Goal: Transaction & Acquisition: Obtain resource

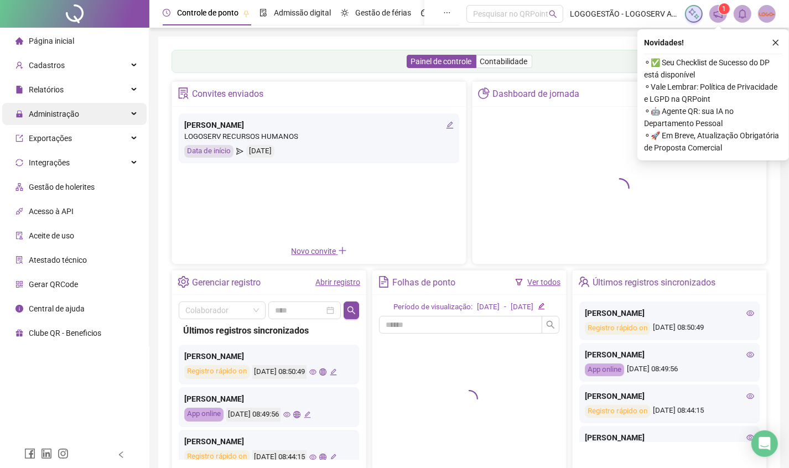
click at [81, 107] on div "Administração" at bounding box center [74, 114] width 144 height 22
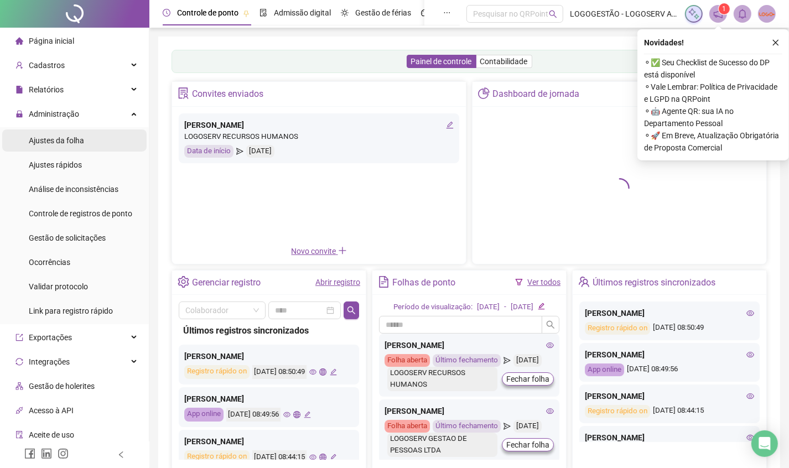
click at [77, 139] on span "Ajustes da folha" at bounding box center [56, 140] width 55 height 9
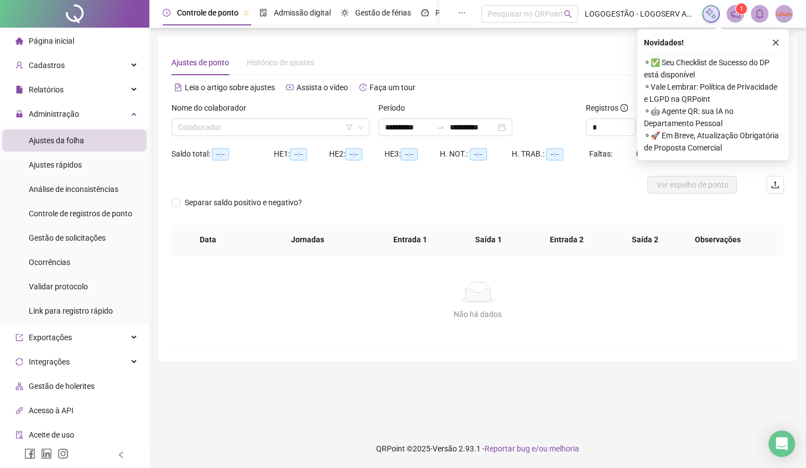
type input "**********"
click at [221, 133] on input "search" at bounding box center [265, 127] width 175 height 17
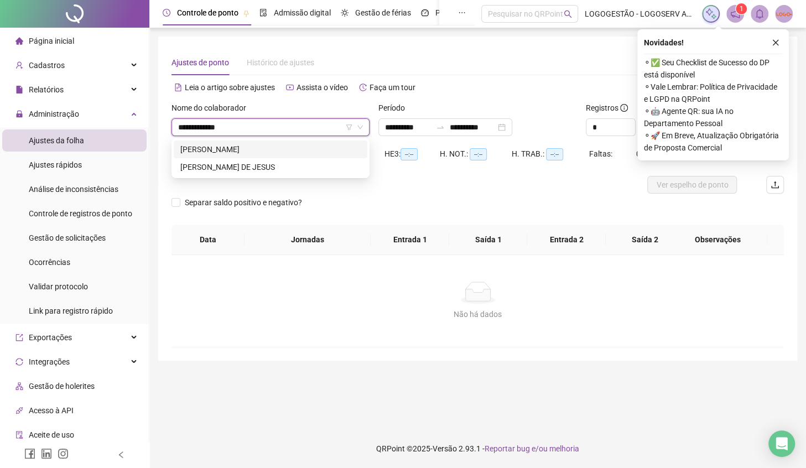
type input "**********"
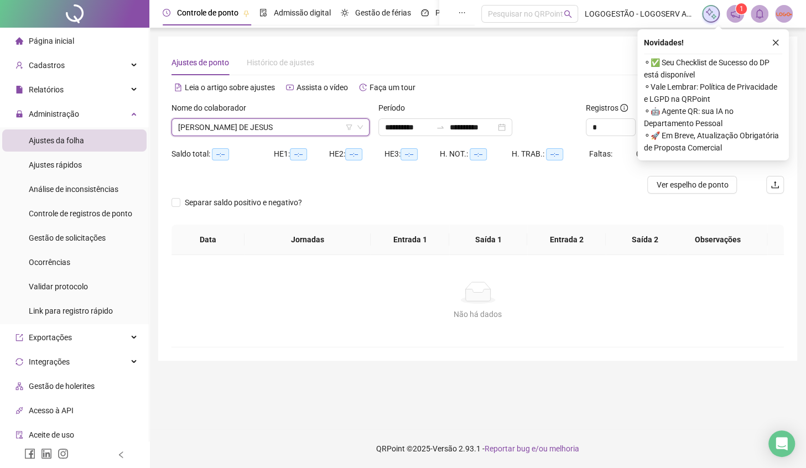
click at [770, 45] on button "button" at bounding box center [775, 42] width 13 height 13
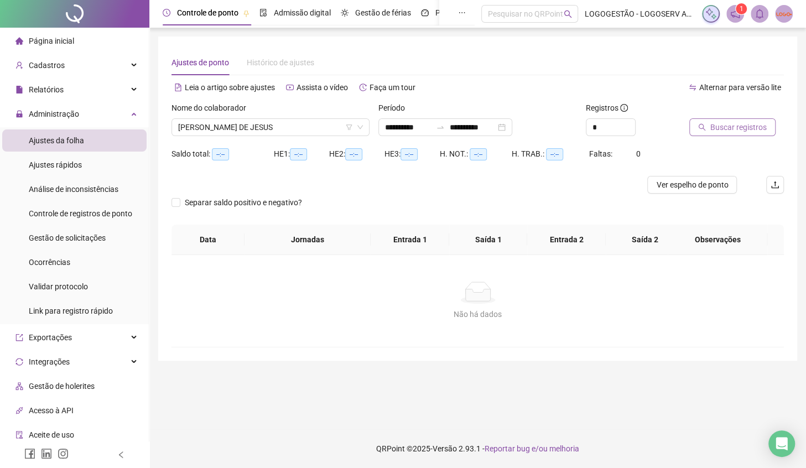
click at [727, 122] on span "Buscar registros" at bounding box center [738, 127] width 56 height 12
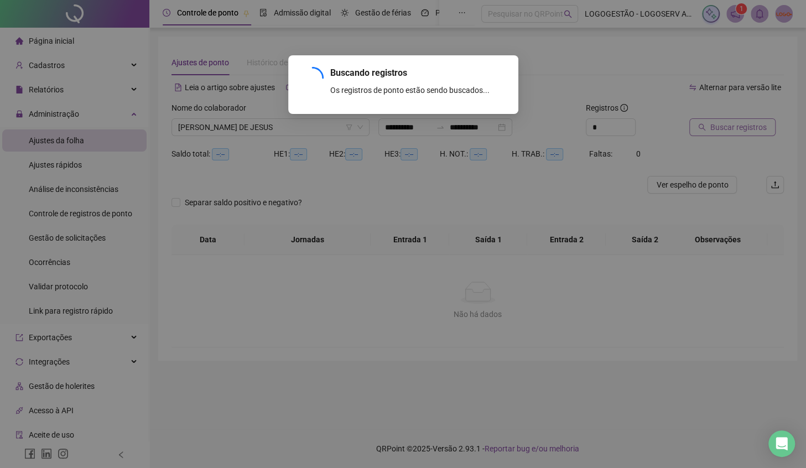
click at [727, 122] on div "Buscando registros Os registros de ponto estão sendo buscados... OK" at bounding box center [403, 234] width 806 height 468
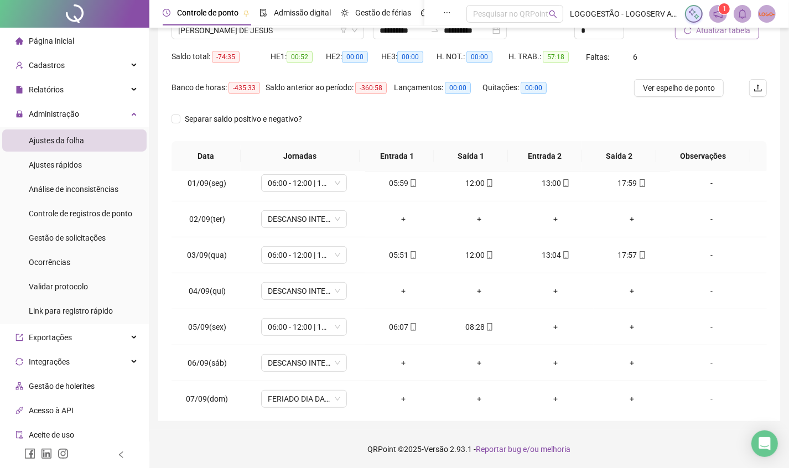
scroll to position [328, 0]
click at [664, 87] on span "Ver espelho de ponto" at bounding box center [679, 88] width 72 height 12
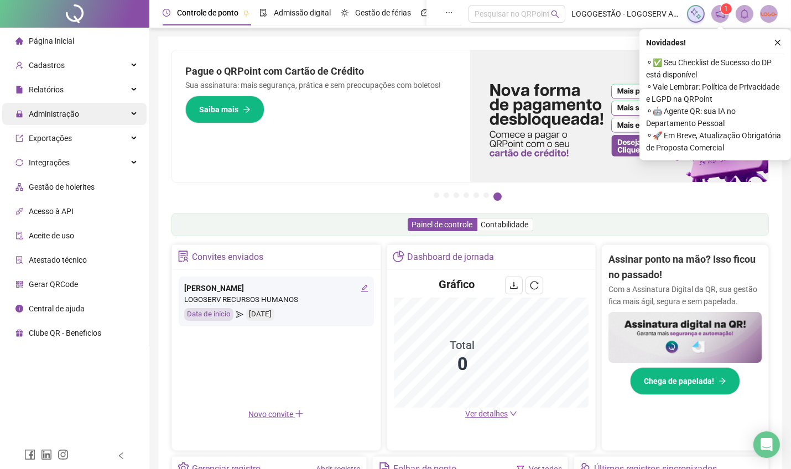
click at [81, 116] on div "Administração" at bounding box center [74, 114] width 144 height 22
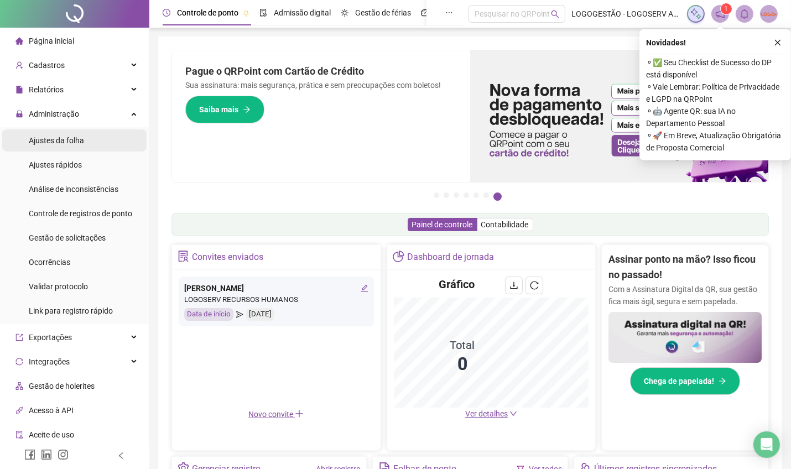
click at [101, 141] on li "Ajustes da folha" at bounding box center [74, 140] width 144 height 22
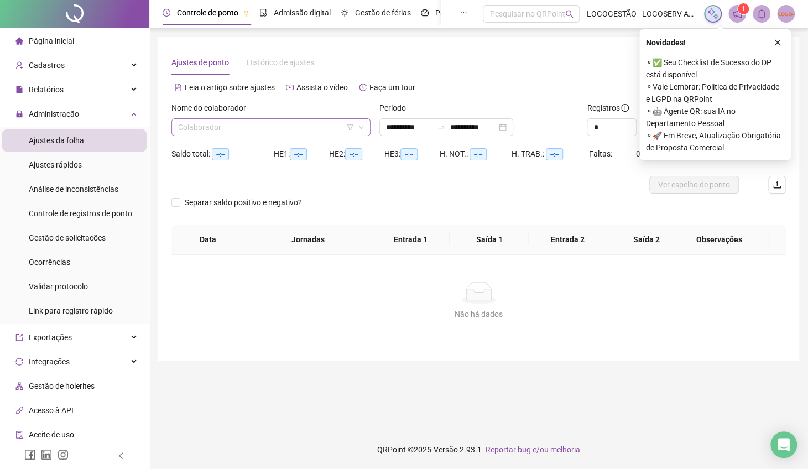
click at [219, 122] on input "search" at bounding box center [266, 127] width 176 height 17
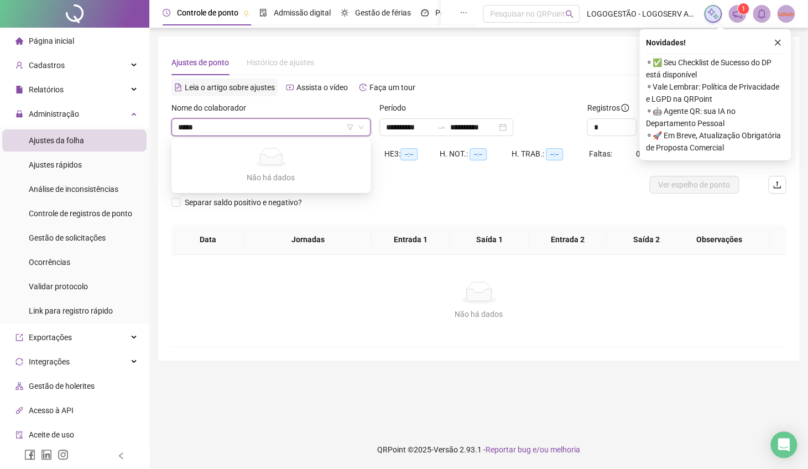
type input "******"
type input "**********"
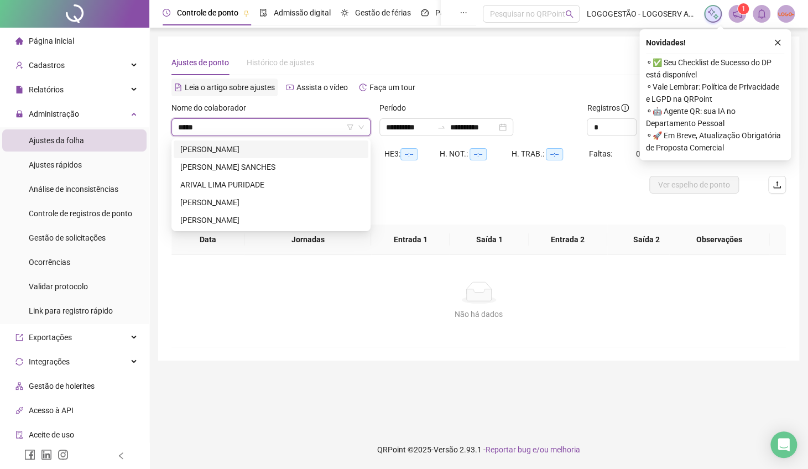
type input "******"
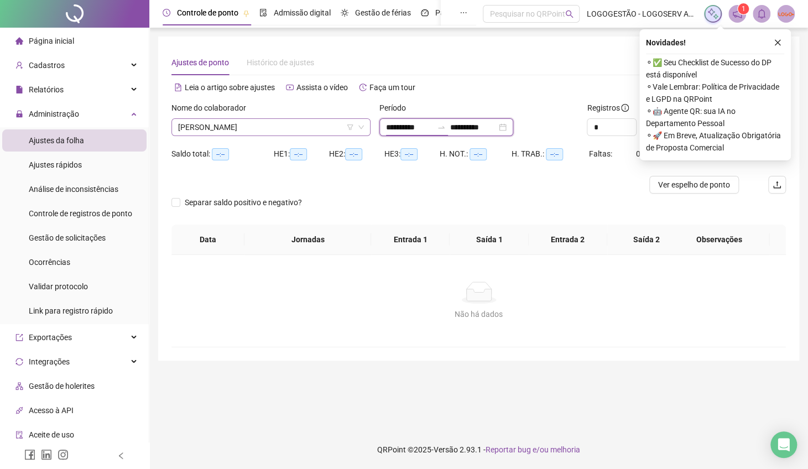
drag, startPoint x: 427, startPoint y: 128, endPoint x: 318, endPoint y: 128, distance: 108.4
click at [337, 121] on div "**********" at bounding box center [478, 123] width 623 height 43
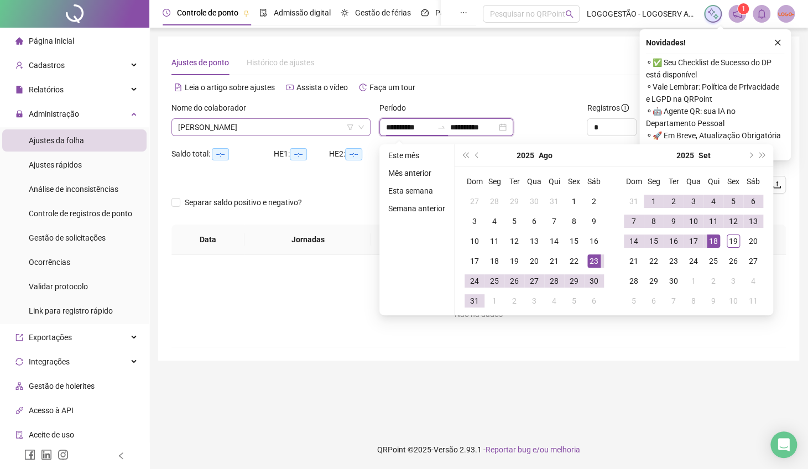
type input "**********"
click at [729, 243] on div "19" at bounding box center [733, 241] width 13 height 13
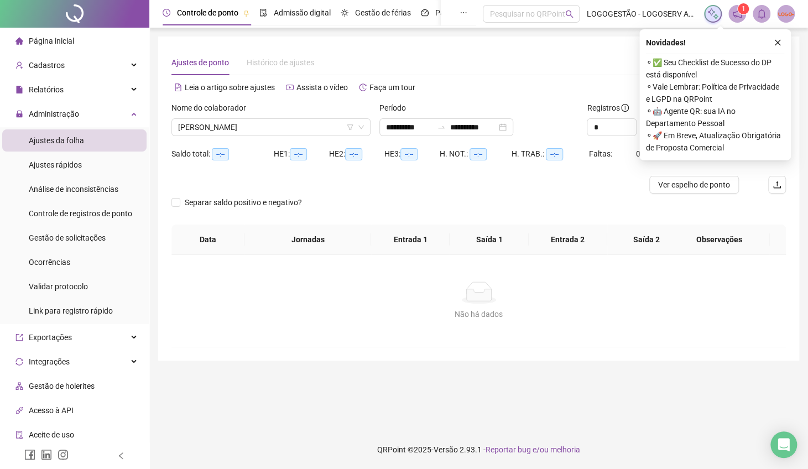
click at [783, 50] on div "Novidades ! ⚬ ✅ Seu Checklist de Sucesso do DP está disponível ⚬ Vale Lembrar: …" at bounding box center [716, 94] width 152 height 131
click at [777, 40] on icon "close" at bounding box center [778, 43] width 8 height 8
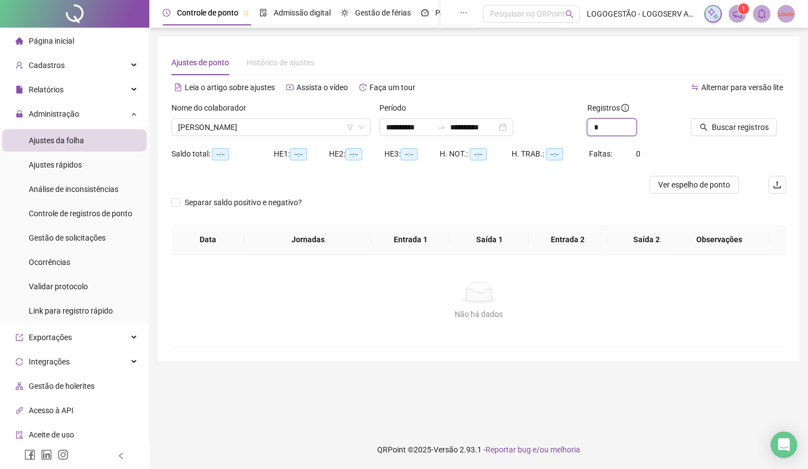
click at [536, 145] on form "**********" at bounding box center [478, 163] width 615 height 123
type input "**"
click at [706, 129] on icon "search" at bounding box center [703, 127] width 7 height 7
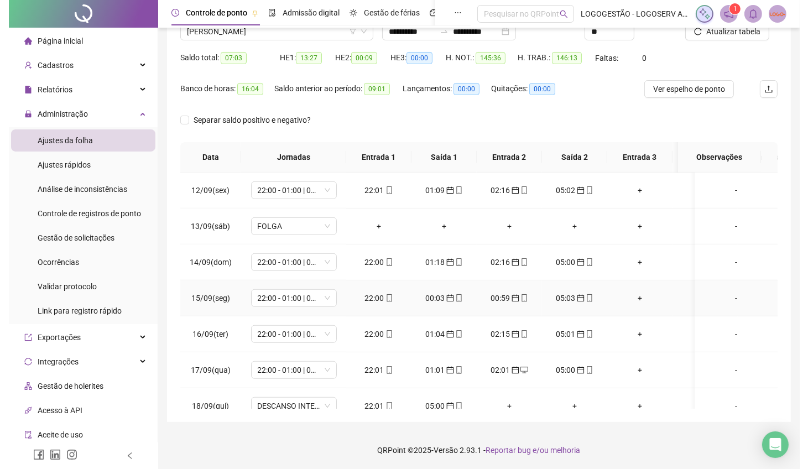
scroll to position [859, 0]
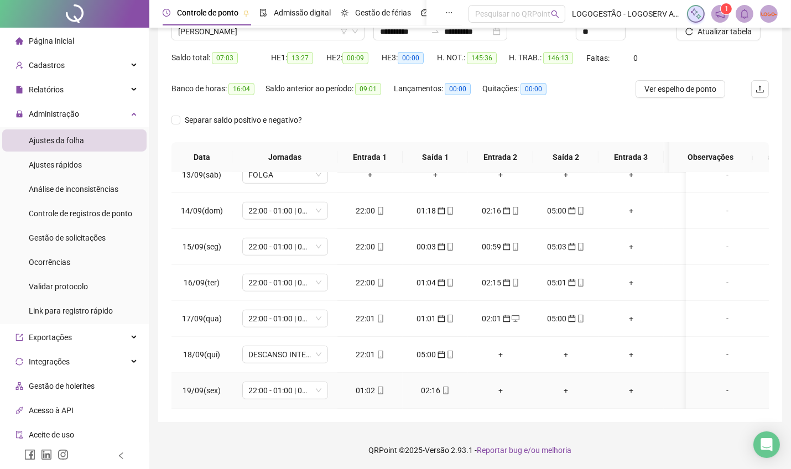
click at [368, 384] on div "01:02" at bounding box center [370, 390] width 48 height 12
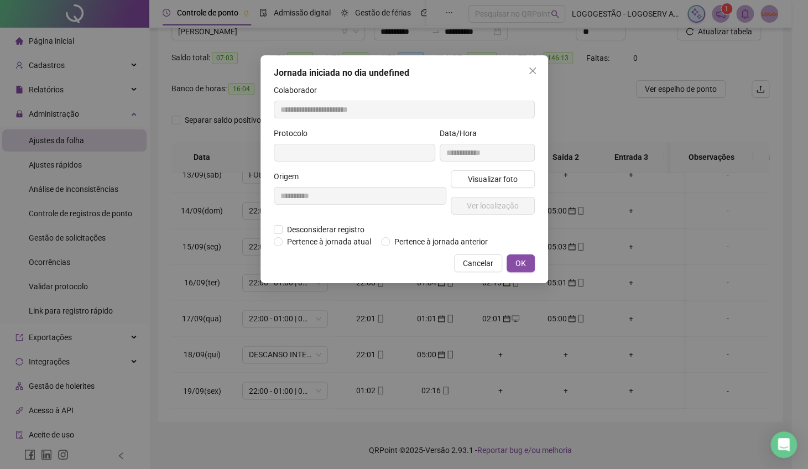
type input "**********"
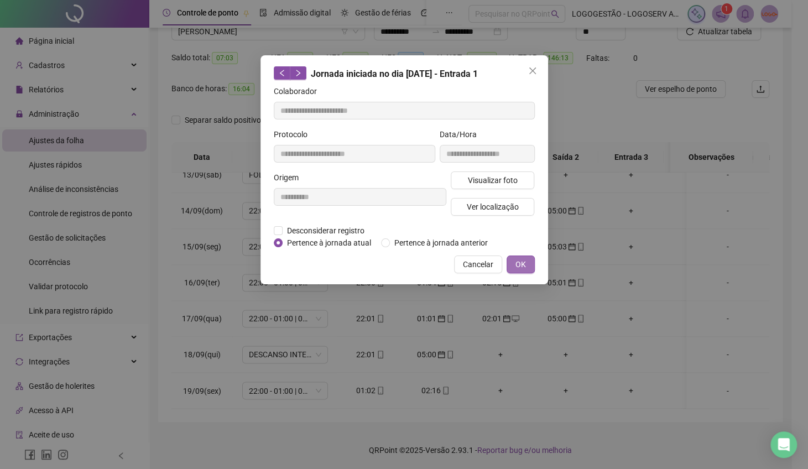
drag, startPoint x: 436, startPoint y: 240, endPoint x: 527, endPoint y: 263, distance: 93.8
click at [436, 240] on span "Pertence à jornada anterior" at bounding box center [441, 243] width 102 height 12
drag, startPoint x: 527, startPoint y: 266, endPoint x: 513, endPoint y: 304, distance: 41.1
click at [527, 266] on button "OK" at bounding box center [521, 265] width 28 height 18
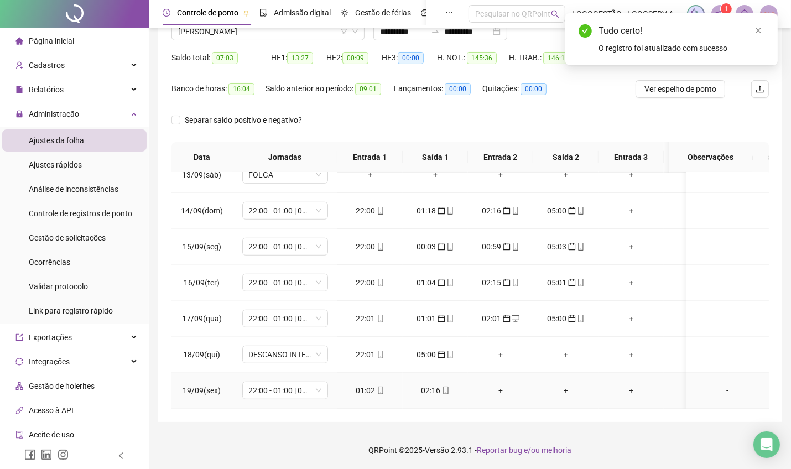
click at [434, 384] on div "02:16" at bounding box center [436, 390] width 48 height 12
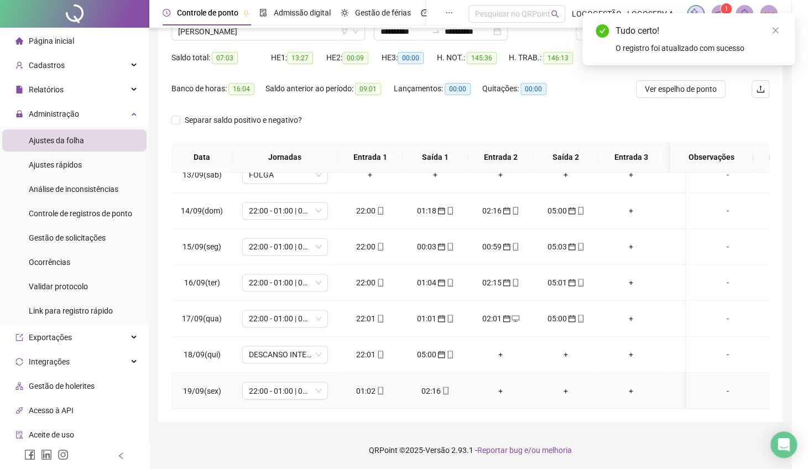
type input "**********"
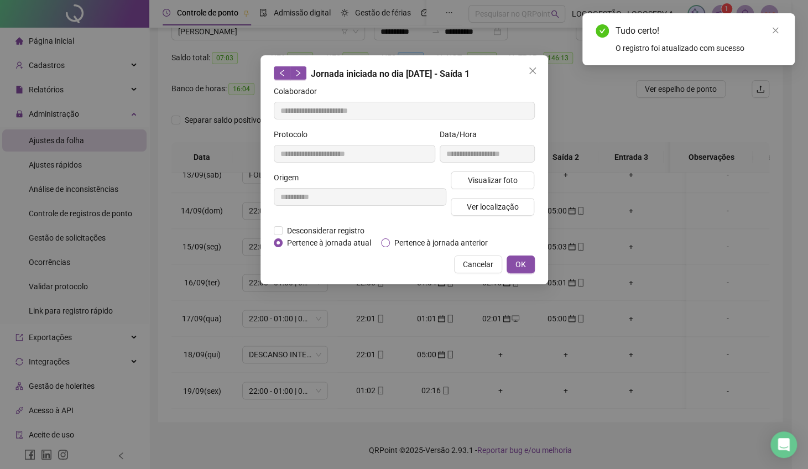
drag, startPoint x: 440, startPoint y: 232, endPoint x: 436, endPoint y: 239, distance: 7.7
click at [440, 233] on div "Desconsiderar registro Pertence ao lanche" at bounding box center [404, 231] width 261 height 12
click at [436, 239] on span "Pertence à jornada anterior" at bounding box center [441, 243] width 102 height 12
click at [528, 264] on button "OK" at bounding box center [521, 265] width 28 height 18
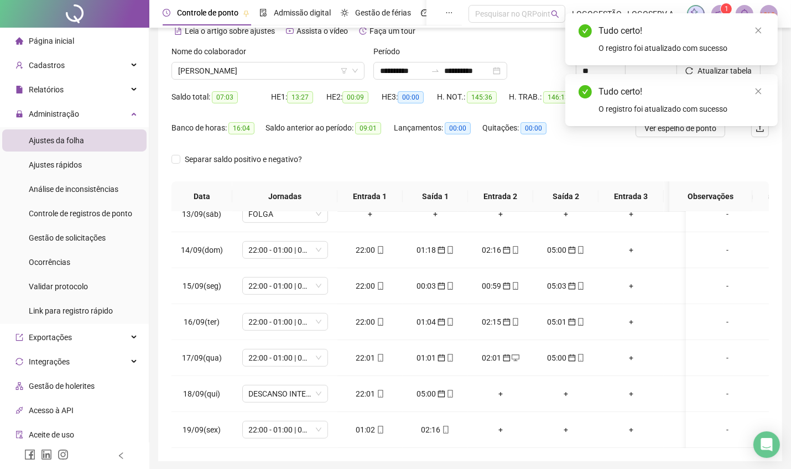
scroll to position [0, 0]
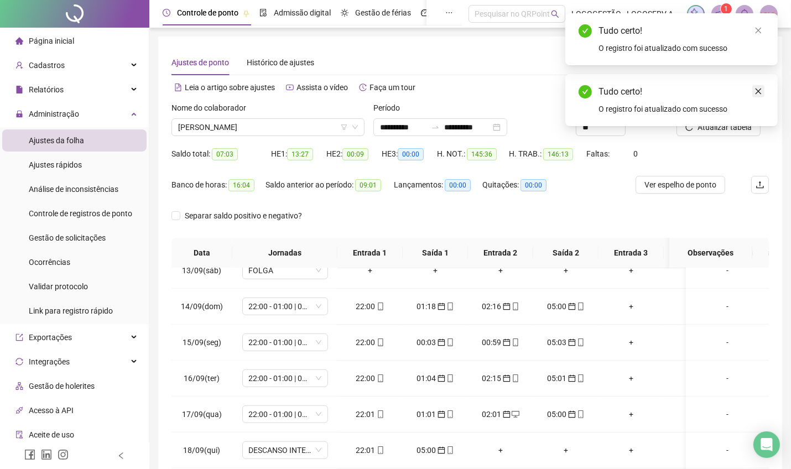
click at [758, 96] on link "Close" at bounding box center [758, 91] width 12 height 12
click at [737, 125] on span "Atualizar tabela" at bounding box center [725, 127] width 54 height 12
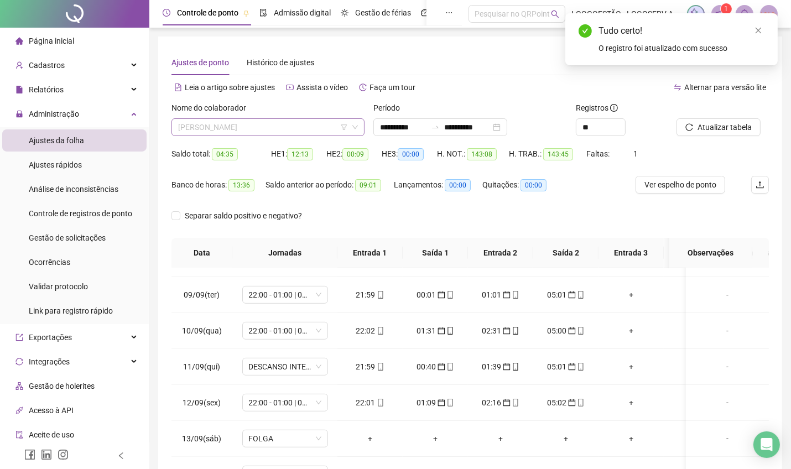
click at [250, 126] on span "ARIVALDO DOS SANTOS LIMA" at bounding box center [268, 127] width 180 height 17
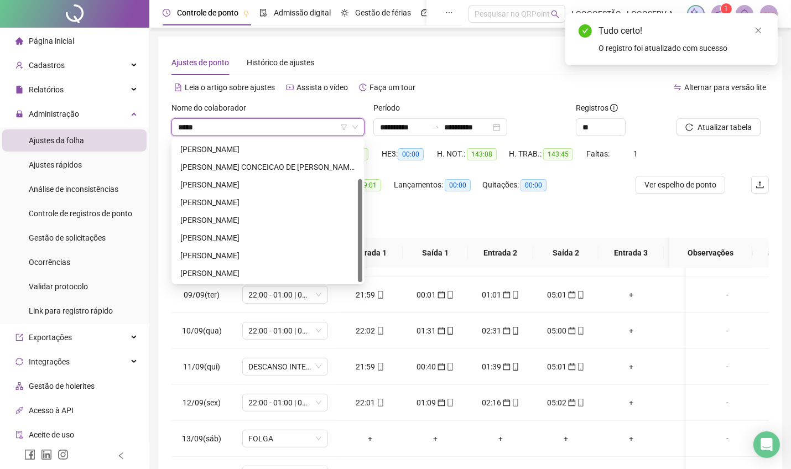
scroll to position [35, 0]
type input "*********"
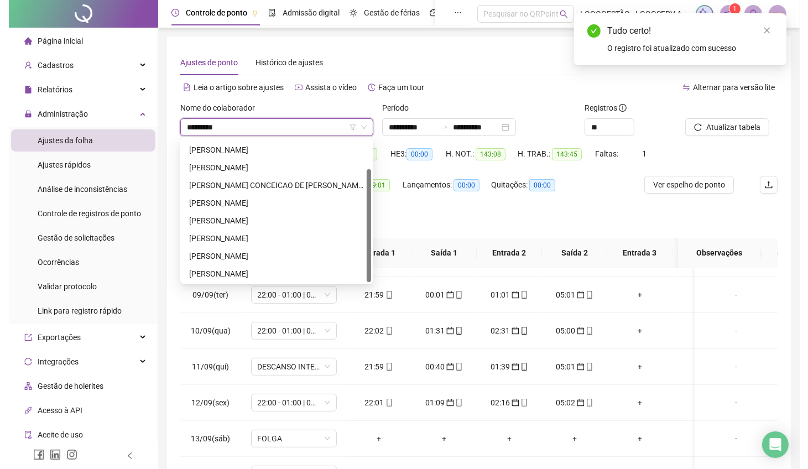
scroll to position [0, 0]
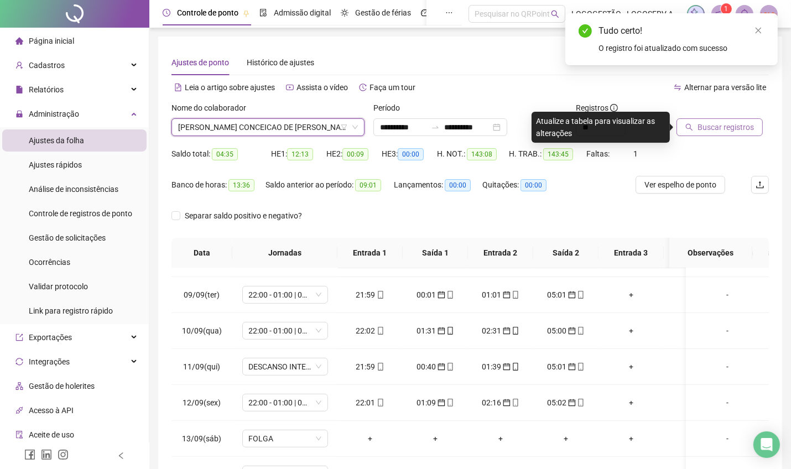
click at [750, 127] on span "Buscar registros" at bounding box center [726, 127] width 56 height 12
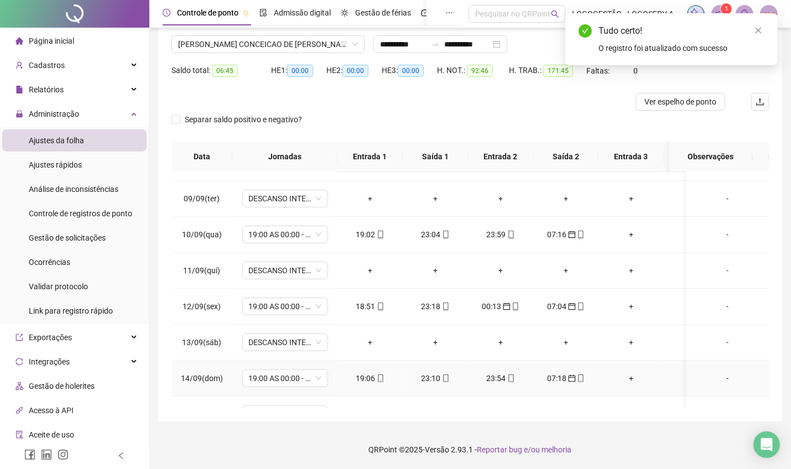
scroll to position [859, 0]
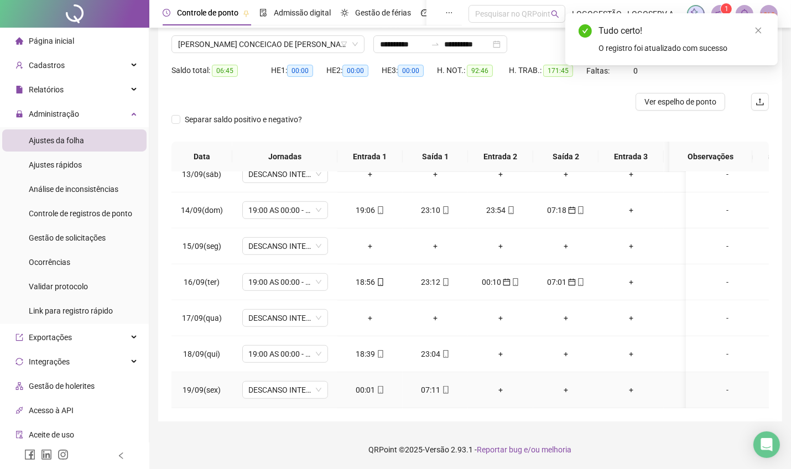
click at [373, 384] on div "00:01" at bounding box center [370, 390] width 48 height 12
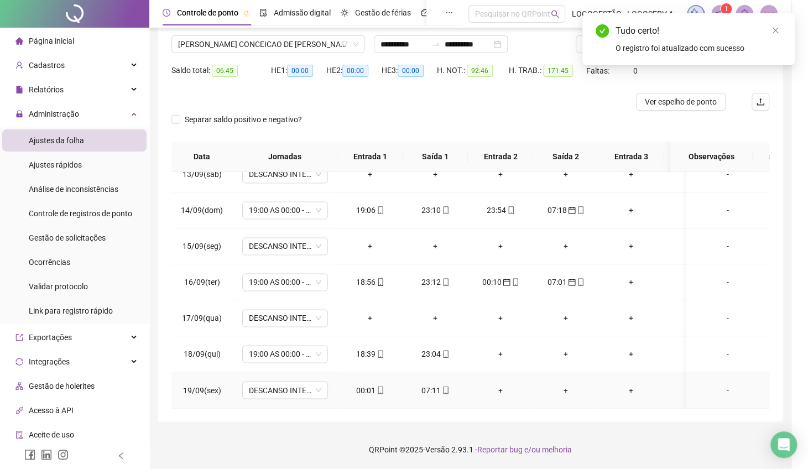
type input "**********"
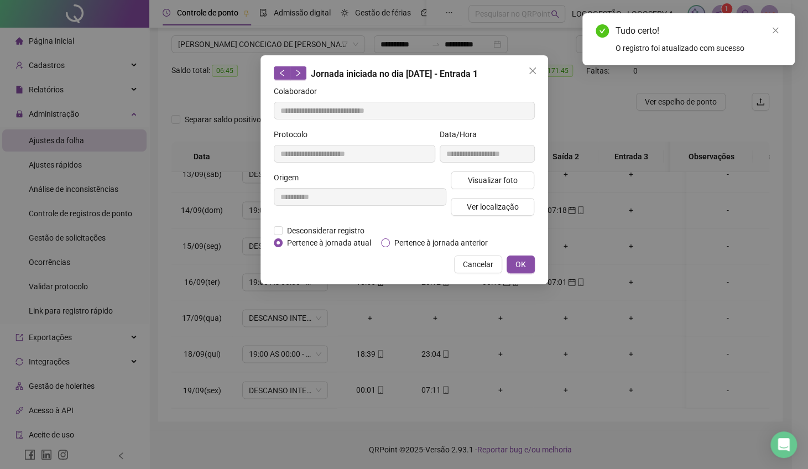
click at [448, 239] on span "Pertence à jornada anterior" at bounding box center [441, 243] width 102 height 12
click at [520, 266] on span "OK" at bounding box center [521, 264] width 11 height 12
click at [517, 258] on span "OK" at bounding box center [521, 264] width 11 height 12
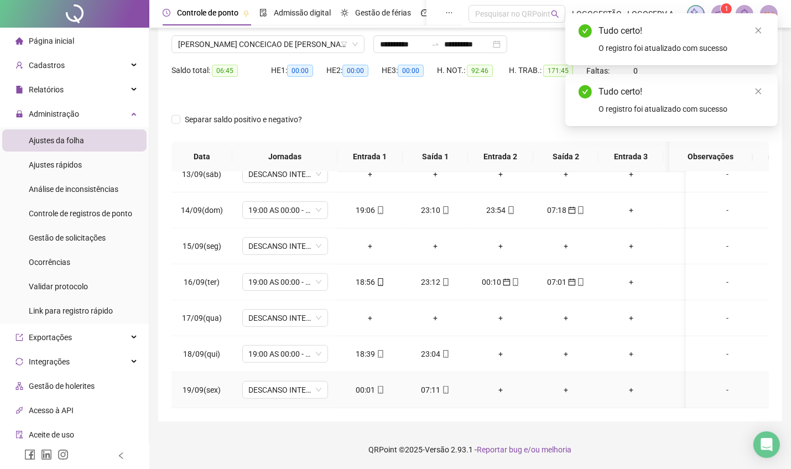
click at [430, 384] on div "07:11" at bounding box center [436, 390] width 48 height 12
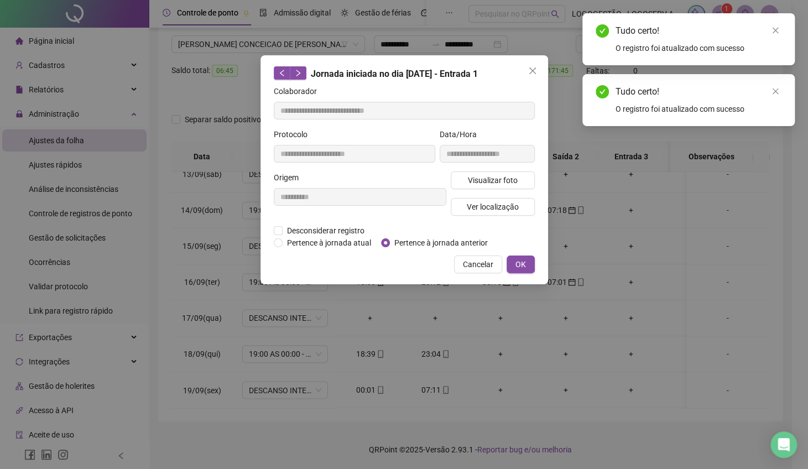
type input "**********"
click at [432, 237] on span "Pertence à jornada anterior" at bounding box center [441, 243] width 102 height 12
click at [523, 260] on span "OK" at bounding box center [521, 264] width 11 height 12
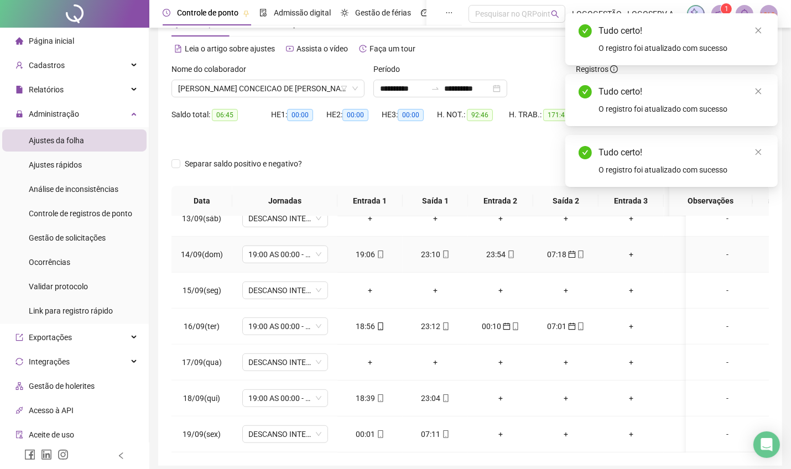
scroll to position [0, 0]
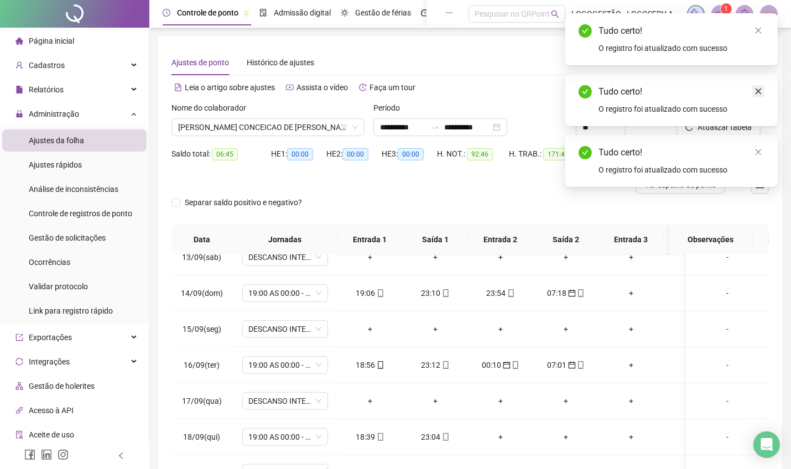
click at [760, 89] on icon "close" at bounding box center [759, 92] width 6 height 6
click at [759, 91] on icon "close" at bounding box center [759, 92] width 6 height 6
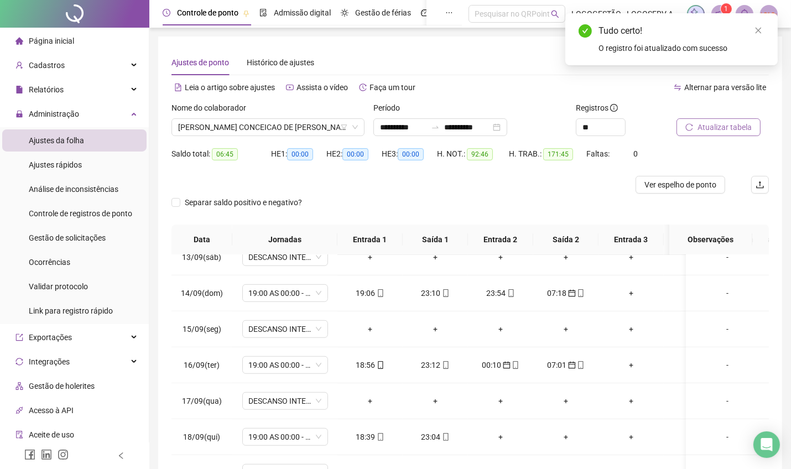
click at [745, 125] on span "Atualizar tabela" at bounding box center [725, 127] width 54 height 12
click at [265, 126] on span "LEANDRO CONCEICAO DE SENA REIS" at bounding box center [268, 127] width 180 height 17
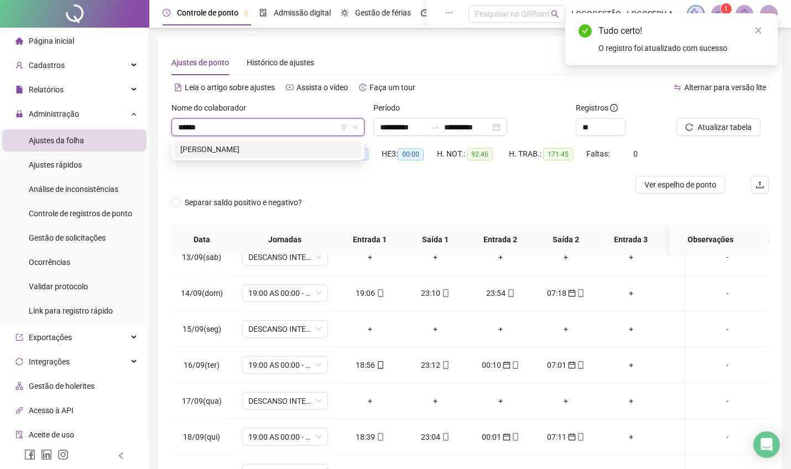
type input "*******"
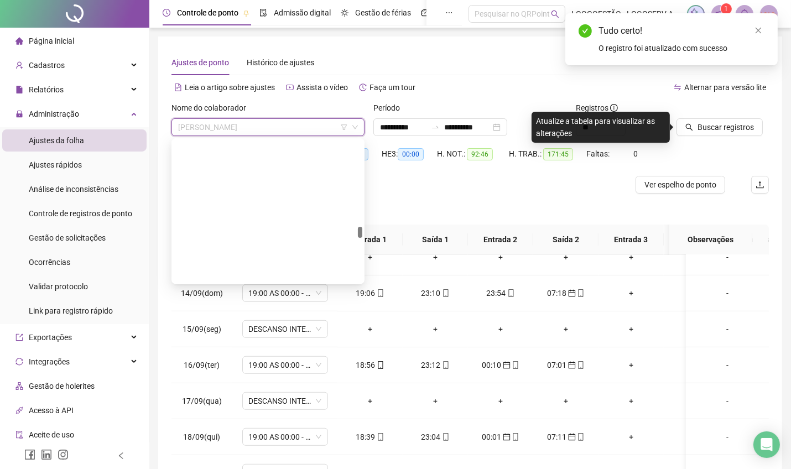
drag, startPoint x: 266, startPoint y: 126, endPoint x: -102, endPoint y: 490, distance: 517.2
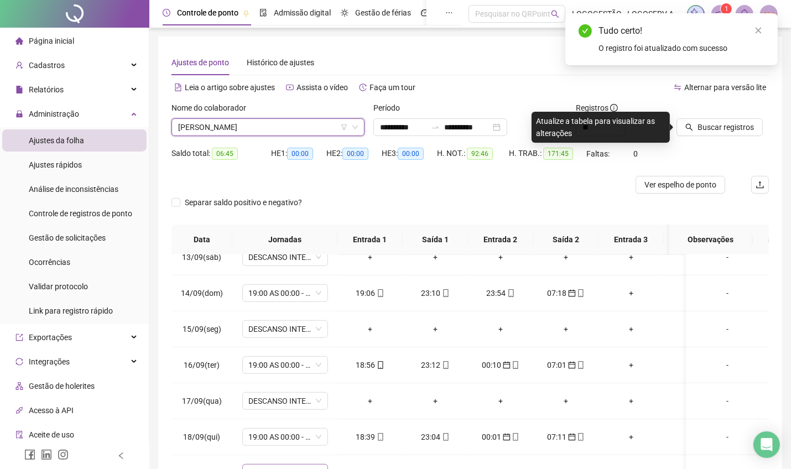
scroll to position [83, 0]
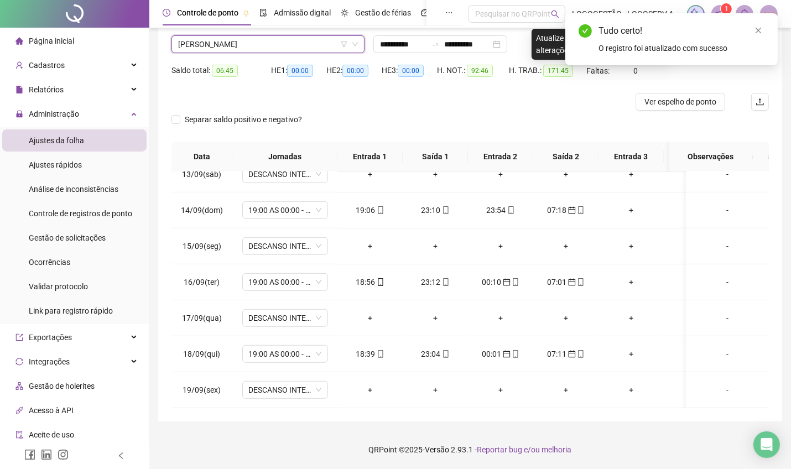
click at [272, 48] on span "LUIZ BISPO DE OLIVEIRA" at bounding box center [268, 44] width 180 height 17
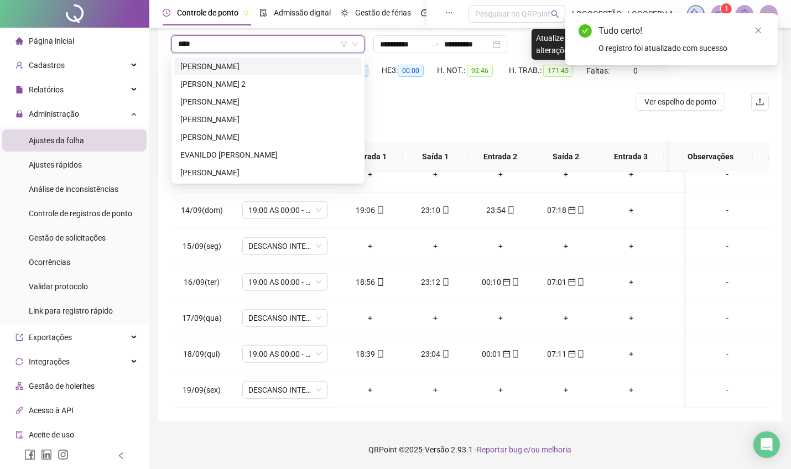
scroll to position [0, 0]
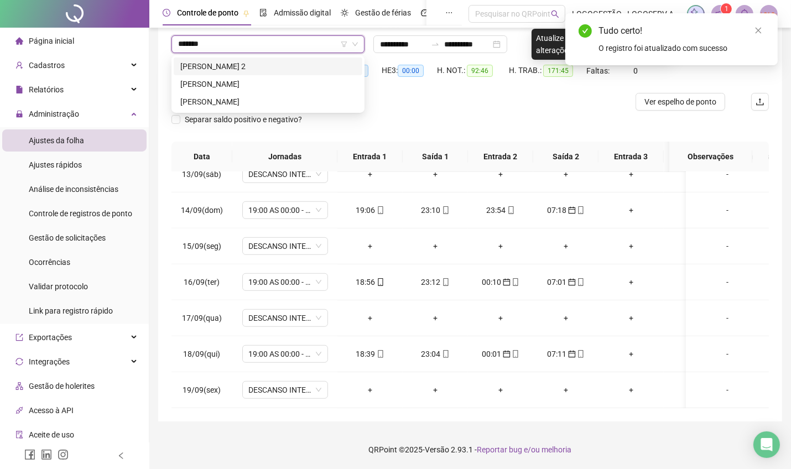
type input "*******"
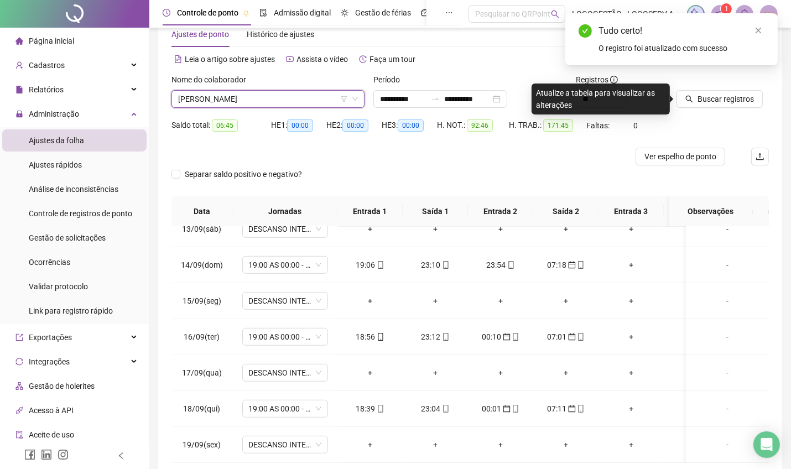
scroll to position [9, 0]
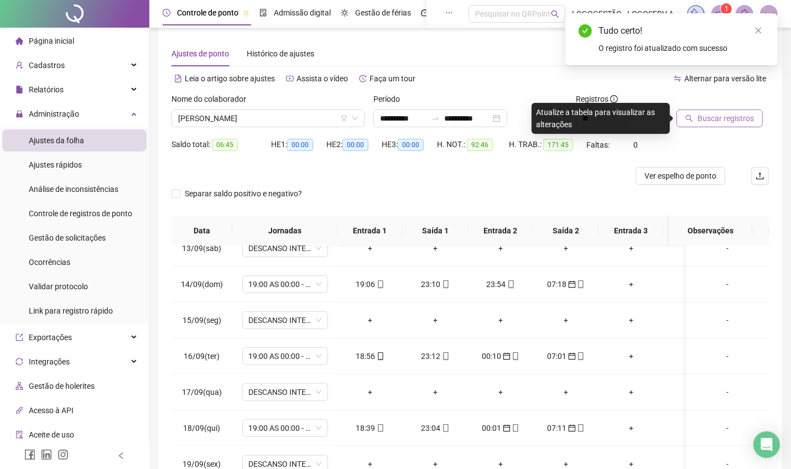
click at [691, 113] on button "Buscar registros" at bounding box center [720, 119] width 86 height 18
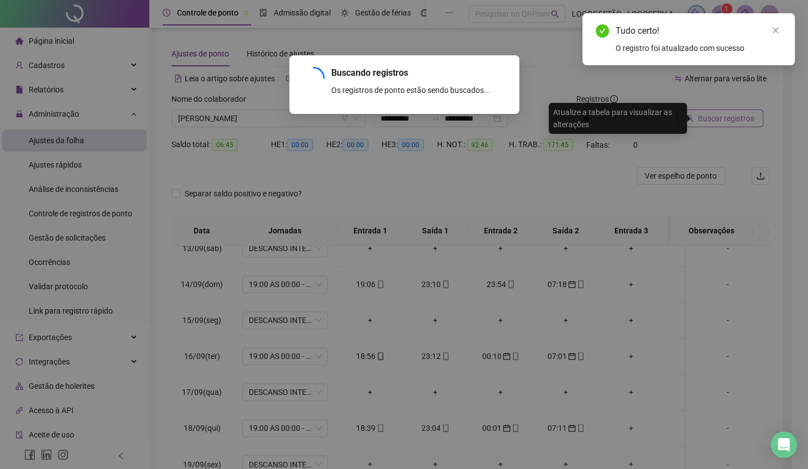
click at [691, 113] on div "Buscando registros Os registros de ponto estão sendo buscados... OK" at bounding box center [404, 234] width 808 height 469
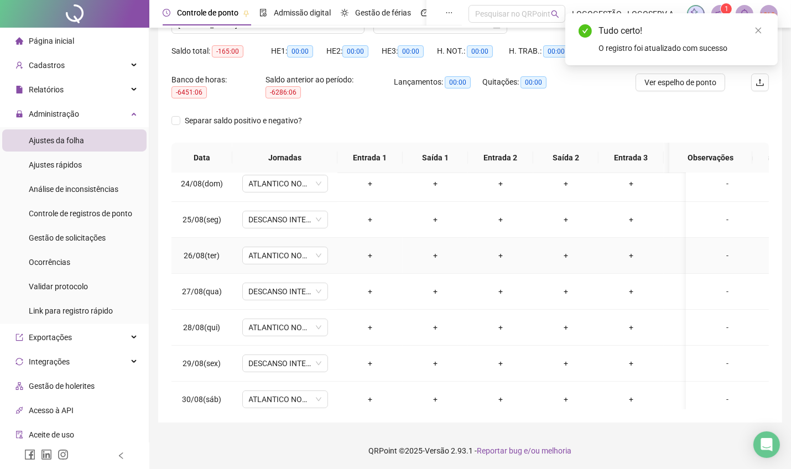
scroll to position [0, 0]
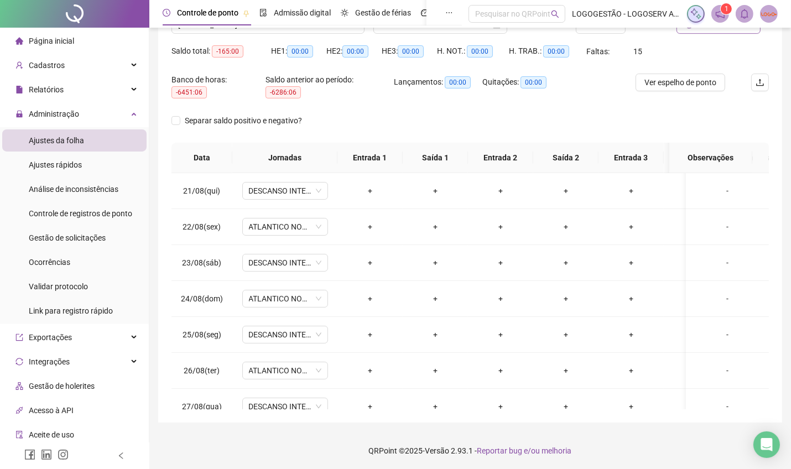
click at [260, 424] on div "**********" at bounding box center [470, 184] width 642 height 573
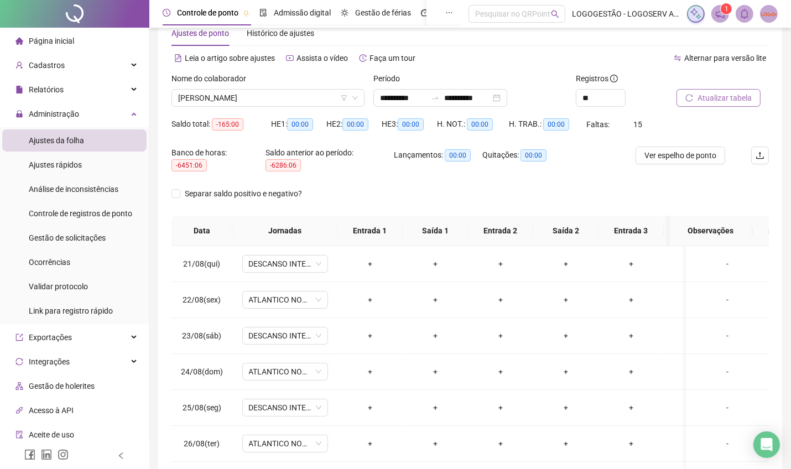
scroll to position [29, 0]
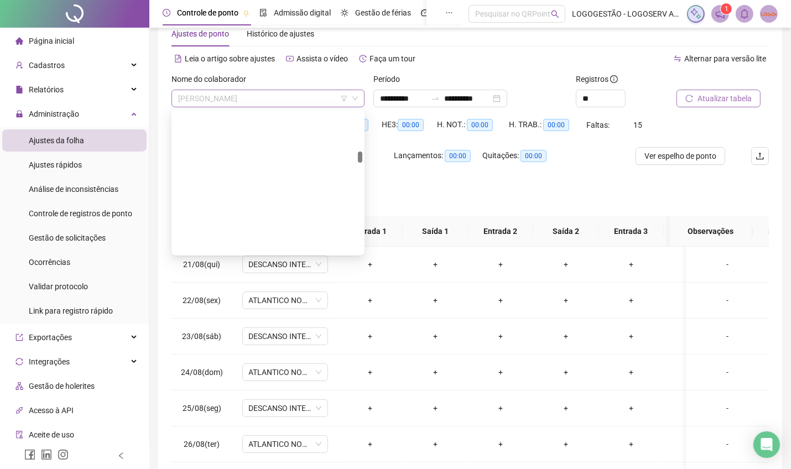
click at [250, 97] on span "EVANDRO SANTOS" at bounding box center [268, 98] width 180 height 17
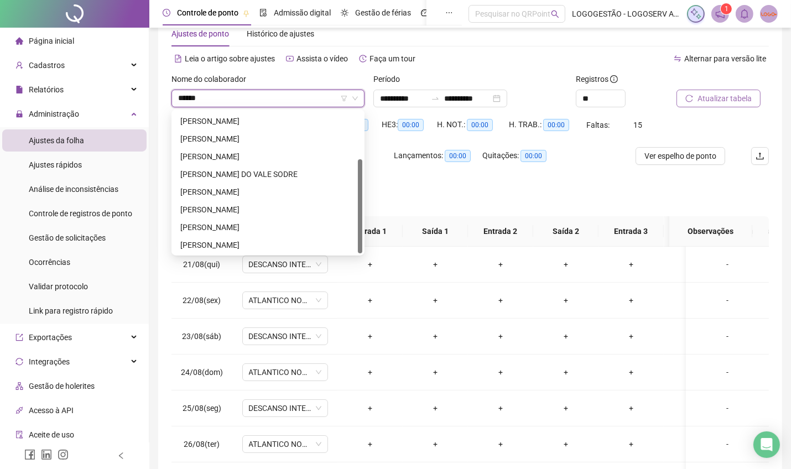
scroll to position [0, 0]
type input "*******"
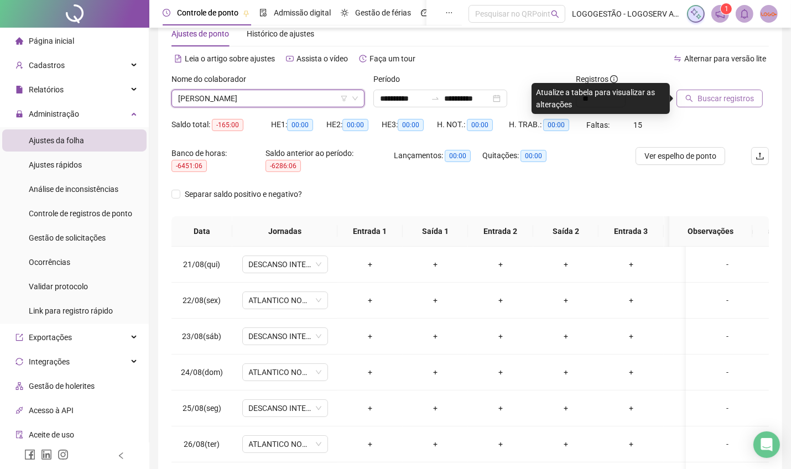
click at [709, 106] on button "Buscar registros" at bounding box center [720, 99] width 86 height 18
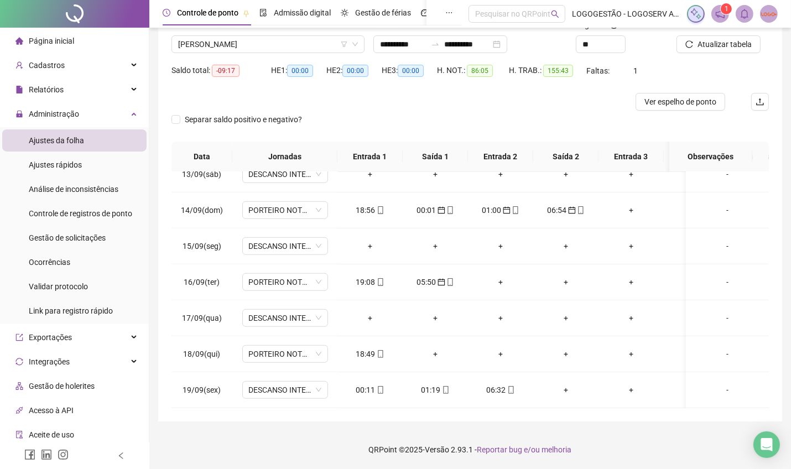
scroll to position [859, 0]
click at [358, 384] on div "00:11" at bounding box center [370, 390] width 48 height 12
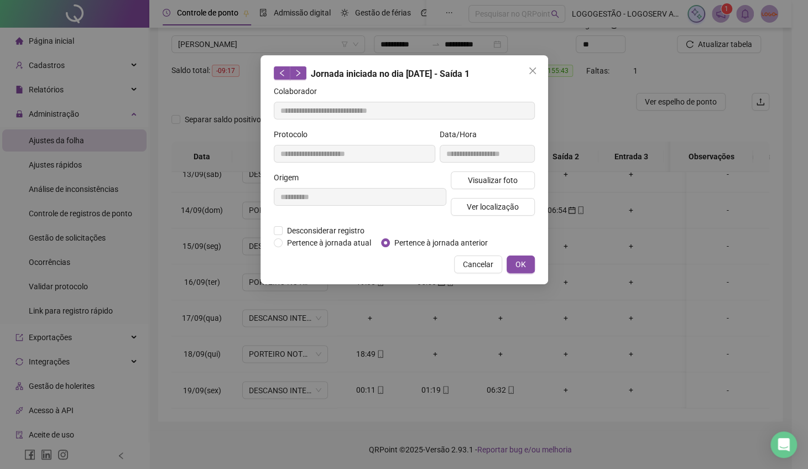
type input "**********"
click at [411, 235] on form "**********" at bounding box center [404, 167] width 261 height 164
click at [413, 237] on span "Pertence à jornada anterior" at bounding box center [441, 243] width 102 height 12
click at [518, 267] on span "OK" at bounding box center [521, 264] width 11 height 12
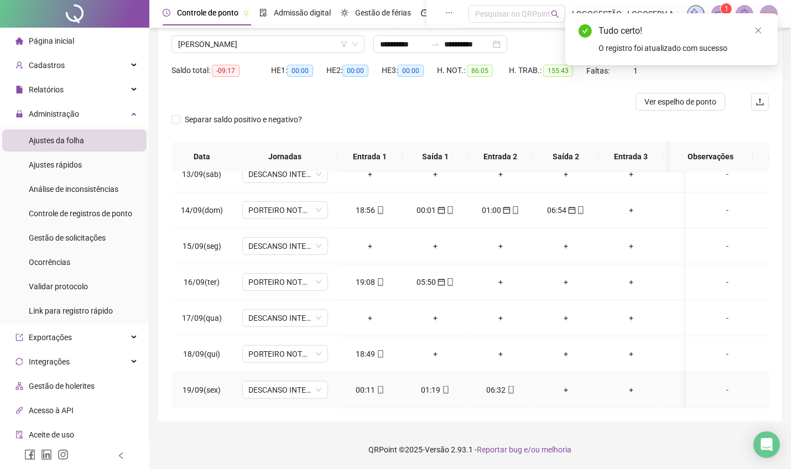
click at [433, 384] on div "01:19" at bounding box center [436, 390] width 48 height 12
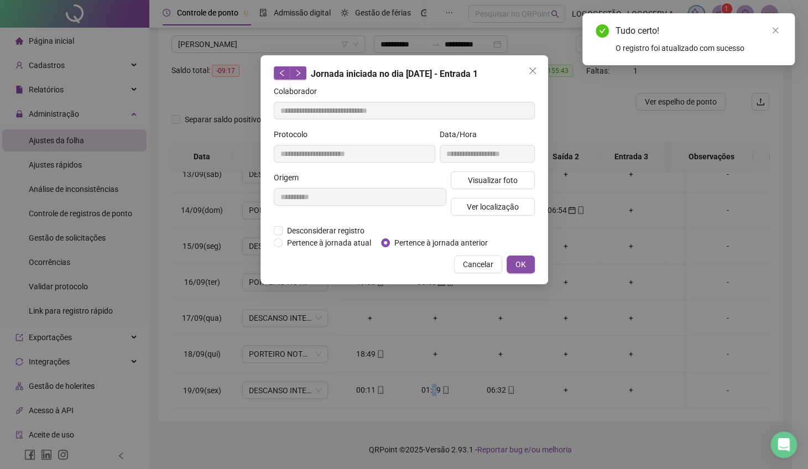
type input "**********"
drag, startPoint x: 414, startPoint y: 247, endPoint x: 415, endPoint y: 239, distance: 8.3
click at [415, 239] on span "Pertence à jornada anterior" at bounding box center [441, 243] width 102 height 12
click at [442, 245] on span "Pertence à jornada anterior" at bounding box center [441, 243] width 102 height 12
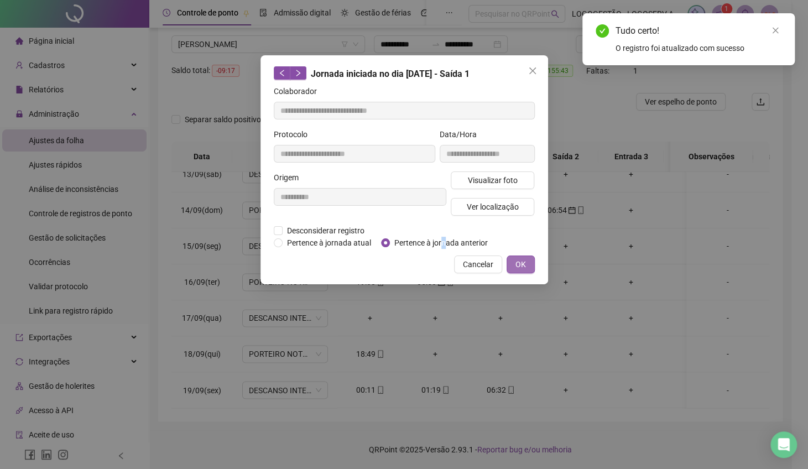
click at [525, 266] on span "OK" at bounding box center [521, 264] width 11 height 12
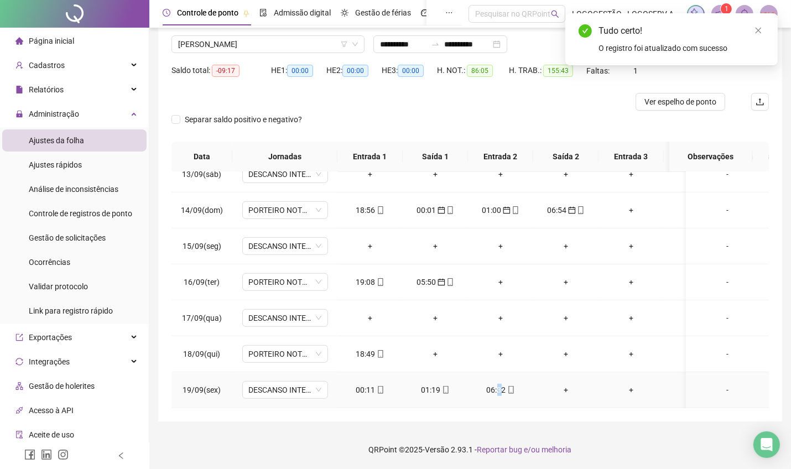
click at [501, 384] on div "06:32" at bounding box center [501, 390] width 48 height 12
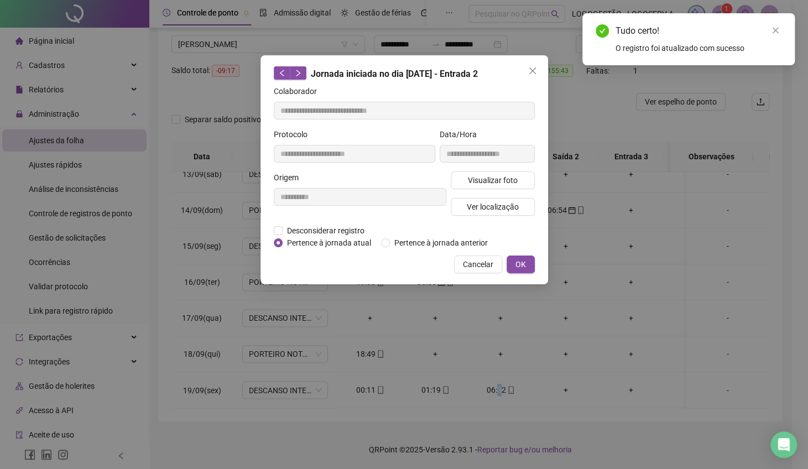
type input "**********"
click at [443, 241] on span "Pertence à jornada anterior" at bounding box center [441, 243] width 102 height 12
click at [422, 250] on div "**********" at bounding box center [405, 169] width 288 height 229
click at [426, 246] on span "Pertence à jornada anterior" at bounding box center [441, 243] width 102 height 12
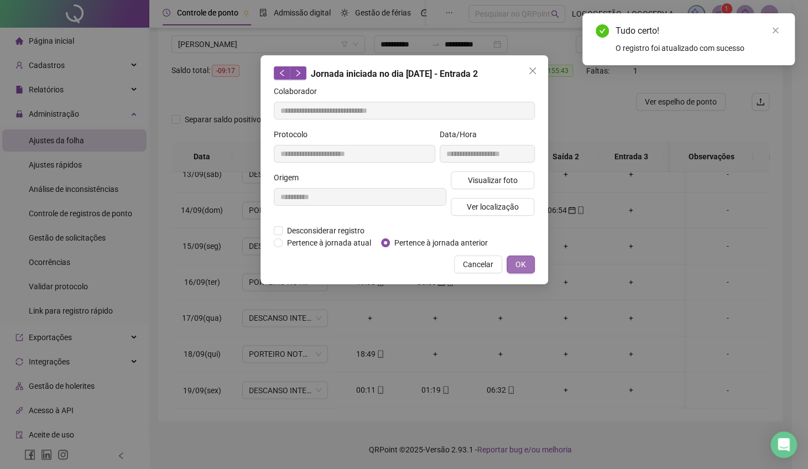
click at [516, 266] on span "OK" at bounding box center [521, 264] width 11 height 12
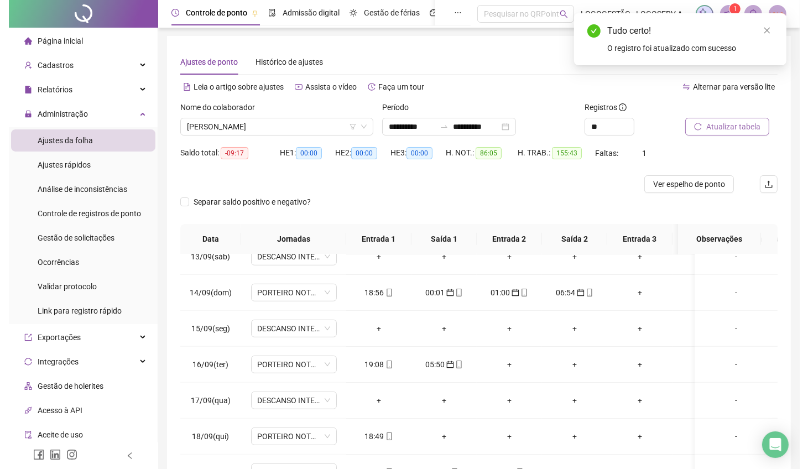
scroll to position [0, 0]
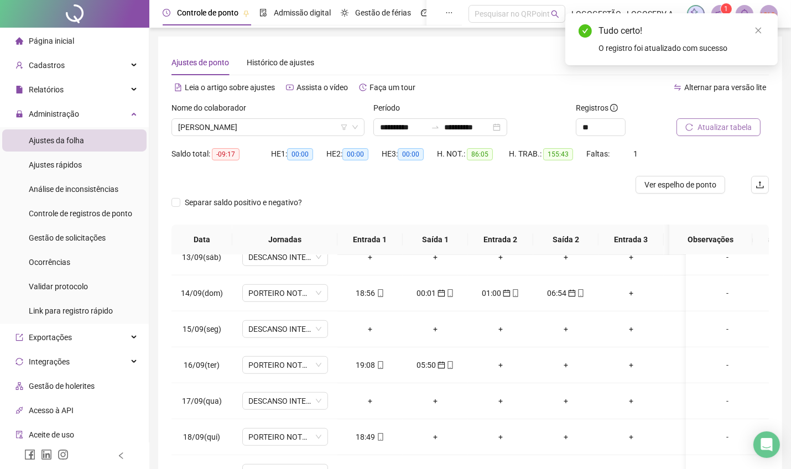
click at [718, 124] on span "Atualizar tabela" at bounding box center [725, 127] width 54 height 12
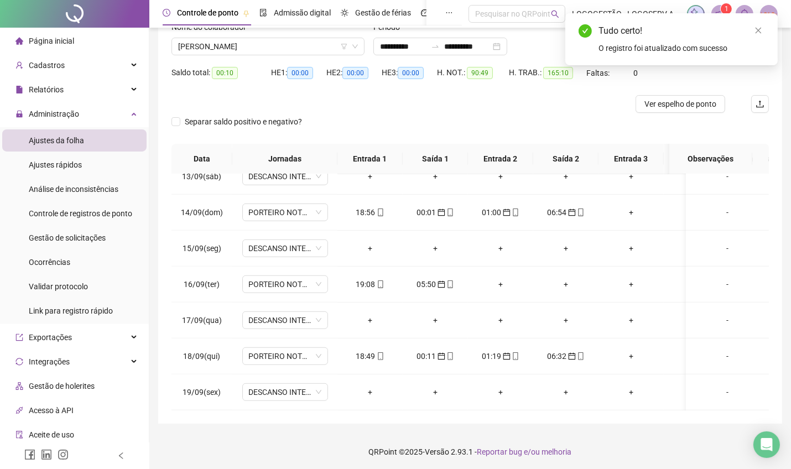
scroll to position [83, 0]
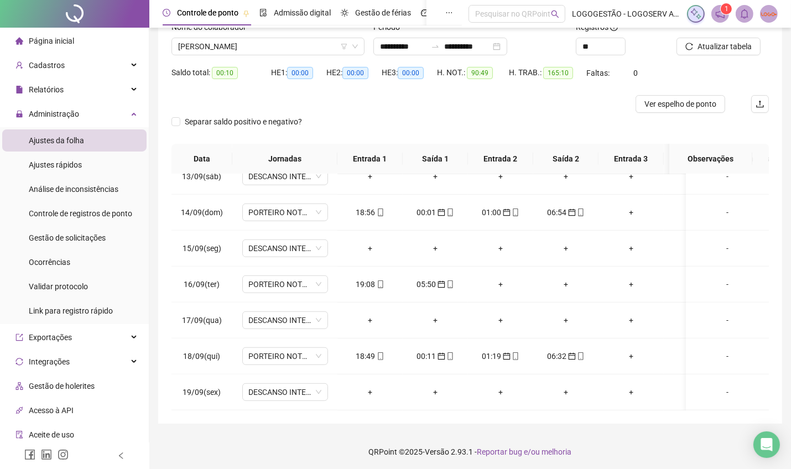
drag, startPoint x: 325, startPoint y: 119, endPoint x: 324, endPoint y: 112, distance: 6.8
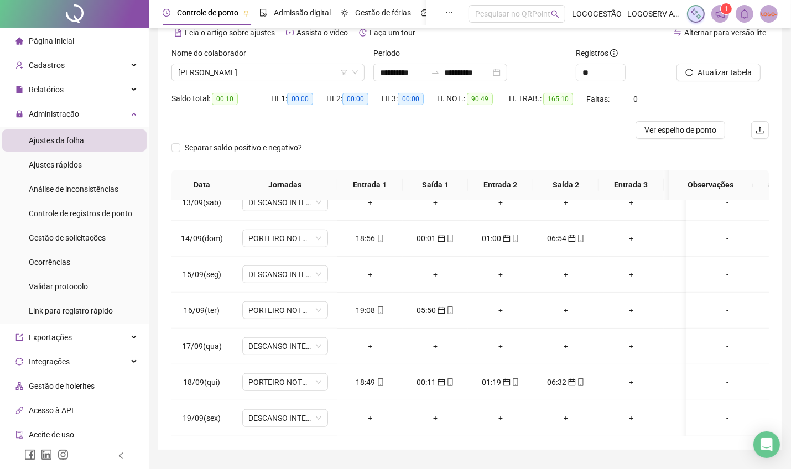
scroll to position [46, 0]
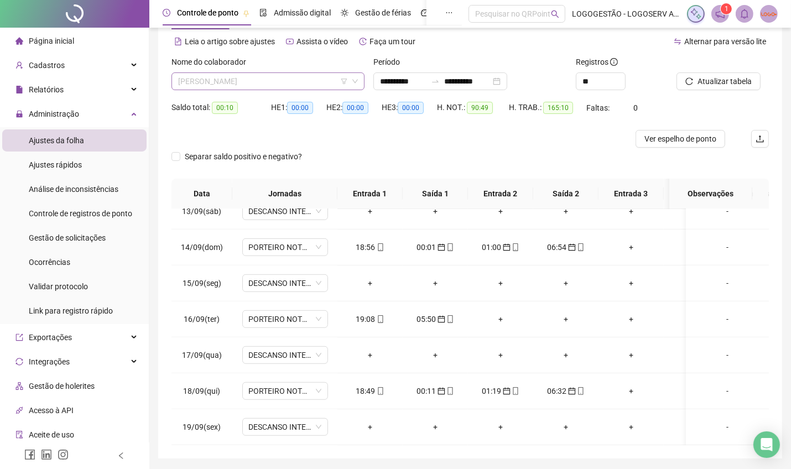
drag, startPoint x: 324, startPoint y: 112, endPoint x: 280, endPoint y: 79, distance: 54.4
click at [280, 79] on span "JOAO AUGUSTO DO NASCIMENTO NETO" at bounding box center [268, 81] width 180 height 17
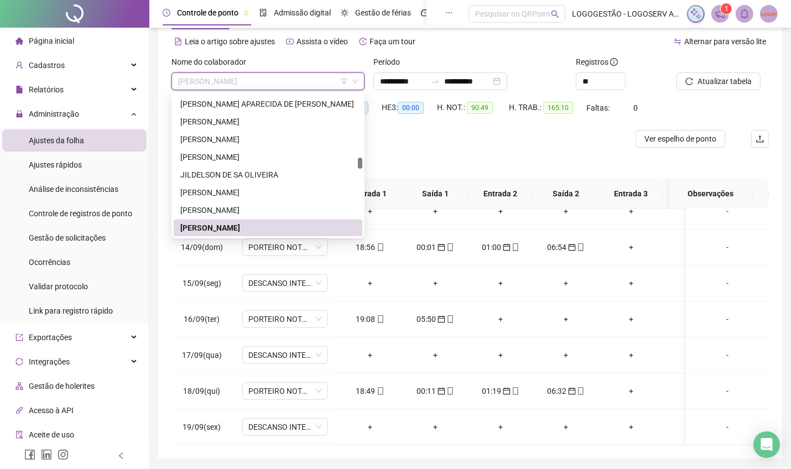
type input "*"
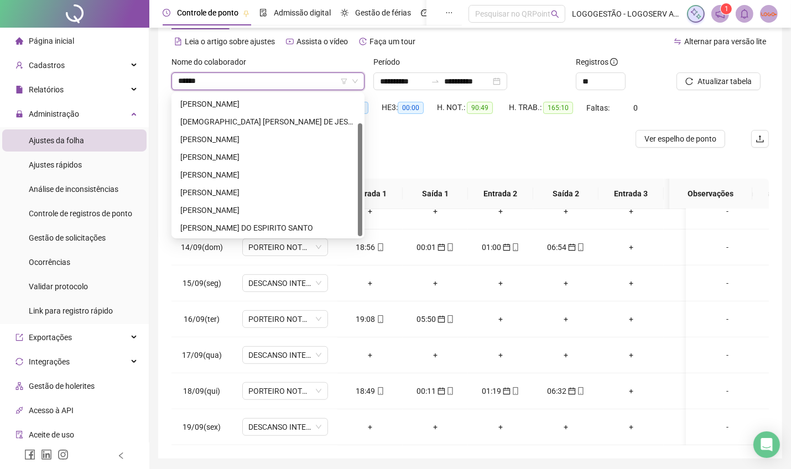
scroll to position [0, 0]
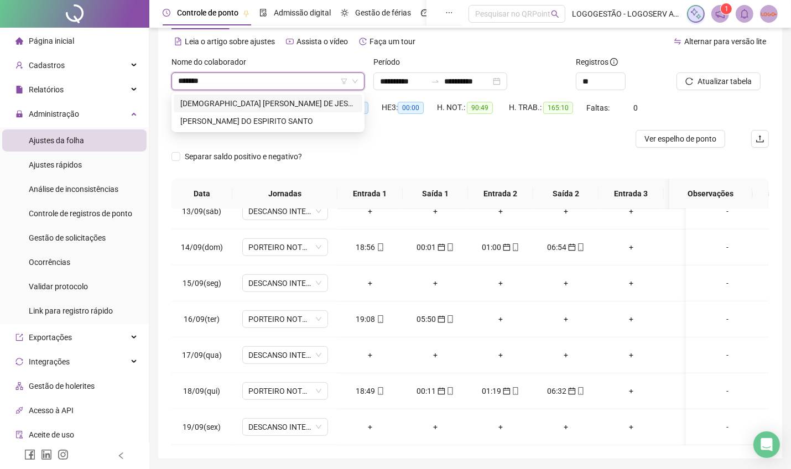
type input "********"
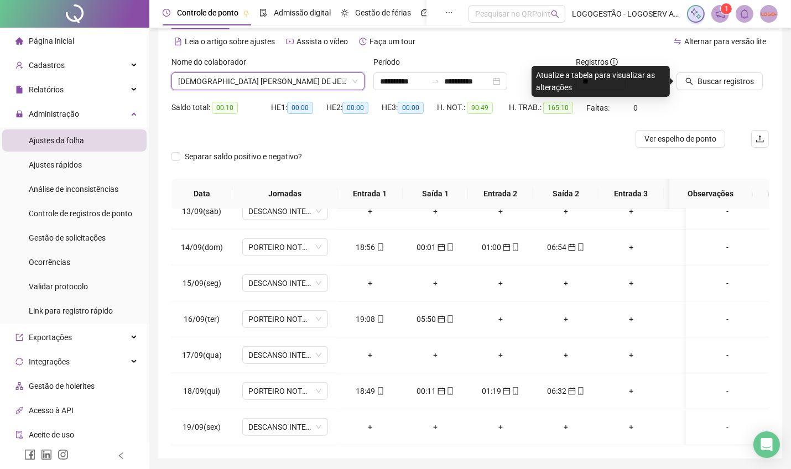
drag, startPoint x: 712, startPoint y: 81, endPoint x: 644, endPoint y: 105, distance: 72.1
click at [711, 81] on span "Buscar registros" at bounding box center [726, 81] width 56 height 12
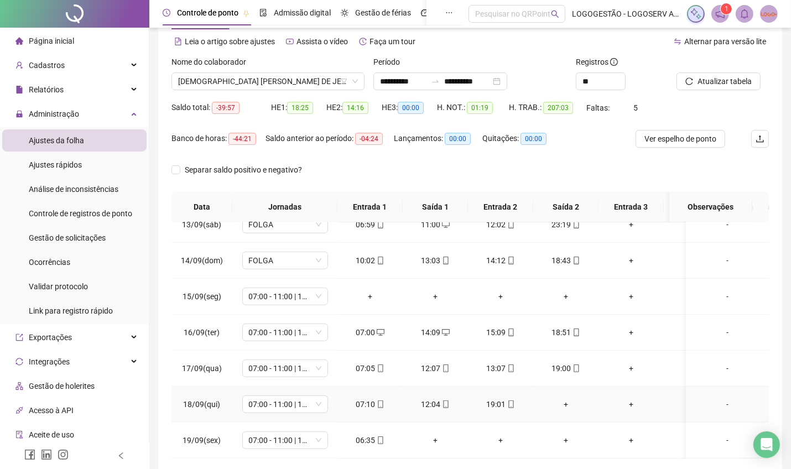
click at [560, 387] on td "+" at bounding box center [565, 405] width 65 height 36
drag, startPoint x: 562, startPoint y: 384, endPoint x: 562, endPoint y: 393, distance: 9.4
click at [562, 398] on div "+" at bounding box center [566, 404] width 48 height 12
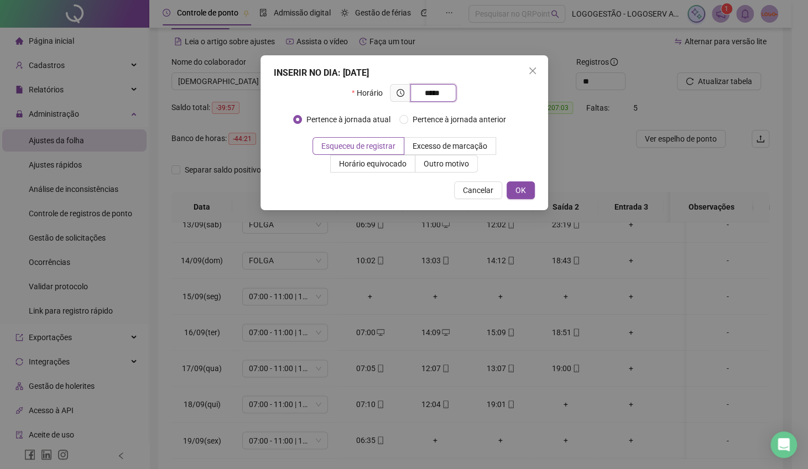
type input "*****"
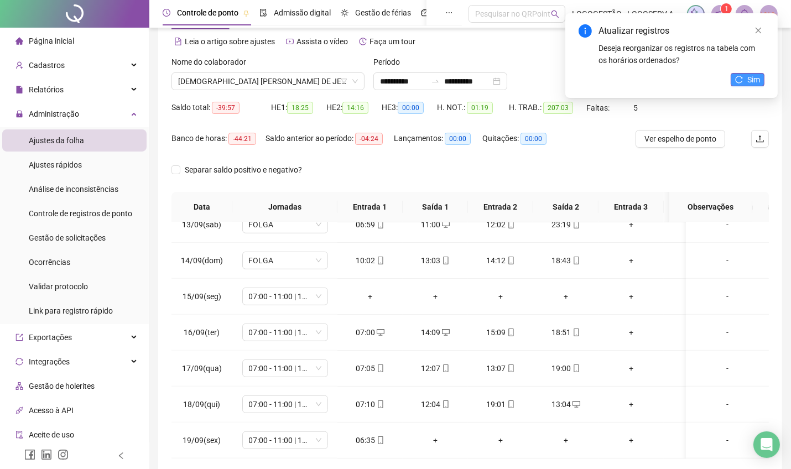
click at [752, 80] on span "Sim" at bounding box center [753, 80] width 13 height 12
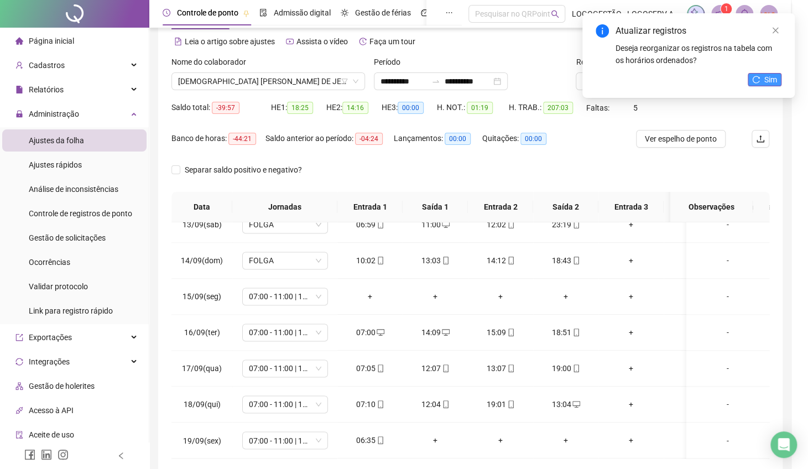
click at [752, 80] on icon "reload" at bounding box center [756, 80] width 8 height 8
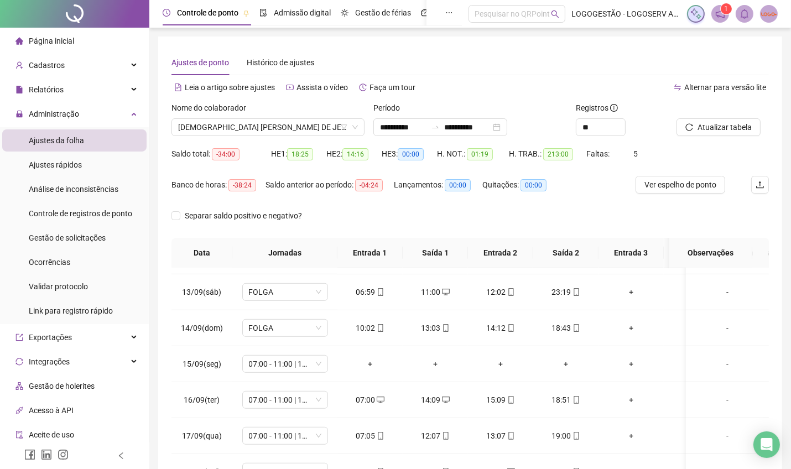
scroll to position [822, 0]
click at [304, 357] on span "07:00 - 11:00 | 12:00 - 19:00" at bounding box center [285, 363] width 72 height 17
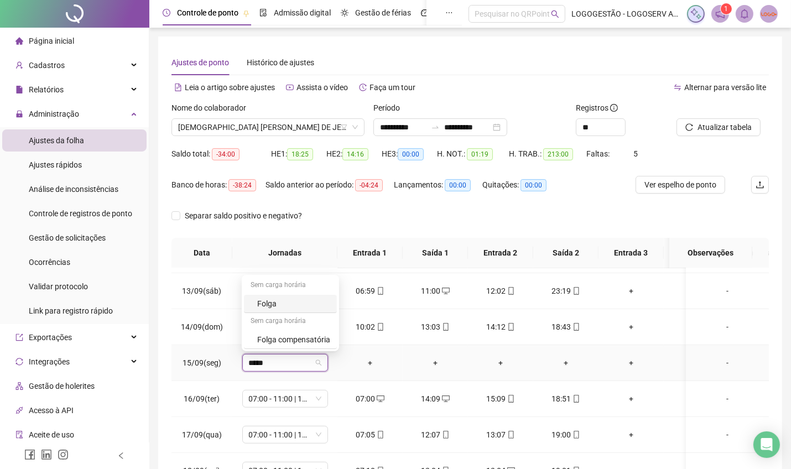
type input "*****"
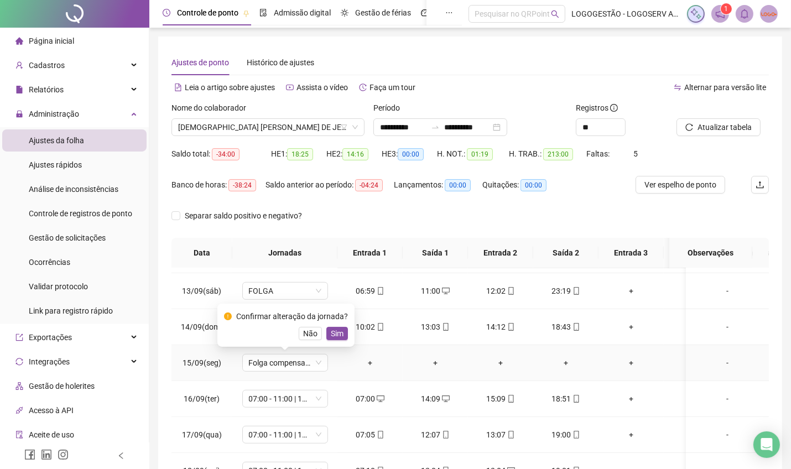
click at [336, 326] on div "Confirmar alteração da jornada? Não Sim" at bounding box center [286, 325] width 124 height 30
click at [337, 334] on span "Sim" at bounding box center [337, 334] width 13 height 12
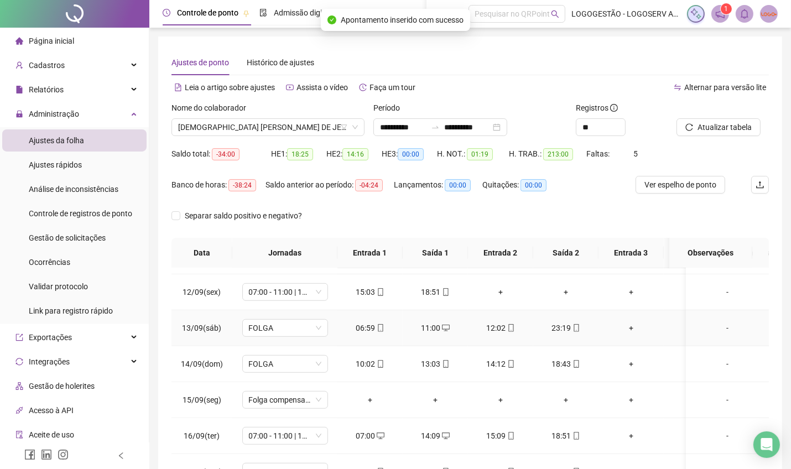
scroll to position [748, 0]
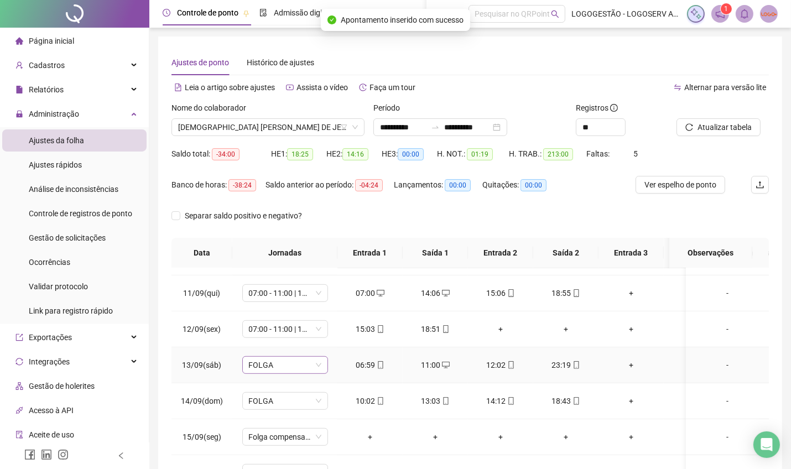
click at [286, 358] on span "FOLGA" at bounding box center [285, 365] width 72 height 17
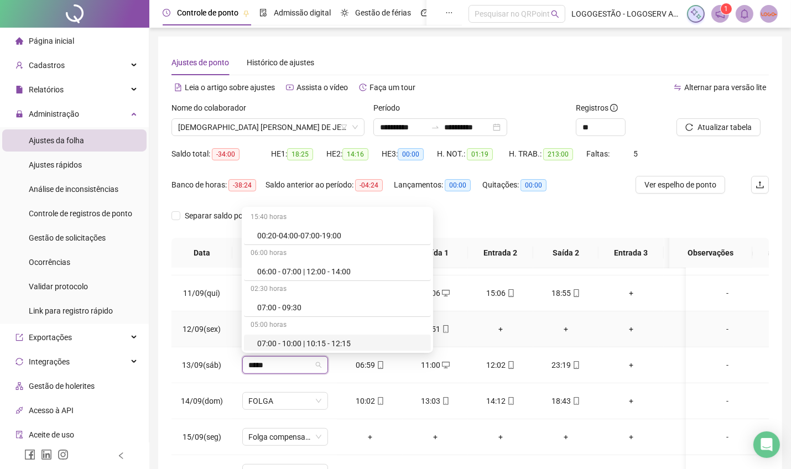
type input "*****"
click at [515, 334] on div "+" at bounding box center [501, 329] width 48 height 12
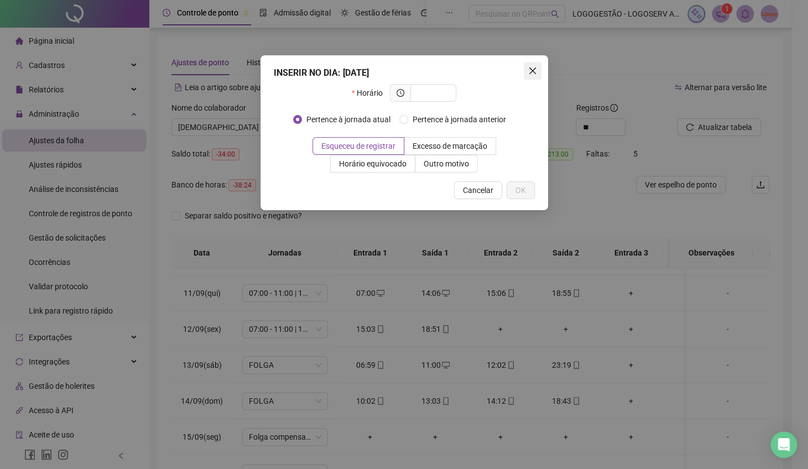
click at [540, 70] on span "Close" at bounding box center [533, 70] width 18 height 9
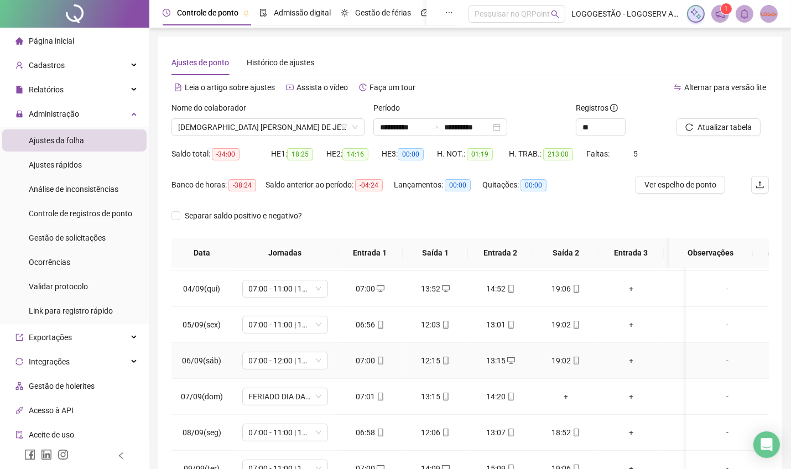
scroll to position [564, 0]
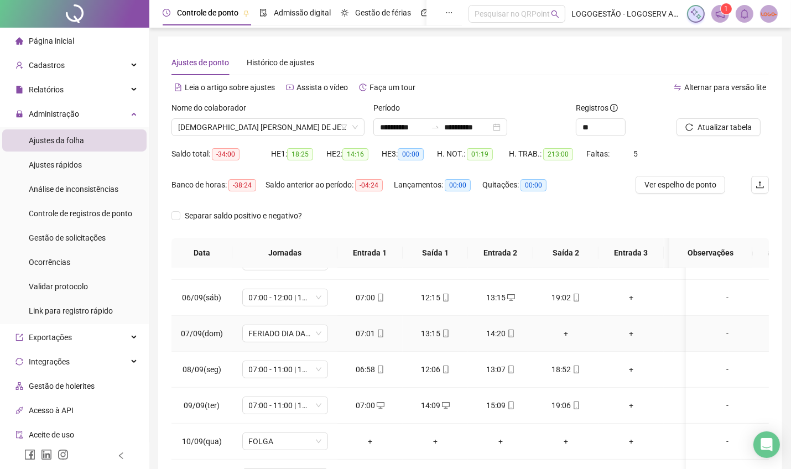
click at [570, 329] on div "+" at bounding box center [566, 334] width 48 height 12
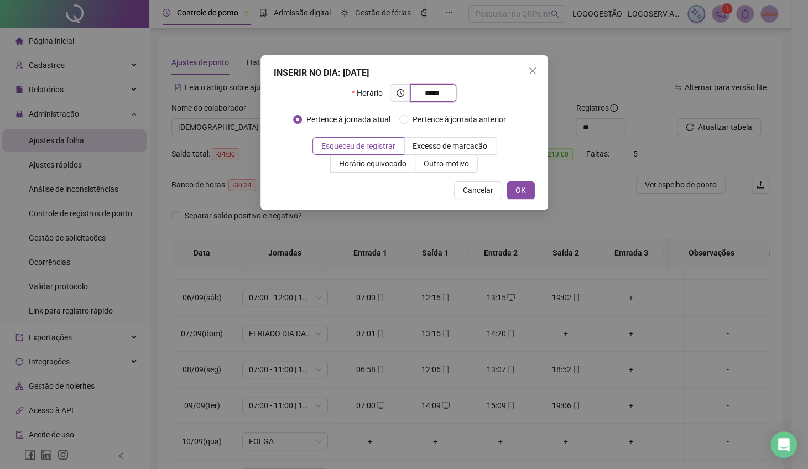
type input "*****"
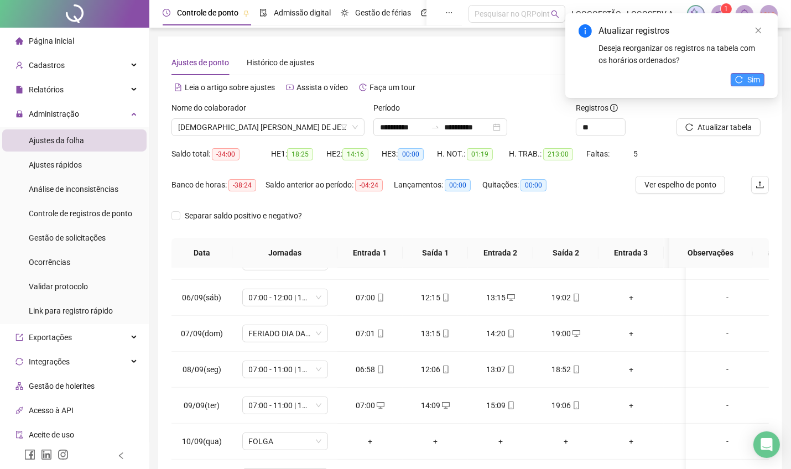
click at [751, 80] on span "Sim" at bounding box center [753, 80] width 13 height 12
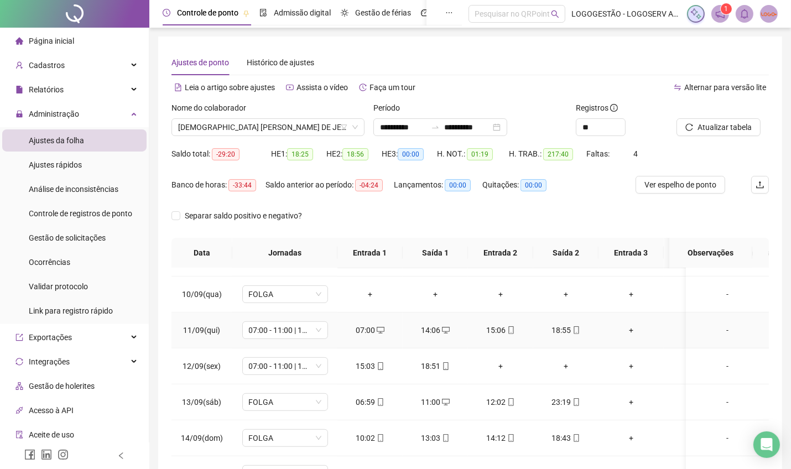
scroll to position [748, 0]
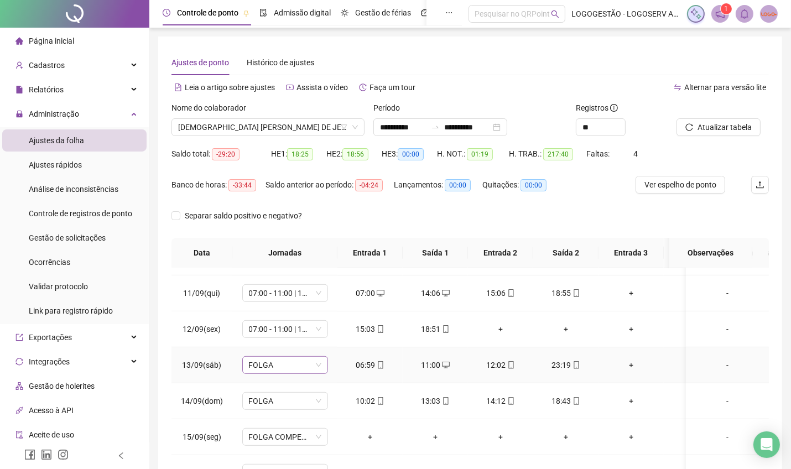
click at [295, 366] on span "FOLGA" at bounding box center [285, 365] width 72 height 17
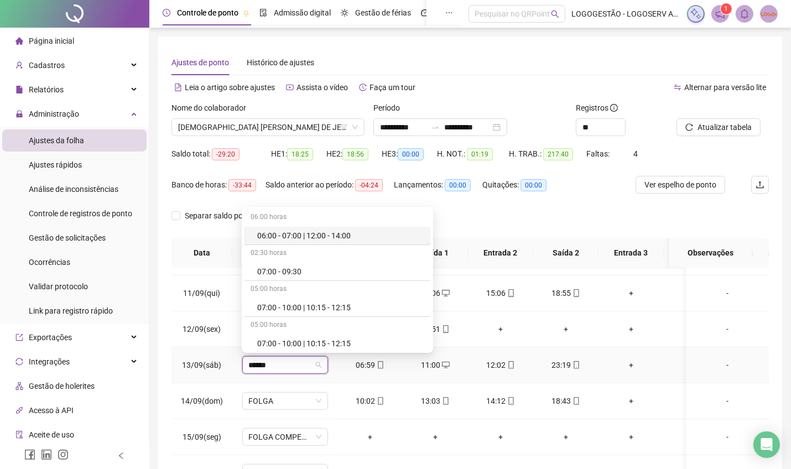
type input "*******"
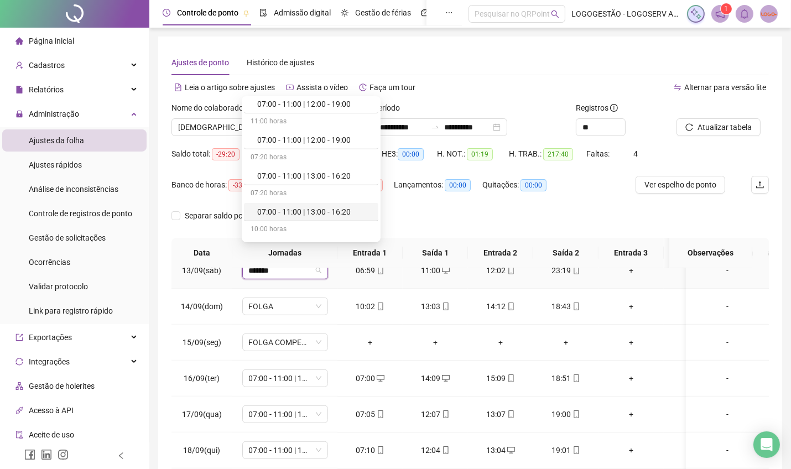
scroll to position [664, 0]
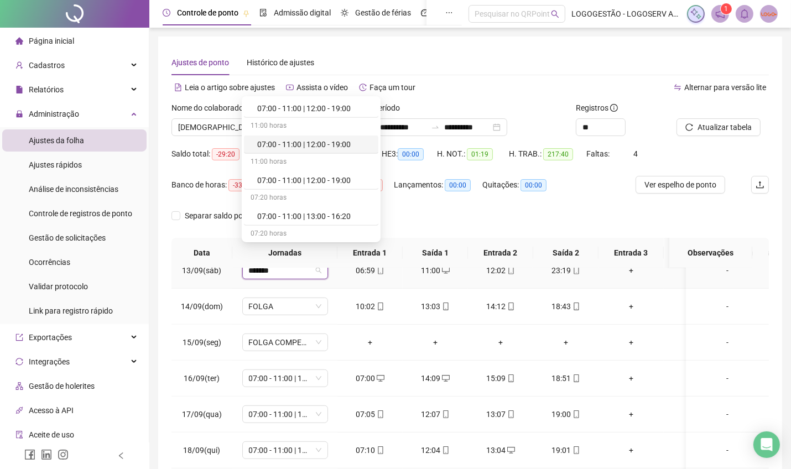
click at [313, 144] on div "07:00 - 11:00 | 12:00 - 19:00" at bounding box center [314, 144] width 115 height 12
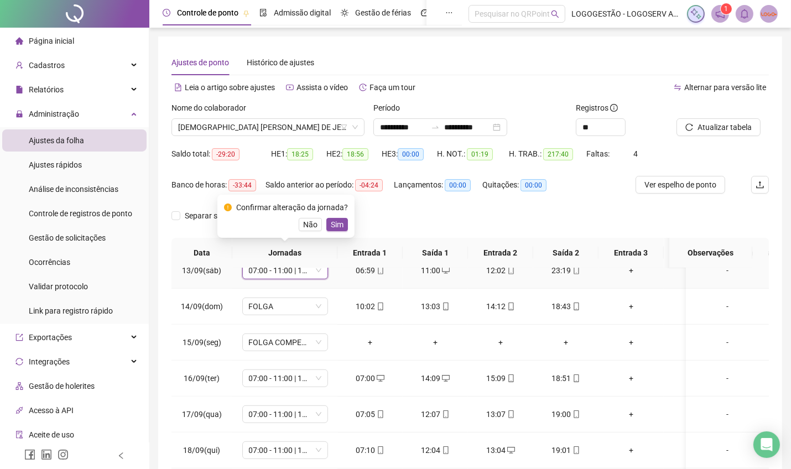
click at [335, 229] on span "Sim" at bounding box center [337, 225] width 13 height 12
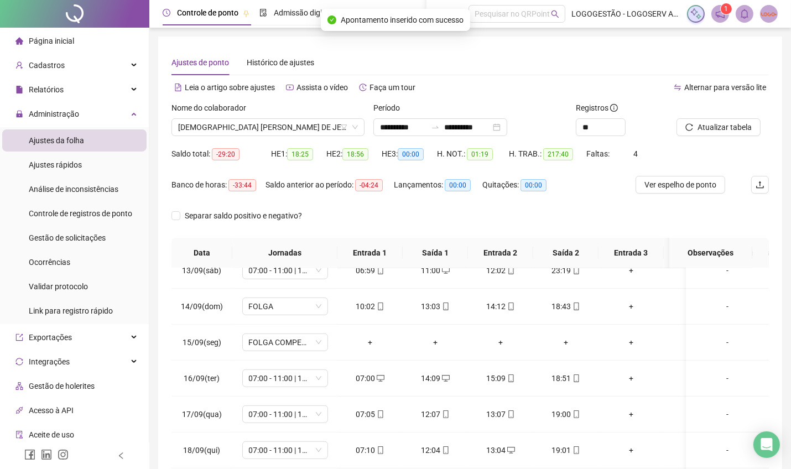
click at [716, 137] on div "Atualizar tabela" at bounding box center [722, 123] width 101 height 43
click at [702, 134] on button "Atualizar tabela" at bounding box center [719, 127] width 84 height 18
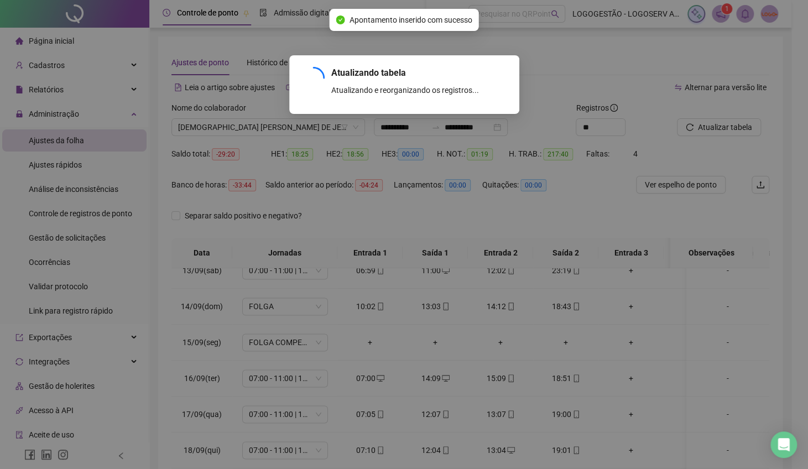
click at [703, 132] on div "Atualizando tabela Atualizando e reorganizando os registros... OK" at bounding box center [404, 234] width 808 height 469
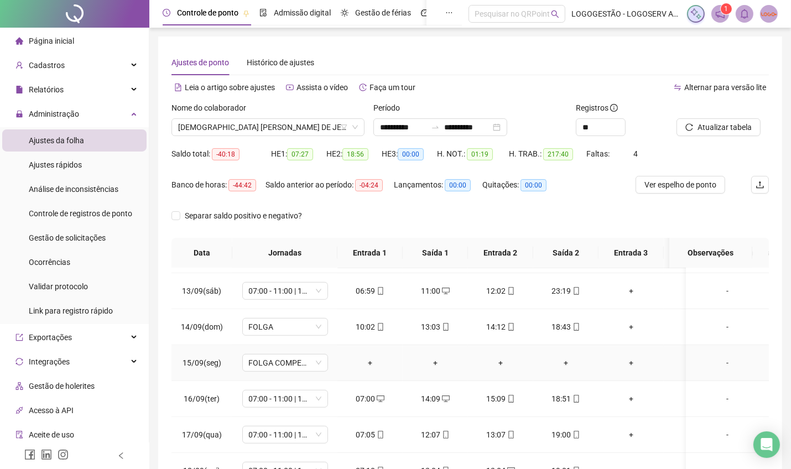
scroll to position [785, 0]
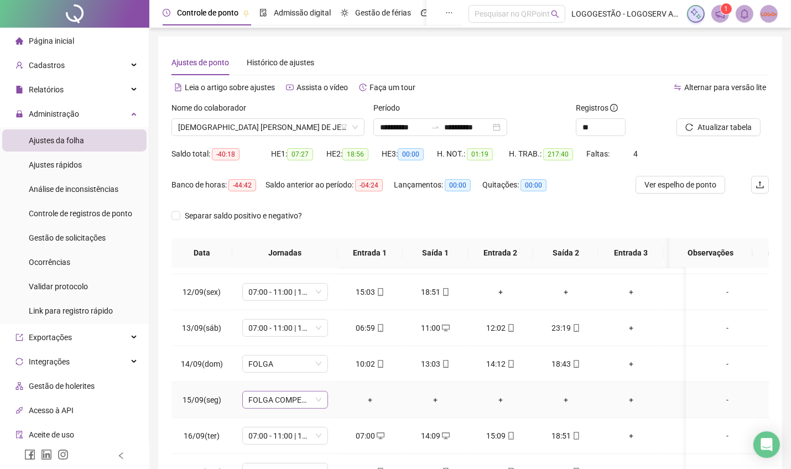
click at [295, 396] on span "FOLGA COMPENSATÓRIA" at bounding box center [285, 400] width 72 height 17
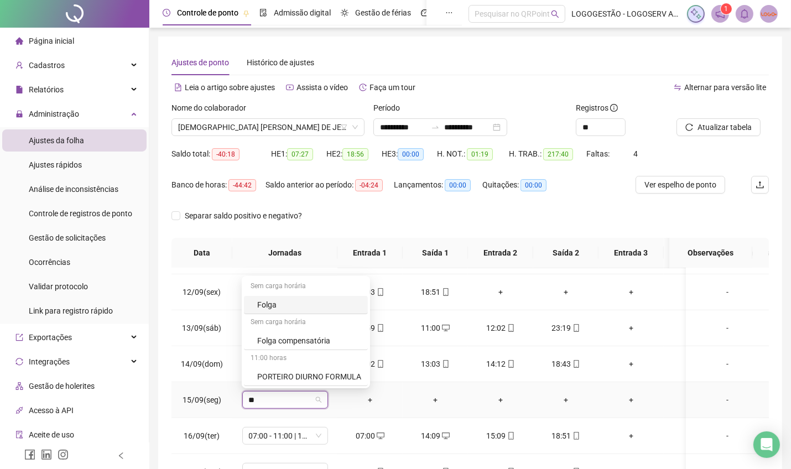
type input "***"
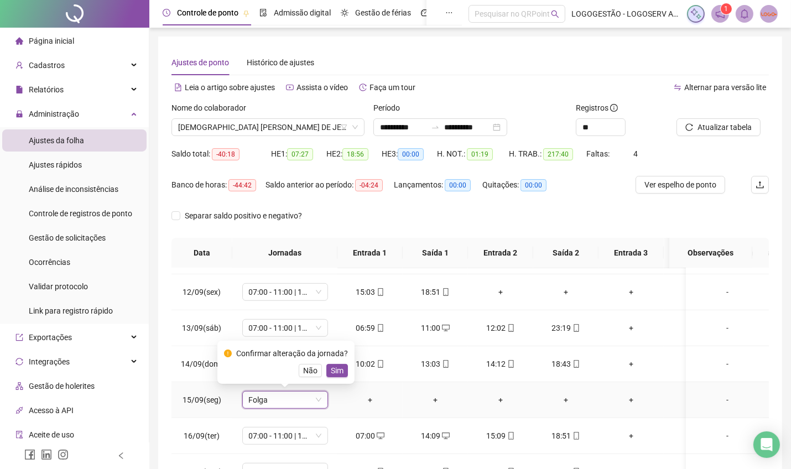
click at [331, 380] on div "Confirmar alteração da jornada? Não Sim" at bounding box center [285, 362] width 137 height 43
drag, startPoint x: 336, startPoint y: 376, endPoint x: 479, endPoint y: 315, distance: 155.2
click at [337, 375] on span "Sim" at bounding box center [337, 371] width 13 height 12
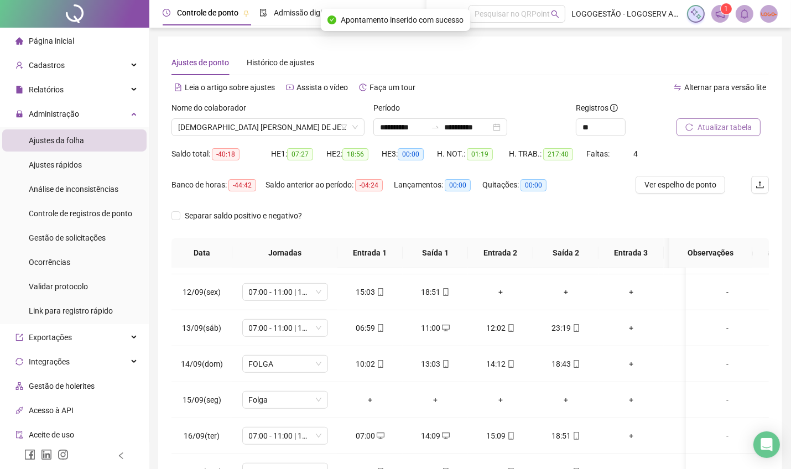
click at [690, 132] on button "Atualizar tabela" at bounding box center [719, 127] width 84 height 18
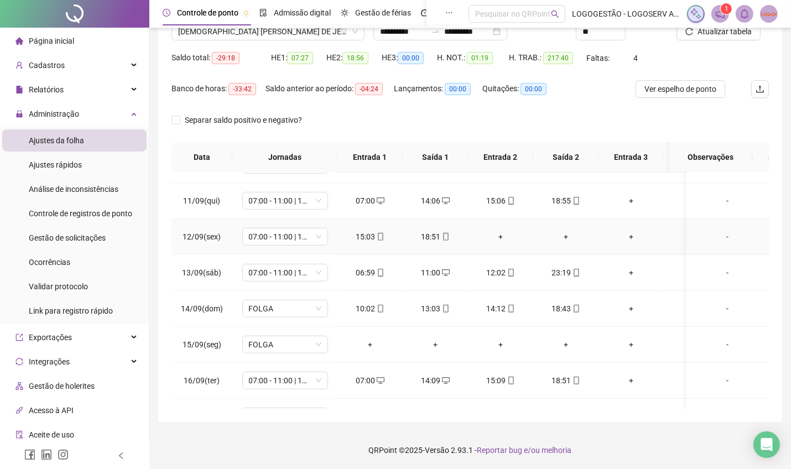
scroll to position [748, 0]
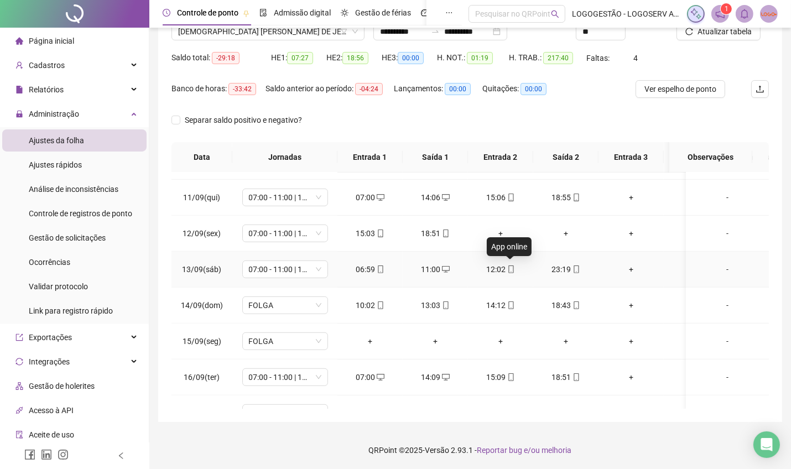
click at [507, 269] on icon "mobile" at bounding box center [511, 270] width 8 height 8
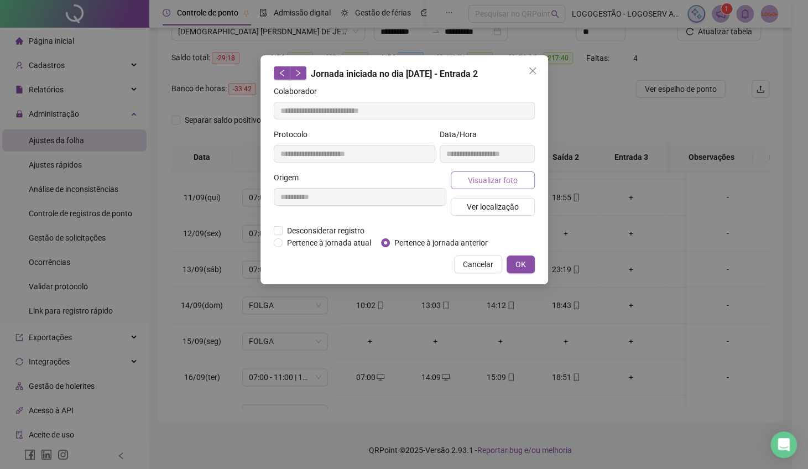
type input "**********"
click at [480, 171] on button "Visualizar foto" at bounding box center [493, 180] width 84 height 18
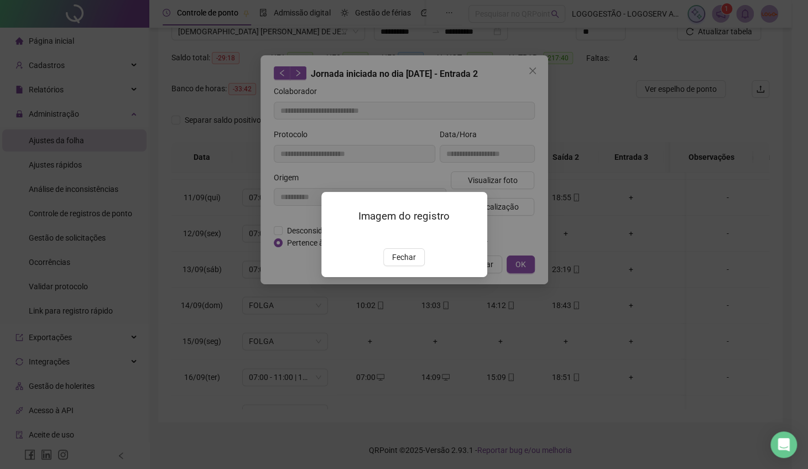
drag, startPoint x: 401, startPoint y: 320, endPoint x: 406, endPoint y: 308, distance: 12.6
click at [399, 263] on span "Fechar" at bounding box center [404, 257] width 24 height 12
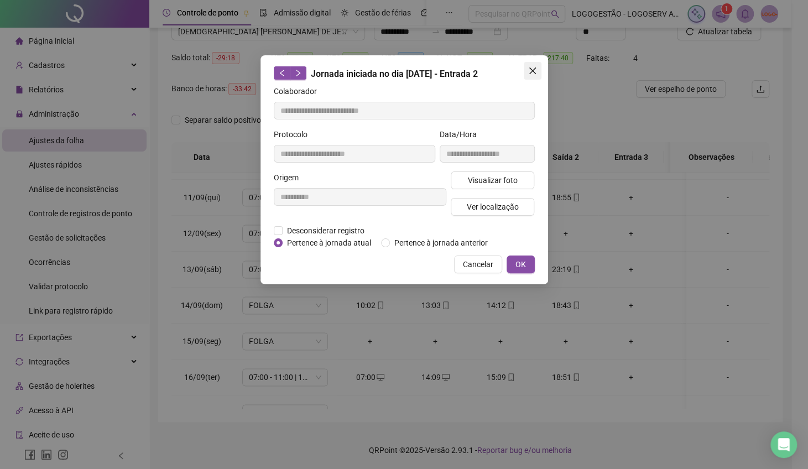
click at [537, 74] on span "Close" at bounding box center [533, 70] width 18 height 9
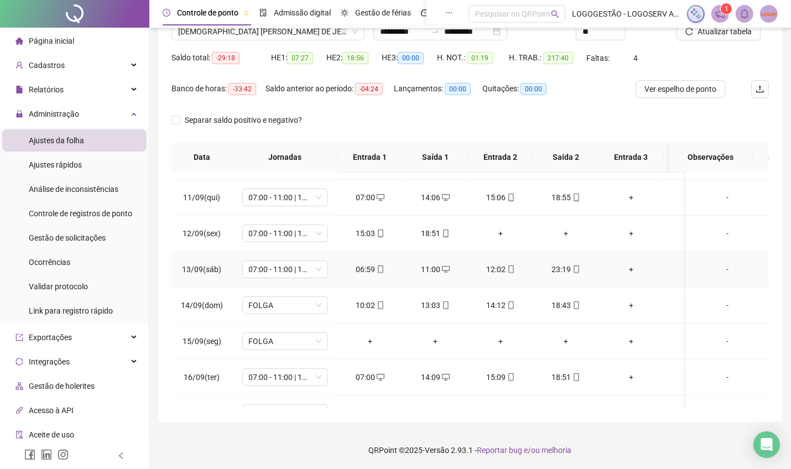
click at [571, 266] on span "mobile" at bounding box center [575, 270] width 9 height 8
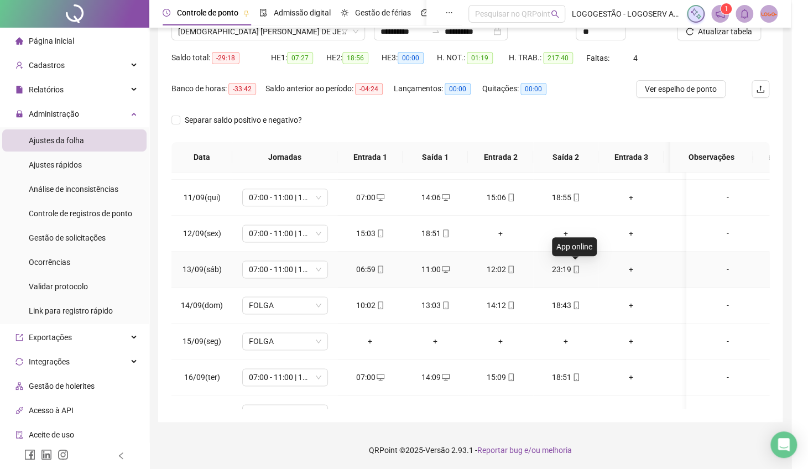
type input "**********"
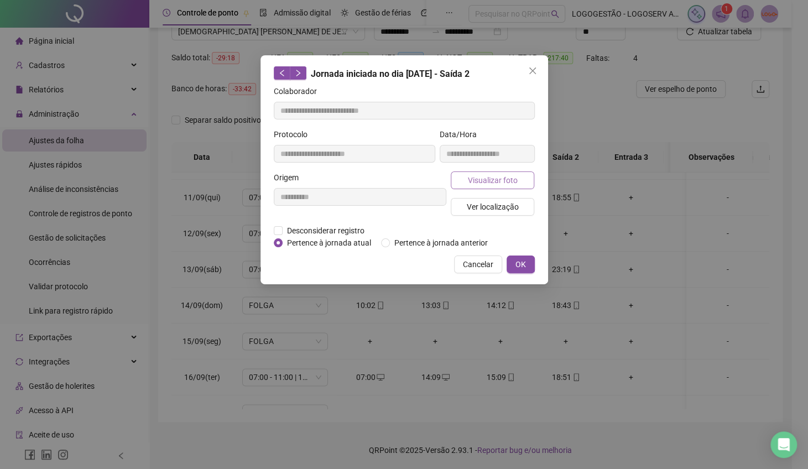
click at [486, 186] on button "Visualizar foto" at bounding box center [493, 180] width 84 height 18
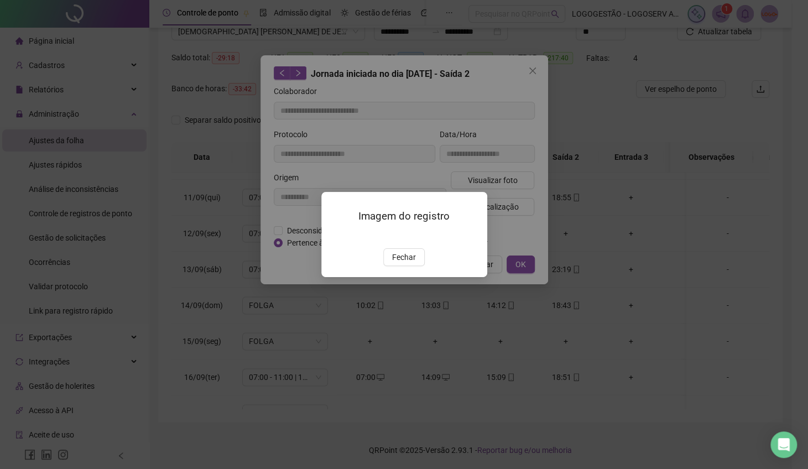
click at [402, 263] on span "Fechar" at bounding box center [404, 257] width 24 height 12
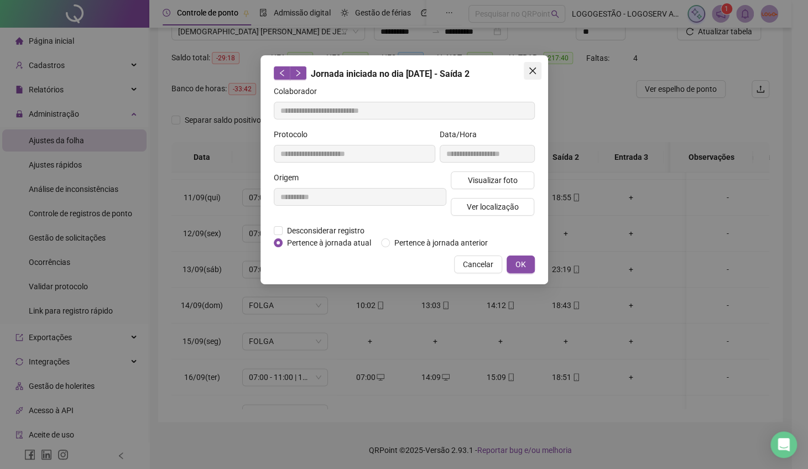
click at [536, 77] on button "Close" at bounding box center [533, 71] width 18 height 18
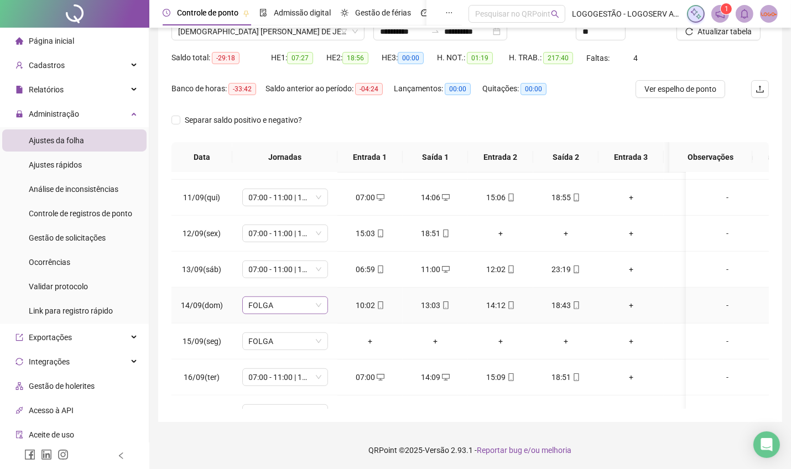
click at [309, 311] on span "FOLGA" at bounding box center [285, 305] width 72 height 17
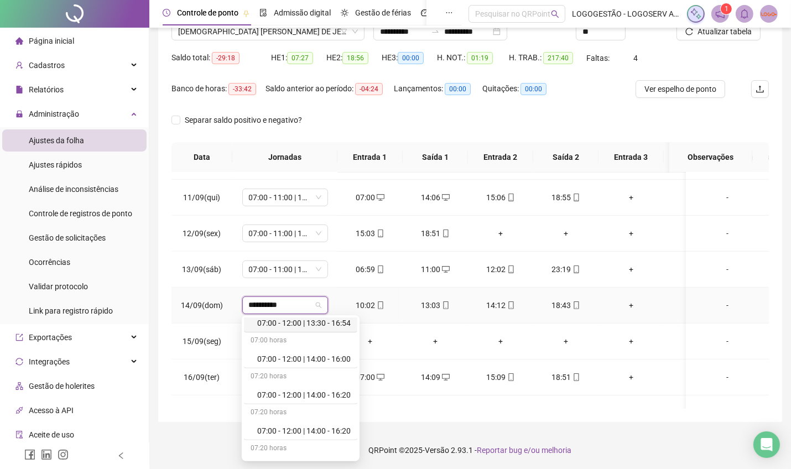
scroll to position [996, 0]
type input "**********"
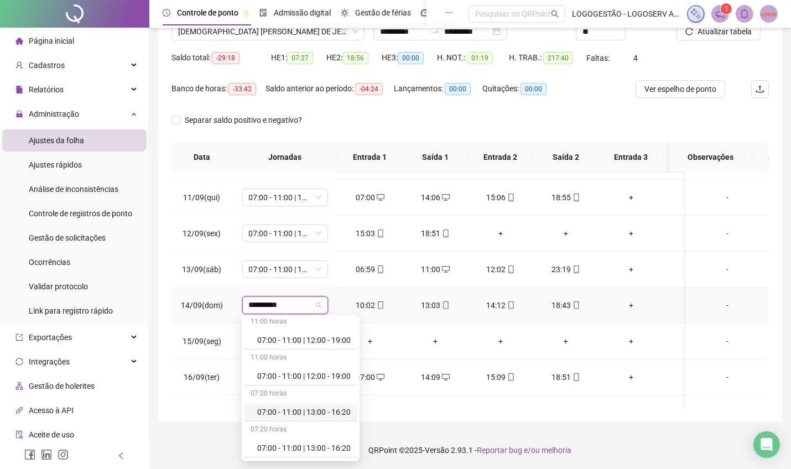
scroll to position [245, 0]
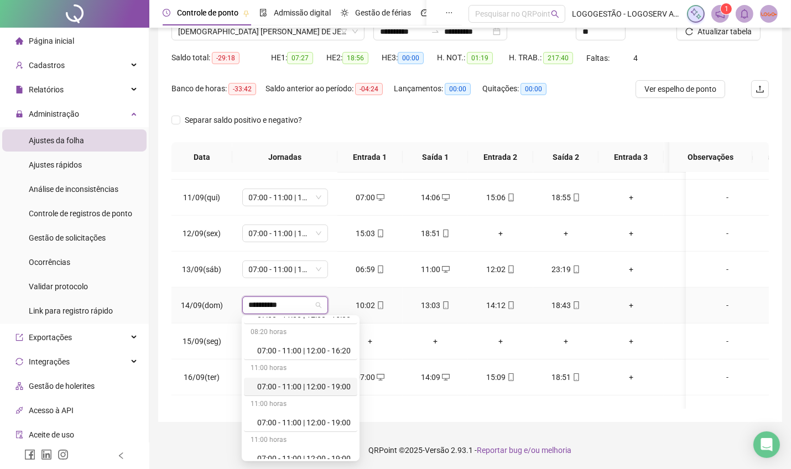
click at [331, 388] on div "07:00 - 11:00 | 12:00 - 19:00" at bounding box center [303, 387] width 93 height 12
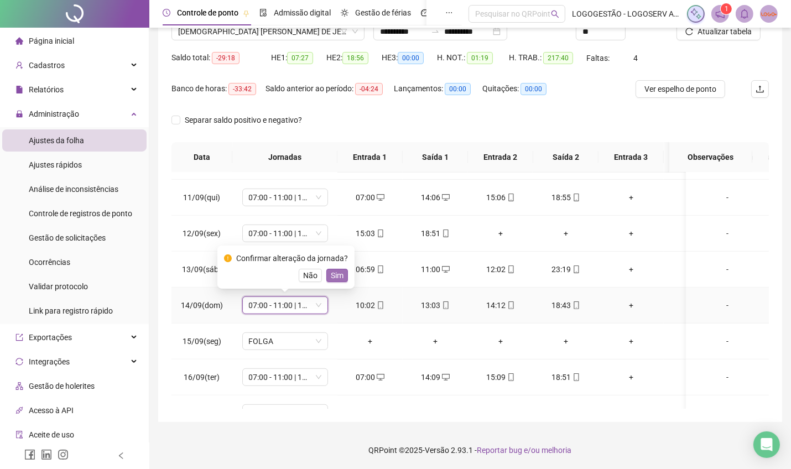
click at [335, 279] on span "Sim" at bounding box center [337, 275] width 13 height 12
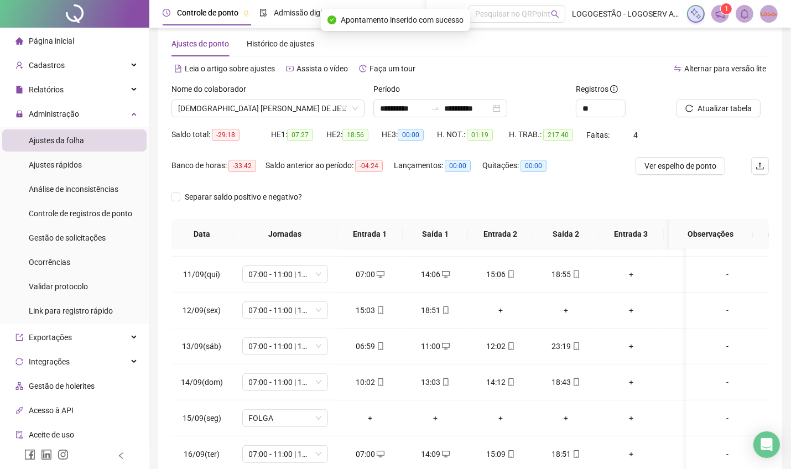
scroll to position [0, 0]
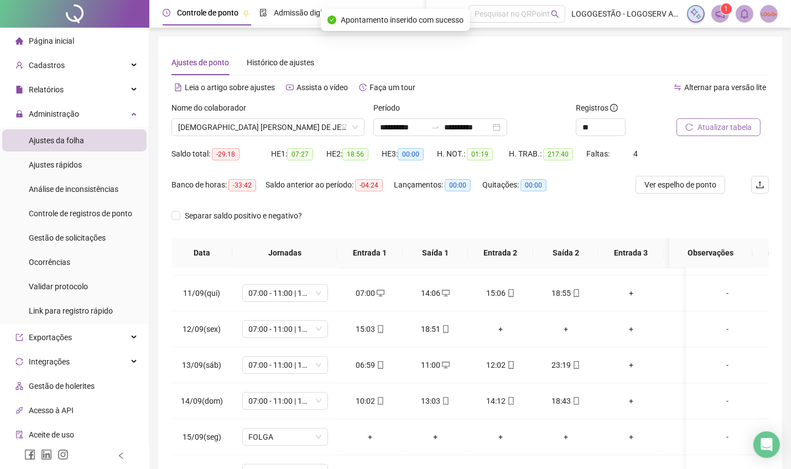
click at [725, 127] on span "Atualizar tabela" at bounding box center [725, 127] width 54 height 12
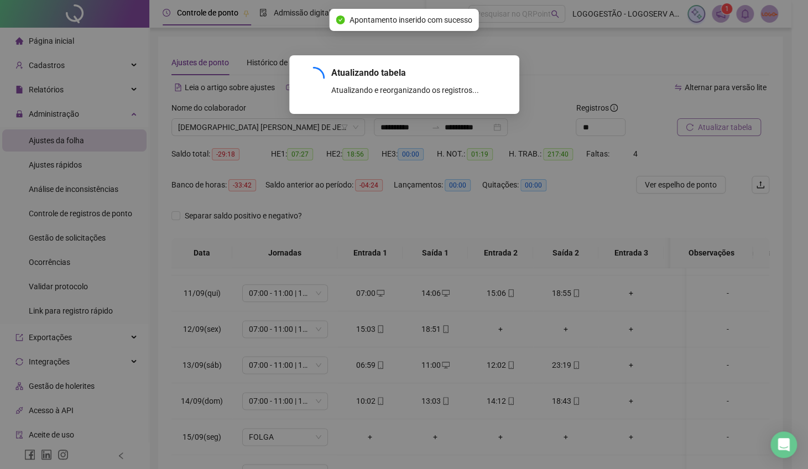
click at [725, 127] on div "Atualizando tabela Atualizando e reorganizando os registros... OK" at bounding box center [404, 234] width 808 height 469
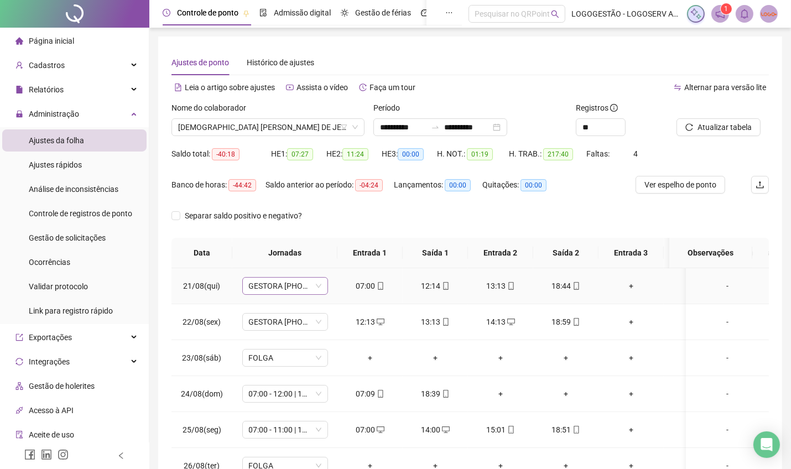
click at [294, 292] on span "GESTORA 08-12-13-17" at bounding box center [285, 286] width 72 height 17
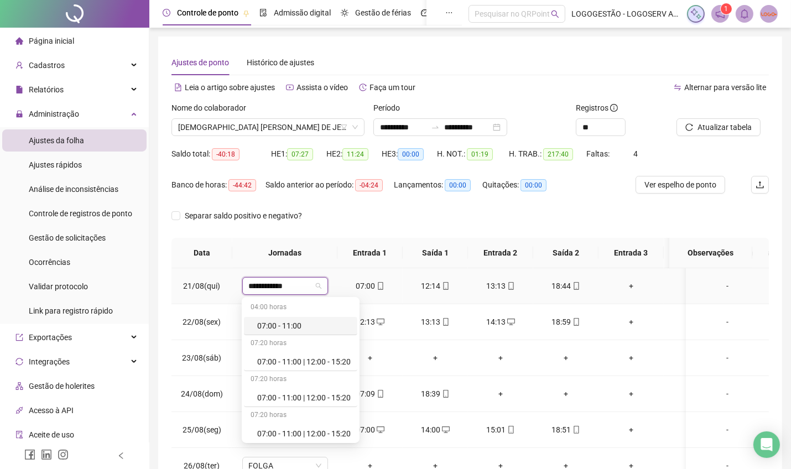
type input "**********"
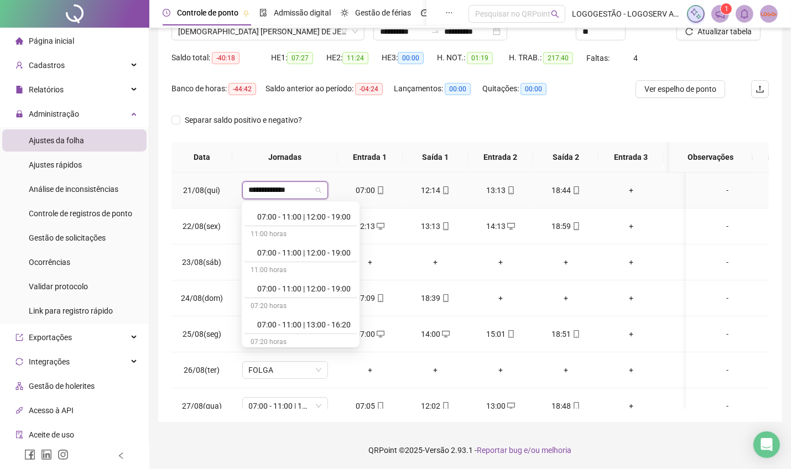
scroll to position [285, 0]
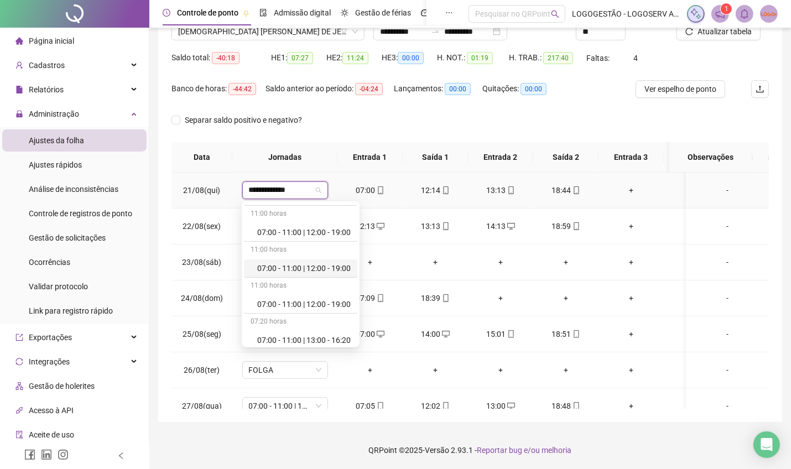
click at [316, 269] on div "07:00 - 11:00 | 12:00 - 19:00" at bounding box center [303, 268] width 93 height 12
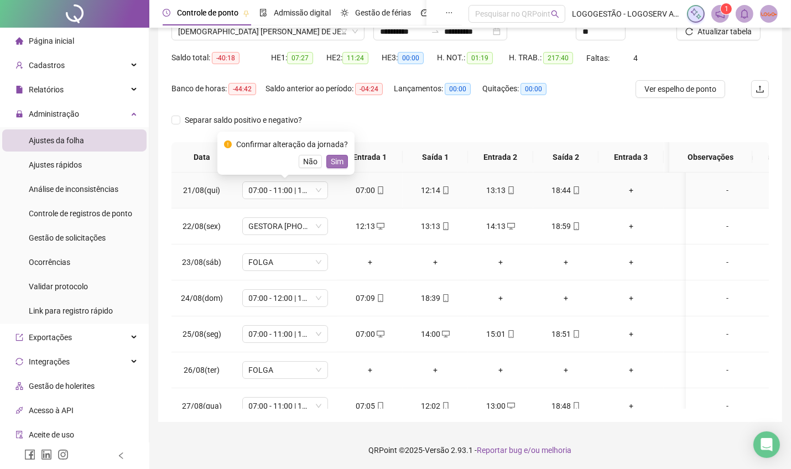
click at [336, 160] on span "Sim" at bounding box center [337, 161] width 13 height 12
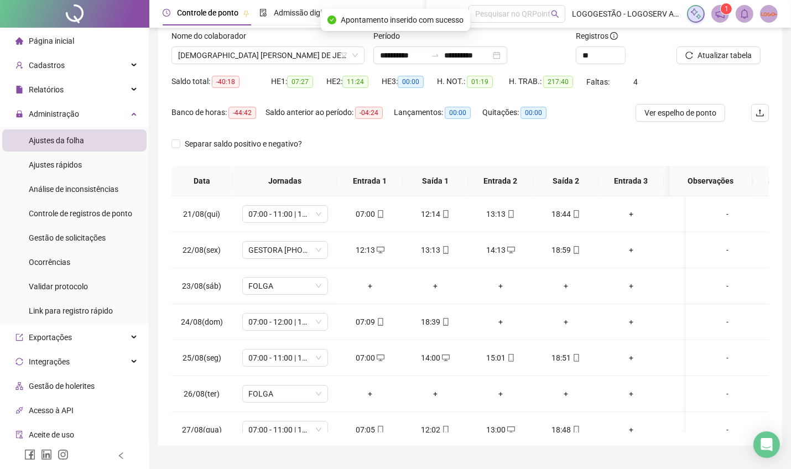
scroll to position [59, 0]
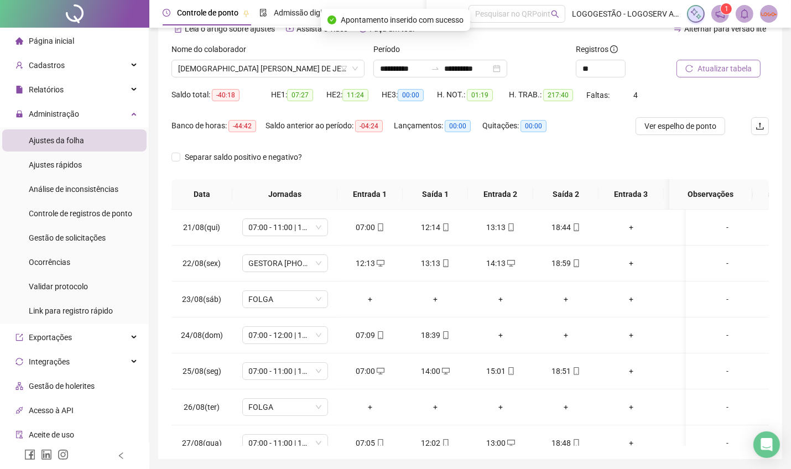
click at [721, 68] on span "Atualizar tabela" at bounding box center [725, 69] width 54 height 12
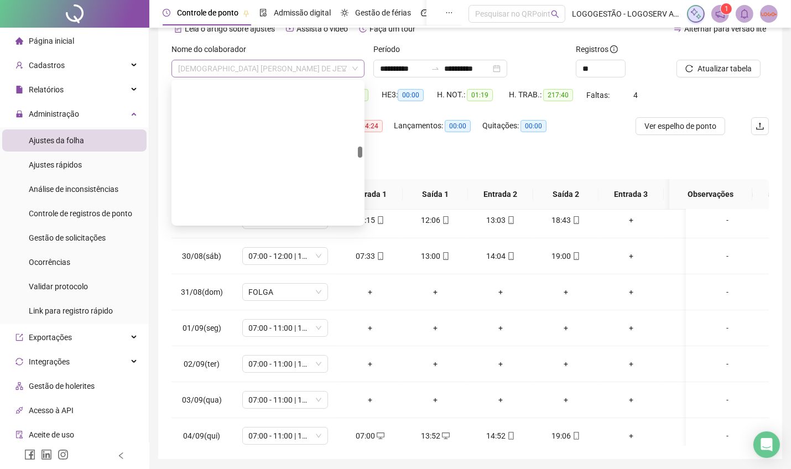
click at [276, 72] on span "JOÂO PEDRO SANTANA DE JESUS" at bounding box center [268, 68] width 180 height 17
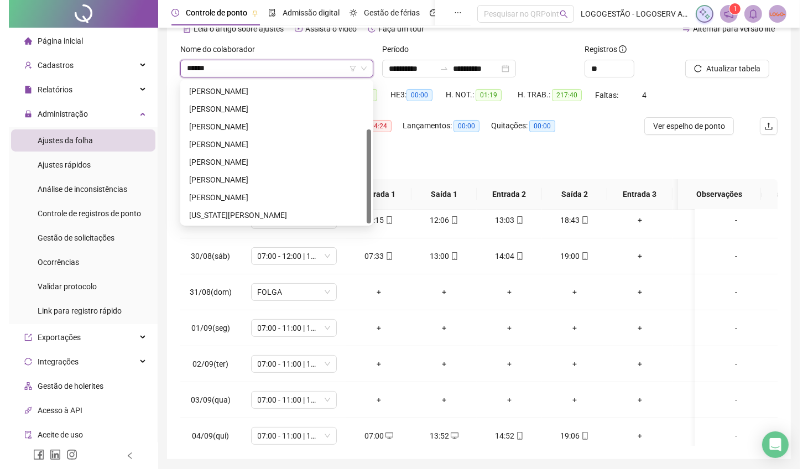
scroll to position [0, 0]
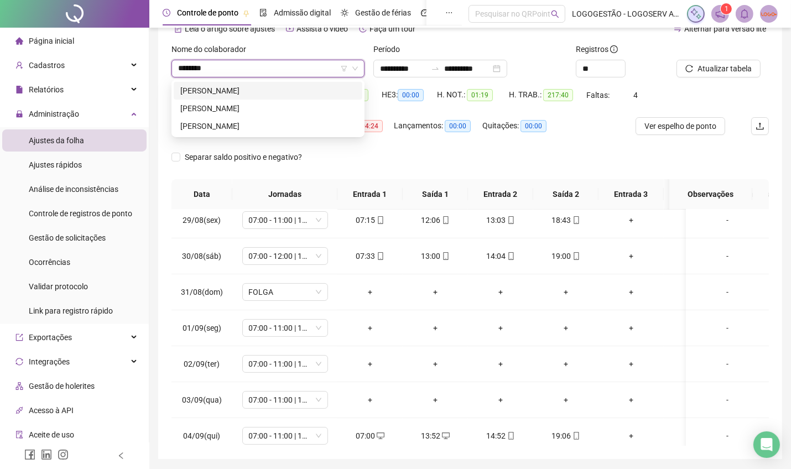
type input "*********"
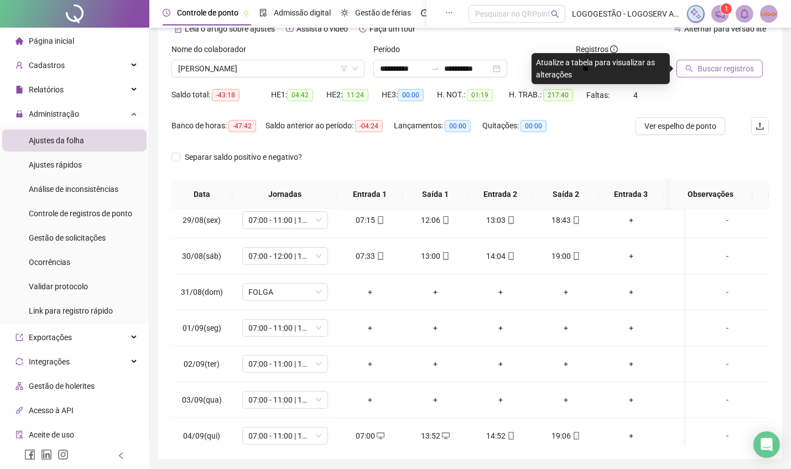
click at [719, 70] on span "Buscar registros" at bounding box center [726, 69] width 56 height 12
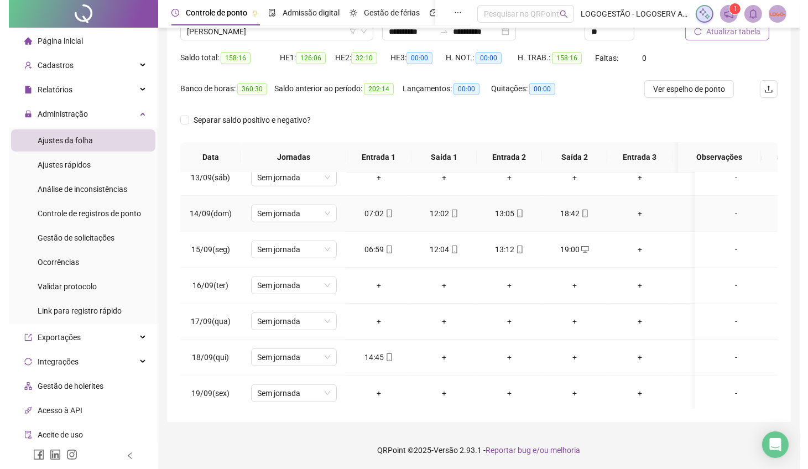
scroll to position [859, 0]
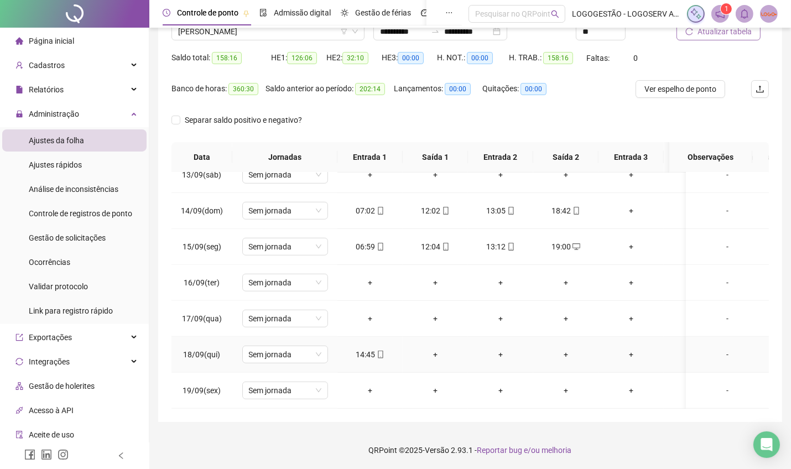
click at [433, 349] on div "+" at bounding box center [436, 355] width 48 height 12
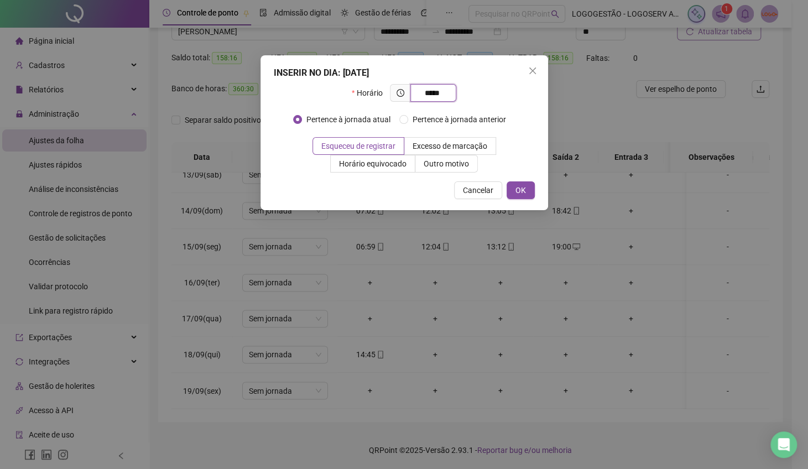
type input "*****"
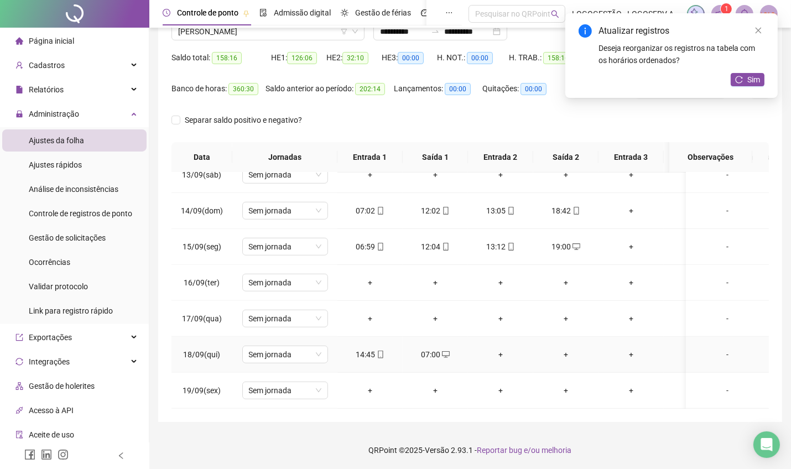
click at [498, 349] on div "+" at bounding box center [501, 355] width 48 height 12
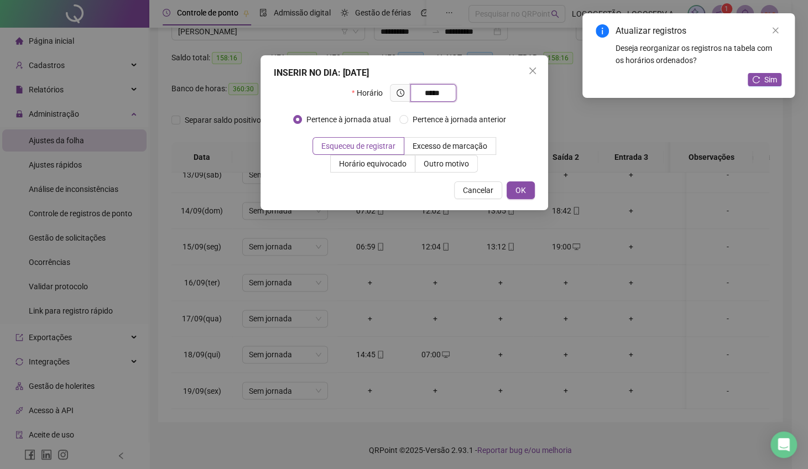
type input "*****"
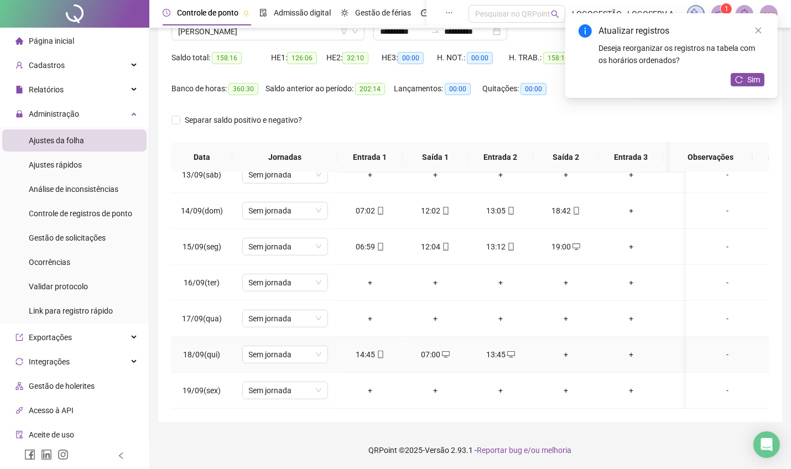
click at [568, 349] on div "+" at bounding box center [566, 355] width 48 height 12
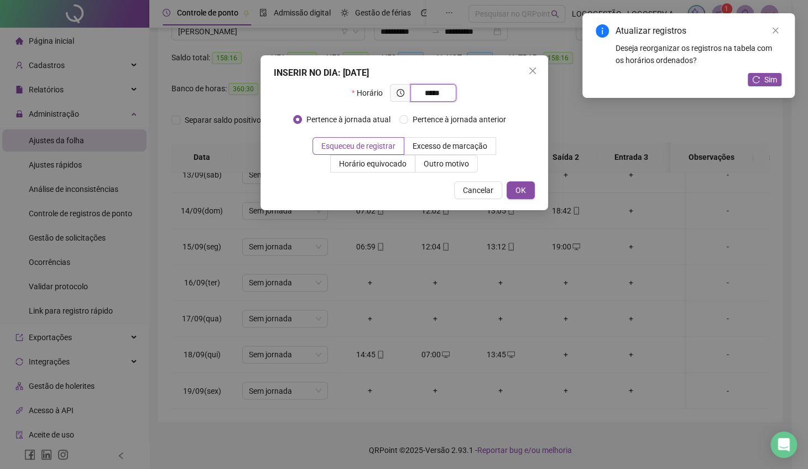
type input "*****"
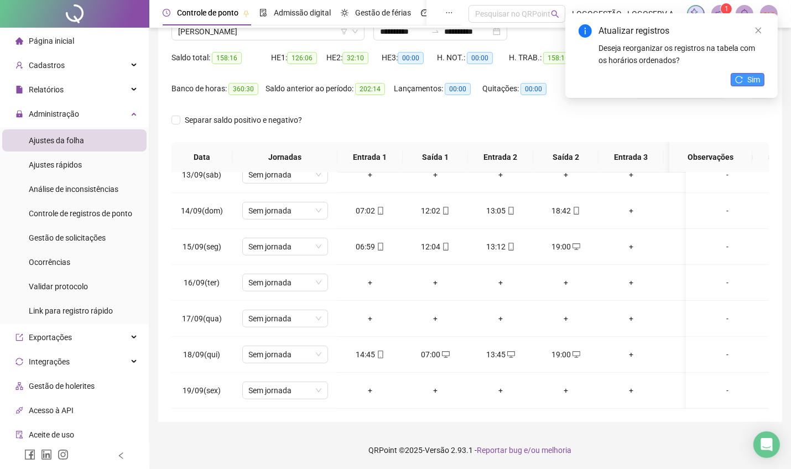
click at [749, 85] on span "Sim" at bounding box center [753, 80] width 13 height 12
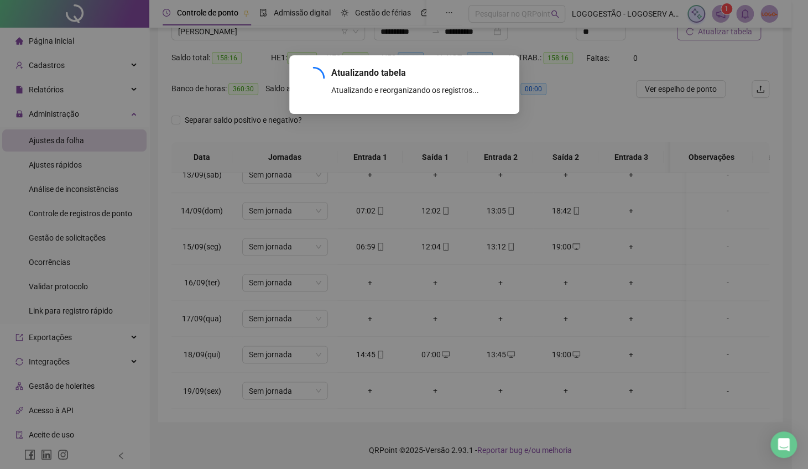
click at [749, 85] on button "Sim" at bounding box center [765, 79] width 34 height 13
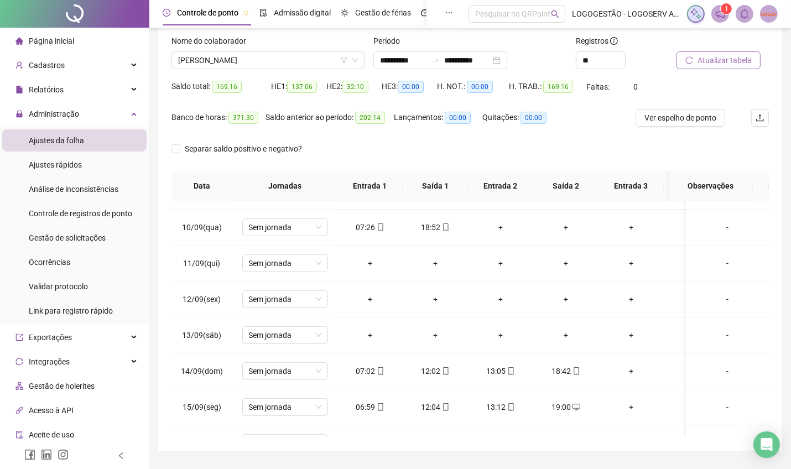
scroll to position [59, 0]
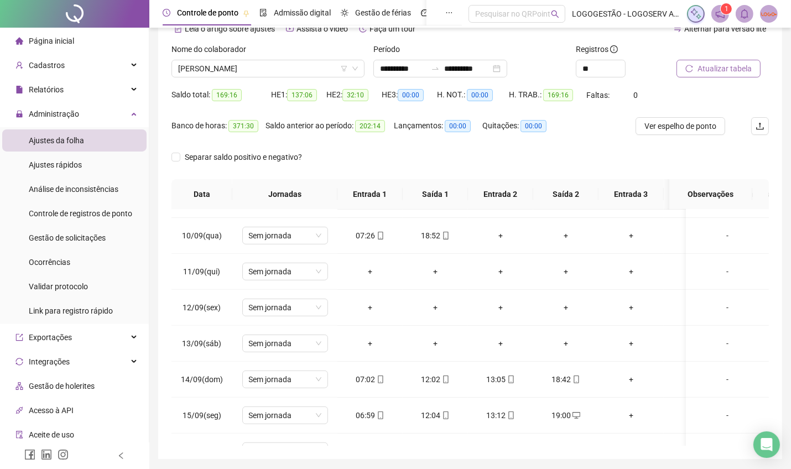
click at [713, 57] on div at bounding box center [709, 51] width 65 height 17
click at [711, 77] on div "Atualizar tabela" at bounding box center [722, 64] width 101 height 43
click at [718, 69] on span "Atualizar tabela" at bounding box center [725, 69] width 54 height 12
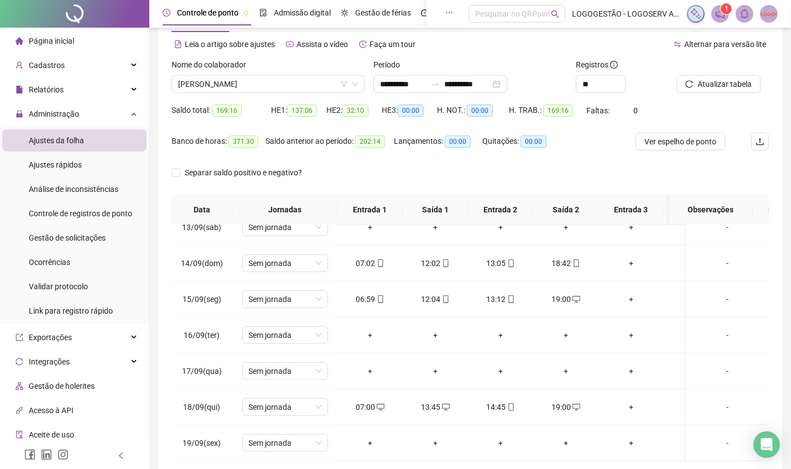
scroll to position [0, 0]
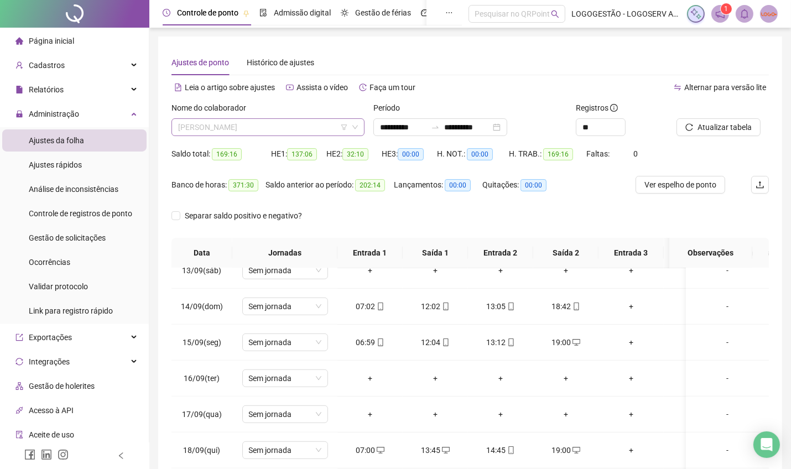
click at [289, 128] on span "LAÍS VITORIA DOS SANTOS SANTOS" at bounding box center [268, 127] width 180 height 17
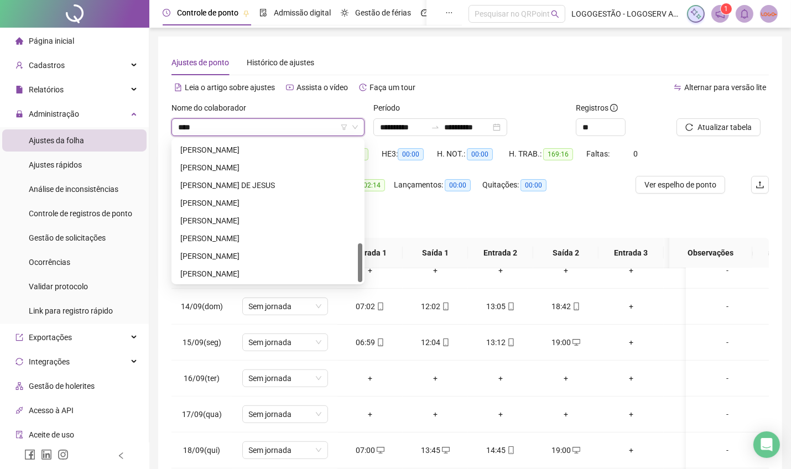
type input "*****"
click at [292, 166] on div "ALEXANDRO NASCIMENTO DE JESUS" at bounding box center [267, 167] width 175 height 12
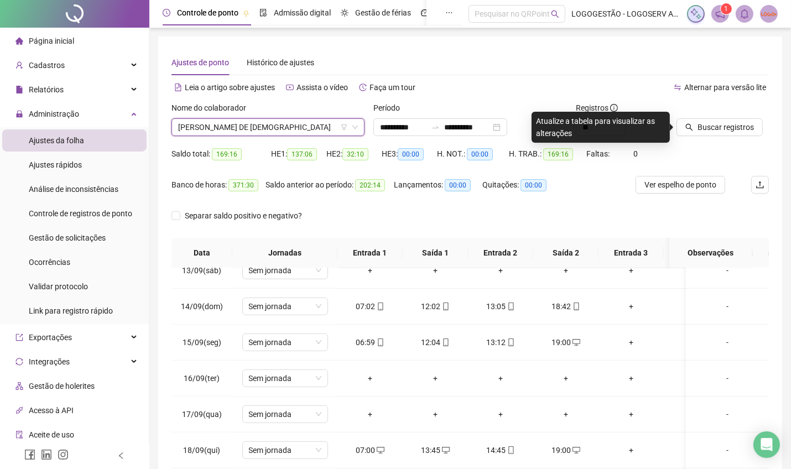
click at [674, 131] on div "Buscar registros" at bounding box center [722, 123] width 101 height 43
click at [702, 137] on div "Buscar registros" at bounding box center [722, 123] width 101 height 43
click at [690, 122] on button "Buscar registros" at bounding box center [720, 127] width 86 height 18
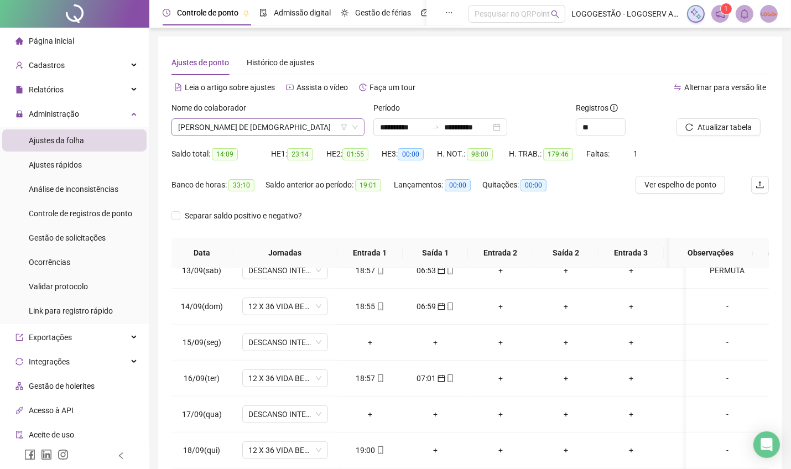
click at [245, 129] on span "ALEXANDRO NASCIMENTO DE JESUS" at bounding box center [268, 127] width 180 height 17
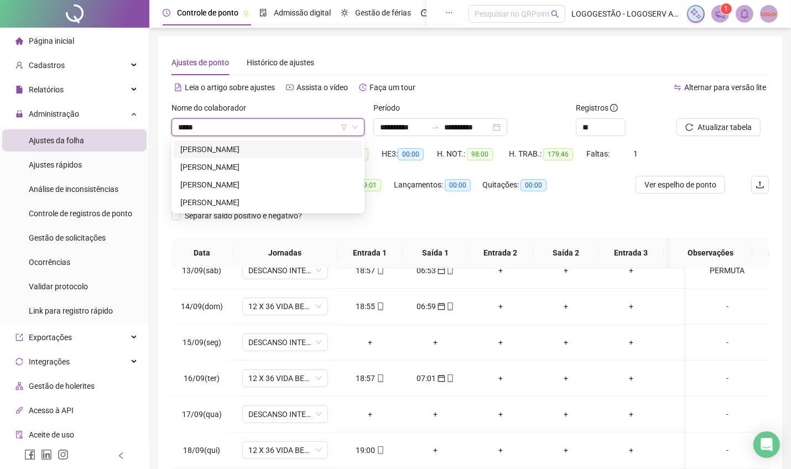
scroll to position [0, 0]
type input "********"
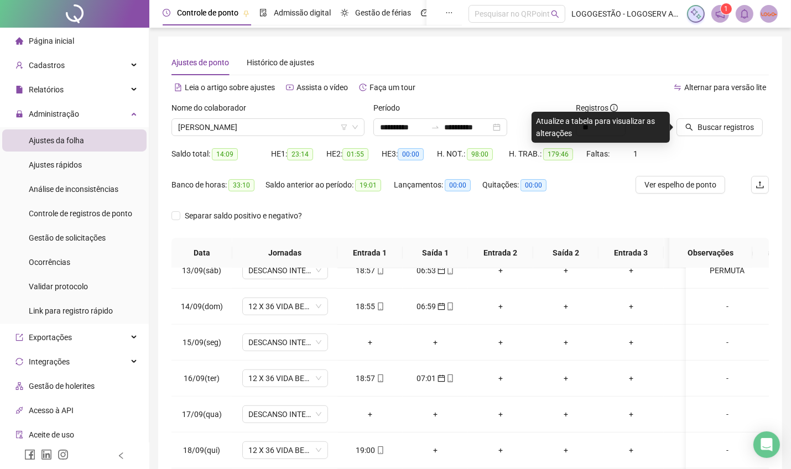
click at [708, 139] on div "Buscar registros" at bounding box center [722, 123] width 101 height 43
click at [706, 132] on span "Buscar registros" at bounding box center [726, 127] width 56 height 12
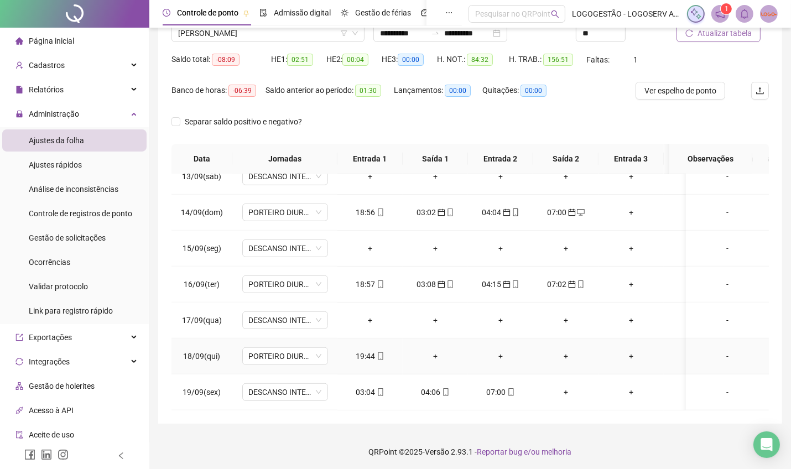
scroll to position [96, 0]
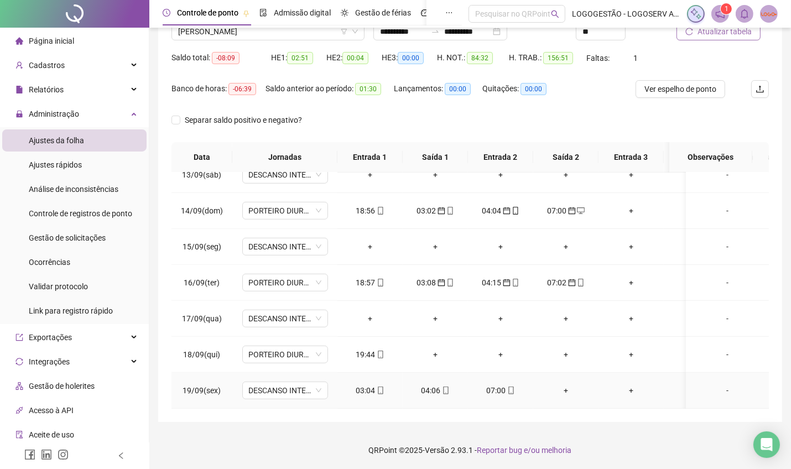
click at [372, 384] on div "03:04" at bounding box center [370, 390] width 48 height 12
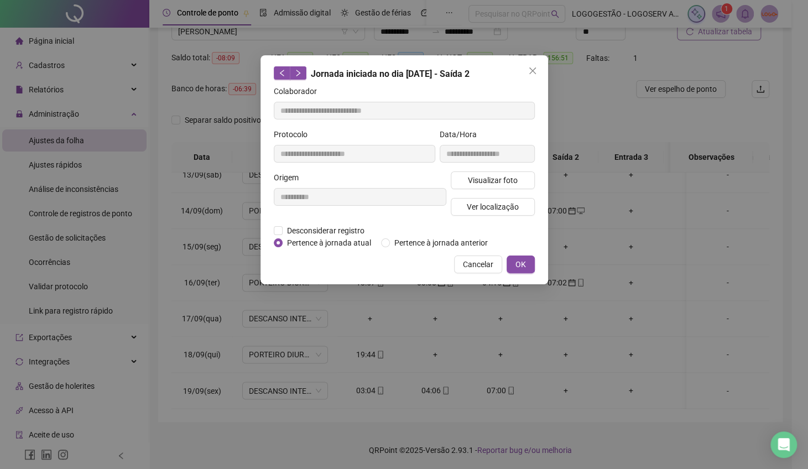
type input "**********"
click at [432, 240] on span "Pertence à jornada anterior" at bounding box center [441, 243] width 102 height 12
click at [430, 247] on span "Pertence à jornada anterior" at bounding box center [441, 243] width 102 height 12
click at [520, 258] on span "OK" at bounding box center [521, 264] width 11 height 12
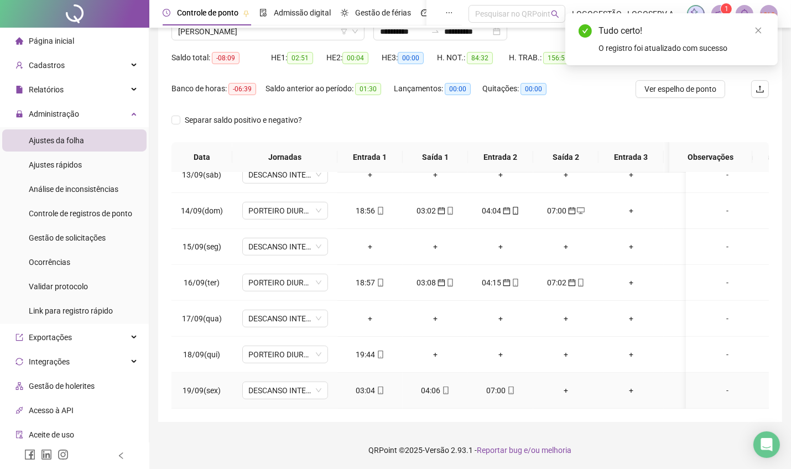
click at [434, 384] on div "04:06" at bounding box center [436, 390] width 48 height 12
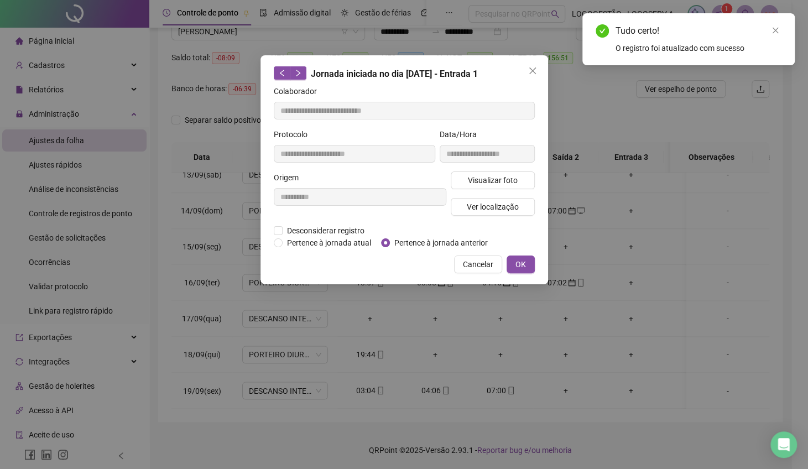
type input "**********"
click at [444, 241] on span "Pertence à jornada anterior" at bounding box center [441, 243] width 102 height 12
click at [521, 268] on span "OK" at bounding box center [521, 264] width 11 height 12
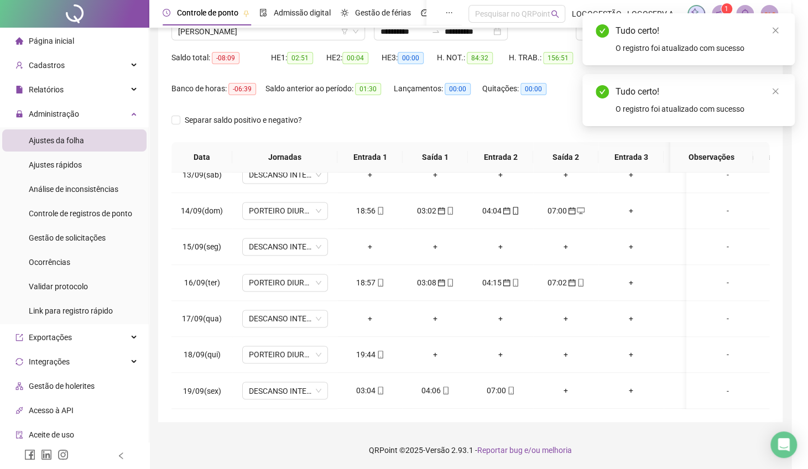
click at [495, 384] on div "07:00" at bounding box center [501, 390] width 48 height 12
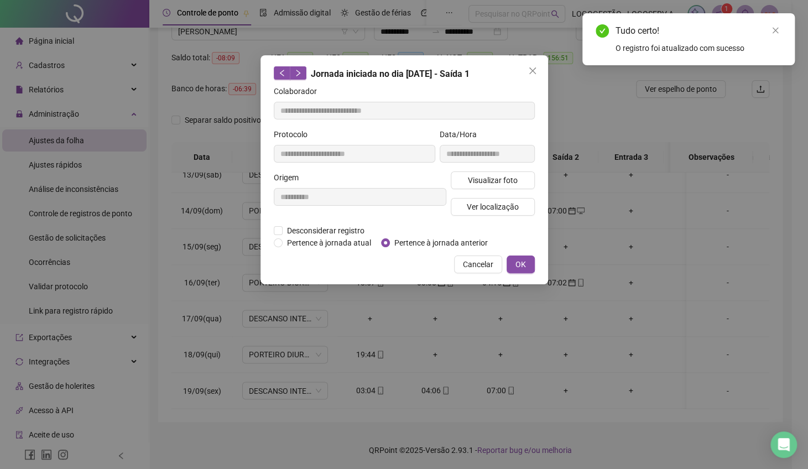
type input "**********"
click at [444, 237] on span "Pertence à jornada anterior" at bounding box center [441, 243] width 102 height 12
click at [516, 263] on span "OK" at bounding box center [521, 264] width 11 height 12
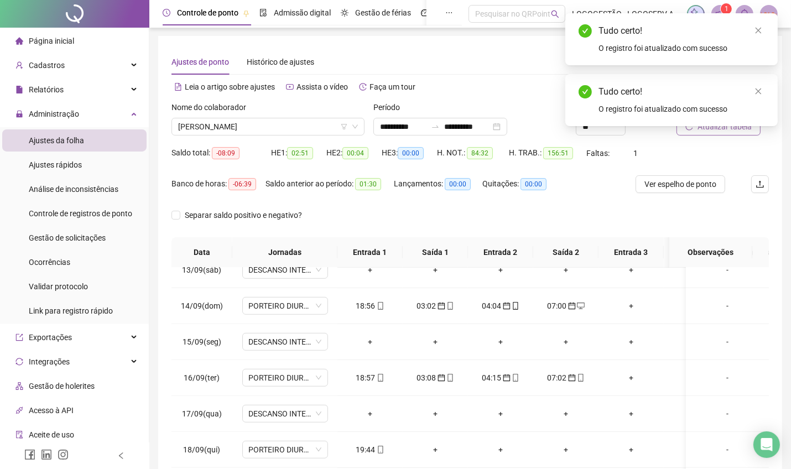
scroll to position [0, 0]
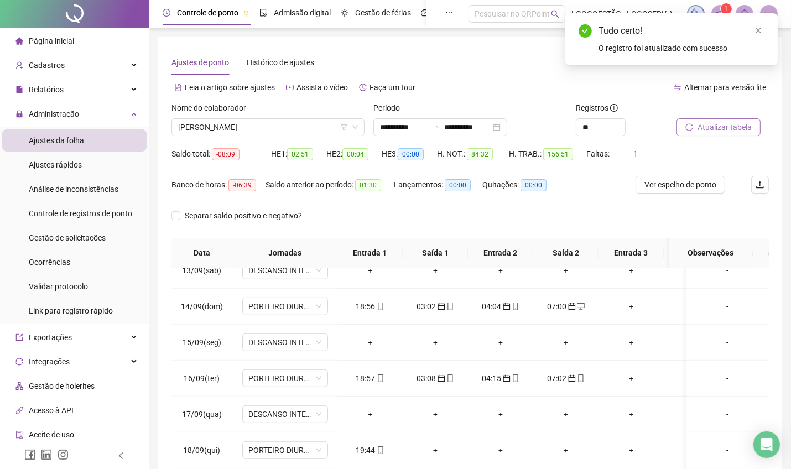
click at [749, 132] on span "Atualizar tabela" at bounding box center [725, 127] width 54 height 12
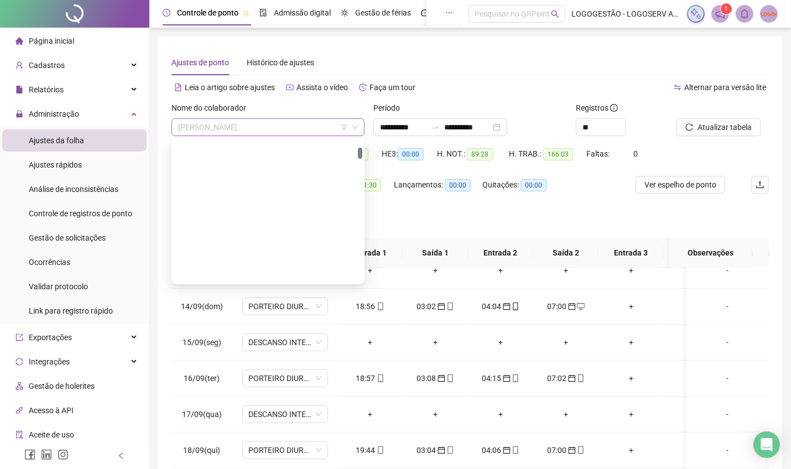
click at [230, 136] on div "ALEXSANDRO PASSOS DOS SANTOS" at bounding box center [267, 127] width 193 height 18
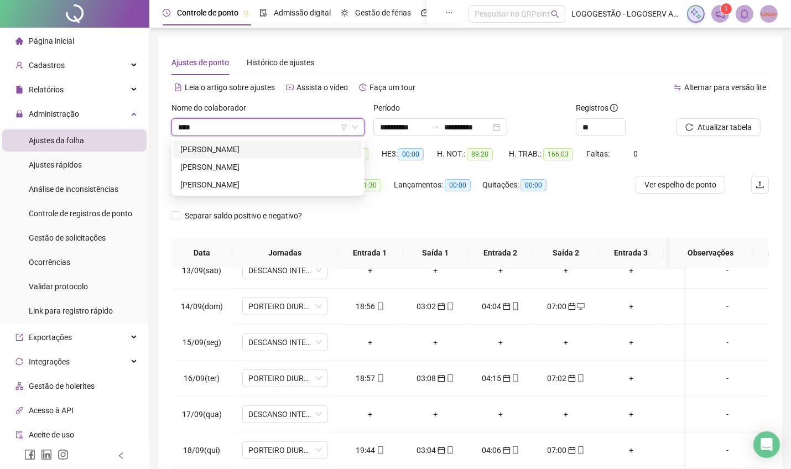
type input "*****"
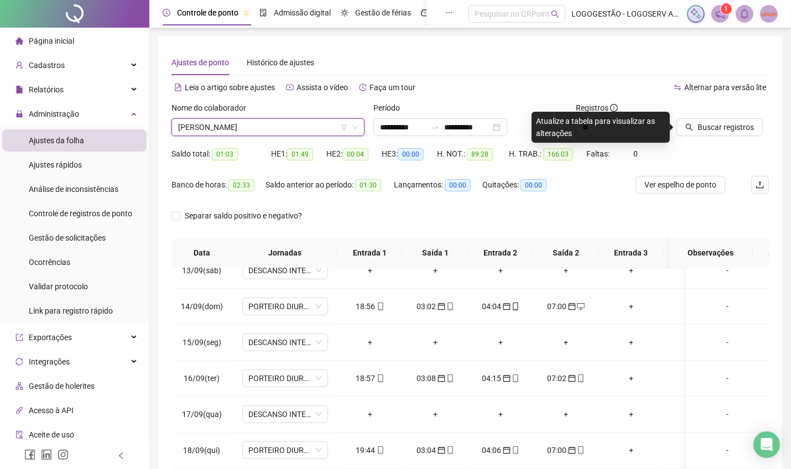
drag, startPoint x: 692, startPoint y: 128, endPoint x: 695, endPoint y: 136, distance: 8.9
click at [695, 134] on button "Buscar registros" at bounding box center [720, 127] width 86 height 18
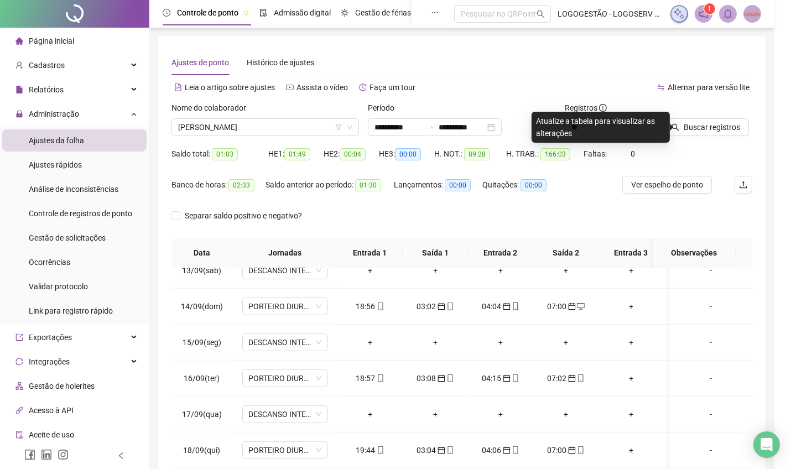
click at [694, 134] on div "Buscando registros Os registros de ponto estão sendo buscados... OK" at bounding box center [395, 234] width 791 height 469
click at [697, 131] on div "Buscando registros Os registros de ponto estão sendo buscados... OK" at bounding box center [395, 234] width 791 height 469
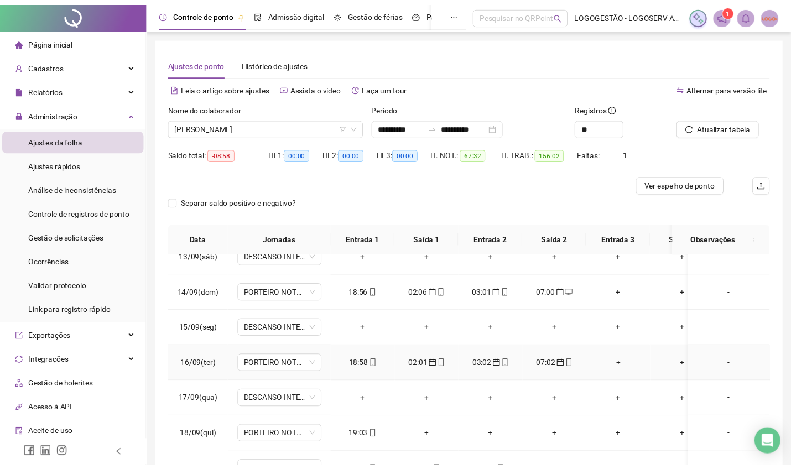
scroll to position [83, 0]
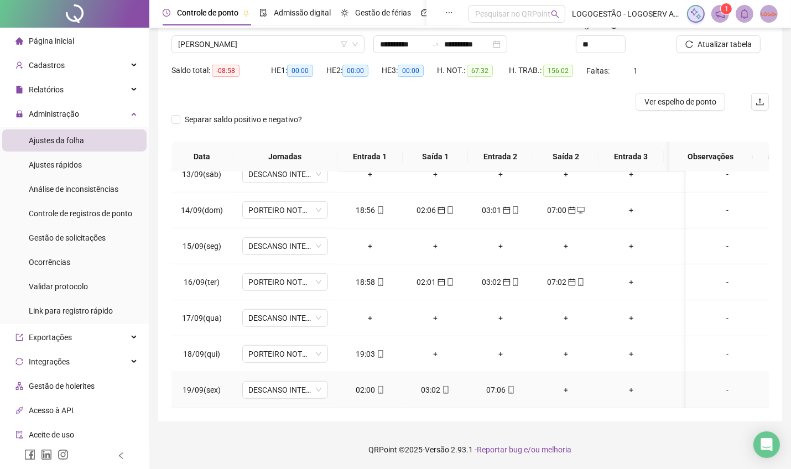
click at [356, 384] on div "02:00" at bounding box center [370, 390] width 48 height 12
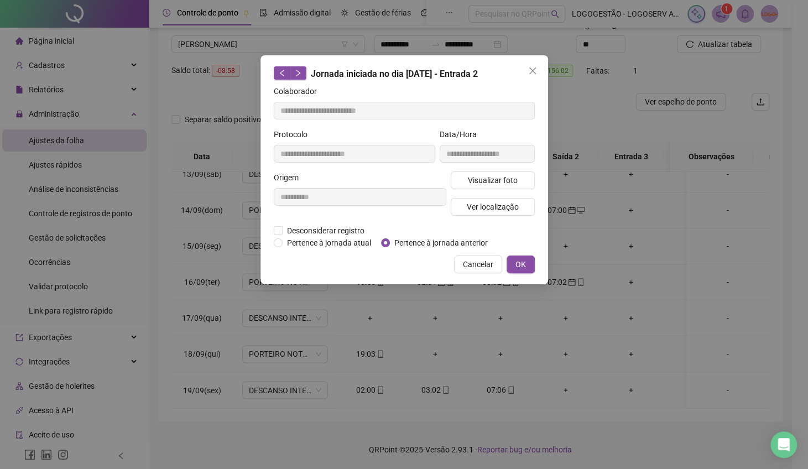
type input "**********"
click at [444, 245] on span "Pertence à jornada anterior" at bounding box center [441, 243] width 102 height 12
click at [521, 259] on span "OK" at bounding box center [521, 264] width 11 height 12
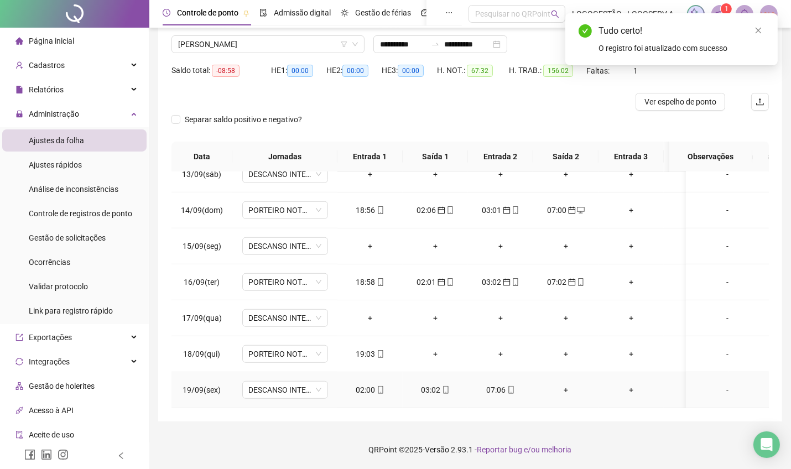
click at [444, 386] on icon "mobile" at bounding box center [446, 390] width 8 height 8
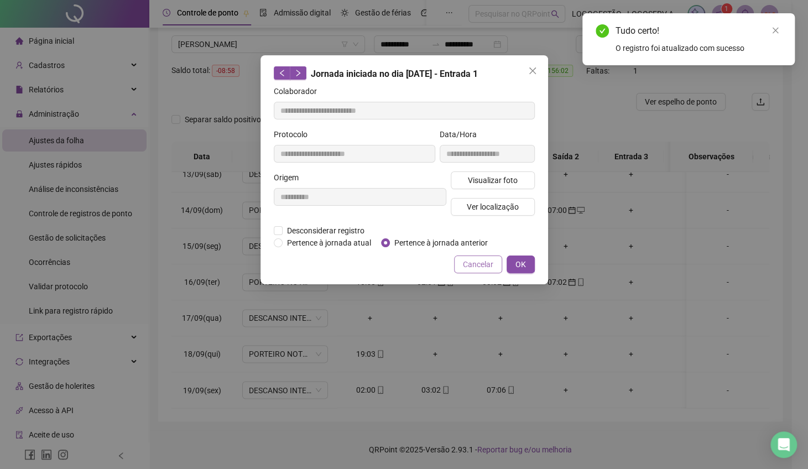
type input "**********"
click at [459, 237] on span "Pertence à jornada anterior" at bounding box center [441, 243] width 102 height 12
click at [516, 267] on span "OK" at bounding box center [521, 264] width 11 height 12
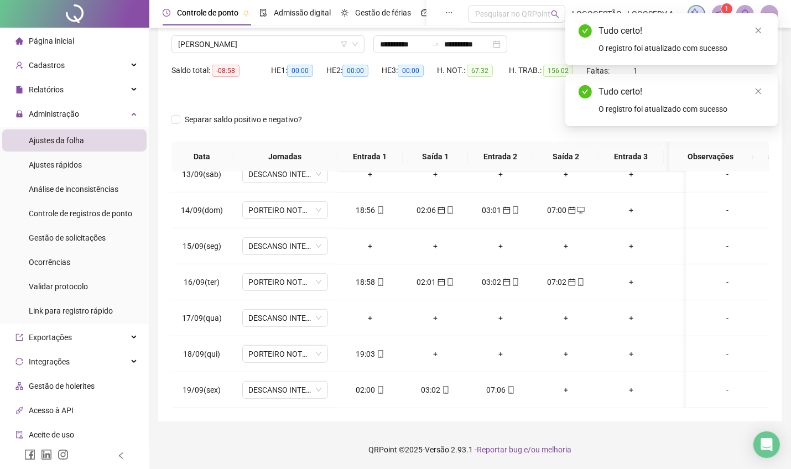
click at [500, 384] on div "07:06" at bounding box center [501, 390] width 48 height 12
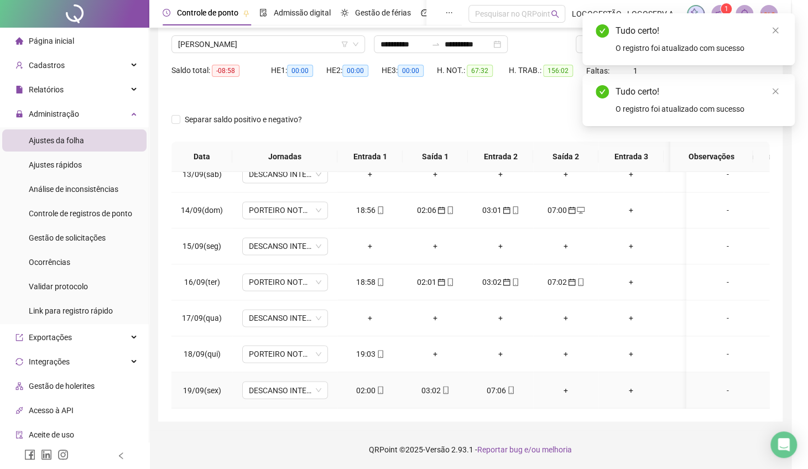
type input "**********"
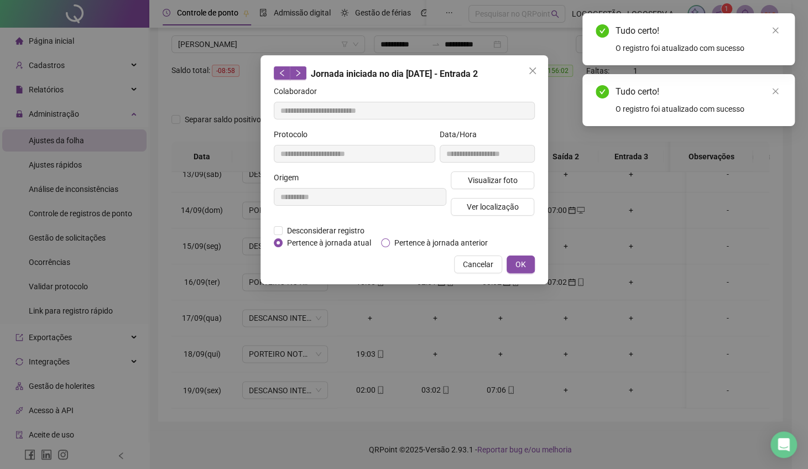
click at [458, 241] on span "Pertence à jornada anterior" at bounding box center [441, 243] width 102 height 12
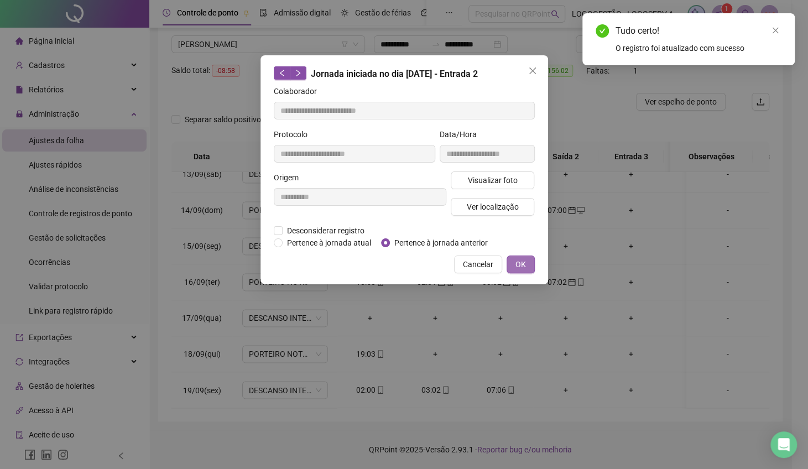
click at [519, 258] on span "OK" at bounding box center [521, 264] width 11 height 12
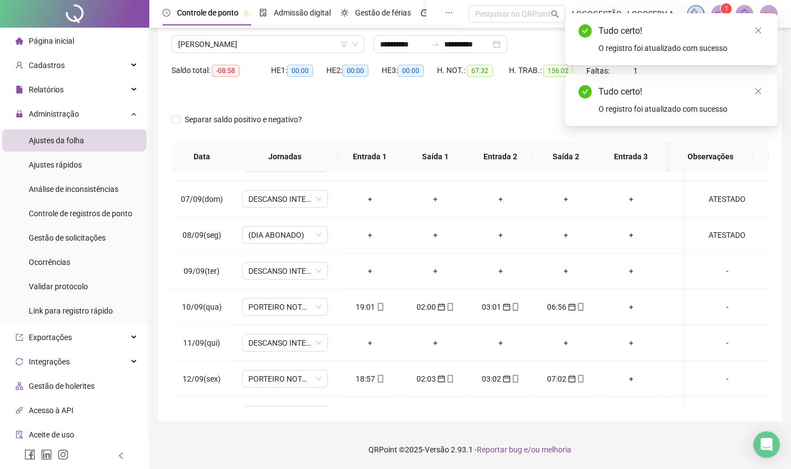
scroll to position [601, 0]
click at [761, 90] on icon "close" at bounding box center [759, 91] width 8 height 8
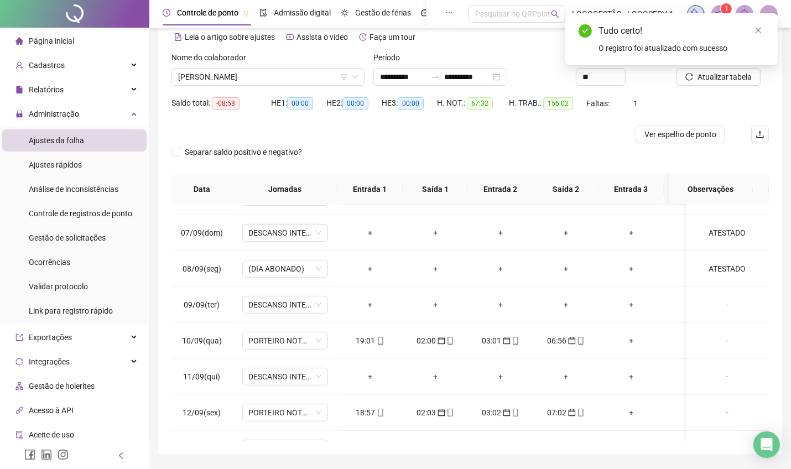
scroll to position [0, 0]
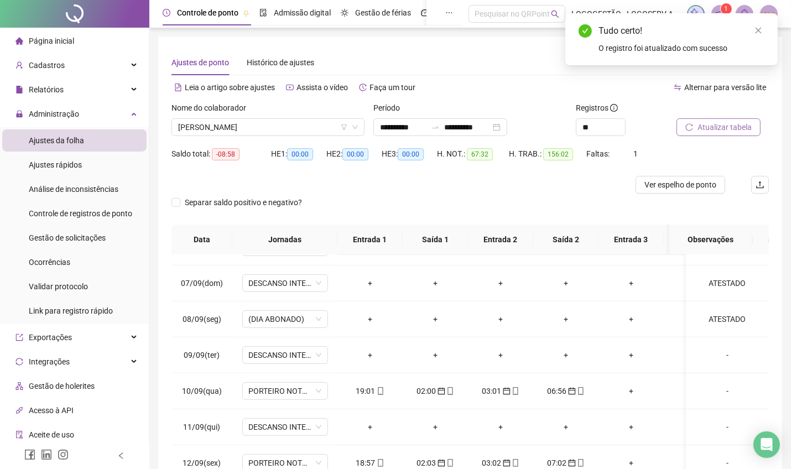
click at [699, 121] on span "Atualizar tabela" at bounding box center [725, 127] width 54 height 12
click at [230, 124] on span "ARTUR RAFAEL CONCEIÇÃO MOTA" at bounding box center [268, 127] width 180 height 17
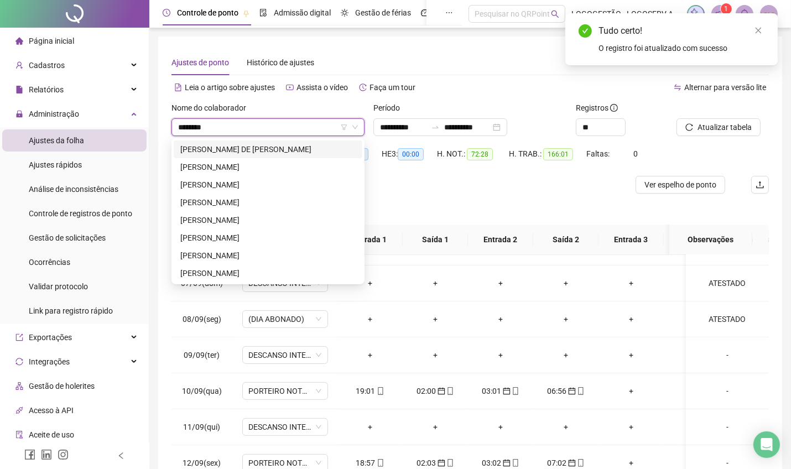
type input "*********"
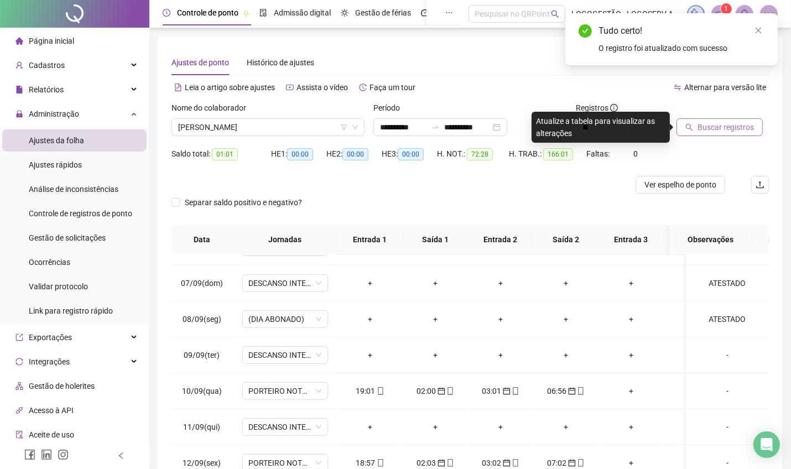
click at [744, 134] on button "Buscar registros" at bounding box center [720, 127] width 86 height 18
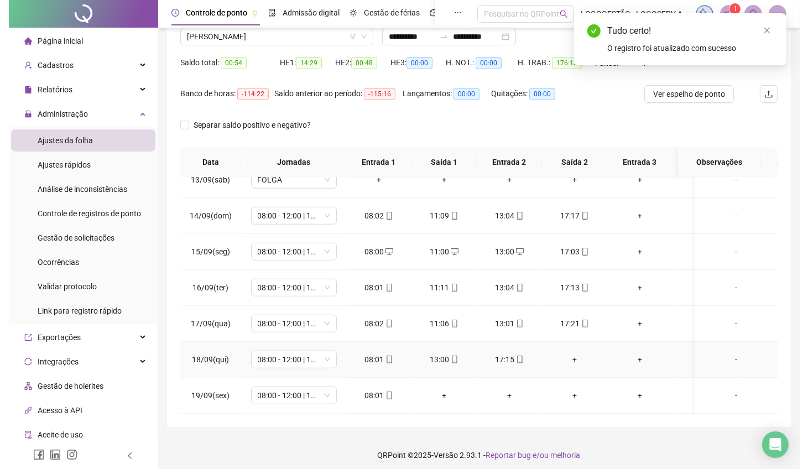
scroll to position [96, 0]
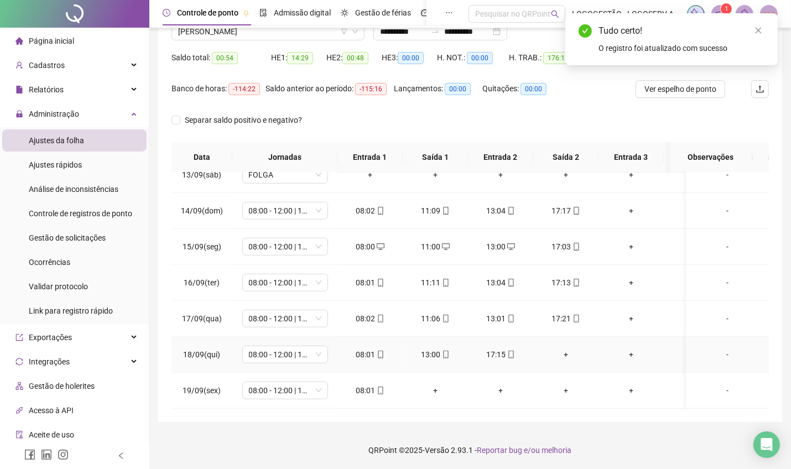
click at [560, 349] on div "+" at bounding box center [566, 355] width 48 height 12
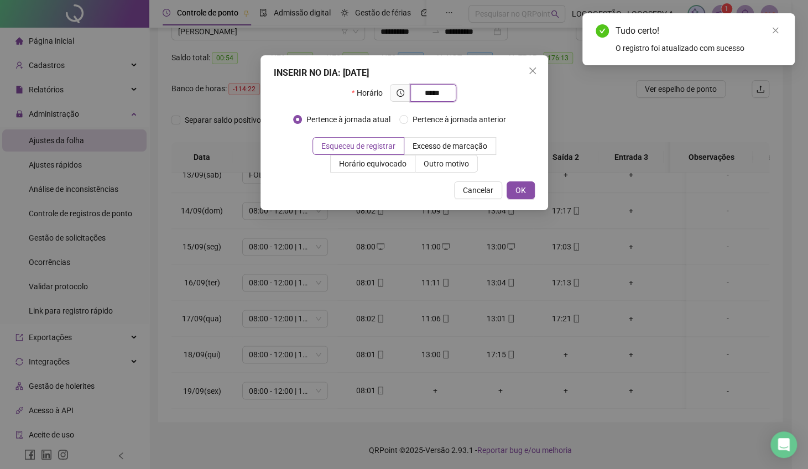
type input "*****"
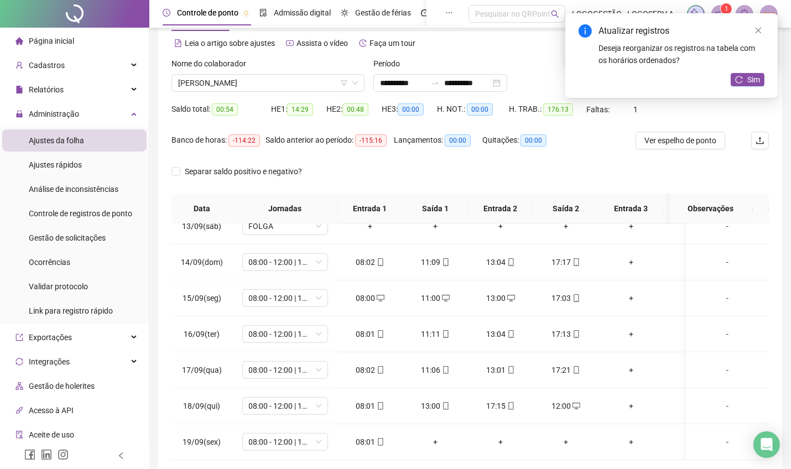
scroll to position [22, 0]
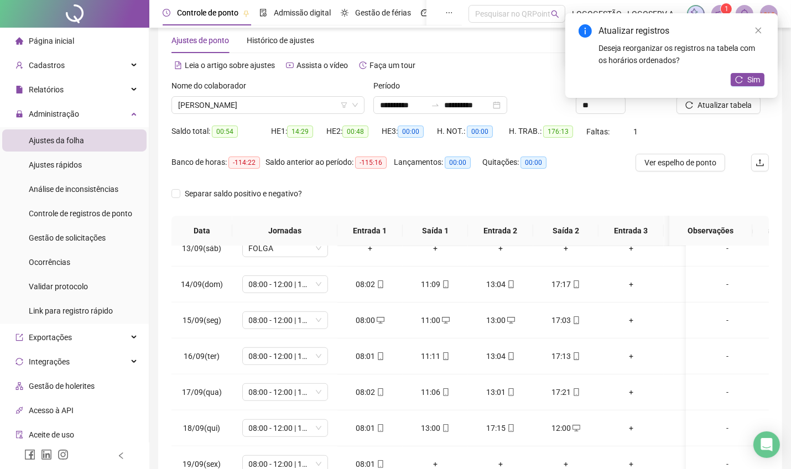
click at [729, 77] on div "Atualizar registros Deseja reorganizar os registros na tabela com os horários o…" at bounding box center [671, 55] width 212 height 85
click at [742, 81] on icon "reload" at bounding box center [739, 80] width 8 height 8
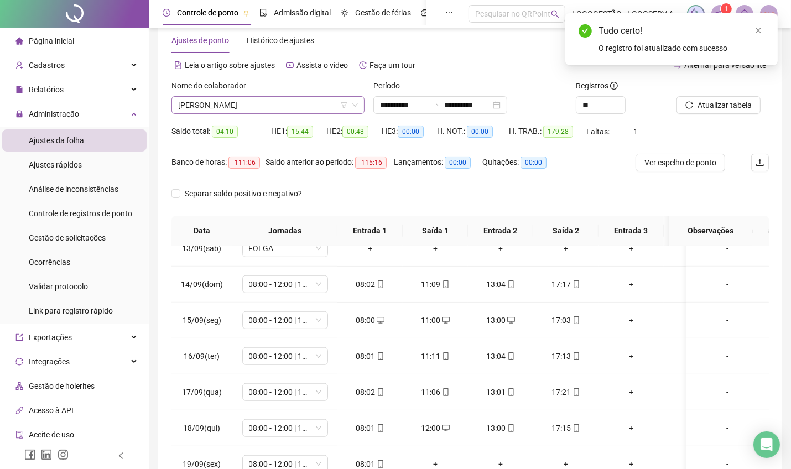
drag, startPoint x: 280, startPoint y: 113, endPoint x: 283, endPoint y: 107, distance: 6.9
click at [282, 110] on div "Nome do colaborador DANIEL NERI DOS SANTOS" at bounding box center [268, 101] width 202 height 43
click at [283, 107] on span "DANIEL NERI DOS SANTOS" at bounding box center [268, 105] width 180 height 17
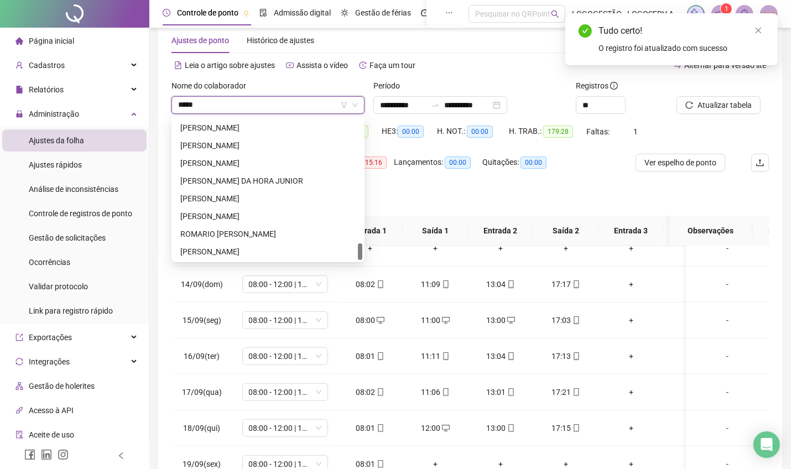
scroll to position [814, 0]
type input "*******"
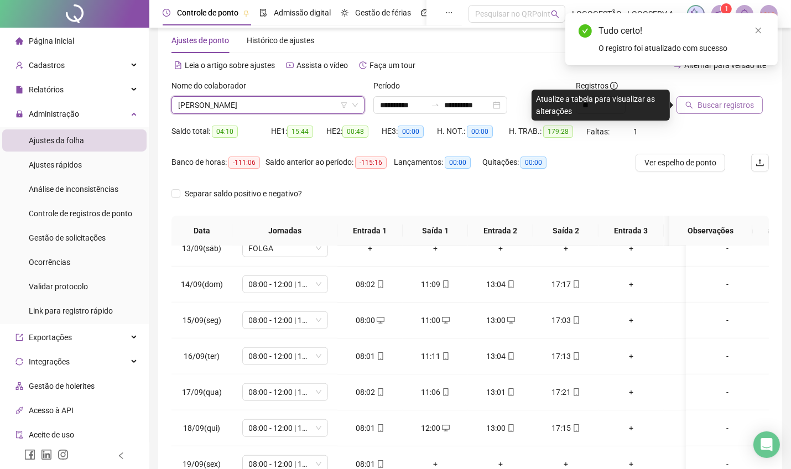
drag, startPoint x: 736, startPoint y: 105, endPoint x: 737, endPoint y: 98, distance: 6.7
click at [737, 99] on span "Buscar registros" at bounding box center [726, 105] width 56 height 12
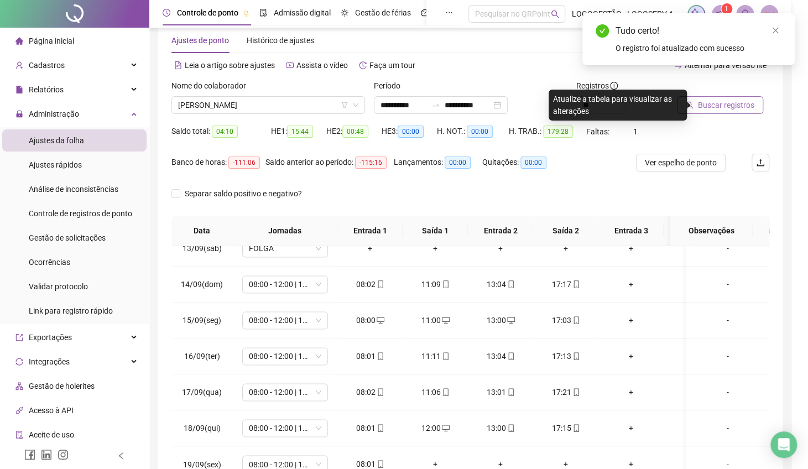
click at [739, 101] on div "Buscando registros Os registros de ponto estão sendo buscados... OK" at bounding box center [404, 234] width 808 height 469
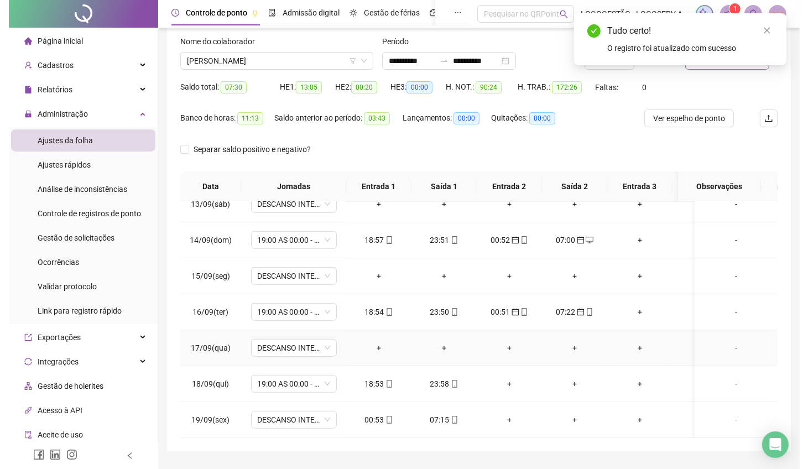
scroll to position [96, 0]
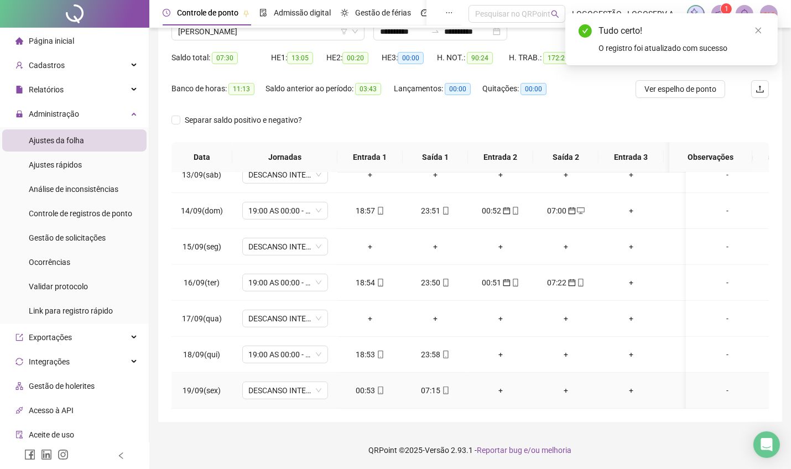
click at [372, 373] on td "00:53" at bounding box center [369, 391] width 65 height 36
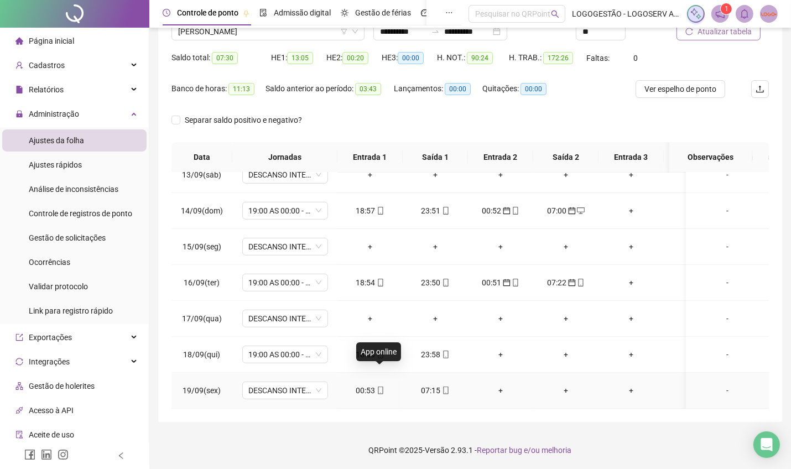
click at [372, 384] on div "00:53" at bounding box center [370, 390] width 48 height 12
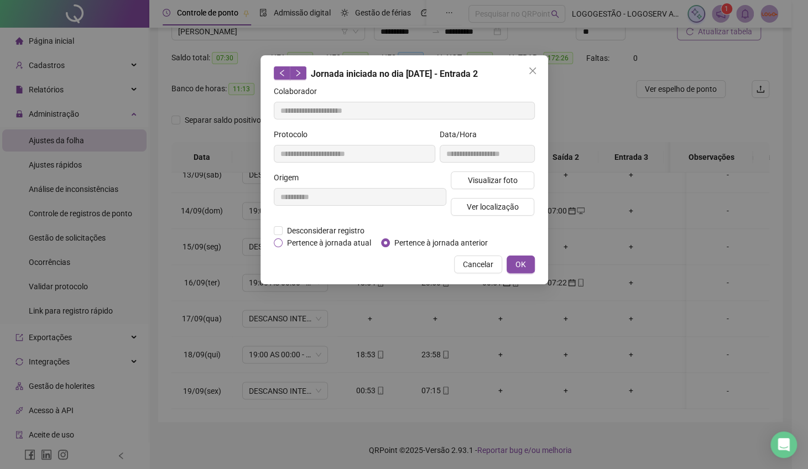
type input "**********"
click at [350, 237] on span "Pertence à jornada atual" at bounding box center [329, 243] width 93 height 12
click at [392, 238] on span "Pertence à jornada anterior" at bounding box center [441, 243] width 102 height 12
click at [522, 266] on span "OK" at bounding box center [521, 264] width 11 height 12
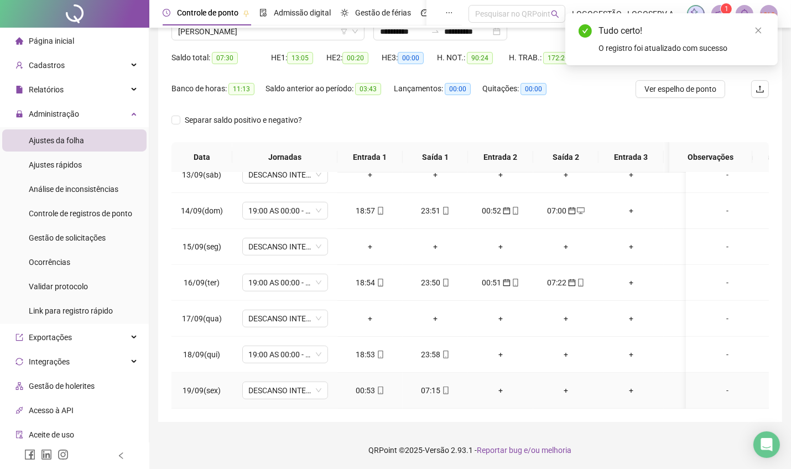
click at [435, 384] on div "07:15" at bounding box center [436, 390] width 48 height 12
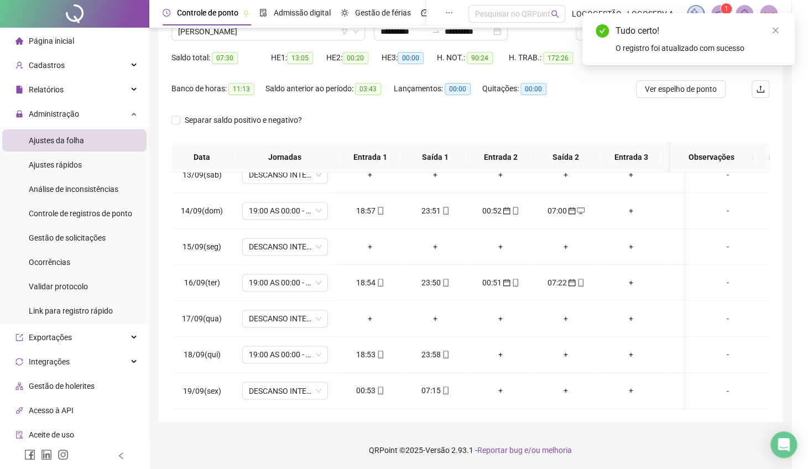
type input "**********"
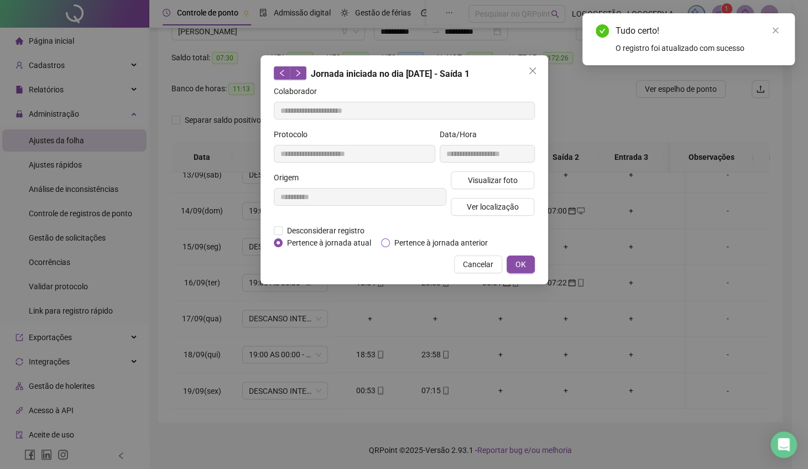
click at [401, 244] on span "Pertence à jornada anterior" at bounding box center [441, 243] width 102 height 12
click at [523, 268] on span "OK" at bounding box center [521, 264] width 11 height 12
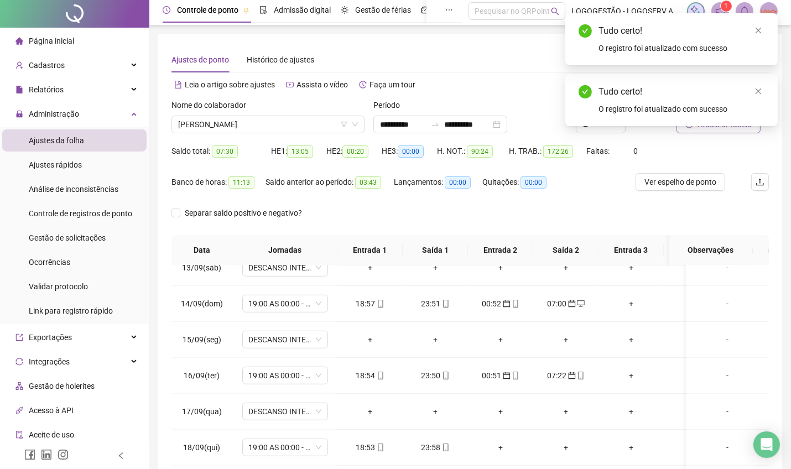
scroll to position [0, 0]
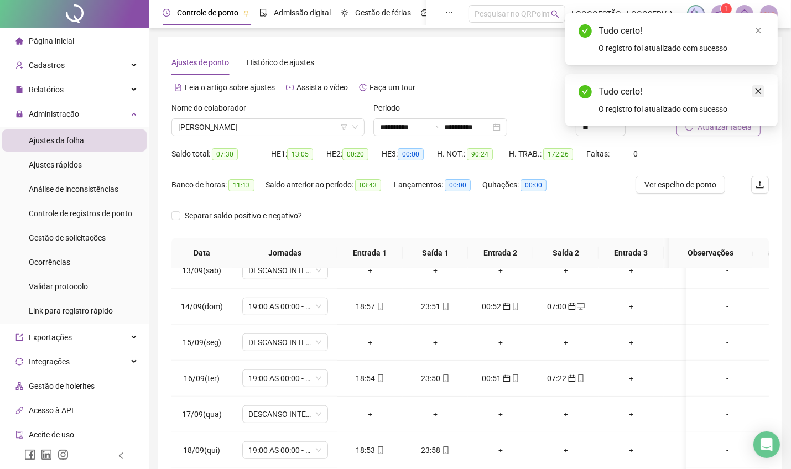
click at [760, 95] on link "Close" at bounding box center [758, 91] width 12 height 12
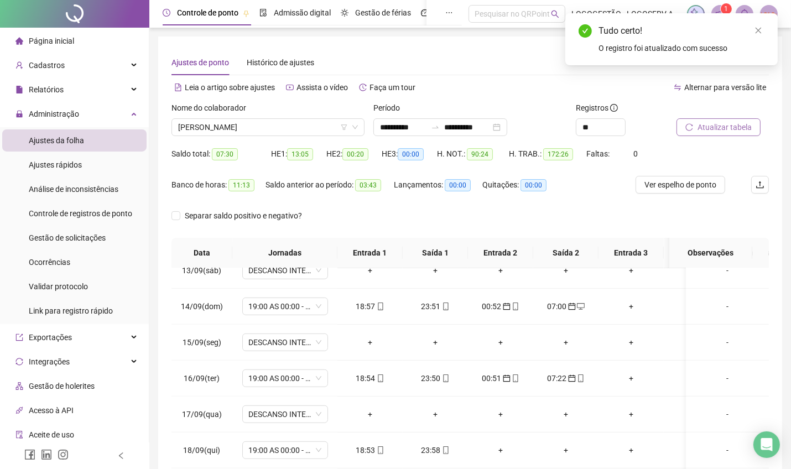
click at [741, 124] on span "Atualizar tabela" at bounding box center [725, 127] width 54 height 12
click at [227, 131] on span "JOSE LAZARO DOS SANTOS" at bounding box center [268, 127] width 180 height 17
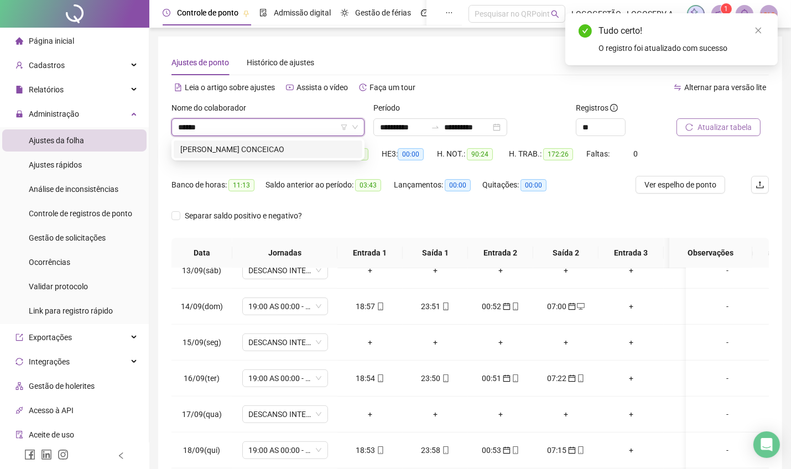
type input "******"
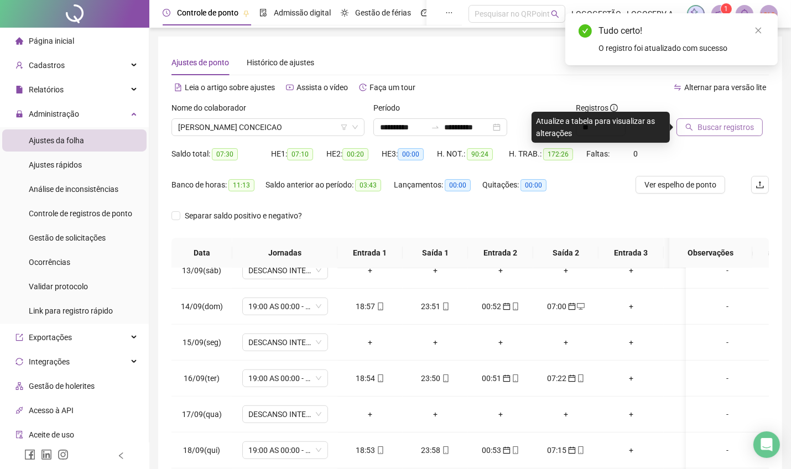
click at [699, 136] on div "Buscar registros" at bounding box center [722, 123] width 101 height 43
click at [699, 134] on button "Buscar registros" at bounding box center [720, 127] width 86 height 18
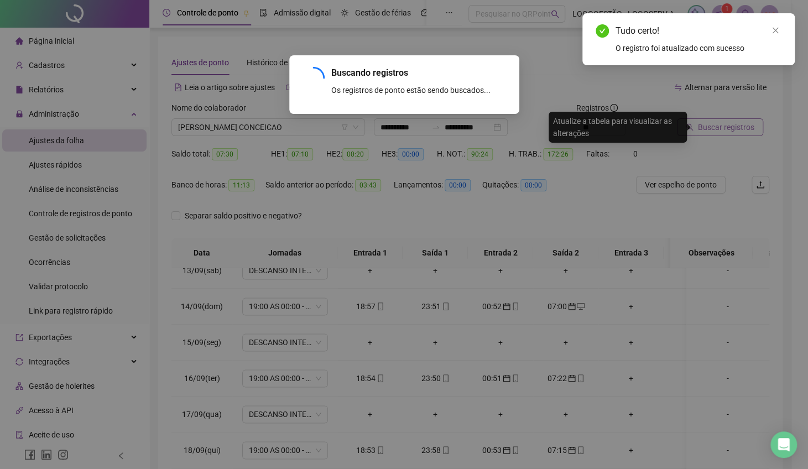
click at [699, 127] on div "Buscando registros Os registros de ponto estão sendo buscados... OK" at bounding box center [404, 234] width 808 height 469
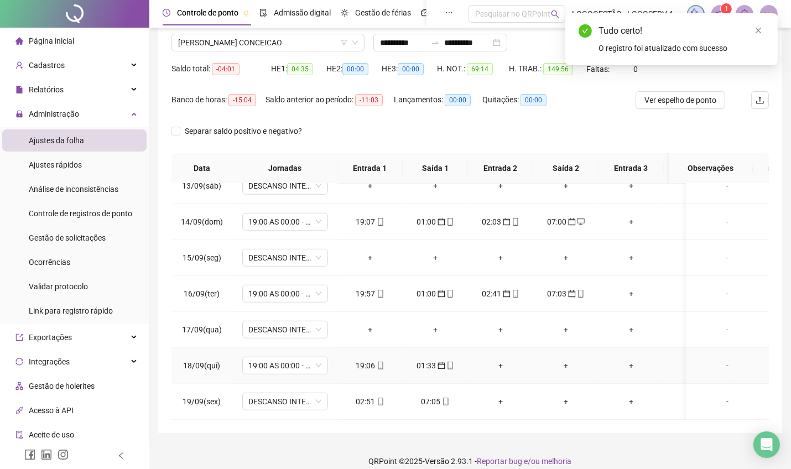
scroll to position [96, 0]
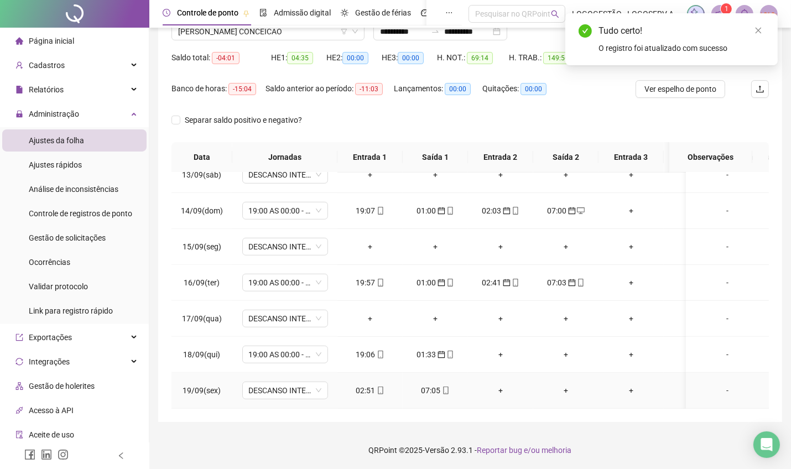
click at [367, 384] on div "02:51" at bounding box center [370, 390] width 48 height 12
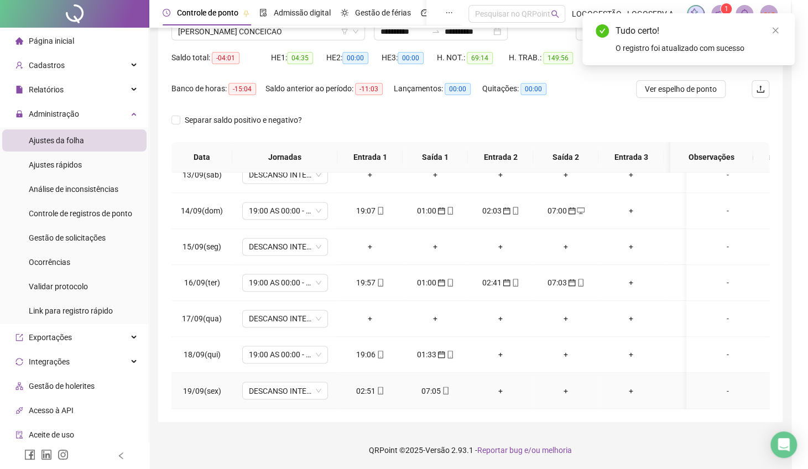
type input "**********"
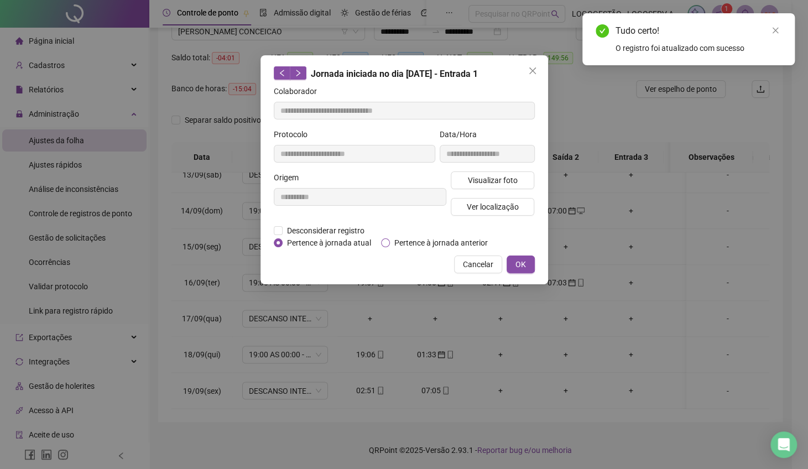
click at [424, 237] on span "Pertence à jornada anterior" at bounding box center [441, 243] width 102 height 12
click at [521, 268] on span "OK" at bounding box center [521, 264] width 11 height 12
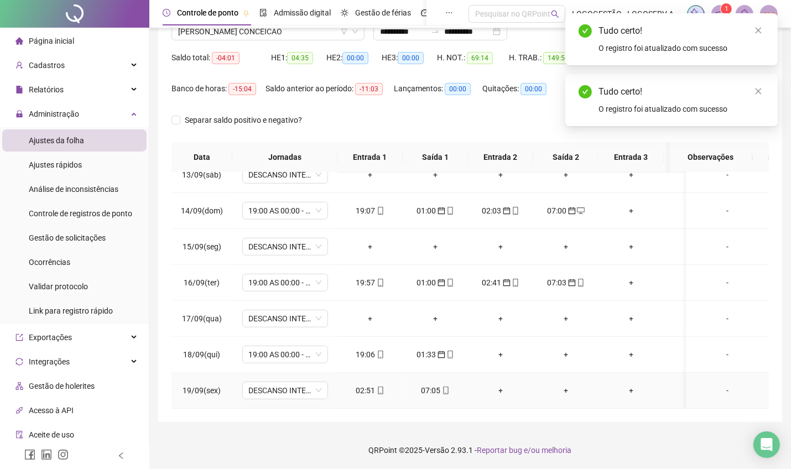
drag, startPoint x: 439, startPoint y: 375, endPoint x: 439, endPoint y: 368, distance: 6.7
click at [436, 384] on div "07:05" at bounding box center [436, 390] width 48 height 12
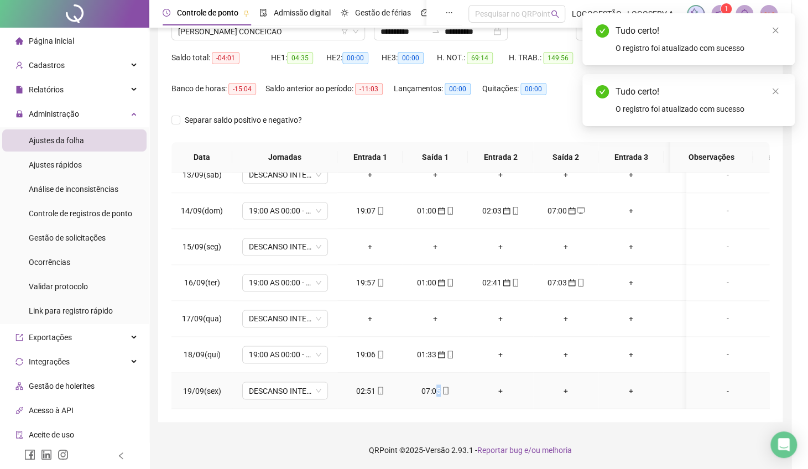
type input "**********"
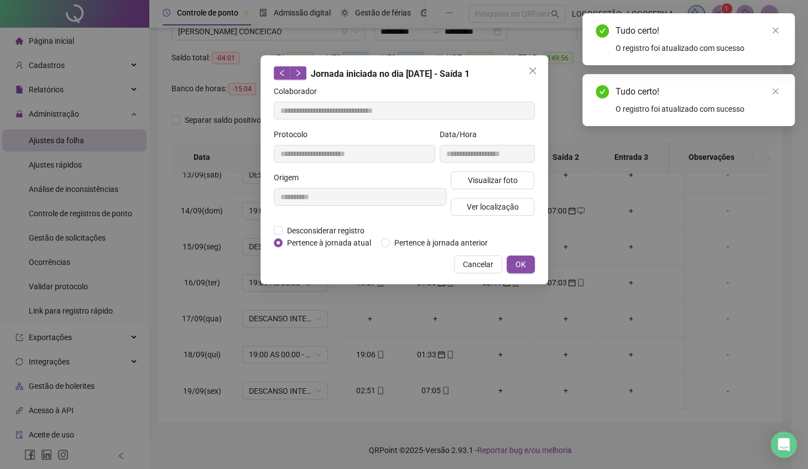
click at [429, 233] on div "Desconsiderar registro Pertence ao lanche" at bounding box center [404, 231] width 261 height 12
click at [425, 237] on span "Pertence à jornada anterior" at bounding box center [441, 243] width 102 height 12
click at [524, 265] on span "OK" at bounding box center [521, 264] width 11 height 12
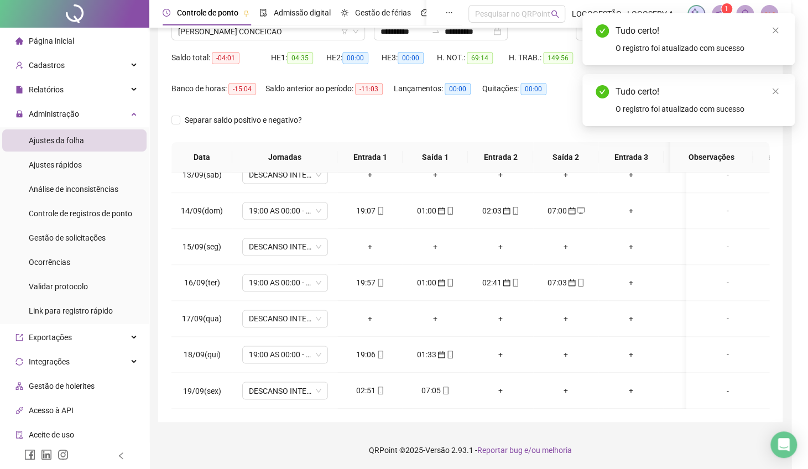
click at [525, 266] on div "**********" at bounding box center [404, 234] width 808 height 469
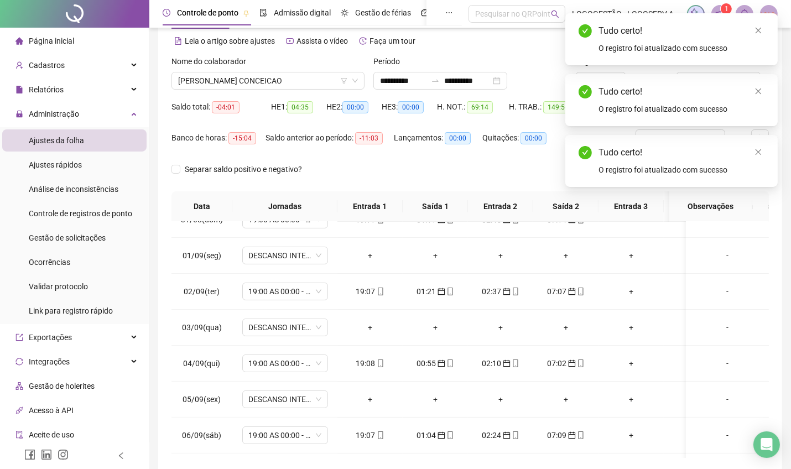
scroll to position [22, 0]
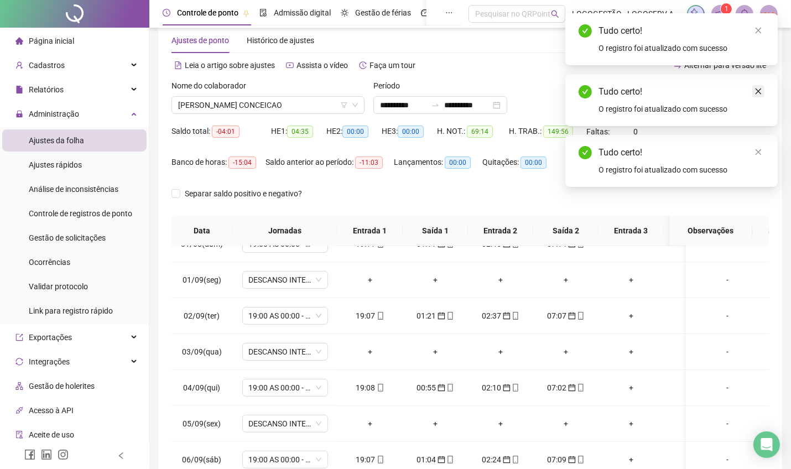
click at [758, 96] on link "Close" at bounding box center [758, 91] width 12 height 12
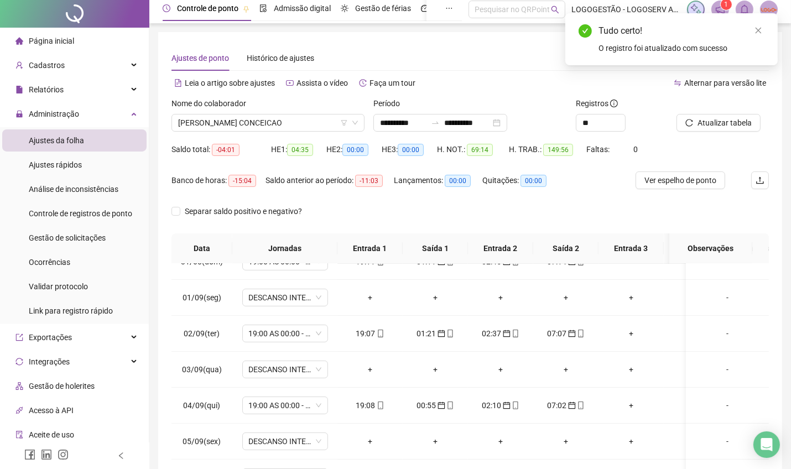
scroll to position [0, 0]
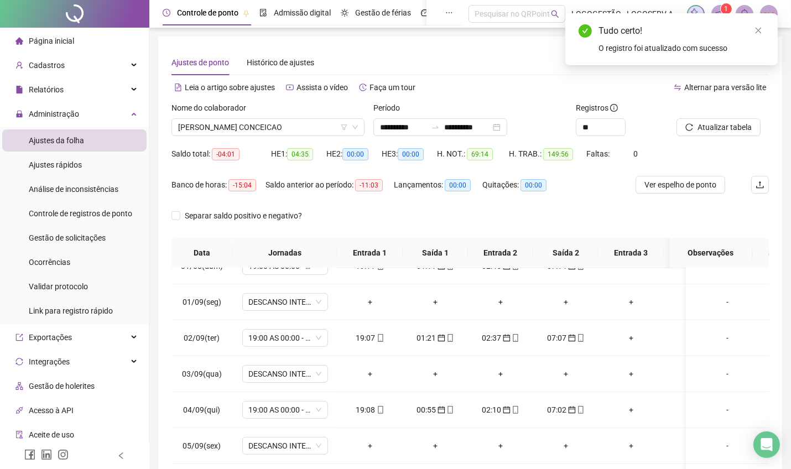
click at [707, 134] on button "Atualizar tabela" at bounding box center [719, 127] width 84 height 18
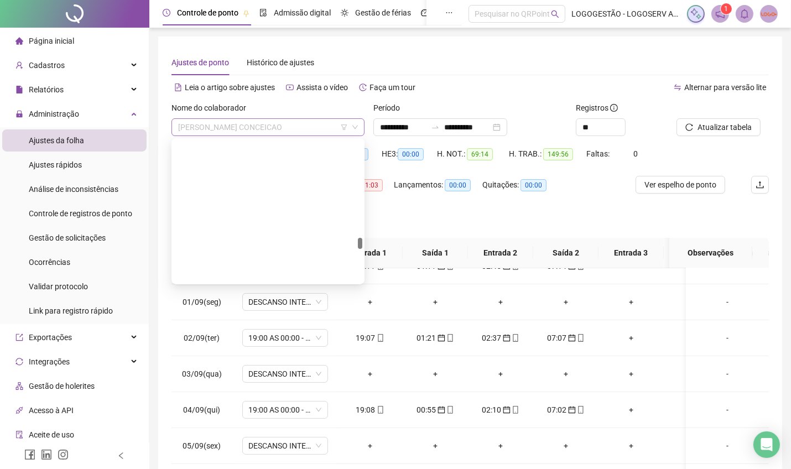
click at [325, 122] on span "MAYARA DOS SANTOS LOPES CONCEICAO" at bounding box center [268, 127] width 180 height 17
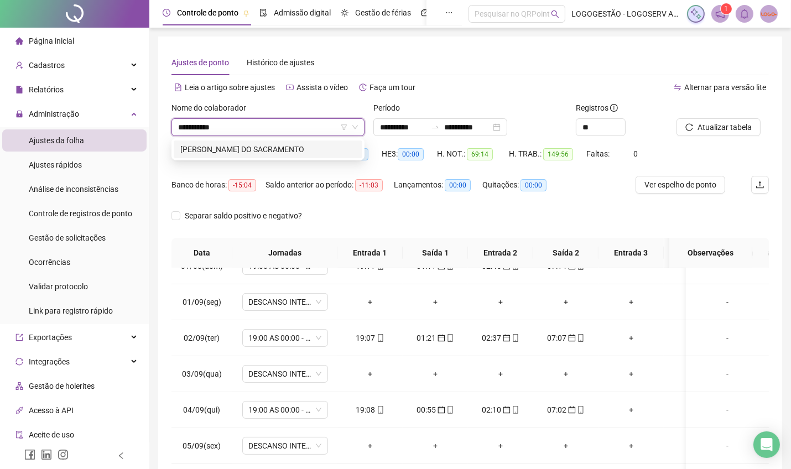
type input "**********"
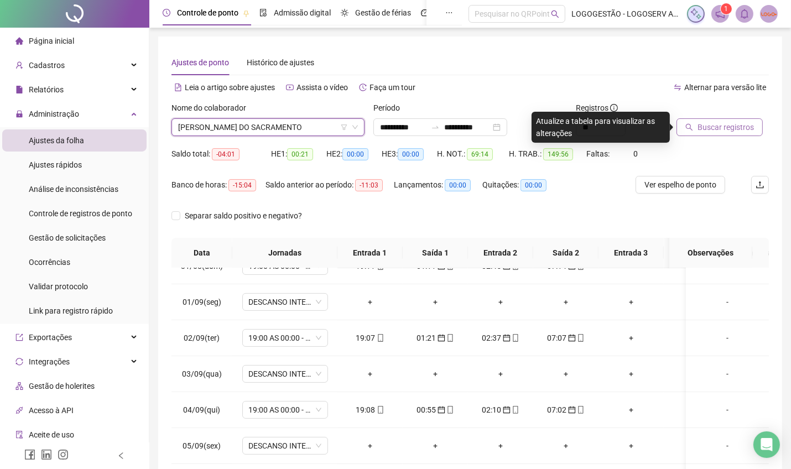
click at [694, 128] on button "Buscar registros" at bounding box center [720, 127] width 86 height 18
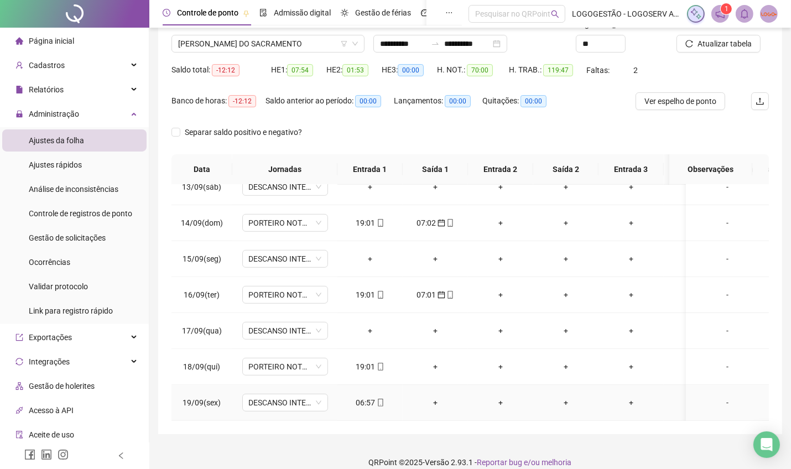
scroll to position [96, 0]
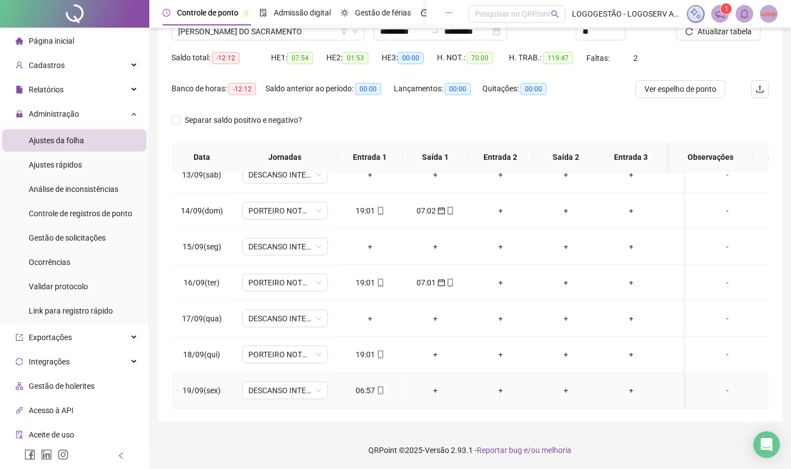
drag, startPoint x: 375, startPoint y: 373, endPoint x: 460, endPoint y: 314, distance: 103.4
click at [373, 384] on div "06:57" at bounding box center [370, 390] width 48 height 12
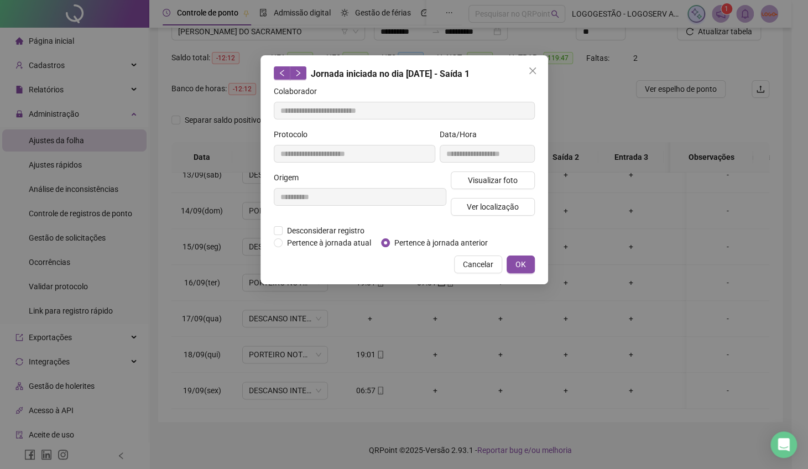
type input "**********"
click at [447, 240] on span "Pertence à jornada anterior" at bounding box center [441, 243] width 102 height 12
click at [531, 268] on button "OK" at bounding box center [521, 265] width 28 height 18
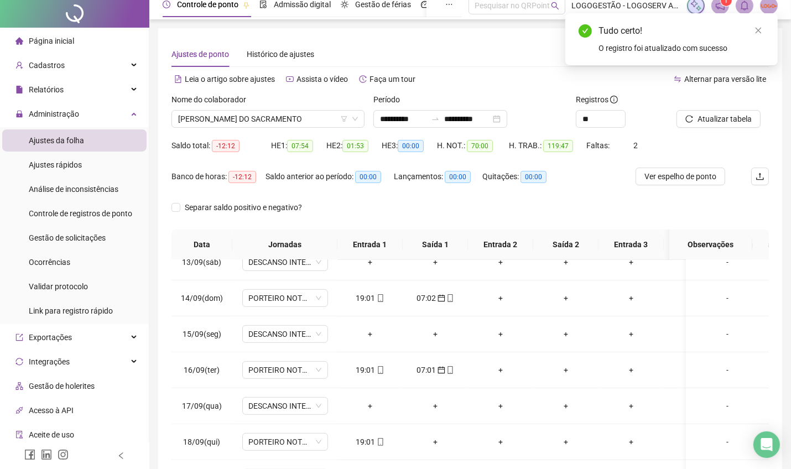
scroll to position [0, 0]
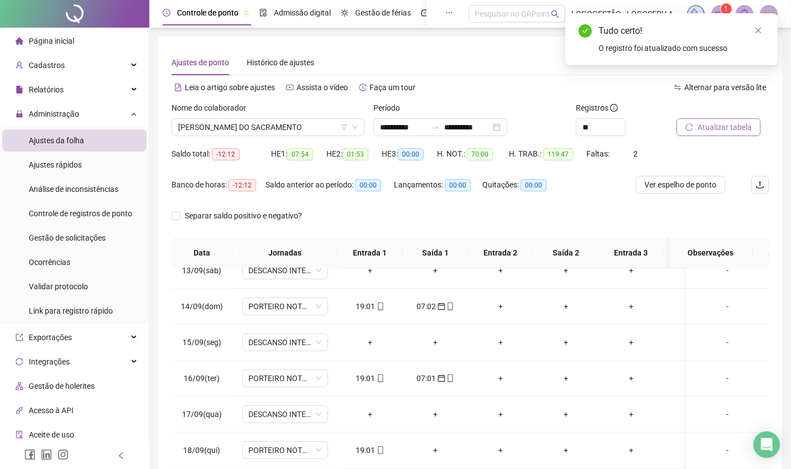
click at [688, 126] on icon "reload" at bounding box center [689, 127] width 8 height 8
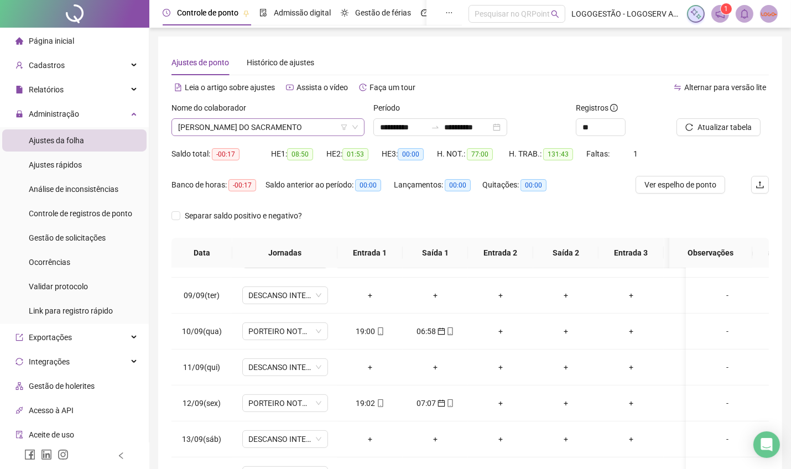
click at [247, 131] on span "MARCELO ALVES DO SACRAMENTO" at bounding box center [268, 127] width 180 height 17
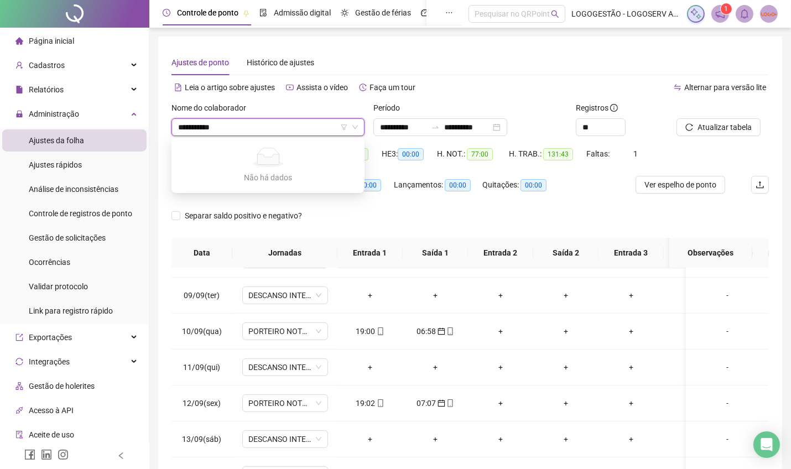
type input "**********"
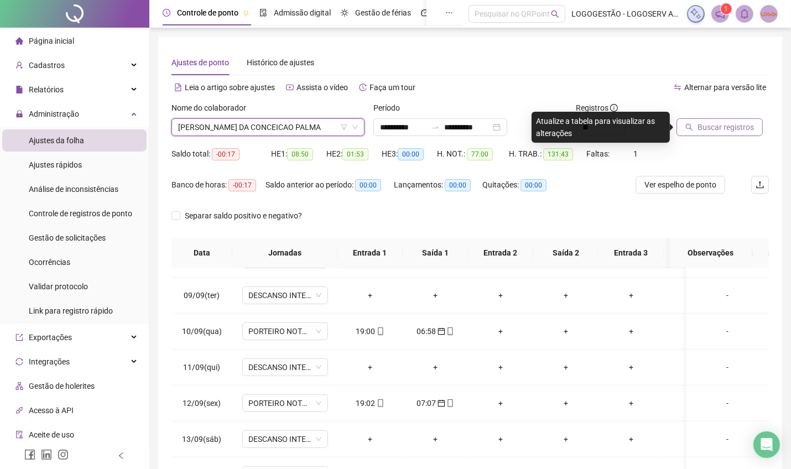
drag, startPoint x: 713, startPoint y: 123, endPoint x: 707, endPoint y: 128, distance: 7.8
click at [711, 123] on span "Buscar registros" at bounding box center [726, 127] width 56 height 12
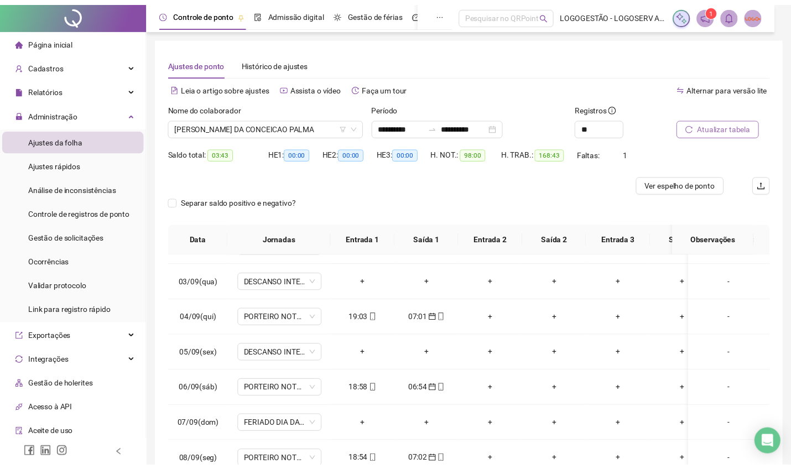
scroll to position [859, 0]
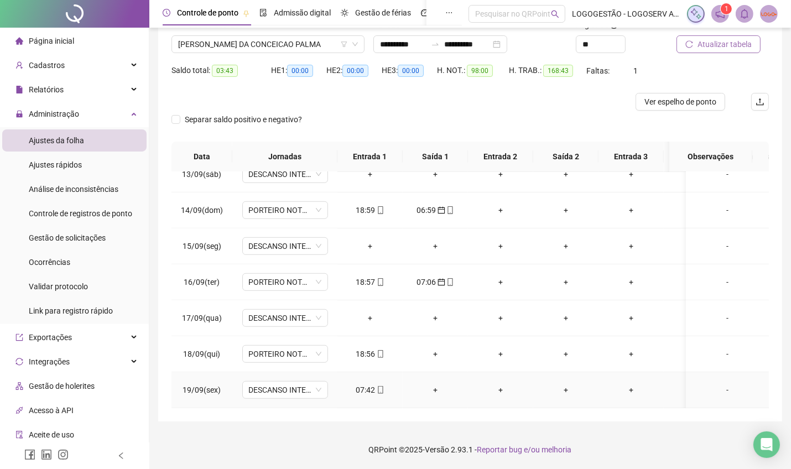
click at [369, 384] on div "07:42" at bounding box center [370, 390] width 48 height 12
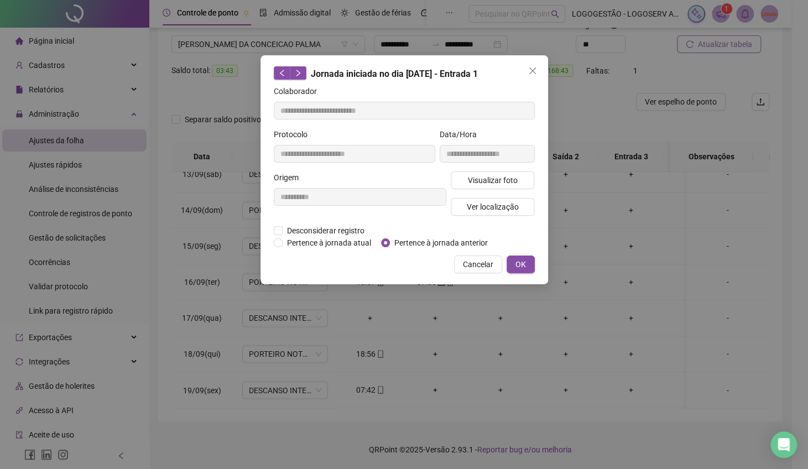
type input "**********"
click at [432, 237] on span "Pertence à jornada anterior" at bounding box center [441, 243] width 102 height 12
click at [433, 231] on div "Desconsiderar registro Pertence ao lanche" at bounding box center [404, 231] width 261 height 12
click at [434, 237] on span "Pertence à jornada anterior" at bounding box center [441, 243] width 102 height 12
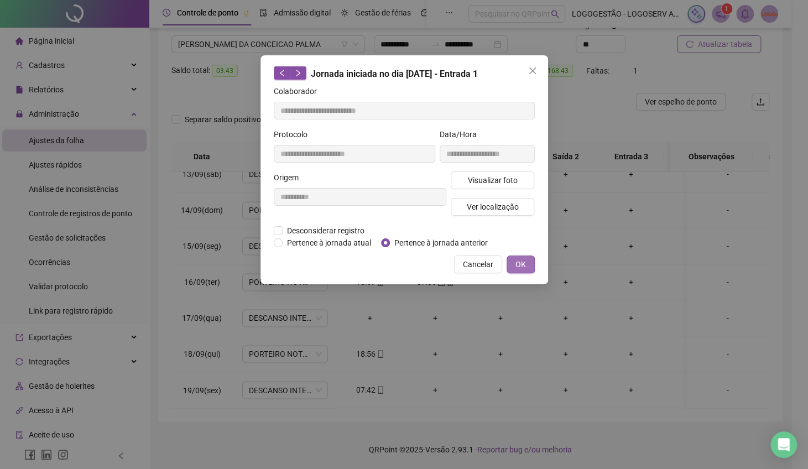
click at [517, 261] on span "OK" at bounding box center [521, 264] width 11 height 12
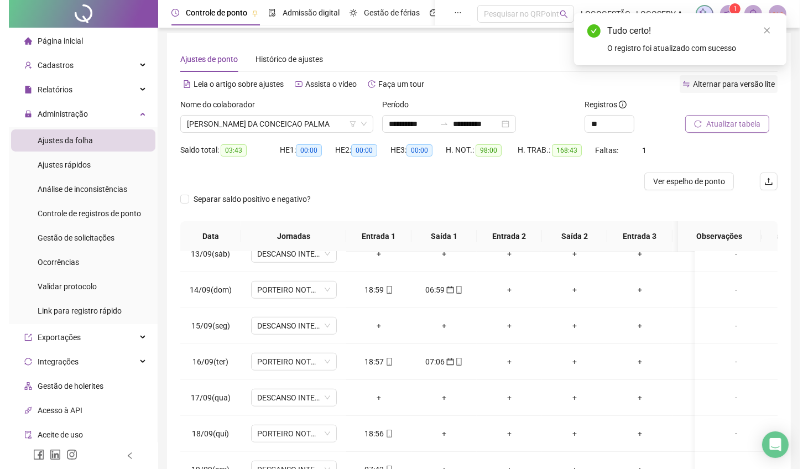
scroll to position [0, 0]
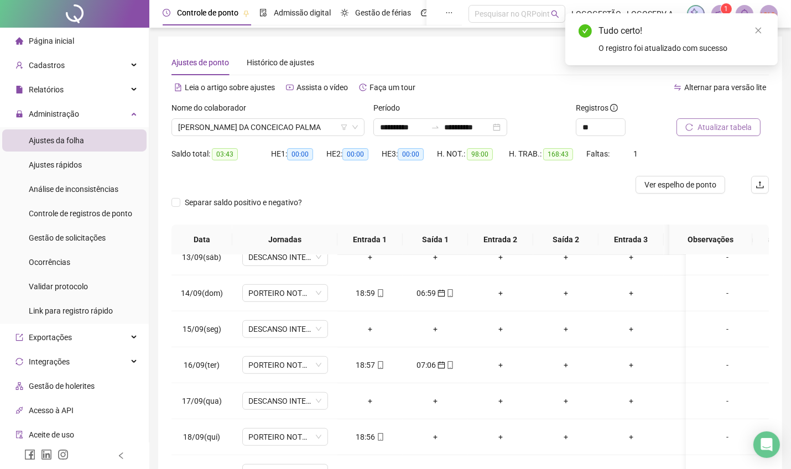
click at [709, 123] on span "Atualizar tabela" at bounding box center [725, 127] width 54 height 12
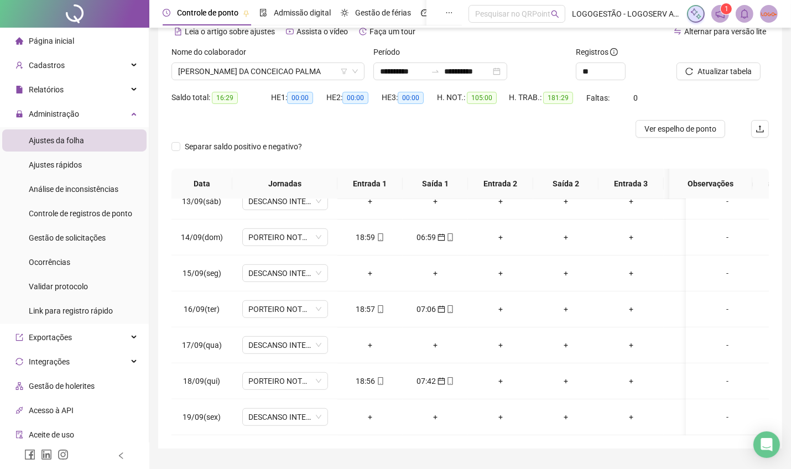
scroll to position [9, 0]
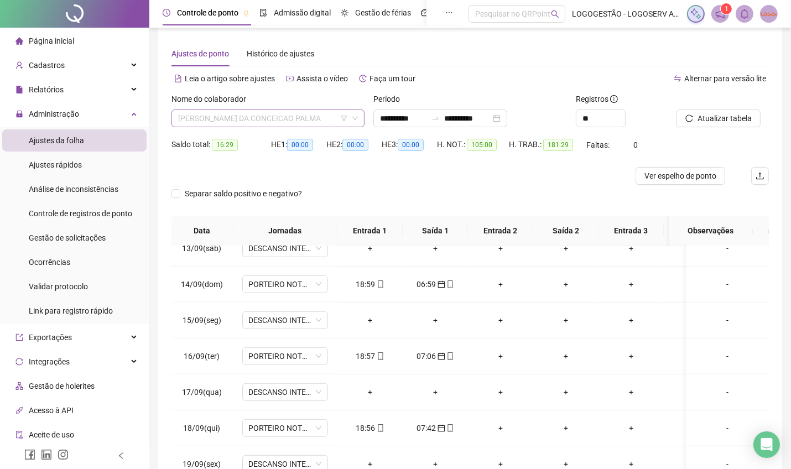
click at [236, 118] on span "ANDERSON DA CONCEICAO PALMA" at bounding box center [268, 118] width 180 height 17
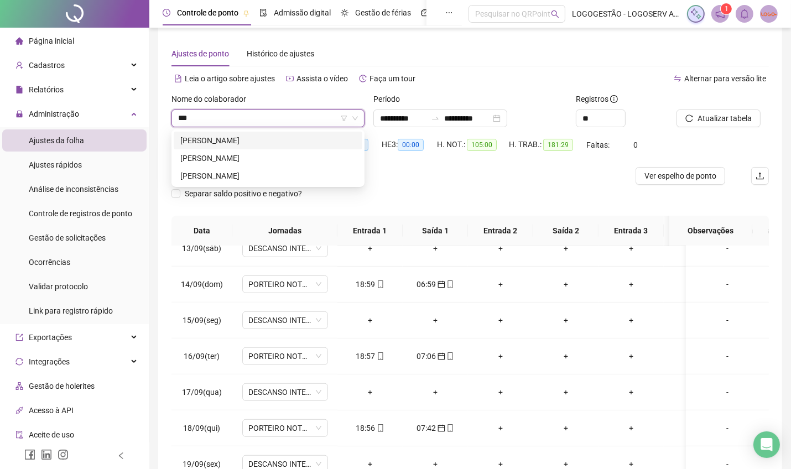
scroll to position [0, 0]
type input "********"
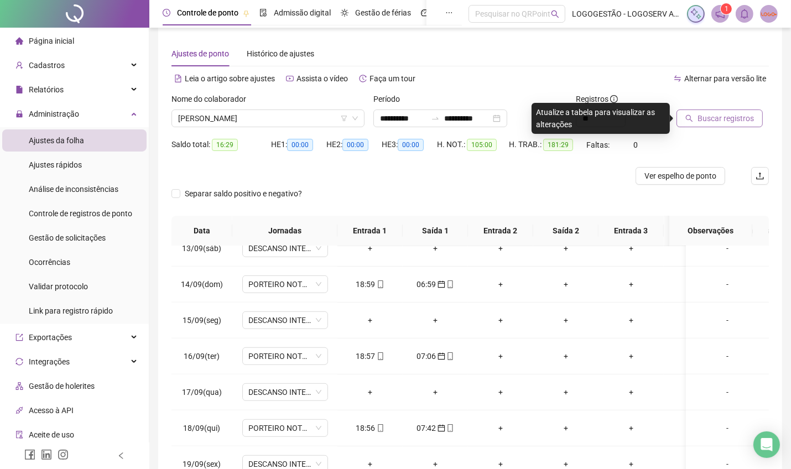
click at [723, 122] on span "Buscar registros" at bounding box center [726, 118] width 56 height 12
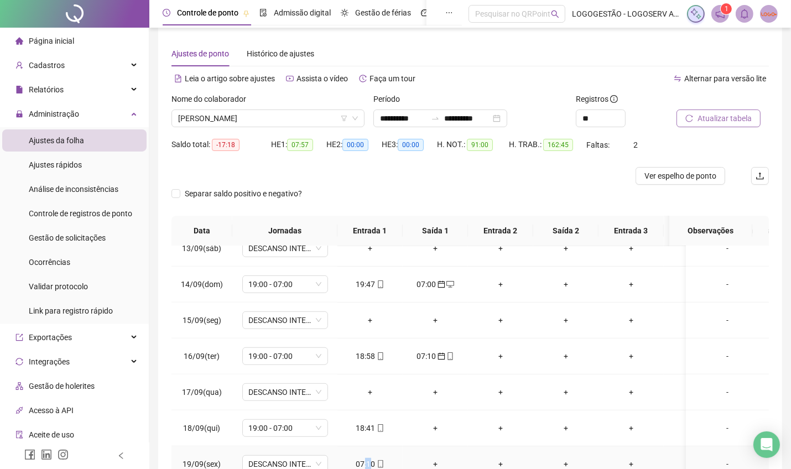
click at [371, 458] on div "07:10" at bounding box center [370, 464] width 48 height 12
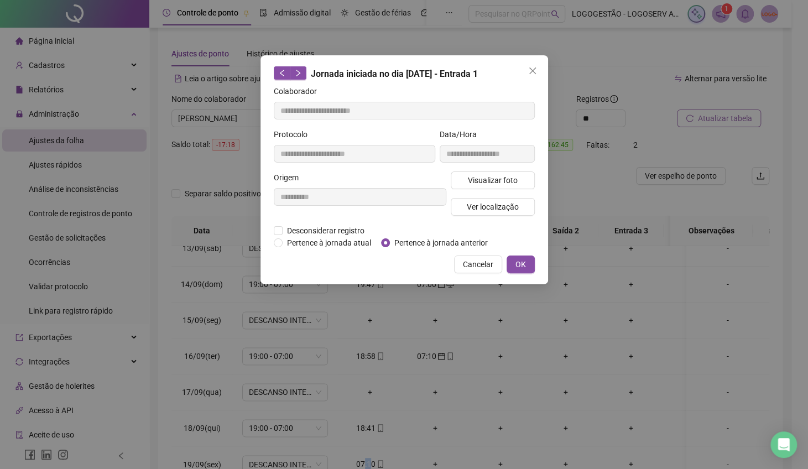
type input "**********"
click at [435, 237] on span "Pertence à jornada anterior" at bounding box center [441, 243] width 102 height 12
drag, startPoint x: 509, startPoint y: 262, endPoint x: 581, endPoint y: 205, distance: 92.2
click at [509, 261] on button "OK" at bounding box center [521, 265] width 28 height 18
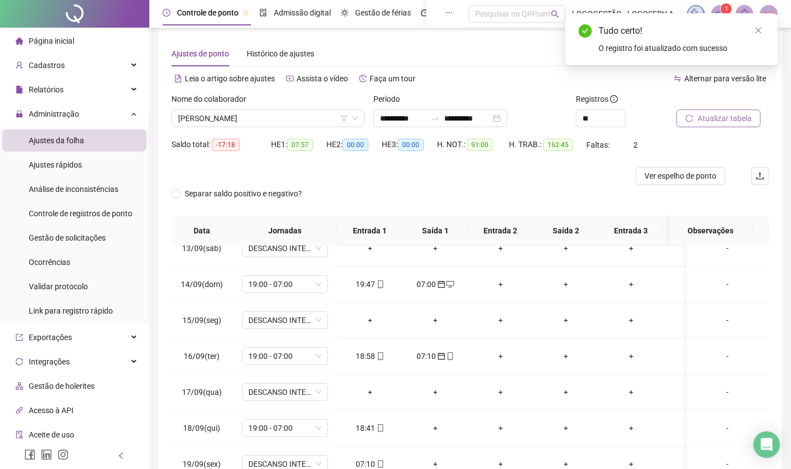
click at [681, 121] on button "Atualizar tabela" at bounding box center [719, 119] width 84 height 18
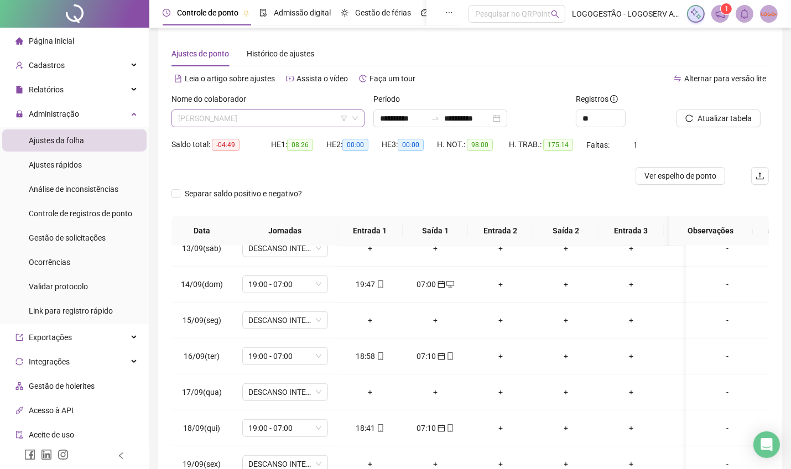
click at [208, 112] on span "GIVANILDO SANTOS DE LIMA" at bounding box center [268, 118] width 180 height 17
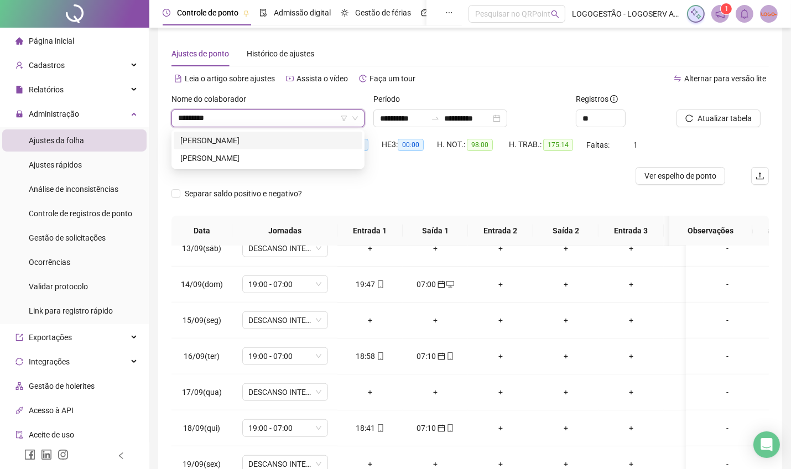
type input "**********"
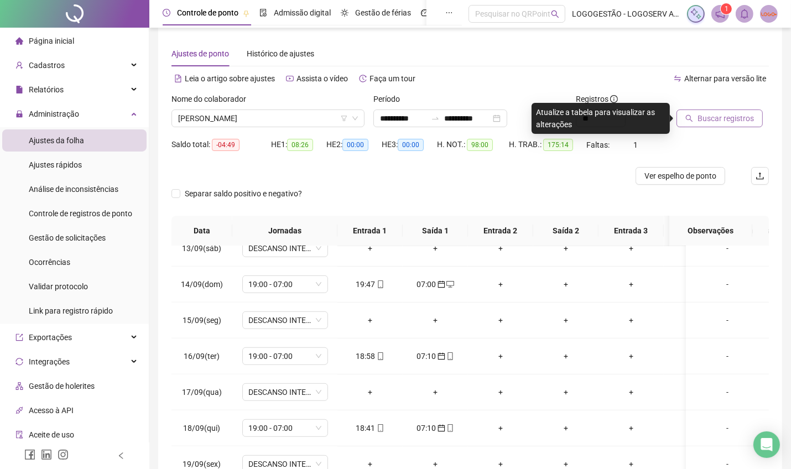
click at [743, 112] on span "Buscar registros" at bounding box center [726, 118] width 56 height 12
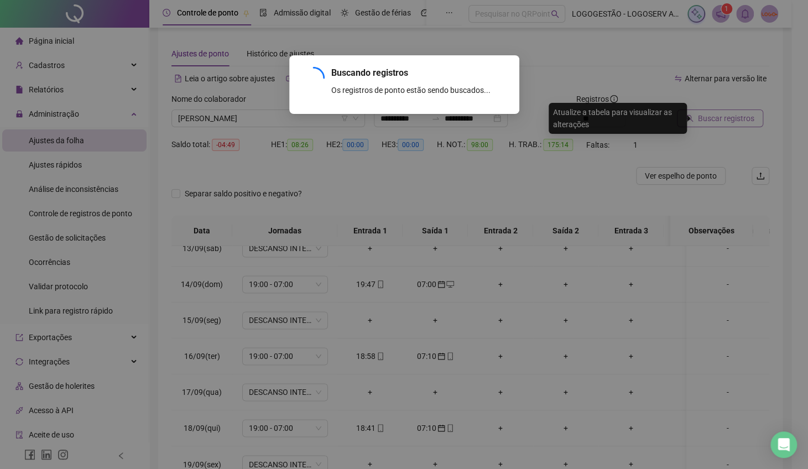
click at [743, 112] on div "Buscando registros Os registros de ponto estão sendo buscados... OK" at bounding box center [404, 234] width 808 height 469
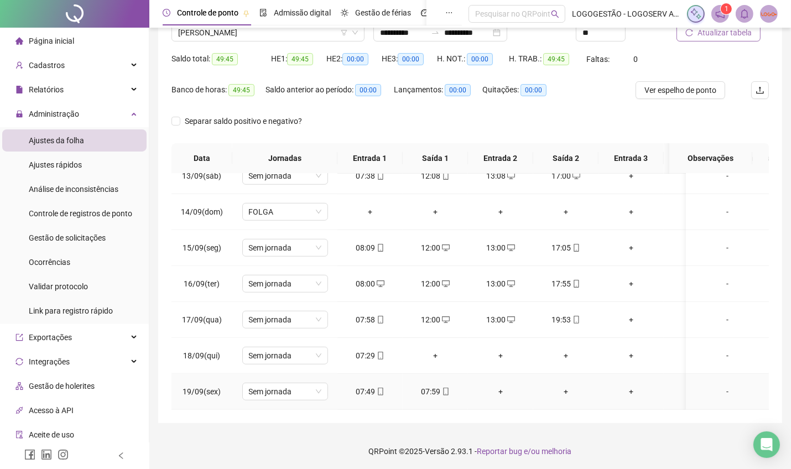
scroll to position [96, 0]
click at [435, 349] on div "+" at bounding box center [436, 355] width 48 height 12
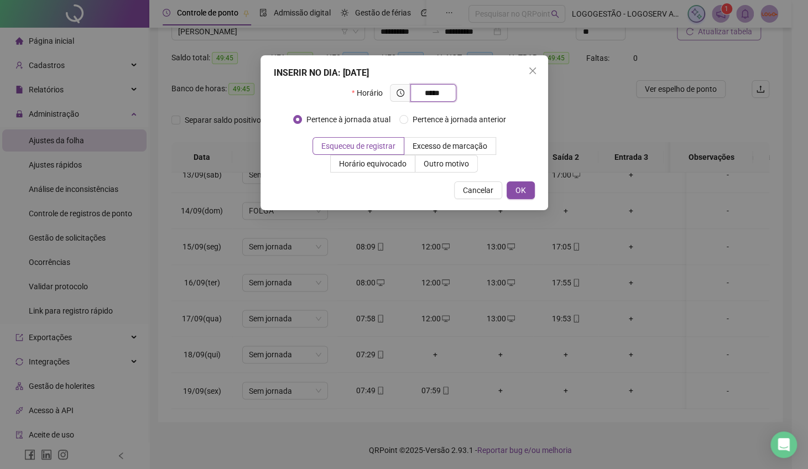
type input "*****"
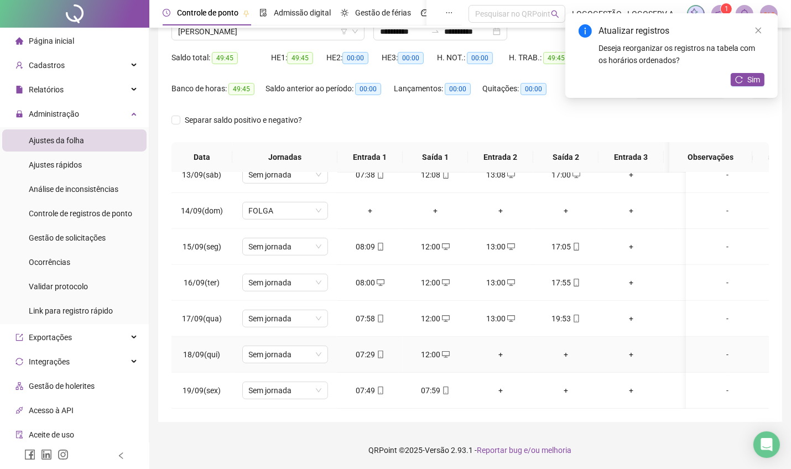
click at [502, 349] on div "+" at bounding box center [501, 355] width 48 height 12
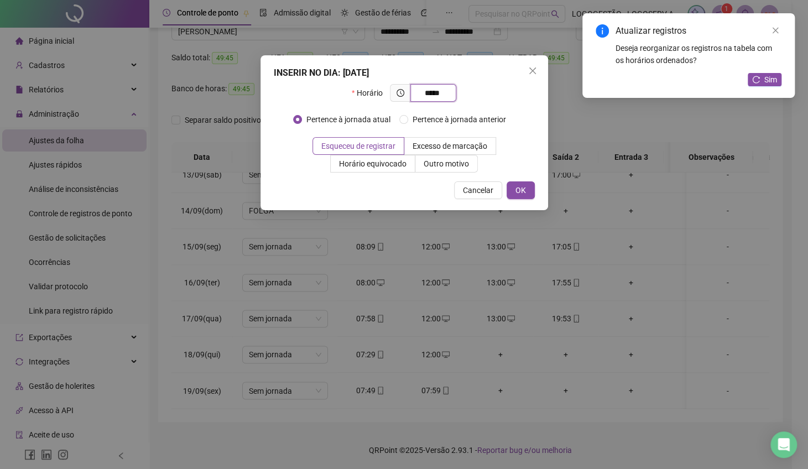
type input "*****"
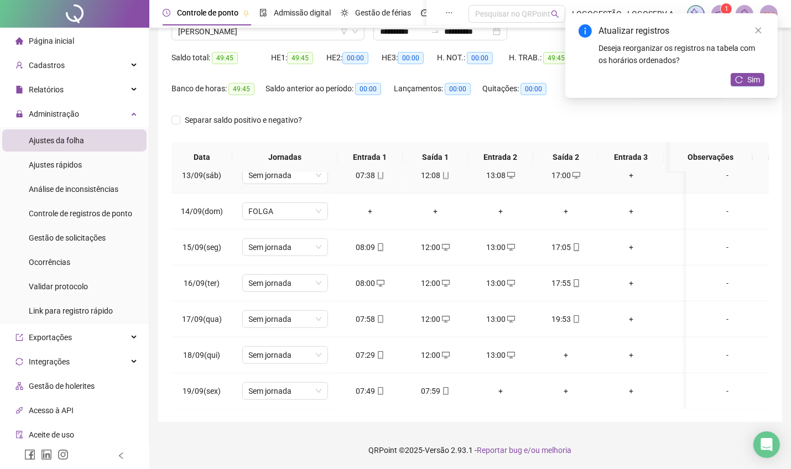
scroll to position [859, 0]
click at [381, 315] on icon "mobile" at bounding box center [381, 319] width 8 height 8
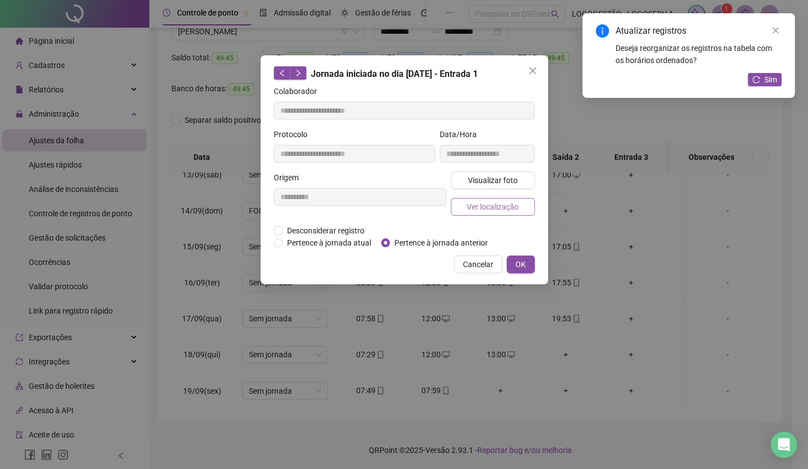
type input "**********"
click at [478, 175] on span "Visualizar foto" at bounding box center [492, 180] width 50 height 12
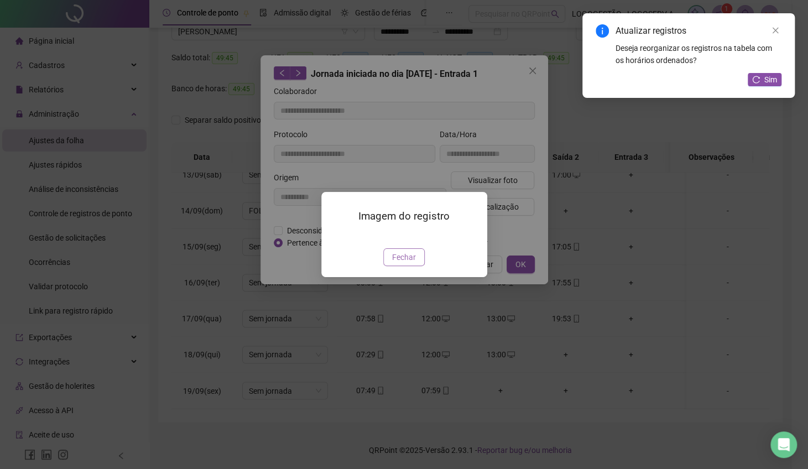
click at [406, 263] on span "Fechar" at bounding box center [404, 257] width 24 height 12
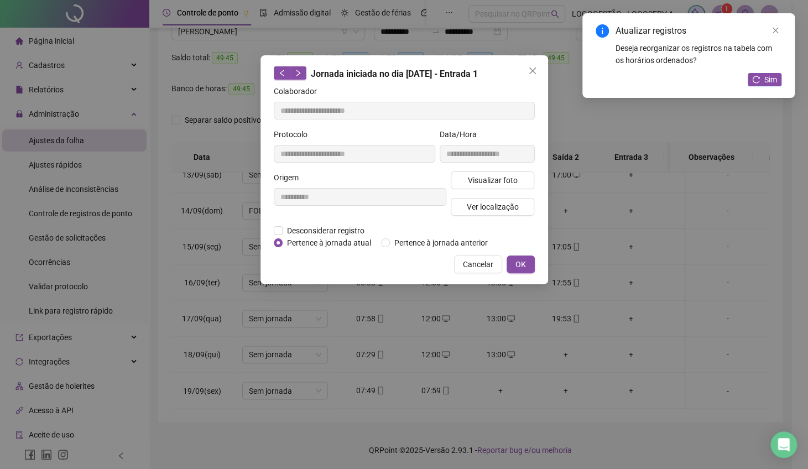
drag, startPoint x: 526, startPoint y: 77, endPoint x: 519, endPoint y: 174, distance: 97.6
click at [527, 77] on button "Close" at bounding box center [533, 71] width 18 height 18
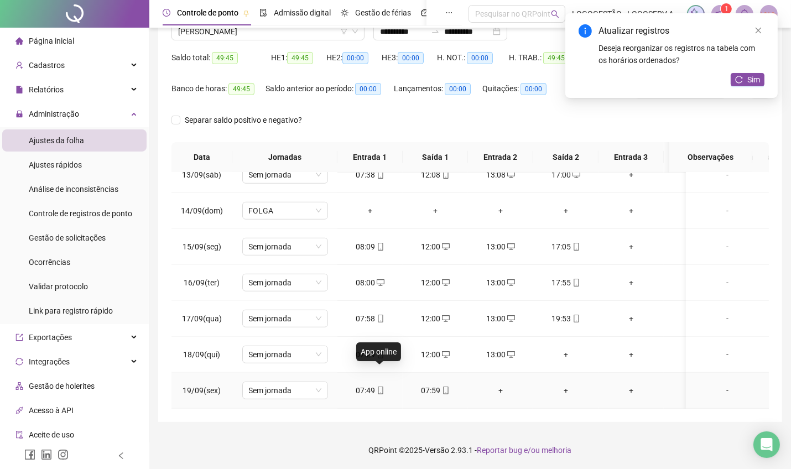
click at [377, 387] on icon "mobile" at bounding box center [381, 391] width 8 height 8
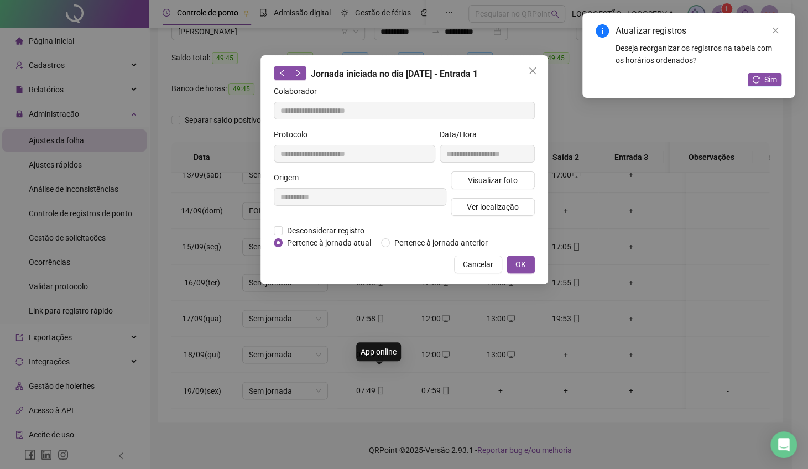
type input "**********"
drag, startPoint x: 459, startPoint y: 191, endPoint x: 458, endPoint y: 179, distance: 11.7
click at [458, 180] on div "Visualizar foto Ver localização" at bounding box center [493, 197] width 89 height 53
click at [459, 179] on button "Visualizar foto" at bounding box center [493, 180] width 84 height 18
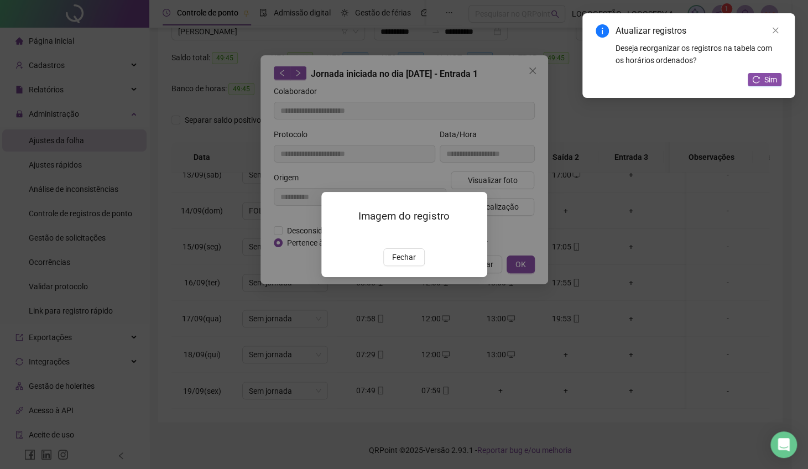
click at [408, 263] on span "Fechar" at bounding box center [404, 257] width 24 height 12
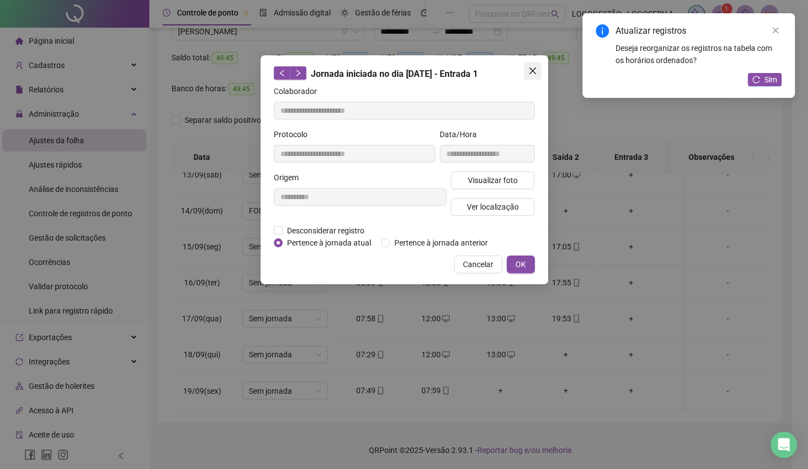
click at [531, 75] on icon "close" at bounding box center [532, 70] width 9 height 9
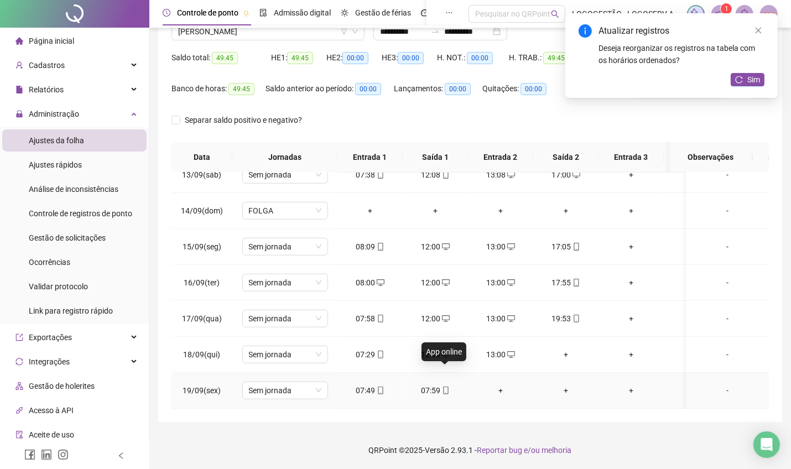
click at [446, 387] on icon "mobile" at bounding box center [446, 391] width 8 height 8
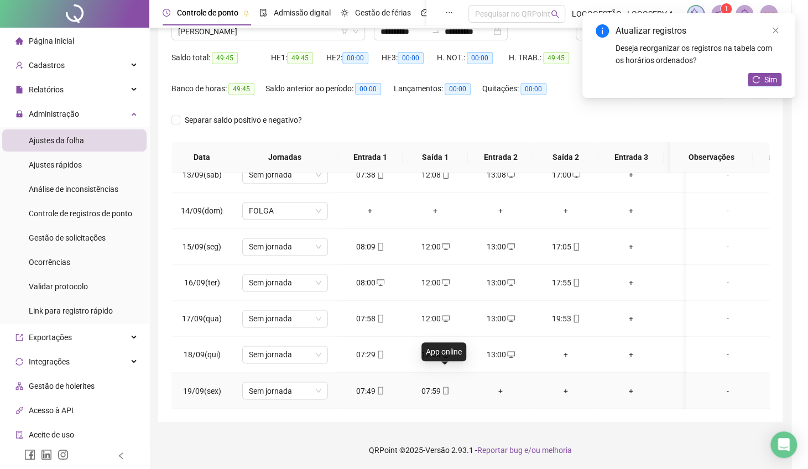
type input "**********"
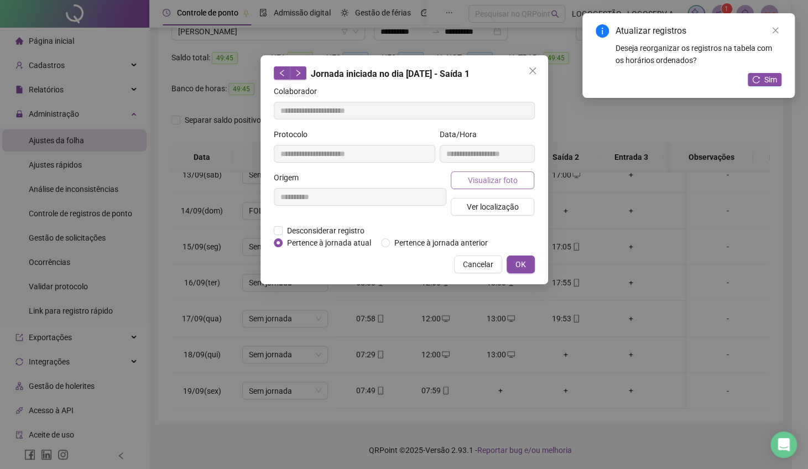
click at [506, 181] on span "Visualizar foto" at bounding box center [492, 180] width 50 height 12
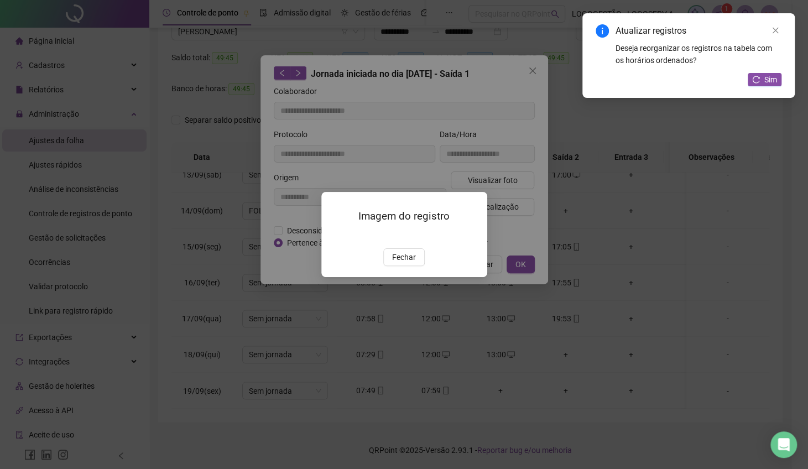
drag, startPoint x: 404, startPoint y: 312, endPoint x: 285, endPoint y: 250, distance: 134.1
click at [406, 266] on button "Fechar" at bounding box center [403, 257] width 41 height 18
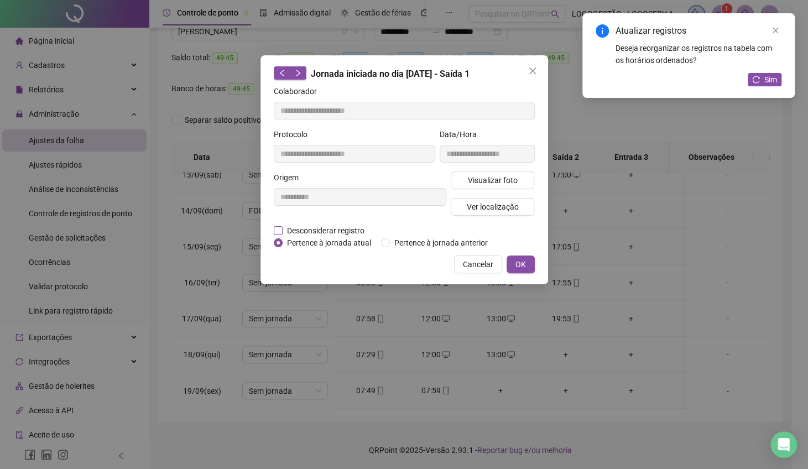
click at [318, 227] on span "Desconsiderar registro" at bounding box center [326, 231] width 86 height 12
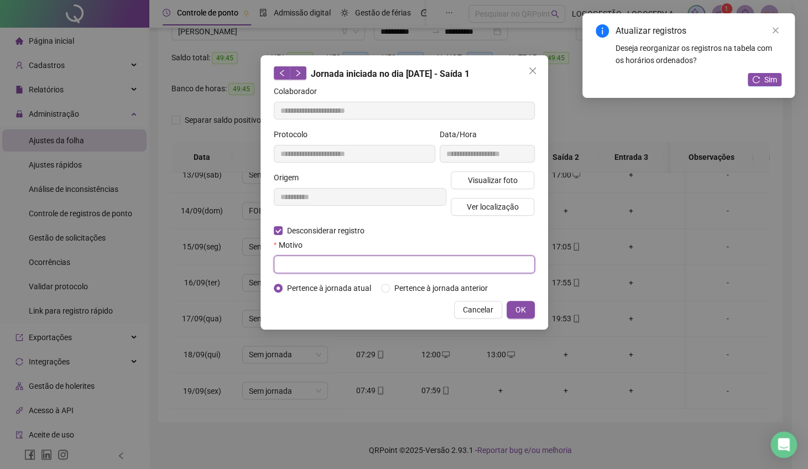
click at [331, 272] on form "**********" at bounding box center [404, 189] width 261 height 209
type input "*"
click at [519, 311] on span "OK" at bounding box center [521, 310] width 11 height 12
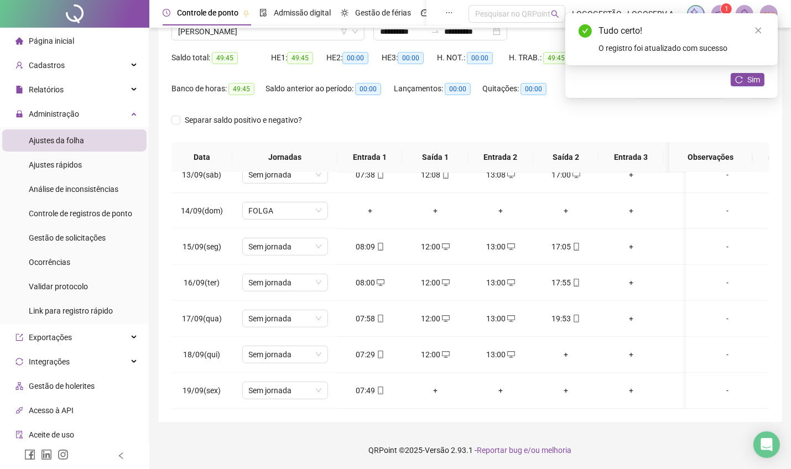
click at [752, 89] on div "Atualizar registros Deseja reorganizar os registros na tabela com os horários o…" at bounding box center [671, 55] width 212 height 85
click at [753, 83] on span "Sim" at bounding box center [753, 80] width 13 height 12
click at [560, 349] on div "+" at bounding box center [566, 355] width 48 height 12
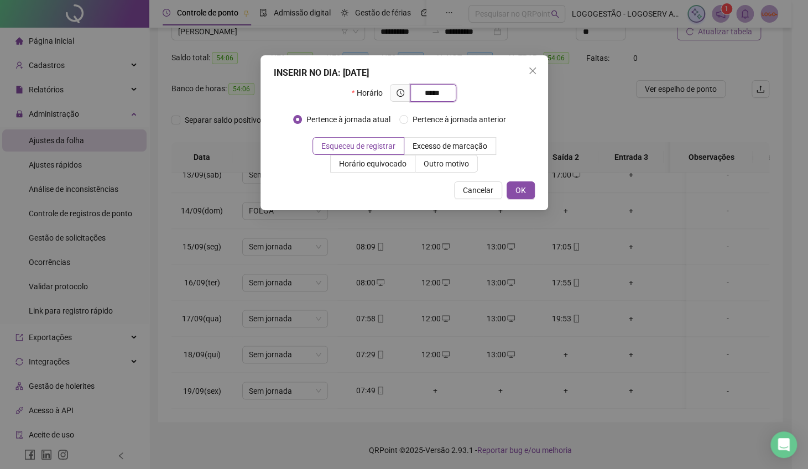
type input "*****"
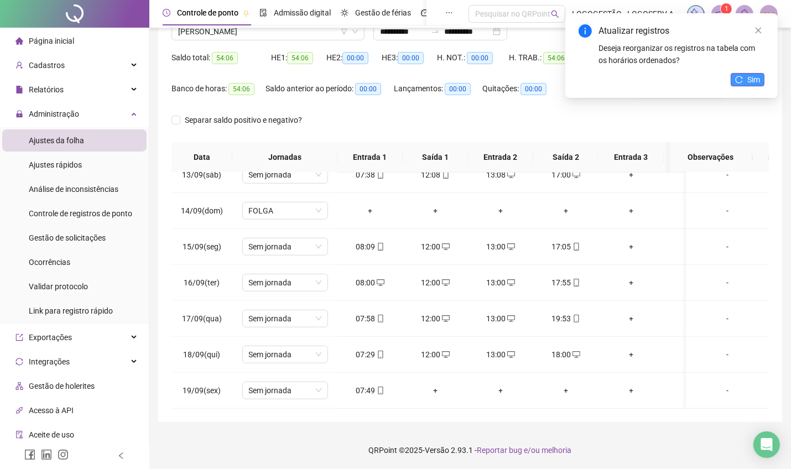
click at [742, 77] on icon "reload" at bounding box center [739, 80] width 8 height 8
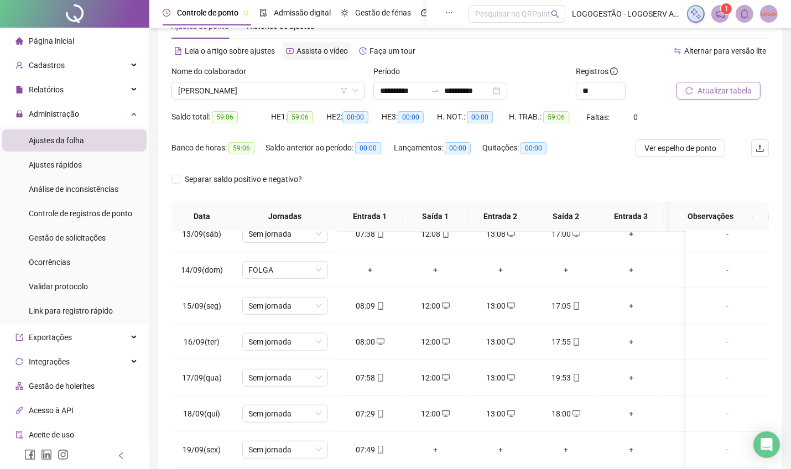
scroll to position [0, 0]
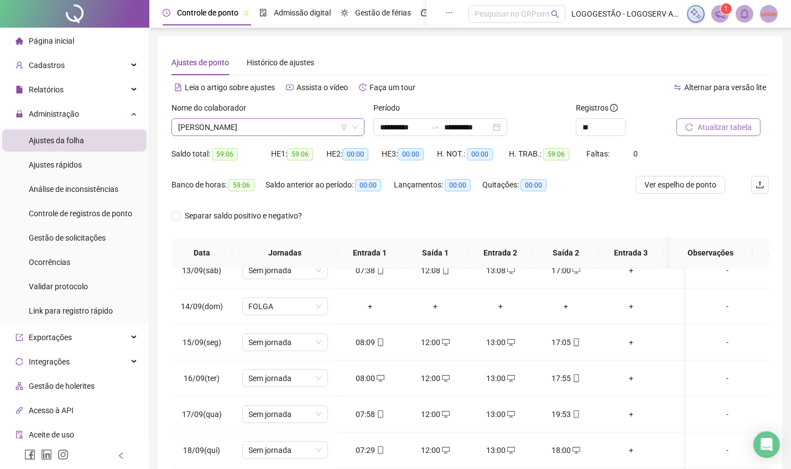
click at [288, 131] on span "CLAUDIA SANTOS DE SOUZA" at bounding box center [268, 127] width 180 height 17
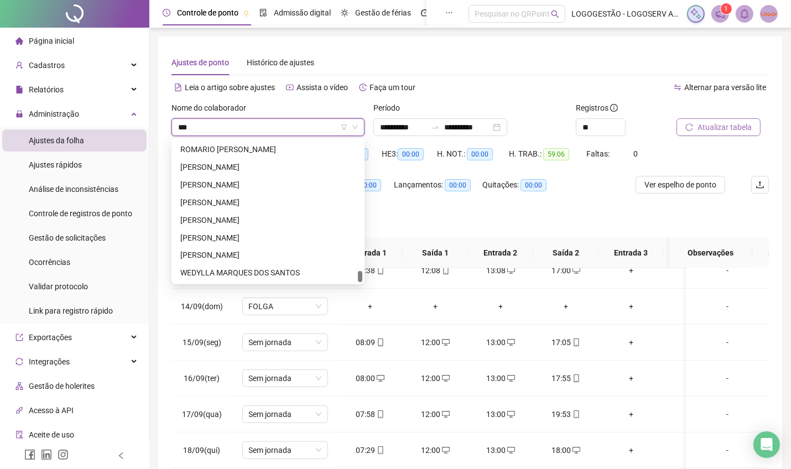
scroll to position [424, 0]
type input "*****"
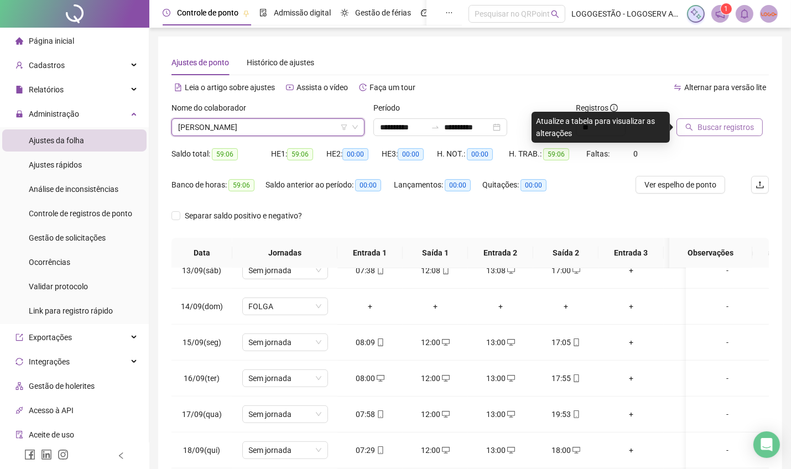
click at [695, 132] on button "Buscar registros" at bounding box center [720, 127] width 86 height 18
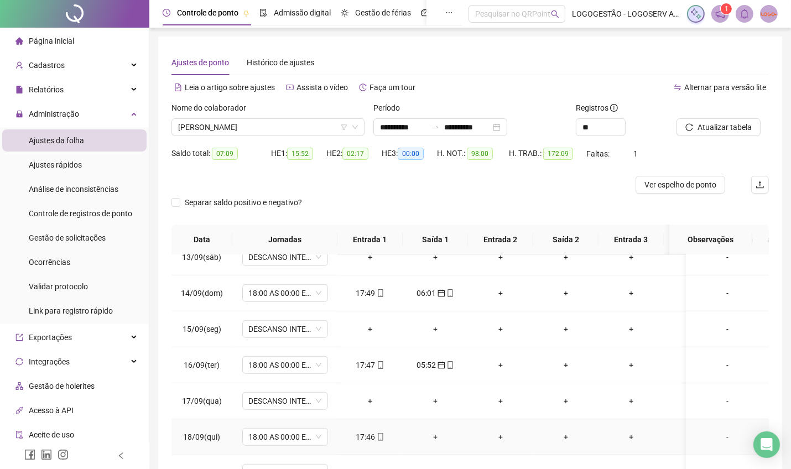
scroll to position [83, 0]
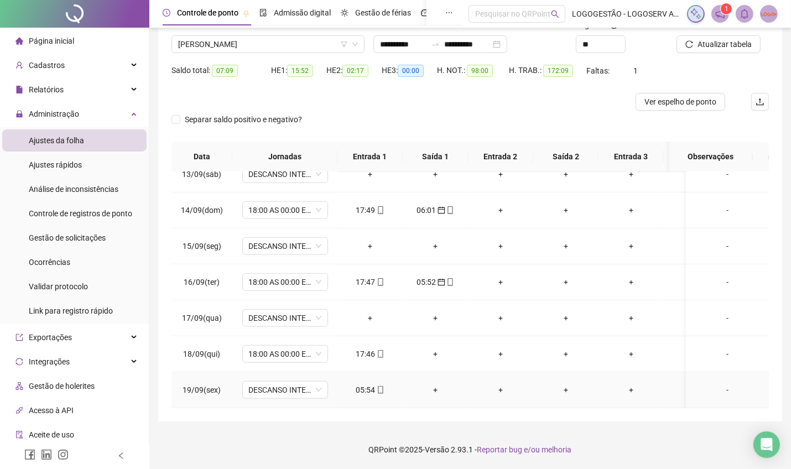
click at [366, 384] on div "05:54" at bounding box center [370, 390] width 48 height 12
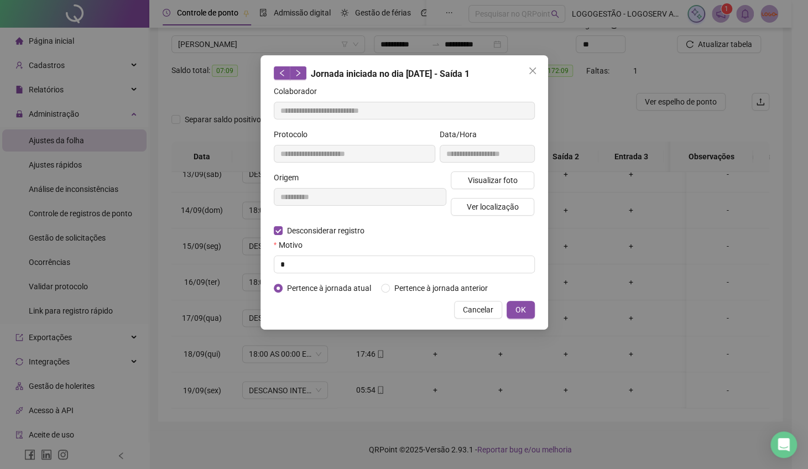
type input "**********"
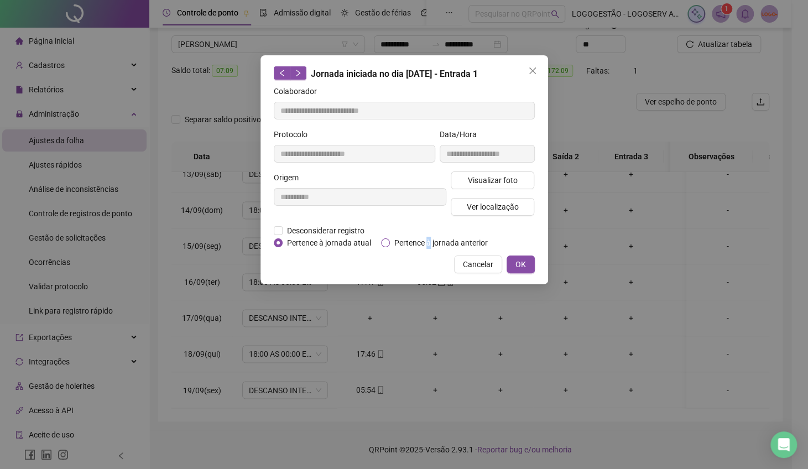
click at [425, 238] on span "Pertence à jornada anterior" at bounding box center [441, 243] width 102 height 12
click at [391, 247] on span "Pertence à jornada anterior" at bounding box center [441, 243] width 102 height 12
click at [517, 264] on span "OK" at bounding box center [521, 264] width 11 height 12
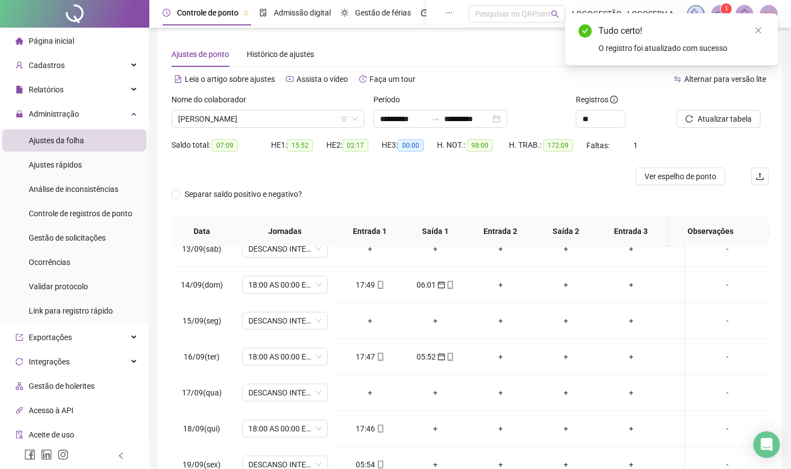
scroll to position [0, 0]
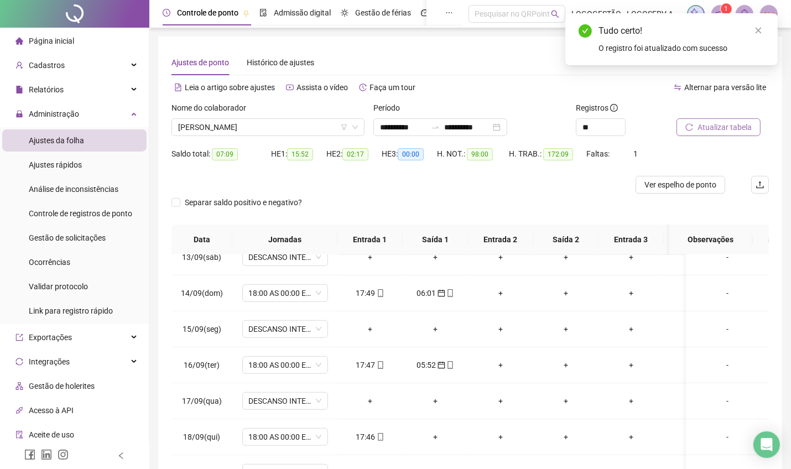
drag, startPoint x: 715, startPoint y: 134, endPoint x: 706, endPoint y: 134, distance: 8.3
click at [706, 134] on button "Atualizar tabela" at bounding box center [719, 127] width 84 height 18
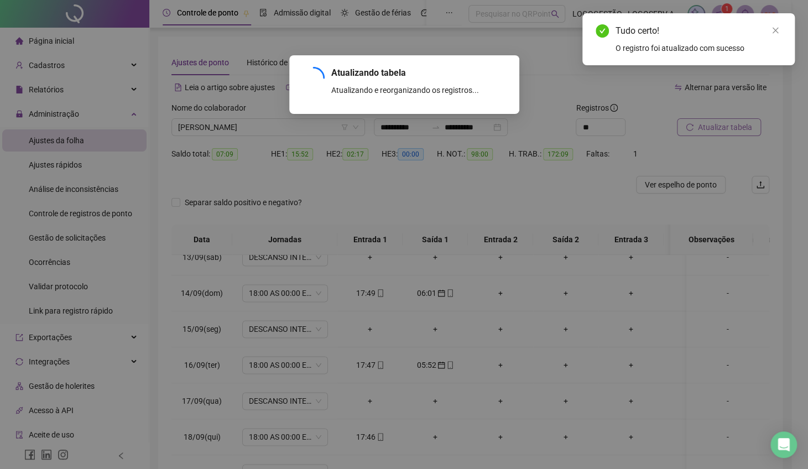
click at [707, 133] on div "Atualizando tabela Atualizando e reorganizando os registros... OK" at bounding box center [404, 234] width 808 height 469
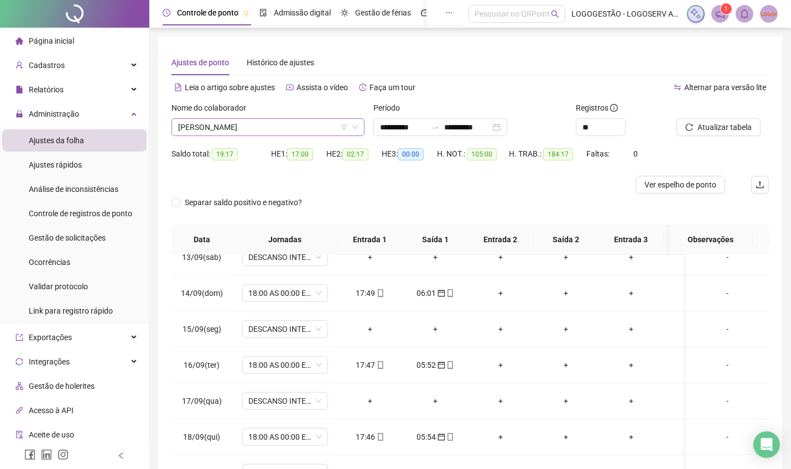
click at [264, 132] on span "MARINILDO DUARTE DOS SANTOS" at bounding box center [268, 127] width 180 height 17
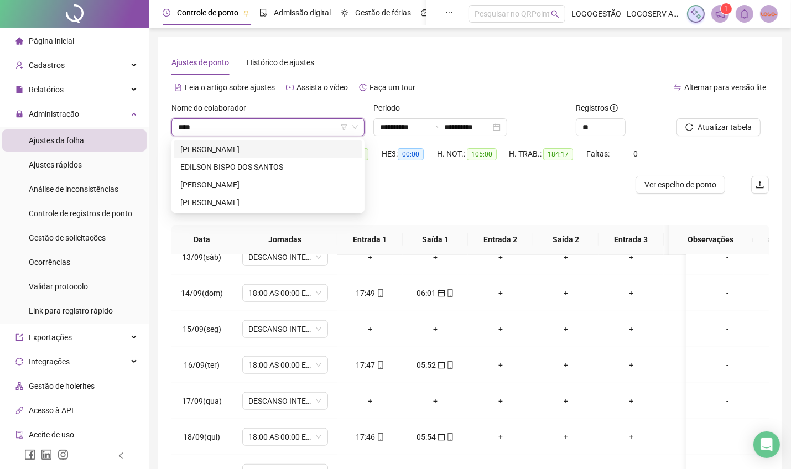
type input "*****"
click at [262, 141] on div "EDILSON BISPO DOS SANTOS" at bounding box center [268, 150] width 189 height 18
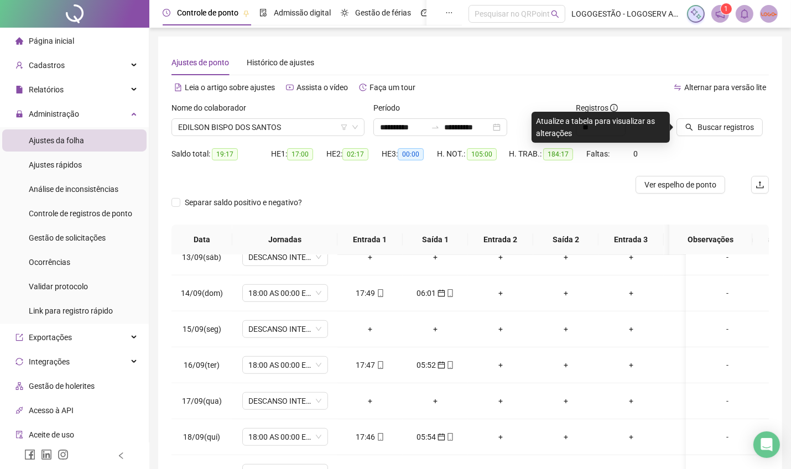
click at [700, 113] on div at bounding box center [709, 110] width 65 height 17
click at [700, 120] on button "Buscar registros" at bounding box center [720, 127] width 86 height 18
click at [698, 123] on span "Buscar registros" at bounding box center [726, 127] width 56 height 12
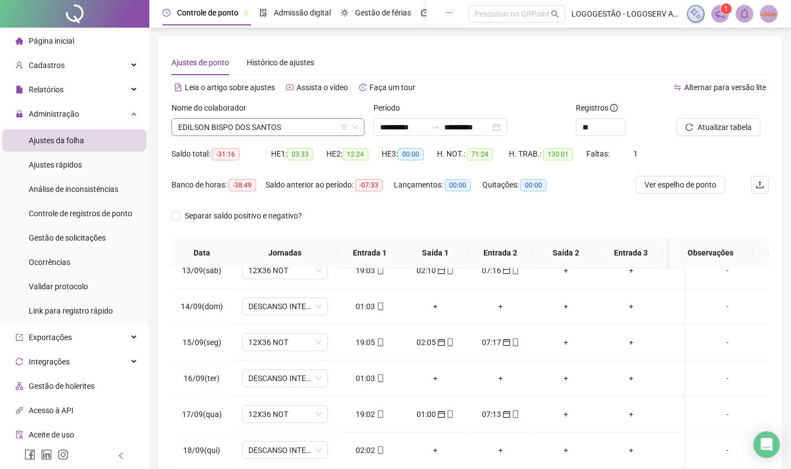
click at [274, 132] on span "EDILSON BISPO DOS SANTOS" at bounding box center [268, 127] width 180 height 17
click at [274, 132] on input "*" at bounding box center [263, 127] width 170 height 17
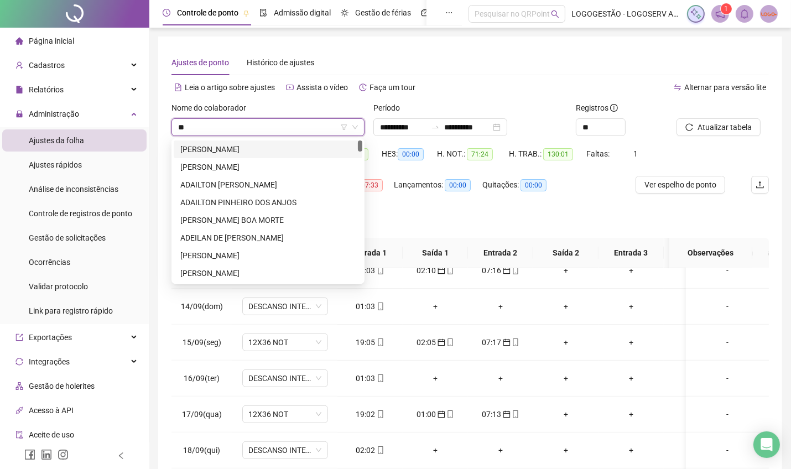
type input "*"
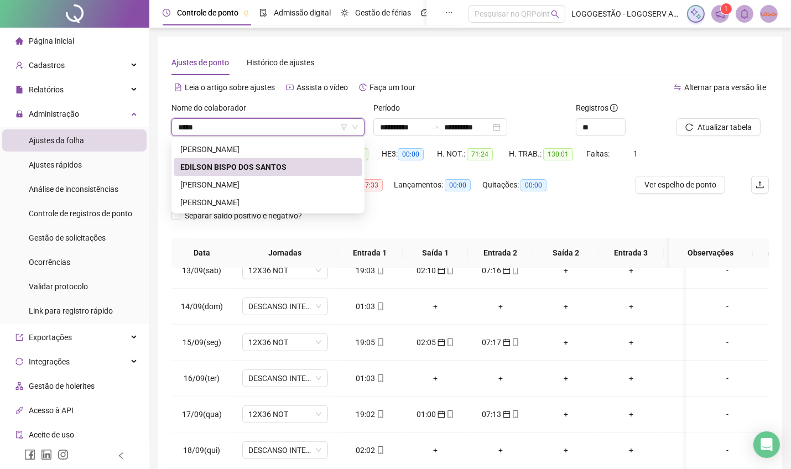
type input "******"
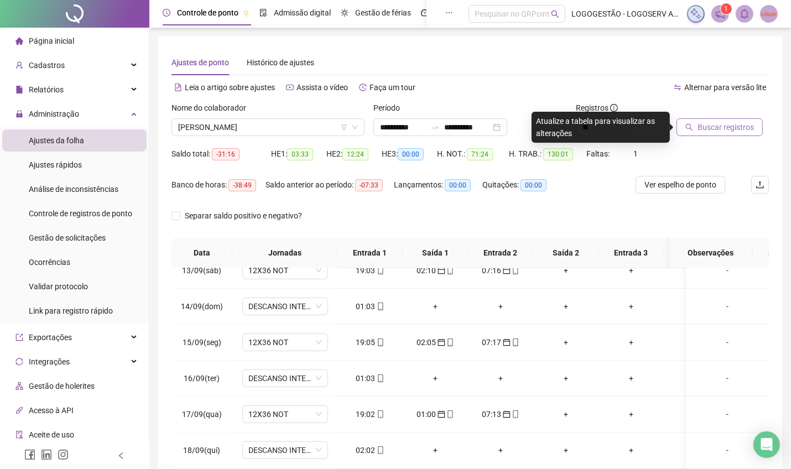
click at [729, 129] on span "Buscar registros" at bounding box center [726, 127] width 56 height 12
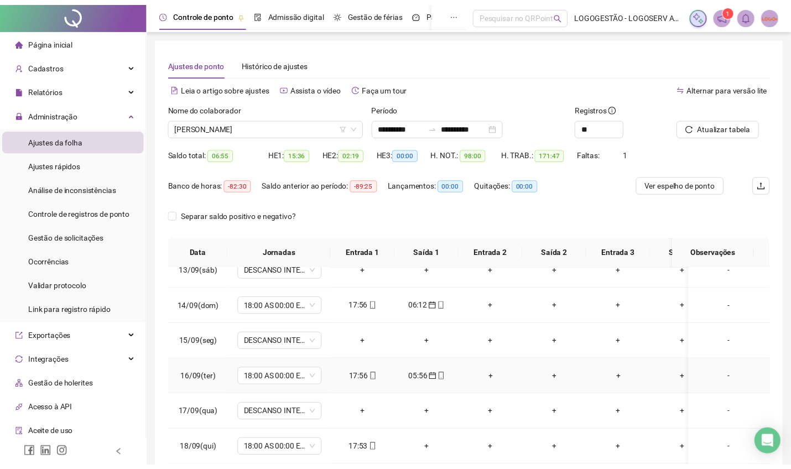
scroll to position [96, 0]
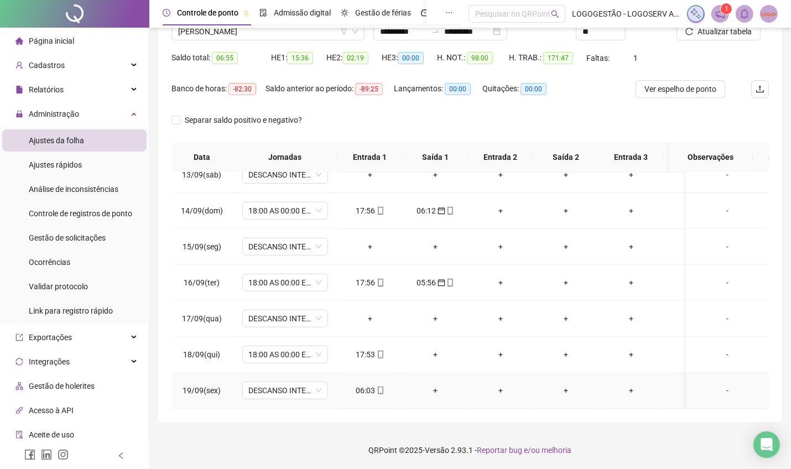
click at [367, 384] on div "06:03" at bounding box center [370, 390] width 48 height 12
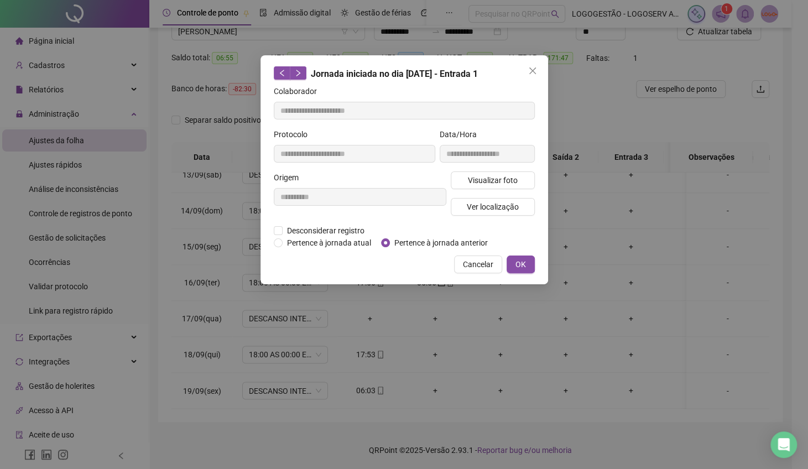
type input "**********"
drag, startPoint x: 444, startPoint y: 238, endPoint x: 450, endPoint y: 238, distance: 6.1
click at [450, 238] on span "Pertence à jornada anterior" at bounding box center [441, 243] width 102 height 12
click at [428, 242] on span "Pertence à jornada anterior" at bounding box center [441, 243] width 102 height 12
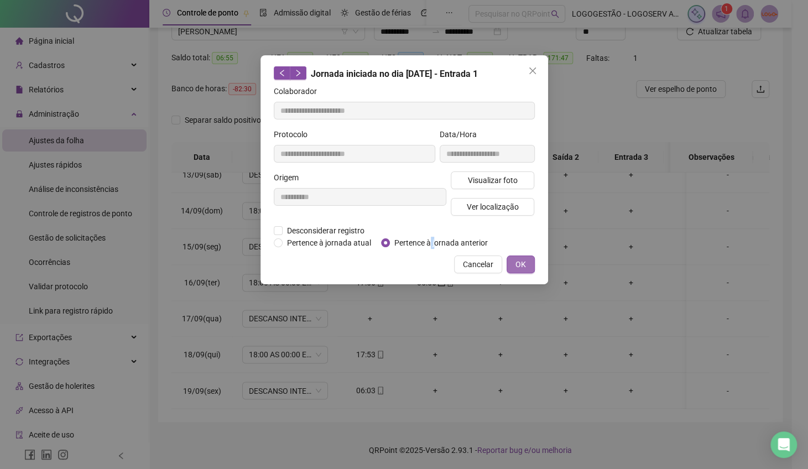
click at [531, 262] on button "OK" at bounding box center [521, 265] width 28 height 18
click at [516, 267] on div "**********" at bounding box center [404, 234] width 808 height 469
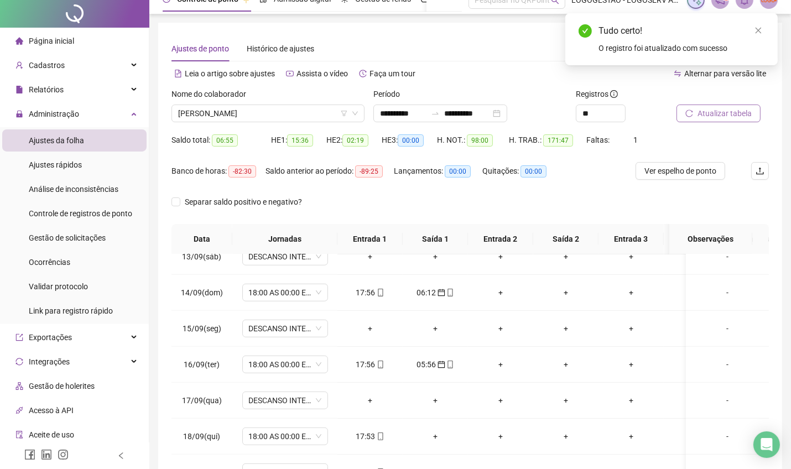
scroll to position [0, 0]
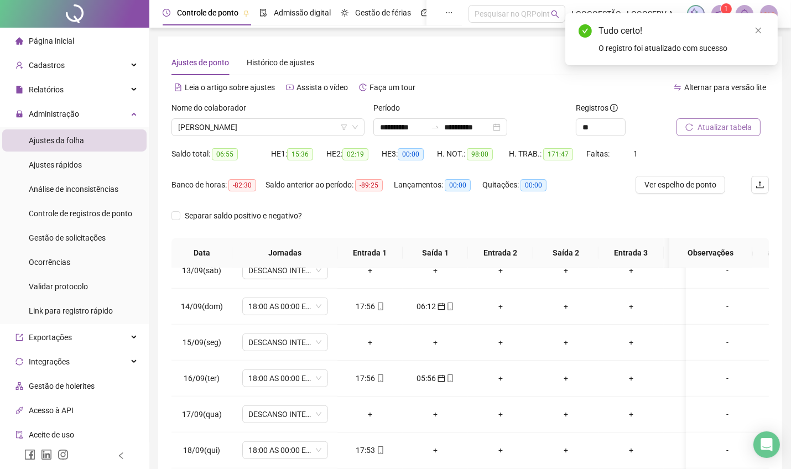
click at [685, 131] on button "Atualizar tabela" at bounding box center [719, 127] width 84 height 18
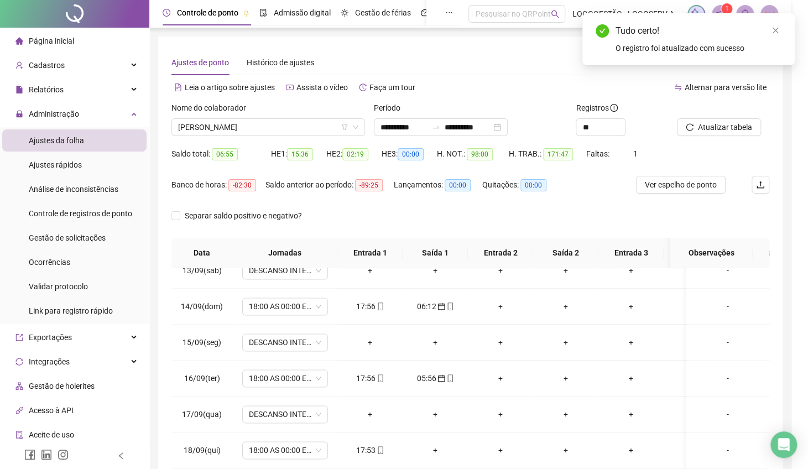
click at [685, 130] on div "Atualizando tabela Atualizando e reorganizando os registros... OK" at bounding box center [404, 234] width 808 height 469
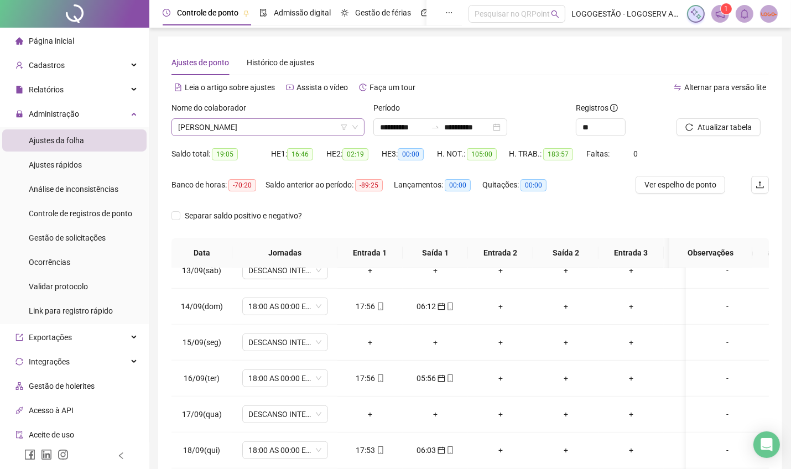
click at [236, 127] on span "EDILSON SANTOS DE SOUZA" at bounding box center [268, 127] width 180 height 17
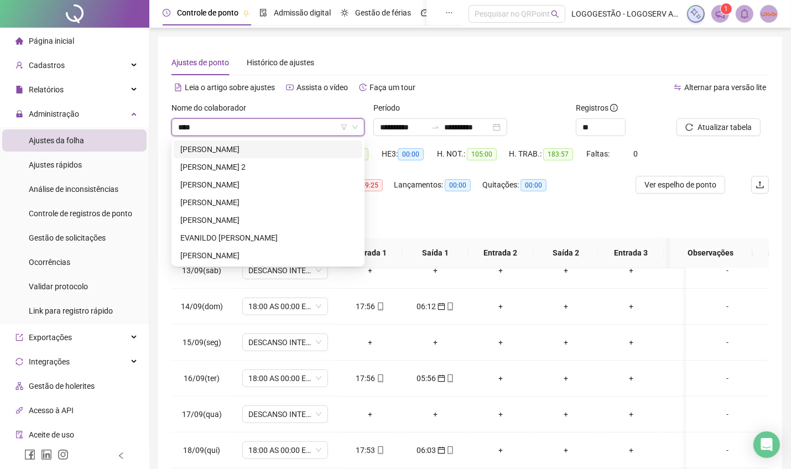
type input "*****"
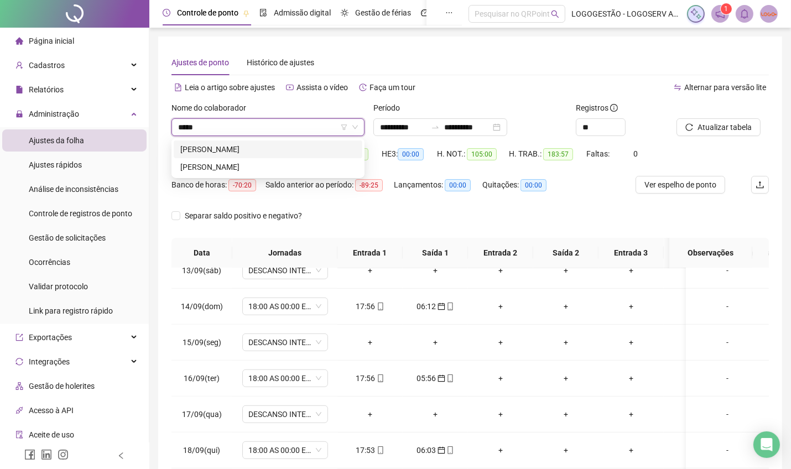
click at [256, 148] on div "EVANGIVALDO MARTINS CARNEIRO" at bounding box center [267, 149] width 175 height 12
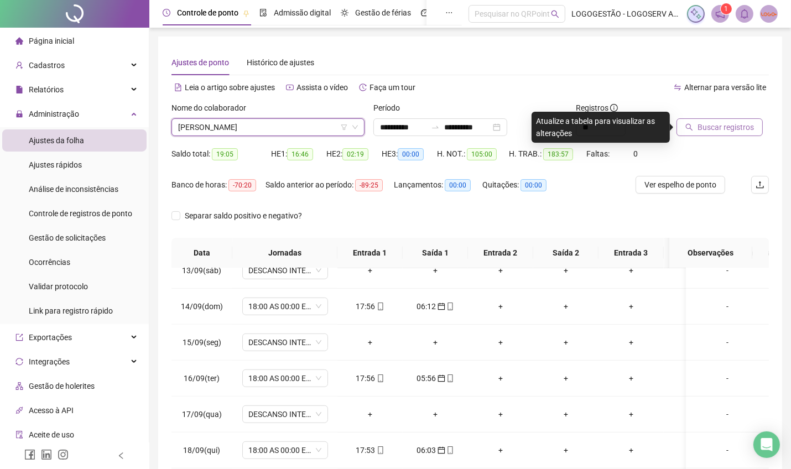
click at [700, 131] on span "Buscar registros" at bounding box center [726, 127] width 56 height 12
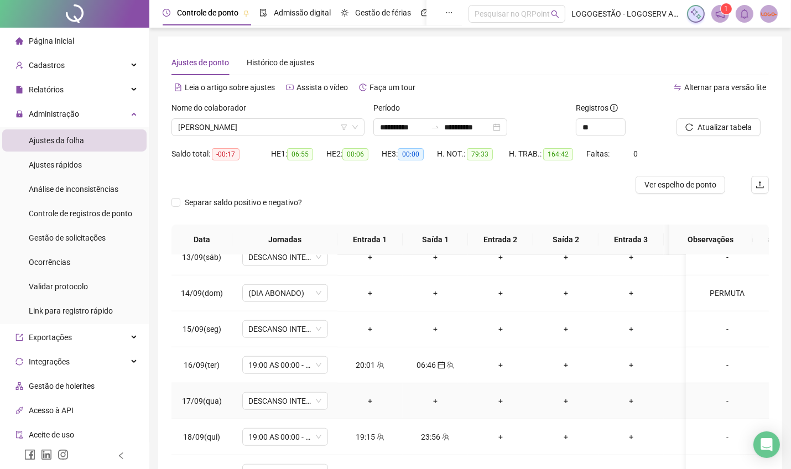
scroll to position [83, 0]
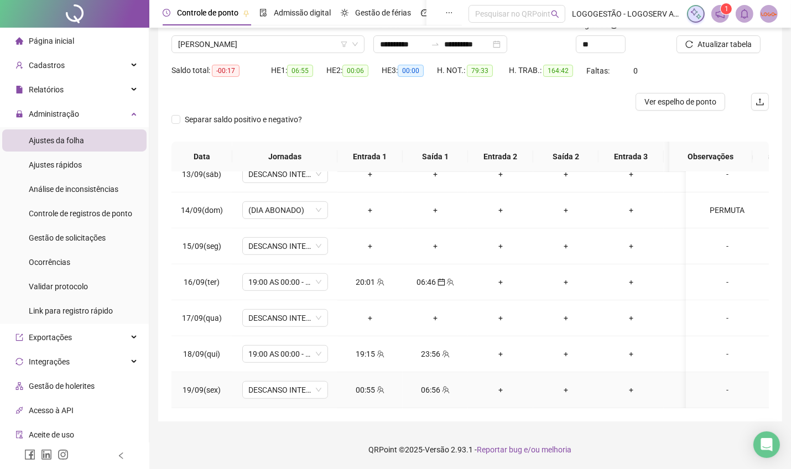
click at [347, 384] on div "00:55" at bounding box center [370, 390] width 48 height 12
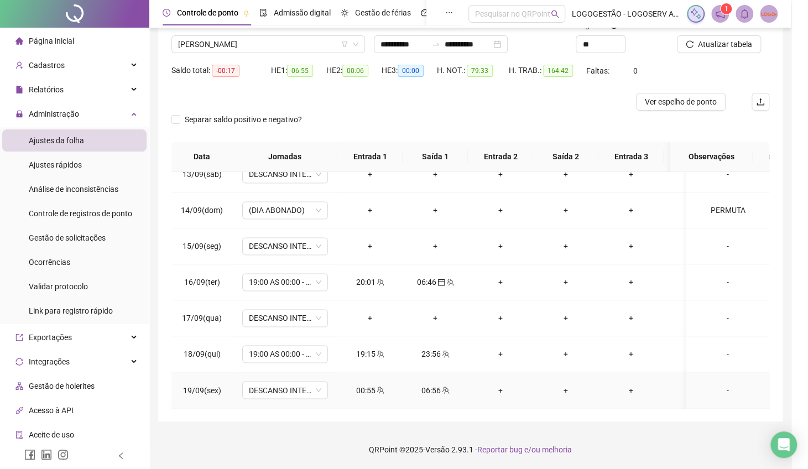
type input "**********"
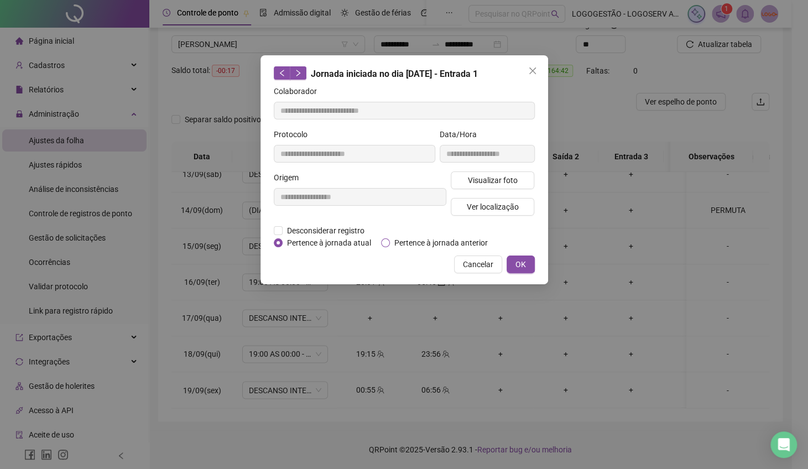
click at [423, 246] on span "Pertence à jornada anterior" at bounding box center [441, 243] width 102 height 12
click at [521, 257] on button "OK" at bounding box center [521, 265] width 28 height 18
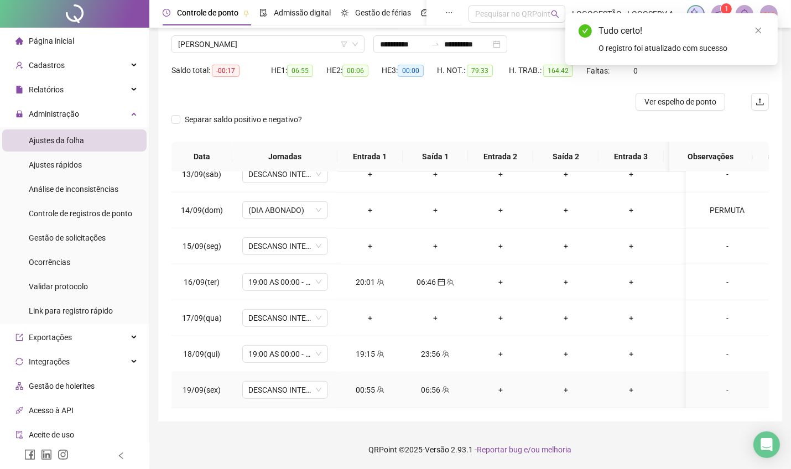
click at [434, 384] on div "06:56" at bounding box center [436, 390] width 48 height 12
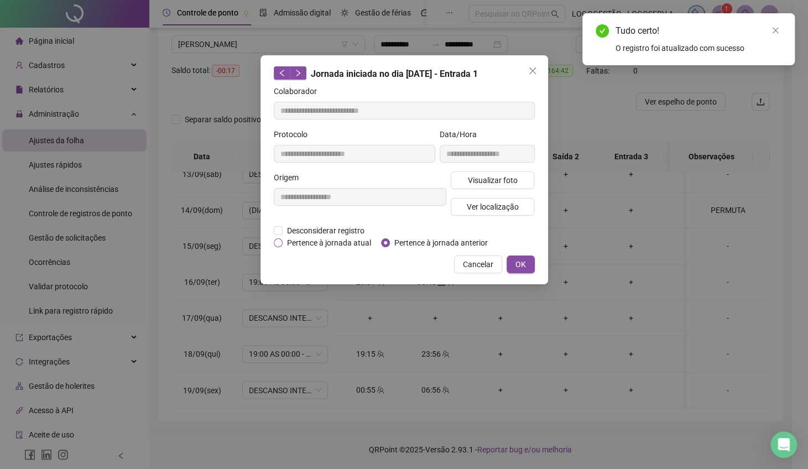
type input "**********"
click at [514, 262] on button "OK" at bounding box center [521, 265] width 28 height 18
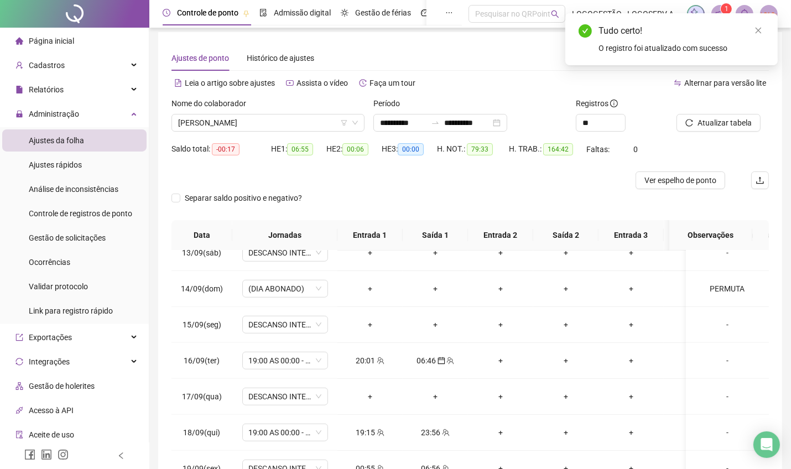
scroll to position [0, 0]
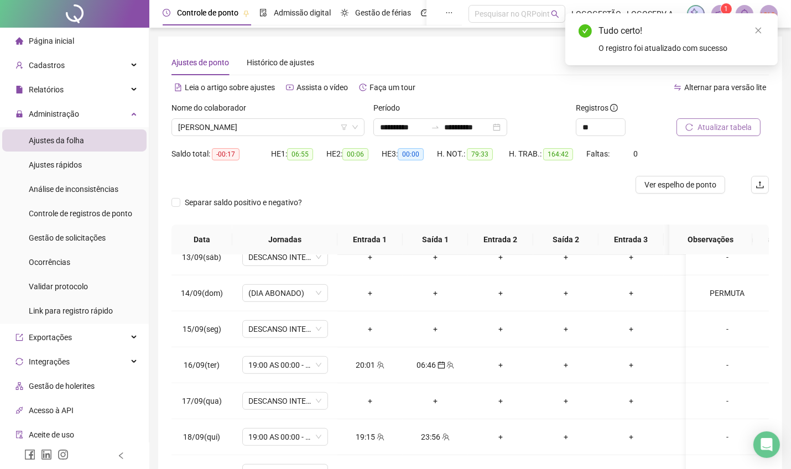
click at [707, 129] on span "Atualizar tabela" at bounding box center [725, 127] width 54 height 12
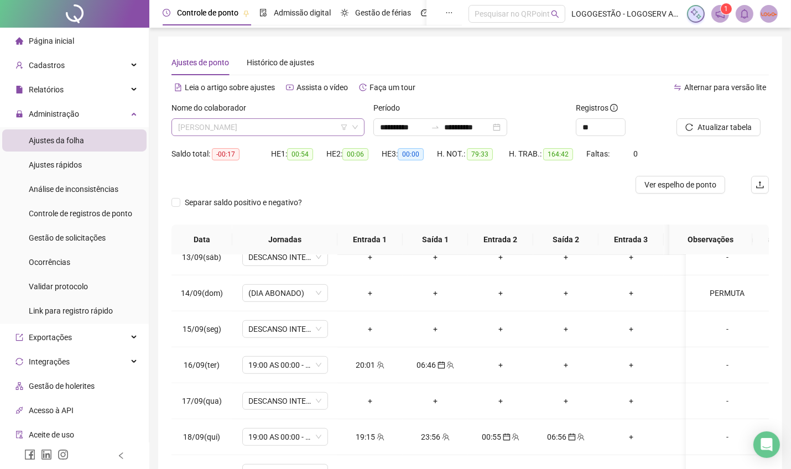
click at [297, 131] on span "EVANGIVALDO MARTINS CARNEIRO" at bounding box center [268, 127] width 180 height 17
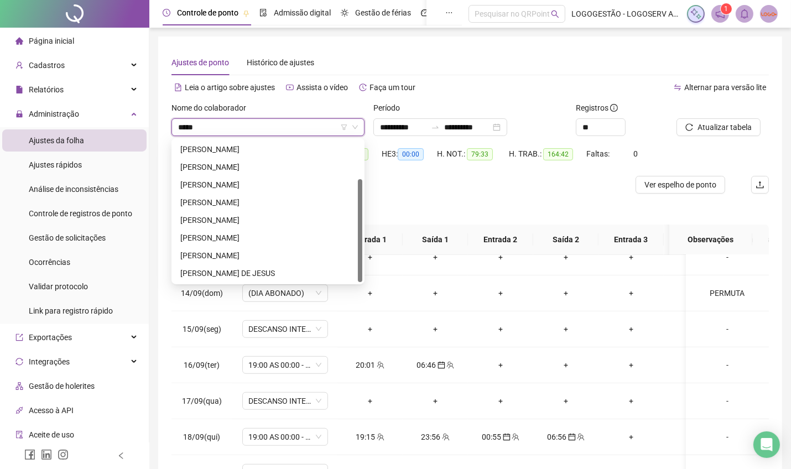
scroll to position [17, 0]
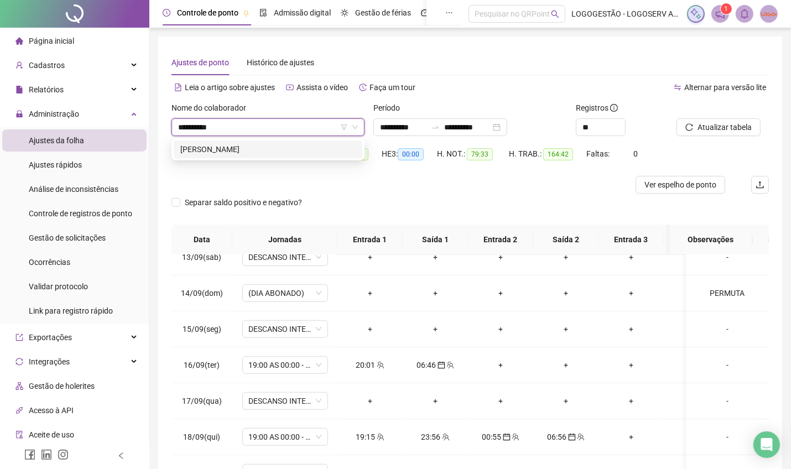
type input "**********"
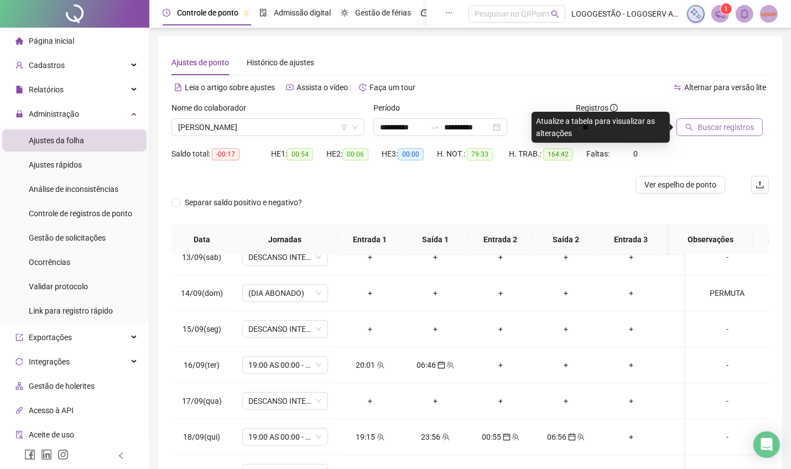
click at [759, 121] on button "Buscar registros" at bounding box center [720, 127] width 86 height 18
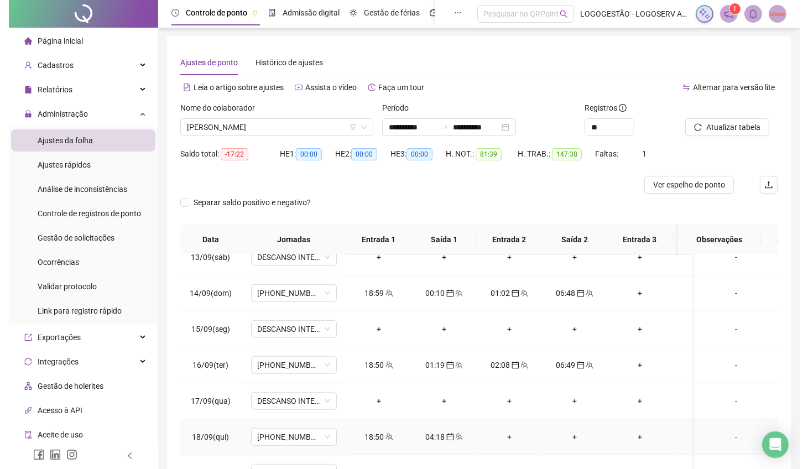
scroll to position [83, 0]
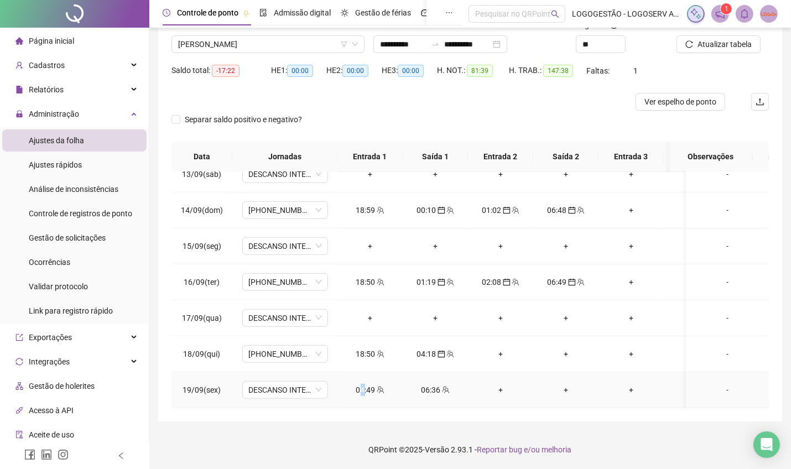
click at [360, 378] on td "04:49" at bounding box center [369, 390] width 65 height 36
click at [371, 372] on td "04:49" at bounding box center [369, 390] width 65 height 36
click at [362, 384] on div "04:49" at bounding box center [370, 390] width 48 height 12
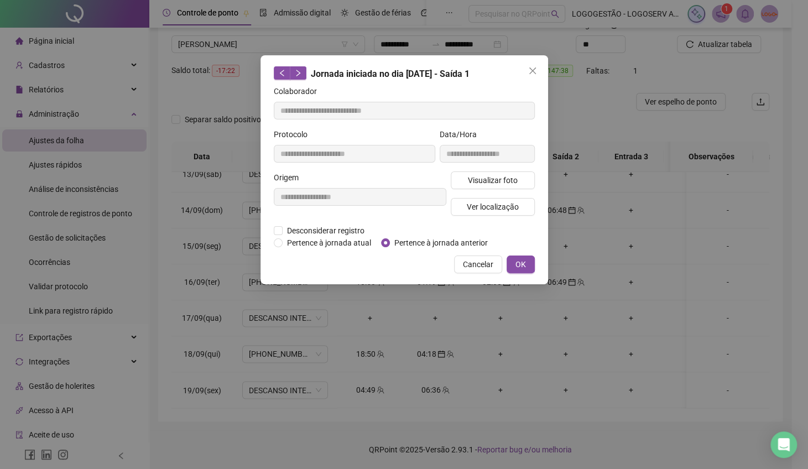
type input "**********"
click at [390, 250] on div "**********" at bounding box center [405, 169] width 288 height 229
click at [409, 238] on span "Pertence à jornada anterior" at bounding box center [441, 243] width 102 height 12
click at [533, 260] on button "OK" at bounding box center [521, 265] width 28 height 18
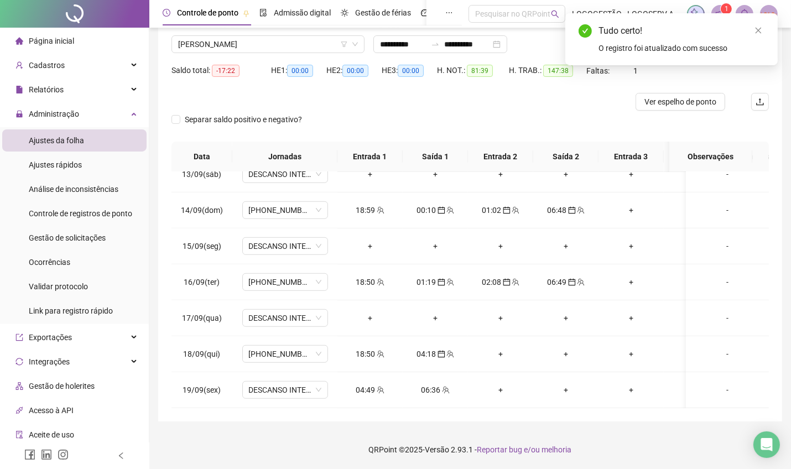
click at [433, 384] on div "06:36" at bounding box center [436, 390] width 48 height 12
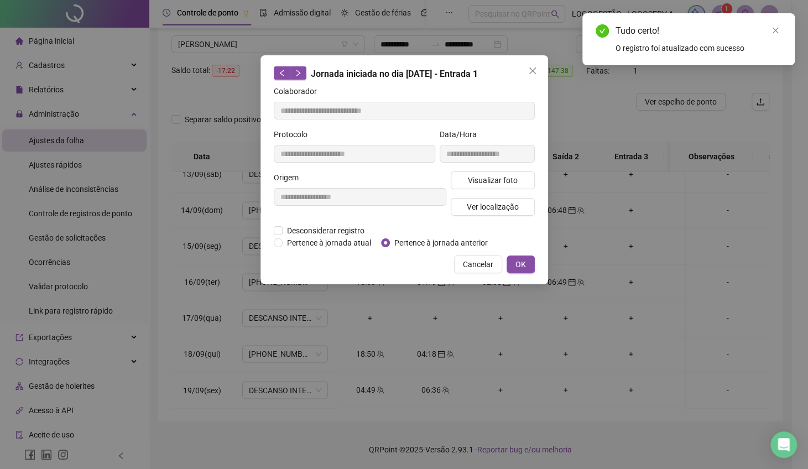
type input "**********"
click at [418, 237] on span "Pertence à jornada anterior" at bounding box center [441, 243] width 102 height 12
click at [525, 262] on span "OK" at bounding box center [521, 264] width 11 height 12
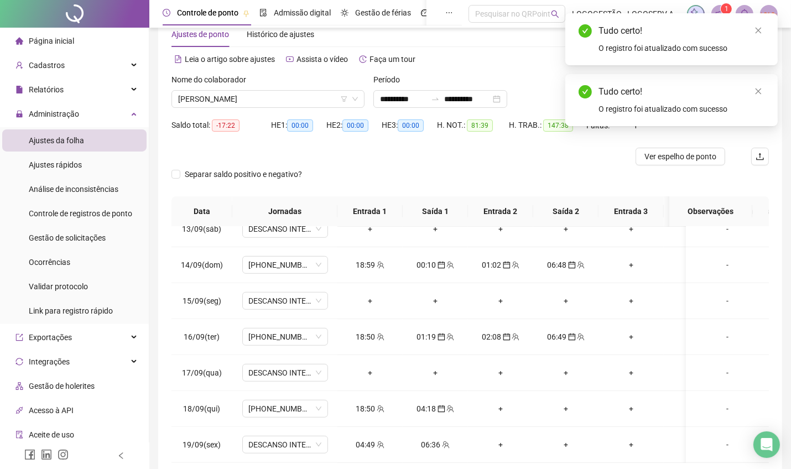
scroll to position [0, 0]
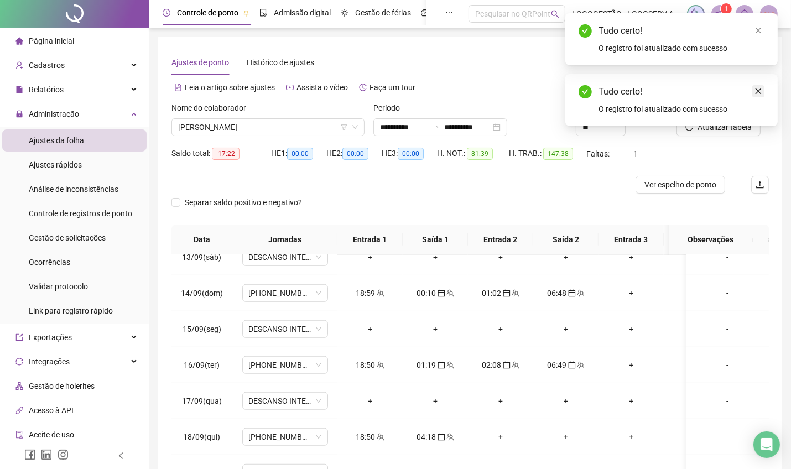
click at [761, 91] on icon "close" at bounding box center [759, 91] width 8 height 8
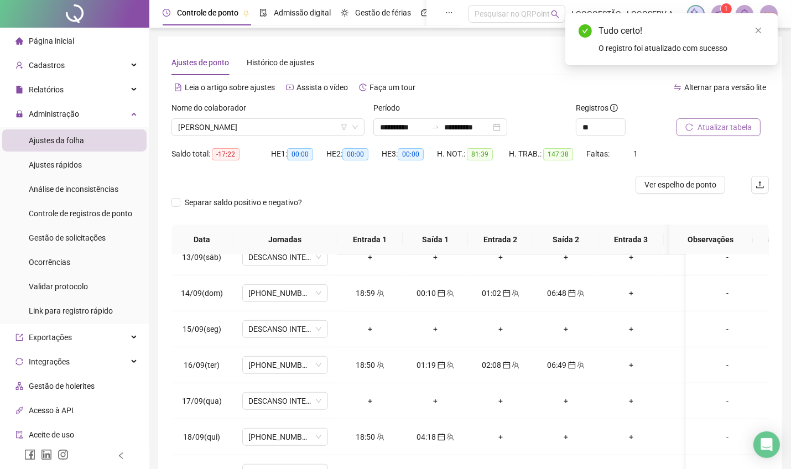
drag, startPoint x: 733, startPoint y: 118, endPoint x: 718, endPoint y: 132, distance: 20.8
click at [731, 123] on div "Atualizar tabela" at bounding box center [709, 119] width 65 height 34
click at [715, 133] on button "Atualizar tabela" at bounding box center [719, 127] width 84 height 18
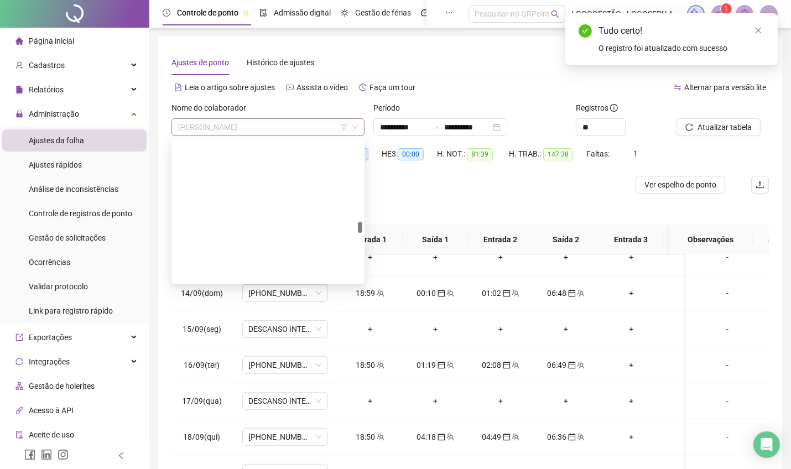
click at [312, 125] on span "LEONARDO NERI DOS SANTOS NETO" at bounding box center [268, 127] width 180 height 17
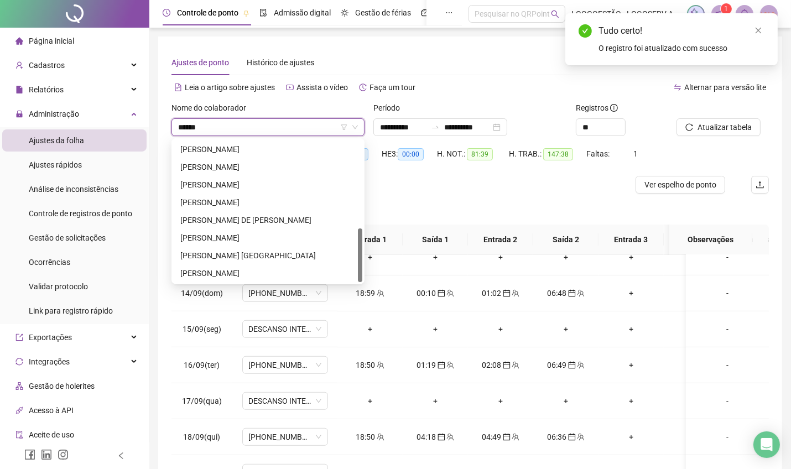
scroll to position [194, 0]
type input "********"
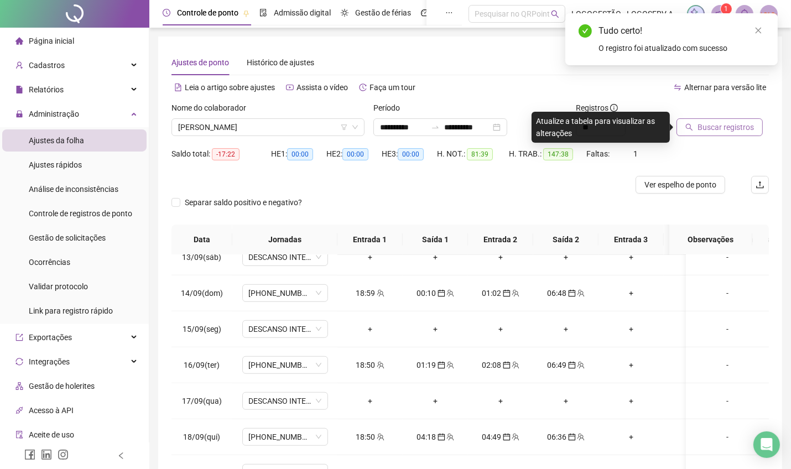
click at [733, 122] on span "Buscar registros" at bounding box center [726, 127] width 56 height 12
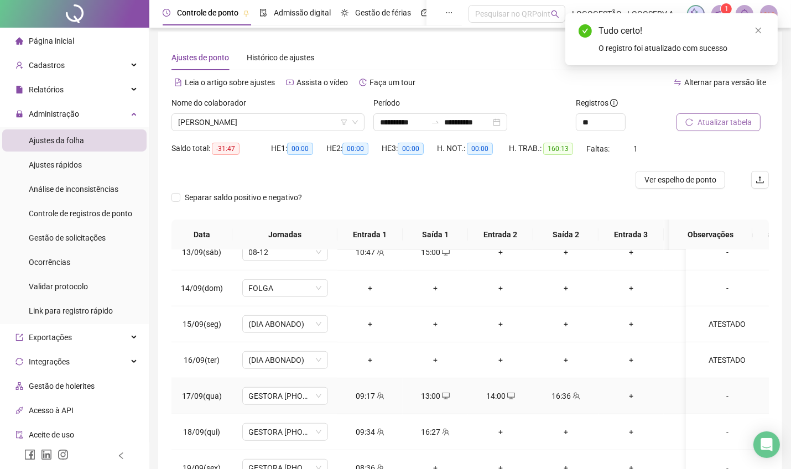
scroll to position [83, 0]
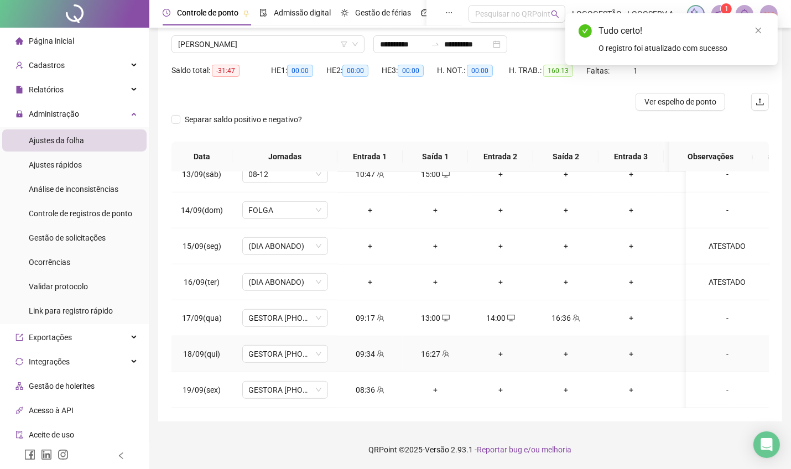
click at [501, 348] on div "+" at bounding box center [501, 354] width 48 height 12
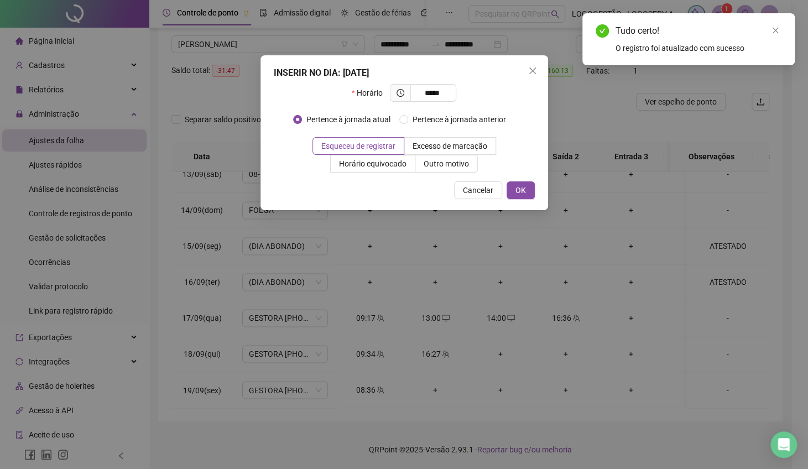
type input "*****"
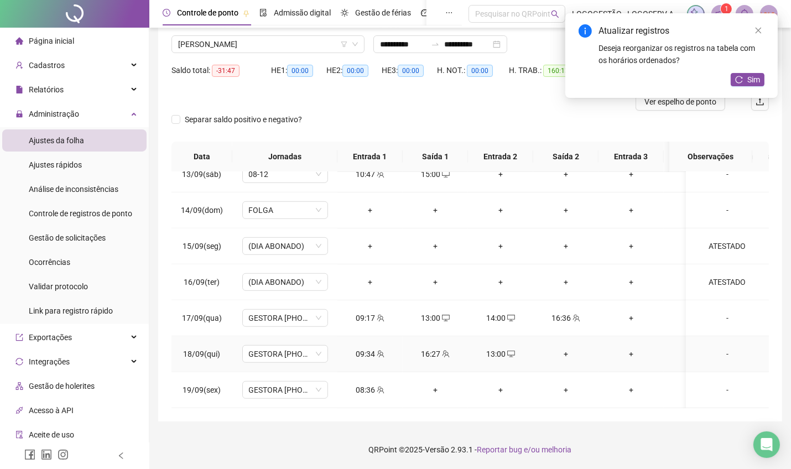
click at [565, 348] on div "+" at bounding box center [566, 354] width 48 height 12
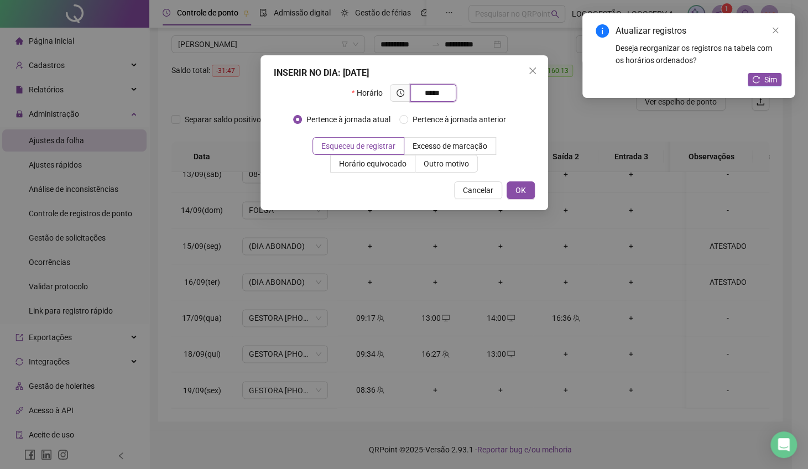
type input "*****"
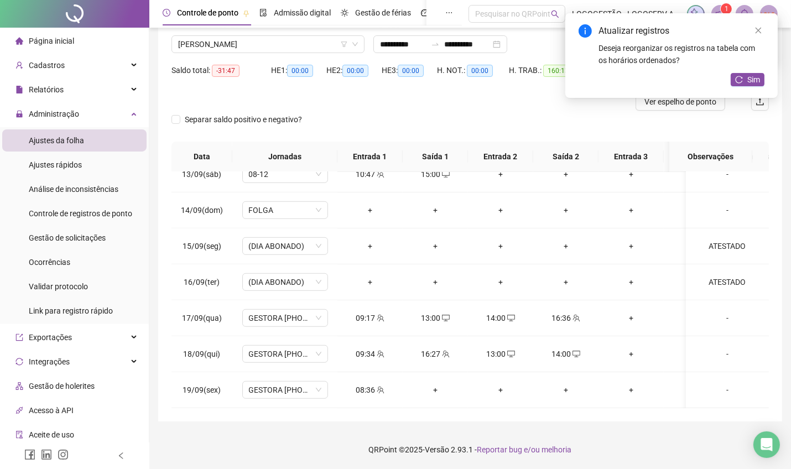
click at [745, 78] on button "Sim" at bounding box center [748, 79] width 34 height 13
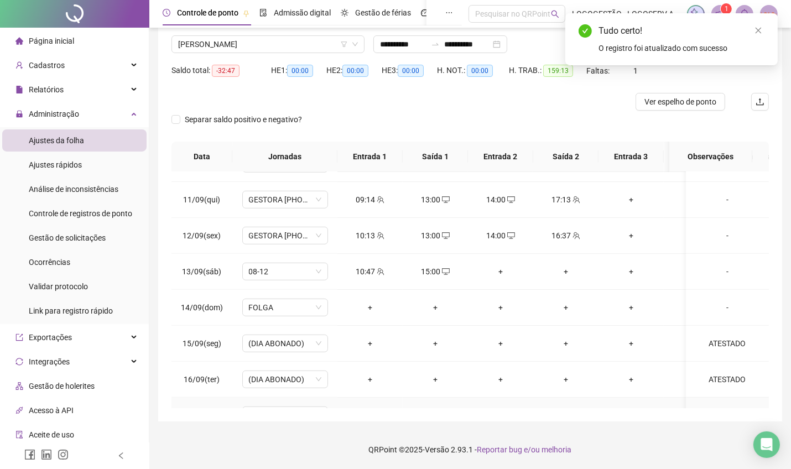
scroll to position [711, 0]
click at [246, 35] on div "MARCOS SOUZA DE JESUS" at bounding box center [267, 44] width 193 height 18
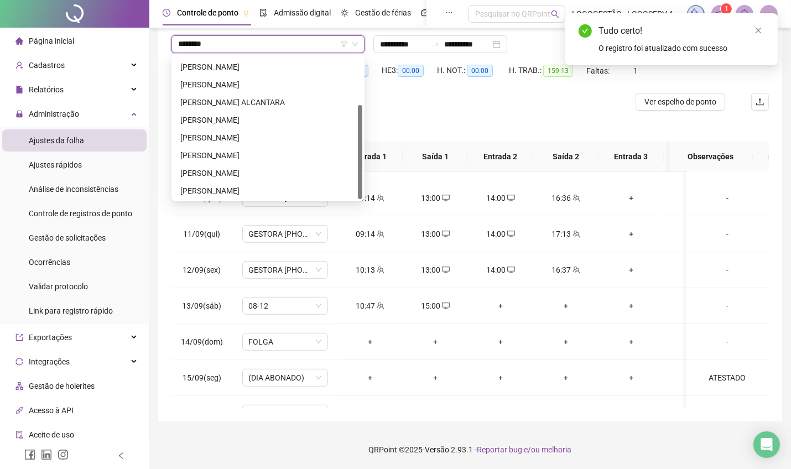
scroll to position [0, 0]
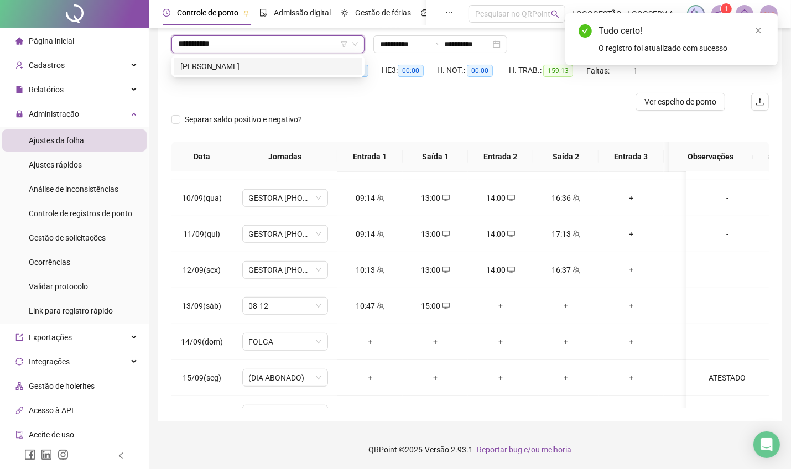
type input "**********"
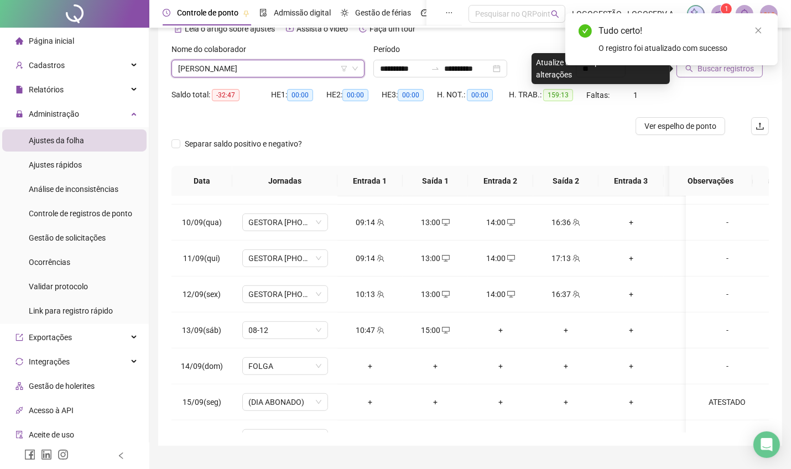
scroll to position [46, 0]
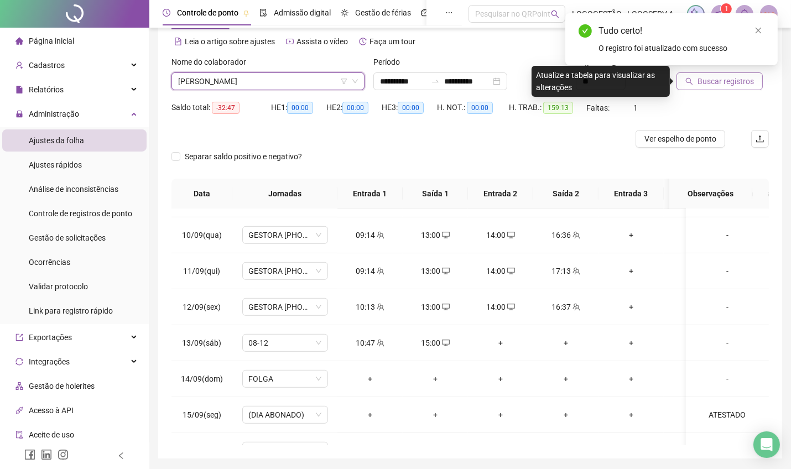
click at [721, 82] on span "Buscar registros" at bounding box center [726, 81] width 56 height 12
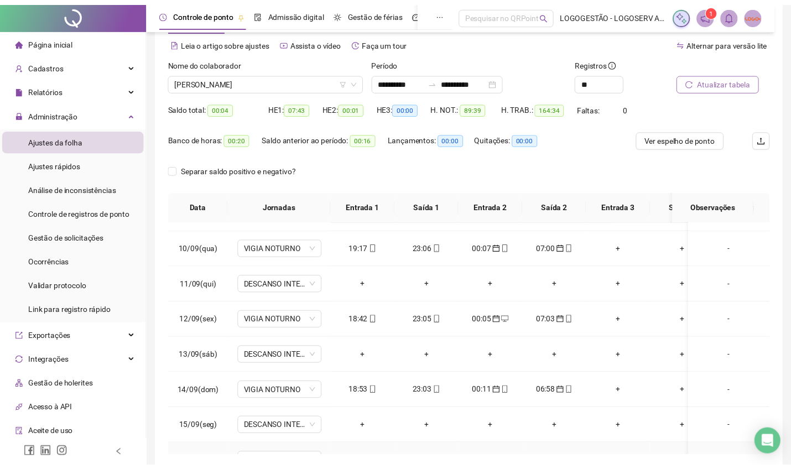
scroll to position [859, 0]
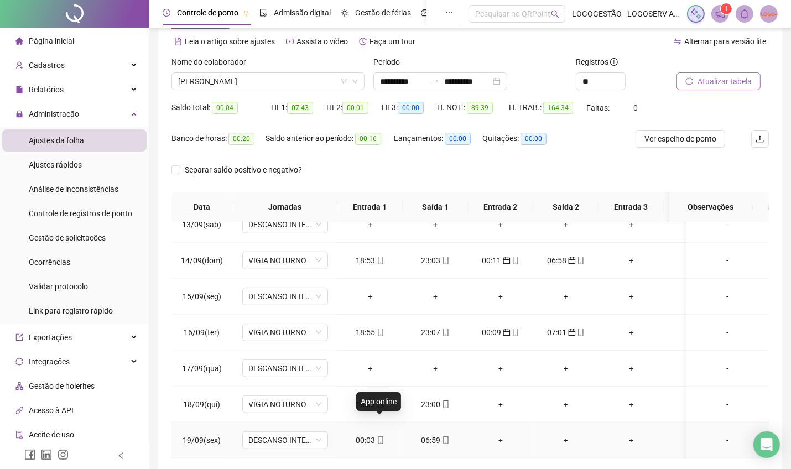
click at [376, 436] on span "mobile" at bounding box center [380, 440] width 9 height 8
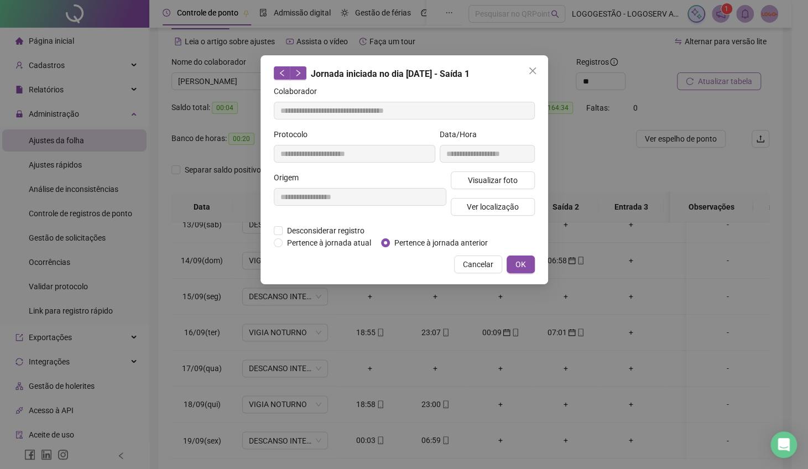
type input "**********"
click at [417, 240] on span "Pertence à jornada anterior" at bounding box center [441, 243] width 102 height 12
click at [526, 260] on button "OK" at bounding box center [521, 265] width 28 height 18
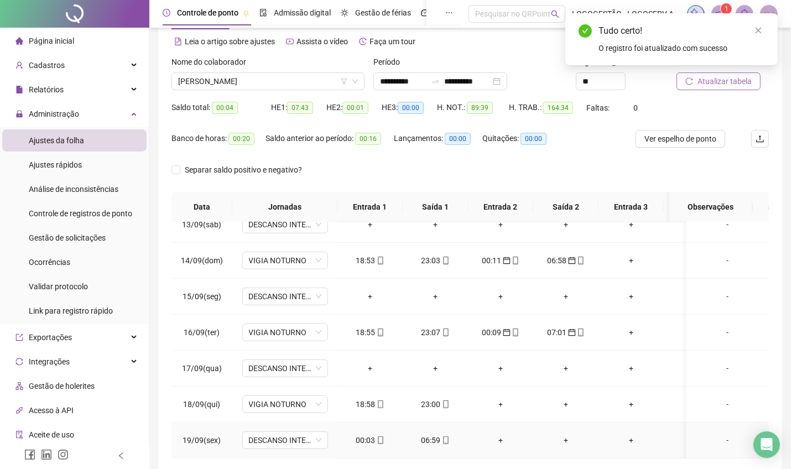
click at [433, 423] on td "06:59" at bounding box center [435, 441] width 65 height 36
click at [430, 434] on div "06:59" at bounding box center [436, 440] width 48 height 12
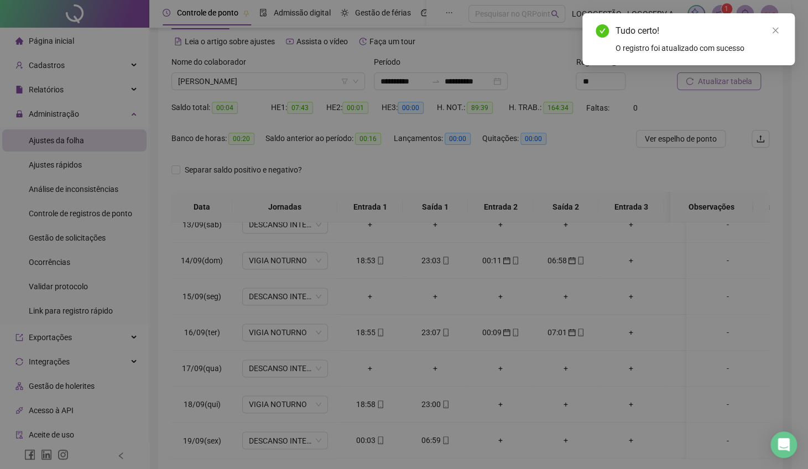
type input "**********"
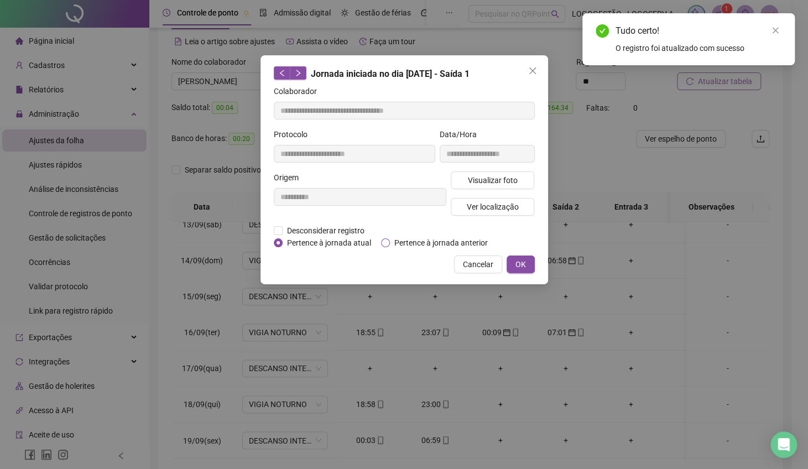
click at [393, 246] on span "Pertence à jornada anterior" at bounding box center [441, 243] width 102 height 12
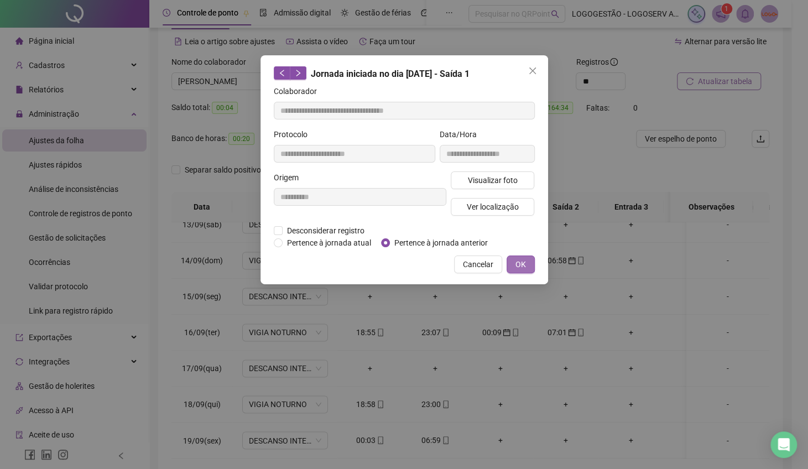
click at [516, 256] on button "OK" at bounding box center [521, 265] width 28 height 18
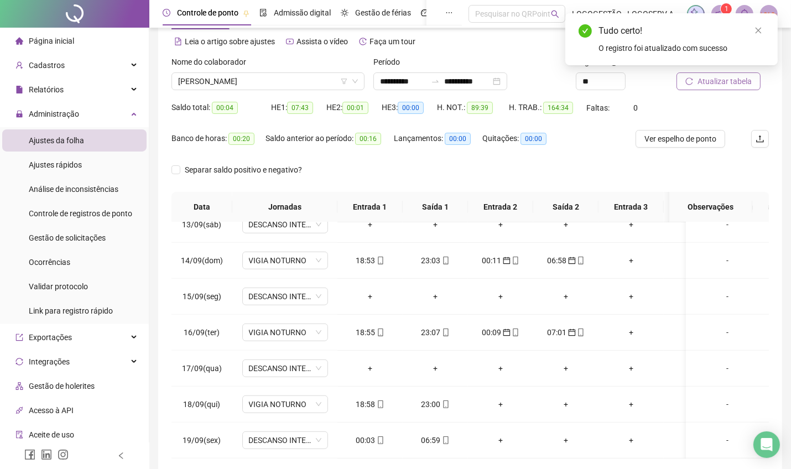
click at [725, 88] on button "Atualizar tabela" at bounding box center [719, 81] width 84 height 18
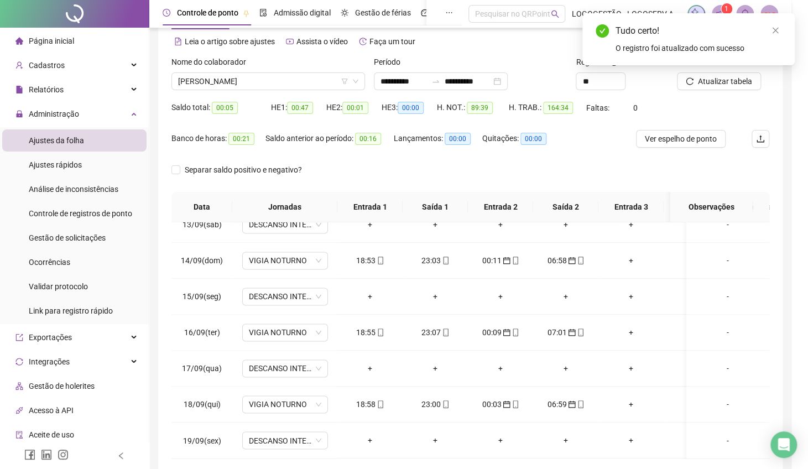
click at [260, 79] on div "Atualizando tabela Atualizando e reorganizando os registros... OK" at bounding box center [404, 234] width 808 height 469
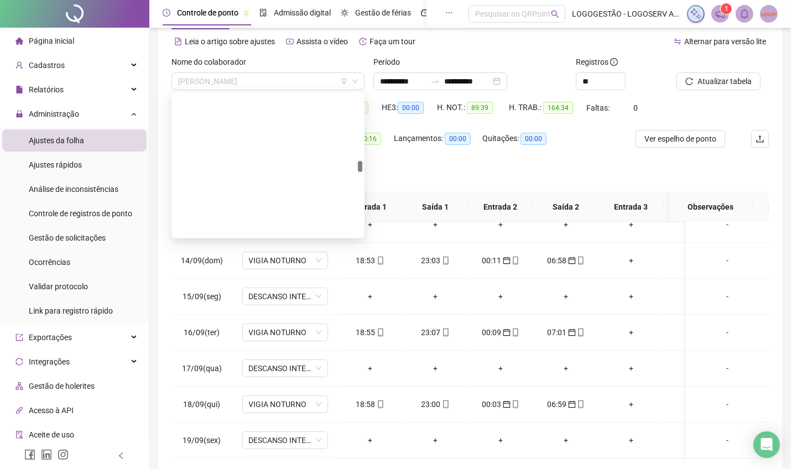
click at [261, 79] on span "JORGE CESAR MACEDO DE OLIVEIRA BASTOS" at bounding box center [268, 81] width 180 height 17
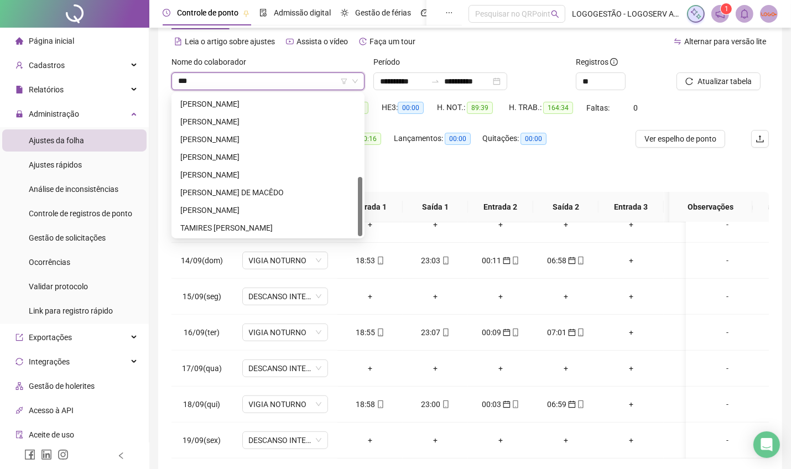
scroll to position [0, 0]
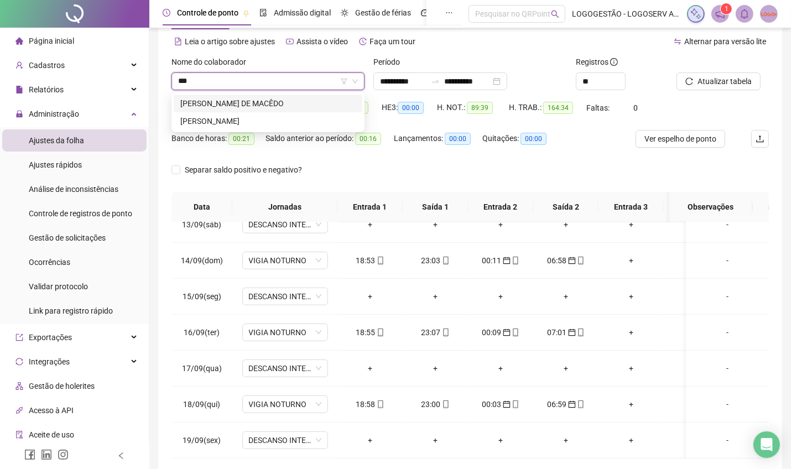
type input "****"
click at [259, 105] on div "KAYO SANTOS DE SOUZA" at bounding box center [267, 103] width 175 height 12
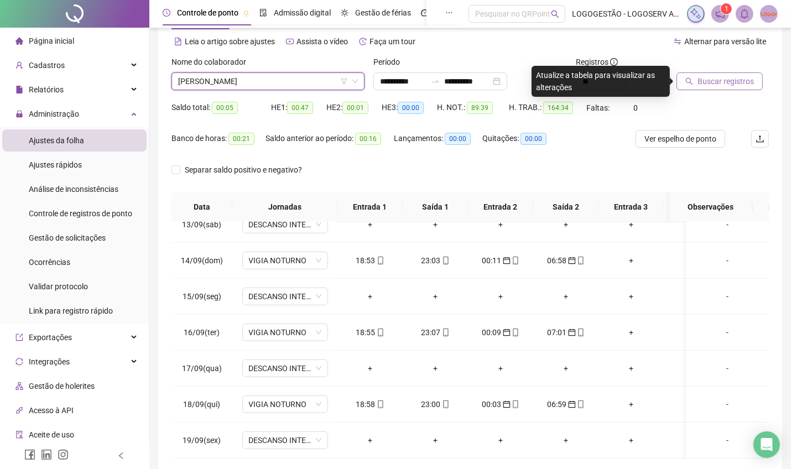
click at [723, 87] on button "Buscar registros" at bounding box center [720, 81] width 86 height 18
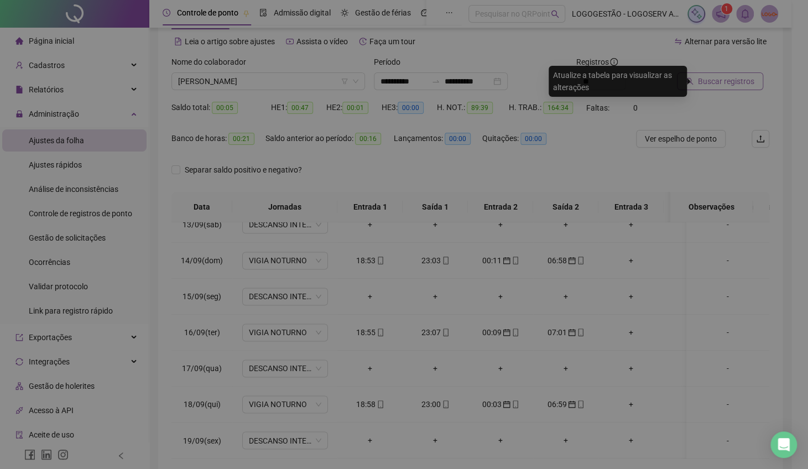
click at [723, 87] on div "Buscando registros Os registros de ponto estão sendo buscados... OK" at bounding box center [404, 234] width 808 height 469
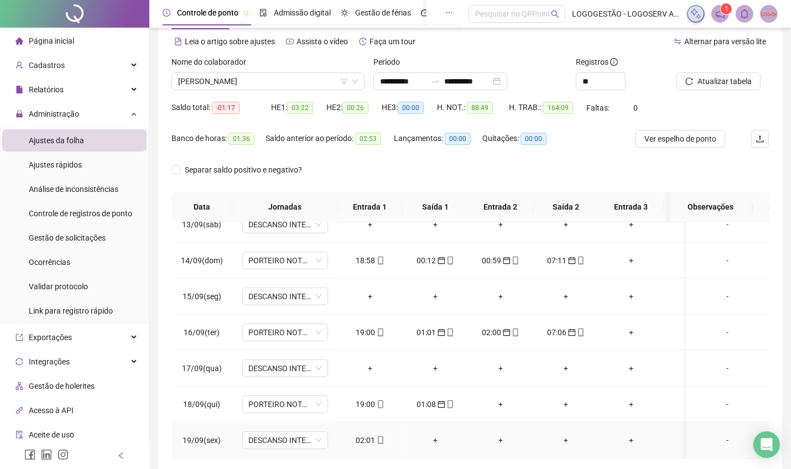
click at [371, 434] on div "02:01" at bounding box center [370, 440] width 48 height 12
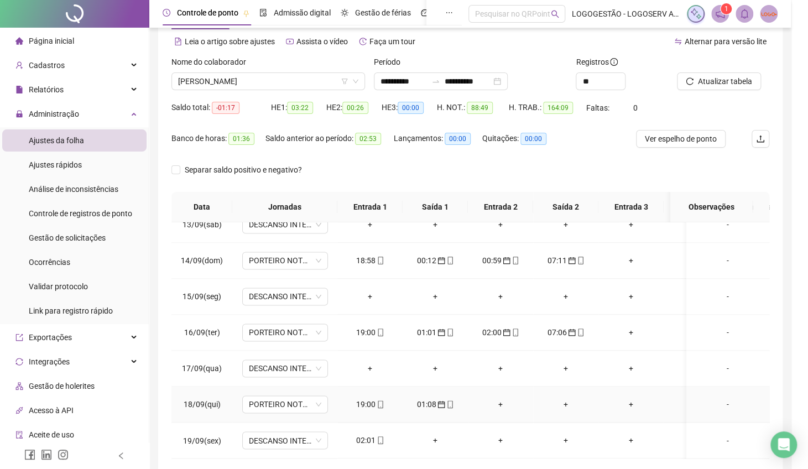
type input "**********"
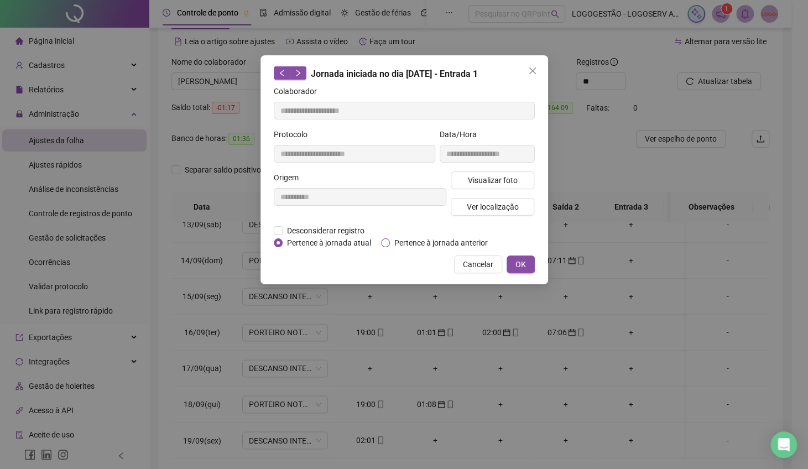
click at [458, 237] on span "Pertence à jornada anterior" at bounding box center [441, 243] width 102 height 12
click at [532, 263] on button "OK" at bounding box center [521, 265] width 28 height 18
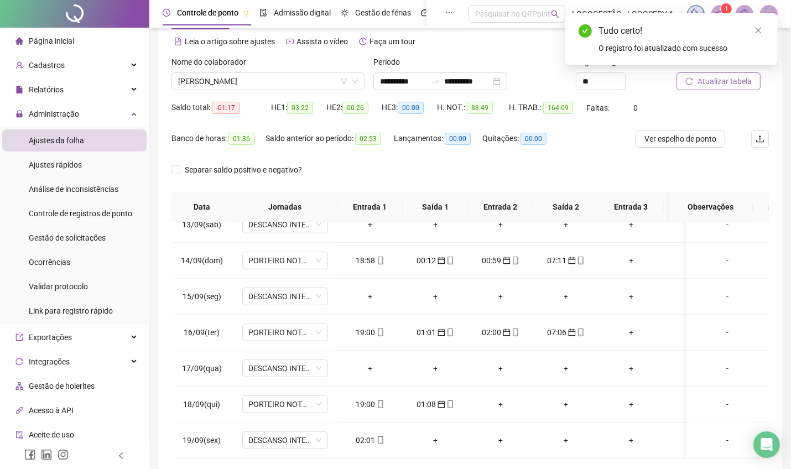
click at [720, 79] on span "Atualizar tabela" at bounding box center [725, 81] width 54 height 12
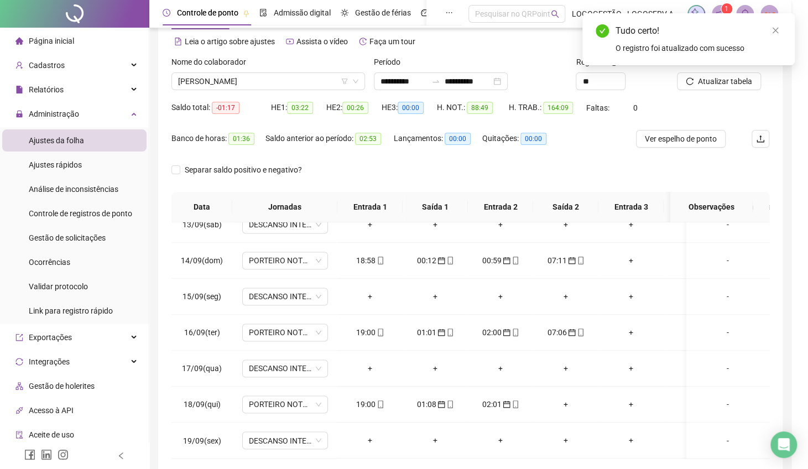
click at [566, 420] on div "Atualizando tabela Atualizando e reorganizando os registros... OK" at bounding box center [404, 234] width 808 height 469
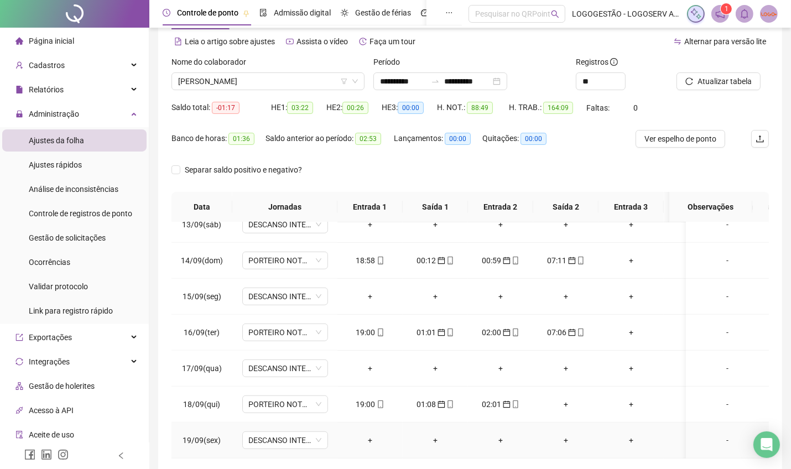
click at [569, 434] on div "+" at bounding box center [566, 440] width 48 height 12
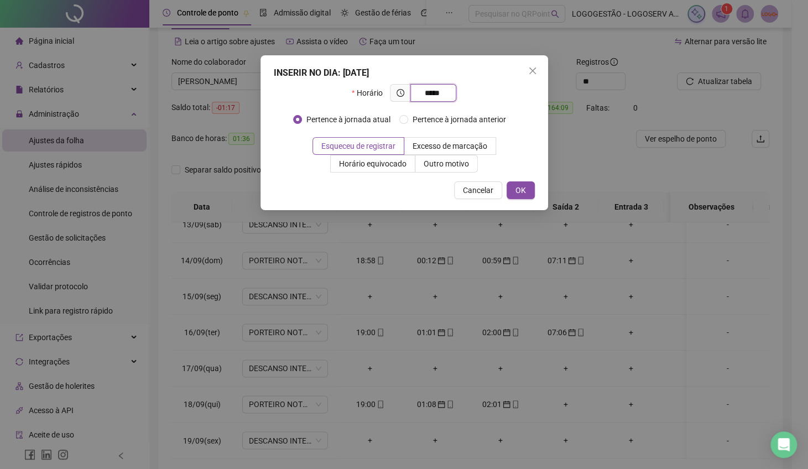
type input "*****"
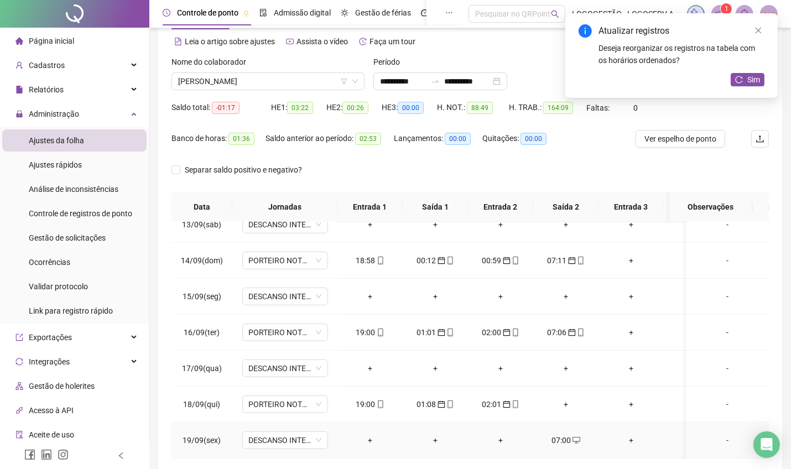
click at [571, 436] on span "desktop" at bounding box center [575, 440] width 9 height 8
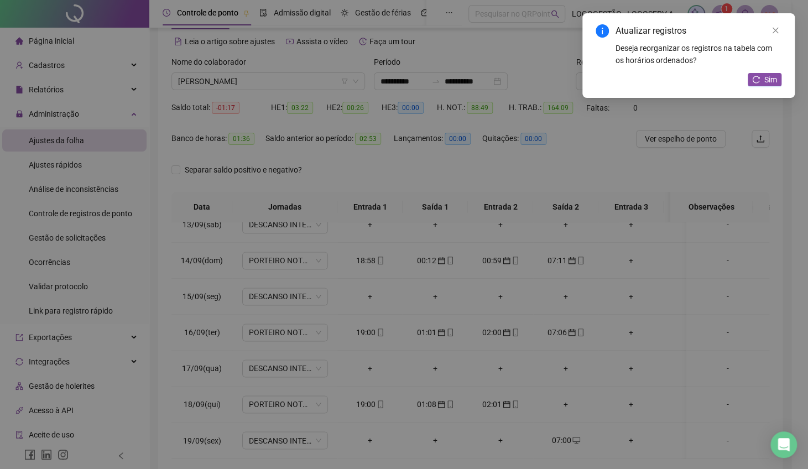
type input "**********"
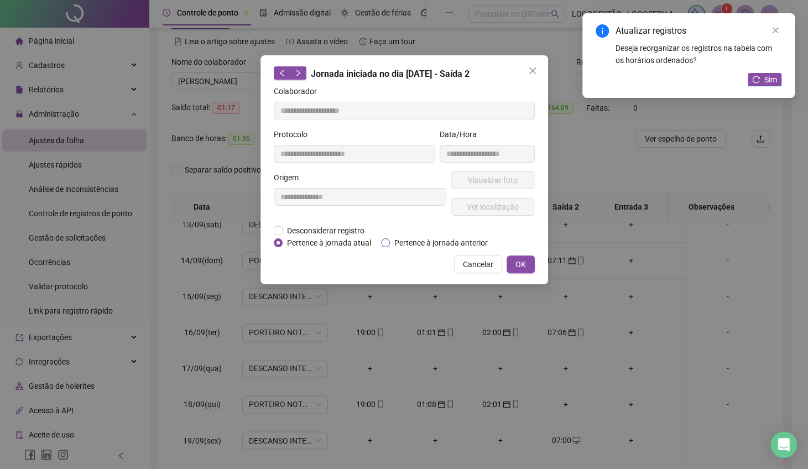
click at [449, 244] on span "Pertence à jornada anterior" at bounding box center [441, 243] width 102 height 12
click at [519, 270] on button "OK" at bounding box center [521, 265] width 28 height 18
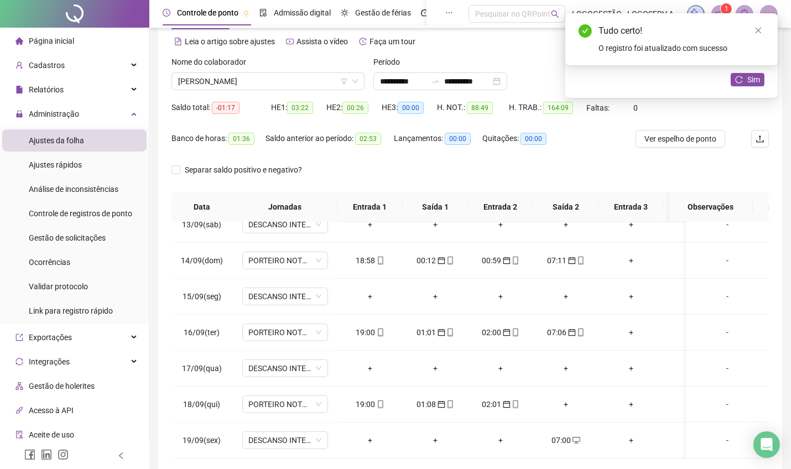
click at [752, 87] on div "Atualizar registros Deseja reorganizar os registros na tabela com os horários o…" at bounding box center [671, 55] width 212 height 85
click at [755, 81] on span "Sim" at bounding box center [753, 80] width 13 height 12
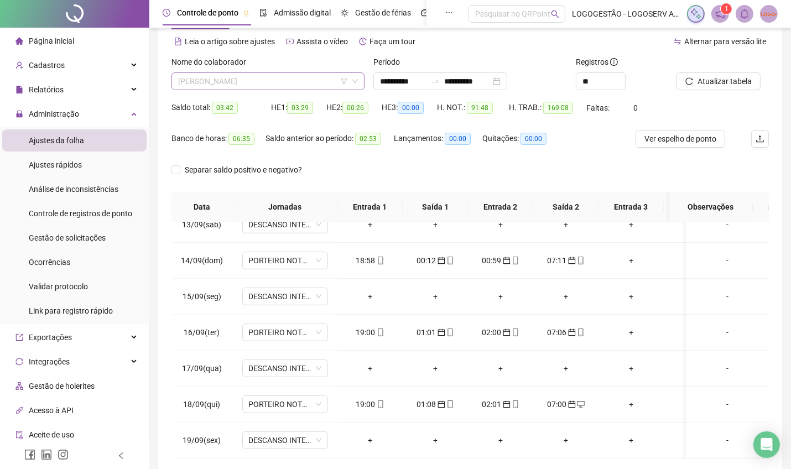
click at [261, 82] on span "KAYO SANTOS DE SOUZA" at bounding box center [268, 81] width 180 height 17
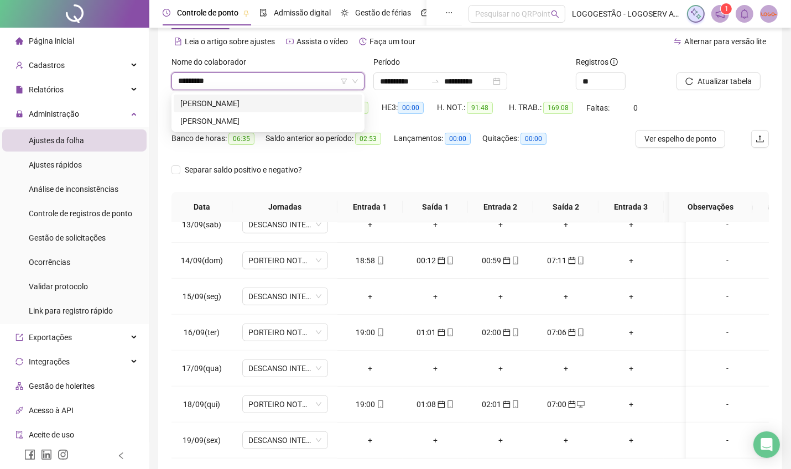
type input "**********"
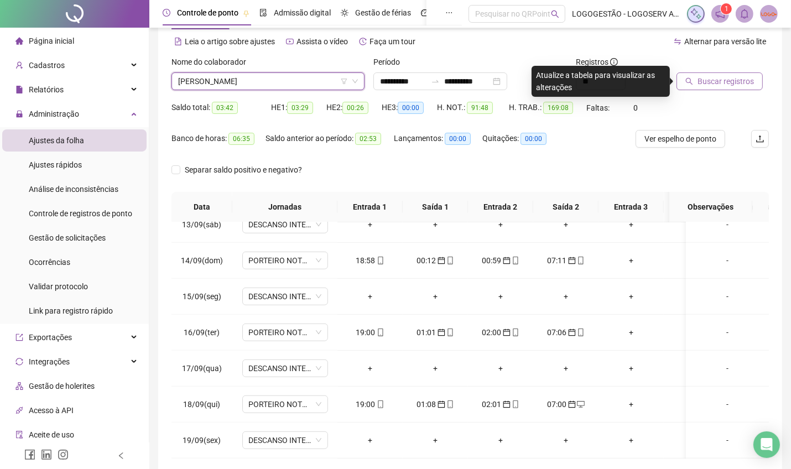
click at [736, 87] on button "Buscar registros" at bounding box center [720, 81] width 86 height 18
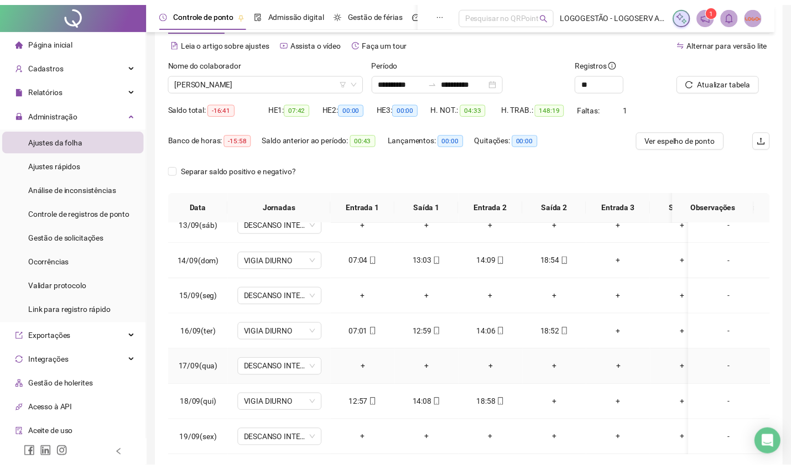
scroll to position [96, 0]
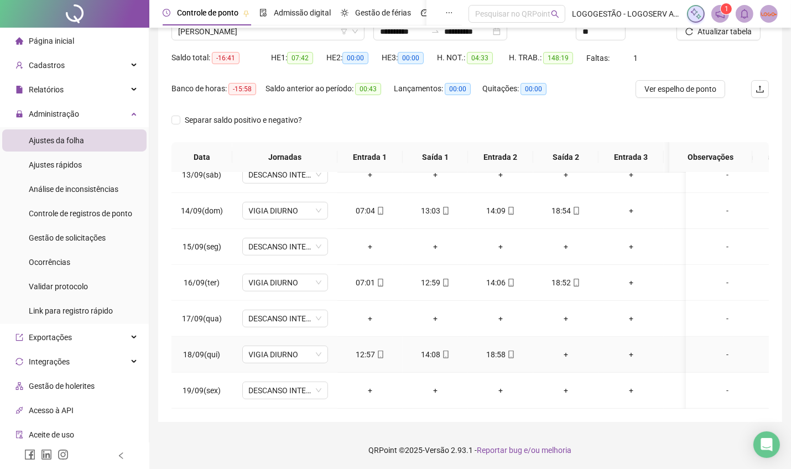
click at [573, 349] on div "+" at bounding box center [566, 355] width 48 height 12
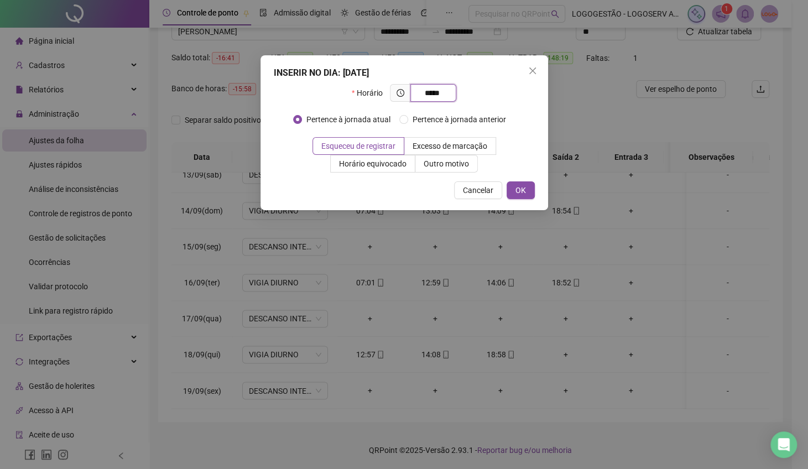
type input "*****"
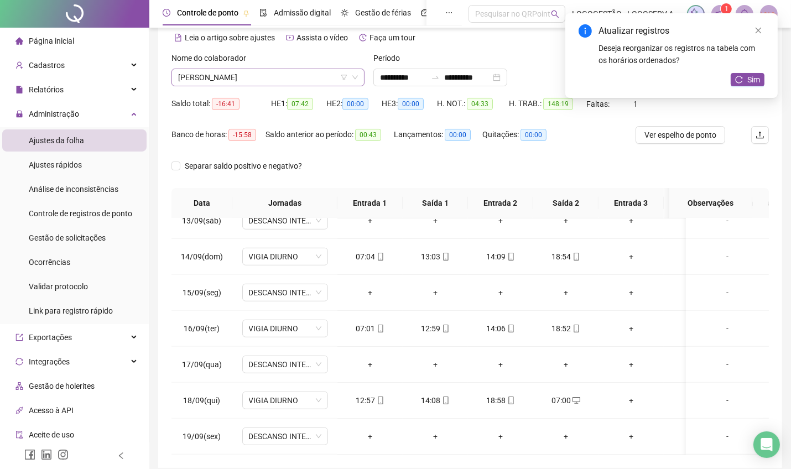
scroll to position [0, 0]
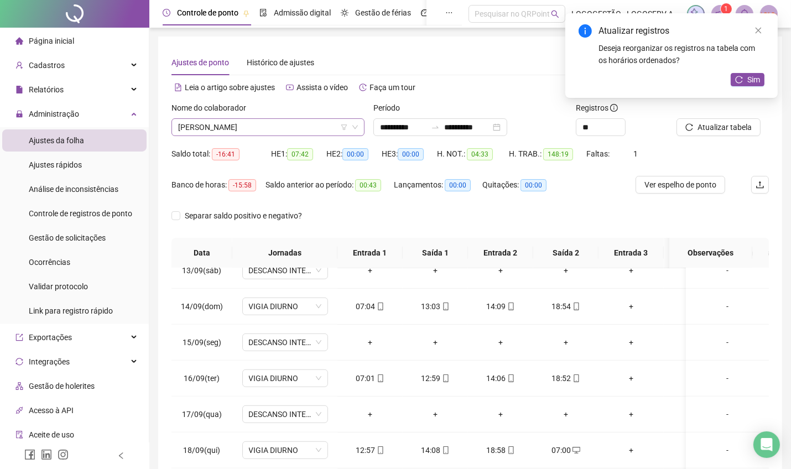
click at [236, 131] on span "LUCIANO PEREIRA DOS SANTOS" at bounding box center [268, 127] width 180 height 17
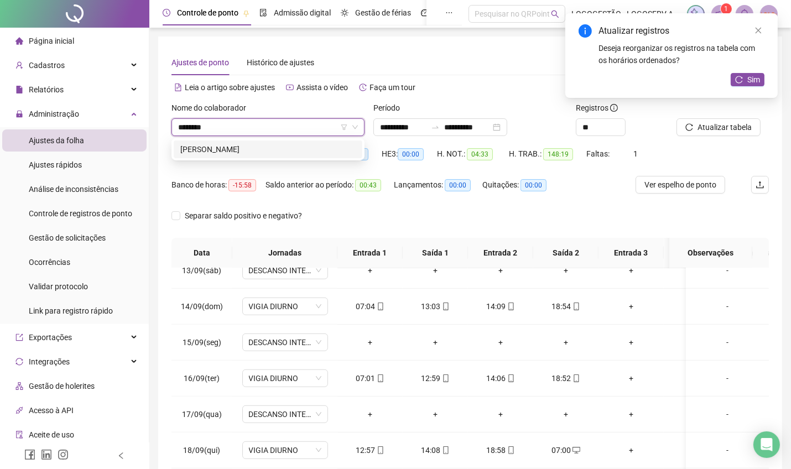
type input "*********"
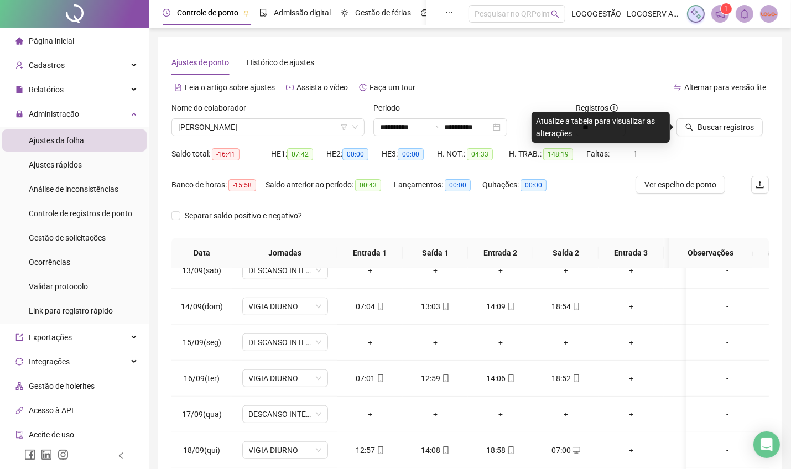
click at [701, 115] on div at bounding box center [709, 110] width 65 height 17
click at [702, 125] on span "Buscar registros" at bounding box center [726, 127] width 56 height 12
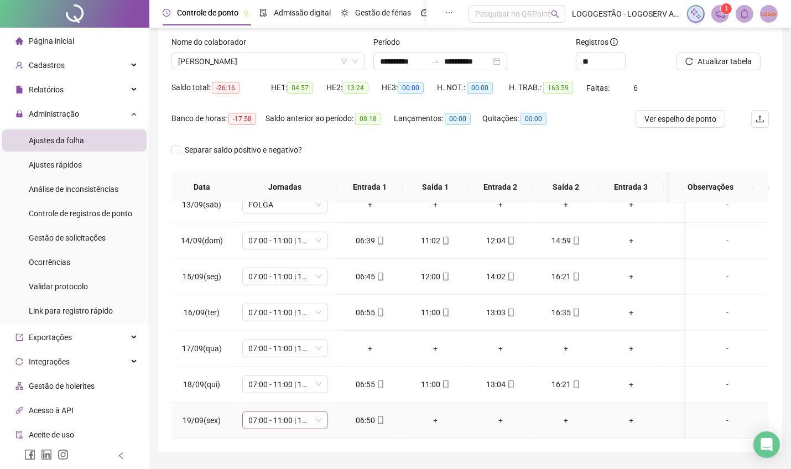
scroll to position [96, 0]
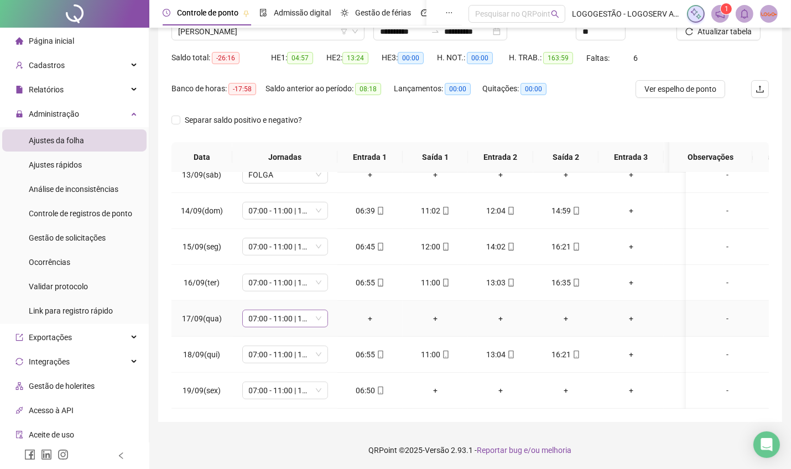
click at [291, 310] on span "07:00 - 11:00 | 13:00 - 16:20" at bounding box center [285, 318] width 72 height 17
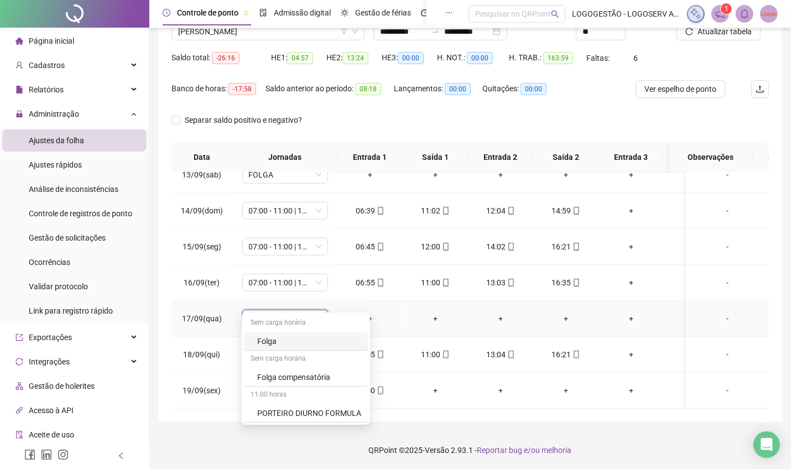
type input "***"
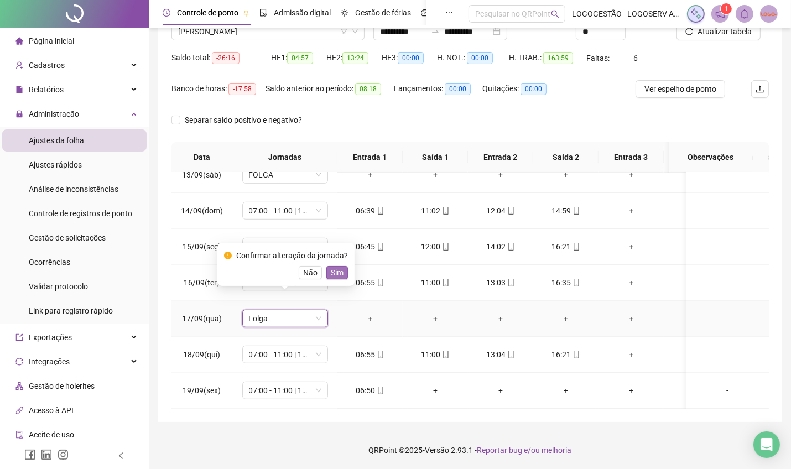
click at [326, 270] on button "Sim" at bounding box center [337, 272] width 22 height 13
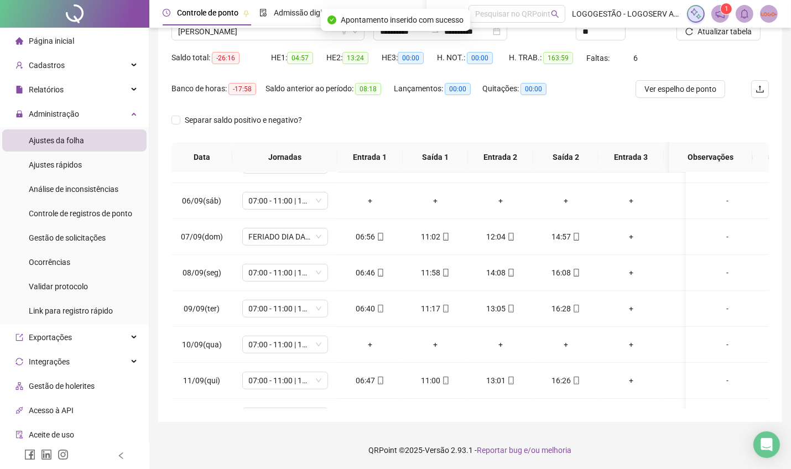
scroll to position [564, 0]
click at [314, 340] on span "07:00 - 11:00 | 13:00 - 16:20" at bounding box center [285, 345] width 72 height 17
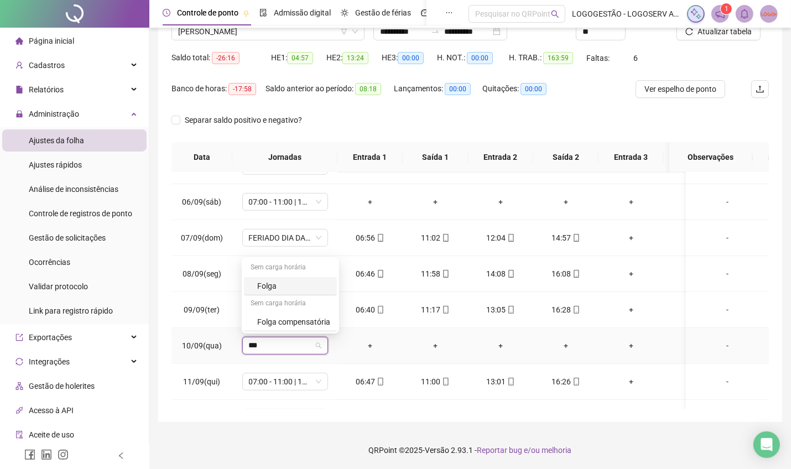
type input "****"
click at [342, 311] on button "Sim" at bounding box center [337, 315] width 22 height 13
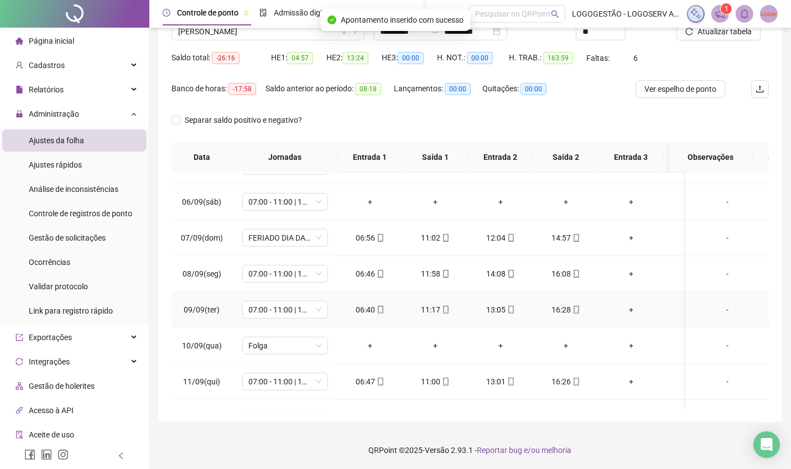
scroll to position [545, 0]
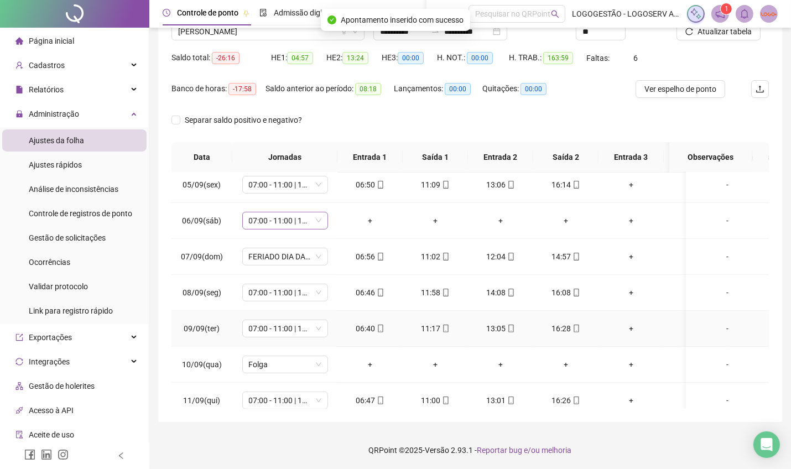
click at [295, 229] on span "07:00 - 11:00 | 13:00 - 16:20" at bounding box center [285, 220] width 72 height 17
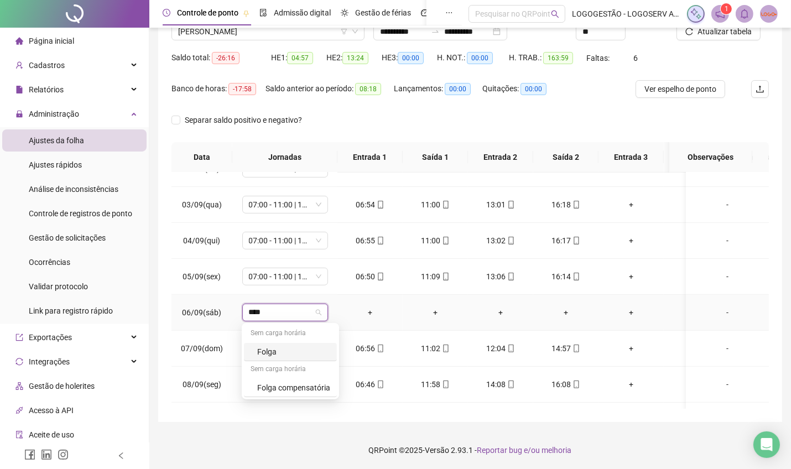
type input "*****"
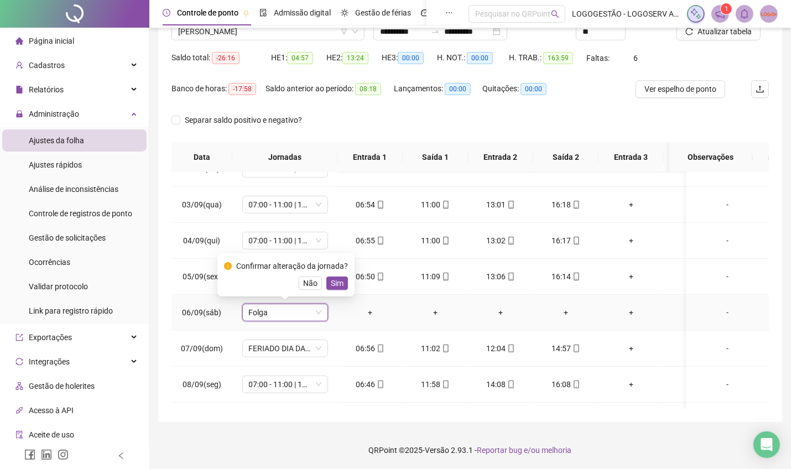
drag, startPoint x: 331, startPoint y: 284, endPoint x: 324, endPoint y: 288, distance: 7.9
click at [332, 284] on span "Sim" at bounding box center [337, 283] width 13 height 12
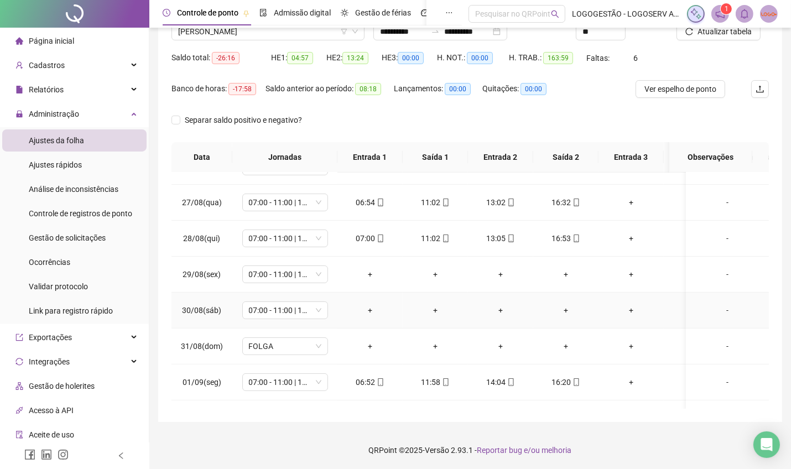
scroll to position [221, 0]
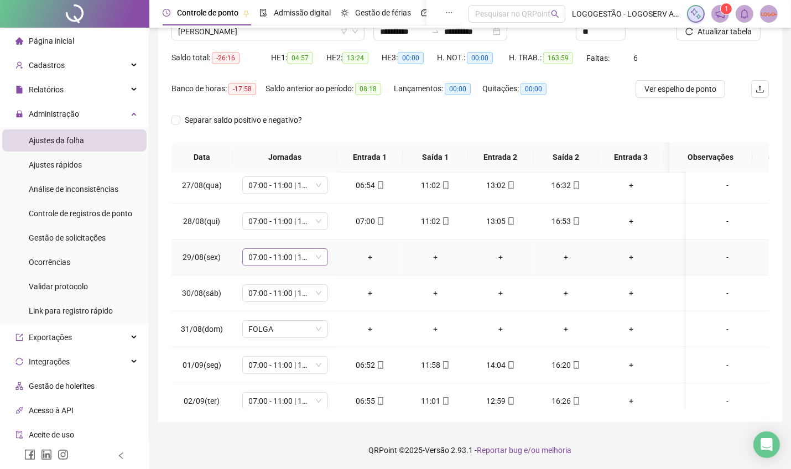
click at [306, 258] on span "07:00 - 11:00 | 13:00 - 16:20" at bounding box center [285, 257] width 72 height 17
type input "*****"
click at [337, 221] on button "Sim" at bounding box center [337, 227] width 22 height 13
click at [290, 292] on span "07:00 - 11:00 | 13:00 - 16:20" at bounding box center [285, 293] width 72 height 17
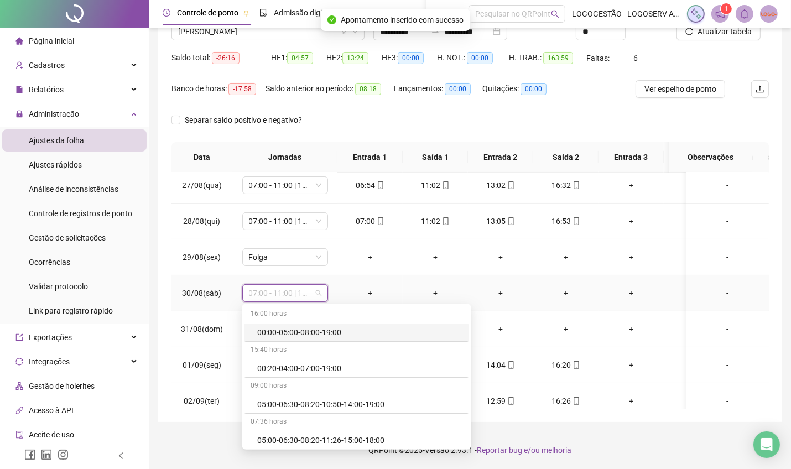
type input "*"
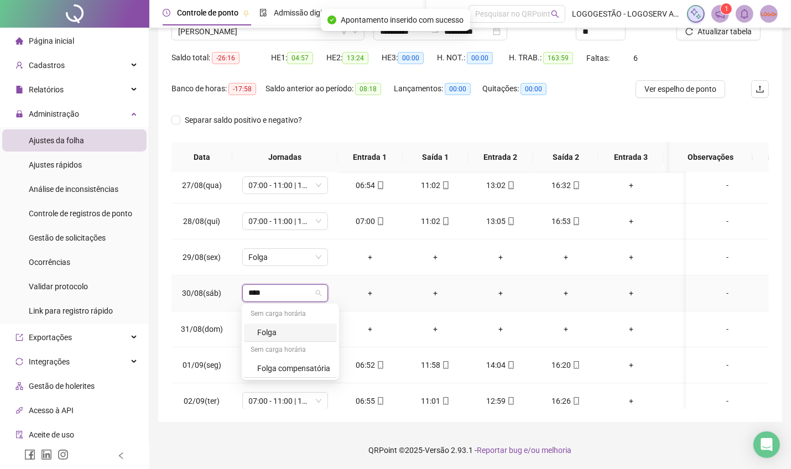
type input "*****"
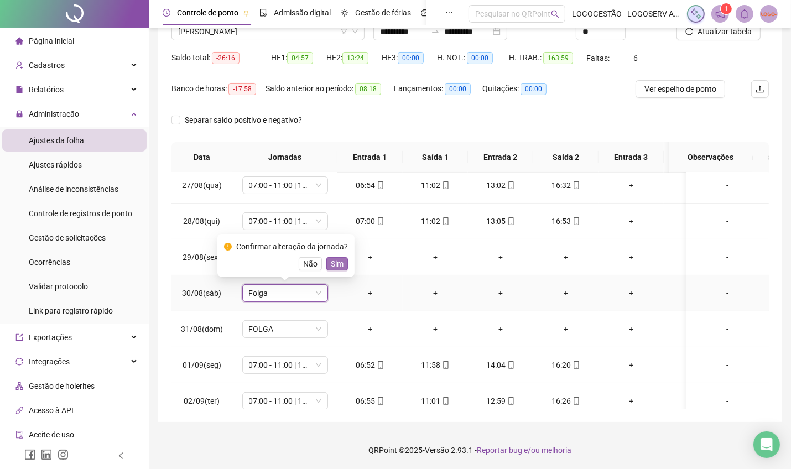
click at [335, 261] on span "Sim" at bounding box center [337, 264] width 13 height 12
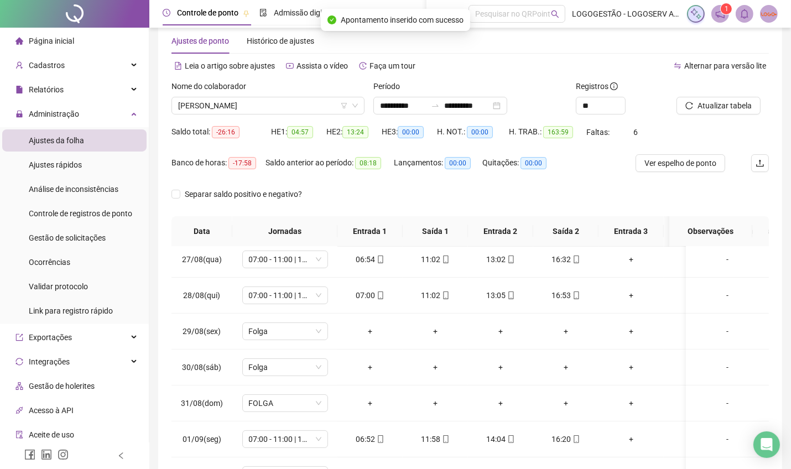
scroll to position [0, 0]
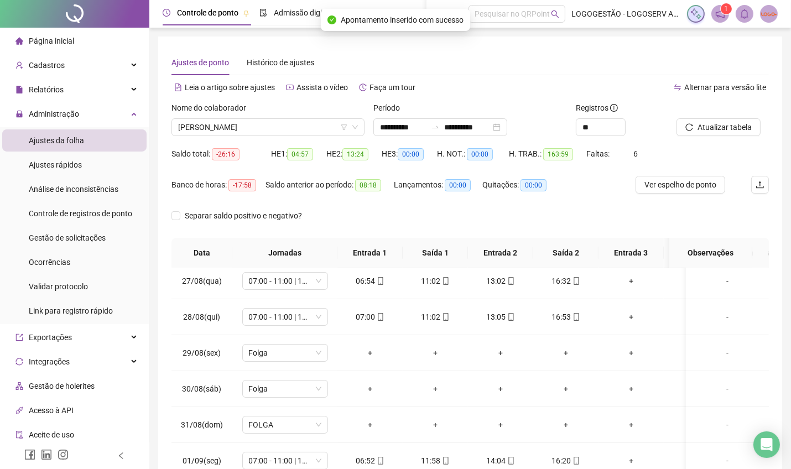
click at [706, 138] on div "Atualizar tabela" at bounding box center [722, 123] width 101 height 43
click at [716, 126] on span "Atualizar tabela" at bounding box center [725, 127] width 54 height 12
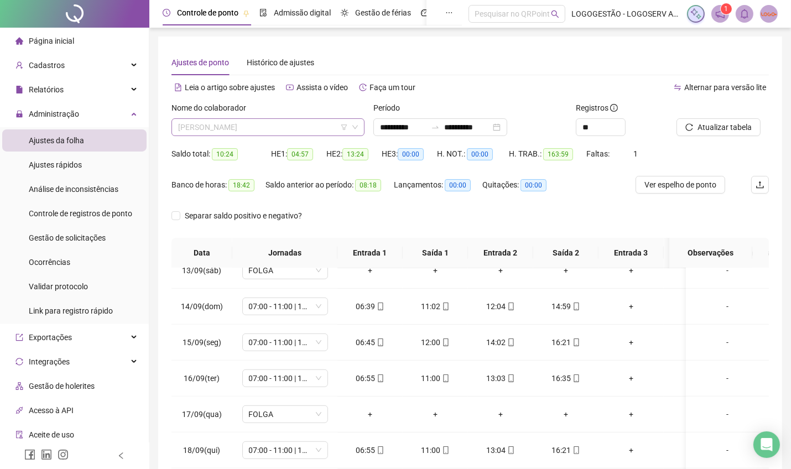
click at [238, 121] on span "YURI OLIVEIRA FERREIRA" at bounding box center [268, 127] width 180 height 17
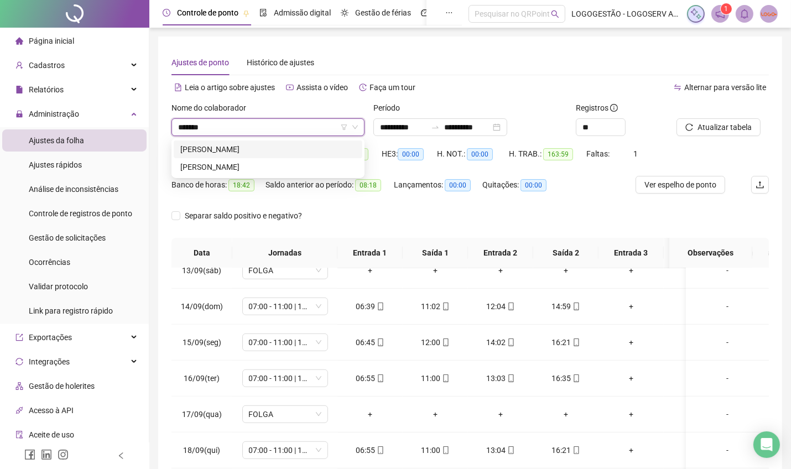
type input "********"
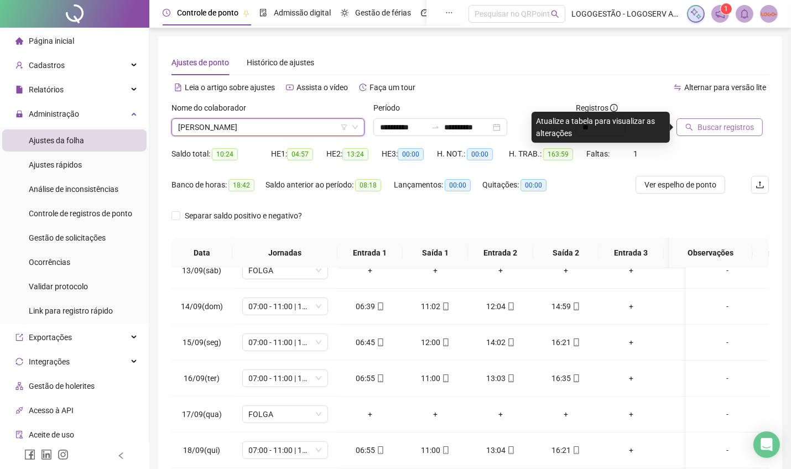
click at [722, 122] on span "Buscar registros" at bounding box center [726, 127] width 56 height 12
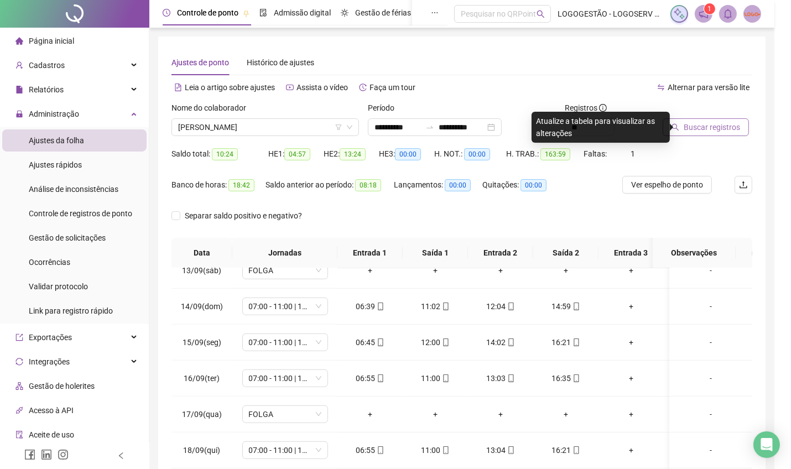
click at [722, 122] on div "Buscando registros Os registros de ponto estão sendo buscados... OK" at bounding box center [395, 234] width 791 height 469
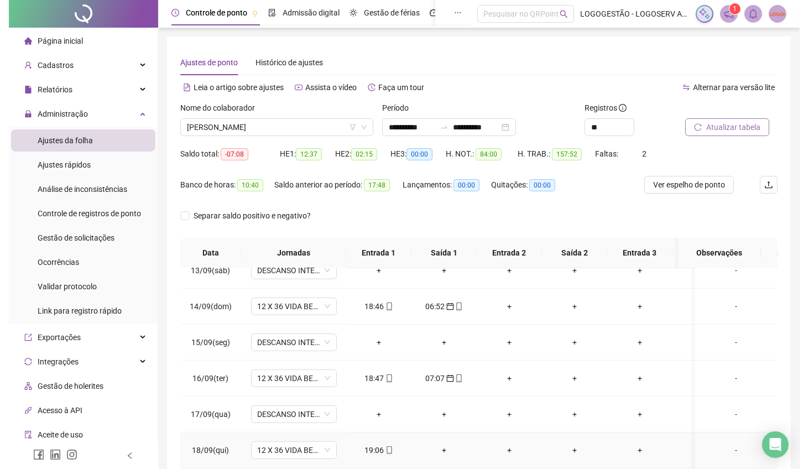
scroll to position [74, 0]
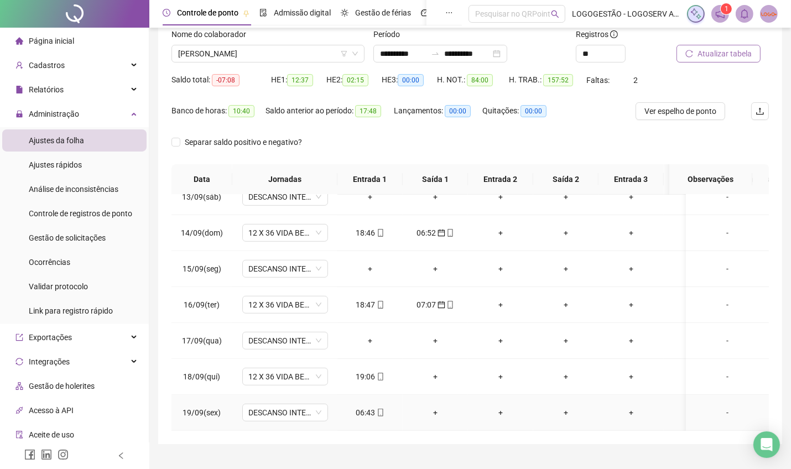
click at [371, 407] on div "06:43" at bounding box center [370, 413] width 48 height 12
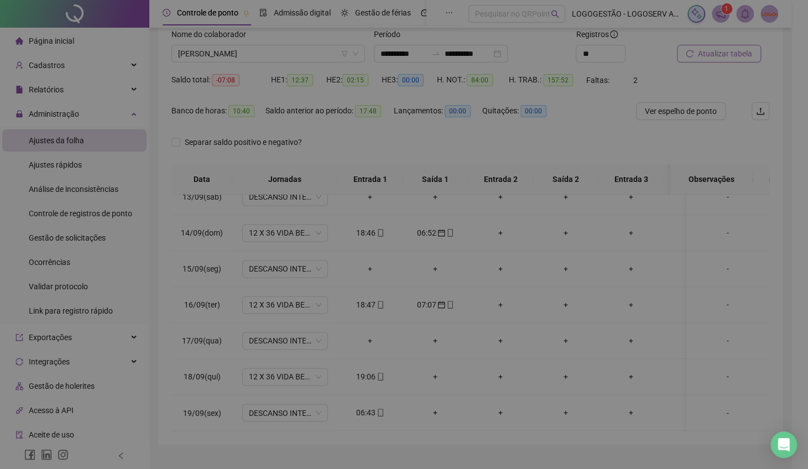
type input "**********"
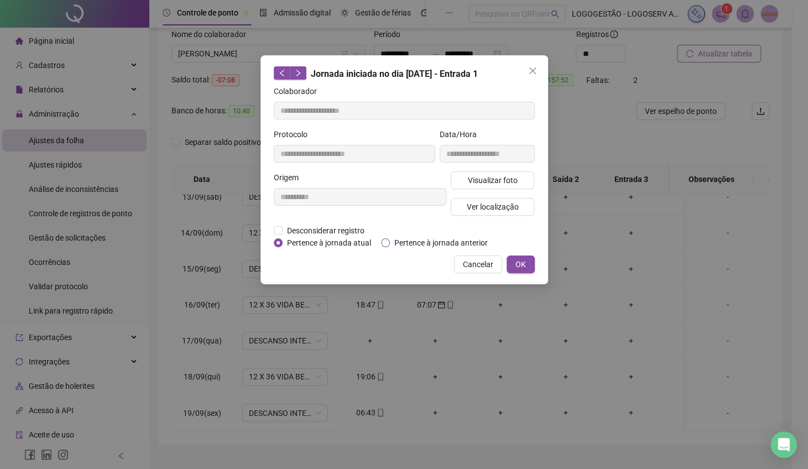
click at [463, 244] on span "Pertence à jornada anterior" at bounding box center [441, 243] width 102 height 12
drag, startPoint x: 509, startPoint y: 258, endPoint x: 515, endPoint y: 256, distance: 6.5
click at [511, 258] on button "OK" at bounding box center [521, 265] width 28 height 18
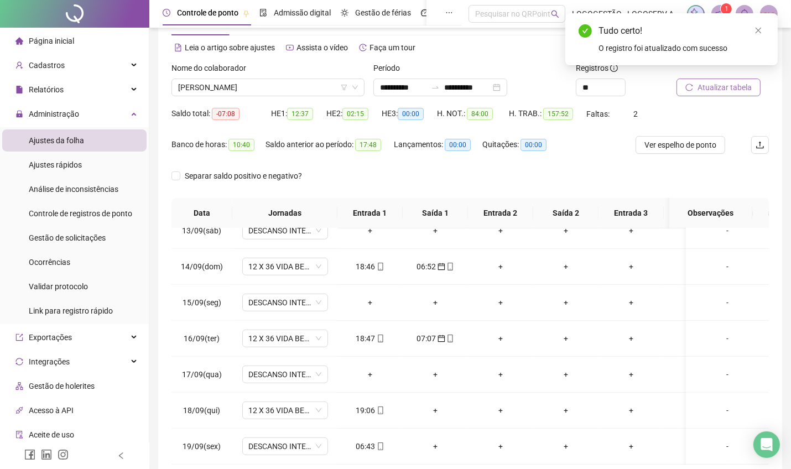
scroll to position [0, 0]
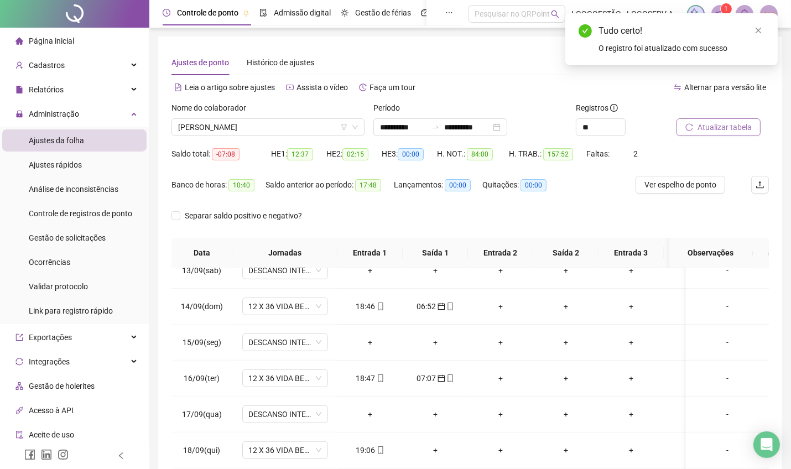
click at [697, 126] on button "Atualizar tabela" at bounding box center [719, 127] width 84 height 18
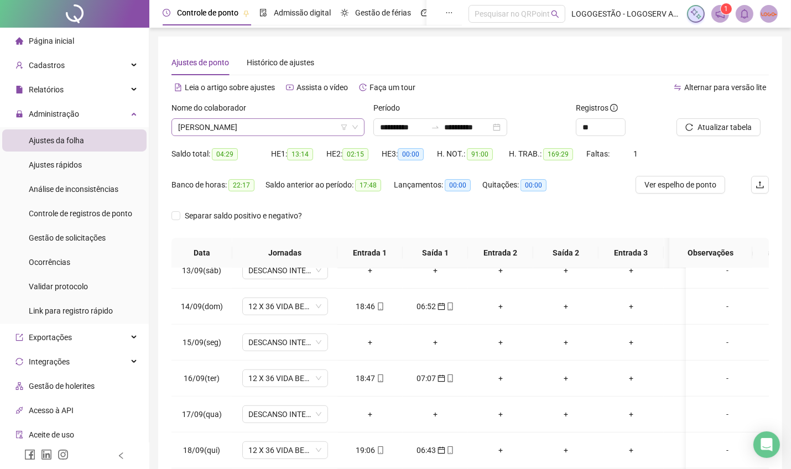
click at [276, 134] on span "VITORINO SANTOS SILVA" at bounding box center [268, 127] width 180 height 17
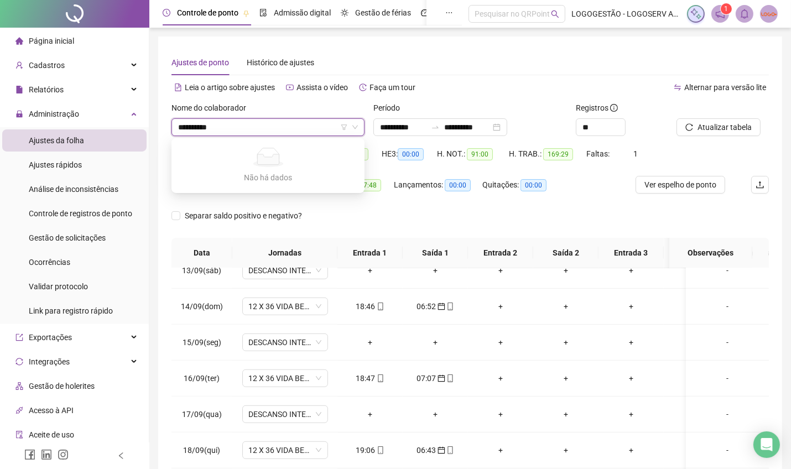
type input "*********"
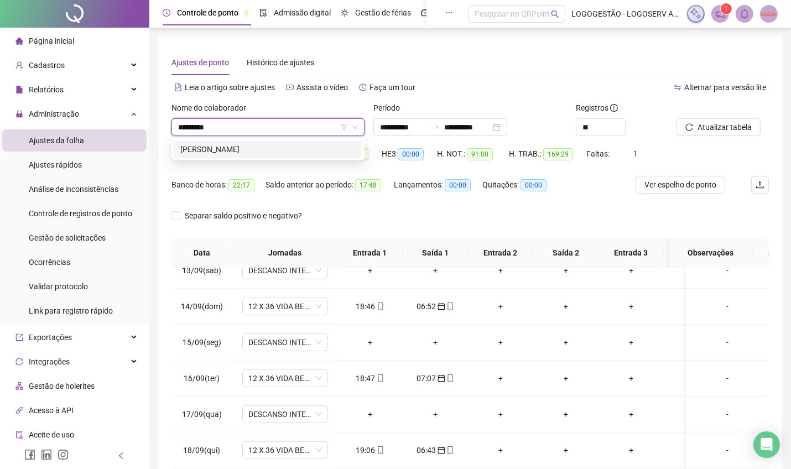
click at [268, 153] on div "EDUARDO SANTOS SANTIAGO" at bounding box center [267, 149] width 175 height 12
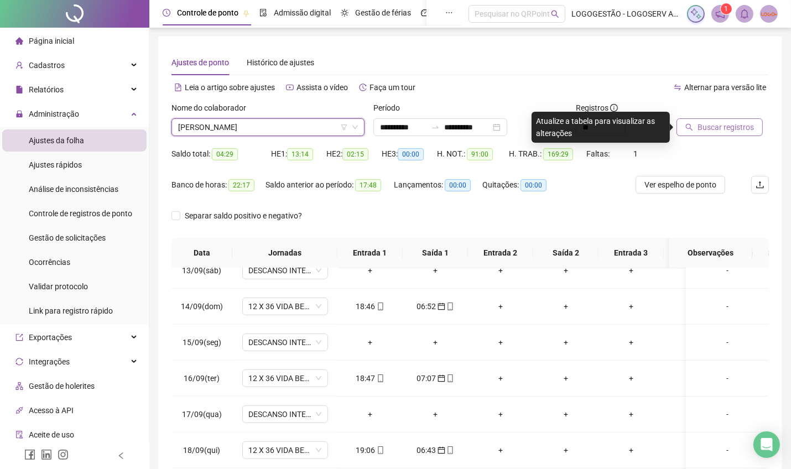
click at [686, 121] on button "Buscar registros" at bounding box center [720, 127] width 86 height 18
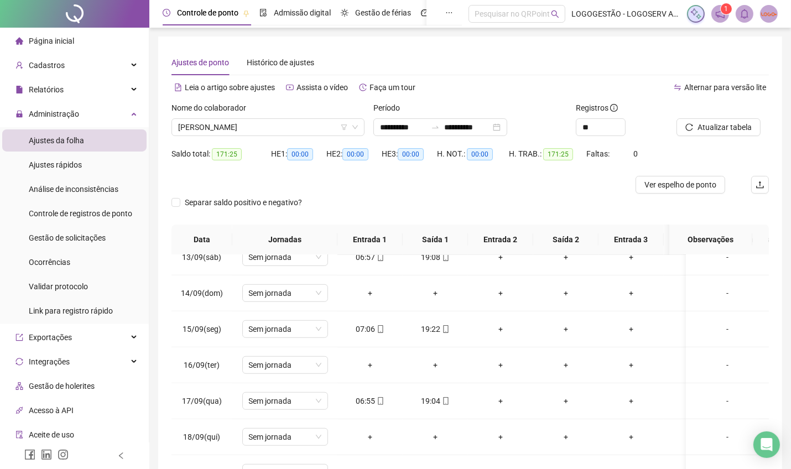
click at [272, 117] on div "Nome do colaborador" at bounding box center [267, 110] width 193 height 17
click at [263, 134] on span "EDUARDO SANTOS SANTIAGO" at bounding box center [268, 127] width 180 height 17
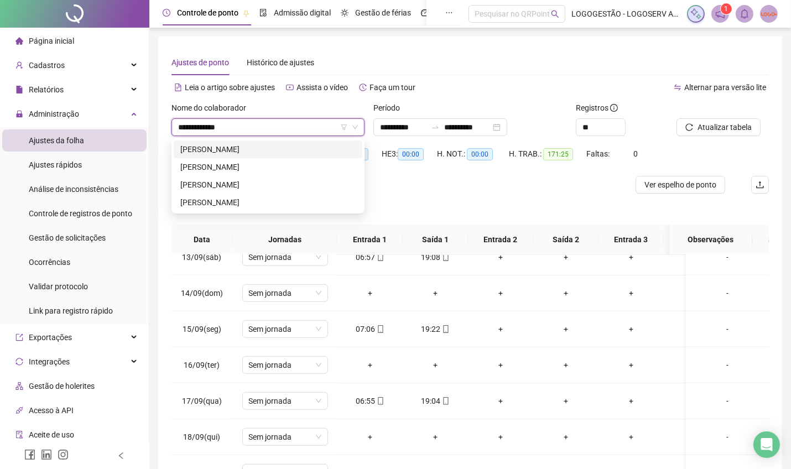
type input "**********"
click at [257, 163] on div "EDUARDO DOS SANTOS FILHO" at bounding box center [267, 167] width 175 height 12
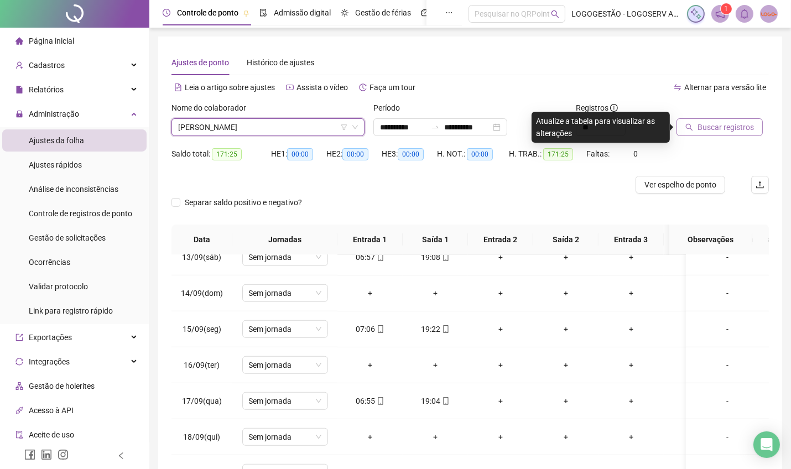
click at [697, 128] on button "Buscar registros" at bounding box center [720, 127] width 86 height 18
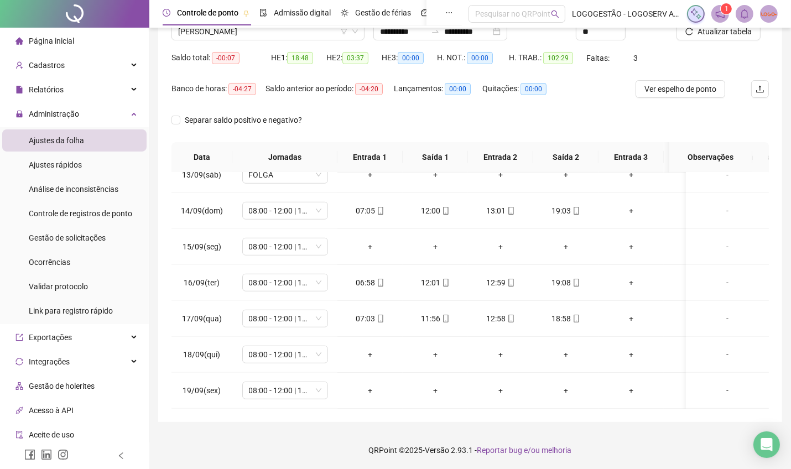
scroll to position [859, 0]
click at [287, 238] on span "08:00 - 12:00 | 14:00 - 17:20" at bounding box center [285, 246] width 72 height 17
type input "*****"
click at [332, 199] on span "Sim" at bounding box center [337, 201] width 13 height 12
click at [304, 346] on span "08:00 - 12:00 | 14:00 - 17:20" at bounding box center [285, 354] width 72 height 17
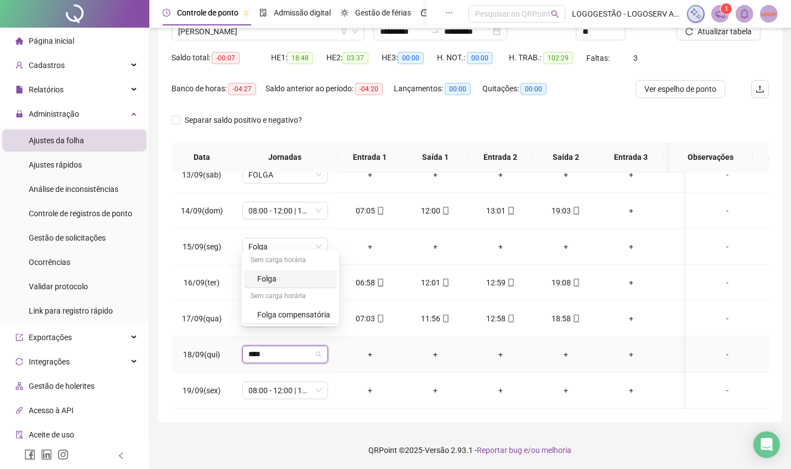
type input "*****"
click at [281, 282] on div "Folga" at bounding box center [293, 279] width 73 height 12
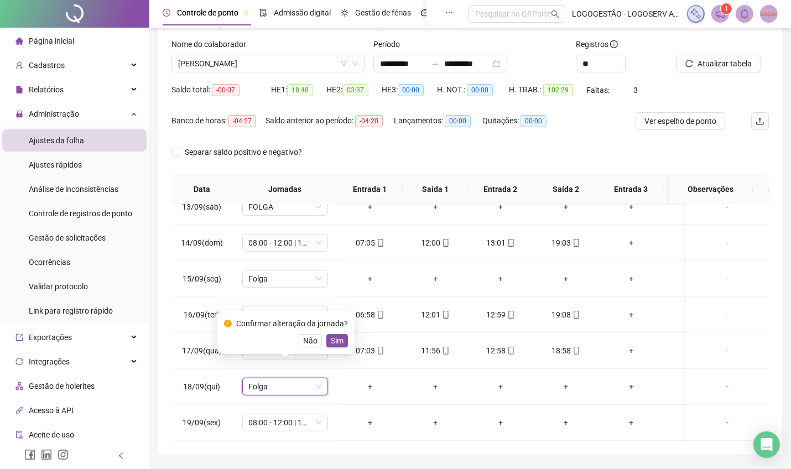
scroll to position [0, 0]
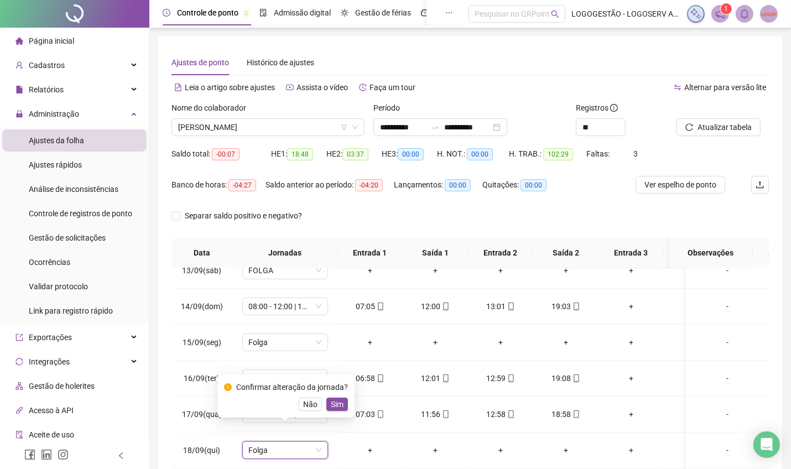
click at [699, 132] on span "Atualizar tabela" at bounding box center [725, 127] width 54 height 12
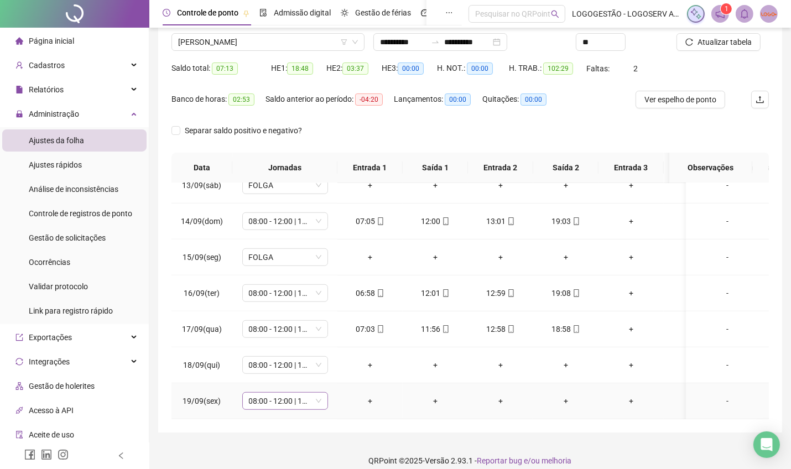
scroll to position [96, 0]
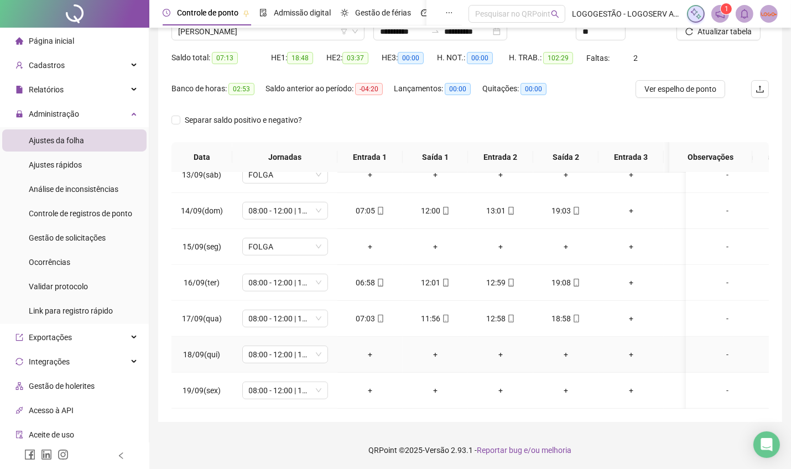
click at [271, 337] on td "08:00 - 12:00 | 14:00 - 17:20" at bounding box center [284, 355] width 105 height 36
click at [276, 346] on span "08:00 - 12:00 | 14:00 - 17:20" at bounding box center [285, 354] width 72 height 17
type input "*****"
click at [332, 309] on span "Sim" at bounding box center [337, 309] width 13 height 12
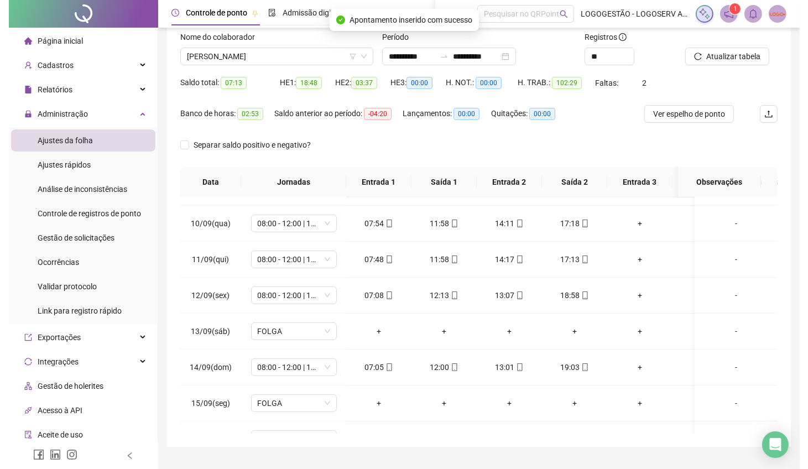
scroll to position [22, 0]
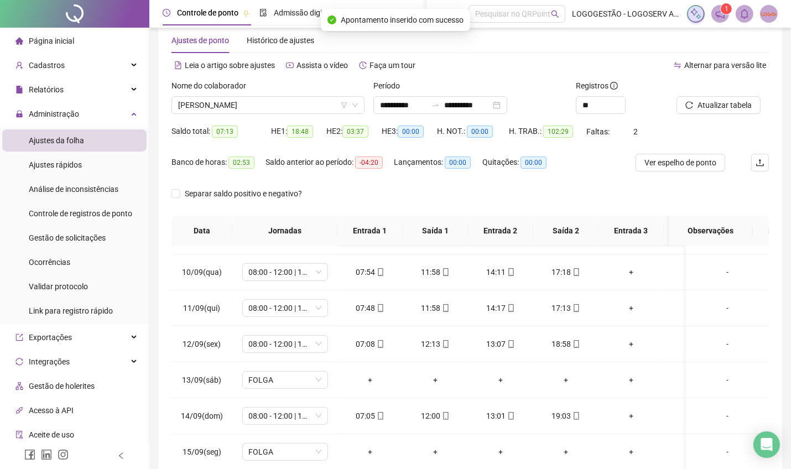
click at [712, 116] on div "Atualizar tabela" at bounding box center [722, 101] width 101 height 43
click at [713, 112] on button "Atualizar tabela" at bounding box center [719, 105] width 84 height 18
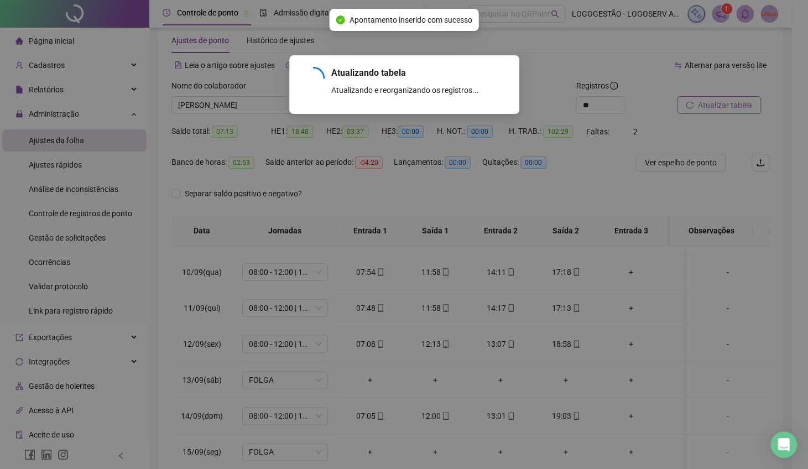
click at [713, 108] on div "Atualizando tabela Atualizando e reorganizando os registros... OK" at bounding box center [404, 234] width 808 height 469
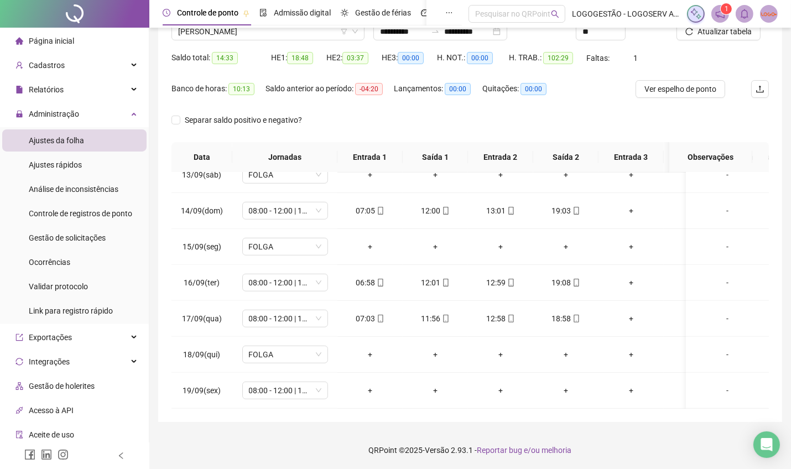
scroll to position [711, 0]
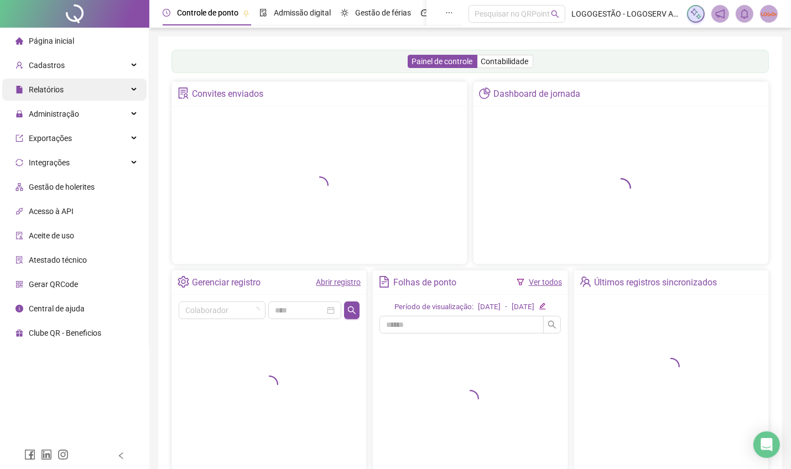
click at [101, 86] on div "Relatórios" at bounding box center [74, 90] width 144 height 22
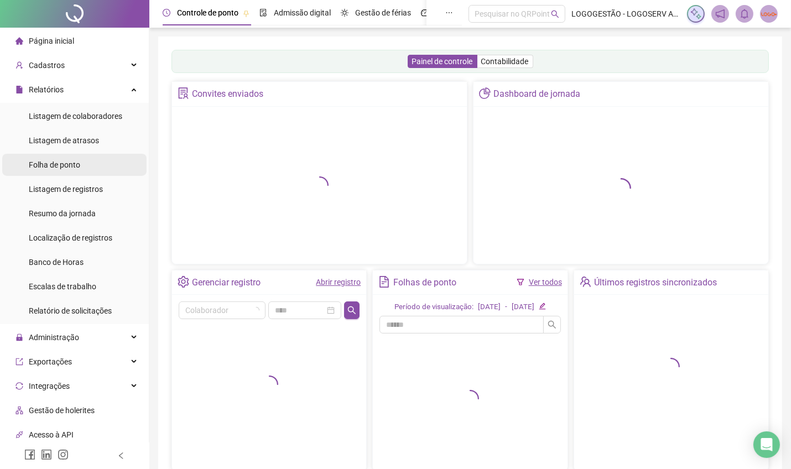
click at [101, 171] on li "Folha de ponto" at bounding box center [74, 165] width 144 height 22
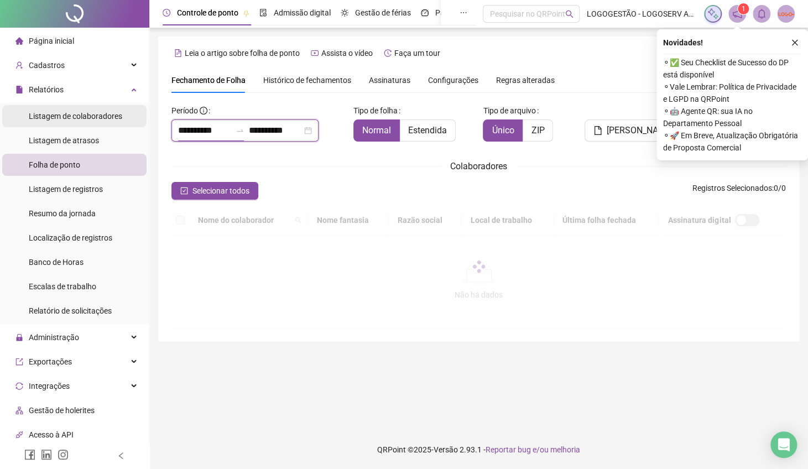
drag, startPoint x: 229, startPoint y: 127, endPoint x: 72, endPoint y: 110, distance: 158.0
click at [89, 116] on div "**********" at bounding box center [404, 234] width 808 height 469
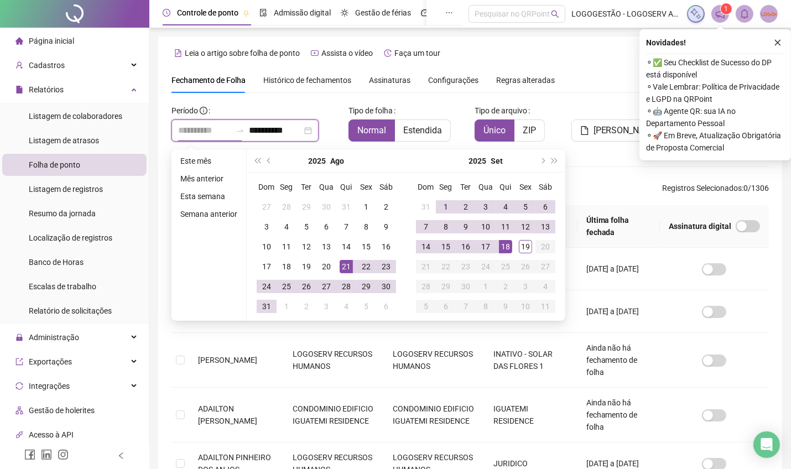
type input "**********"
click at [340, 264] on div "21" at bounding box center [346, 266] width 13 height 13
type input "**********"
click at [519, 243] on div "19" at bounding box center [525, 246] width 13 height 13
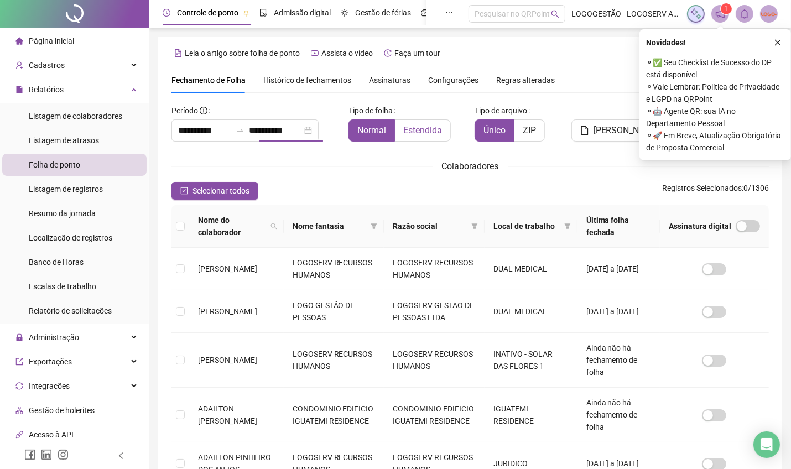
click at [403, 131] on span "Estendida" at bounding box center [422, 130] width 39 height 11
click at [380, 221] on span at bounding box center [373, 226] width 11 height 17
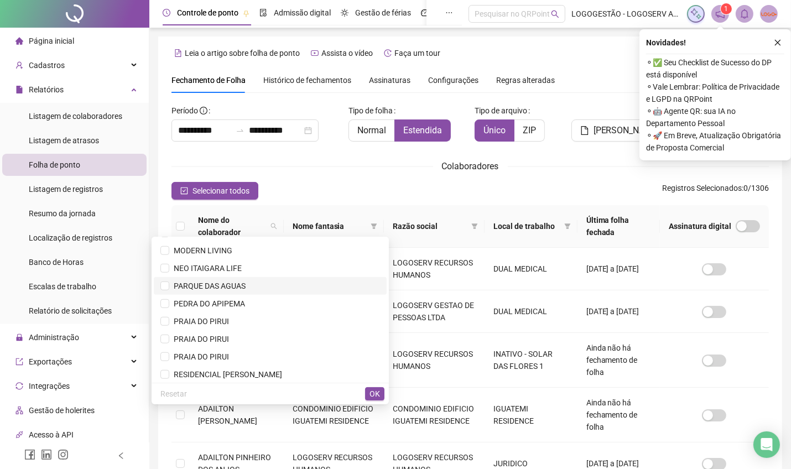
scroll to position [1327, 0]
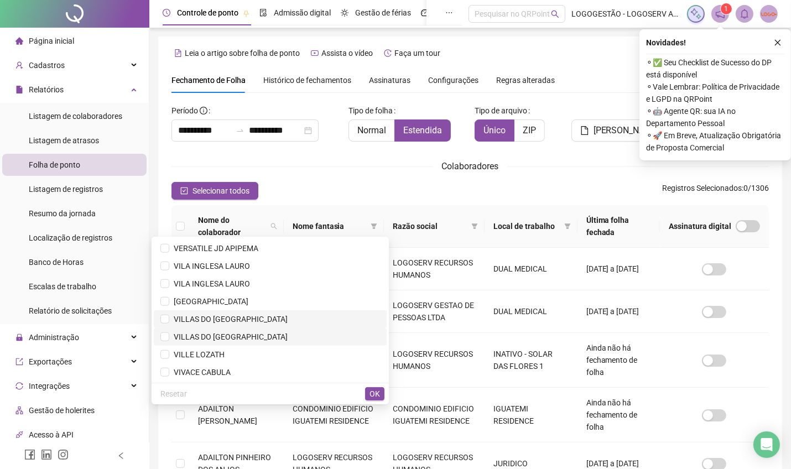
click at [324, 335] on span "VILLAS DO ATLANTICO NORTE" at bounding box center [270, 337] width 220 height 12
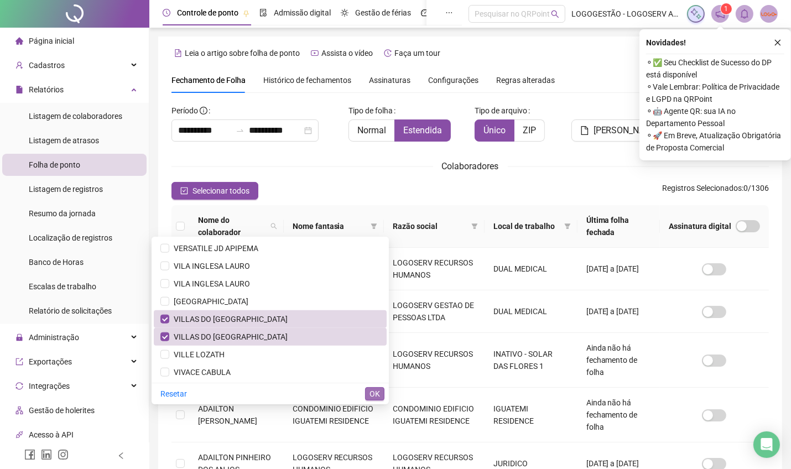
click at [376, 394] on span "OK" at bounding box center [375, 394] width 11 height 12
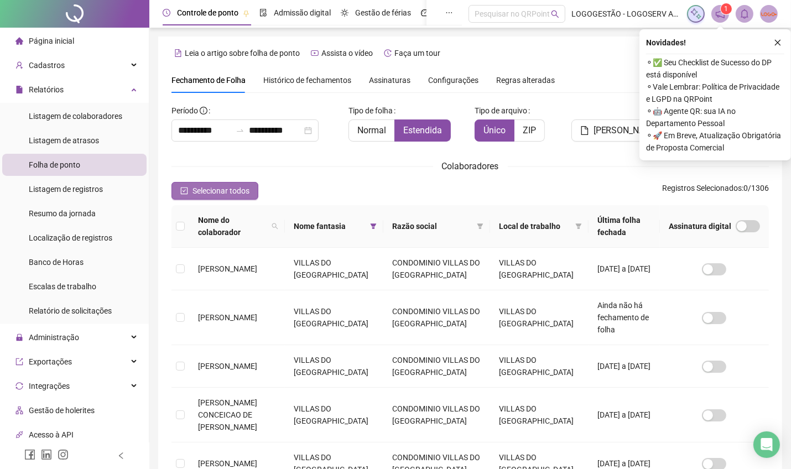
click at [195, 193] on span "Selecionar todos" at bounding box center [221, 191] width 57 height 12
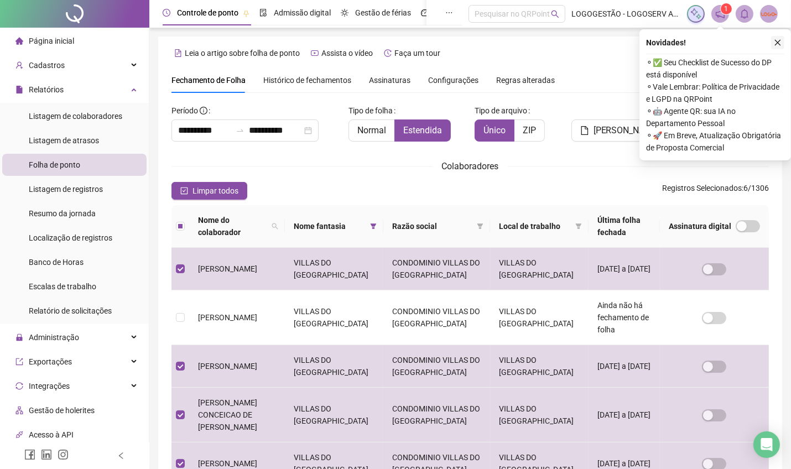
click at [773, 49] on div "Novidades ! ⚬ ✅ Seu Checklist de Sucesso do DP está disponível ⚬ Vale Lembrar: …" at bounding box center [716, 94] width 152 height 131
drag, startPoint x: 775, startPoint y: 46, endPoint x: 778, endPoint y: 41, distance: 5.7
click at [778, 43] on icon "close" at bounding box center [778, 43] width 8 height 8
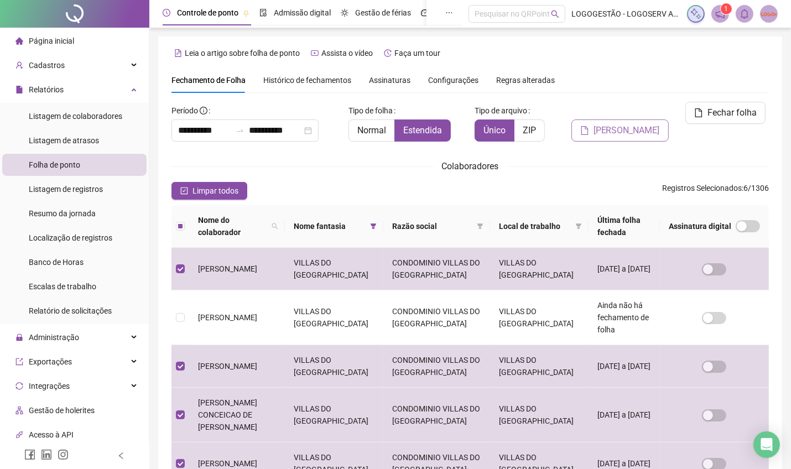
click at [623, 119] on button "[PERSON_NAME]" at bounding box center [619, 130] width 97 height 22
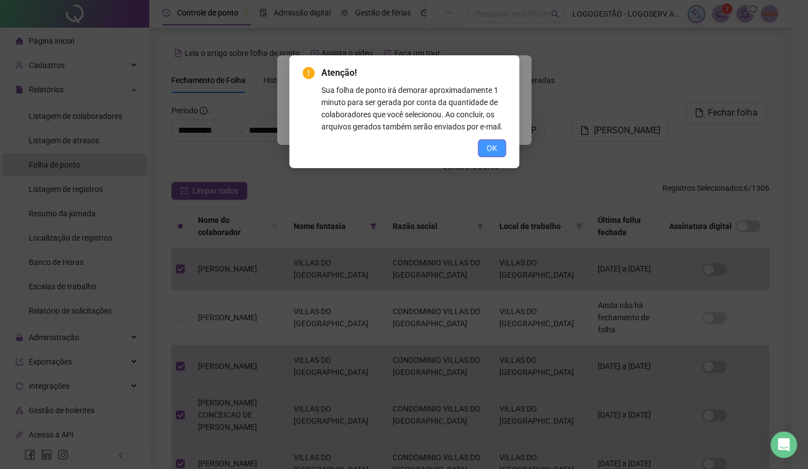
click at [490, 145] on span "OK" at bounding box center [492, 148] width 11 height 12
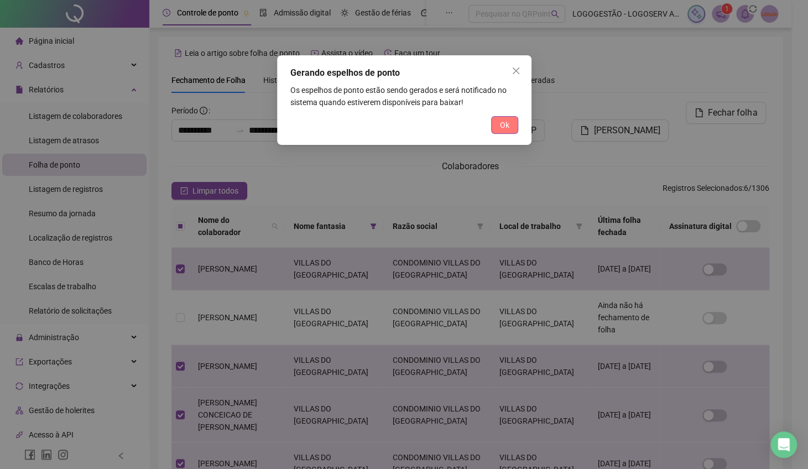
click at [502, 124] on span "Ok" at bounding box center [504, 125] width 9 height 12
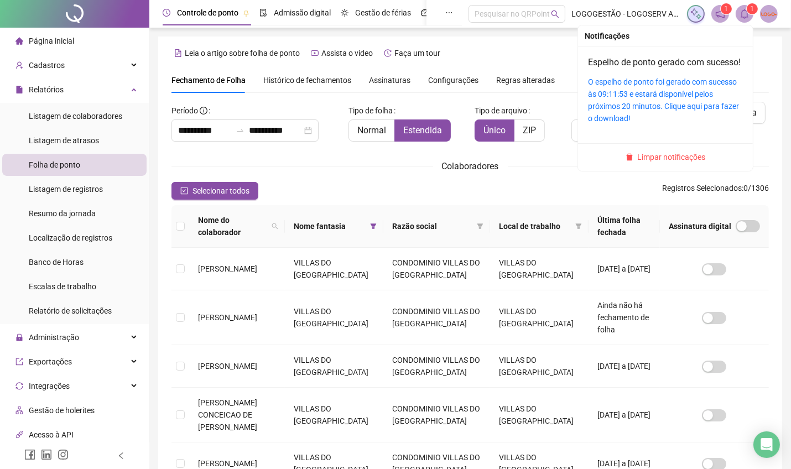
click at [739, 12] on span at bounding box center [745, 14] width 18 height 18
click at [719, 111] on div "O espelho de ponto foi gerado com sucesso às 09:11:53 e estará disponível pelos…" at bounding box center [665, 100] width 155 height 49
click at [716, 116] on link "O espelho de ponto foi gerado com sucesso às 09:11:53 e estará disponível pelos…" at bounding box center [663, 99] width 151 height 45
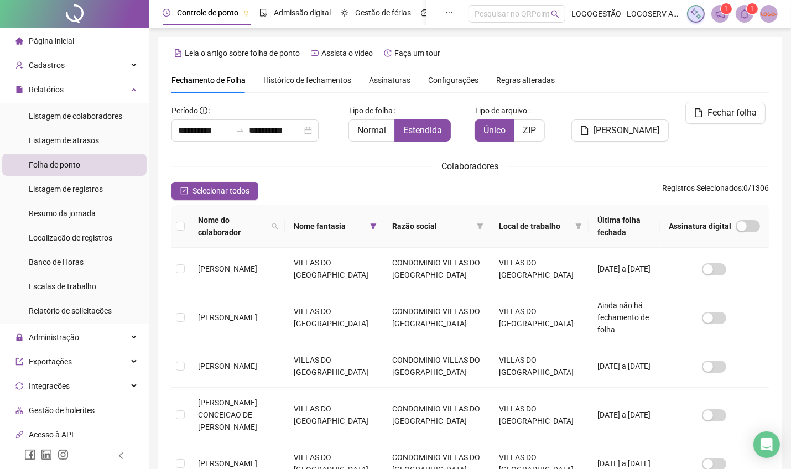
drag, startPoint x: 226, startPoint y: 187, endPoint x: 295, endPoint y: 216, distance: 74.9
click at [226, 188] on span "Selecionar todos" at bounding box center [221, 191] width 57 height 12
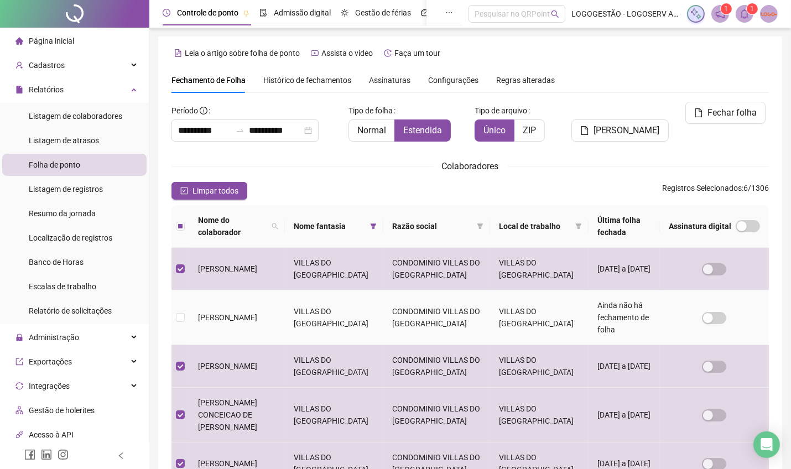
drag, startPoint x: 190, startPoint y: 303, endPoint x: 200, endPoint y: 302, distance: 9.4
click at [193, 302] on td "EVANDRO SANTOS" at bounding box center [237, 317] width 96 height 55
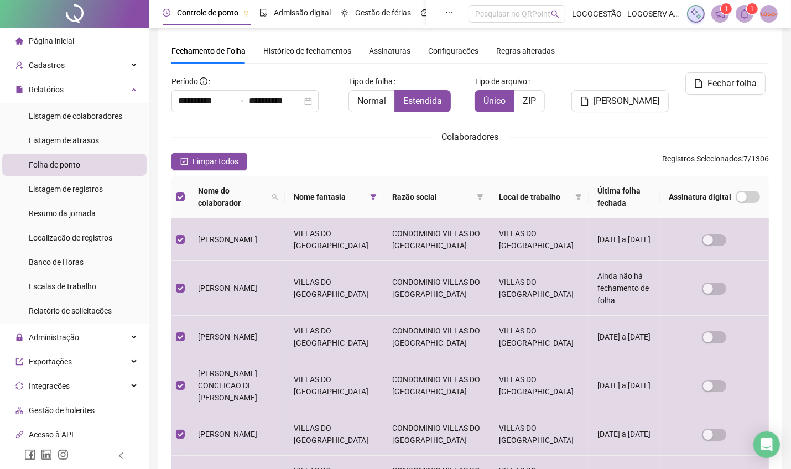
scroll to position [0, 0]
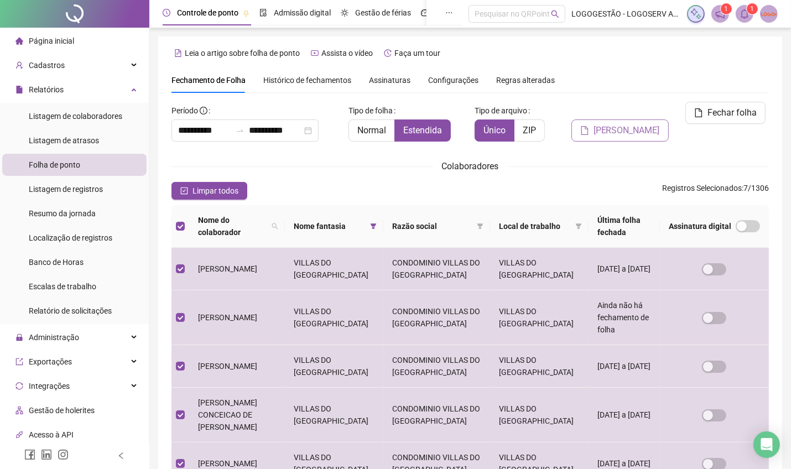
click at [627, 124] on span "[PERSON_NAME]" at bounding box center [627, 130] width 66 height 13
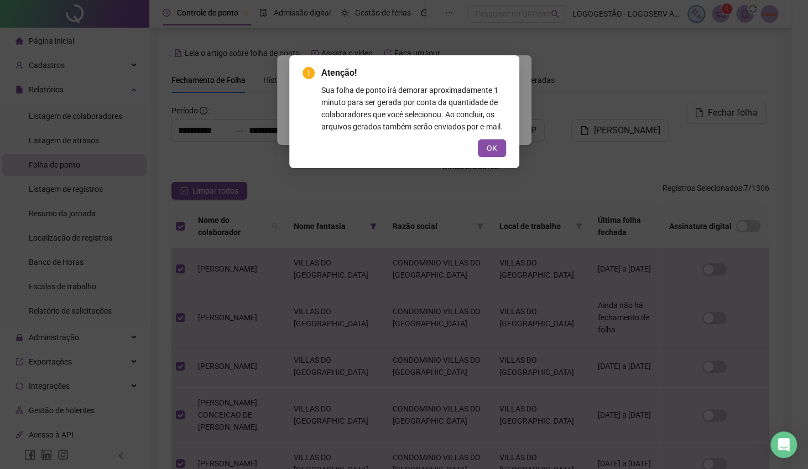
click at [491, 148] on span "OK" at bounding box center [492, 148] width 11 height 12
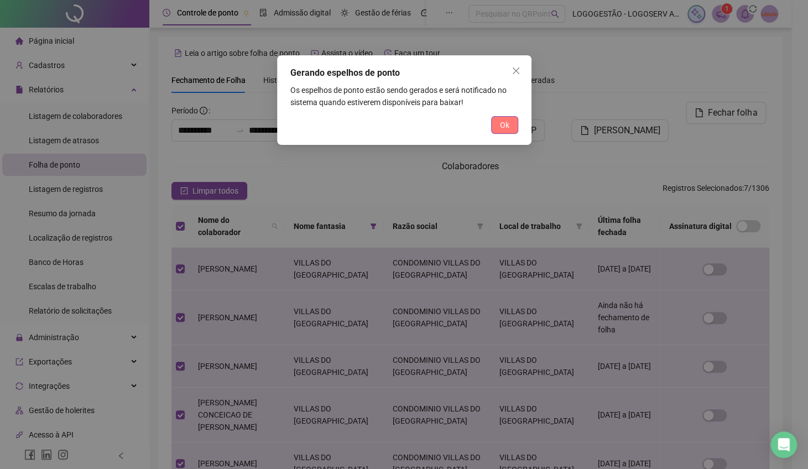
click at [512, 129] on button "Ok" at bounding box center [504, 125] width 27 height 18
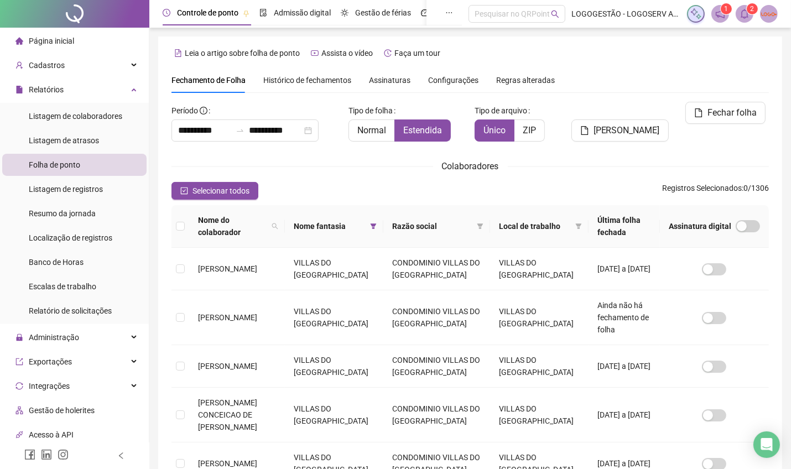
click at [747, 15] on icon "bell" at bounding box center [745, 14] width 8 height 10
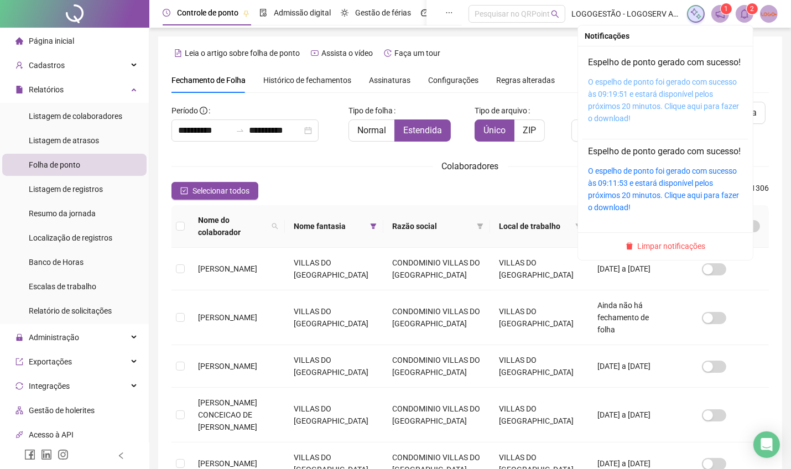
click at [658, 123] on link "O espelho de ponto foi gerado com sucesso às 09:19:51 e estará disponível pelos…" at bounding box center [663, 99] width 151 height 45
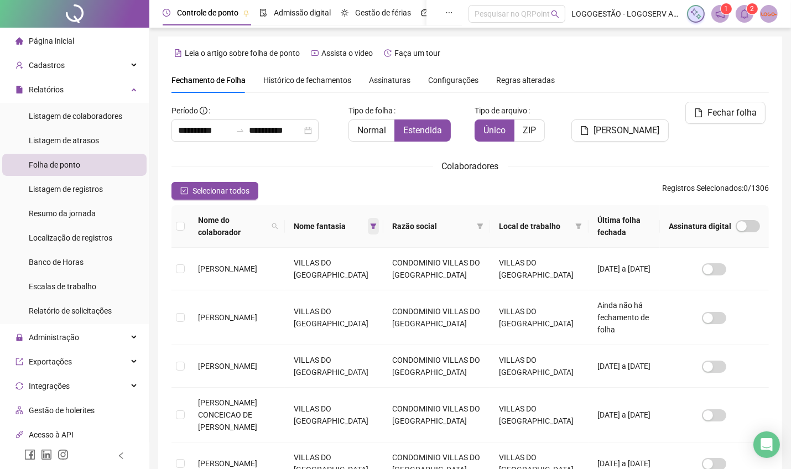
click at [370, 224] on icon "filter" at bounding box center [373, 226] width 7 height 7
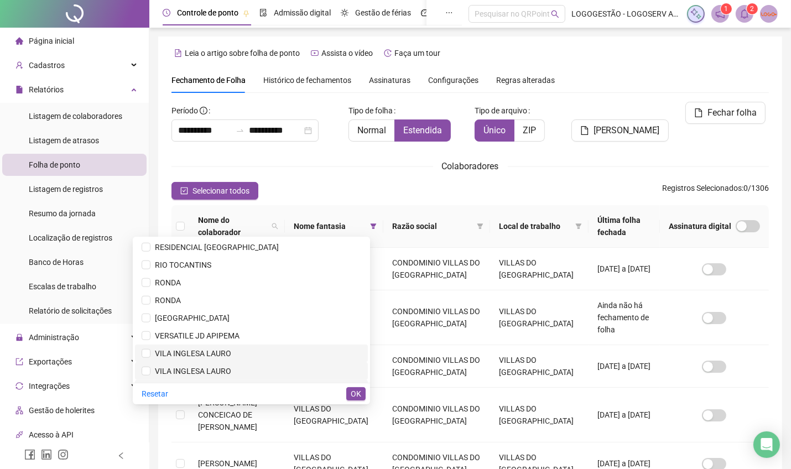
scroll to position [1327, 0]
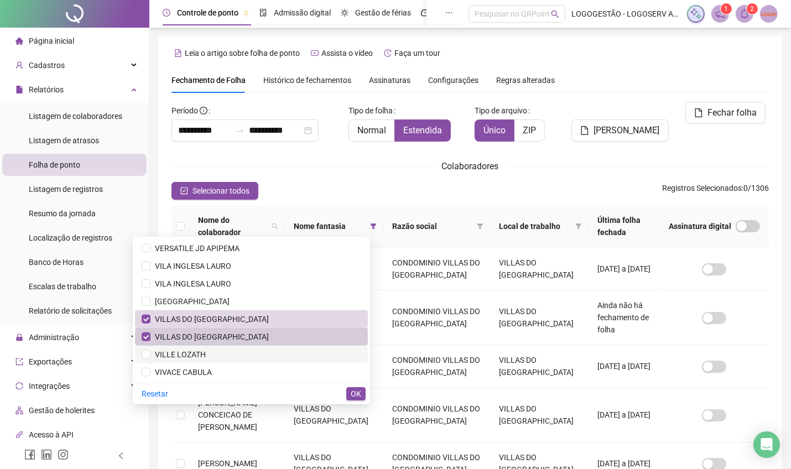
drag, startPoint x: 281, startPoint y: 346, endPoint x: 277, endPoint y: 337, distance: 10.4
click at [277, 340] on ul "ACUPE EXCLUSIVE BAÍA DO SUESTE BARRA EXCLUSIVE BEACH CLASS SALVADOR BM FITNESS …" at bounding box center [251, 310] width 237 height 146
click at [269, 332] on span "VILLAS DO ATLANTICO NORTE" at bounding box center [209, 336] width 118 height 9
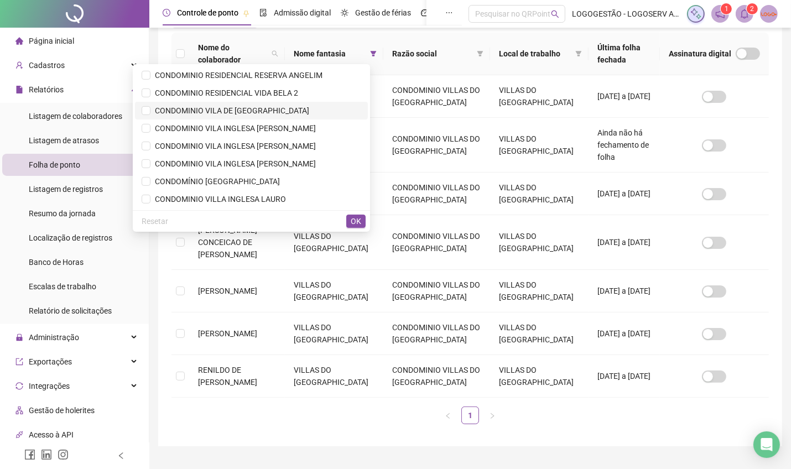
scroll to position [443, 0]
click at [281, 162] on span "CONDOMÍNIO VILLA DO MAR" at bounding box center [252, 164] width 220 height 12
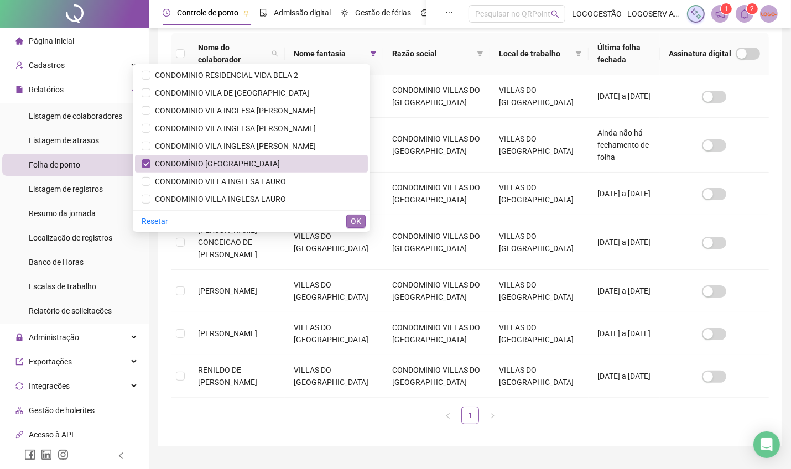
click at [347, 220] on button "OK" at bounding box center [355, 221] width 19 height 13
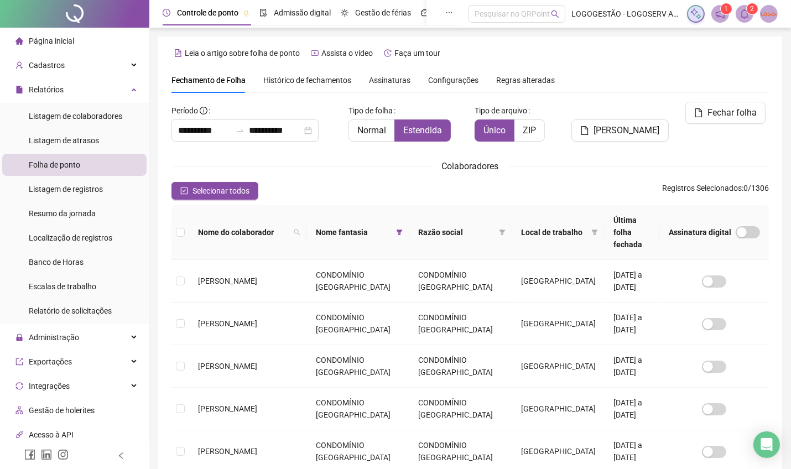
click at [248, 192] on button "Selecionar todos" at bounding box center [214, 191] width 87 height 18
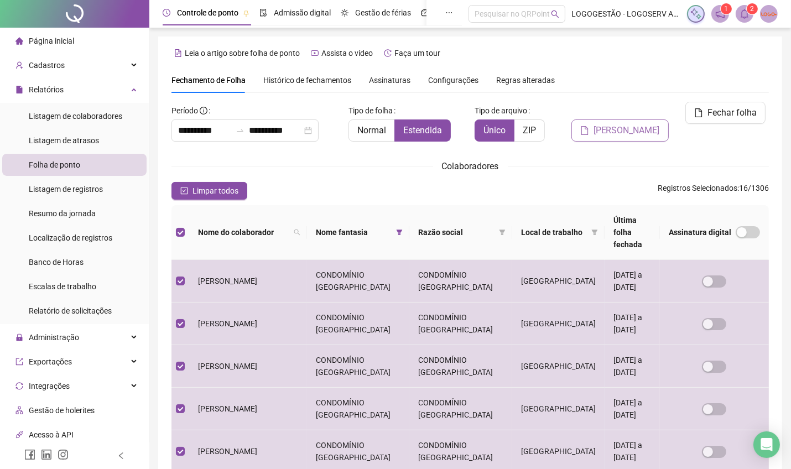
click at [624, 124] on span "Gerar espelho" at bounding box center [627, 130] width 66 height 13
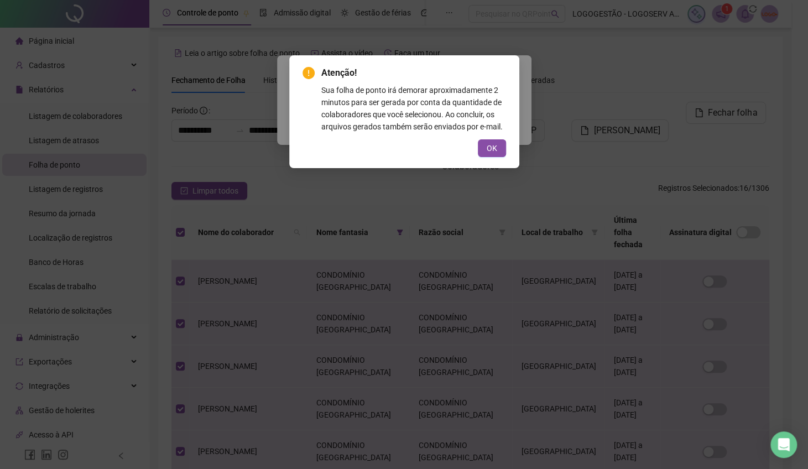
click at [491, 144] on button "OK" at bounding box center [492, 148] width 28 height 18
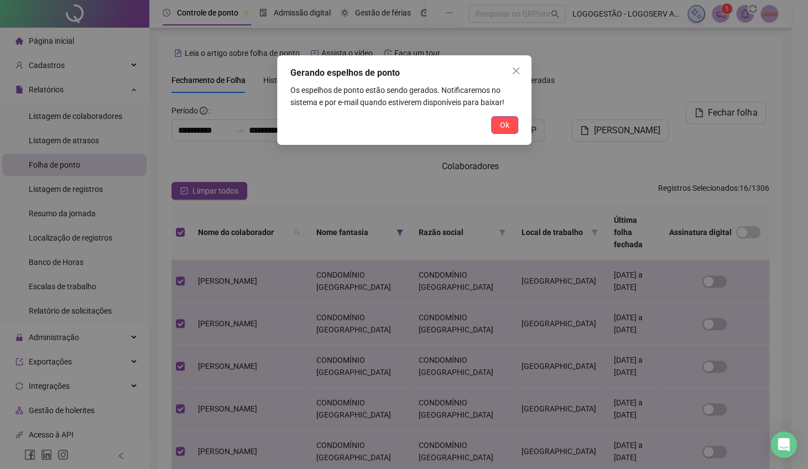
click at [487, 148] on div "Atenção! Sua folha de ponto irá demorar aproximadamente 2 minutos para ser gera…" at bounding box center [404, 234] width 808 height 469
click at [489, 126] on div "Ok" at bounding box center [404, 125] width 228 height 18
click at [501, 128] on span "Ok" at bounding box center [504, 125] width 9 height 12
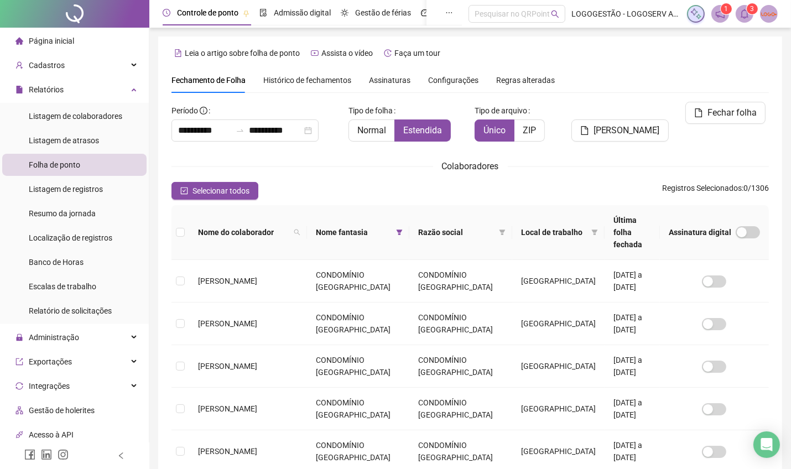
click at [749, 18] on icon "bell" at bounding box center [745, 14] width 10 height 10
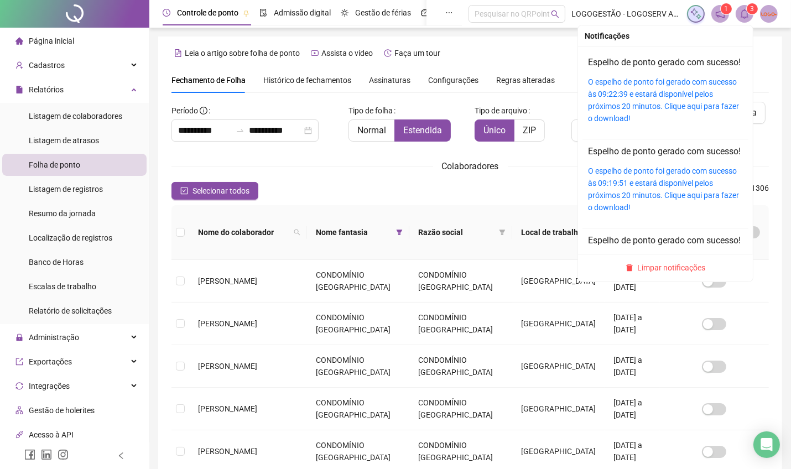
click at [675, 124] on div "O espelho de ponto foi gerado com sucesso às 09:22:39 e estará disponível pelos…" at bounding box center [665, 100] width 155 height 49
click at [679, 119] on link "O espelho de ponto foi gerado com sucesso às 09:22:39 e estará disponível pelos…" at bounding box center [663, 99] width 151 height 45
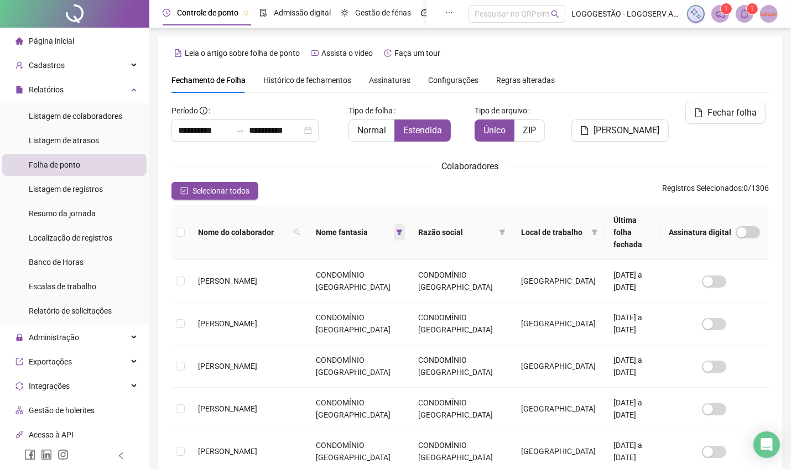
click at [396, 229] on icon "filter" at bounding box center [399, 232] width 7 height 7
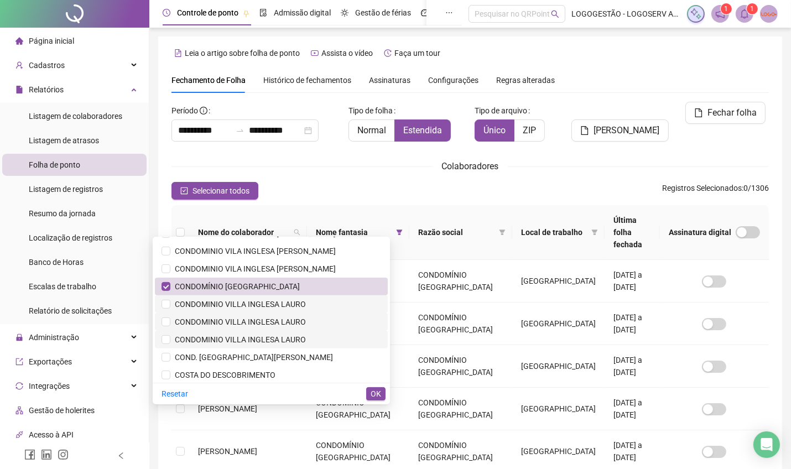
click at [300, 287] on span "CONDOMÍNIO VILLA DO MAR" at bounding box center [272, 286] width 220 height 12
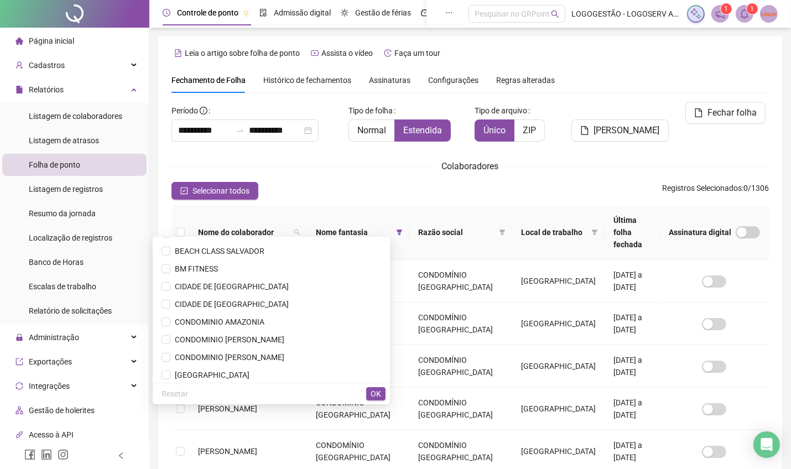
scroll to position [0, 0]
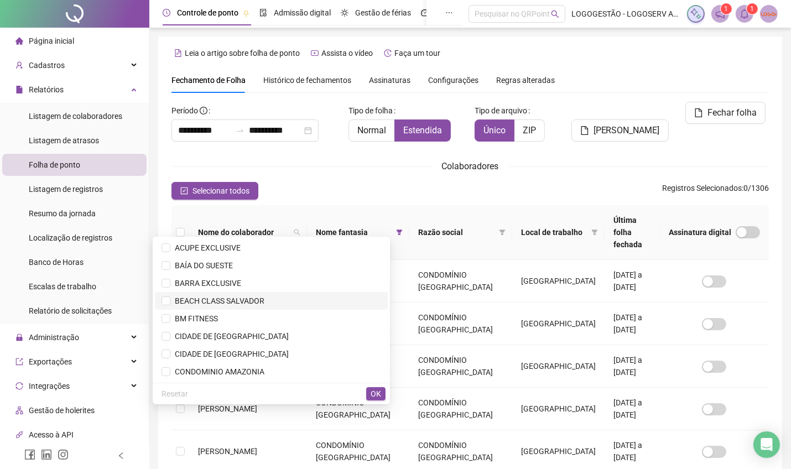
click at [309, 300] on span "BEACH CLASS SALVADOR" at bounding box center [272, 301] width 220 height 12
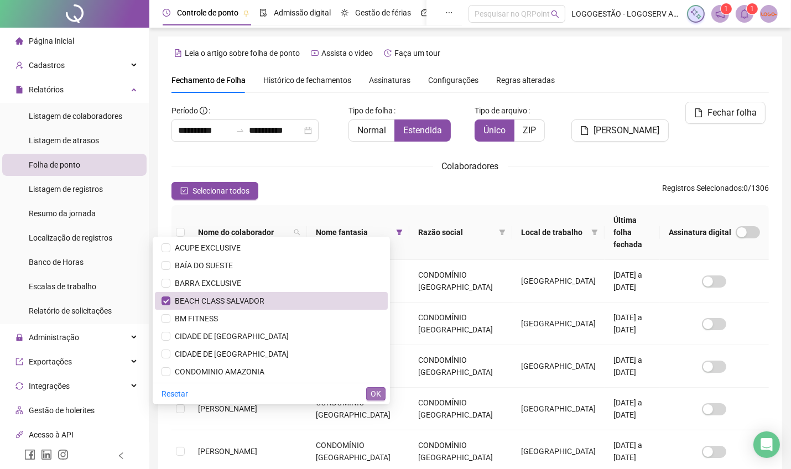
click at [378, 397] on span "OK" at bounding box center [376, 394] width 11 height 12
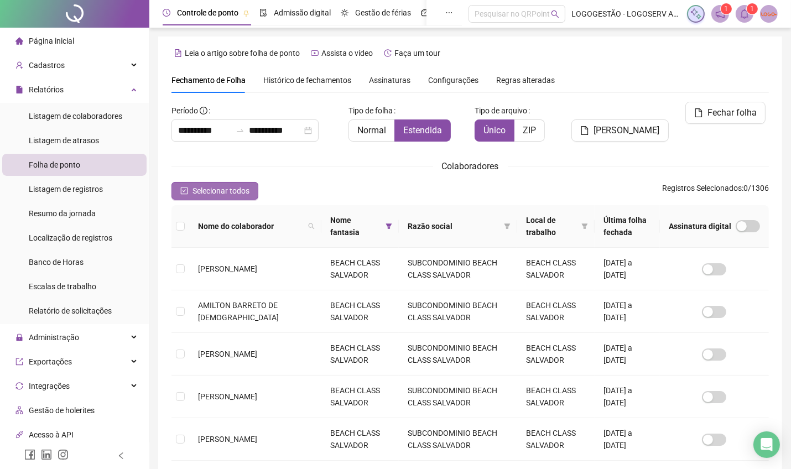
click at [243, 197] on button "Selecionar todos" at bounding box center [214, 191] width 87 height 18
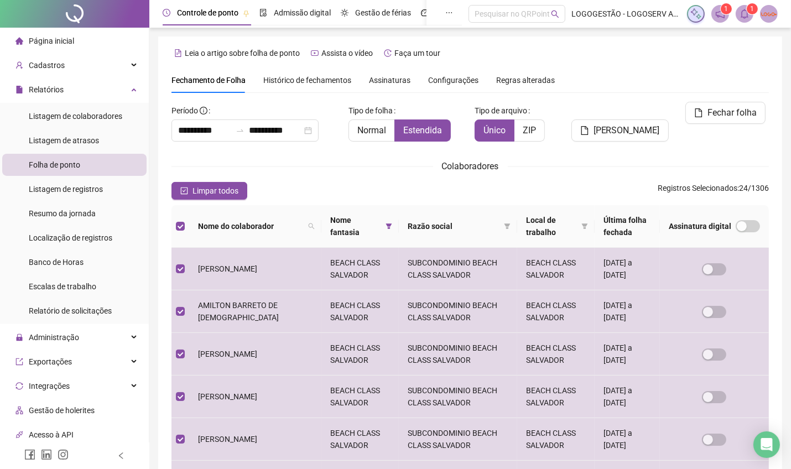
drag, startPoint x: 601, startPoint y: 110, endPoint x: 600, endPoint y: 121, distance: 11.1
click at [601, 119] on button "Gerar espelho" at bounding box center [619, 130] width 97 height 22
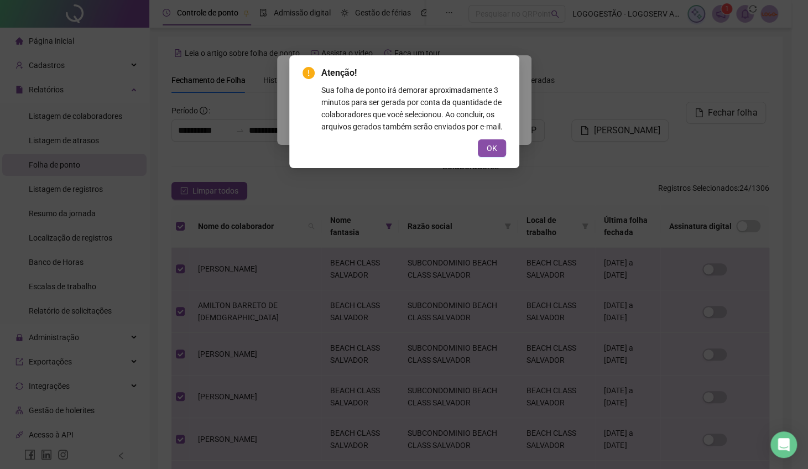
click at [484, 147] on button "OK" at bounding box center [492, 148] width 28 height 18
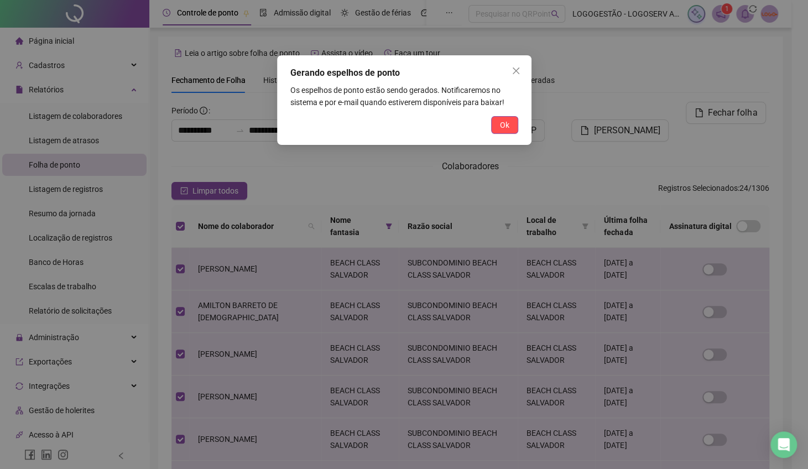
click at [504, 127] on span "Ok" at bounding box center [504, 125] width 9 height 12
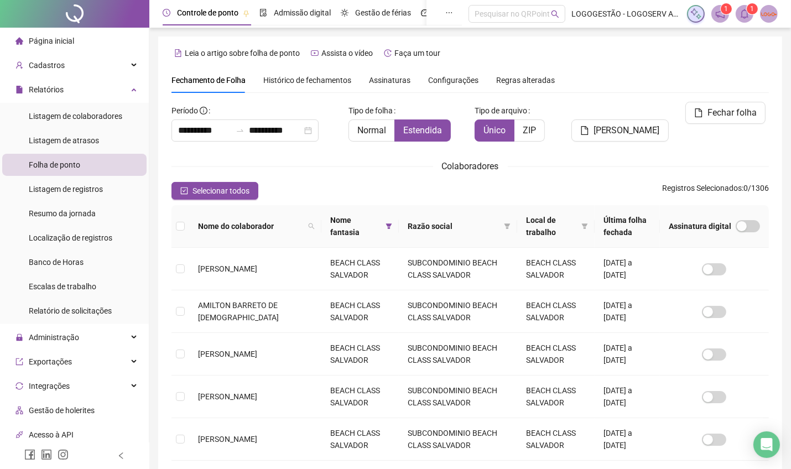
click at [746, 17] on icon "bell" at bounding box center [745, 14] width 8 height 10
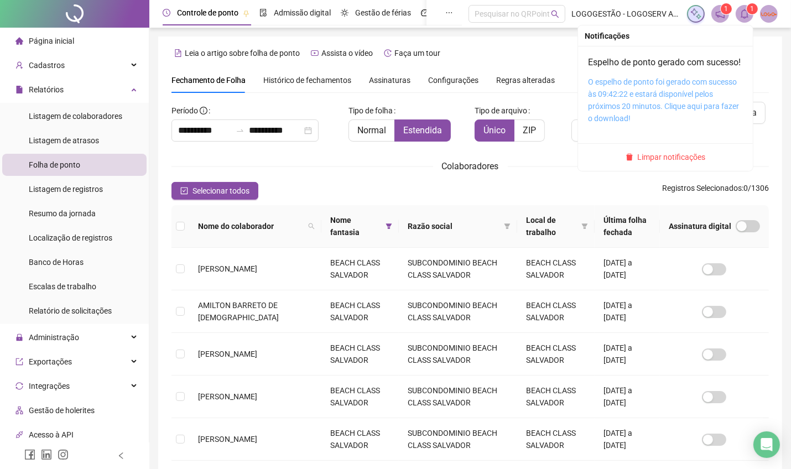
click at [683, 122] on link "O espelho de ponto foi gerado com sucesso às 09:42:22 e estará disponível pelos…" at bounding box center [663, 99] width 151 height 45
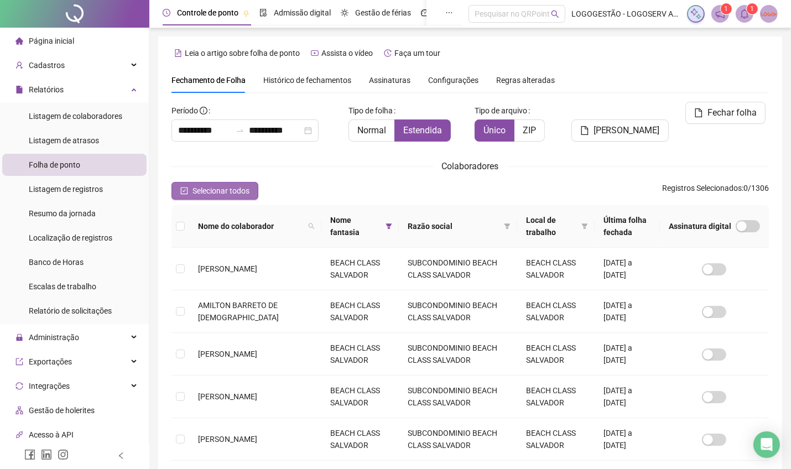
click at [231, 186] on span "Selecionar todos" at bounding box center [221, 191] width 57 height 12
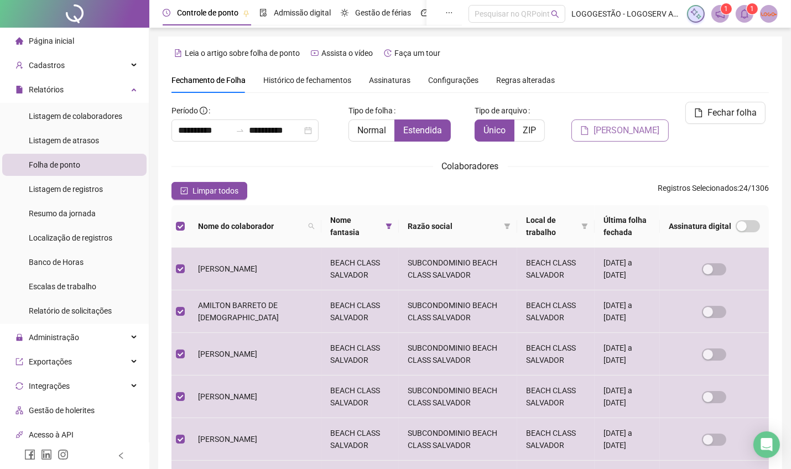
click at [590, 119] on button "Gerar espelho" at bounding box center [619, 130] width 97 height 22
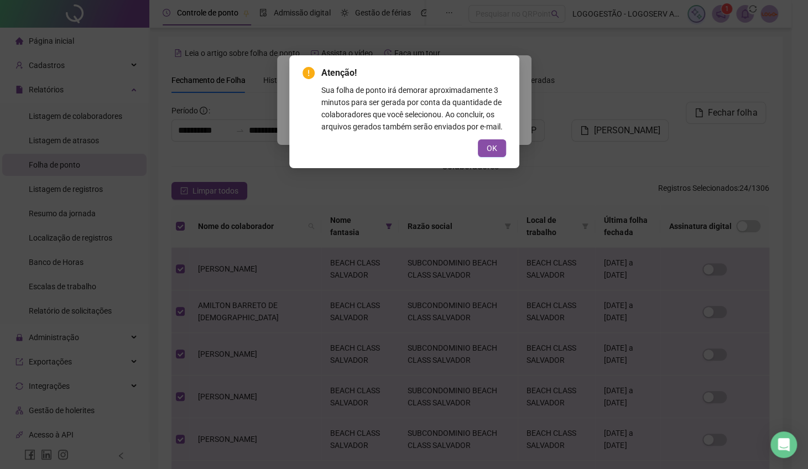
click at [495, 149] on button "OK" at bounding box center [492, 148] width 28 height 18
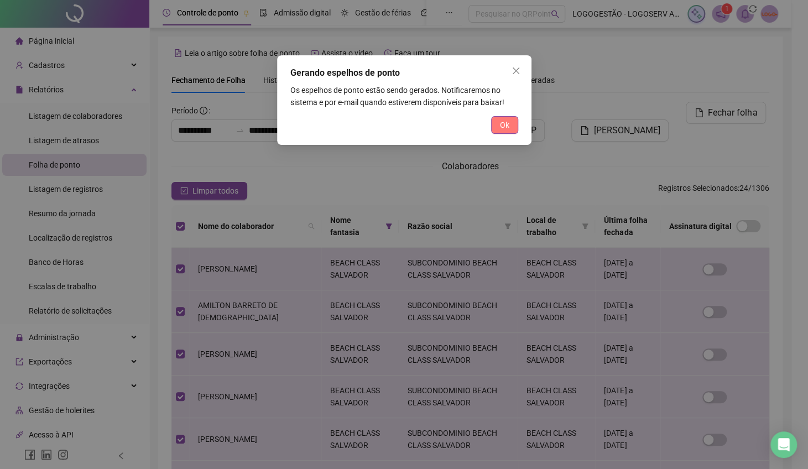
click at [502, 129] on span "Ok" at bounding box center [504, 125] width 9 height 12
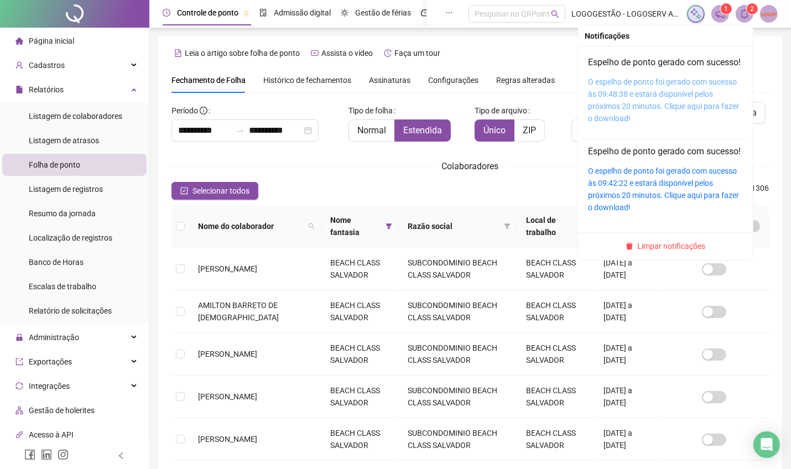
click at [672, 117] on link "O espelho de ponto foi gerado com sucesso às 09:48:38 e estará disponível pelos…" at bounding box center [663, 99] width 151 height 45
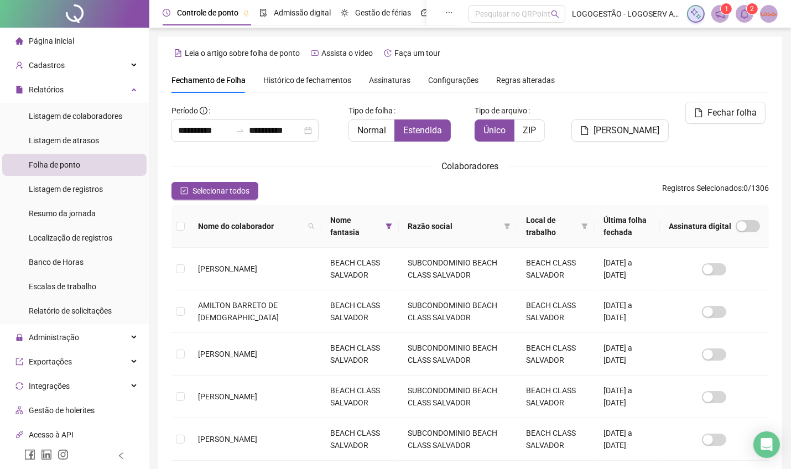
scroll to position [37, 0]
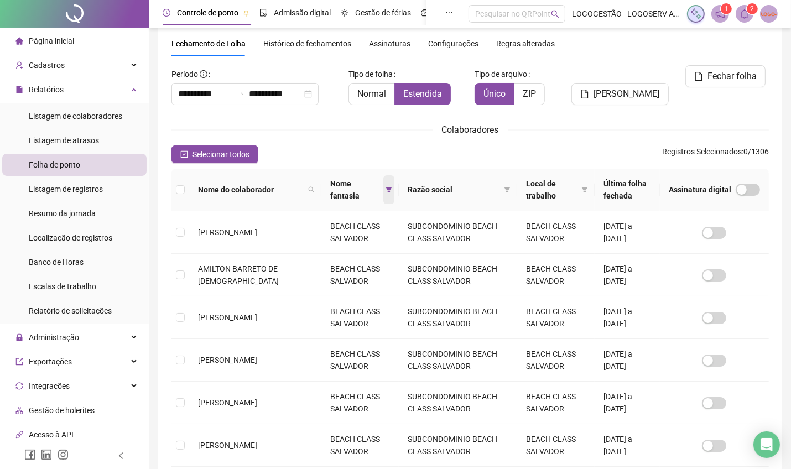
click at [383, 189] on span at bounding box center [388, 189] width 11 height 29
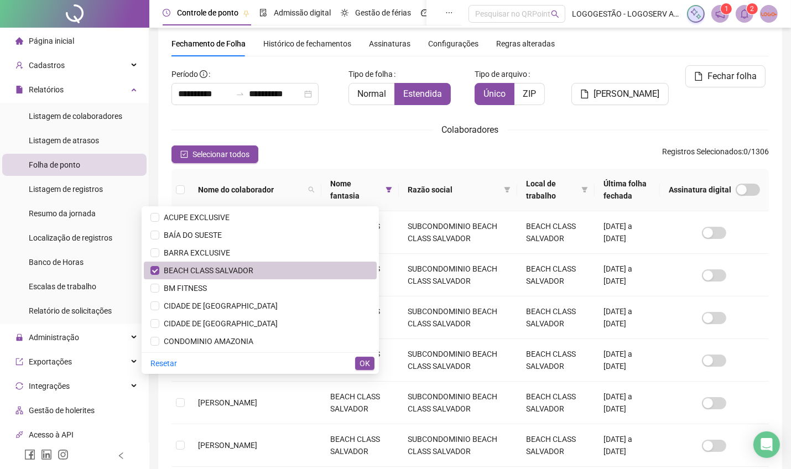
click at [335, 271] on span "BEACH CLASS SALVADOR" at bounding box center [260, 270] width 220 height 12
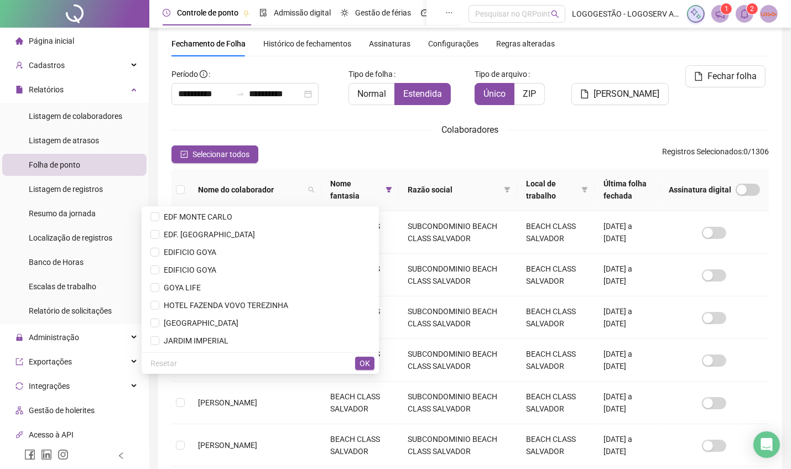
scroll to position [664, 0]
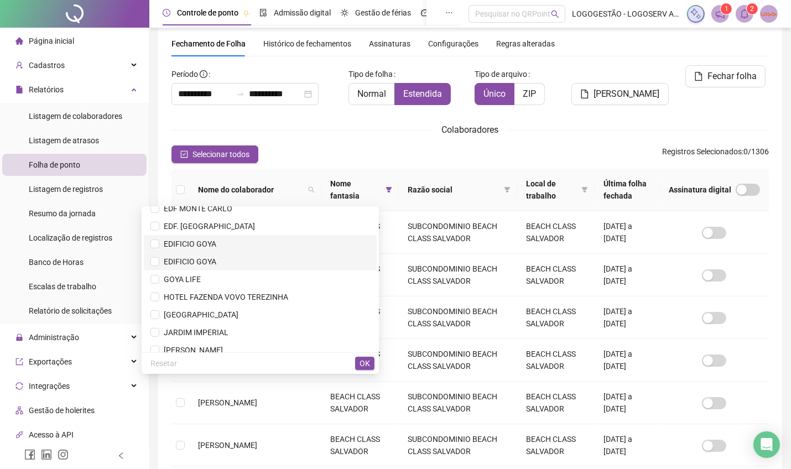
click at [286, 253] on li "EDIFICIO GOYA" at bounding box center [260, 262] width 233 height 18
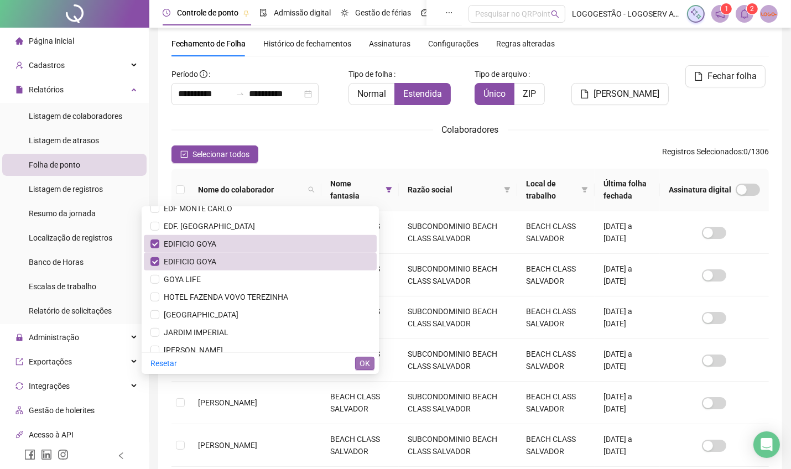
click at [368, 363] on span "OK" at bounding box center [365, 363] width 11 height 12
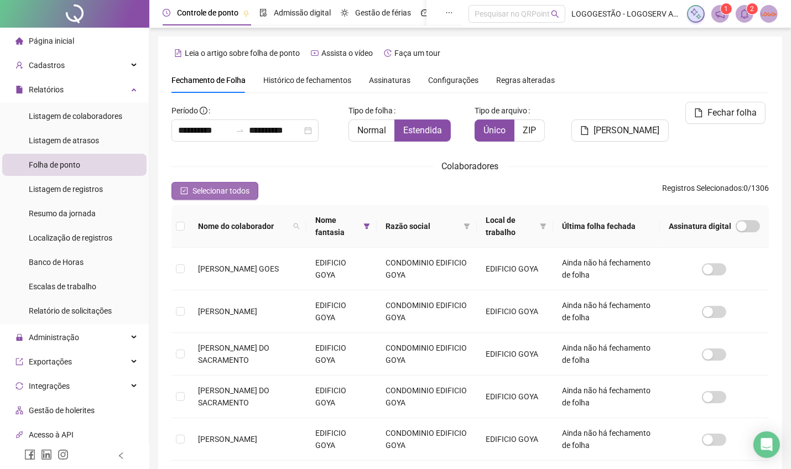
click at [219, 189] on span "Selecionar todos" at bounding box center [221, 191] width 57 height 12
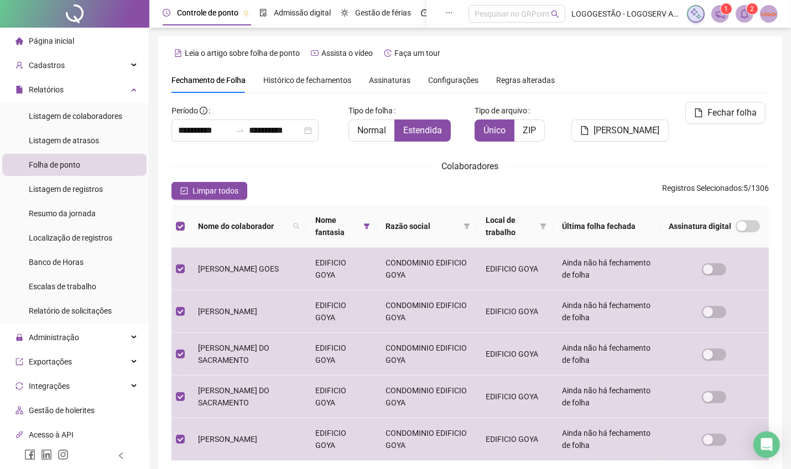
drag, startPoint x: 600, startPoint y: 118, endPoint x: 580, endPoint y: 145, distance: 34.1
click at [601, 119] on button "Gerar espelho" at bounding box center [619, 130] width 97 height 22
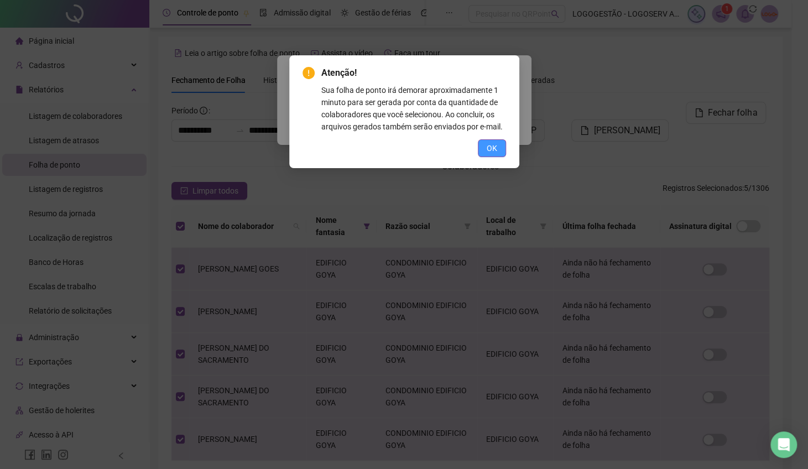
click at [496, 149] on span "OK" at bounding box center [492, 148] width 11 height 12
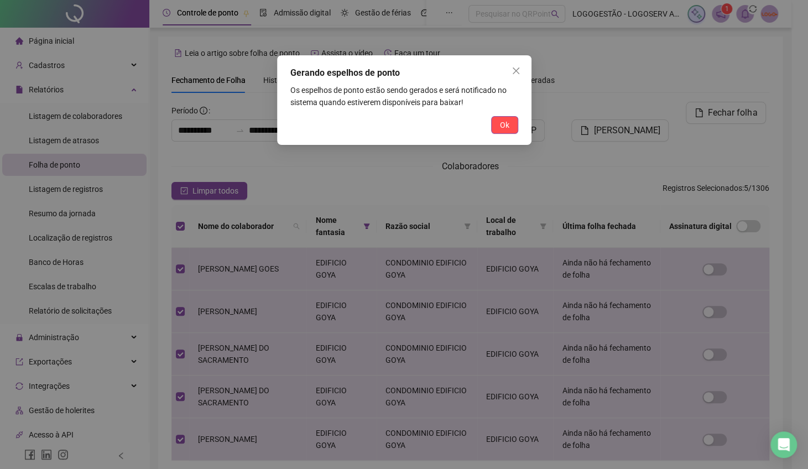
click at [514, 128] on button "Ok" at bounding box center [504, 125] width 27 height 18
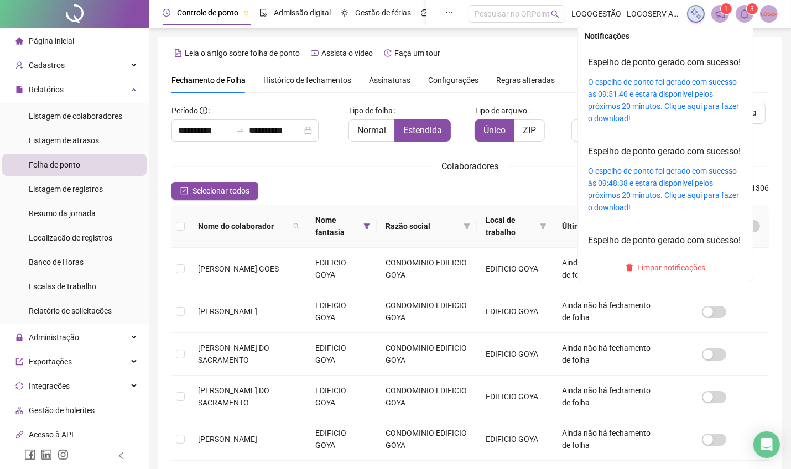
click at [741, 9] on icon "bell" at bounding box center [745, 14] width 10 height 10
click at [686, 116] on link "O espelho de ponto foi gerado com sucesso às 09:51:40 e estará disponível pelos…" at bounding box center [663, 99] width 151 height 45
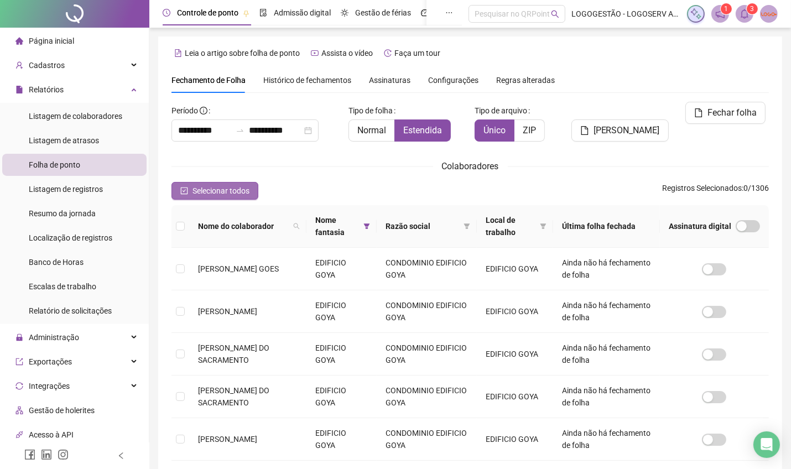
click at [222, 189] on span "Selecionar todos" at bounding box center [221, 191] width 57 height 12
click at [263, 191] on div "Selecionar todos Registros Selecionados : 0 / 1306" at bounding box center [469, 191] width 597 height 18
click at [243, 191] on div "Selecionar todos Registros Selecionados : 0 / 1306" at bounding box center [469, 191] width 597 height 18
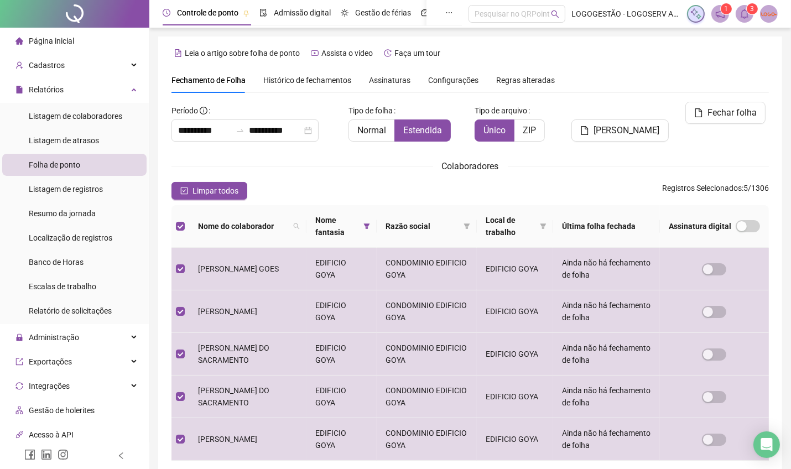
drag, startPoint x: 638, startPoint y: 110, endPoint x: 635, endPoint y: 118, distance: 8.7
click at [640, 124] on span "Gerar espelho" at bounding box center [627, 130] width 66 height 13
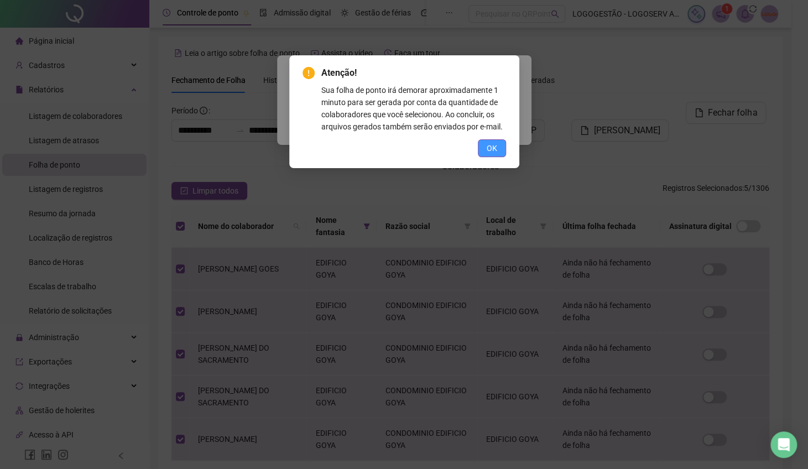
click at [484, 147] on button "OK" at bounding box center [492, 148] width 28 height 18
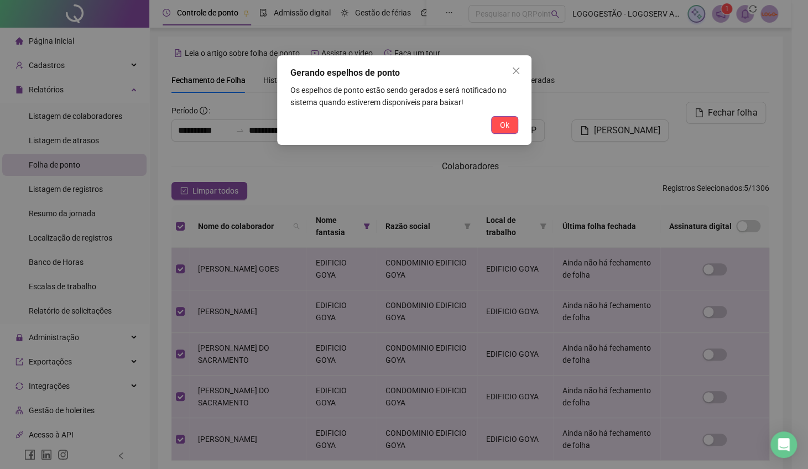
click at [498, 104] on p "Os espelhos de ponto estão sendo gerados e será notificado no sistema quando es…" at bounding box center [404, 96] width 228 height 24
drag, startPoint x: 511, startPoint y: 136, endPoint x: 503, endPoint y: 129, distance: 10.2
click at [503, 129] on div "Gerando espelhos de ponto Os espelhos de ponto estão sendo gerados e será notif…" at bounding box center [404, 100] width 254 height 90
click at [503, 129] on span "Ok" at bounding box center [504, 125] width 9 height 12
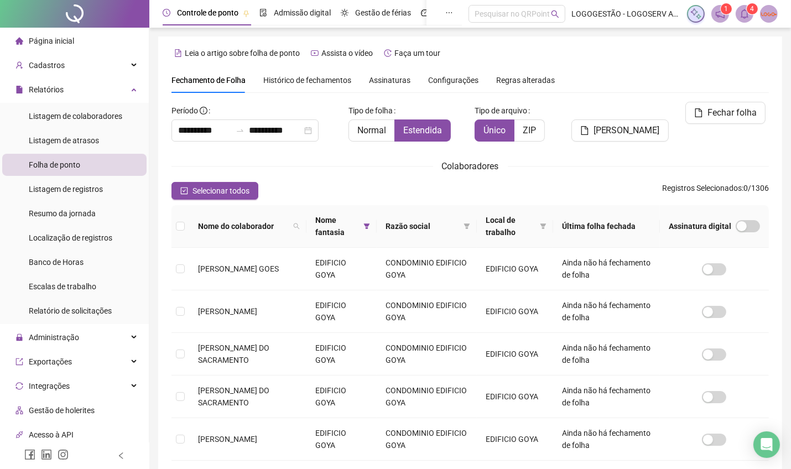
click at [745, 24] on header "Controle de ponto Admissão digital Gestão de férias Painel do DP Folha de pagam…" at bounding box center [470, 14] width 642 height 28
click at [745, 20] on span at bounding box center [745, 14] width 18 height 18
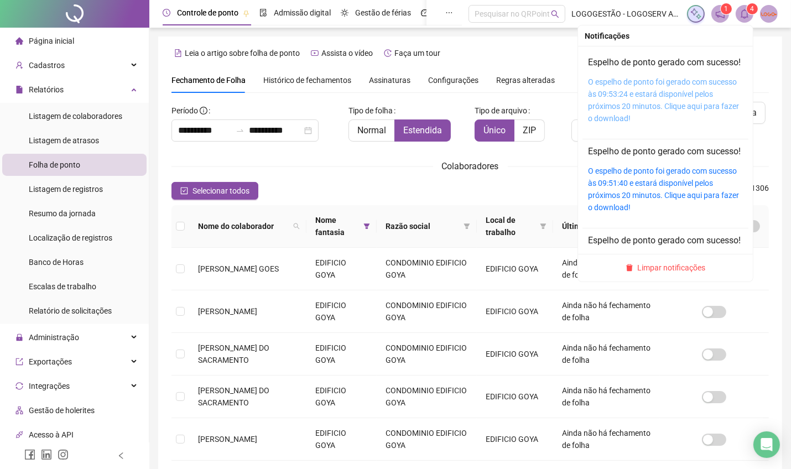
click at [694, 119] on link "O espelho de ponto foi gerado com sucesso às 09:53:24 e estará disponível pelos…" at bounding box center [663, 99] width 151 height 45
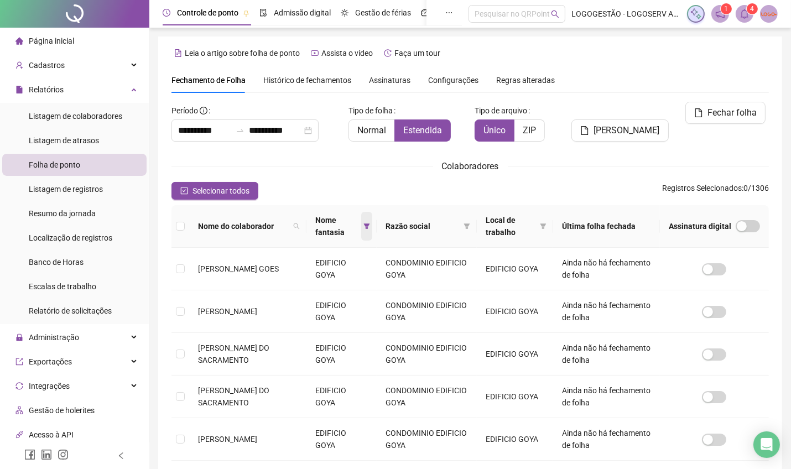
drag, startPoint x: 359, startPoint y: 216, endPoint x: 364, endPoint y: 220, distance: 6.7
click at [361, 216] on span at bounding box center [366, 226] width 11 height 29
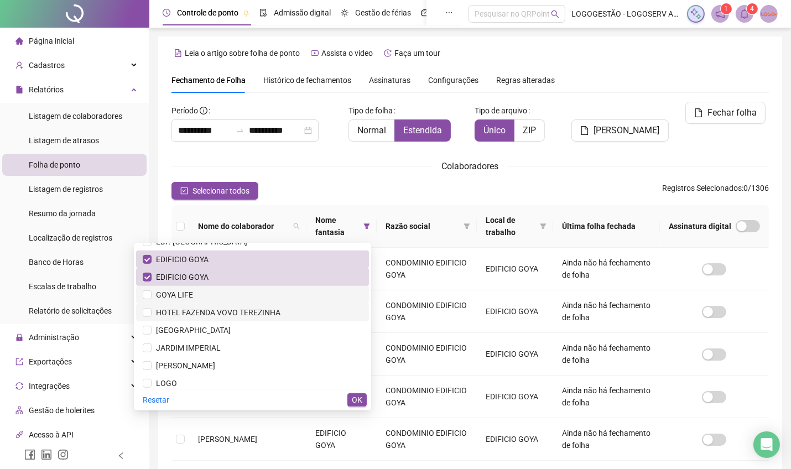
scroll to position [690, 0]
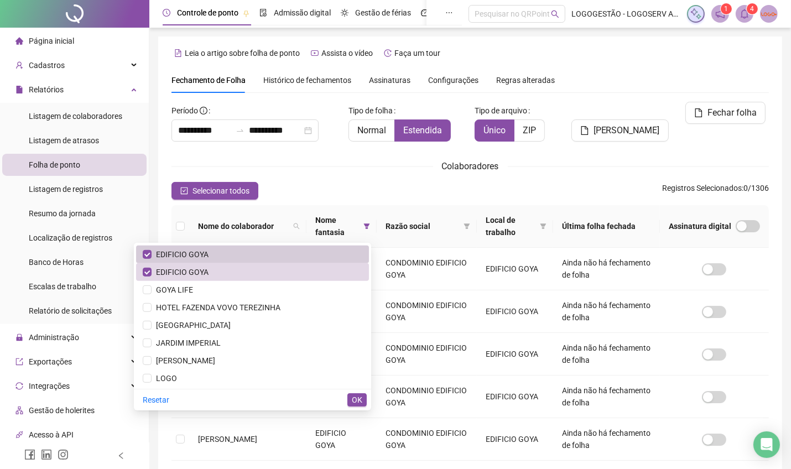
click at [257, 262] on li "EDIFICIO GOYA" at bounding box center [252, 255] width 233 height 18
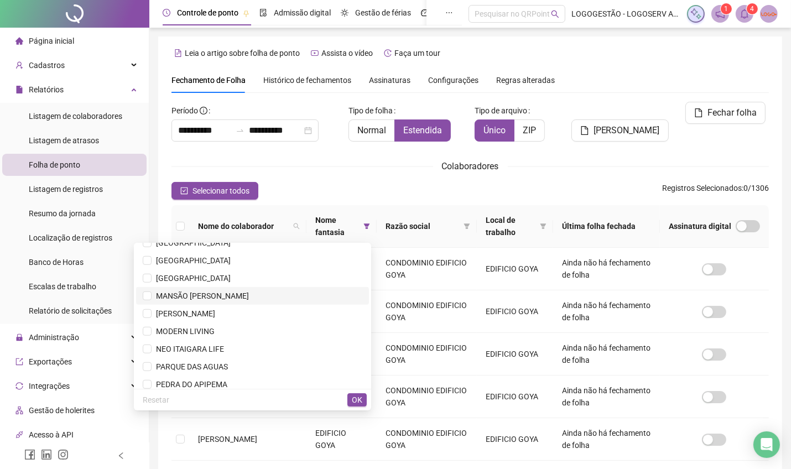
scroll to position [948, 0]
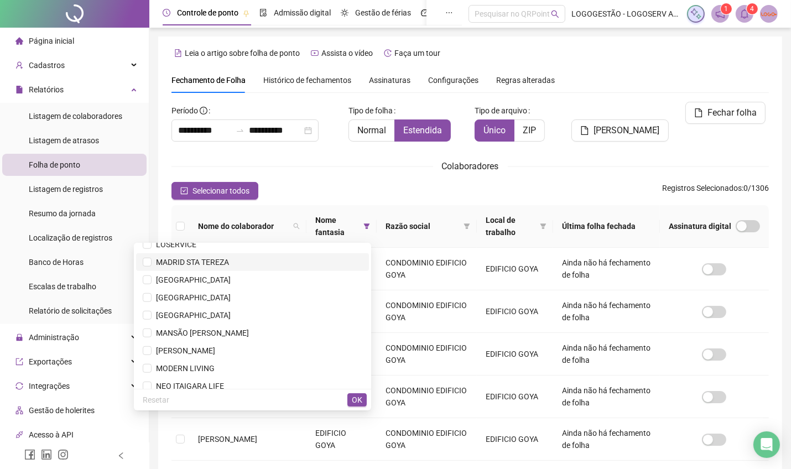
click at [269, 266] on span "MADRID STA TEREZA" at bounding box center [253, 262] width 220 height 12
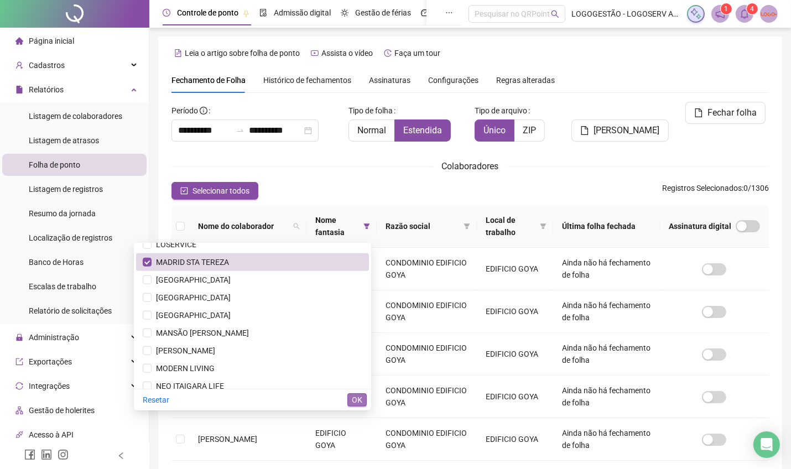
click at [354, 398] on span "OK" at bounding box center [357, 400] width 11 height 12
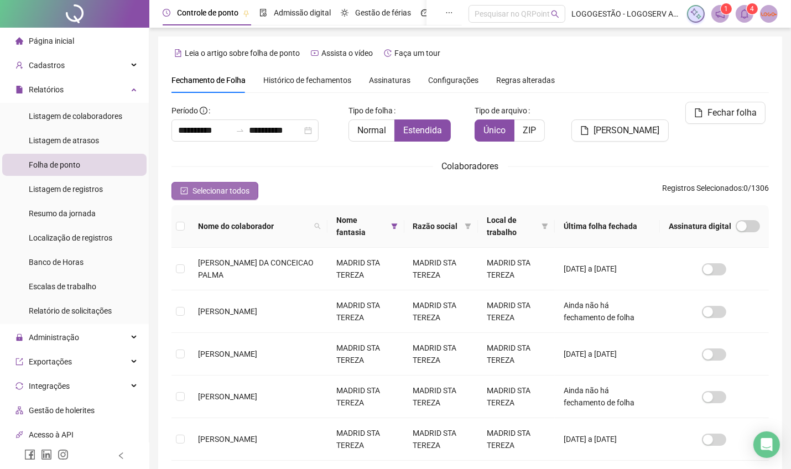
click at [238, 190] on span "Selecionar todos" at bounding box center [221, 191] width 57 height 12
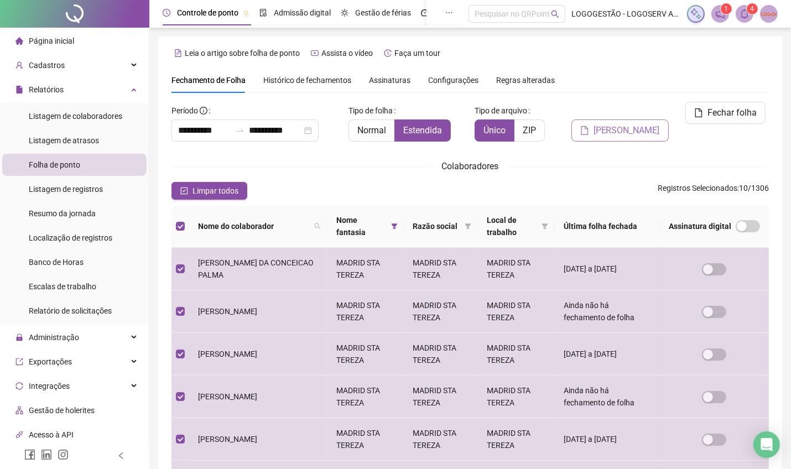
click at [636, 119] on button "Gerar espelho" at bounding box center [619, 130] width 97 height 22
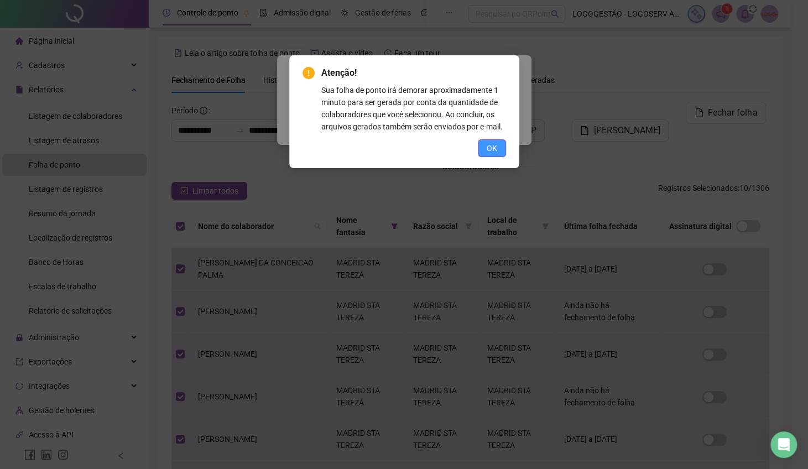
click at [497, 154] on button "OK" at bounding box center [492, 148] width 28 height 18
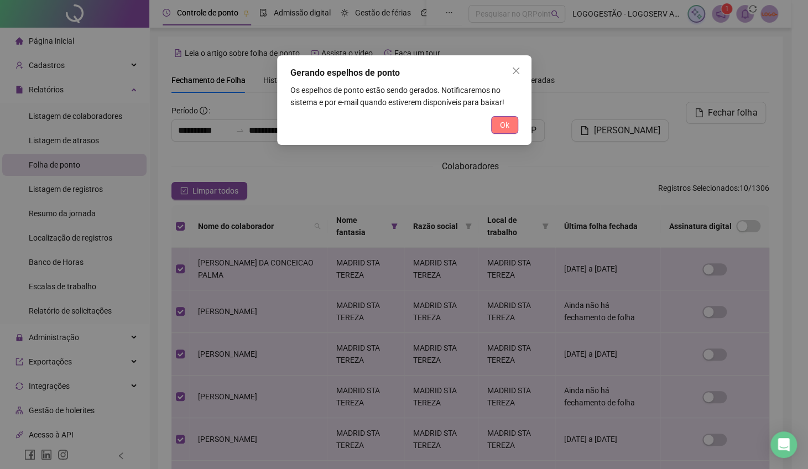
click at [507, 121] on span "Ok" at bounding box center [504, 125] width 9 height 12
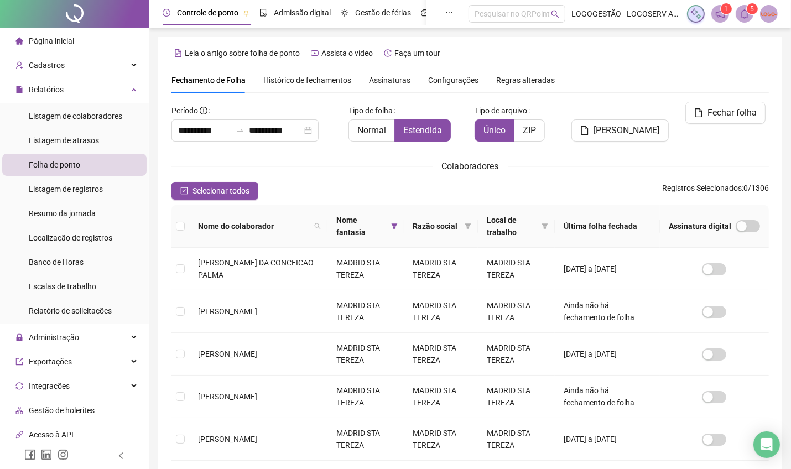
click at [742, 19] on span at bounding box center [745, 14] width 18 height 18
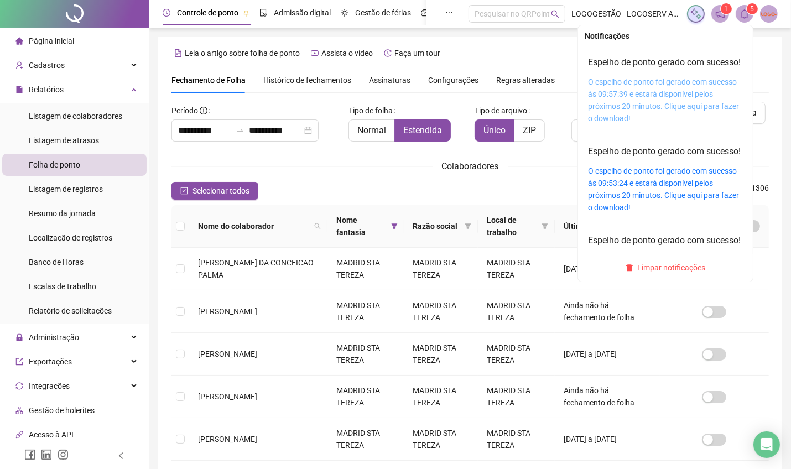
click at [683, 121] on link "O espelho de ponto foi gerado com sucesso às 09:57:39 e estará disponível pelos…" at bounding box center [663, 99] width 151 height 45
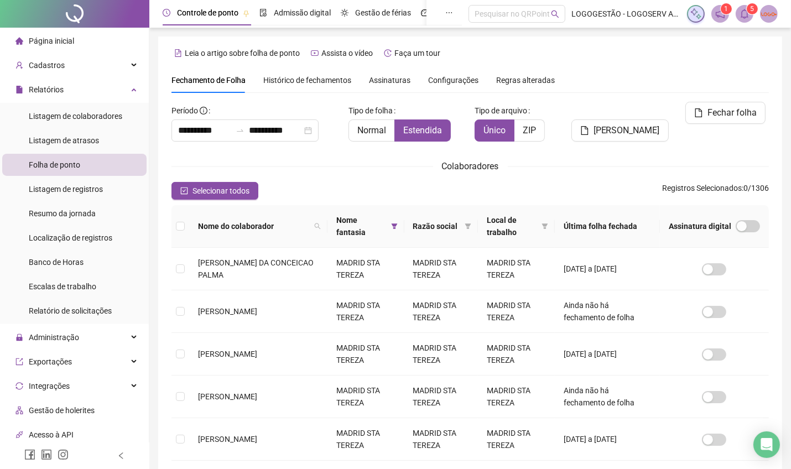
click at [748, 12] on span "5" at bounding box center [745, 14] width 18 height 18
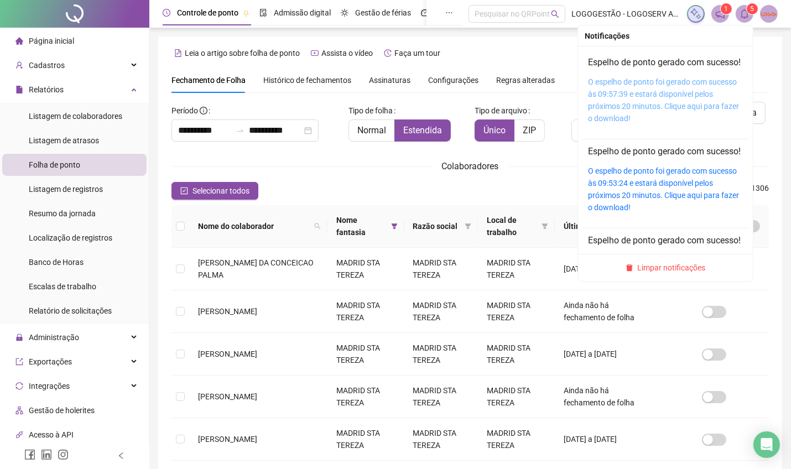
click at [671, 121] on link "O espelho de ponto foi gerado com sucesso às 09:57:39 e estará disponível pelos…" at bounding box center [663, 99] width 151 height 45
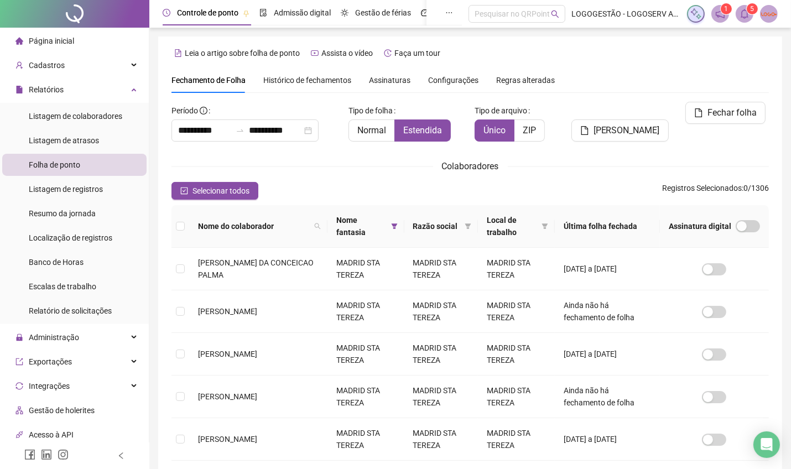
drag, startPoint x: 196, startPoint y: 194, endPoint x: 277, endPoint y: 185, distance: 81.9
click at [195, 192] on span "Selecionar todos" at bounding box center [221, 191] width 57 height 12
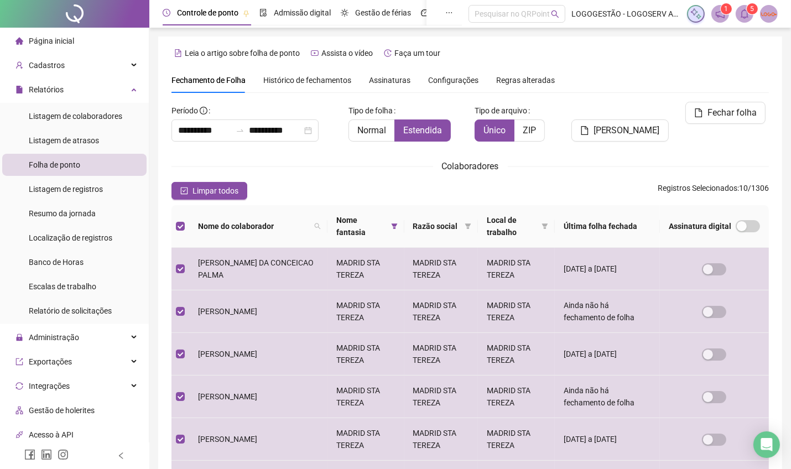
drag, startPoint x: 626, startPoint y: 113, endPoint x: 608, endPoint y: 195, distance: 83.9
click at [626, 124] on span "Gerar espelho" at bounding box center [627, 130] width 66 height 13
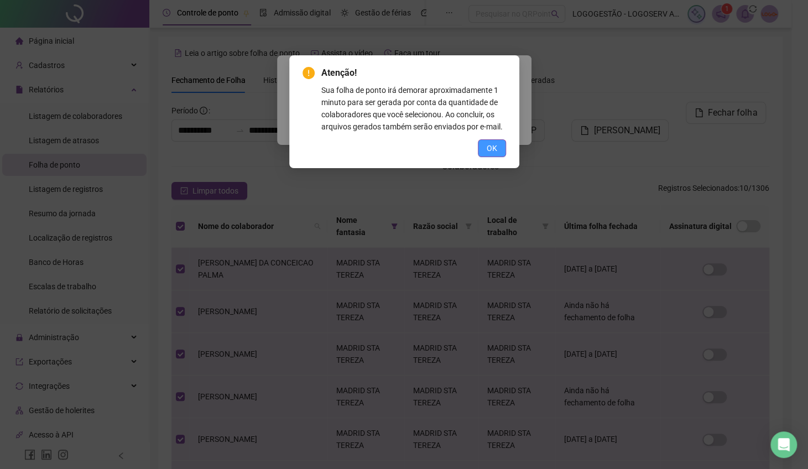
click at [496, 148] on span "OK" at bounding box center [492, 148] width 11 height 12
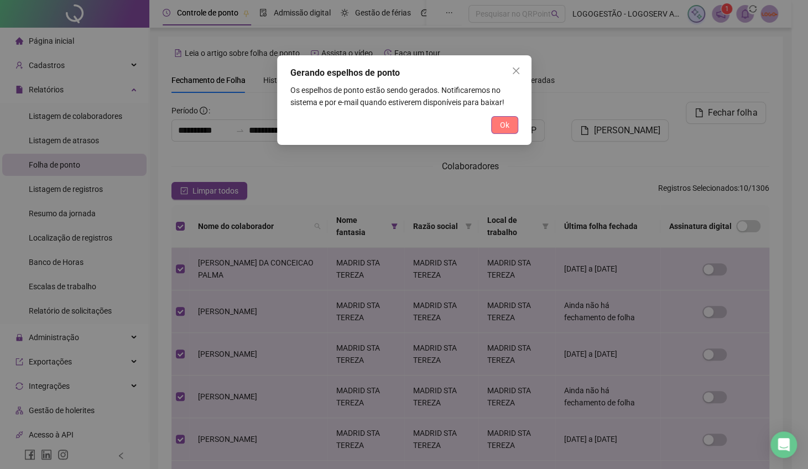
click at [505, 123] on span "Ok" at bounding box center [504, 125] width 9 height 12
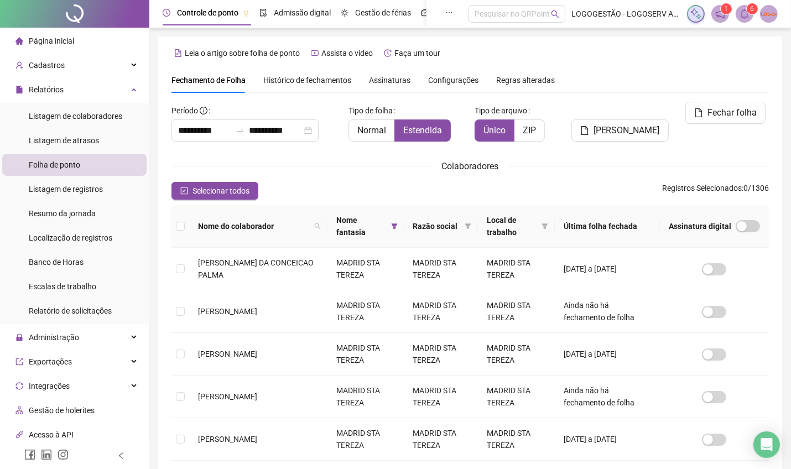
click at [749, 15] on span at bounding box center [745, 14] width 18 height 18
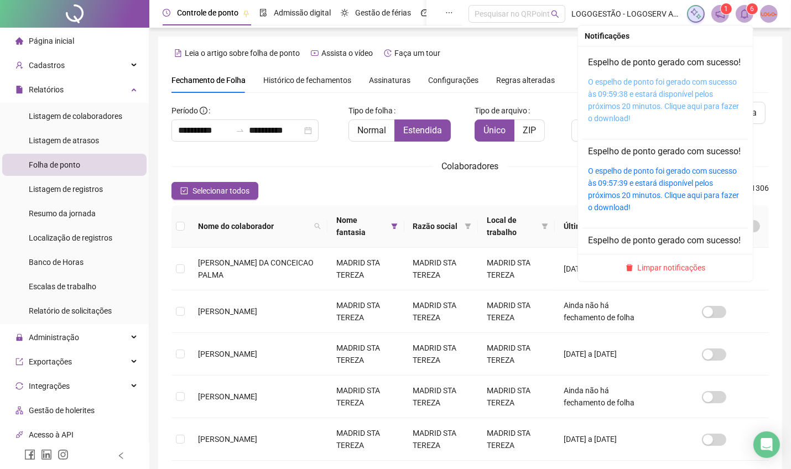
click at [673, 117] on link "O espelho de ponto foi gerado com sucesso às 09:59:38 e estará disponível pelos…" at bounding box center [663, 99] width 151 height 45
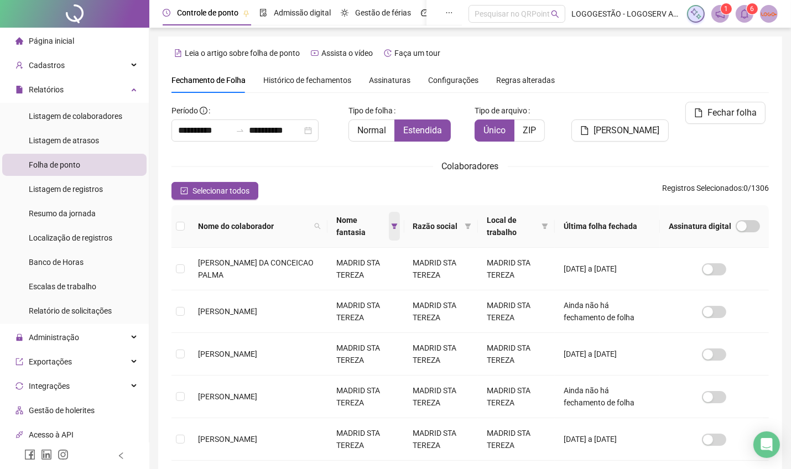
click at [389, 230] on span at bounding box center [394, 226] width 11 height 29
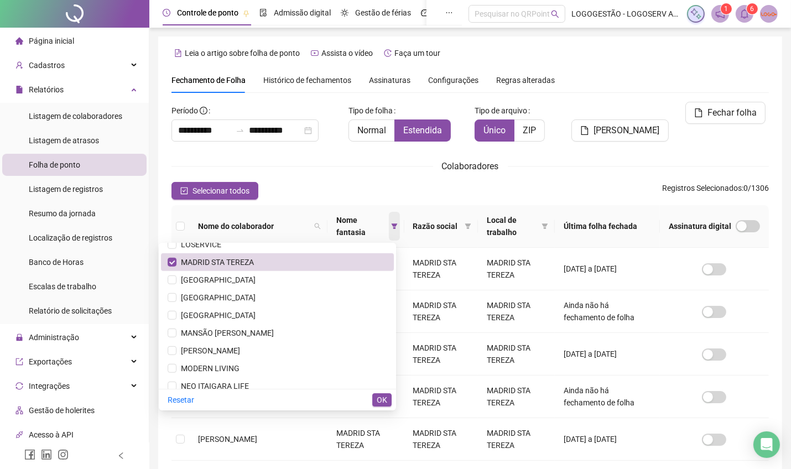
scroll to position [826, 0]
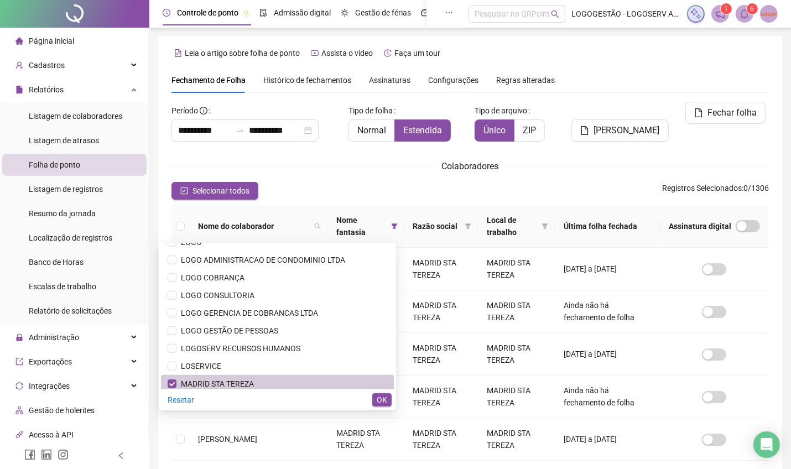
click at [297, 378] on span "MADRID STA TEREZA" at bounding box center [278, 384] width 220 height 12
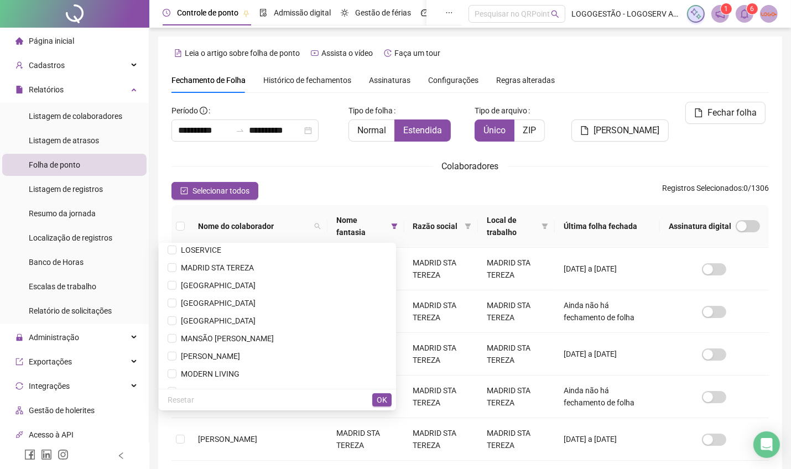
scroll to position [921, 0]
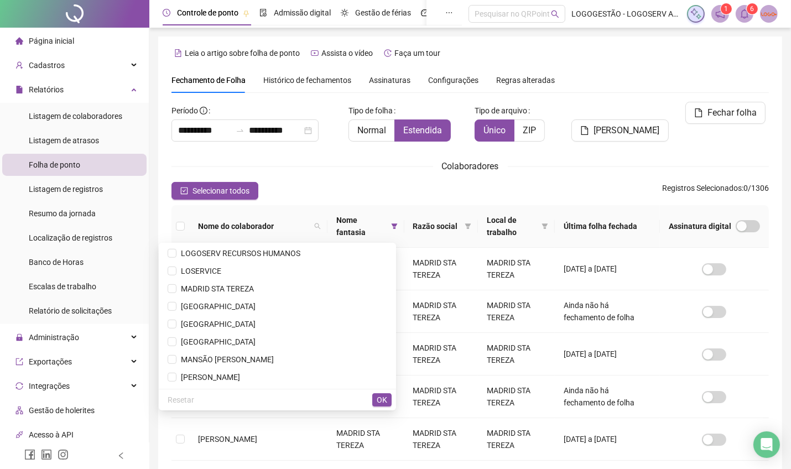
click at [299, 358] on span "MANSÃO ARTUR DE SÁ" at bounding box center [278, 360] width 220 height 12
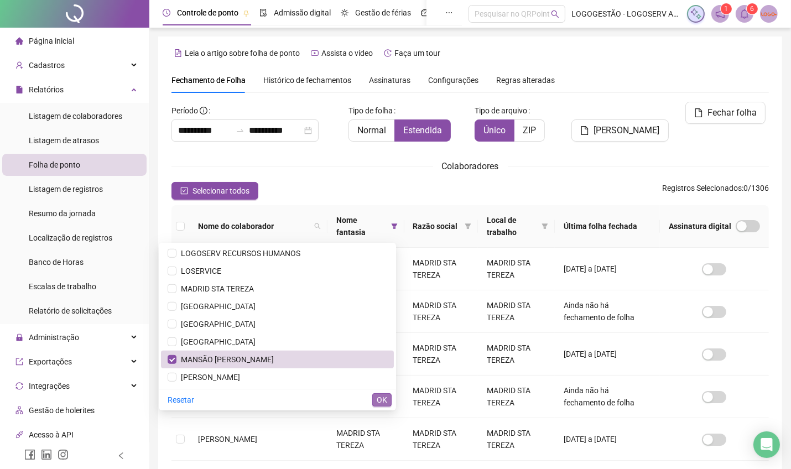
click at [377, 397] on button "OK" at bounding box center [381, 399] width 19 height 13
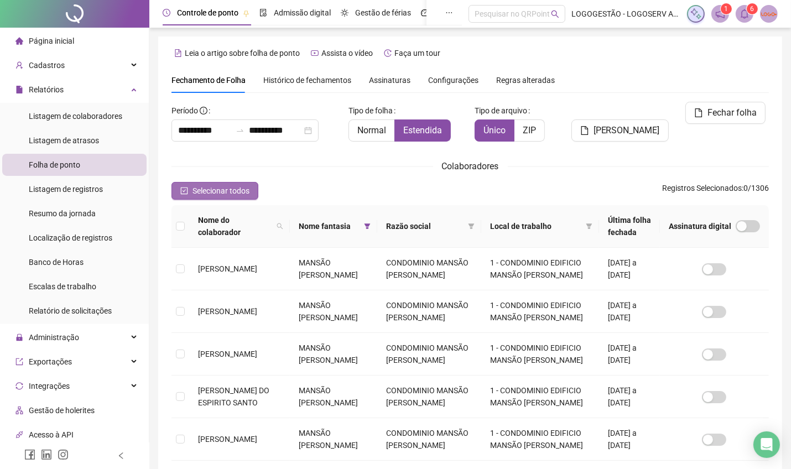
click at [243, 185] on span "Selecionar todos" at bounding box center [221, 191] width 57 height 12
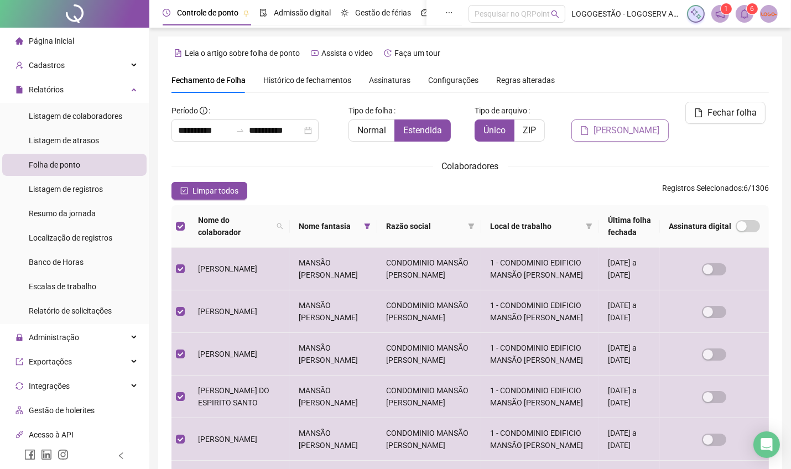
click at [584, 119] on button "Gerar espelho" at bounding box center [619, 130] width 97 height 22
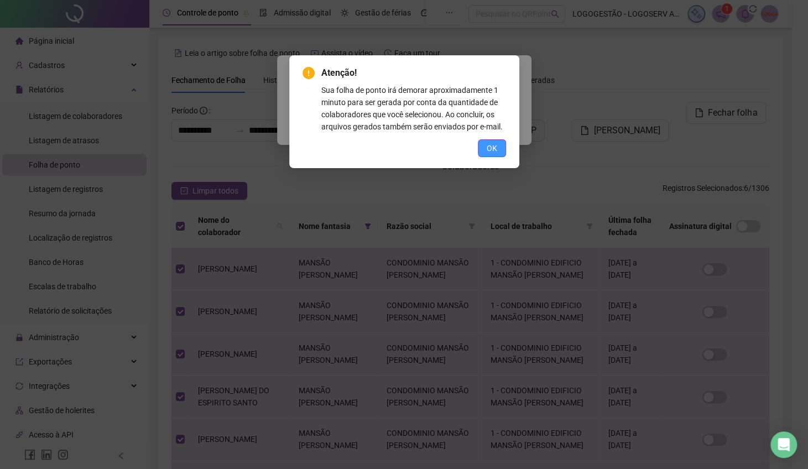
click at [489, 143] on span "OK" at bounding box center [492, 148] width 11 height 12
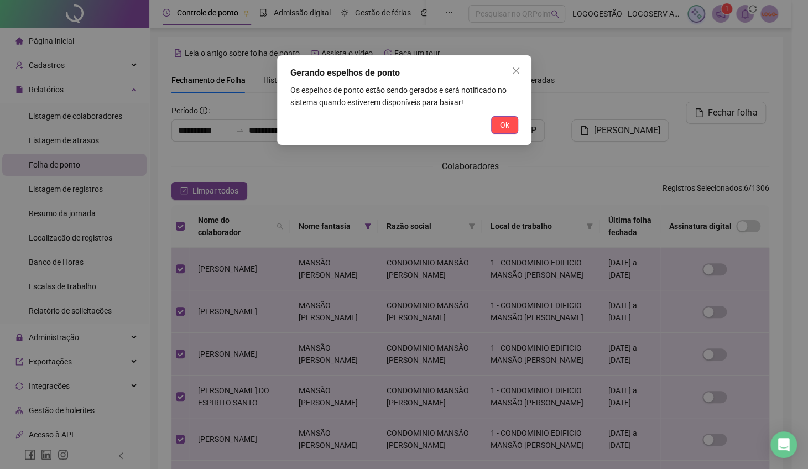
click at [503, 132] on button "Ok" at bounding box center [504, 125] width 27 height 18
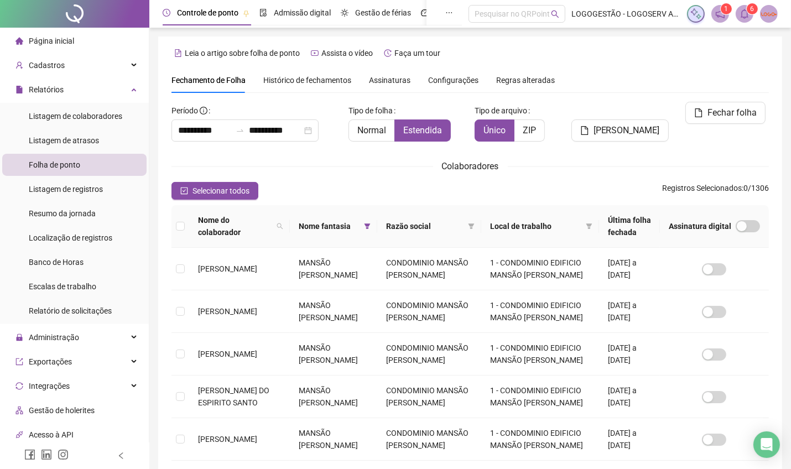
click at [742, 19] on span at bounding box center [745, 14] width 18 height 18
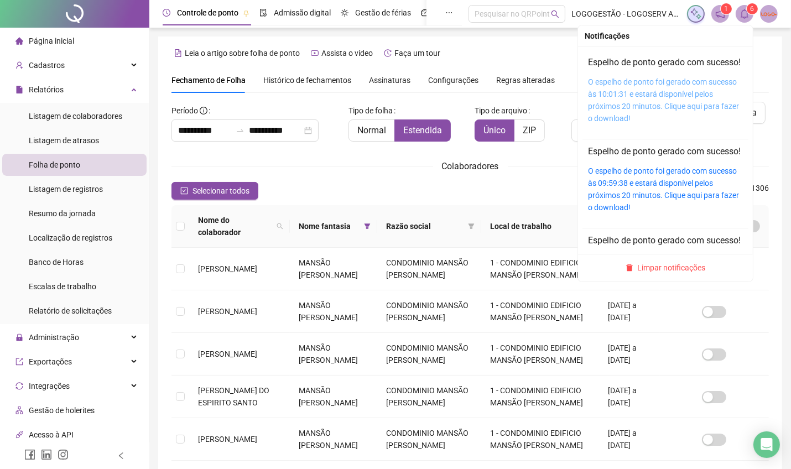
click at [686, 117] on link "O espelho de ponto foi gerado com sucesso às 10:01:31 e estará disponível pelos…" at bounding box center [663, 99] width 151 height 45
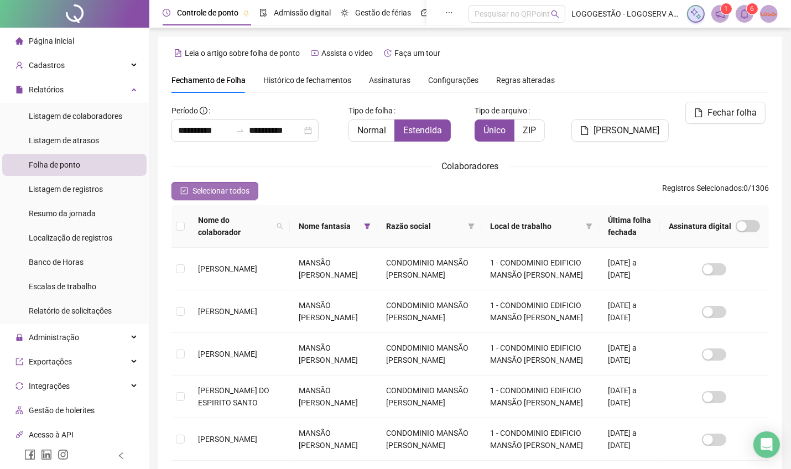
click at [200, 194] on span "Selecionar todos" at bounding box center [221, 191] width 57 height 12
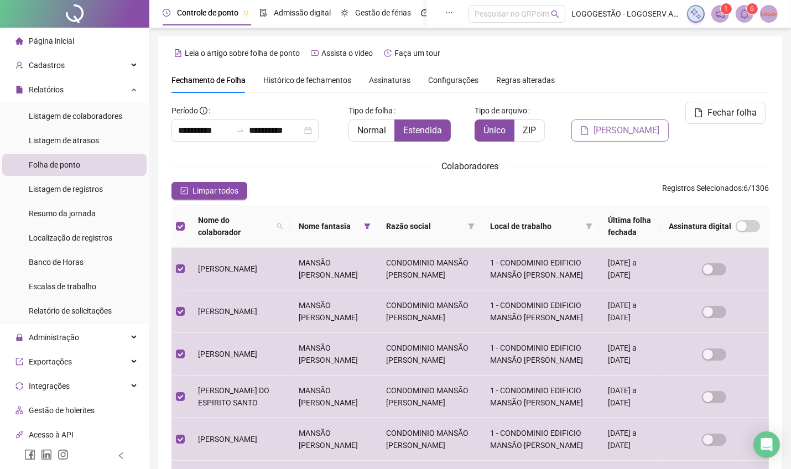
click at [588, 126] on icon "file" at bounding box center [584, 130] width 7 height 9
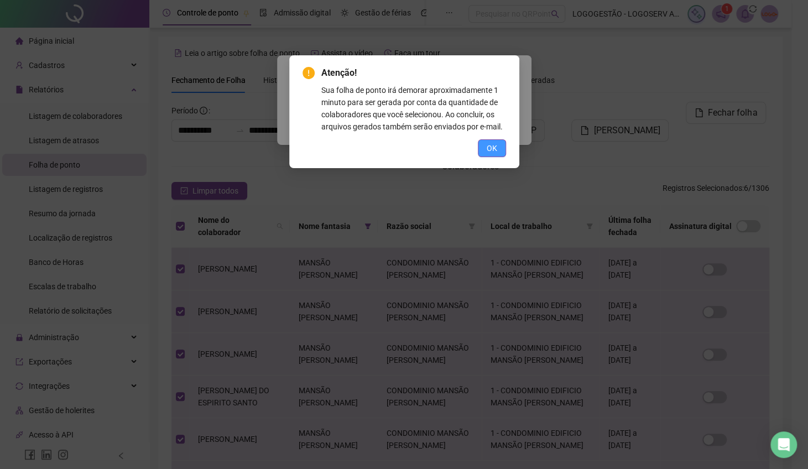
click at [490, 155] on button "OK" at bounding box center [492, 148] width 28 height 18
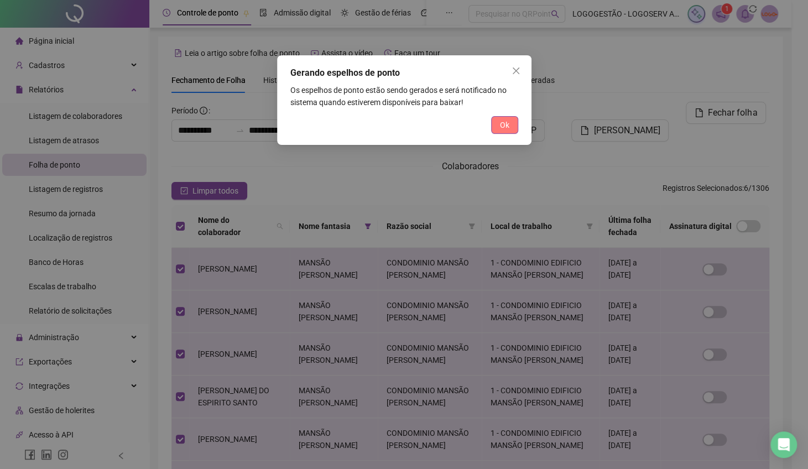
click at [500, 133] on button "Ok" at bounding box center [504, 125] width 27 height 18
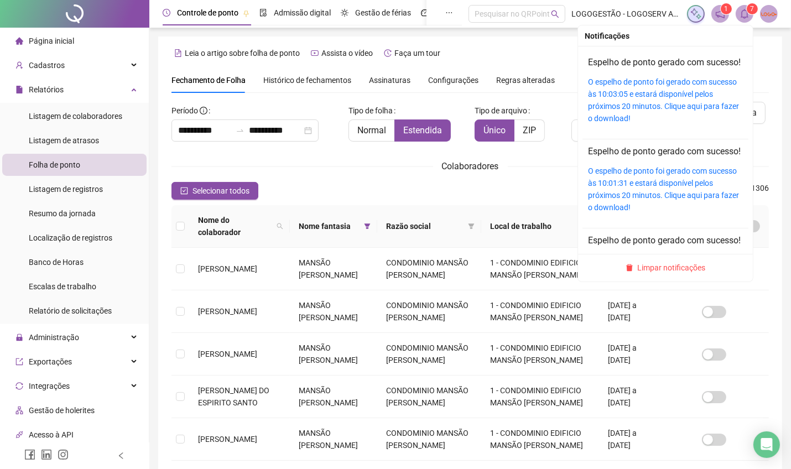
click at [744, 7] on span at bounding box center [745, 14] width 18 height 18
click at [688, 119] on link "O espelho de ponto foi gerado com sucesso às 10:03:05 e estará disponível pelos…" at bounding box center [663, 99] width 151 height 45
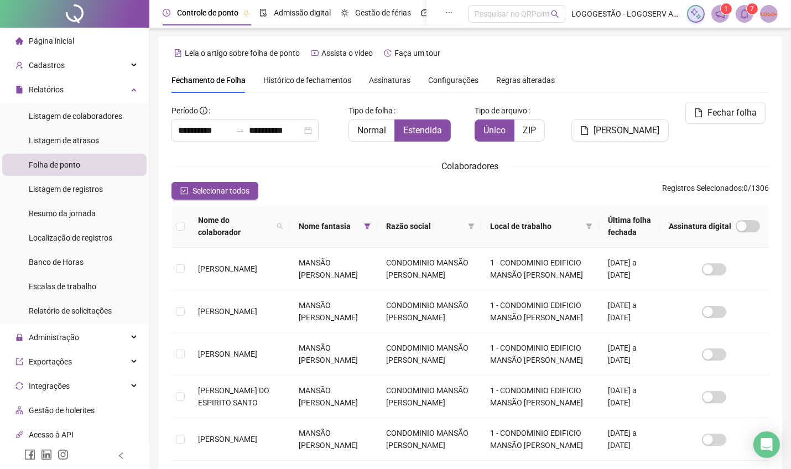
click at [358, 226] on th "Nome fantasia" at bounding box center [334, 226] width 88 height 43
click at [362, 231] on span at bounding box center [367, 226] width 11 height 17
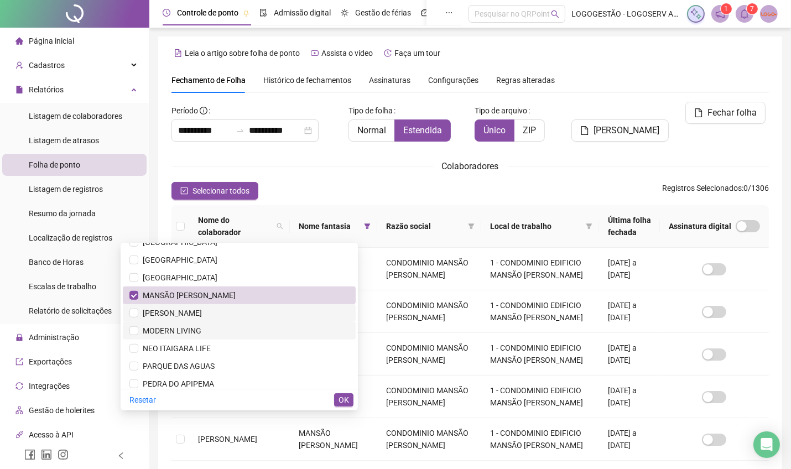
scroll to position [984, 0]
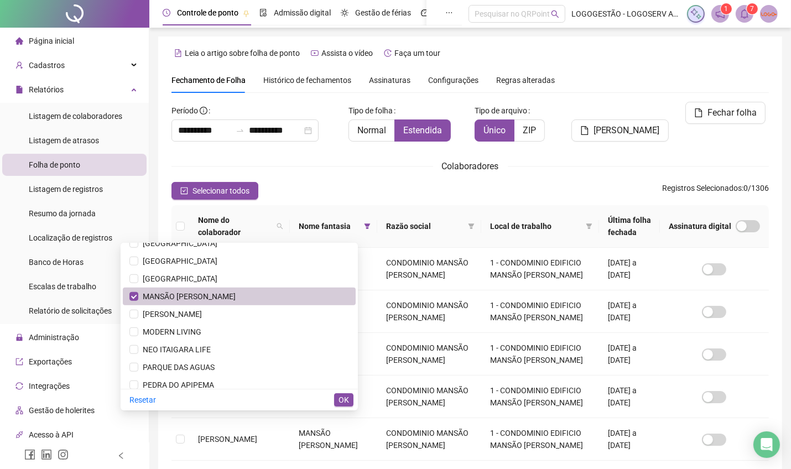
click at [272, 288] on li "MANSÃO ARTUR DE SÁ" at bounding box center [239, 297] width 233 height 18
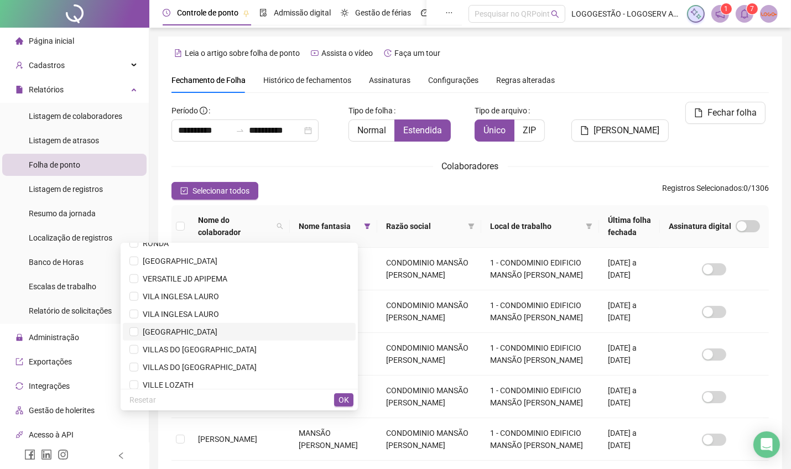
scroll to position [1327, 0]
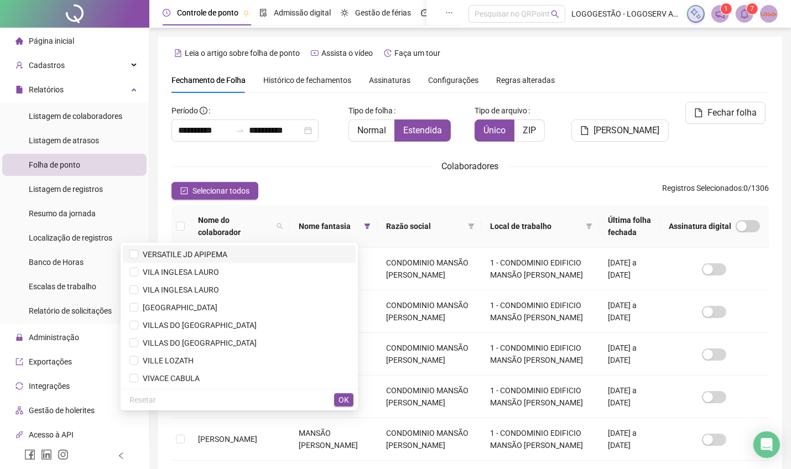
click at [270, 253] on span "VERSATILE JD APIPEMA" at bounding box center [239, 254] width 220 height 12
click at [344, 405] on span "OK" at bounding box center [344, 400] width 11 height 12
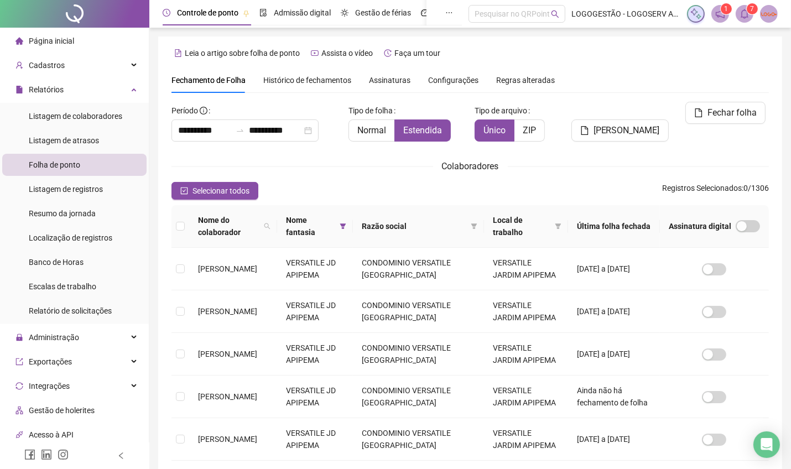
click at [205, 180] on div "**********" at bounding box center [469, 405] width 597 height 607
drag, startPoint x: 217, startPoint y: 189, endPoint x: 257, endPoint y: 179, distance: 41.2
click at [217, 190] on span "Selecionar todos" at bounding box center [221, 191] width 57 height 12
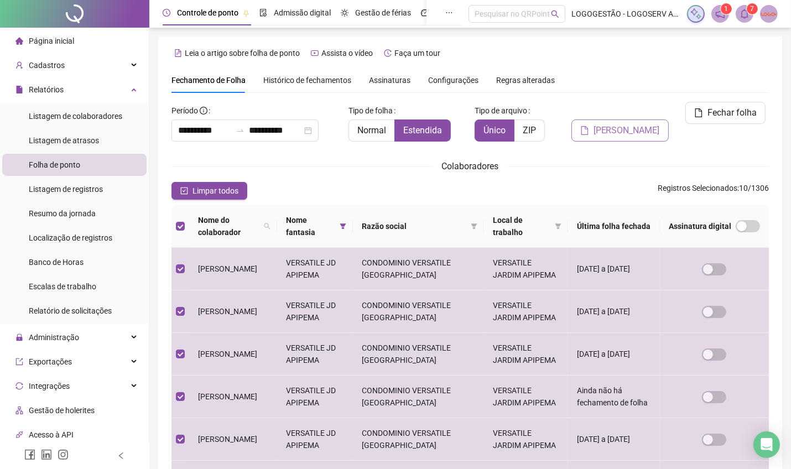
click at [658, 124] on span "Gerar espelho" at bounding box center [627, 130] width 66 height 13
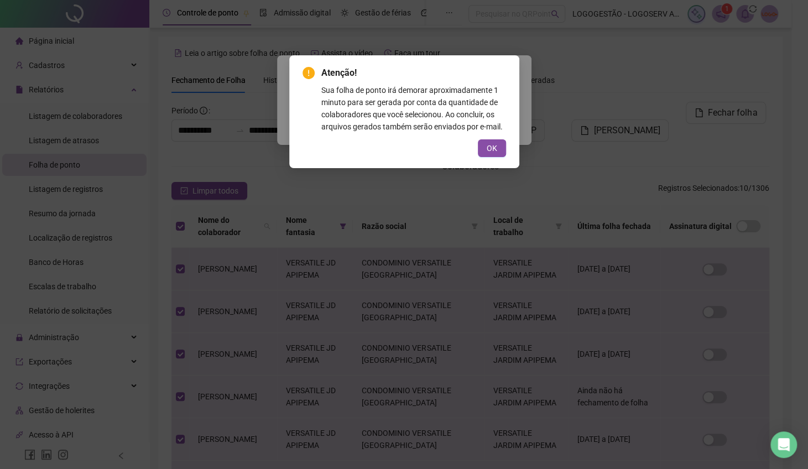
click at [487, 157] on div "Atenção! Sua folha de ponto irá demorar aproximadamente 1 minuto para ser gerad…" at bounding box center [404, 111] width 230 height 113
drag, startPoint x: 490, startPoint y: 154, endPoint x: 491, endPoint y: 139, distance: 14.4
click at [490, 141] on button "OK" at bounding box center [492, 148] width 28 height 18
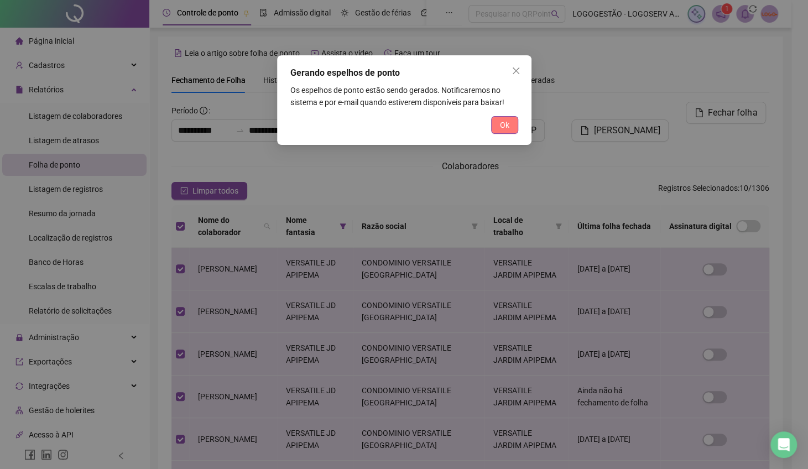
click at [498, 127] on button "Ok" at bounding box center [504, 125] width 27 height 18
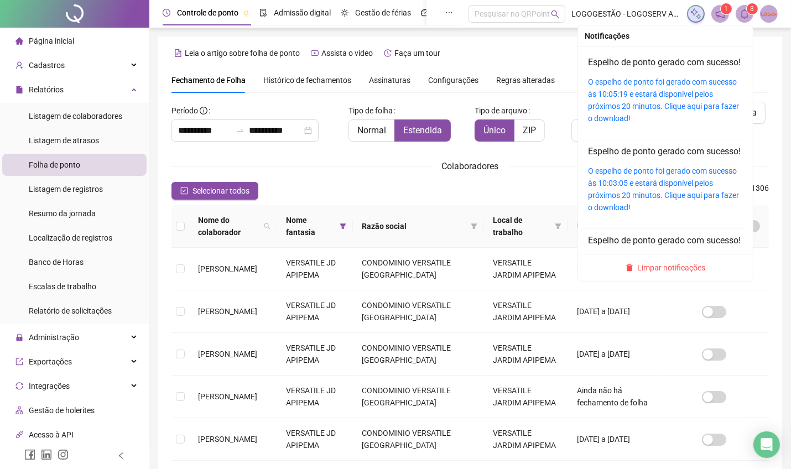
click at [744, 14] on icon "bell" at bounding box center [745, 14] width 10 height 10
click at [678, 122] on link "O espelho de ponto foi gerado com sucesso às 10:05:19 e estará disponível pelos…" at bounding box center [663, 99] width 151 height 45
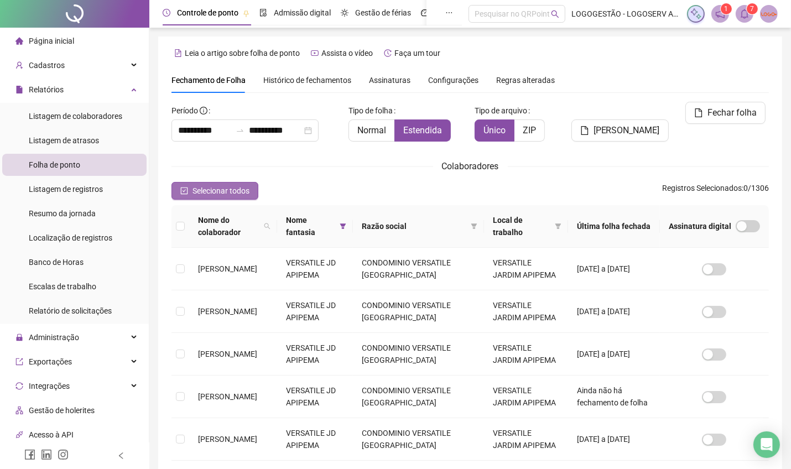
click at [228, 194] on span "Selecionar todos" at bounding box center [221, 191] width 57 height 12
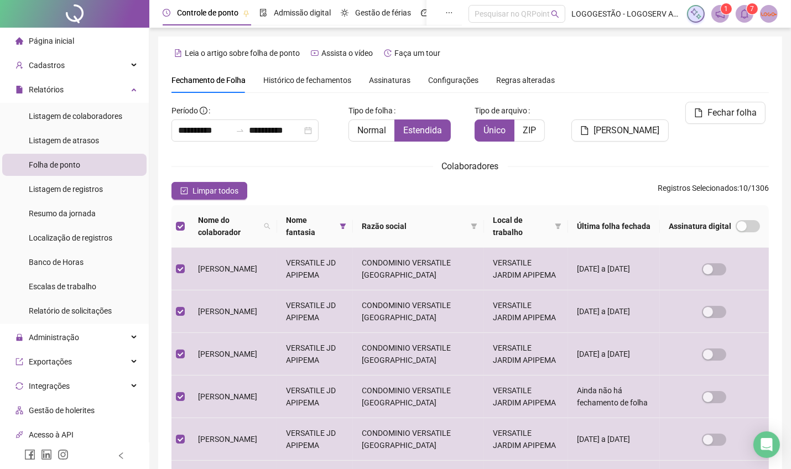
click at [622, 124] on span "Gerar espelho" at bounding box center [627, 130] width 66 height 13
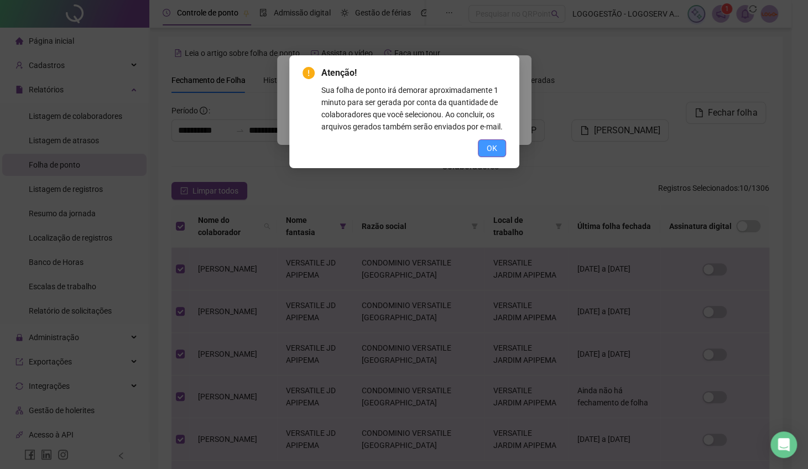
click at [497, 154] on button "OK" at bounding box center [492, 148] width 28 height 18
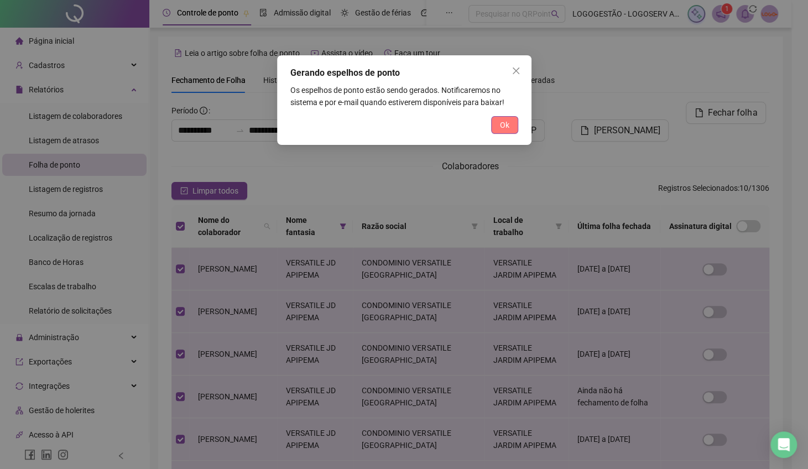
click at [504, 126] on span "Ok" at bounding box center [504, 125] width 9 height 12
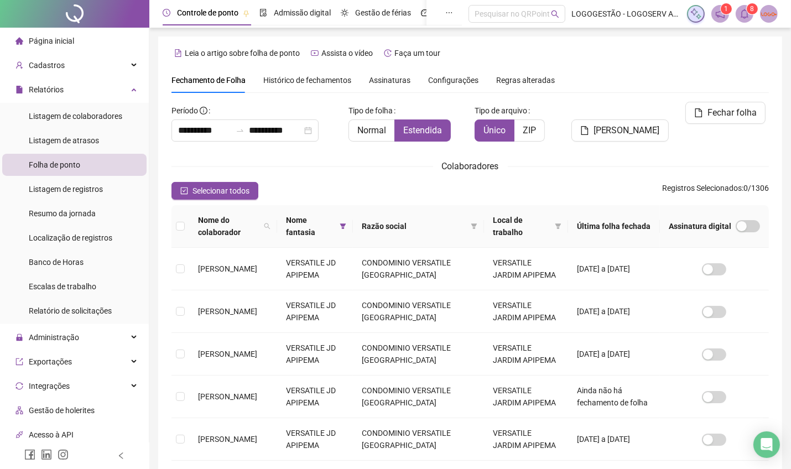
click at [752, 6] on span "8" at bounding box center [753, 9] width 4 height 8
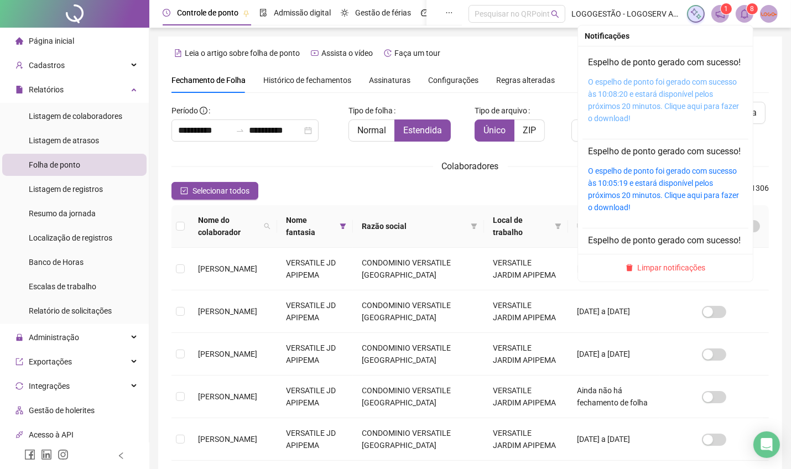
click at [701, 115] on link "O espelho de ponto foi gerado com sucesso às 10:08:20 e estará disponível pelos…" at bounding box center [663, 99] width 151 height 45
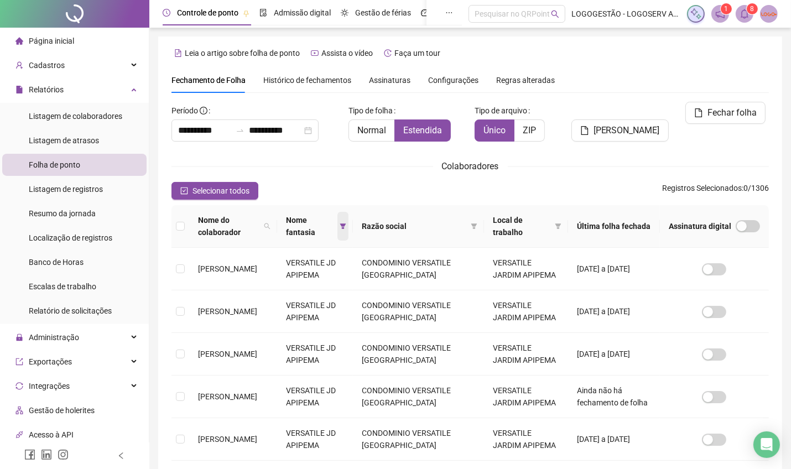
click at [346, 228] on icon "filter" at bounding box center [343, 226] width 7 height 7
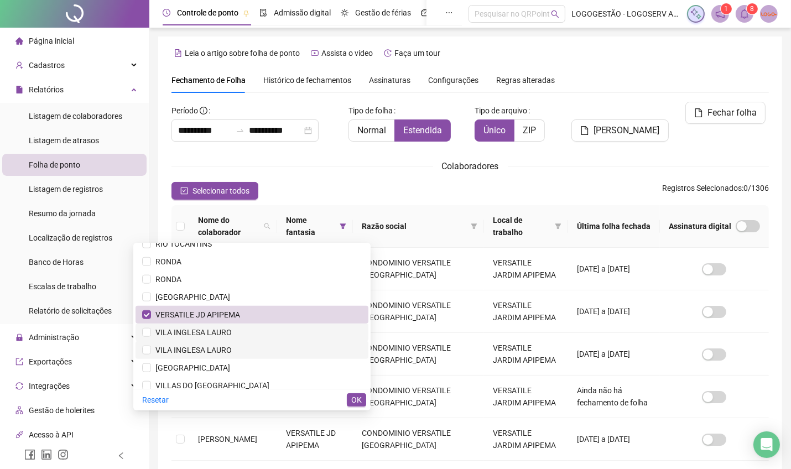
scroll to position [1267, 0]
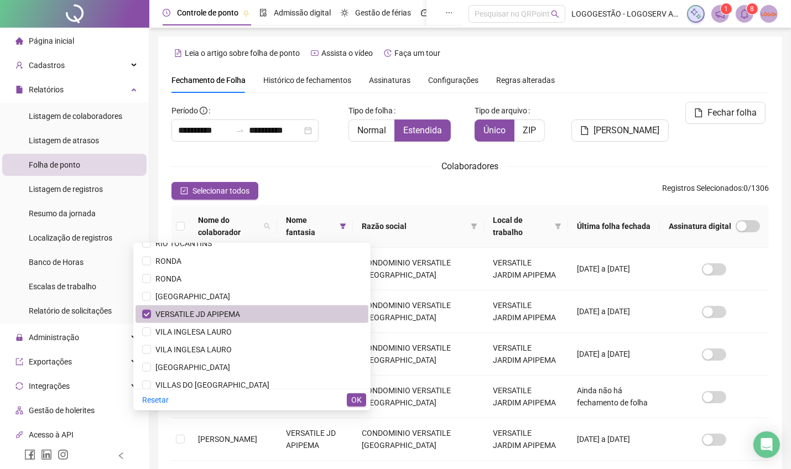
click at [231, 314] on span "VERSATILE JD APIPEMA" at bounding box center [195, 314] width 89 height 9
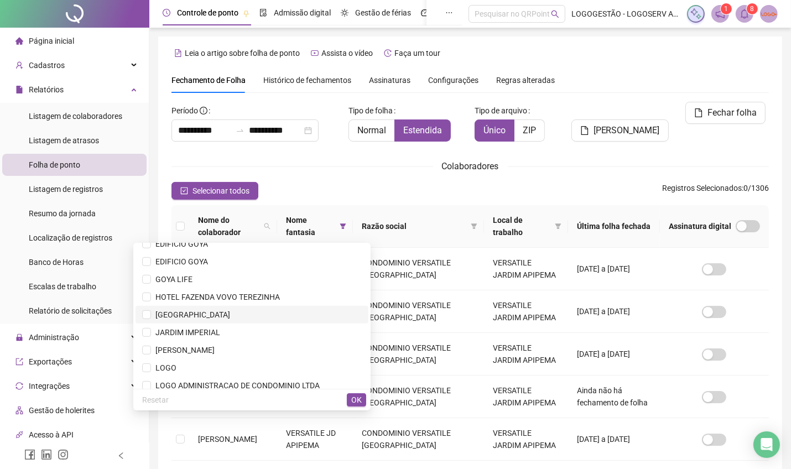
scroll to position [664, 0]
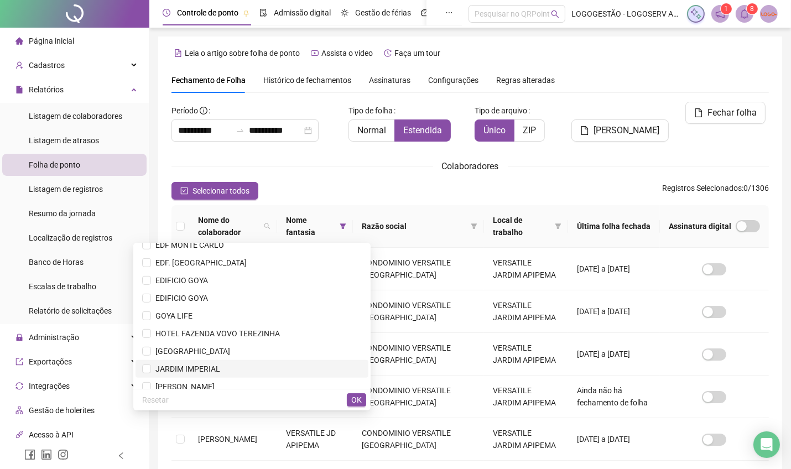
click at [219, 361] on li "JARDIM IMPERIAL" at bounding box center [252, 369] width 233 height 18
click at [354, 397] on span "OK" at bounding box center [356, 400] width 11 height 12
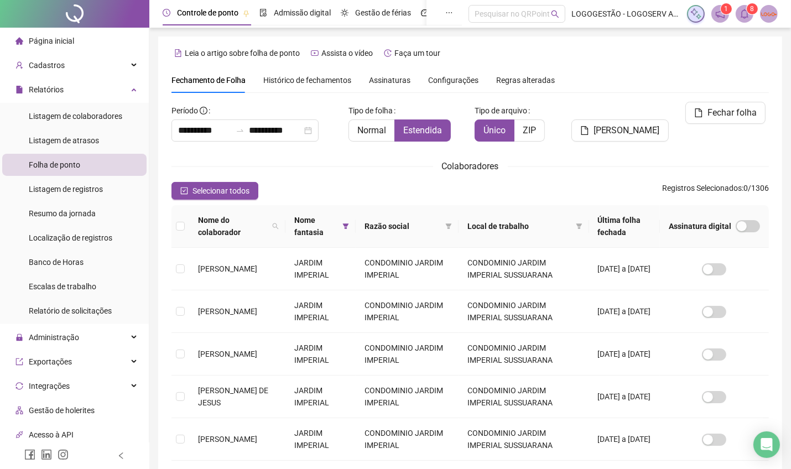
click at [208, 180] on div "**********" at bounding box center [469, 299] width 597 height 394
click at [216, 188] on span "Selecionar todos" at bounding box center [221, 191] width 57 height 12
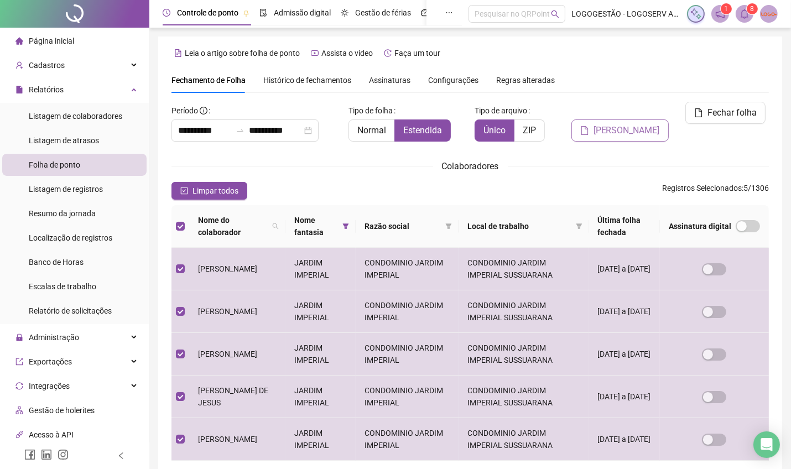
click at [618, 124] on span "Gerar espelho" at bounding box center [627, 130] width 66 height 13
click at [616, 124] on span "Gerar espelho" at bounding box center [627, 130] width 66 height 13
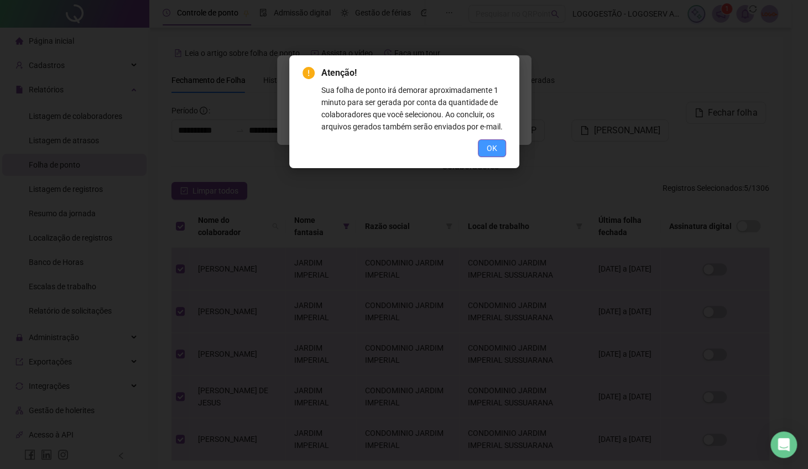
click at [487, 149] on span "OK" at bounding box center [492, 148] width 11 height 12
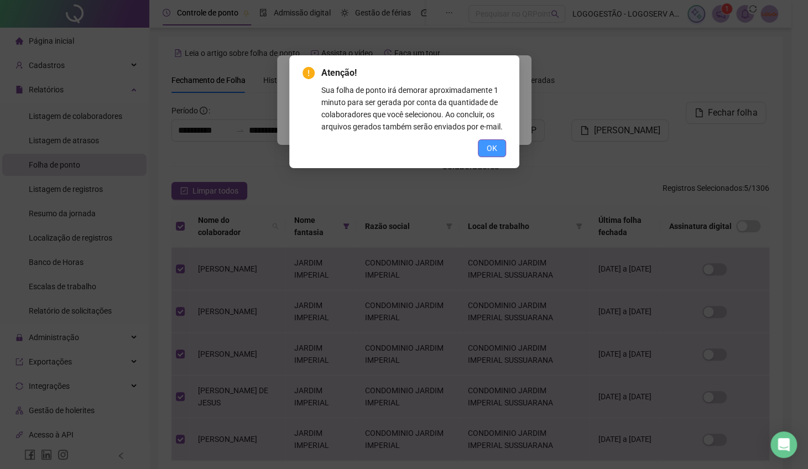
click at [493, 150] on button "OK" at bounding box center [492, 148] width 28 height 18
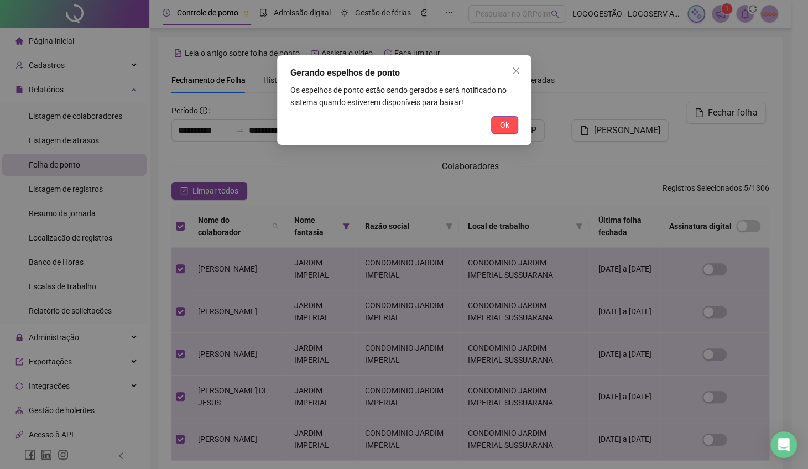
click at [497, 131] on button "Ok" at bounding box center [504, 125] width 27 height 18
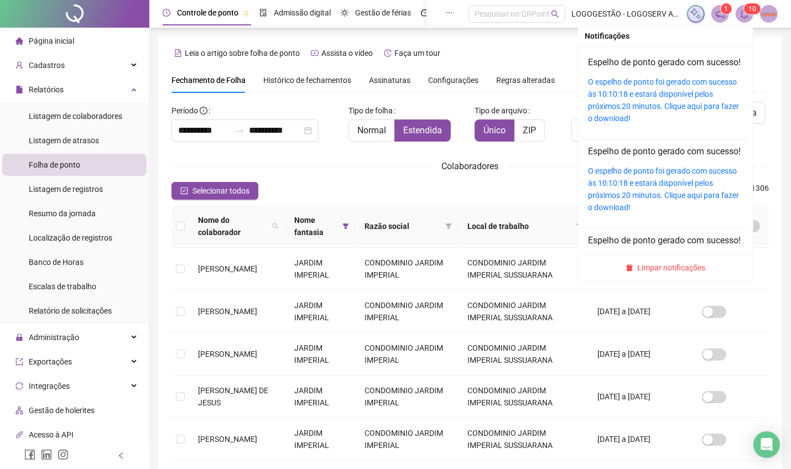
click at [741, 7] on span at bounding box center [745, 14] width 18 height 18
click at [688, 115] on link "O espelho de ponto foi gerado com sucesso às 10:10:18 e estará disponível pelos…" at bounding box center [663, 99] width 151 height 45
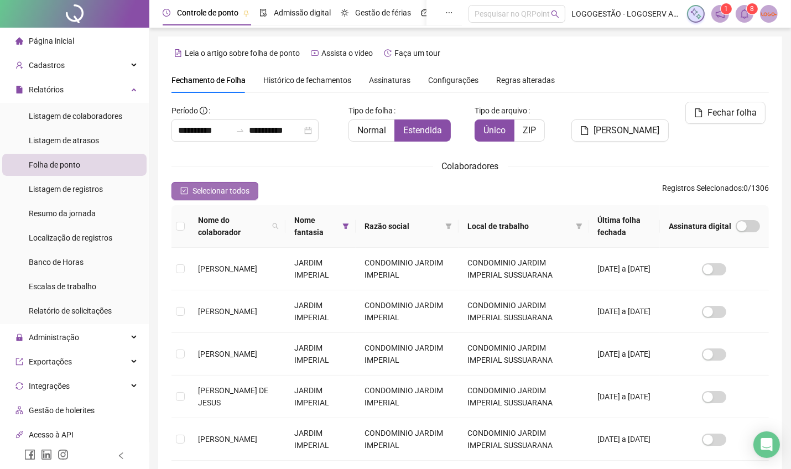
click at [179, 189] on button "Selecionar todos" at bounding box center [214, 191] width 87 height 18
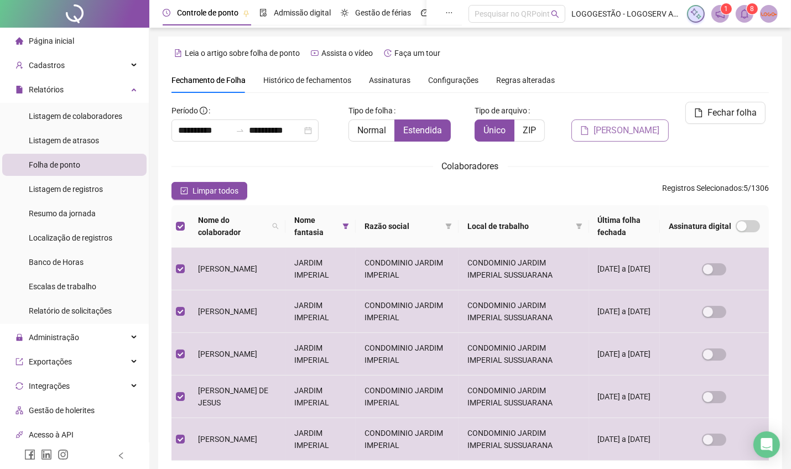
click at [620, 124] on span "Gerar espelho" at bounding box center [627, 130] width 66 height 13
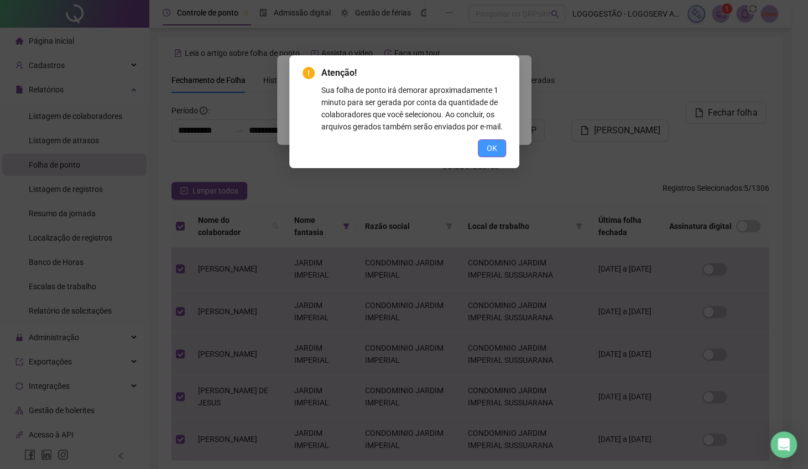
click at [499, 146] on button "OK" at bounding box center [492, 148] width 28 height 18
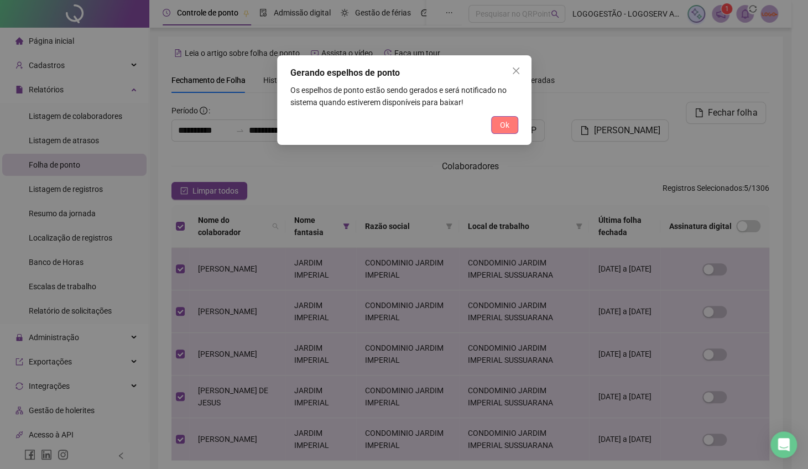
click at [502, 131] on button "Ok" at bounding box center [504, 125] width 27 height 18
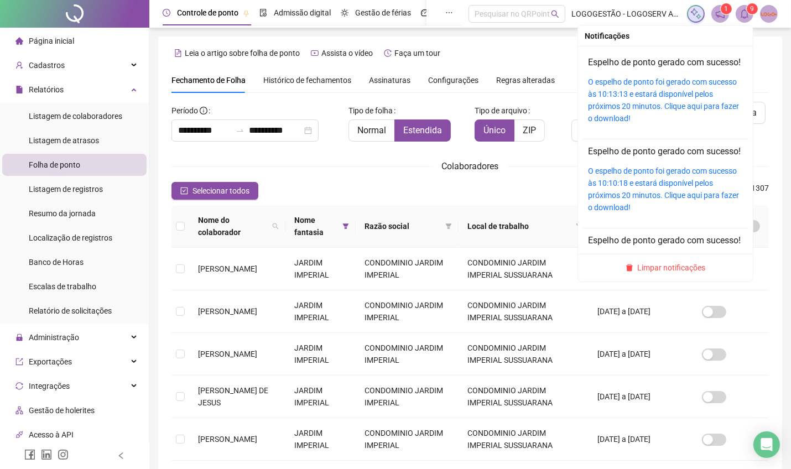
click at [744, 14] on icon "bell" at bounding box center [745, 14] width 10 height 10
click at [662, 116] on link "O espelho de ponto foi gerado com sucesso às 10:13:13 e estará disponível pelos…" at bounding box center [663, 99] width 151 height 45
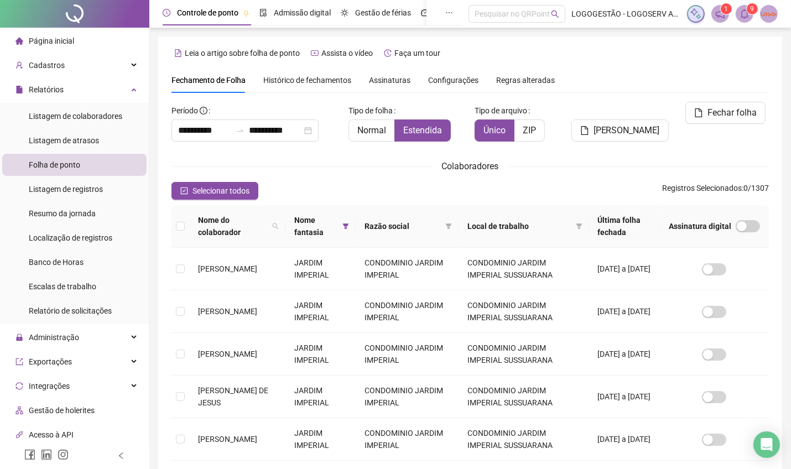
click at [355, 225] on th "Nome fantasia" at bounding box center [320, 226] width 70 height 43
click at [347, 227] on icon "filter" at bounding box center [345, 226] width 7 height 7
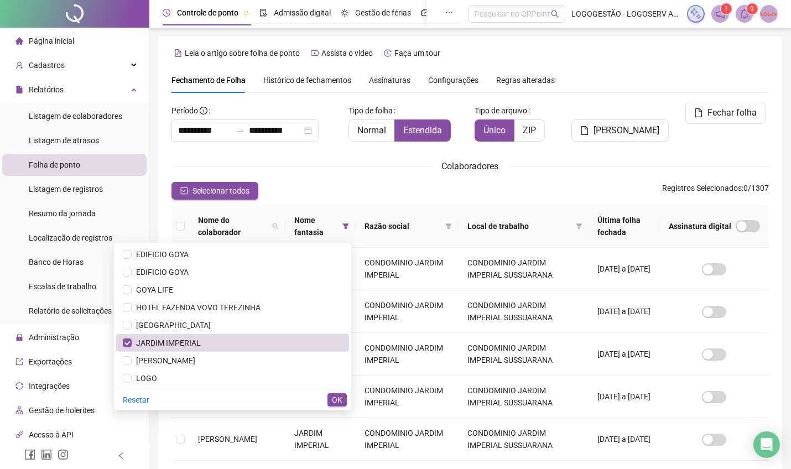
scroll to position [727, 0]
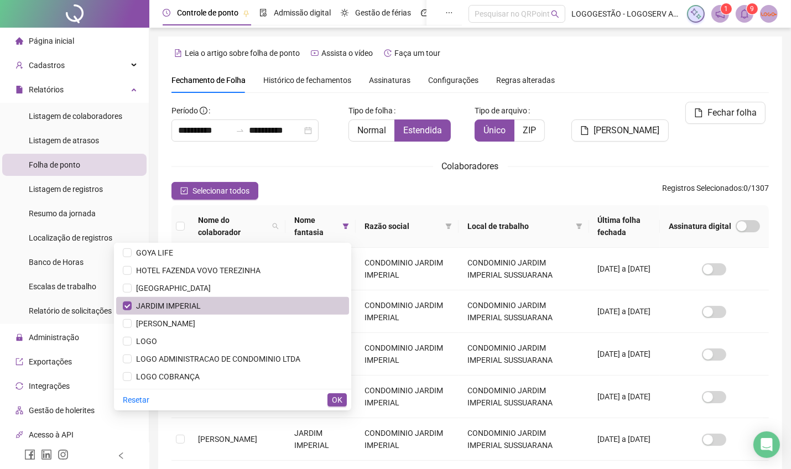
click at [201, 309] on span "JARDIM IMPERIAL" at bounding box center [166, 306] width 69 height 9
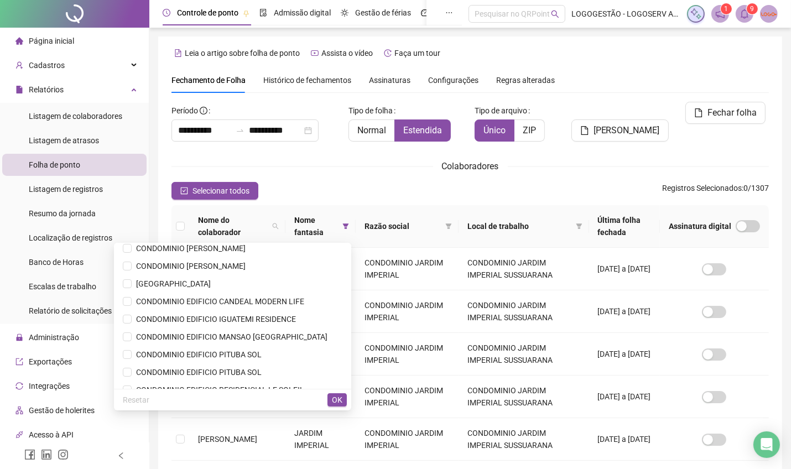
scroll to position [147, 0]
click at [226, 329] on li "CONDOMINIO EDIFICIO MANSAO BAIA AZUL" at bounding box center [232, 337] width 233 height 18
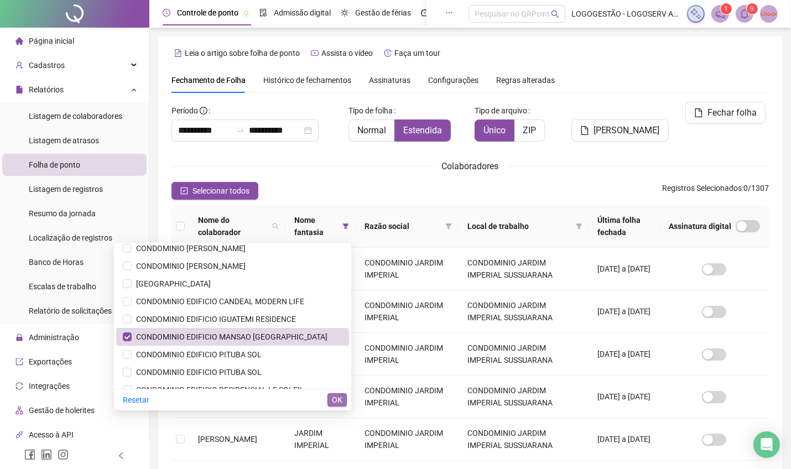
click at [337, 394] on span "OK" at bounding box center [337, 400] width 11 height 12
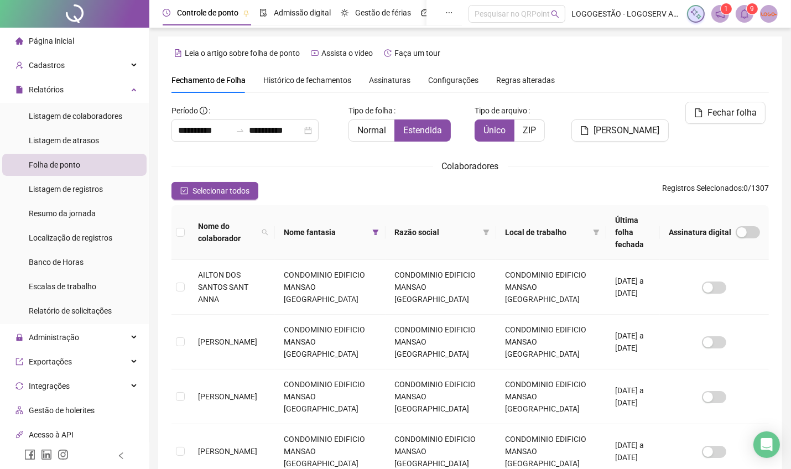
click at [206, 172] on div "Colaboradores" at bounding box center [469, 166] width 597 height 14
click at [207, 190] on span "Selecionar todos" at bounding box center [221, 191] width 57 height 12
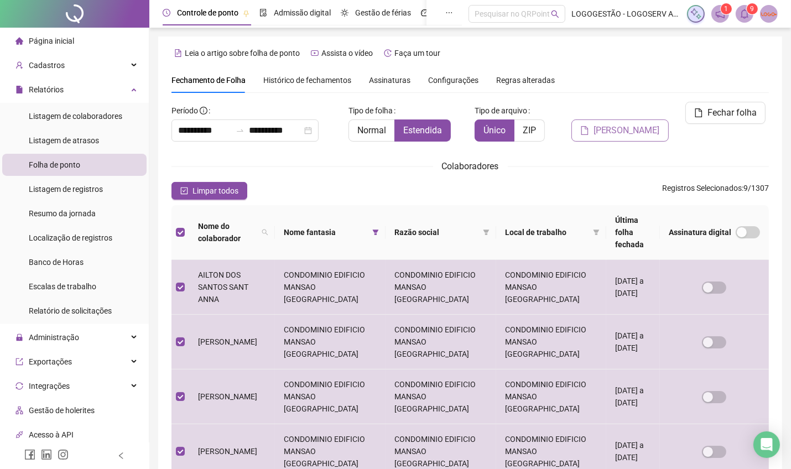
click at [590, 119] on button "Gerar espelho" at bounding box center [619, 130] width 97 height 22
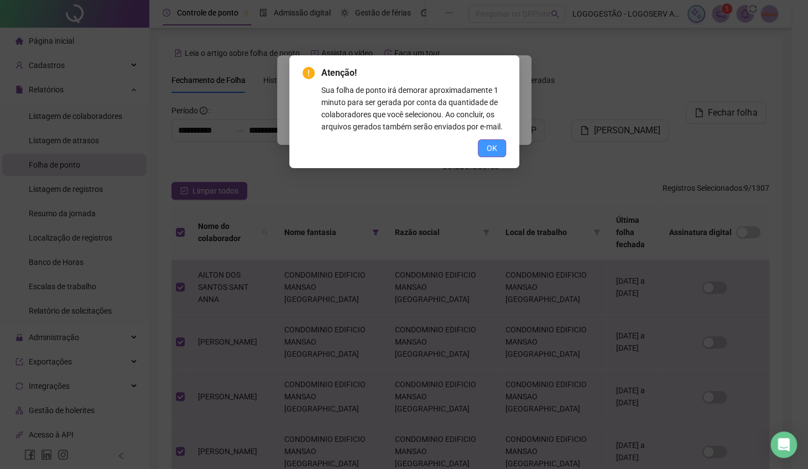
click at [498, 156] on button "OK" at bounding box center [492, 148] width 28 height 18
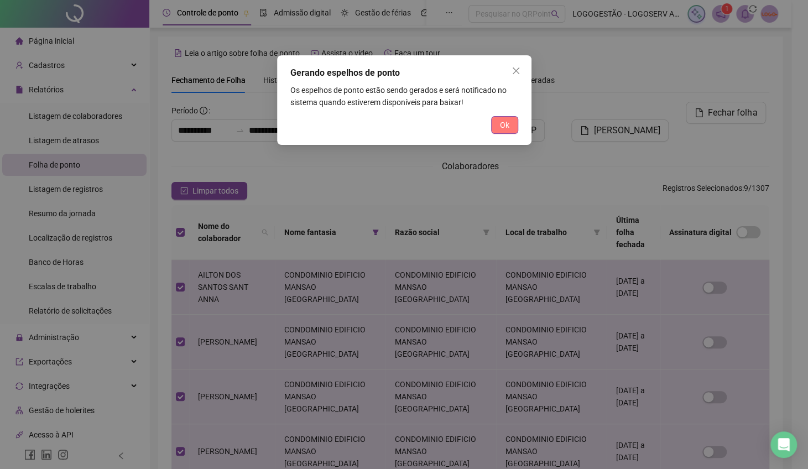
click at [501, 126] on span "Ok" at bounding box center [504, 125] width 9 height 12
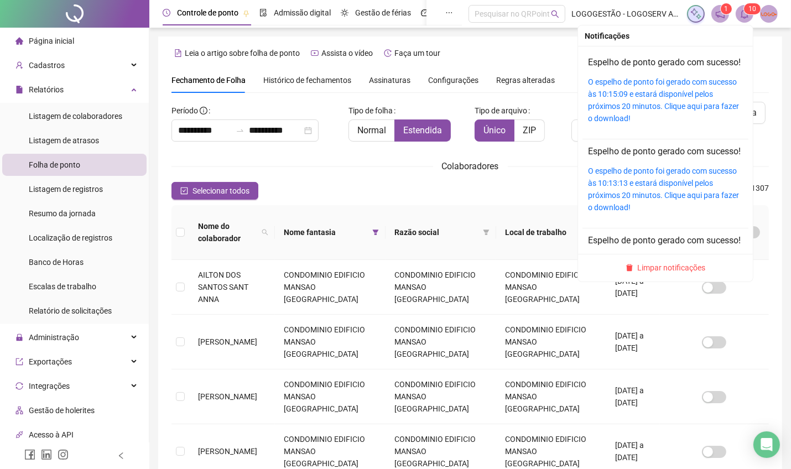
click at [748, 8] on sup "1 0" at bounding box center [752, 8] width 17 height 11
click at [667, 122] on link "O espelho de ponto foi gerado com sucesso às 10:15:09 e estará disponível pelos…" at bounding box center [663, 99] width 151 height 45
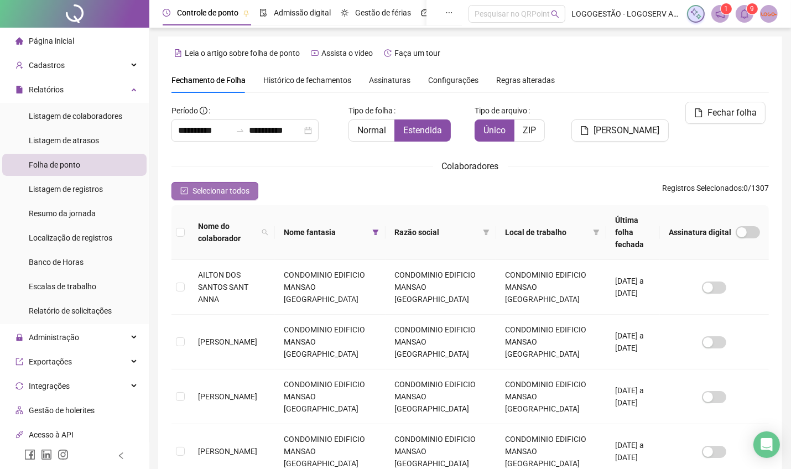
click at [215, 183] on button "Selecionar todos" at bounding box center [214, 191] width 87 height 18
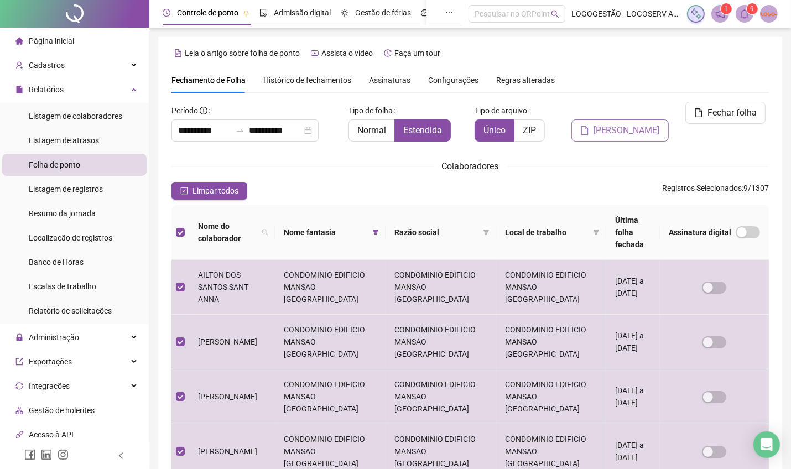
click at [643, 119] on button "Gerar espelho" at bounding box center [619, 130] width 97 height 22
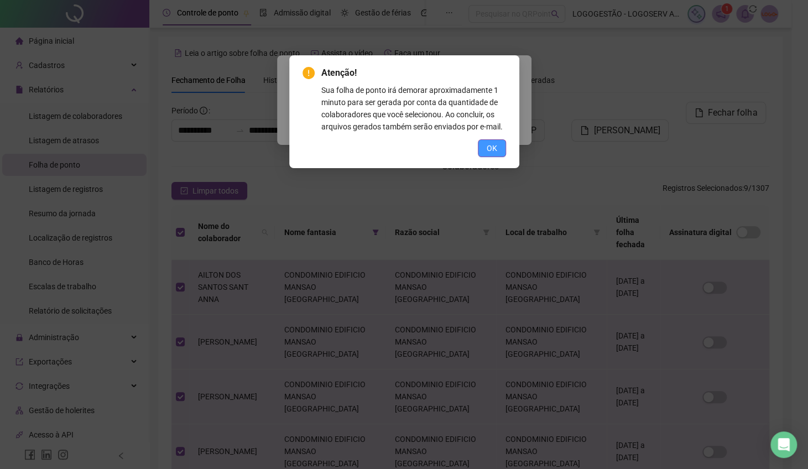
click at [480, 143] on button "OK" at bounding box center [492, 148] width 28 height 18
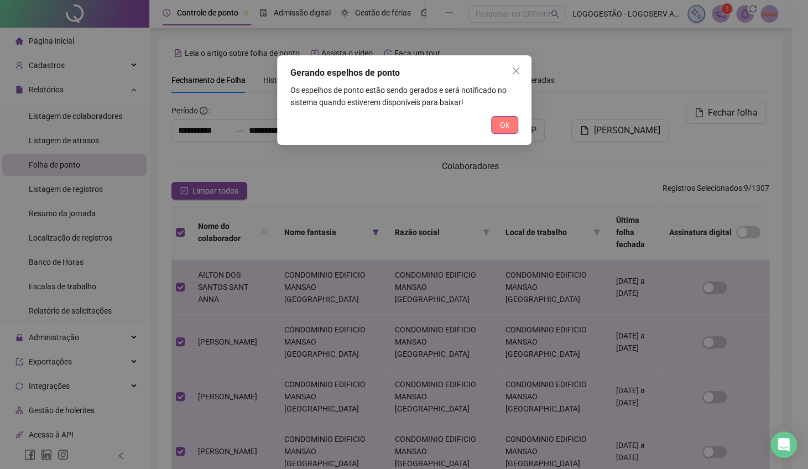
click at [503, 121] on span "Ok" at bounding box center [504, 125] width 9 height 12
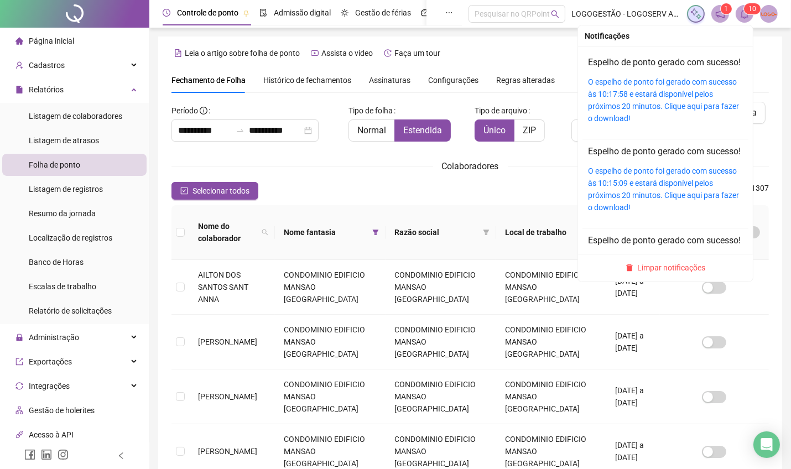
click at [747, 12] on sup "1 0" at bounding box center [752, 8] width 17 height 11
click at [688, 124] on div "O espelho de ponto foi gerado com sucesso às 10:17:58 e estará disponível pelos…" at bounding box center [665, 100] width 155 height 49
click at [688, 120] on link "O espelho de ponto foi gerado com sucesso às 10:17:58 e estará disponível pelos…" at bounding box center [663, 99] width 151 height 45
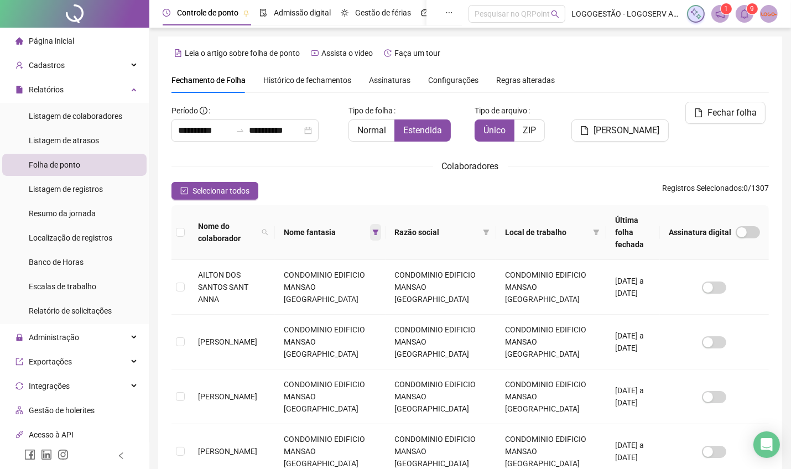
drag, startPoint x: 372, startPoint y: 220, endPoint x: 377, endPoint y: 225, distance: 7.0
click at [373, 224] on span at bounding box center [375, 232] width 11 height 17
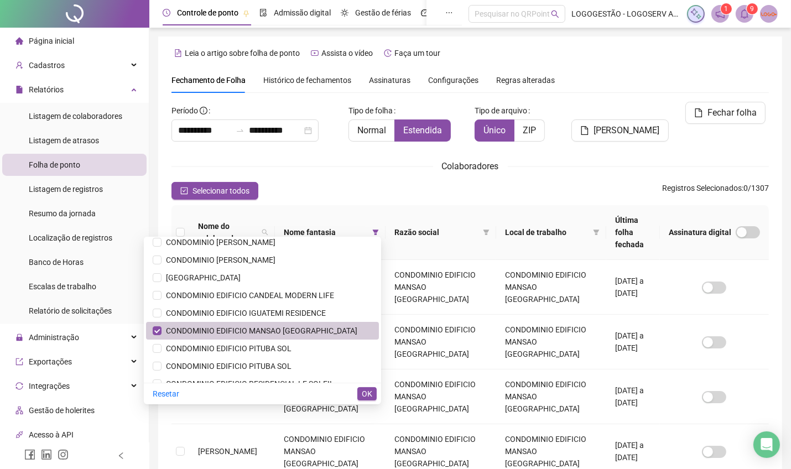
click at [320, 322] on li "CONDOMINIO EDIFICIO MANSAO BAIA AZUL" at bounding box center [262, 331] width 233 height 18
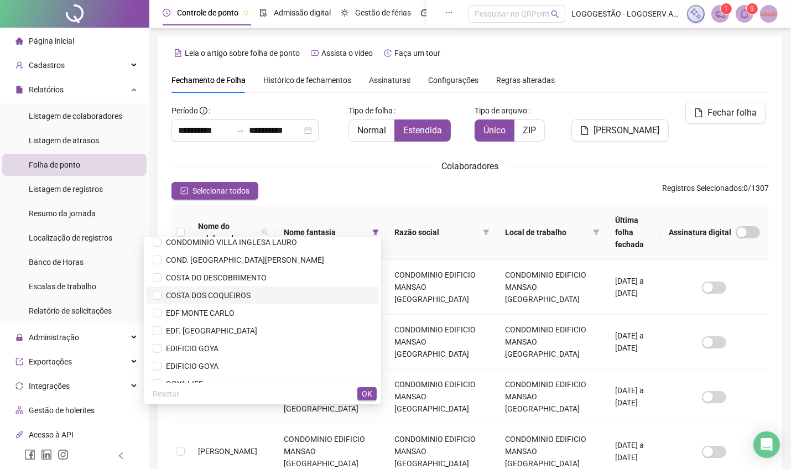
scroll to position [553, 0]
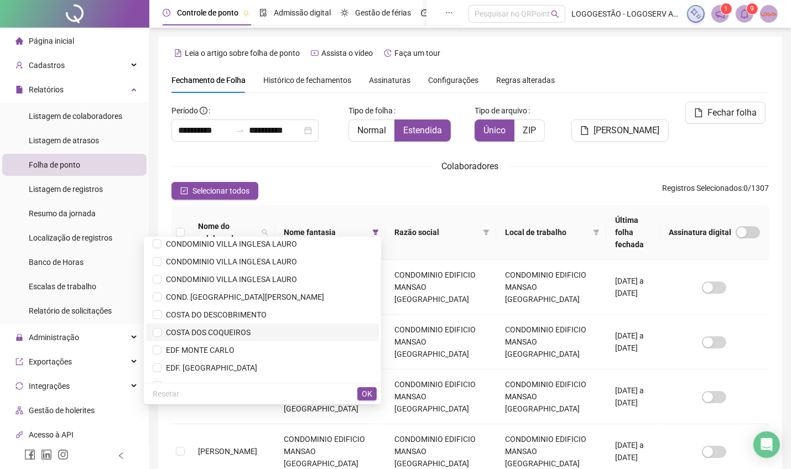
click at [299, 326] on span "COSTA DOS COQUEIROS" at bounding box center [263, 332] width 220 height 12
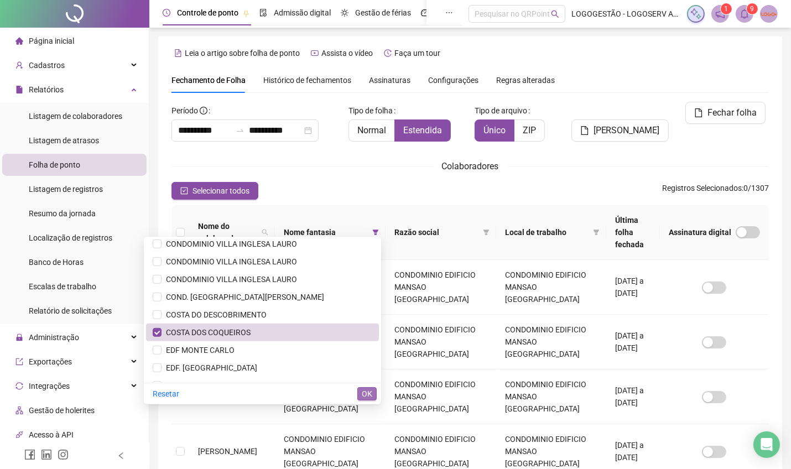
click at [368, 391] on span "OK" at bounding box center [367, 394] width 11 height 12
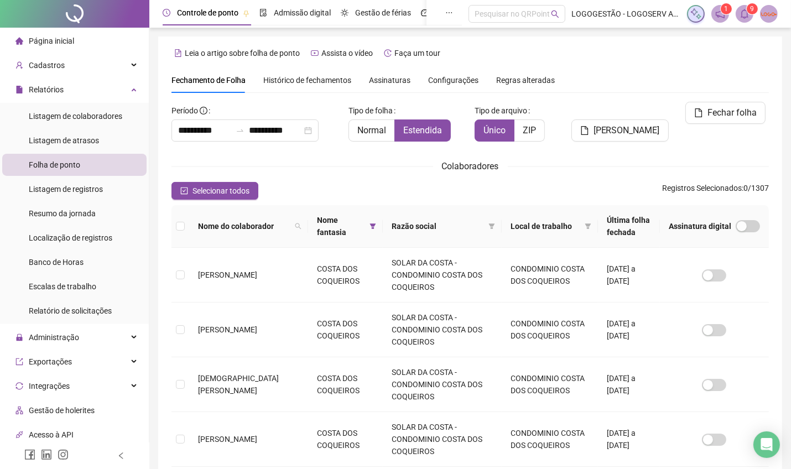
click at [177, 179] on div "**********" at bounding box center [469, 466] width 597 height 729
click at [193, 193] on span "Selecionar todos" at bounding box center [221, 191] width 57 height 12
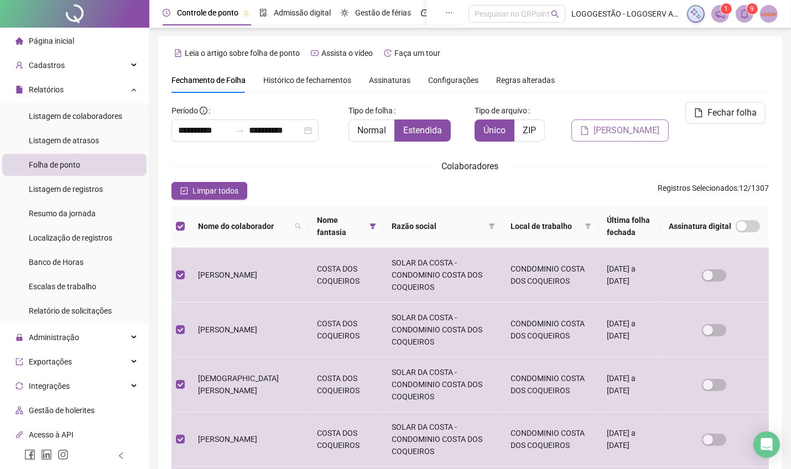
click at [611, 124] on span "Gerar espelho" at bounding box center [627, 130] width 66 height 13
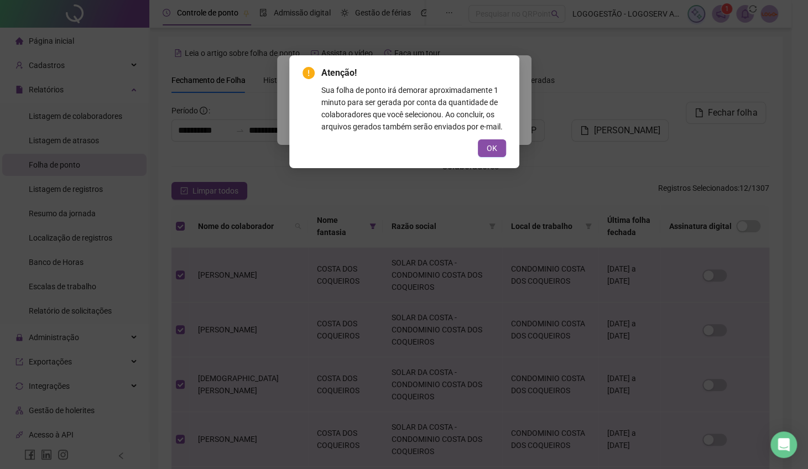
drag, startPoint x: 482, startPoint y: 152, endPoint x: 490, endPoint y: 145, distance: 9.4
click at [485, 148] on button "OK" at bounding box center [492, 148] width 28 height 18
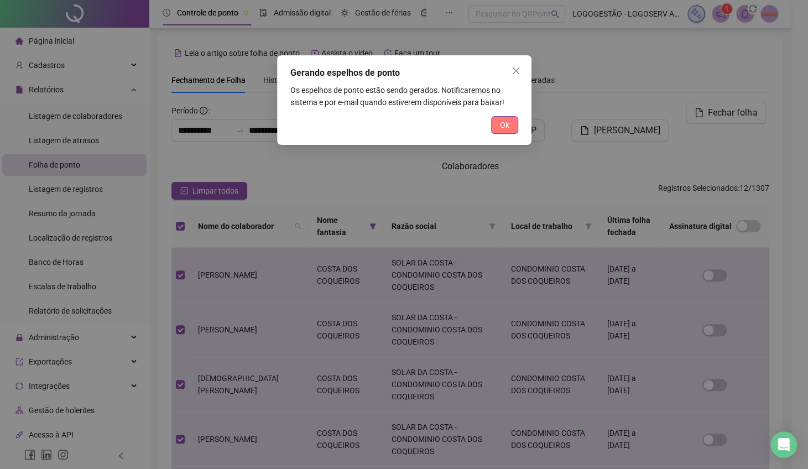
click at [500, 118] on button "Ok" at bounding box center [504, 125] width 27 height 18
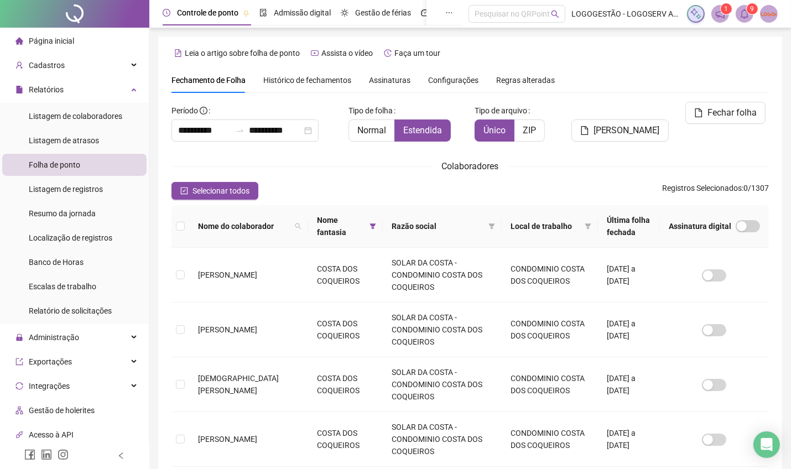
click at [742, 16] on icon "bell" at bounding box center [745, 14] width 8 height 10
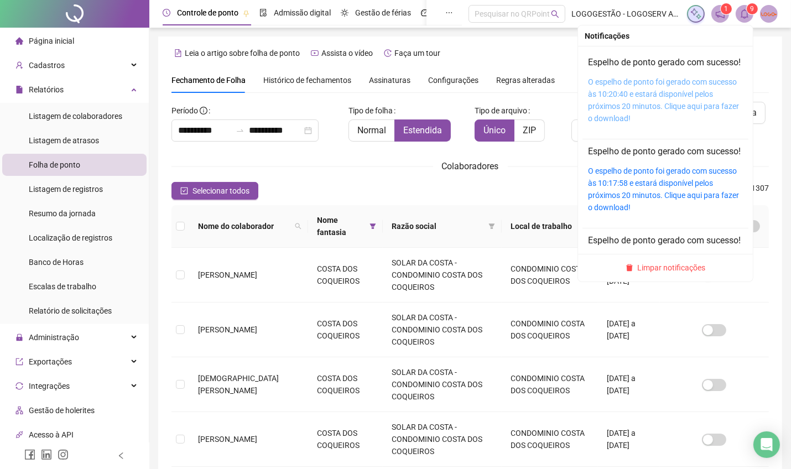
click at [667, 120] on link "O espelho de ponto foi gerado com sucesso às 10:20:40 e estará disponível pelos…" at bounding box center [663, 99] width 151 height 45
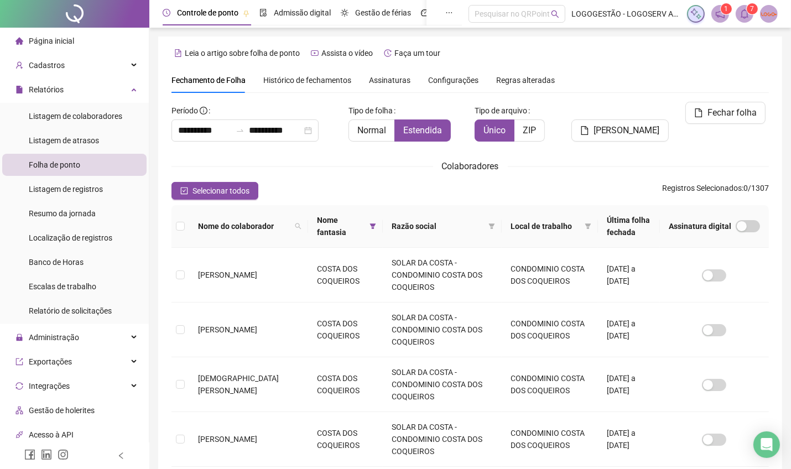
drag, startPoint x: 236, startPoint y: 183, endPoint x: 320, endPoint y: 188, distance: 83.7
click at [235, 183] on button "Selecionar todos" at bounding box center [214, 191] width 87 height 18
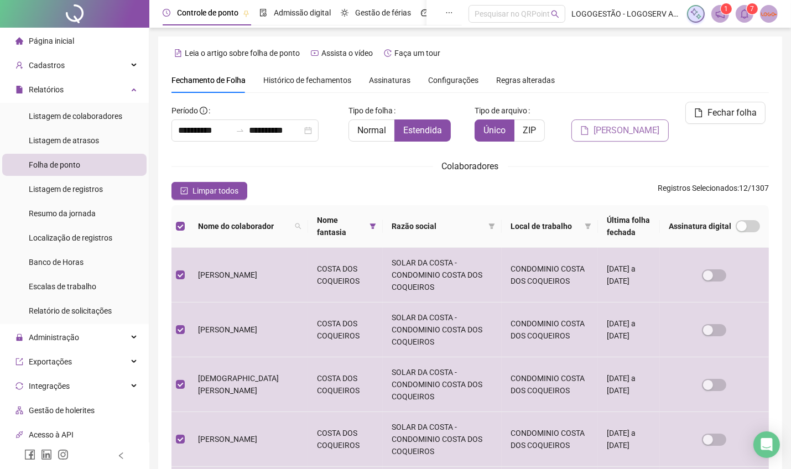
click at [602, 119] on button "Gerar espelho" at bounding box center [619, 130] width 97 height 22
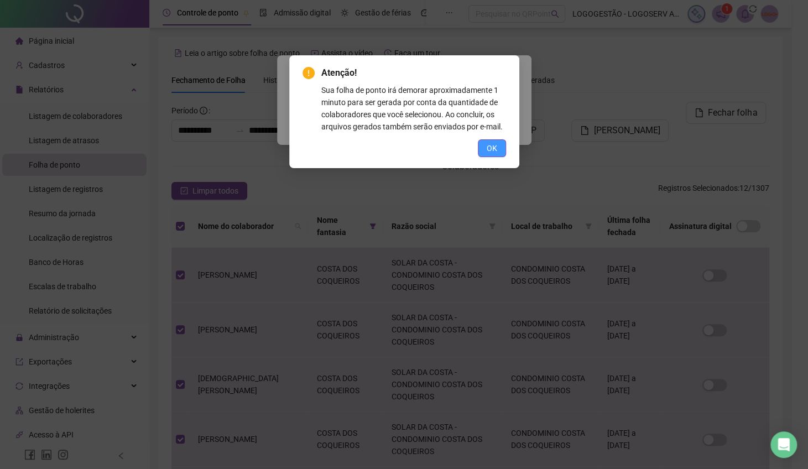
click at [494, 150] on span "OK" at bounding box center [492, 148] width 11 height 12
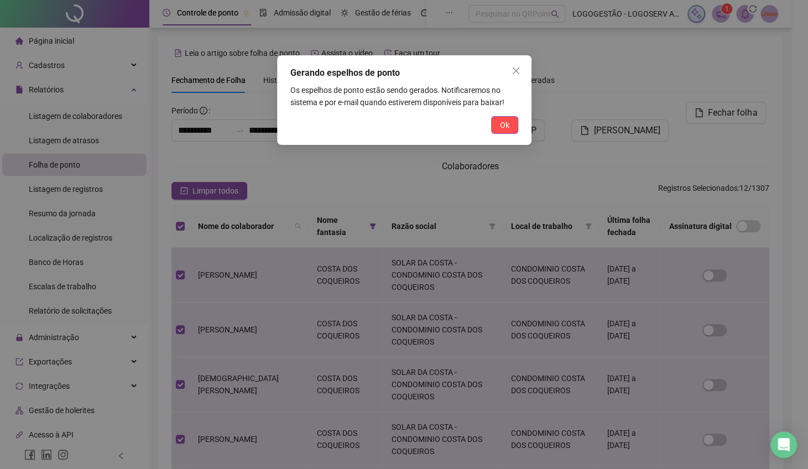
click at [505, 128] on span "Ok" at bounding box center [504, 125] width 9 height 12
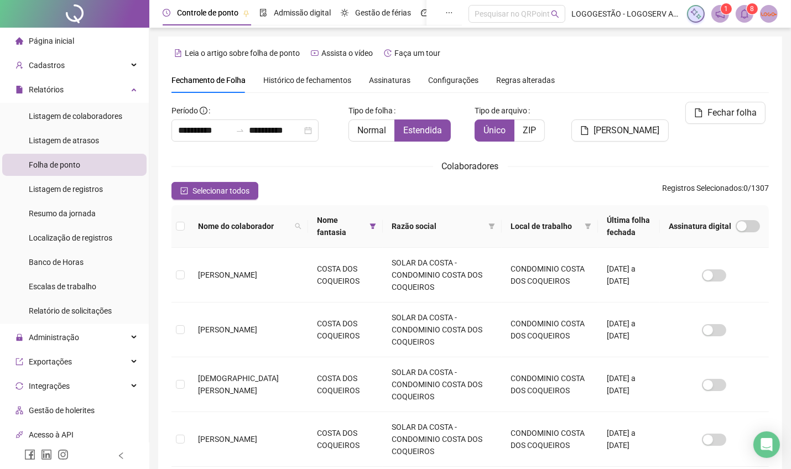
click at [745, 23] on header "Controle de ponto Admissão digital Gestão de férias Painel do DP Folha de pagam…" at bounding box center [470, 14] width 642 height 28
click at [751, 10] on span "8" at bounding box center [753, 9] width 4 height 8
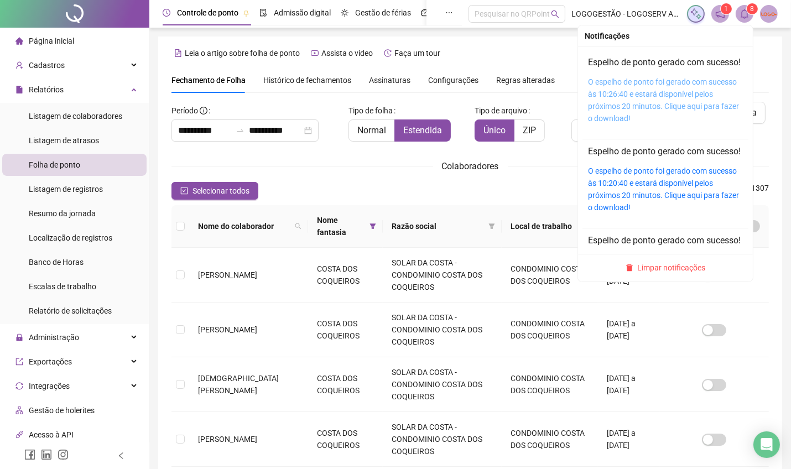
click at [668, 116] on link "O espelho de ponto foi gerado com sucesso às 10:26:40 e estará disponível pelos…" at bounding box center [663, 99] width 151 height 45
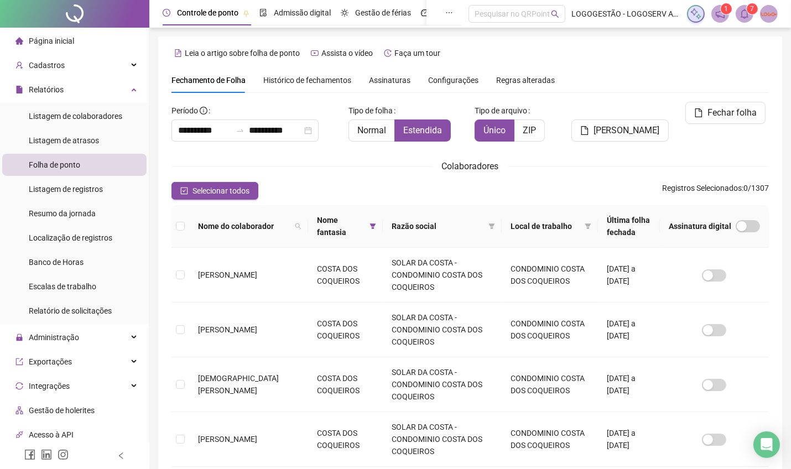
click at [304, 164] on div "Colaboradores" at bounding box center [469, 166] width 597 height 14
click at [370, 224] on icon "filter" at bounding box center [373, 226] width 7 height 7
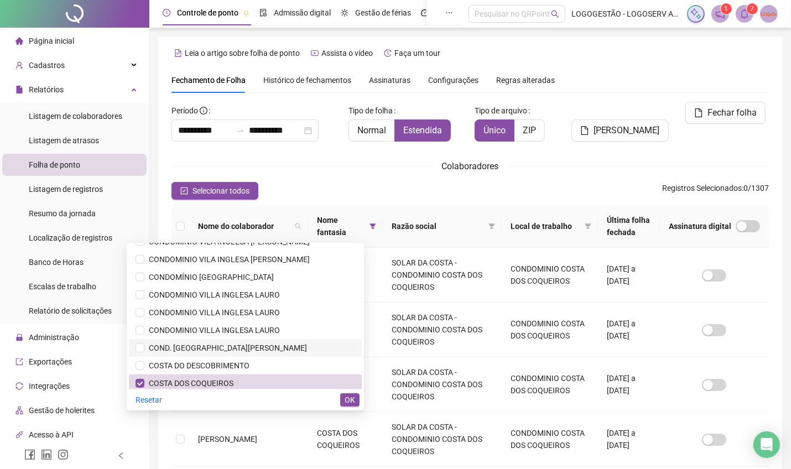
scroll to position [616, 0]
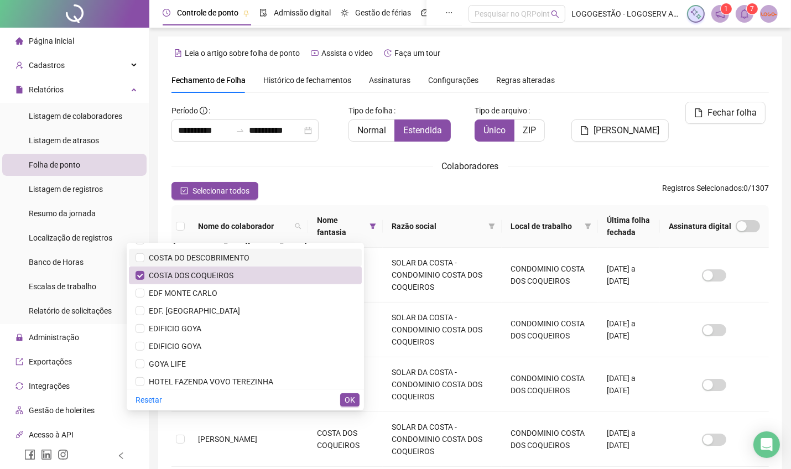
click at [283, 265] on li "COSTA DO DESCOBRIMENTO" at bounding box center [245, 258] width 233 height 18
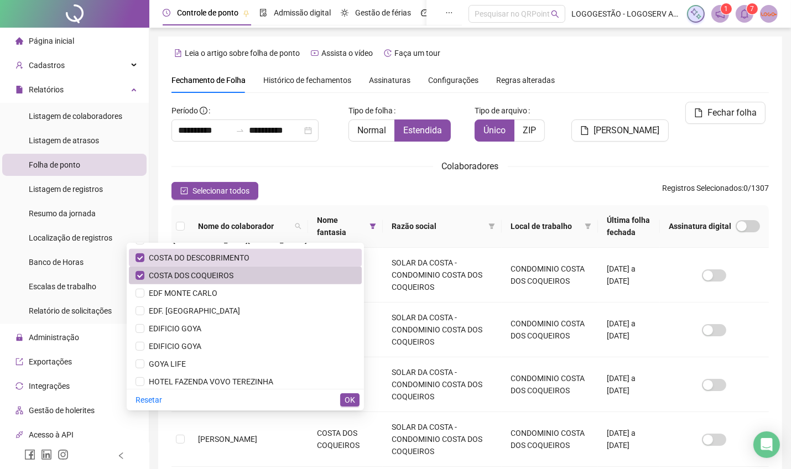
click at [278, 272] on span "COSTA DOS COQUEIROS" at bounding box center [246, 275] width 220 height 12
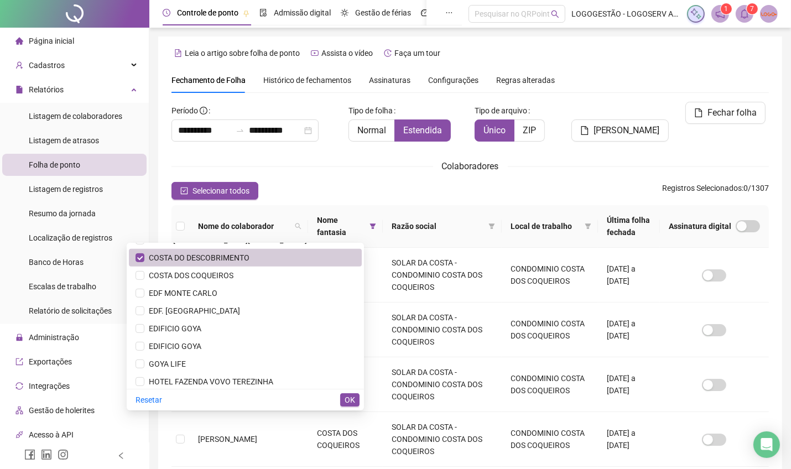
click at [282, 258] on span "COSTA DO DESCOBRIMENTO" at bounding box center [246, 258] width 220 height 12
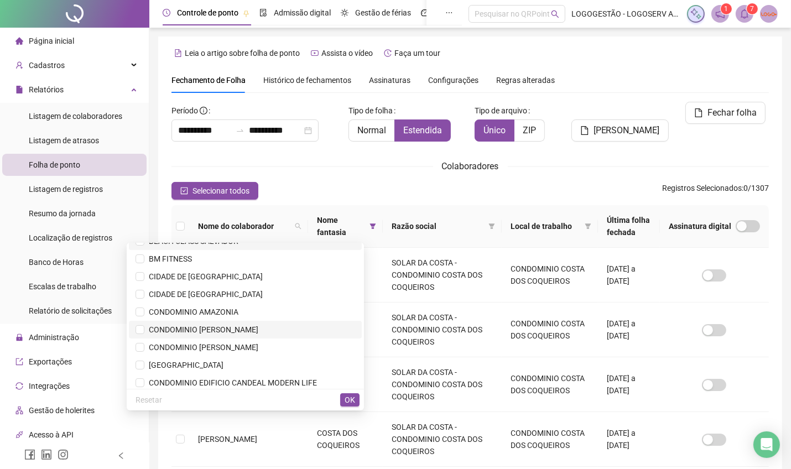
scroll to position [74, 0]
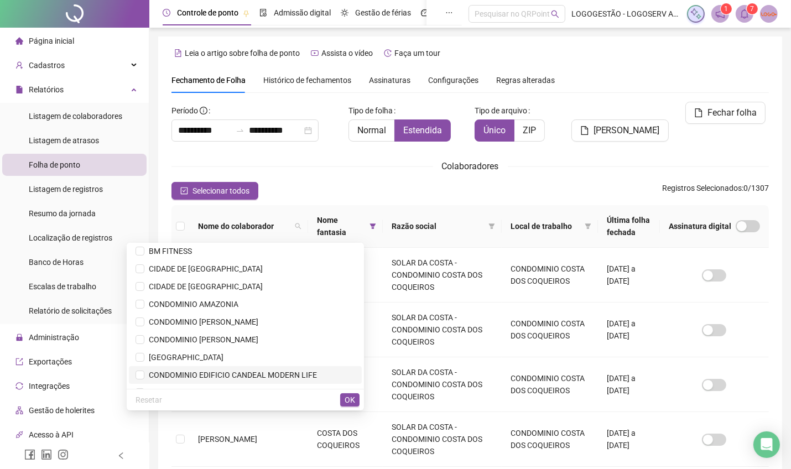
click at [290, 371] on span "CONDOMINIO EDIFICIO CANDEAL MODERN LIFE" at bounding box center [230, 375] width 173 height 9
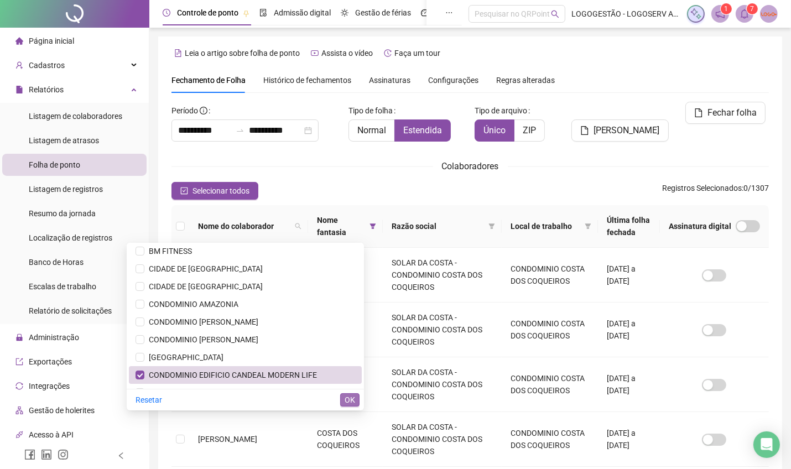
click at [343, 399] on button "OK" at bounding box center [349, 399] width 19 height 13
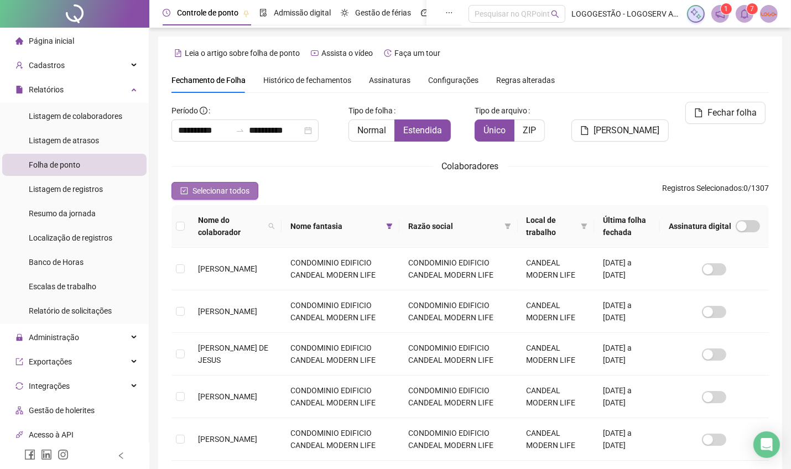
click at [222, 196] on span "Selecionar todos" at bounding box center [221, 191] width 57 height 12
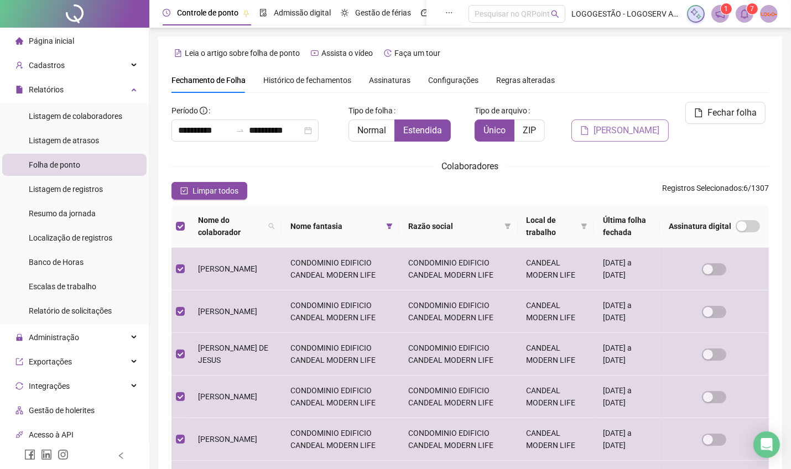
click at [610, 124] on span "Gerar espelho" at bounding box center [627, 130] width 66 height 13
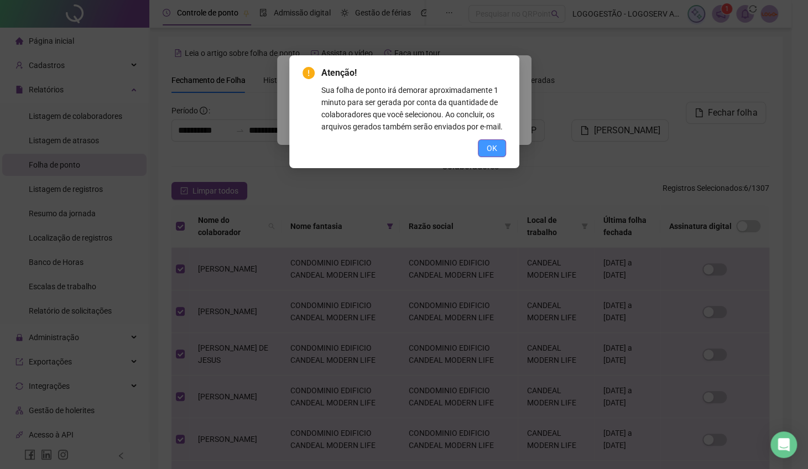
click at [495, 142] on span "OK" at bounding box center [492, 148] width 11 height 12
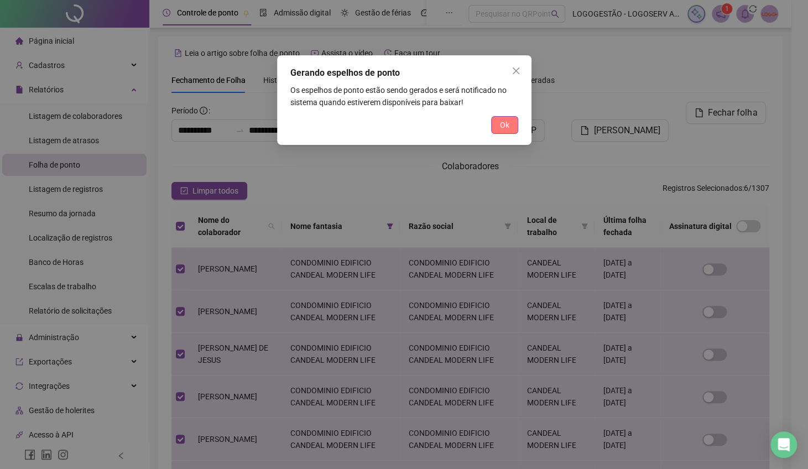
click at [506, 128] on span "Ok" at bounding box center [504, 125] width 9 height 12
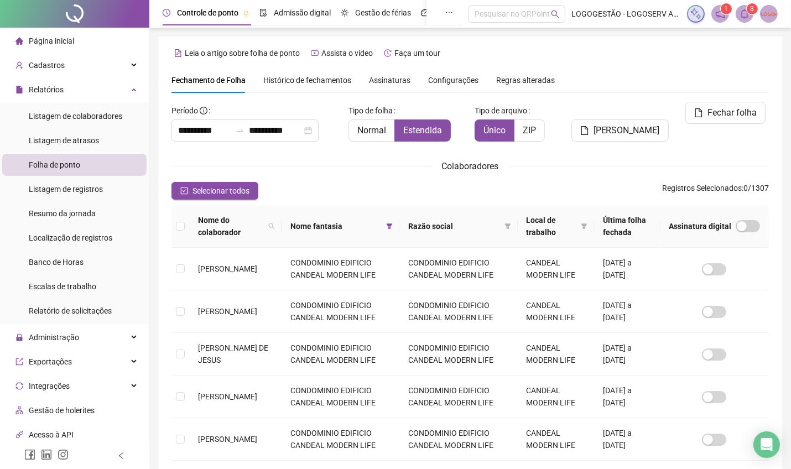
click at [740, 19] on span at bounding box center [745, 14] width 18 height 18
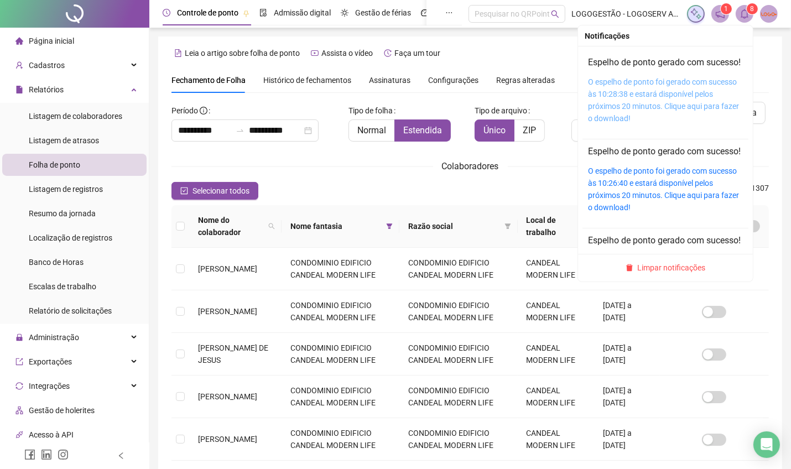
click at [709, 123] on link "O espelho de ponto foi gerado com sucesso às 10:28:38 e estará disponível pelos…" at bounding box center [663, 99] width 151 height 45
click at [697, 121] on link "O espelho de ponto foi gerado com sucesso às 10:28:38 e estará disponível pelos…" at bounding box center [663, 99] width 151 height 45
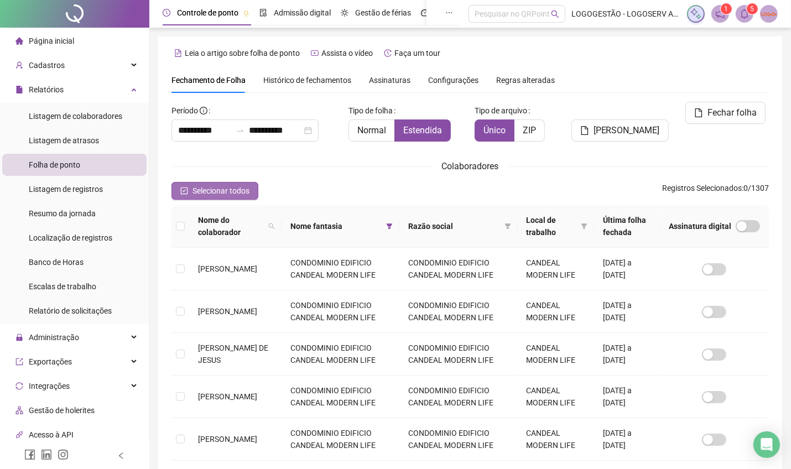
click at [232, 183] on button "Selecionar todos" at bounding box center [214, 191] width 87 height 18
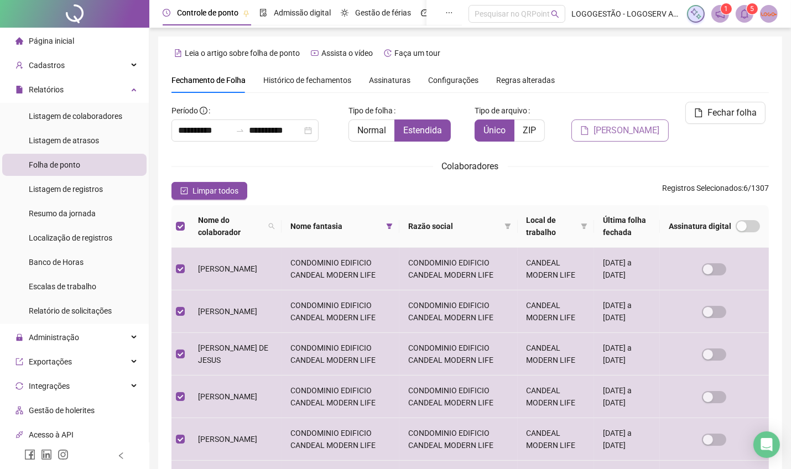
click at [631, 102] on div "**********" at bounding box center [469, 302] width 597 height 471
click at [630, 124] on span "Gerar espelho" at bounding box center [627, 130] width 66 height 13
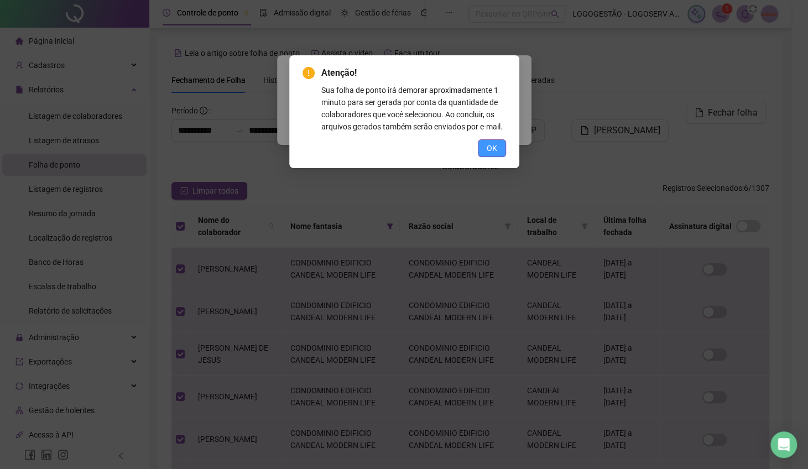
click at [492, 147] on span "OK" at bounding box center [492, 148] width 11 height 12
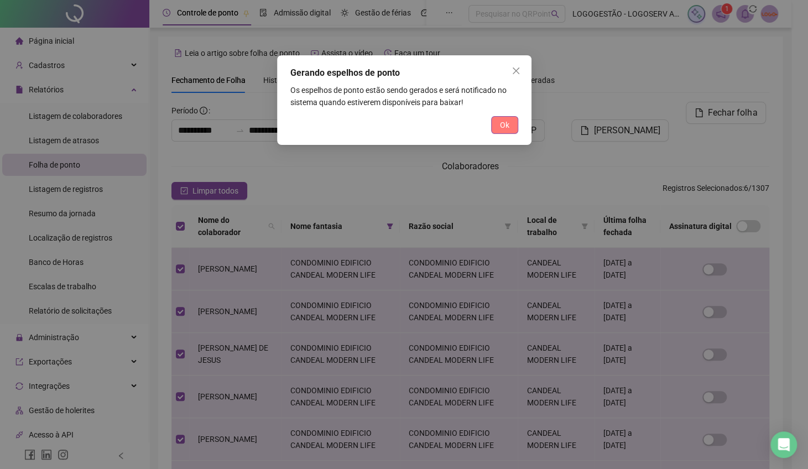
click at [503, 132] on button "Ok" at bounding box center [504, 125] width 27 height 18
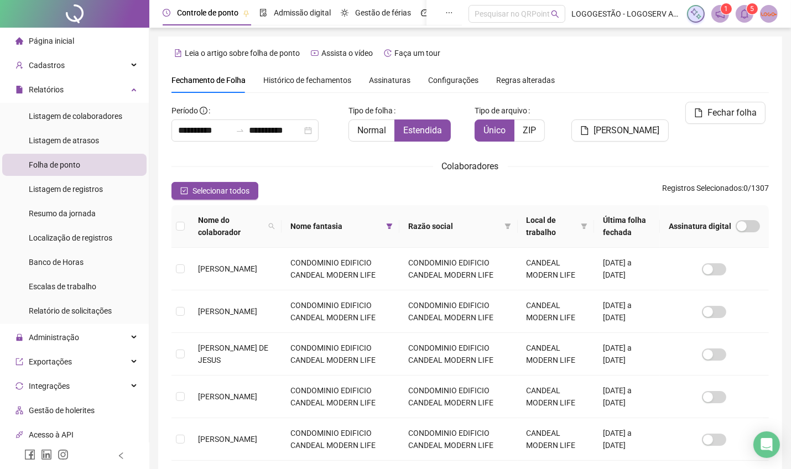
click at [747, 10] on sup "5" at bounding box center [752, 8] width 11 height 11
click at [236, 193] on span "Selecionar todos" at bounding box center [221, 191] width 57 height 12
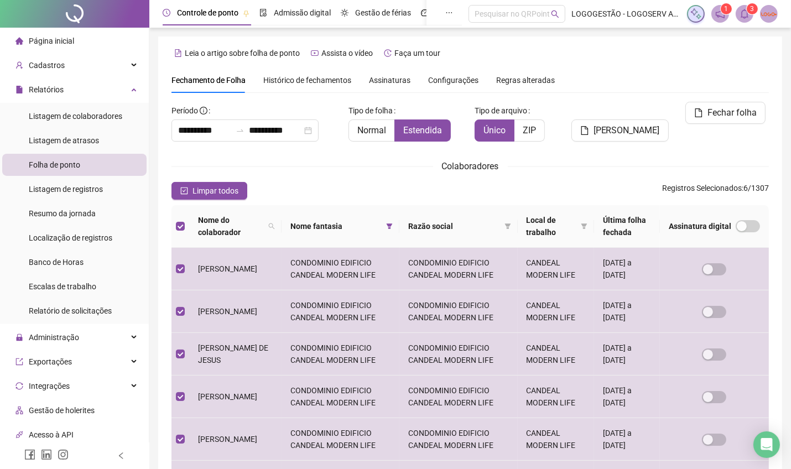
click at [626, 100] on div "**********" at bounding box center [469, 302] width 597 height 471
click at [612, 124] on span "Gerar espelho" at bounding box center [627, 130] width 66 height 13
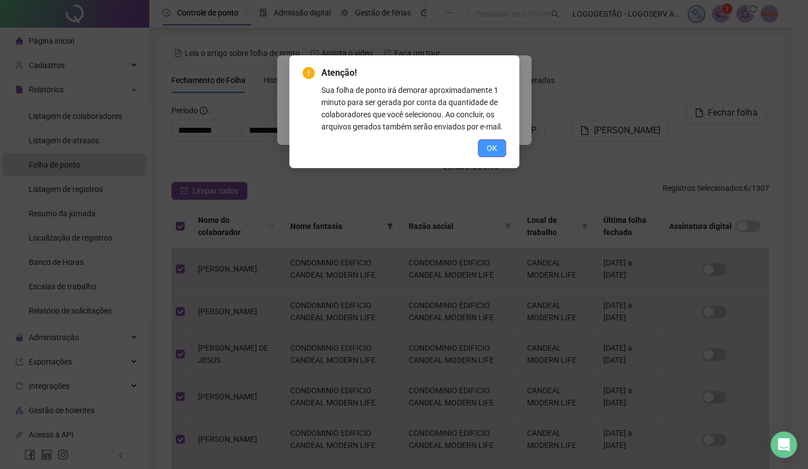
click at [486, 150] on button "OK" at bounding box center [492, 148] width 28 height 18
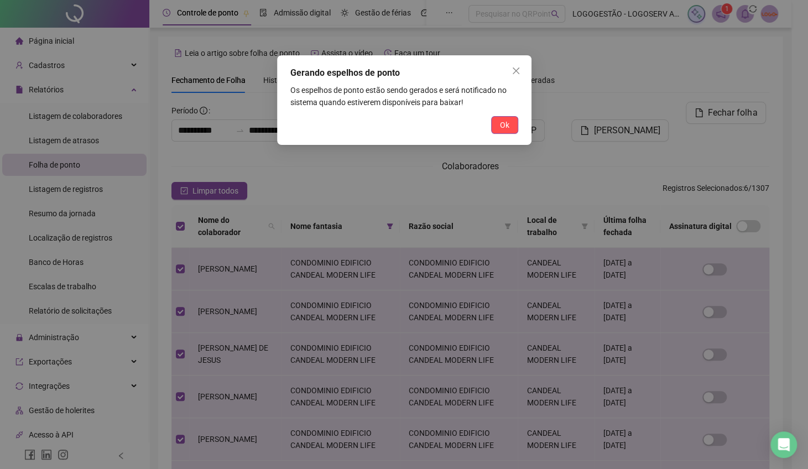
click at [503, 129] on span "Ok" at bounding box center [504, 125] width 9 height 12
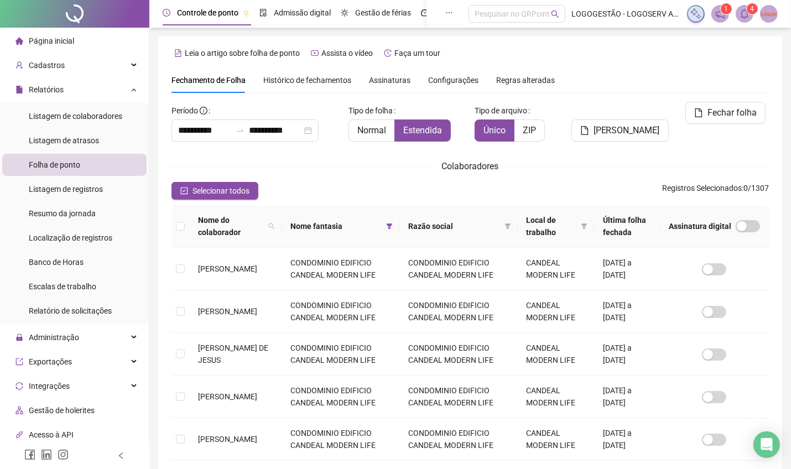
click at [742, 23] on header "Controle de ponto Admissão digital Gestão de férias Painel do DP Folha de pagam…" at bounding box center [470, 14] width 642 height 28
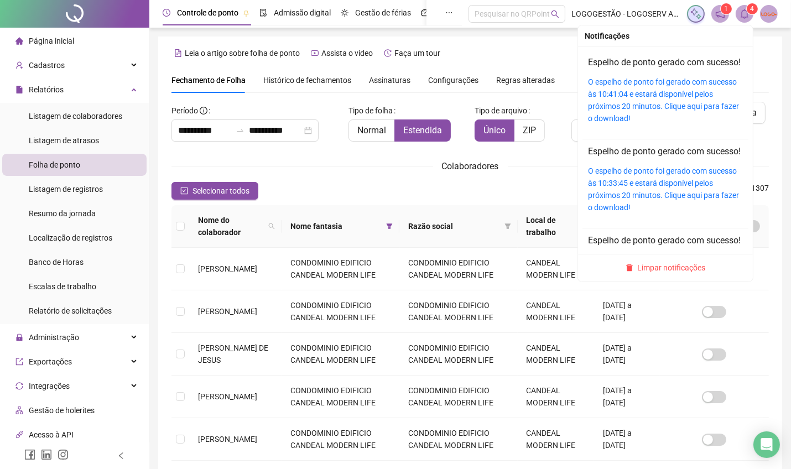
click at [744, 13] on icon "bell" at bounding box center [745, 14] width 10 height 10
click at [683, 119] on link "O espelho de ponto foi gerado com sucesso às 10:41:04 e estará disponível pelos…" at bounding box center [663, 99] width 151 height 45
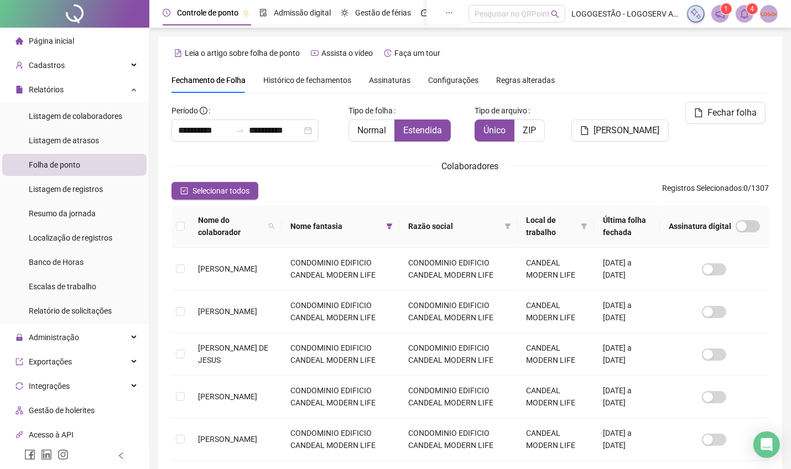
drag, startPoint x: 388, startPoint y: 224, endPoint x: 386, endPoint y: 236, distance: 12.4
click at [388, 225] on icon "filter" at bounding box center [390, 227] width 6 height 6
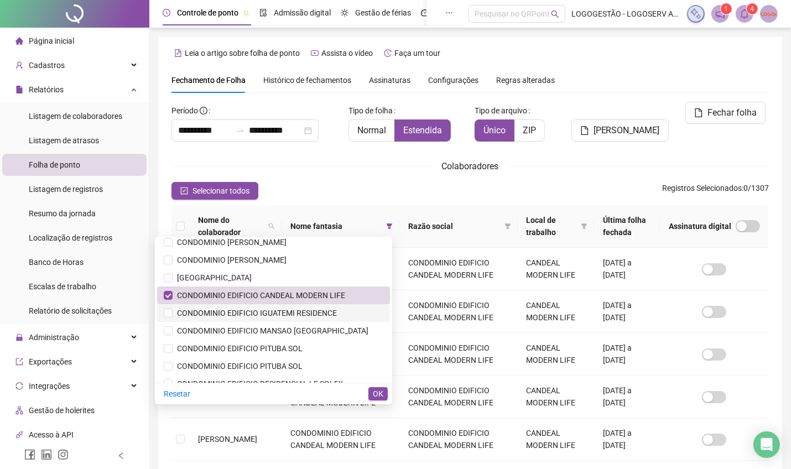
scroll to position [147, 0]
click at [292, 293] on span "CONDOMINIO EDIFICIO CANDEAL MODERN LIFE" at bounding box center [259, 295] width 173 height 9
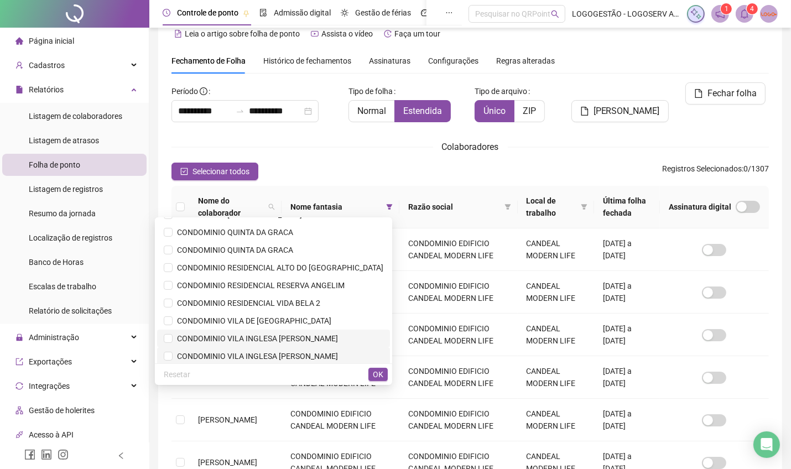
scroll to position [331, 0]
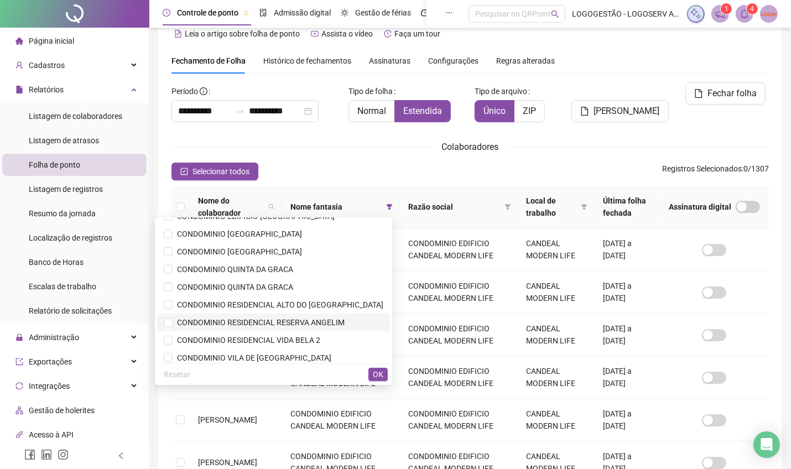
click at [291, 318] on span "CONDOMINIO RESIDENCIAL RESERVA ANGELIM" at bounding box center [259, 322] width 172 height 9
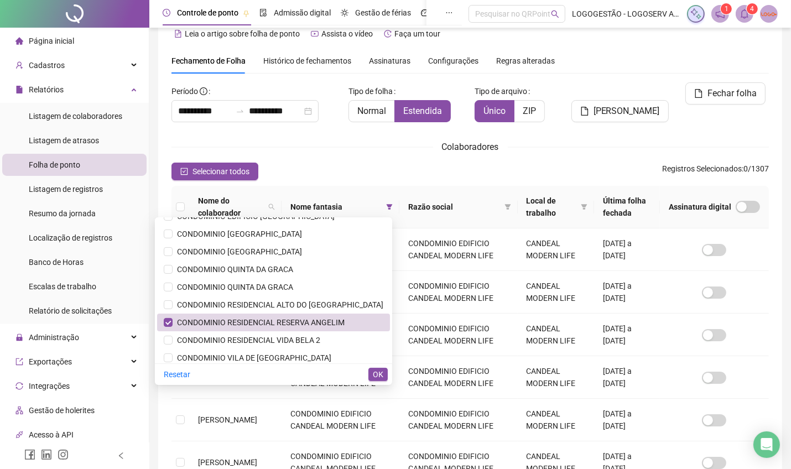
click at [189, 158] on div "**********" at bounding box center [469, 300] width 597 height 437
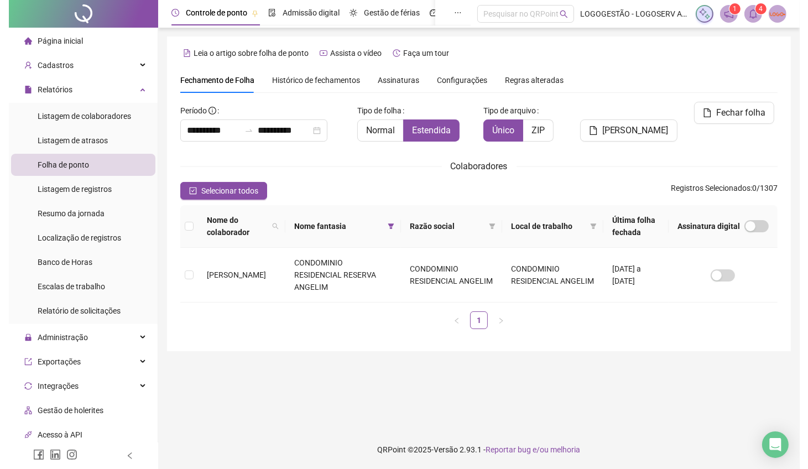
scroll to position [0, 0]
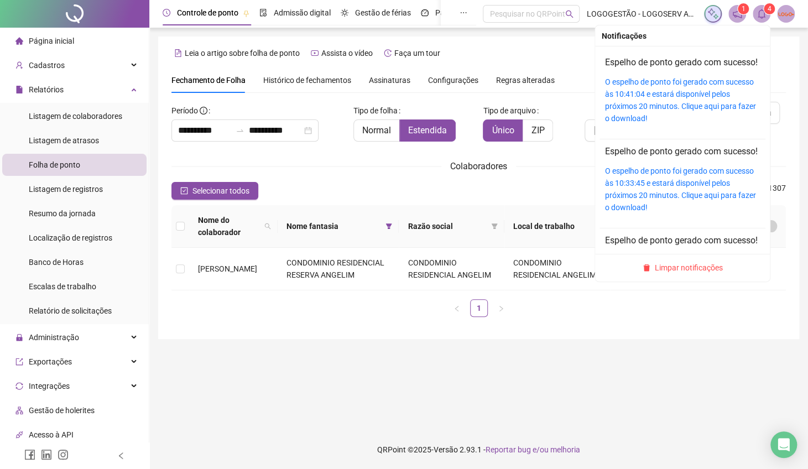
click at [756, 22] on span at bounding box center [762, 14] width 18 height 18
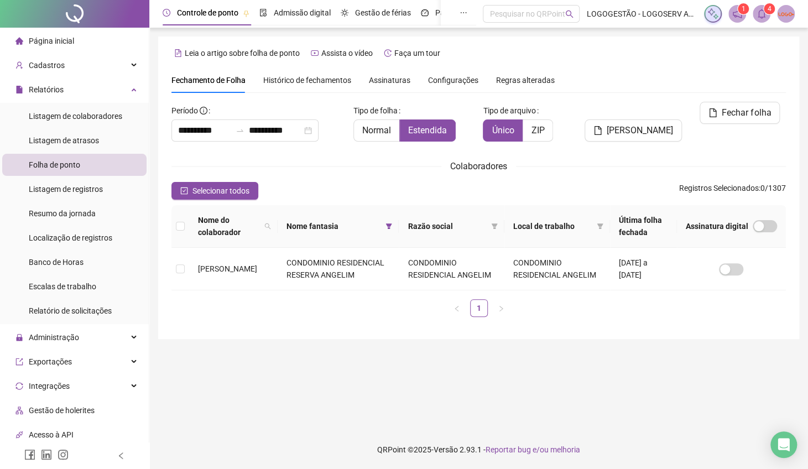
drag, startPoint x: 209, startPoint y: 184, endPoint x: 306, endPoint y: 173, distance: 98.0
click at [209, 184] on button "Selecionar todos" at bounding box center [214, 191] width 87 height 18
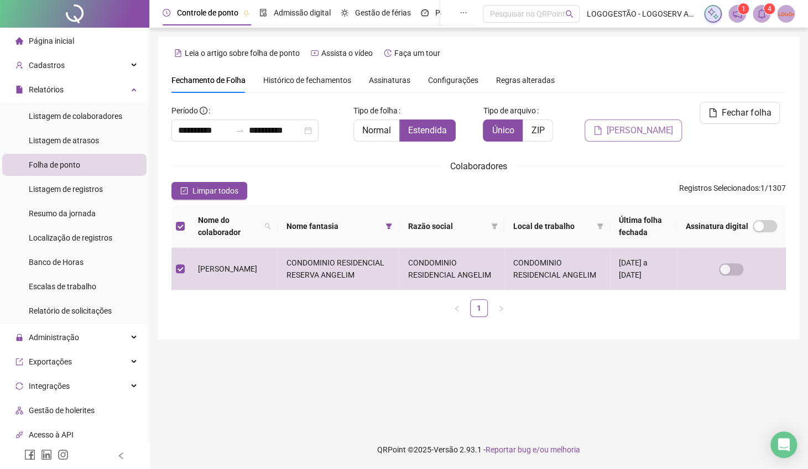
click at [646, 124] on span "Gerar espelho" at bounding box center [640, 130] width 66 height 13
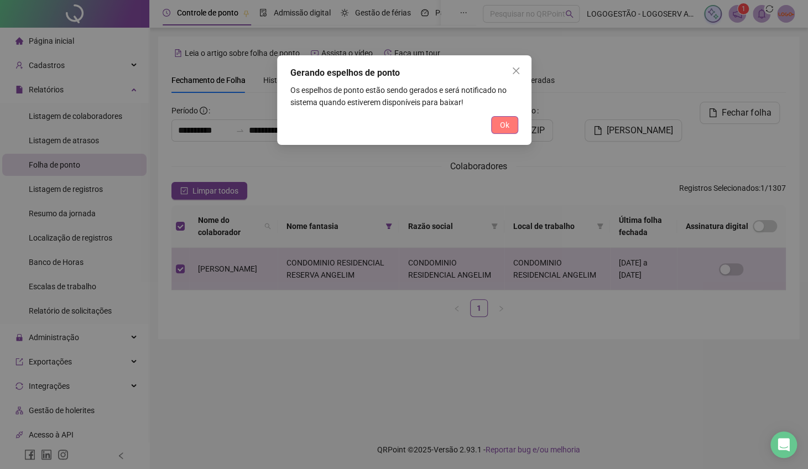
click at [502, 126] on span "Ok" at bounding box center [504, 125] width 9 height 12
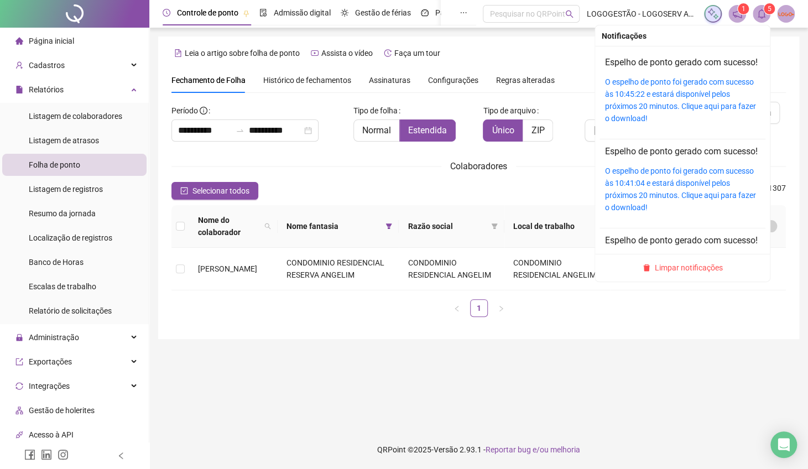
click at [759, 13] on icon "bell" at bounding box center [762, 14] width 8 height 10
click at [691, 118] on link "O espelho de ponto foi gerado com sucesso às 10:45:22 e estará disponível pelos…" at bounding box center [680, 99] width 151 height 45
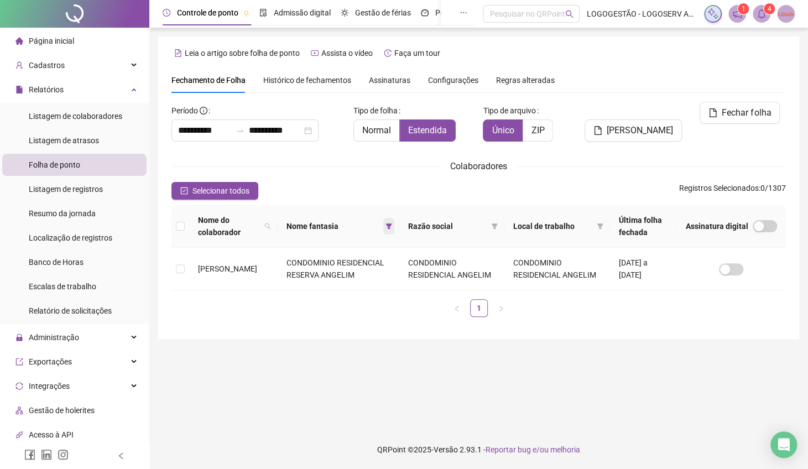
click at [386, 223] on icon "filter" at bounding box center [389, 226] width 7 height 7
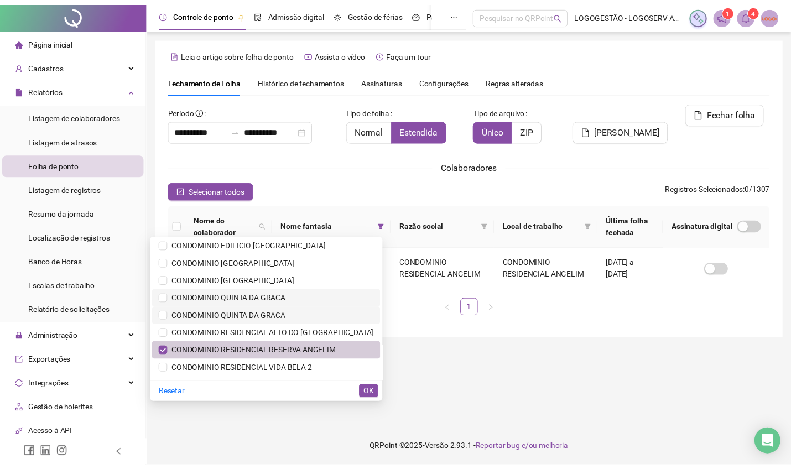
scroll to position [331, 0]
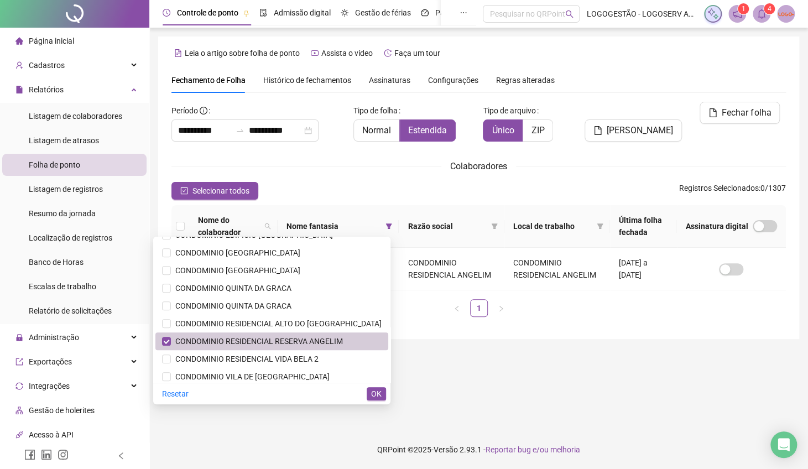
click at [286, 342] on span "CONDOMINIO RESIDENCIAL RESERVA ANGELIM" at bounding box center [257, 341] width 172 height 9
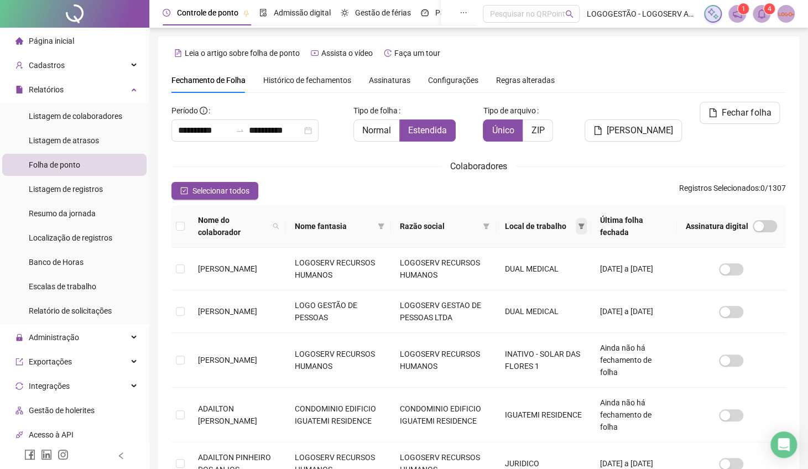
click at [592, 224] on tr "Nome do colaborador Nome fantasia Razão social Local de trabalho Última folha f…" at bounding box center [478, 226] width 615 height 43
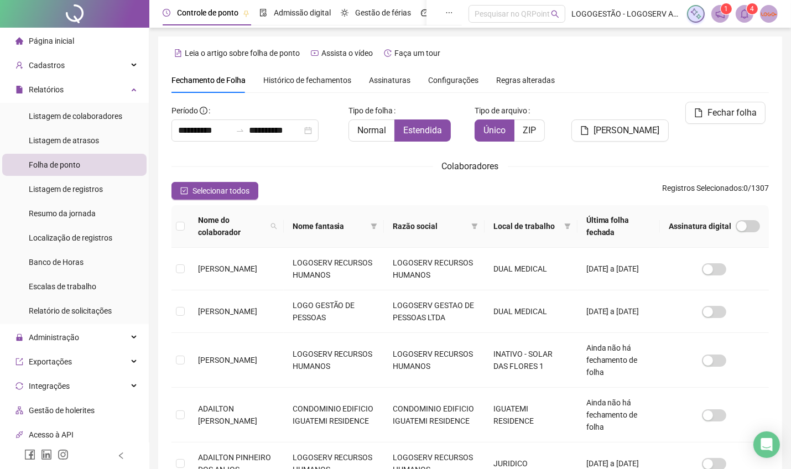
click at [573, 226] on th "Local de trabalho" at bounding box center [531, 226] width 93 height 43
click at [563, 224] on span at bounding box center [567, 226] width 11 height 17
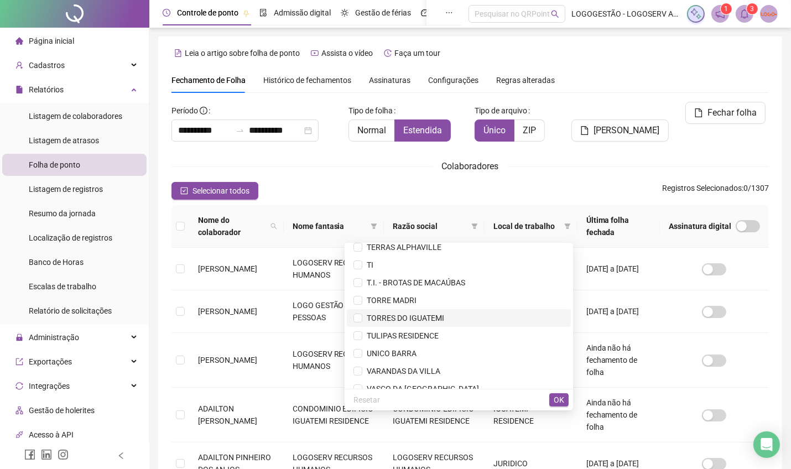
scroll to position [4204, 0]
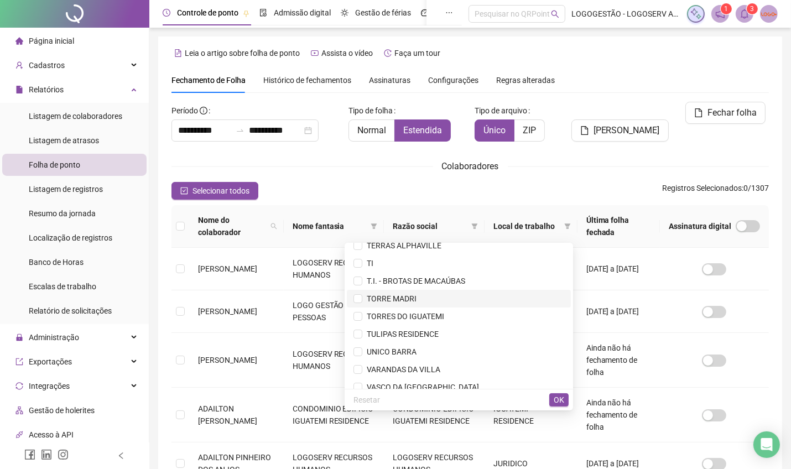
click at [458, 299] on span "TORRE MADRI" at bounding box center [459, 299] width 211 height 12
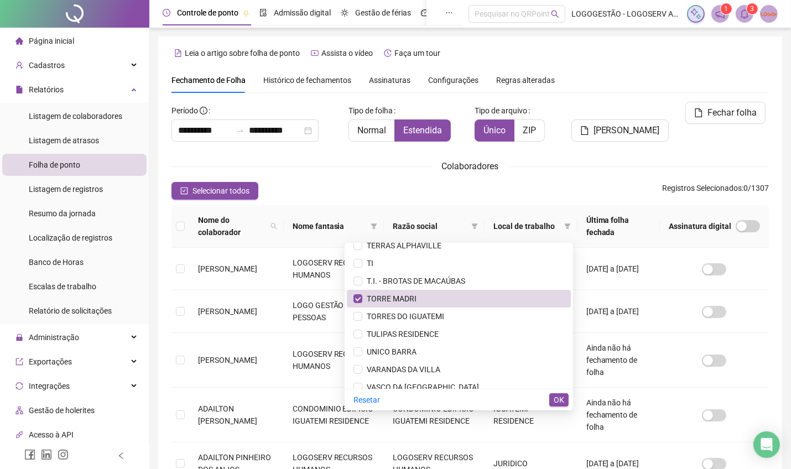
click at [562, 392] on div "Resetar OK" at bounding box center [459, 400] width 228 height 22
click at [564, 403] on button "OK" at bounding box center [558, 399] width 19 height 13
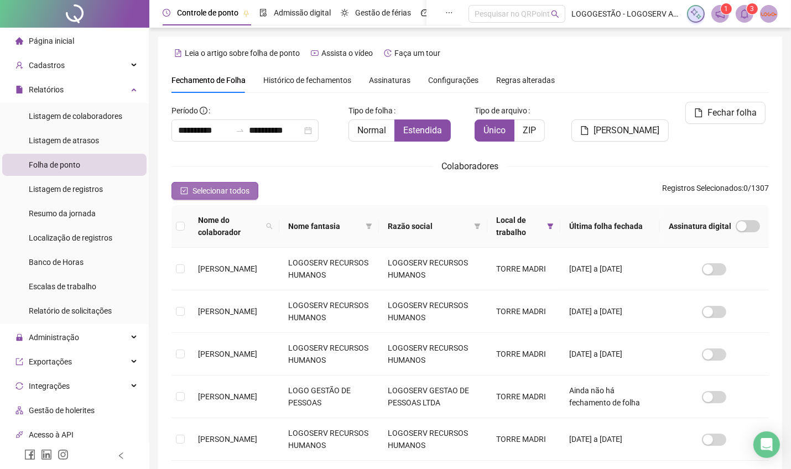
click at [200, 192] on span "Selecionar todos" at bounding box center [221, 191] width 57 height 12
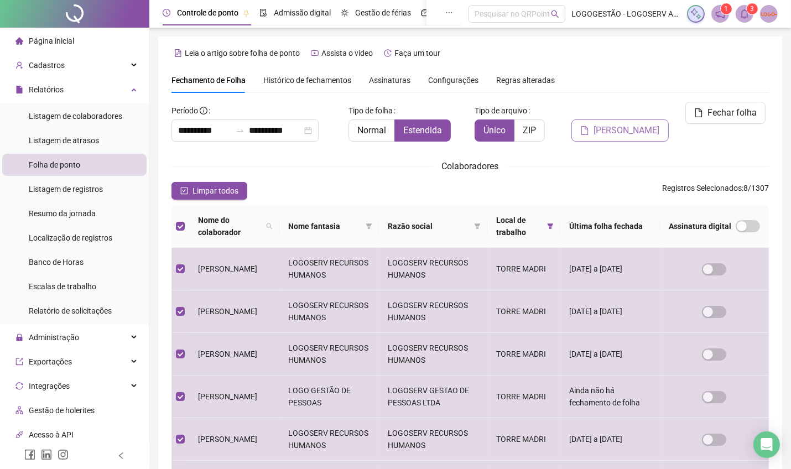
click at [636, 124] on span "Gerar espelho" at bounding box center [627, 130] width 66 height 13
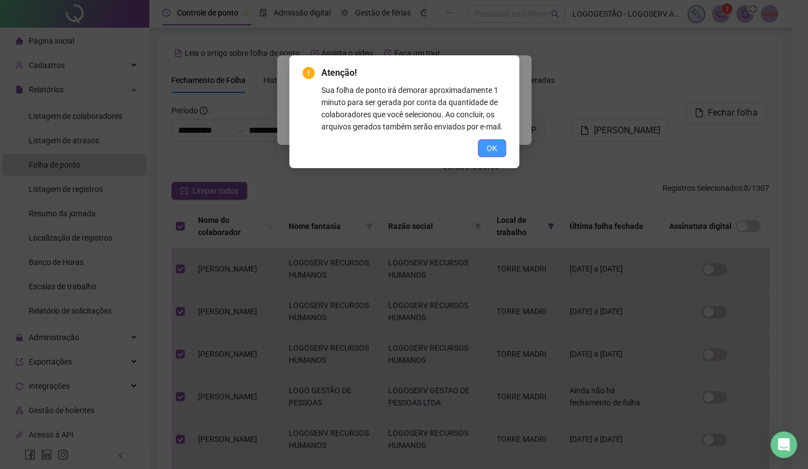
click at [488, 157] on button "OK" at bounding box center [492, 148] width 28 height 18
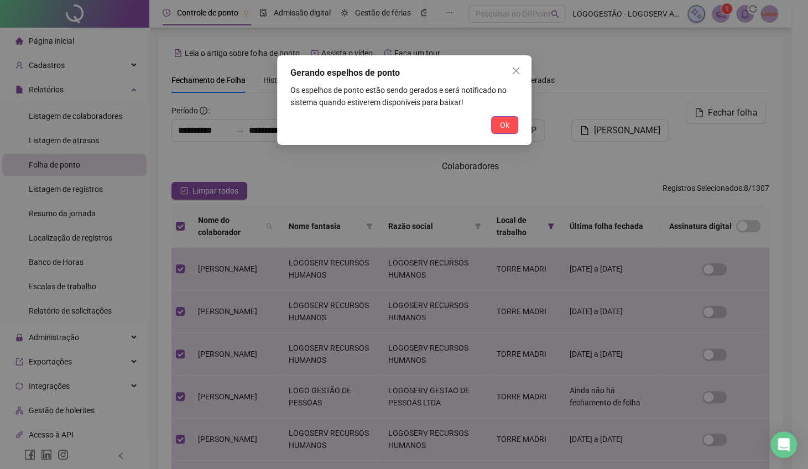
click at [488, 136] on div "Gerando espelhos de ponto Os espelhos de ponto estão sendo gerados e será notif…" at bounding box center [404, 100] width 254 height 90
click at [497, 129] on button "Ok" at bounding box center [504, 125] width 27 height 18
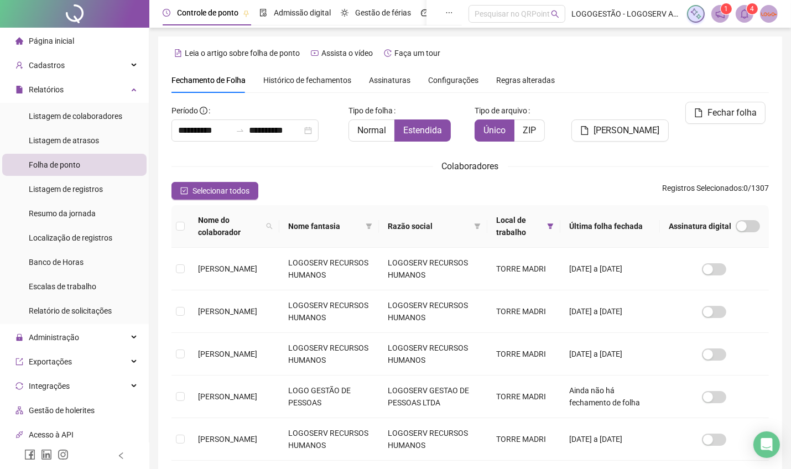
click at [753, 19] on div "1 4" at bounding box center [732, 14] width 91 height 18
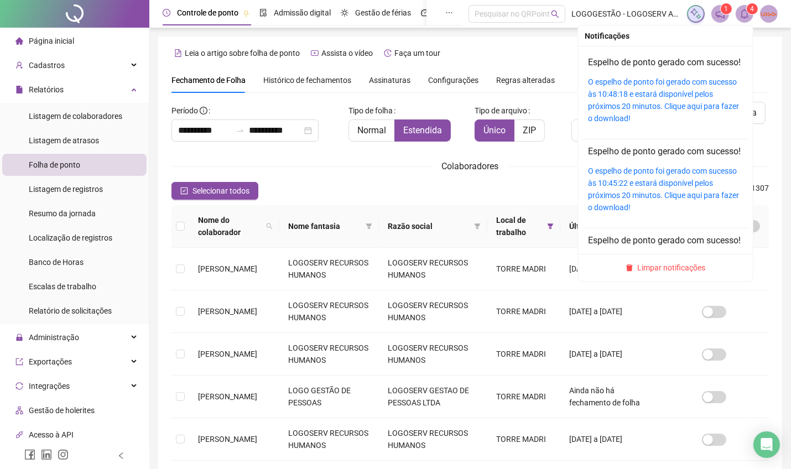
click at [740, 11] on icon "bell" at bounding box center [745, 14] width 10 height 10
click at [694, 114] on link "O espelho de ponto foi gerado com sucesso às 10:48:18 e estará disponível pelos…" at bounding box center [663, 99] width 151 height 45
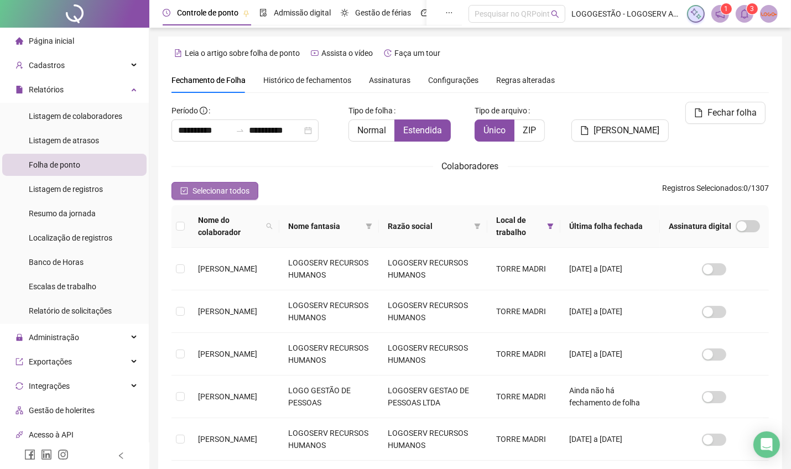
click at [172, 188] on button "Selecionar todos" at bounding box center [214, 191] width 87 height 18
click at [222, 200] on div "**********" at bounding box center [469, 363] width 597 height 522
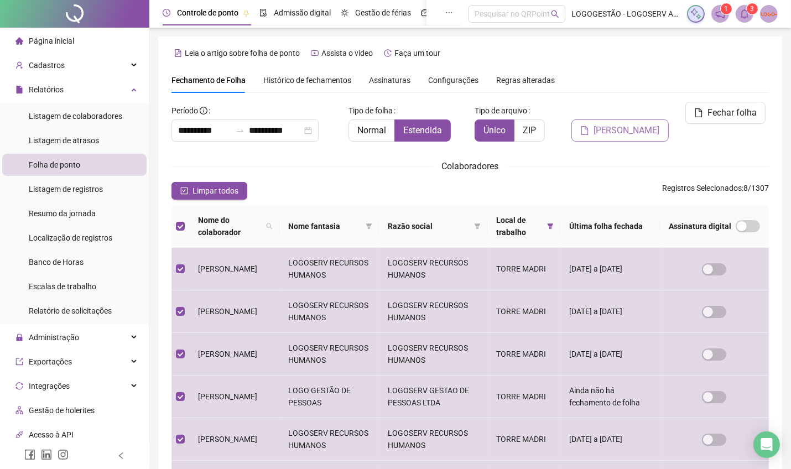
click at [589, 119] on button "Gerar espelho" at bounding box center [619, 130] width 97 height 22
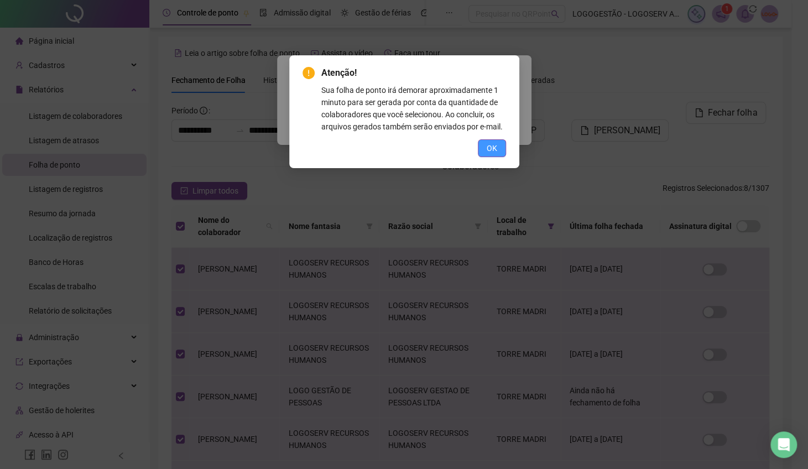
click at [487, 141] on button "OK" at bounding box center [492, 148] width 28 height 18
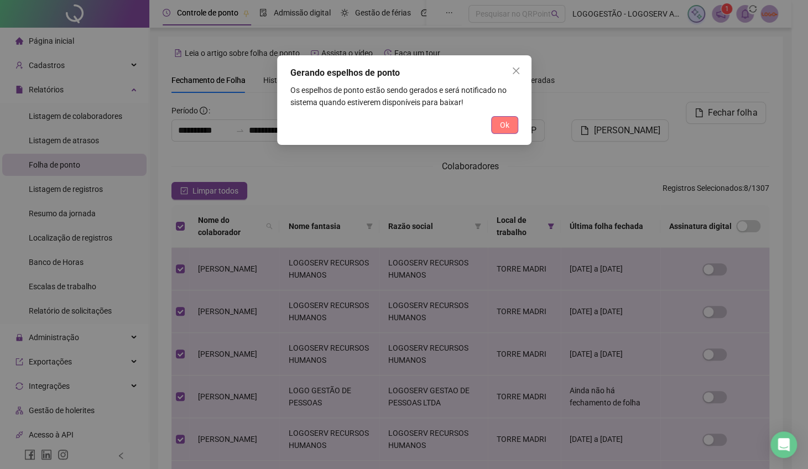
click at [500, 123] on span "Ok" at bounding box center [504, 125] width 9 height 12
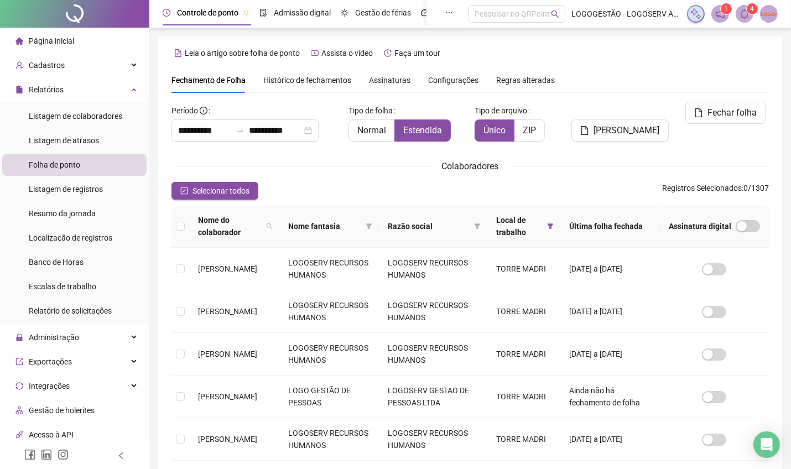
click at [303, 160] on div "Colaboradores" at bounding box center [469, 166] width 597 height 14
click at [238, 183] on button "Selecionar todos" at bounding box center [214, 191] width 87 height 18
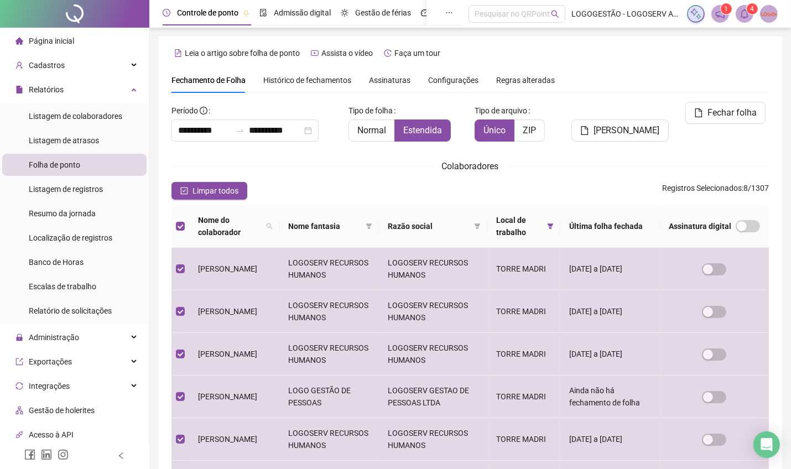
drag, startPoint x: 647, startPoint y: 117, endPoint x: 633, endPoint y: 122, distance: 14.9
click at [642, 124] on span "Gerar espelho" at bounding box center [627, 130] width 66 height 13
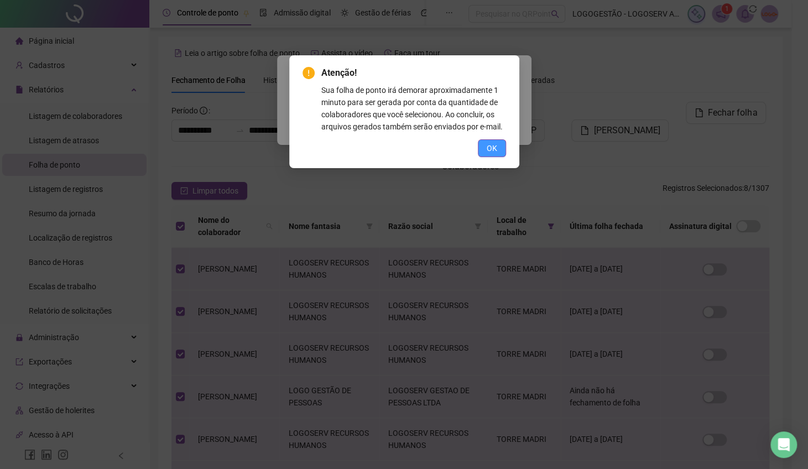
click at [480, 152] on button "OK" at bounding box center [492, 148] width 28 height 18
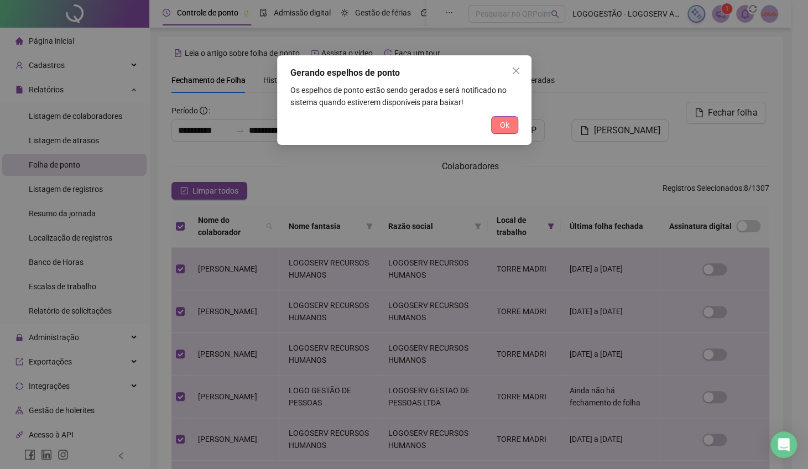
click at [514, 119] on button "Ok" at bounding box center [504, 125] width 27 height 18
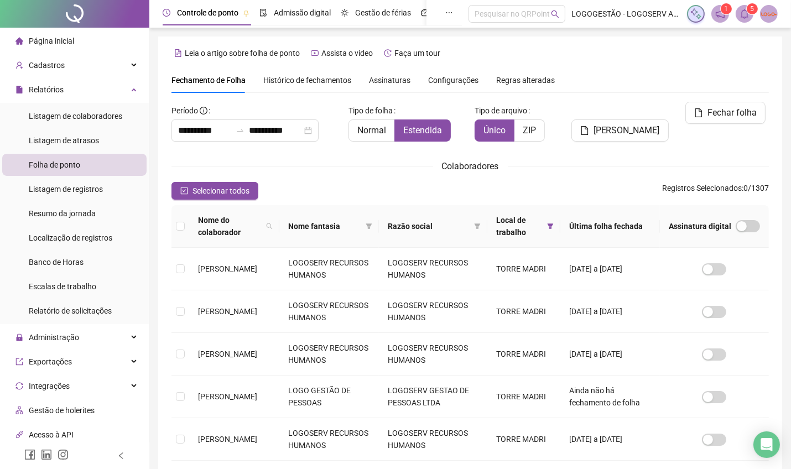
click at [751, 12] on span "5" at bounding box center [753, 9] width 4 height 8
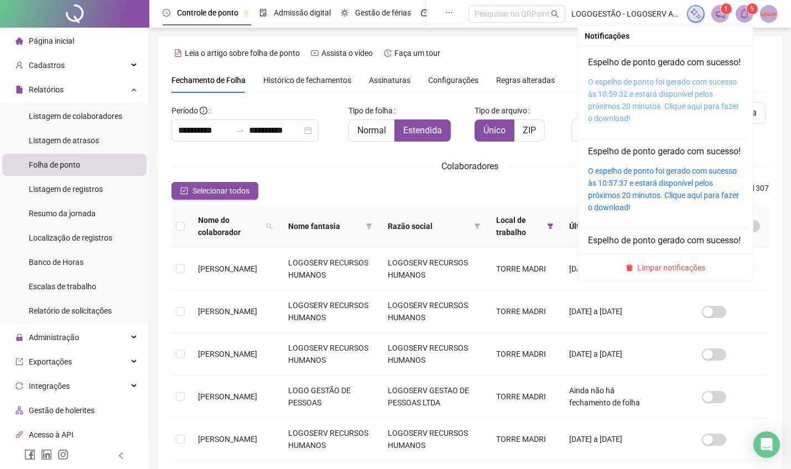
click at [692, 119] on link "O espelho de ponto foi gerado com sucesso às 10:59:32 e estará disponível pelos…" at bounding box center [663, 99] width 151 height 45
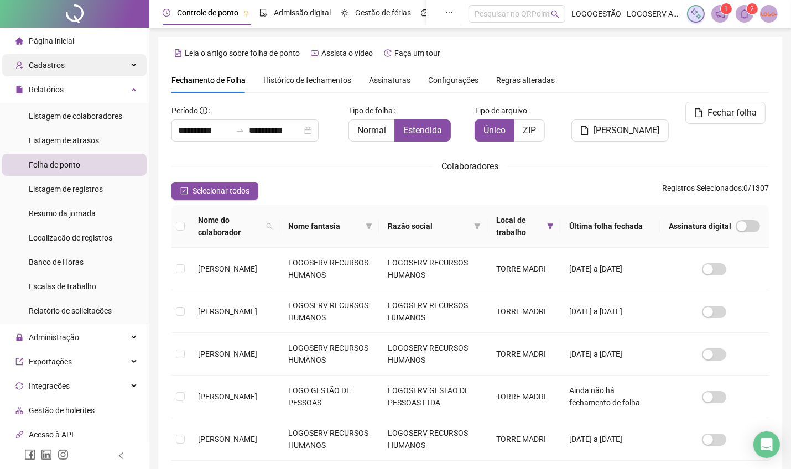
click at [96, 69] on div "Cadastros" at bounding box center [74, 65] width 144 height 22
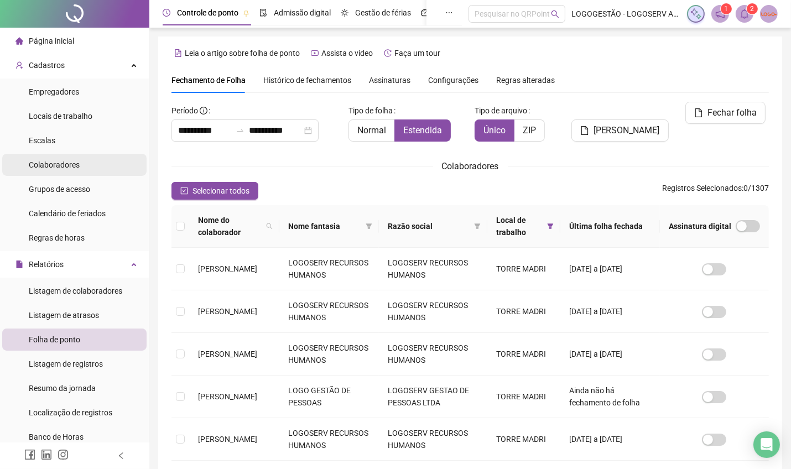
click at [66, 169] on div "Colaboradores" at bounding box center [54, 165] width 51 height 22
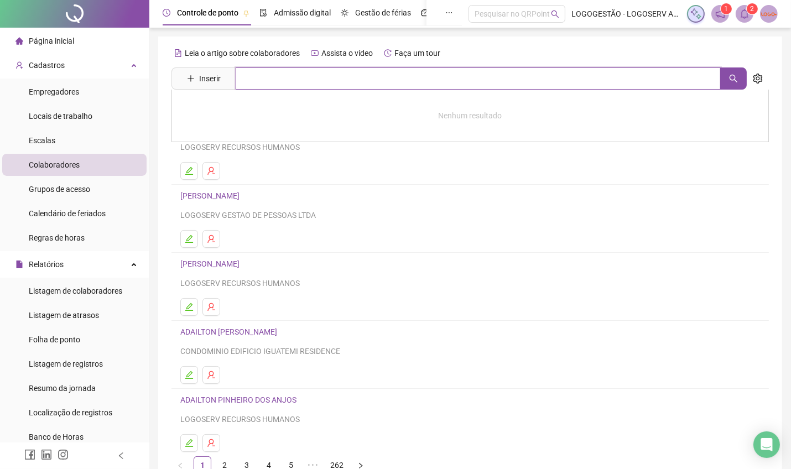
click at [268, 86] on input "text" at bounding box center [478, 78] width 485 height 22
type input "**********"
drag, startPoint x: 238, startPoint y: 122, endPoint x: 243, endPoint y: 113, distance: 10.2
click at [238, 122] on div "CAROLINA DE SOUSA NUNES" at bounding box center [469, 113] width 597 height 46
click at [243, 113] on div "**********" at bounding box center [469, 259] width 597 height 430
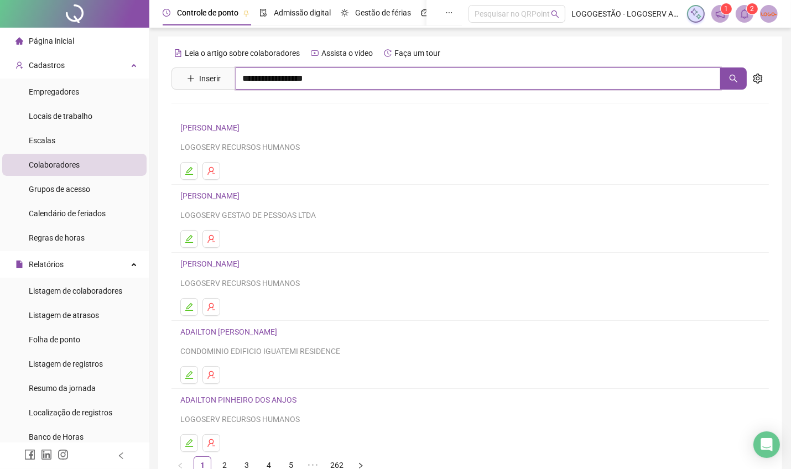
click at [276, 86] on input "**********" at bounding box center [478, 78] width 485 height 22
click at [251, 115] on link "CAROLINA DE SOUSA NUNES" at bounding box center [221, 111] width 59 height 9
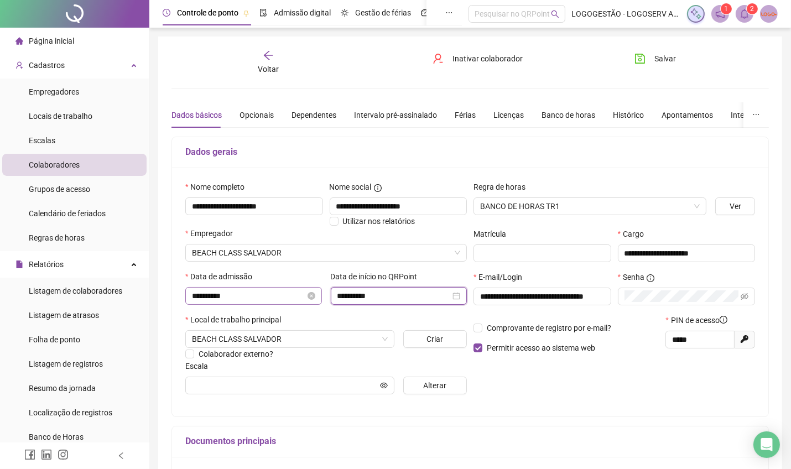
drag, startPoint x: 392, startPoint y: 293, endPoint x: 235, endPoint y: 290, distance: 156.6
click at [235, 290] on div "**********" at bounding box center [326, 292] width 290 height 43
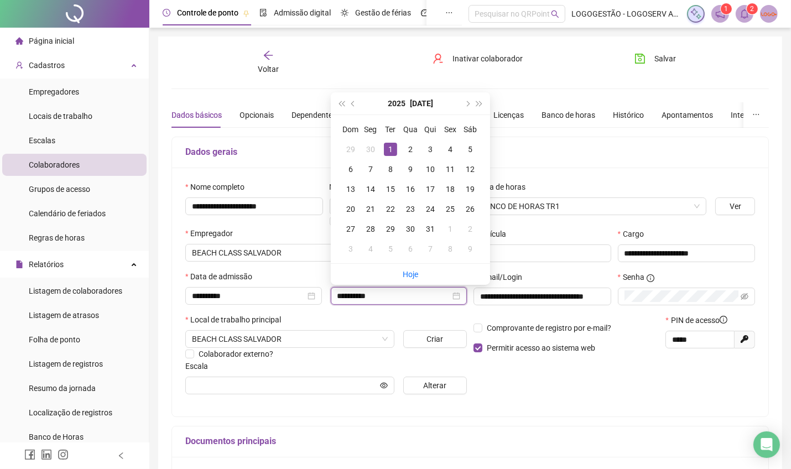
type input "**********"
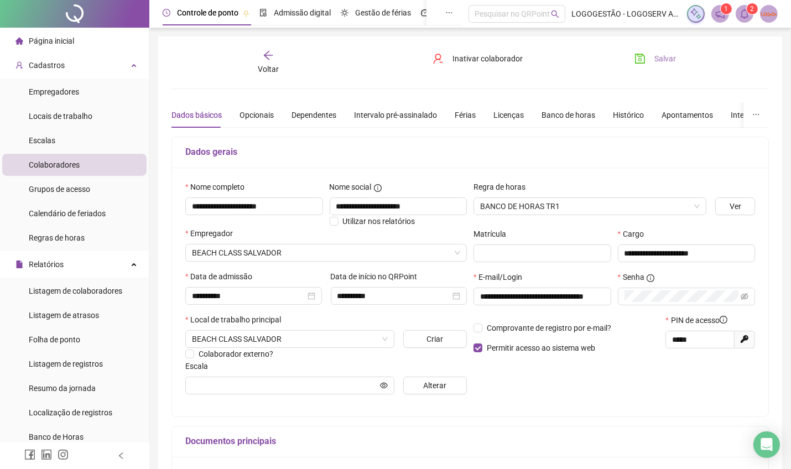
click at [644, 58] on icon "save" at bounding box center [640, 58] width 11 height 11
click at [660, 63] on span "Salvar" at bounding box center [665, 59] width 22 height 12
click at [272, 57] on icon "arrow-left" at bounding box center [268, 55] width 11 height 11
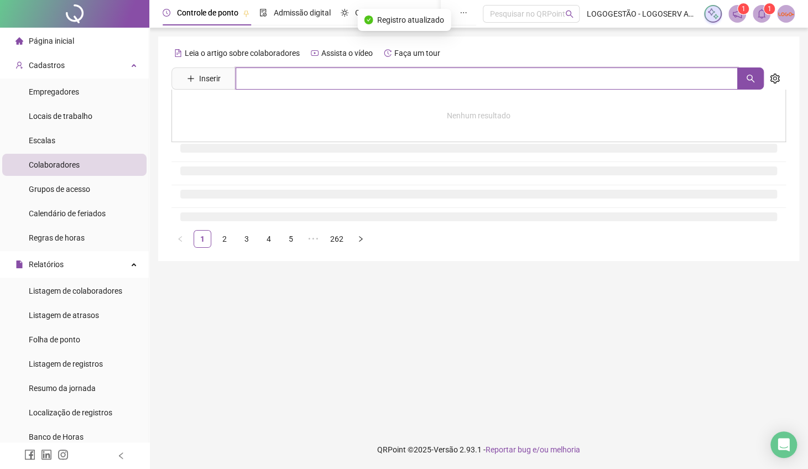
click at [313, 70] on input "text" at bounding box center [487, 78] width 502 height 22
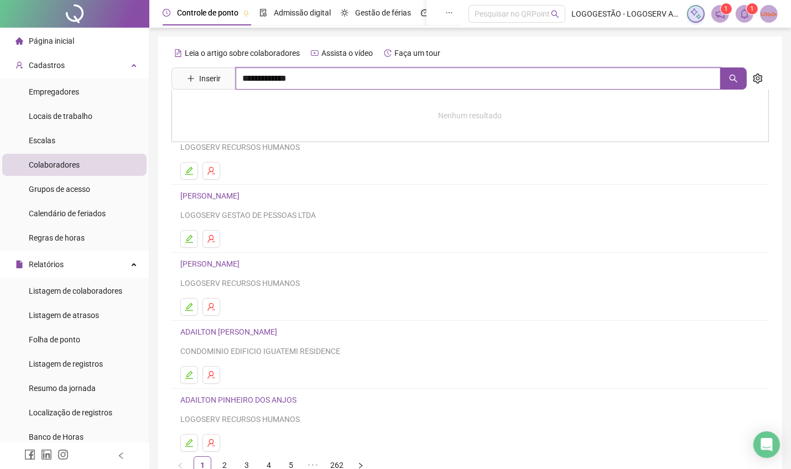
type input "**********"
click at [251, 116] on link "ROBERTO DE JESUS GONÇALVES" at bounding box center [221, 111] width 59 height 9
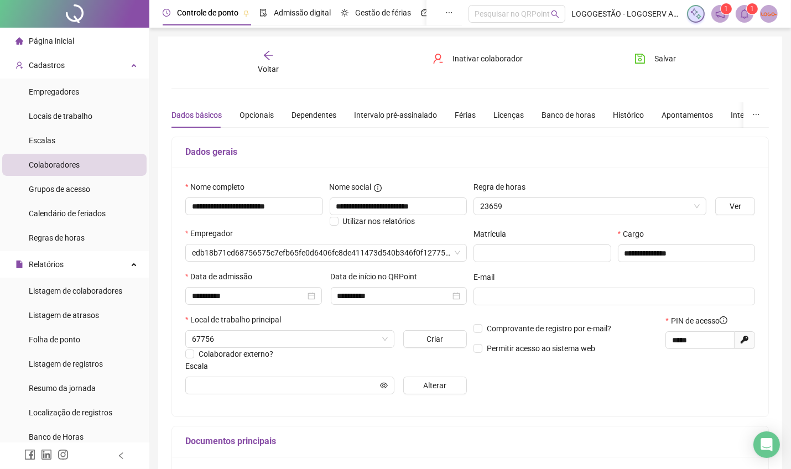
type input "**********"
click at [451, 64] on button "Inativar colaborador" at bounding box center [477, 59] width 107 height 18
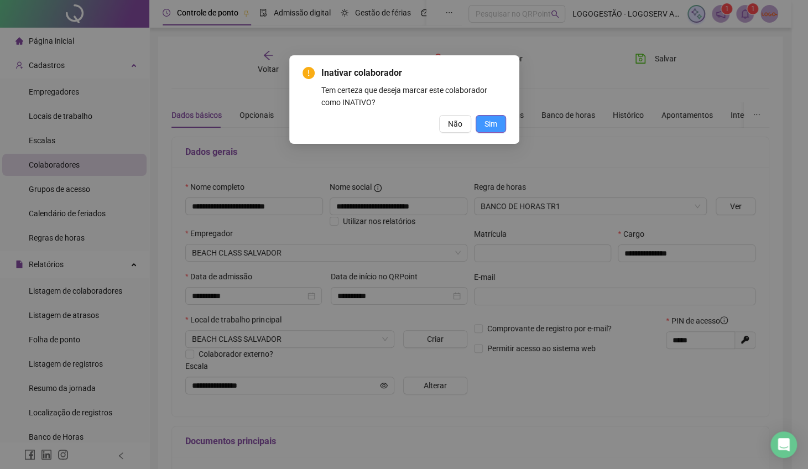
click at [500, 124] on button "Sim" at bounding box center [491, 124] width 30 height 18
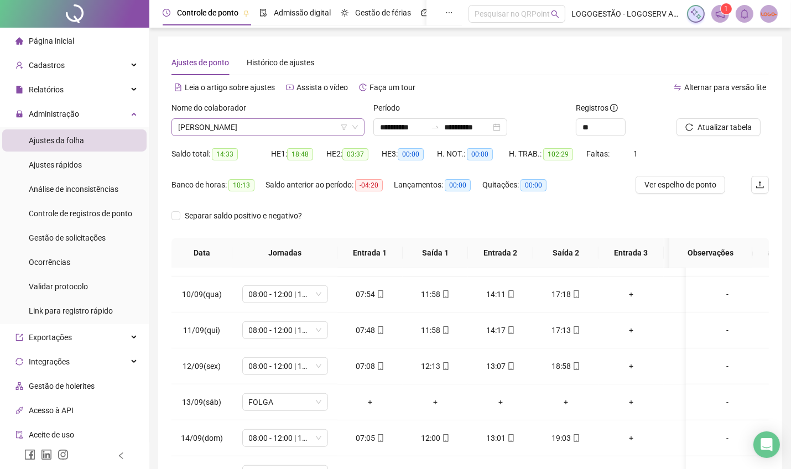
click at [297, 127] on span "EDUARDO DOS SANTOS FILHO" at bounding box center [268, 127] width 180 height 17
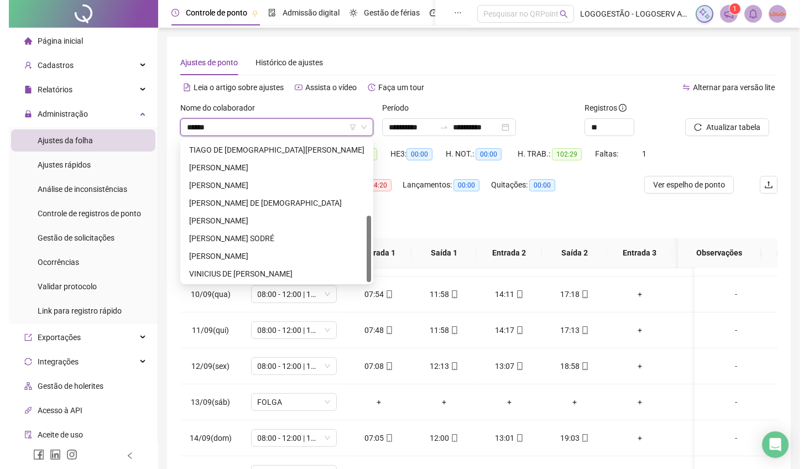
scroll to position [70, 0]
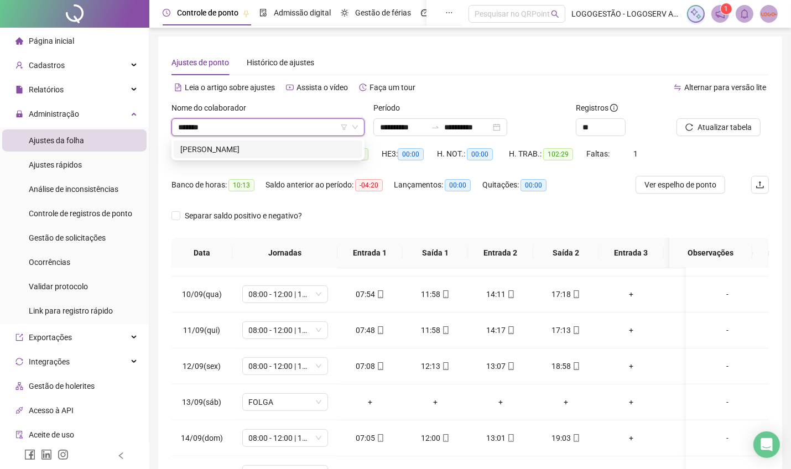
type input "********"
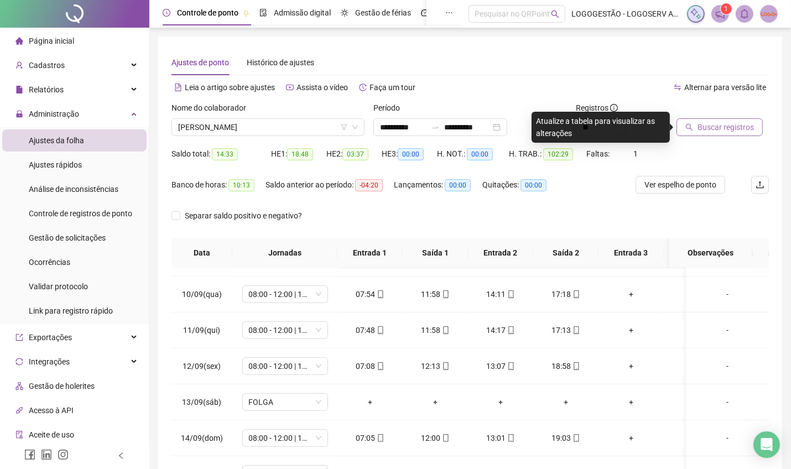
click at [727, 134] on button "Buscar registros" at bounding box center [720, 127] width 86 height 18
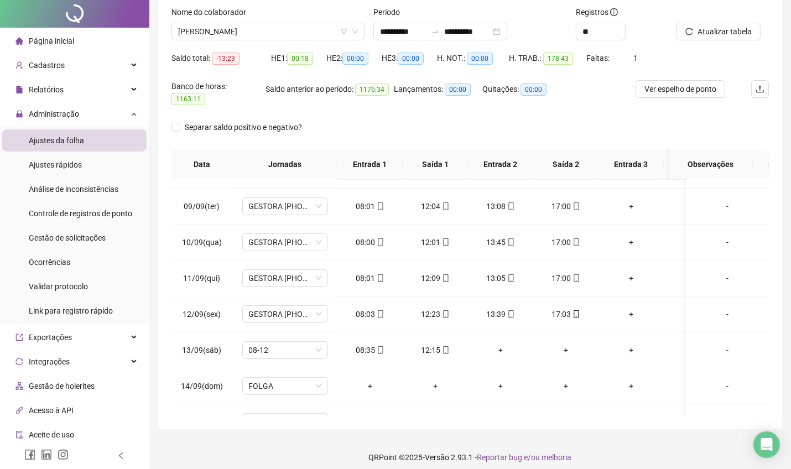
scroll to position [0, 0]
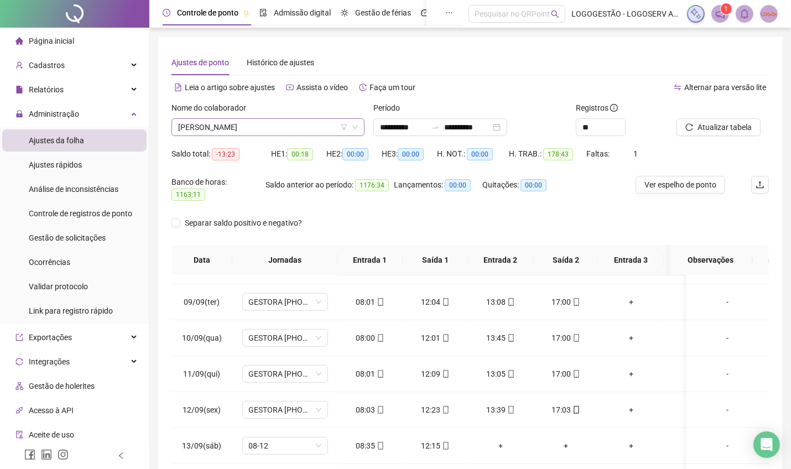
click at [282, 129] on span "TIAGO GONCALVES SANTOS" at bounding box center [268, 127] width 180 height 17
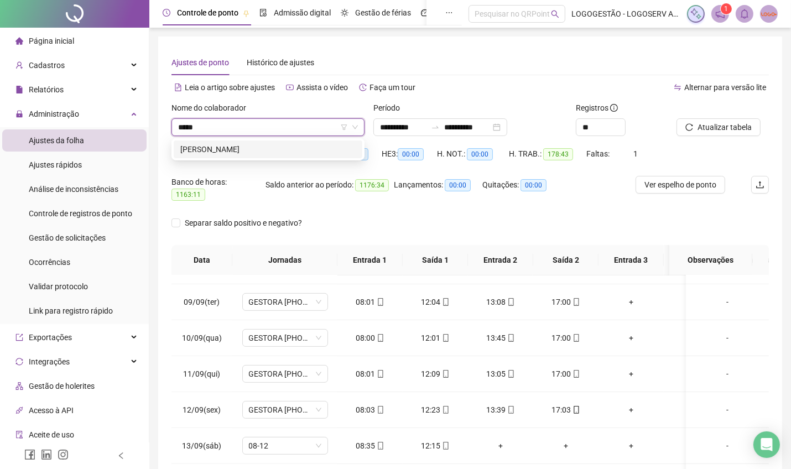
type input "****"
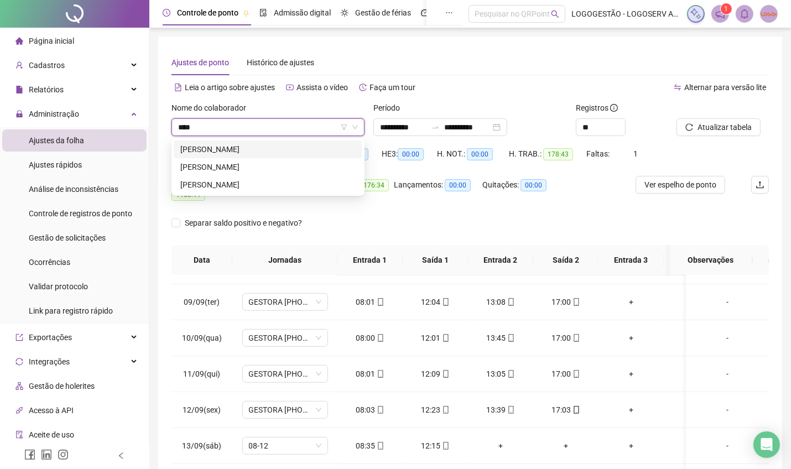
click at [222, 157] on div "EDVAL DE BARROS DA SILVA" at bounding box center [268, 150] width 189 height 18
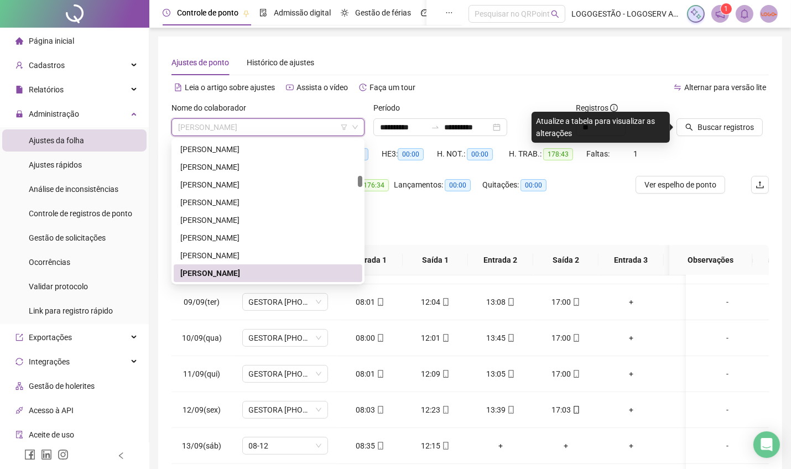
click at [236, 133] on span "EDVAL DE BARROS DA SILVA" at bounding box center [268, 127] width 180 height 17
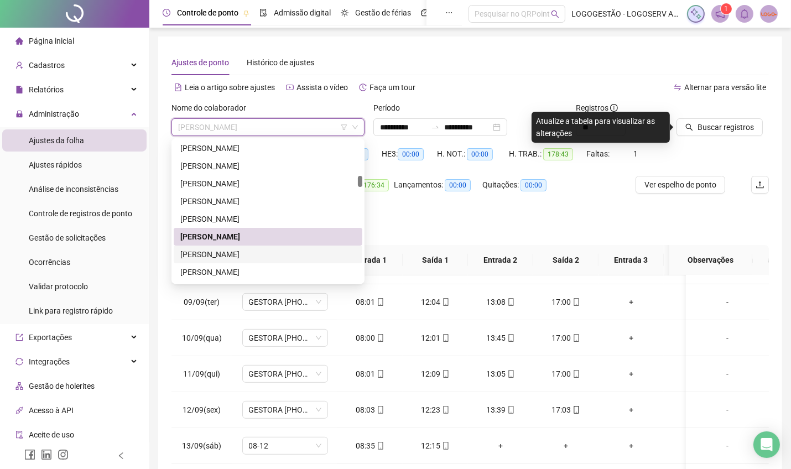
click at [215, 251] on div "EDVALDO DE JESUS NASCIMENTO" at bounding box center [267, 254] width 175 height 12
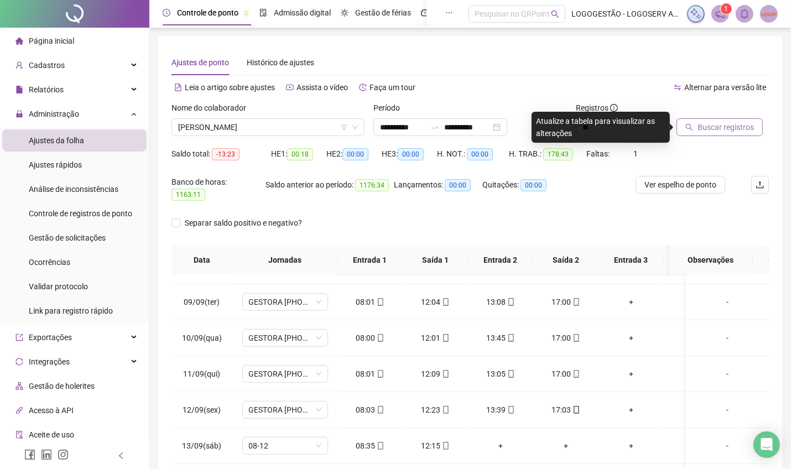
click at [705, 123] on span "Buscar registros" at bounding box center [726, 127] width 56 height 12
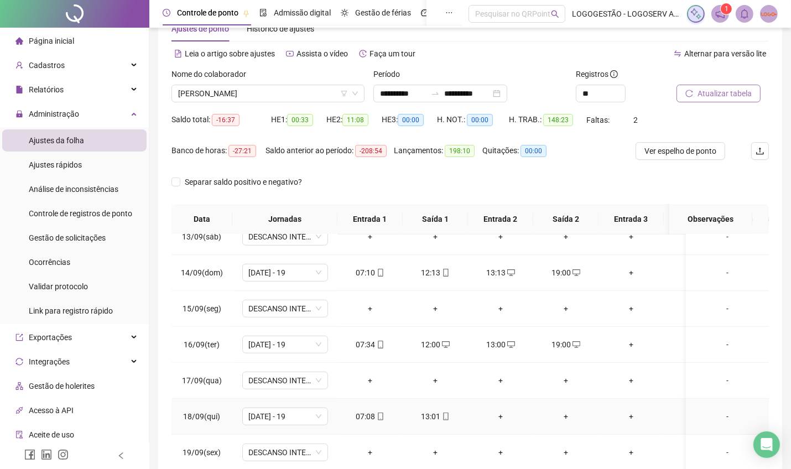
scroll to position [96, 0]
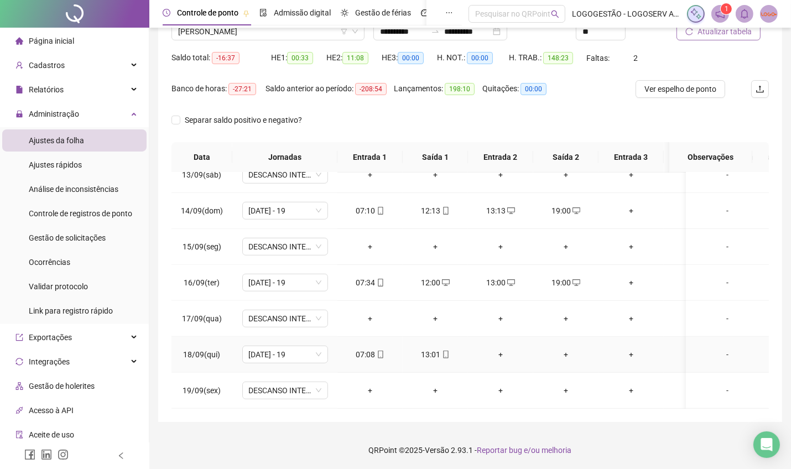
click at [498, 349] on div "+" at bounding box center [501, 355] width 48 height 12
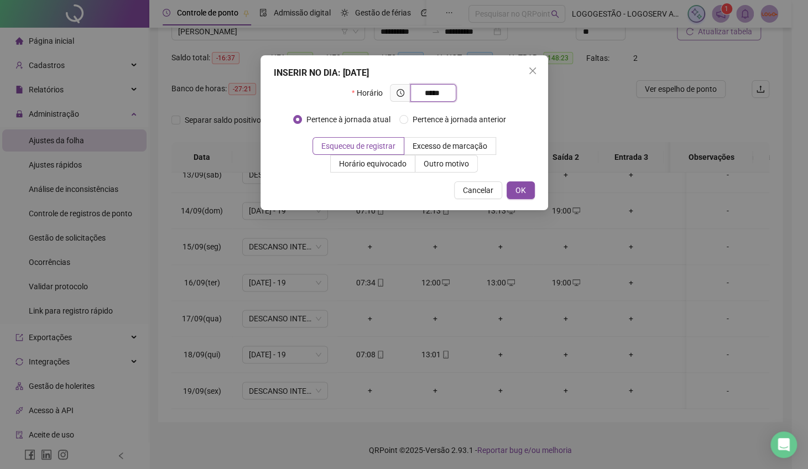
type input "*****"
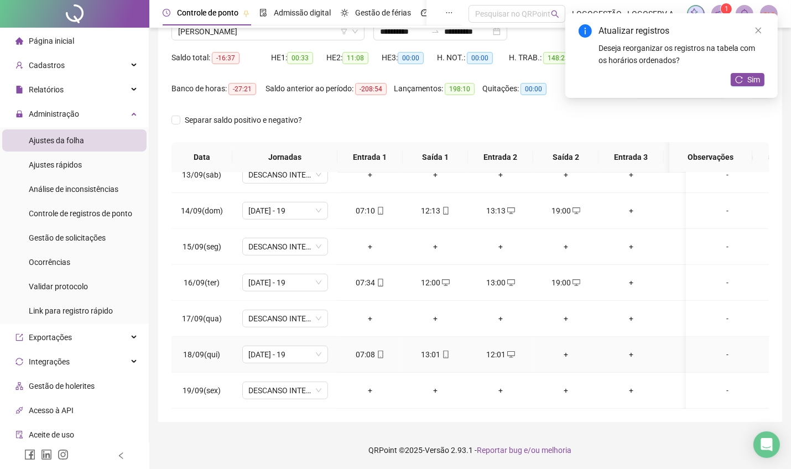
drag, startPoint x: 574, startPoint y: 325, endPoint x: 570, endPoint y: 330, distance: 6.3
click at [573, 337] on td "+" at bounding box center [565, 355] width 65 height 36
click at [566, 349] on div "+" at bounding box center [566, 355] width 48 height 12
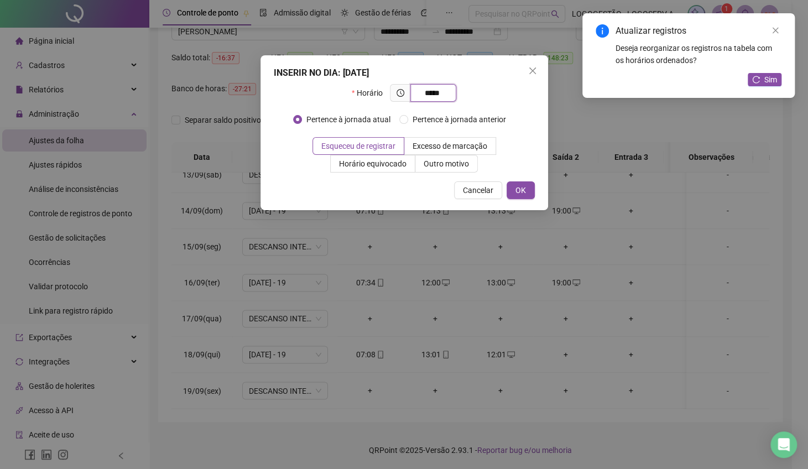
type input "*****"
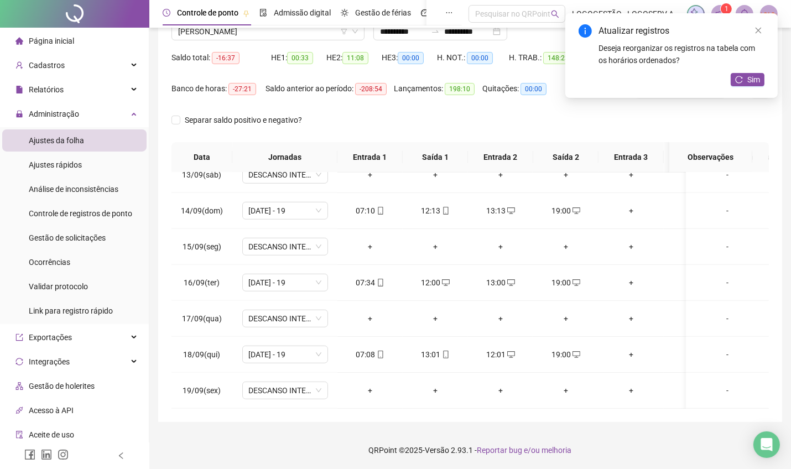
drag, startPoint x: 742, startPoint y: 85, endPoint x: 735, endPoint y: 89, distance: 8.2
click at [741, 85] on button "Sim" at bounding box center [748, 79] width 34 height 13
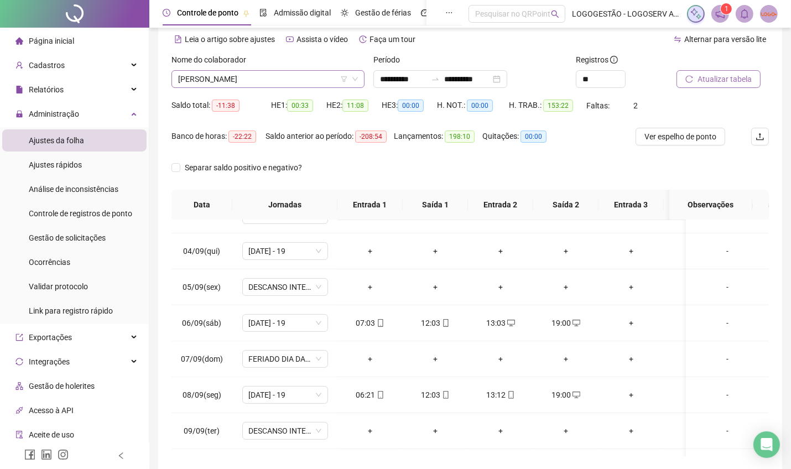
scroll to position [0, 0]
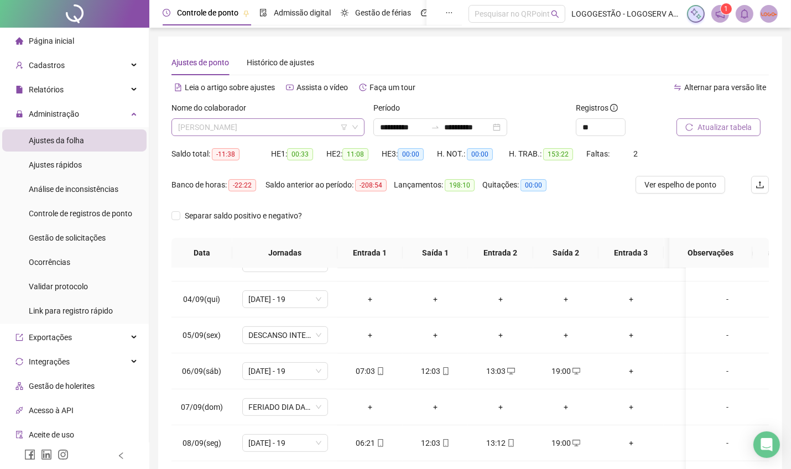
click at [282, 128] on span "EDVALDO DE JESUS NASCIMENTO" at bounding box center [268, 127] width 180 height 17
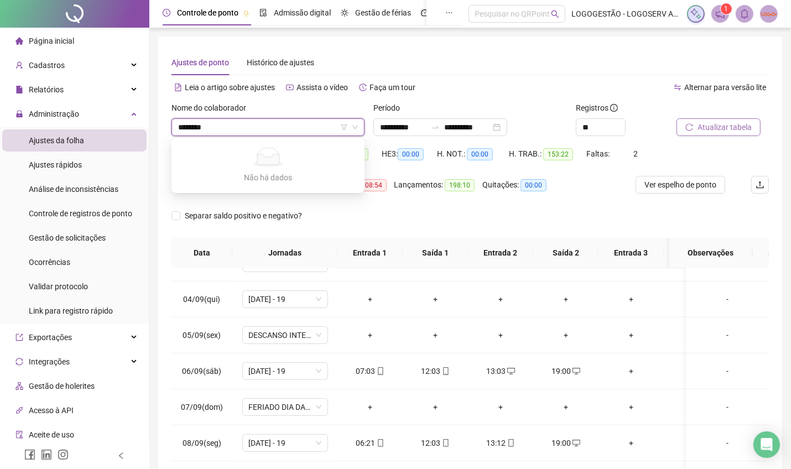
type input "*******"
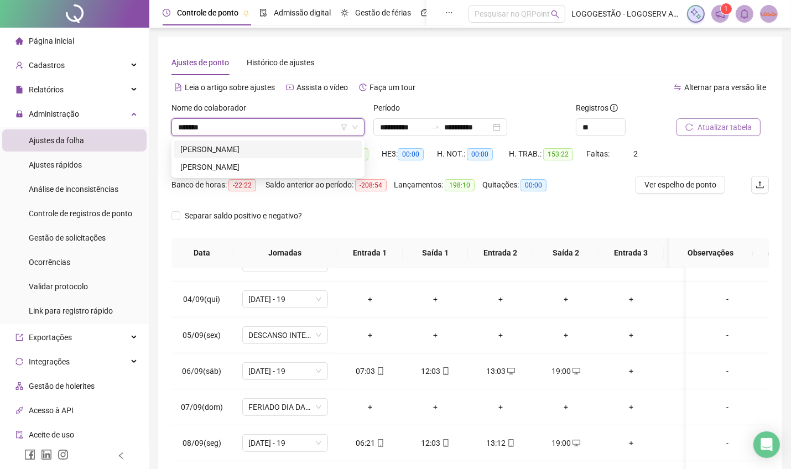
click at [256, 145] on div "CAROLINA DE SOUSA NUNES" at bounding box center [267, 149] width 175 height 12
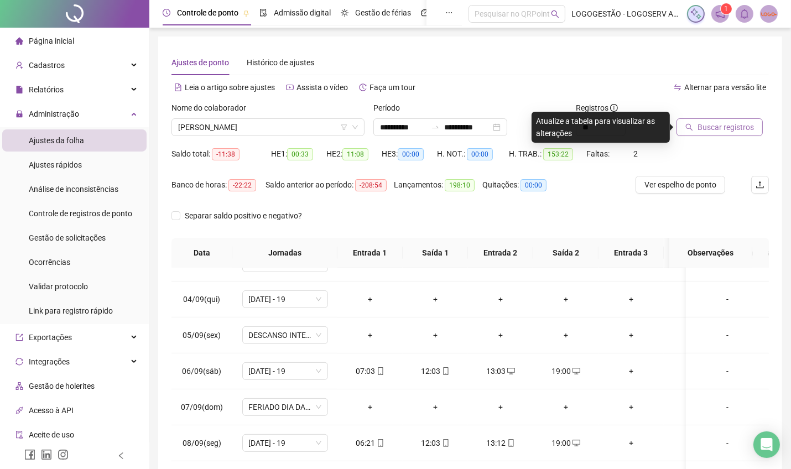
click at [696, 144] on div "Buscar registros" at bounding box center [722, 123] width 101 height 43
click at [707, 131] on span "Buscar registros" at bounding box center [726, 127] width 56 height 12
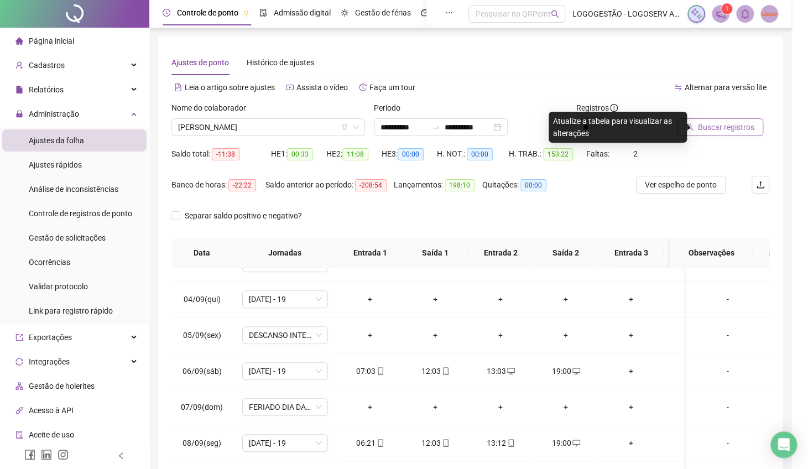
click at [707, 131] on div "Buscando registros Os registros de ponto estão sendo buscados... OK" at bounding box center [404, 234] width 808 height 469
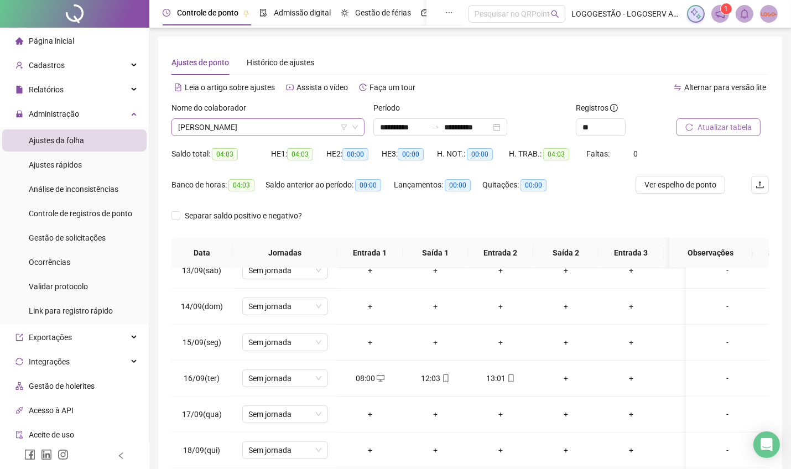
click at [294, 135] on div "Nome do colaborador CAROLINA DE SOUSA NUNES" at bounding box center [268, 123] width 202 height 43
click at [292, 129] on span "CAROLINA DE SOUSA NUNES" at bounding box center [268, 127] width 180 height 17
drag, startPoint x: 708, startPoint y: 125, endPoint x: 697, endPoint y: 128, distance: 11.6
click at [708, 125] on span "Atualizar tabela" at bounding box center [725, 127] width 54 height 12
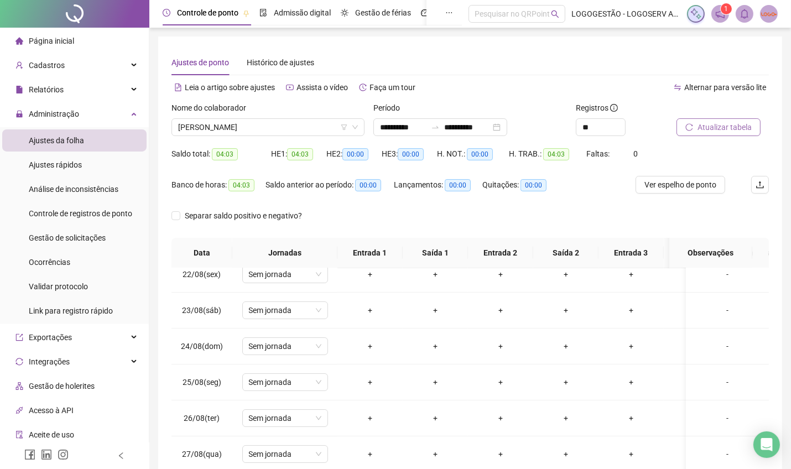
click at [737, 126] on span "Atualizar tabela" at bounding box center [725, 127] width 54 height 12
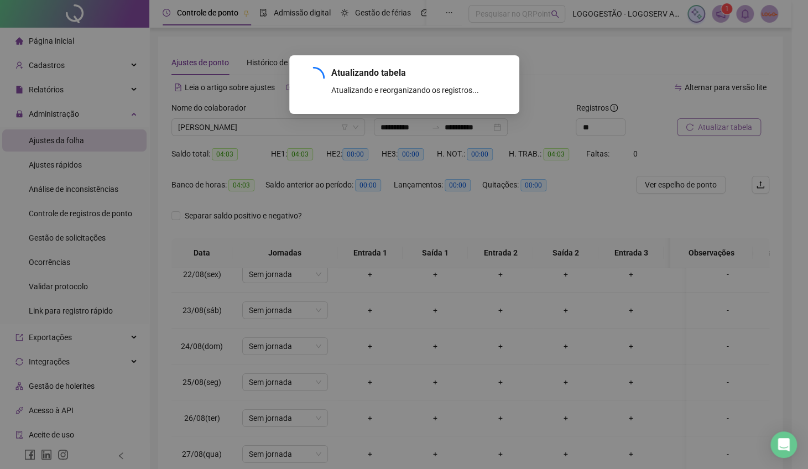
click at [737, 127] on div "Atualizando tabela Atualizando e reorganizando os registros... OK" at bounding box center [404, 234] width 808 height 469
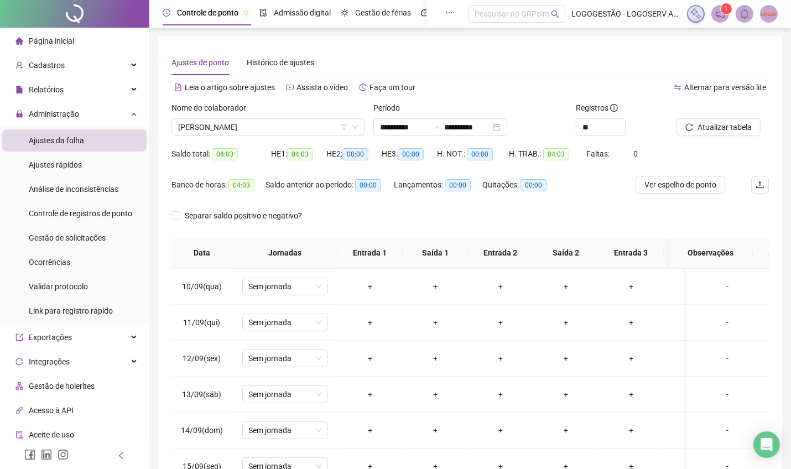
scroll to position [848, 0]
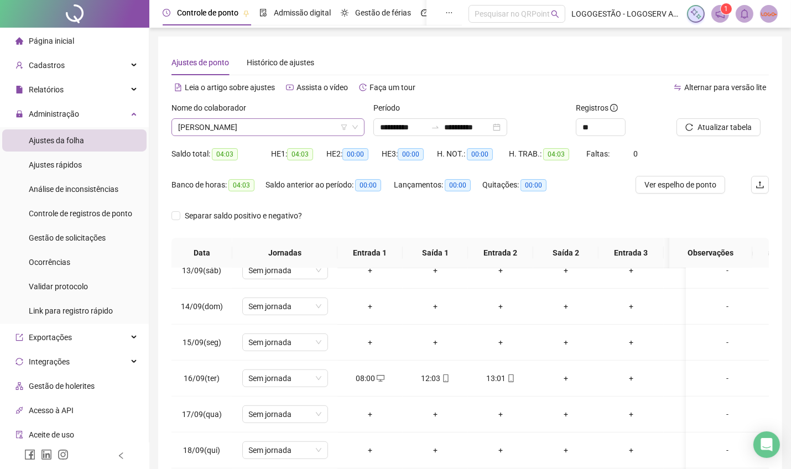
click at [277, 134] on span "CAROLINA DE SOUSA NUNES" at bounding box center [268, 127] width 180 height 17
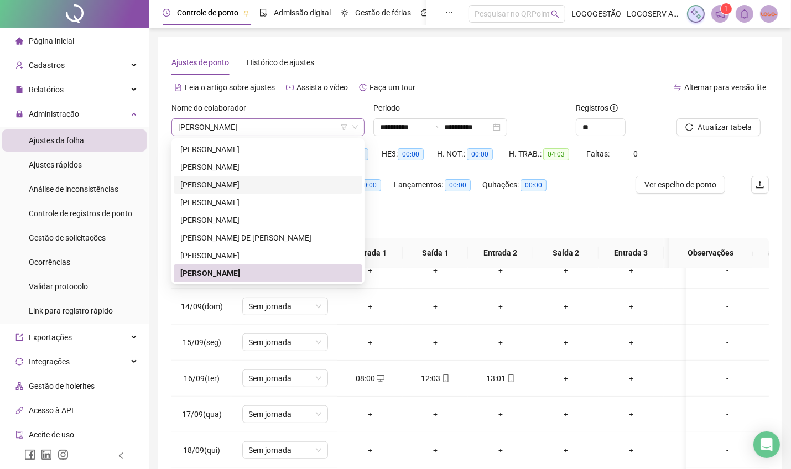
click at [280, 134] on span "CAROLINA DE SOUSA NUNES" at bounding box center [268, 127] width 180 height 17
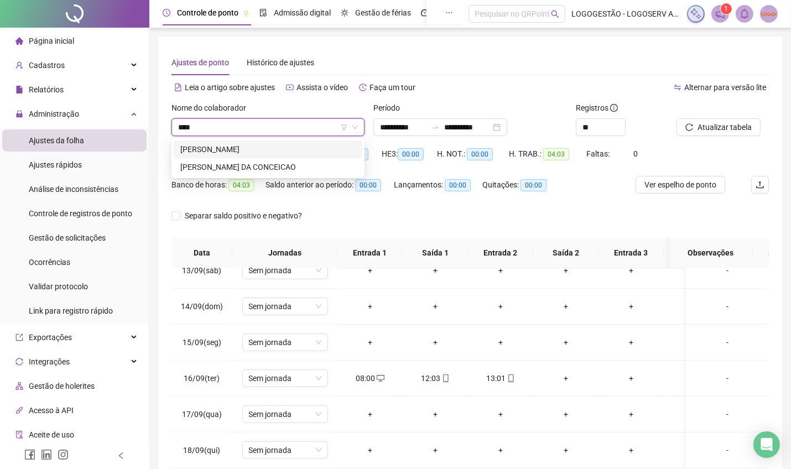
scroll to position [0, 0]
type input "*****"
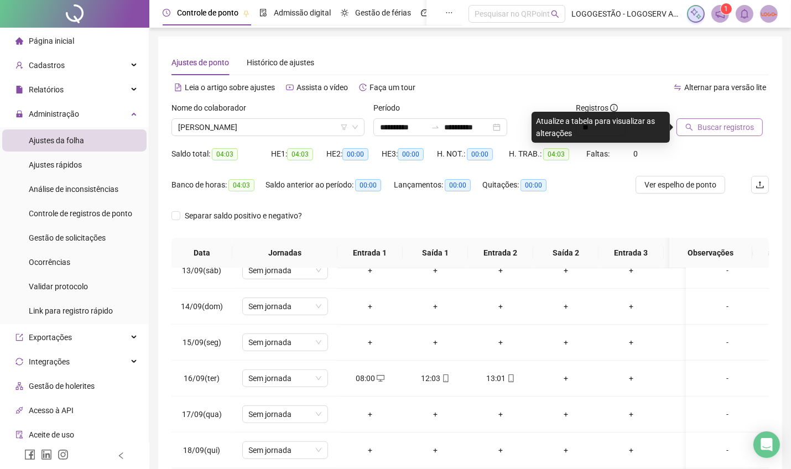
click at [723, 124] on span "Buscar registros" at bounding box center [726, 127] width 56 height 12
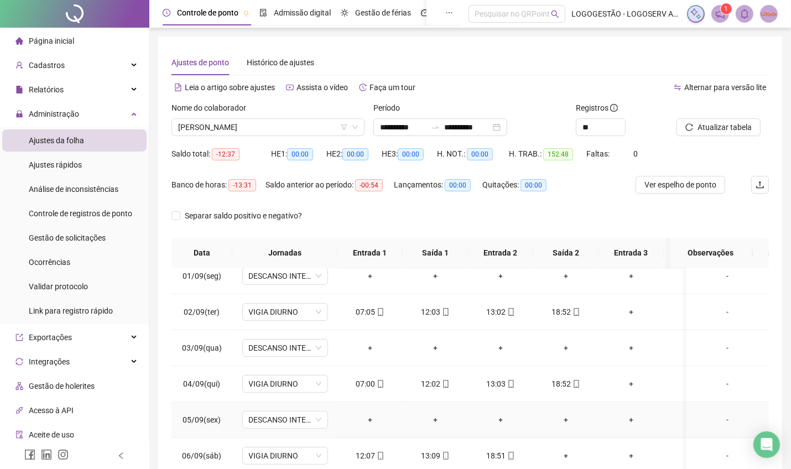
scroll to position [479, 0]
click at [557, 377] on div "+" at bounding box center [566, 382] width 48 height 12
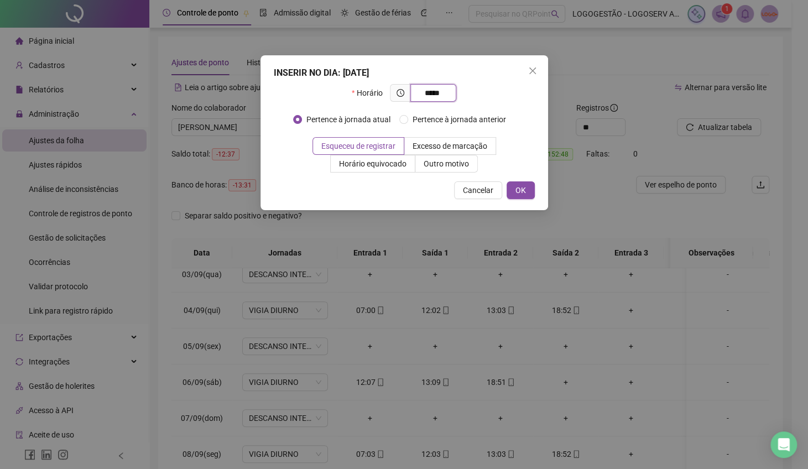
type input "*****"
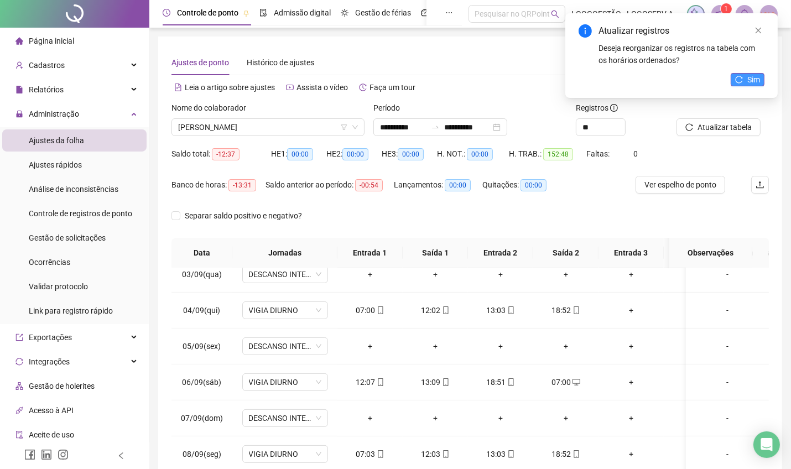
click at [750, 80] on span "Sim" at bounding box center [753, 80] width 13 height 12
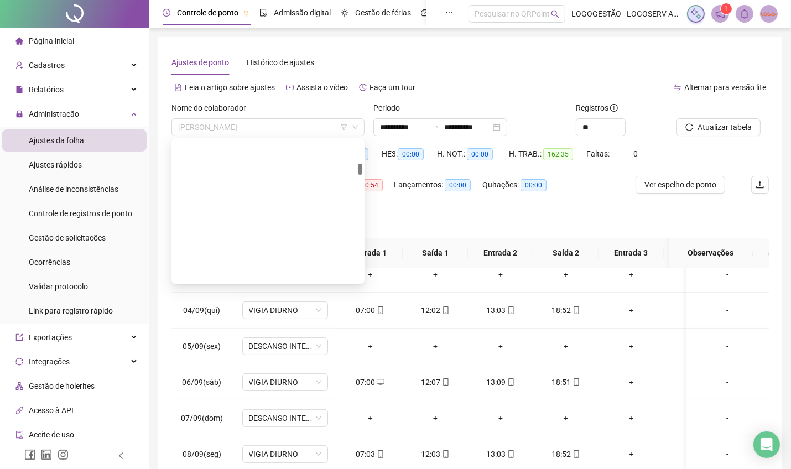
scroll to position [4107, 0]
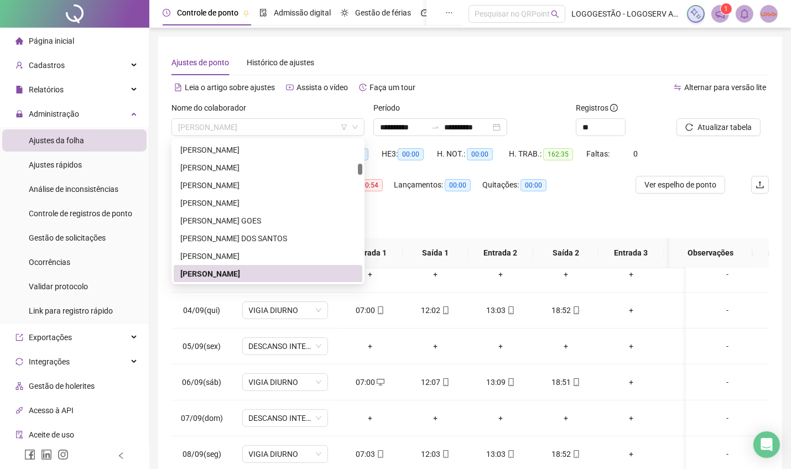
click at [302, 117] on div "Nome do colaborador CLEBER DE JESUS SOUZA" at bounding box center [267, 119] width 193 height 34
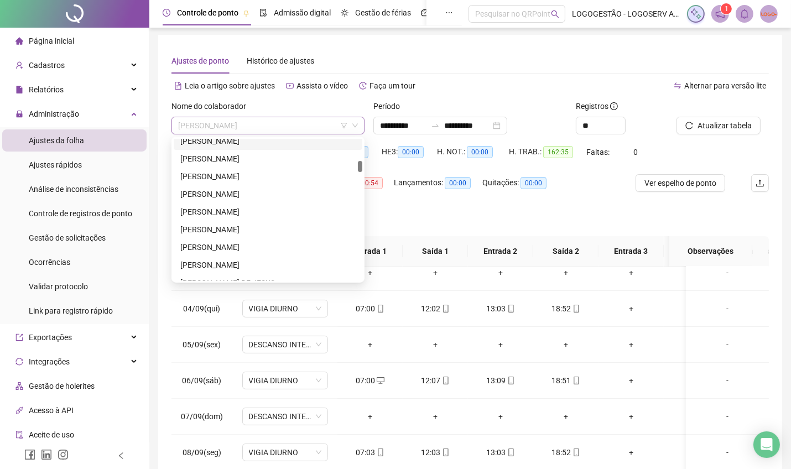
scroll to position [0, 0]
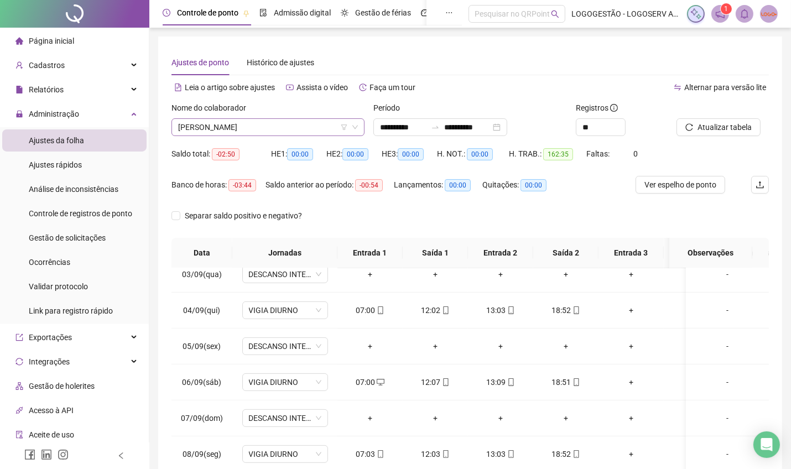
click at [219, 123] on span "CLEBER DE JESUS SOUZA" at bounding box center [268, 127] width 180 height 17
click at [226, 121] on span "CLEBER DE JESUS SOUZA" at bounding box center [268, 127] width 180 height 17
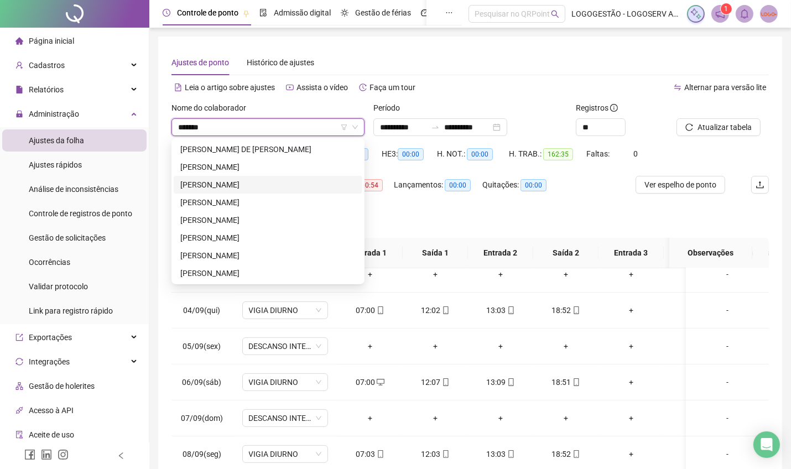
type input "******"
type input "*********"
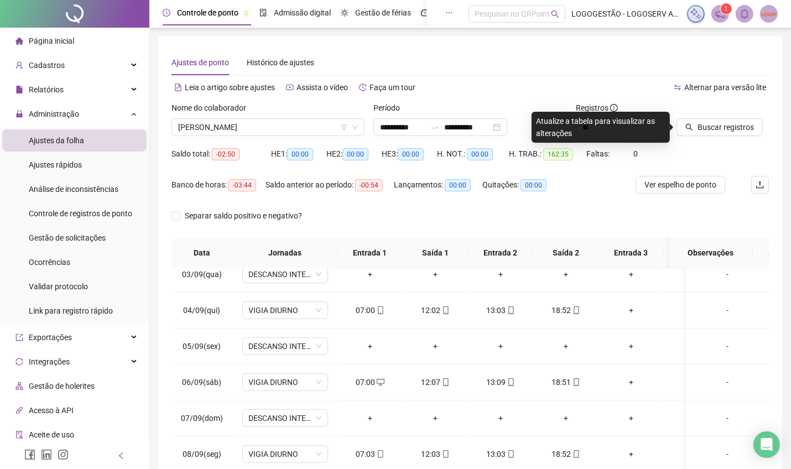
drag, startPoint x: 698, startPoint y: 129, endPoint x: 697, endPoint y: 195, distance: 65.8
click at [698, 130] on span "Buscar registros" at bounding box center [726, 127] width 56 height 12
click at [697, 132] on button "Buscar registros" at bounding box center [720, 127] width 86 height 18
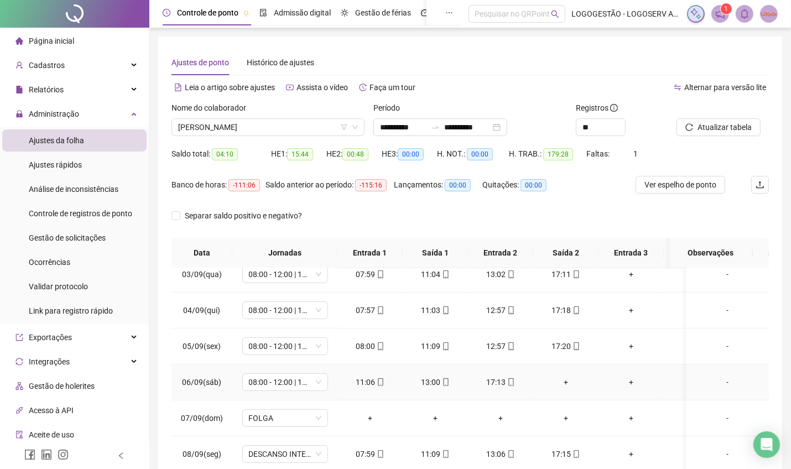
click at [564, 378] on div "+" at bounding box center [566, 382] width 48 height 12
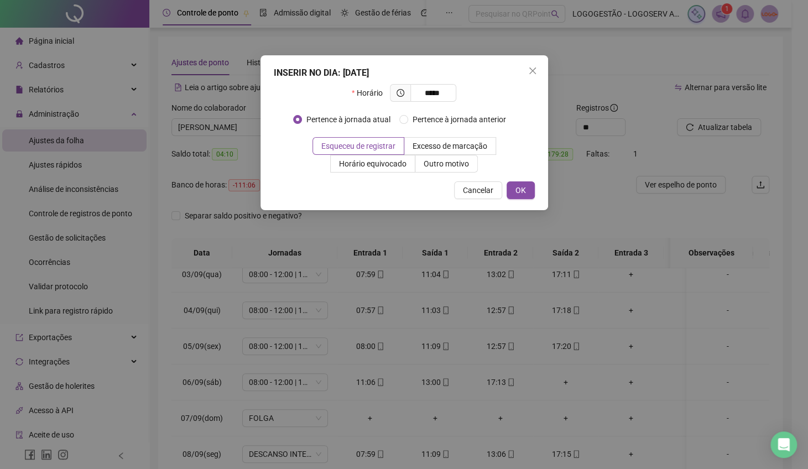
type input "*****"
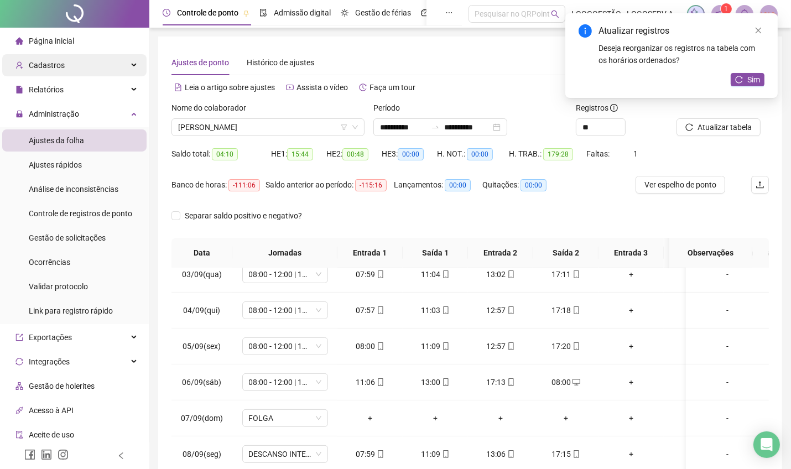
click at [80, 58] on div "Cadastros" at bounding box center [74, 65] width 144 height 22
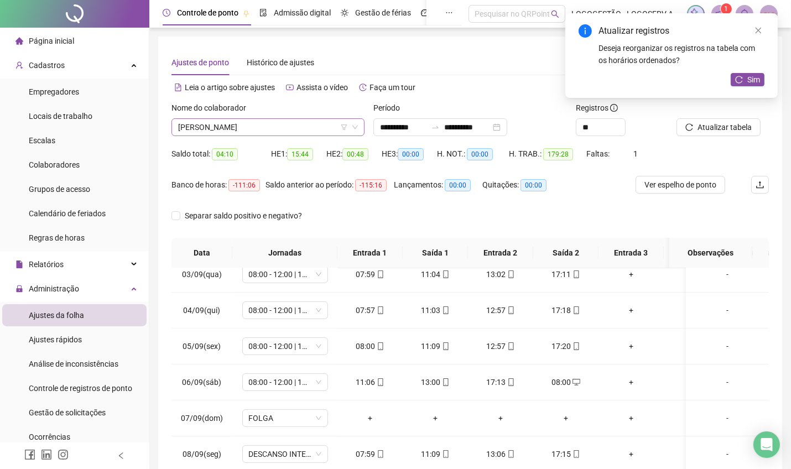
drag, startPoint x: 267, startPoint y: 112, endPoint x: 266, endPoint y: 125, distance: 13.3
click at [267, 118] on div "Nome do colaborador DANIEL NERI DOS SANTOS" at bounding box center [267, 119] width 193 height 34
click at [266, 131] on span "DANIEL NERI DOS SANTOS" at bounding box center [268, 127] width 180 height 17
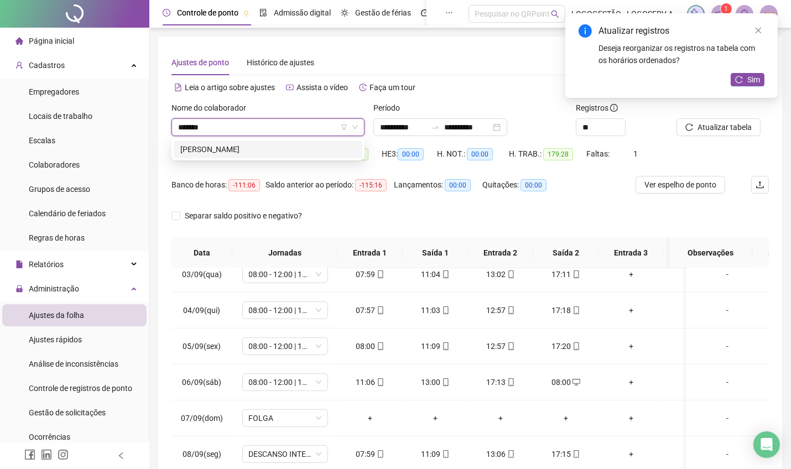
type input "********"
type input "*"
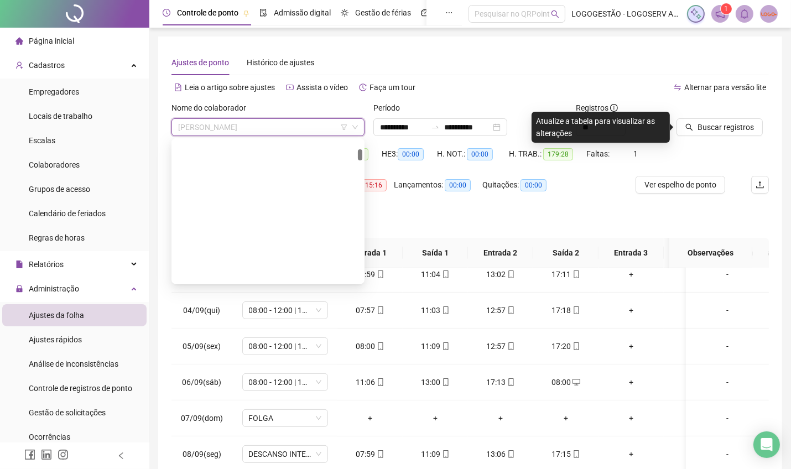
scroll to position [1558, 0]
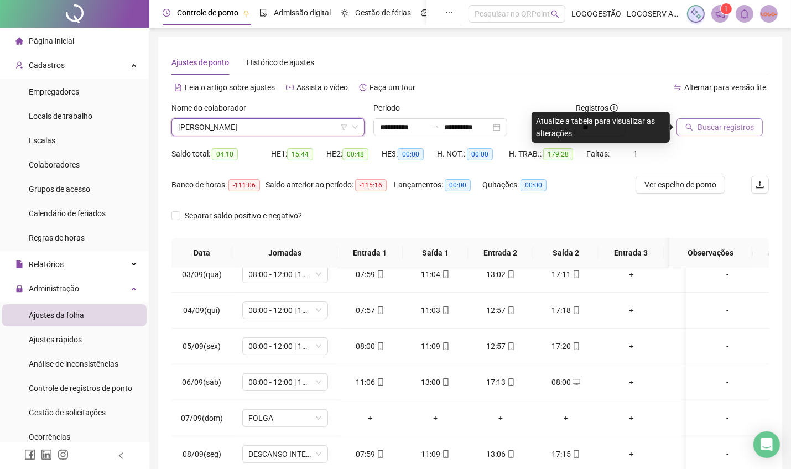
click at [694, 126] on button "Buscar registros" at bounding box center [720, 127] width 86 height 18
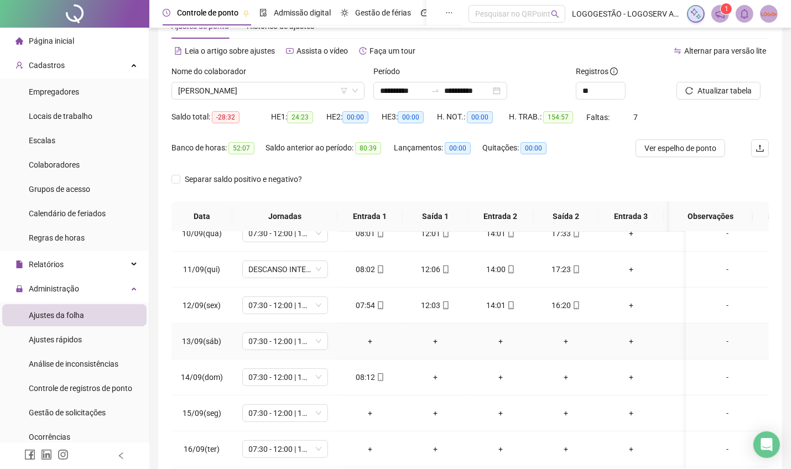
scroll to position [748, 0]
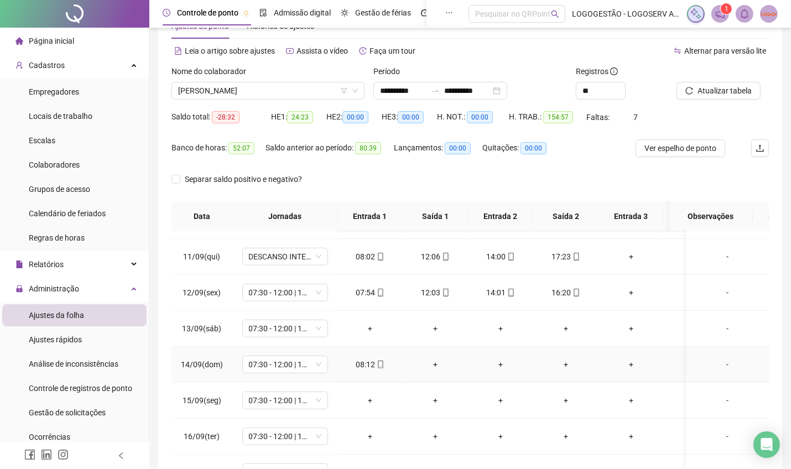
click at [706, 361] on div "-" at bounding box center [727, 364] width 65 height 12
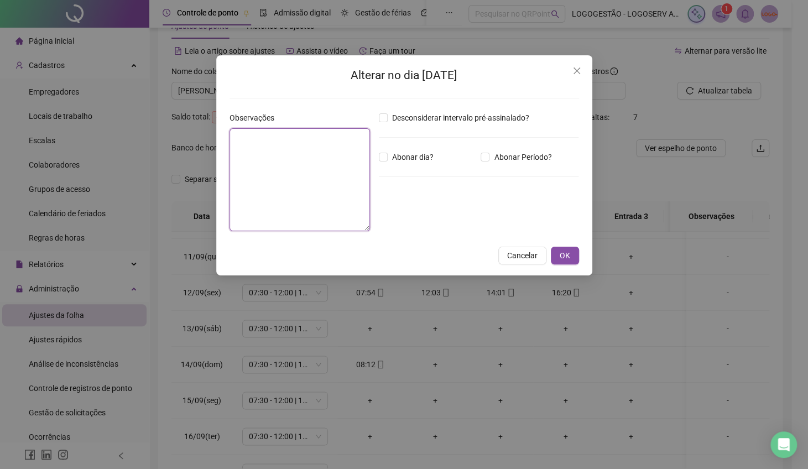
click at [343, 188] on textarea at bounding box center [300, 179] width 141 height 103
type textarea "**********"
drag, startPoint x: 328, startPoint y: 140, endPoint x: 198, endPoint y: 130, distance: 130.4
click at [198, 130] on div "**********" at bounding box center [404, 234] width 808 height 469
click at [573, 253] on button "OK" at bounding box center [565, 256] width 28 height 18
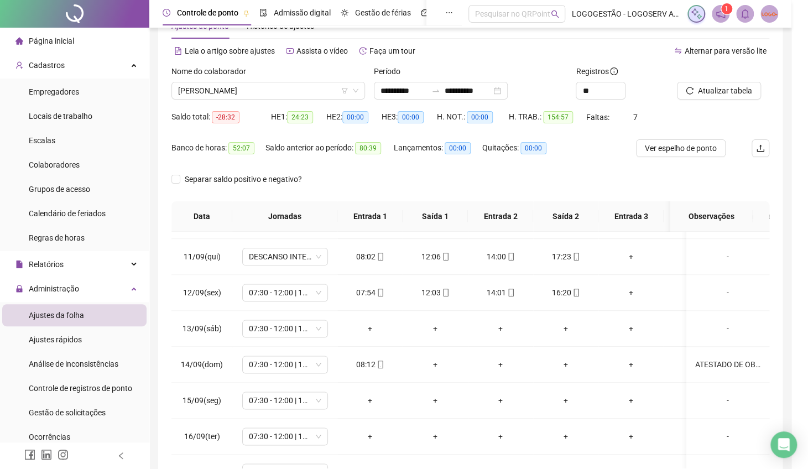
click at [570, 253] on div "**********" at bounding box center [404, 234] width 808 height 469
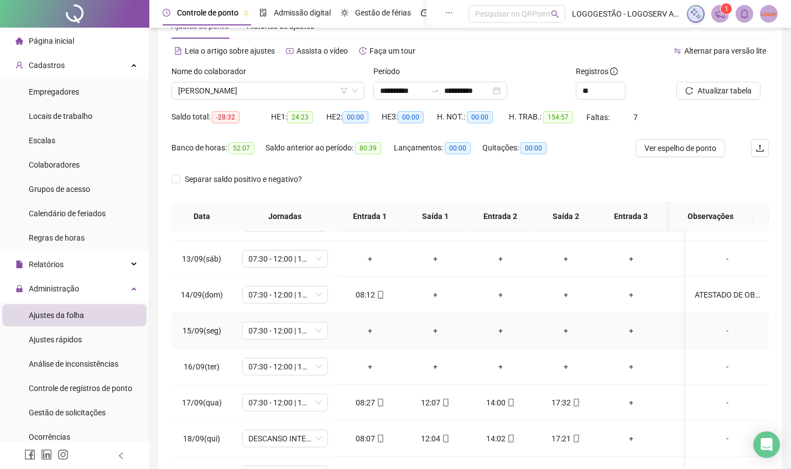
scroll to position [822, 0]
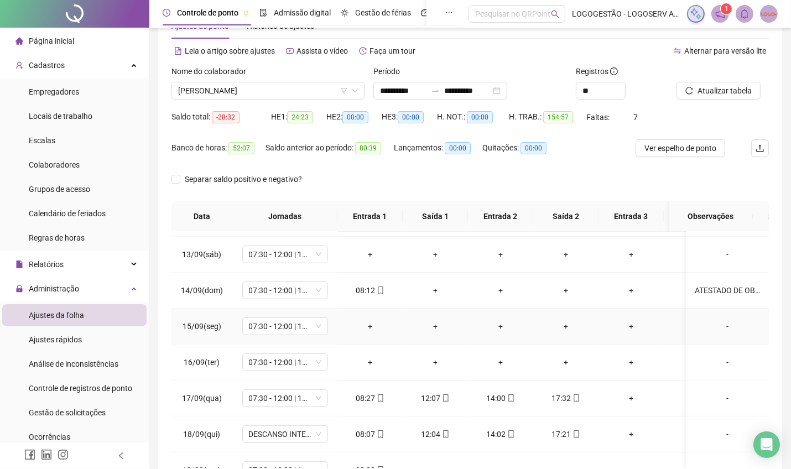
click at [695, 321] on div "-" at bounding box center [727, 326] width 65 height 12
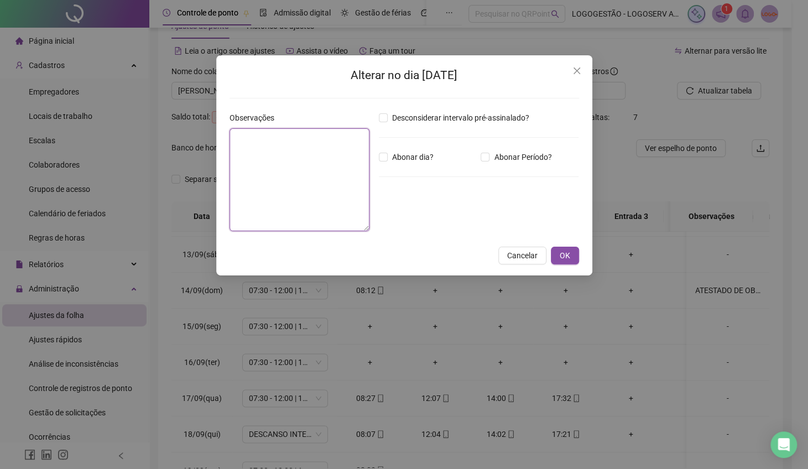
click at [332, 156] on textarea at bounding box center [300, 179] width 141 height 103
paste textarea "**********"
type textarea "**********"
click at [395, 152] on span "Abonar dia?" at bounding box center [413, 157] width 50 height 12
click at [561, 258] on span "OK" at bounding box center [565, 256] width 11 height 12
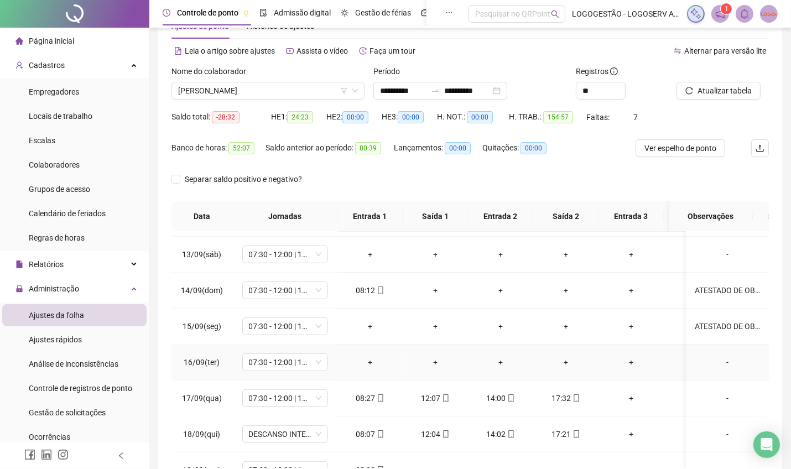
click at [710, 354] on td "-" at bounding box center [727, 363] width 83 height 36
click at [695, 362] on div "-" at bounding box center [727, 362] width 65 height 12
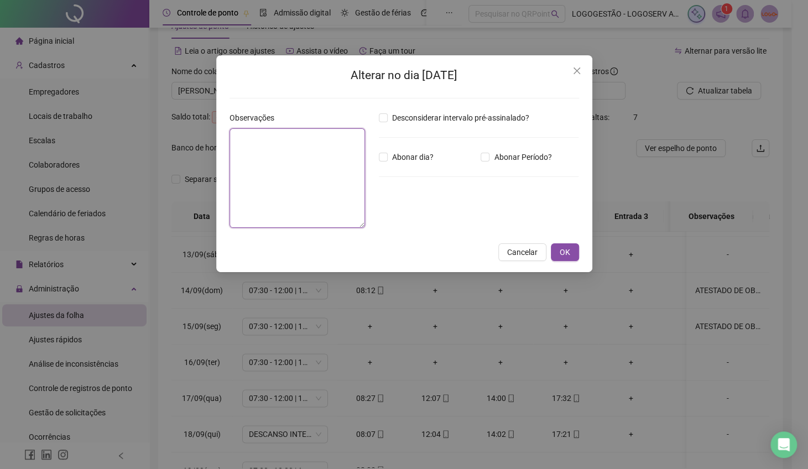
click at [316, 176] on textarea at bounding box center [298, 178] width 136 height 100
paste textarea "**********"
type textarea "**********"
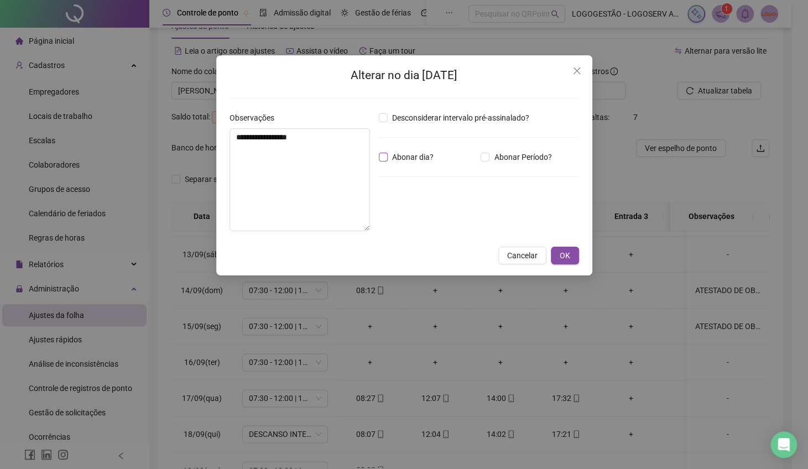
click at [388, 155] on label "Abonar dia?" at bounding box center [408, 157] width 59 height 12
click at [562, 257] on span "OK" at bounding box center [565, 256] width 11 height 12
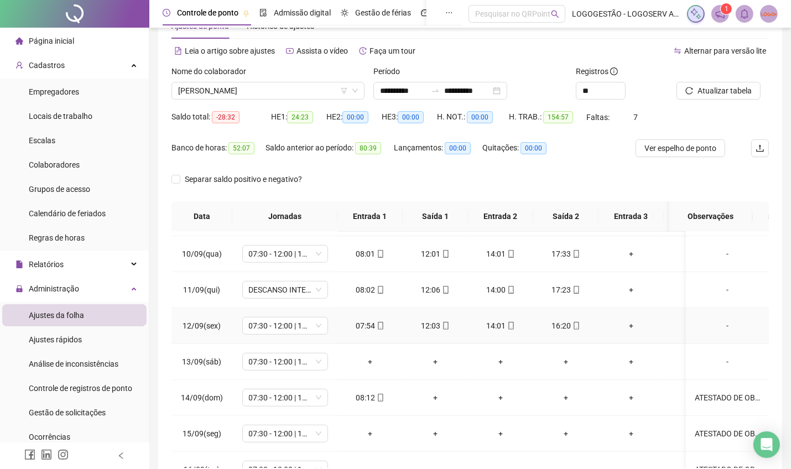
scroll to position [711, 0]
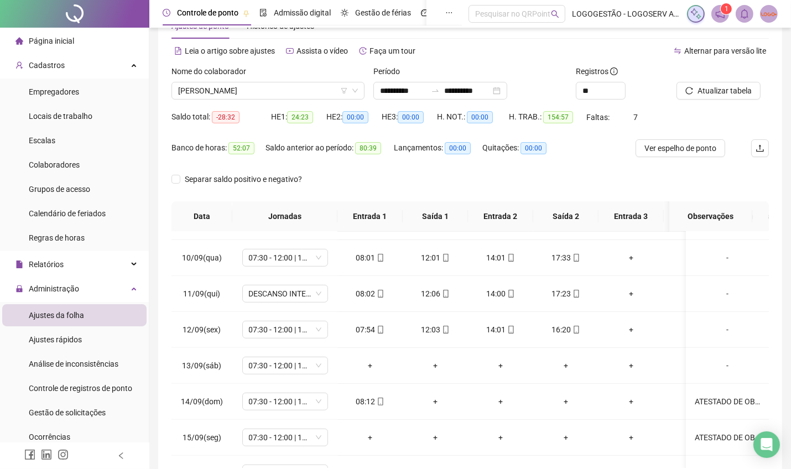
click at [714, 101] on div "Atualizar tabela" at bounding box center [722, 86] width 101 height 43
click at [716, 88] on span "Atualizar tabela" at bounding box center [725, 91] width 54 height 12
click at [299, 368] on span "07:30 - 12:00 | 14:00 - 16:50" at bounding box center [285, 365] width 72 height 17
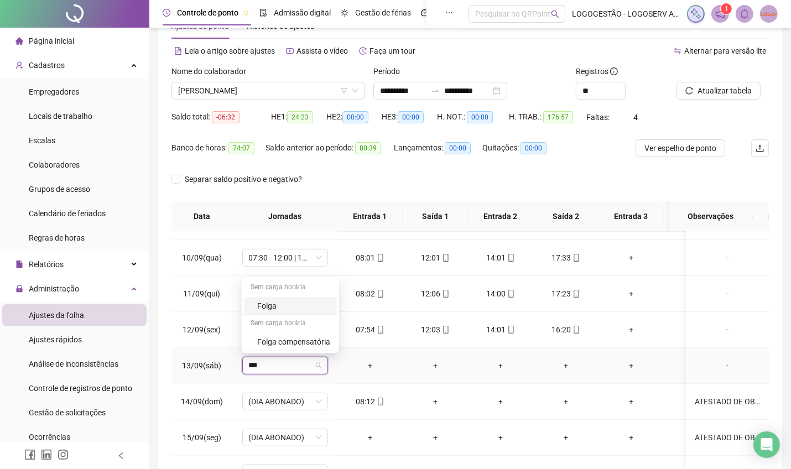
type input "****"
click at [333, 338] on span "Sim" at bounding box center [337, 336] width 13 height 12
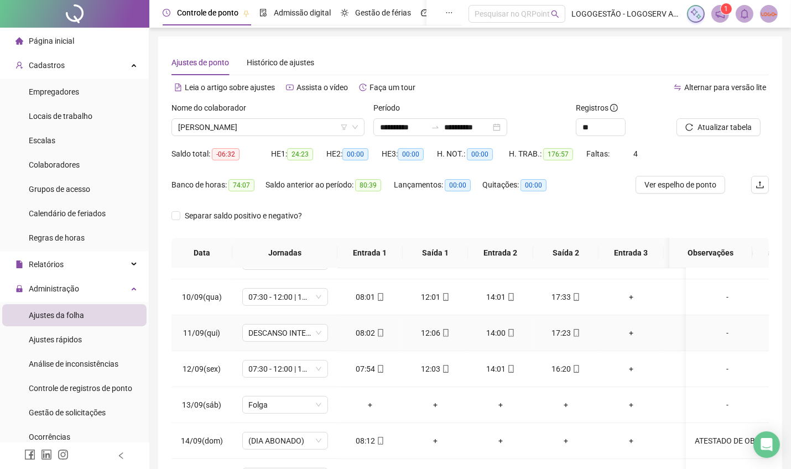
scroll to position [674, 0]
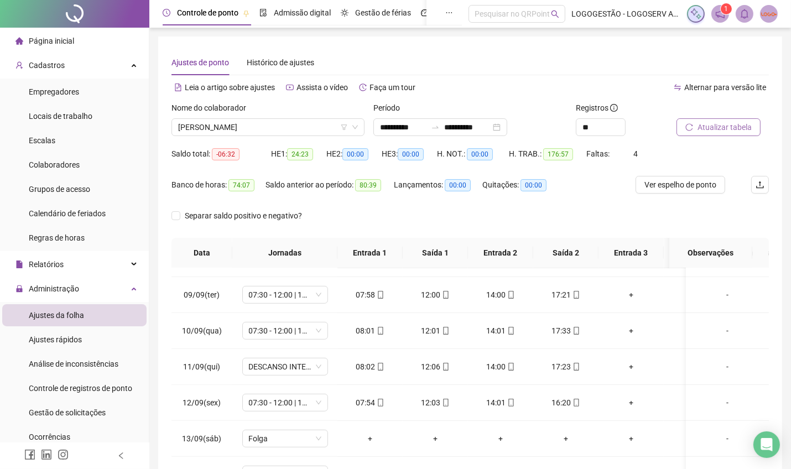
drag, startPoint x: 680, startPoint y: 139, endPoint x: 690, endPoint y: 127, distance: 16.5
click at [689, 130] on div "Atualizar tabela" at bounding box center [722, 123] width 101 height 43
click at [690, 127] on icon "reload" at bounding box center [689, 127] width 8 height 8
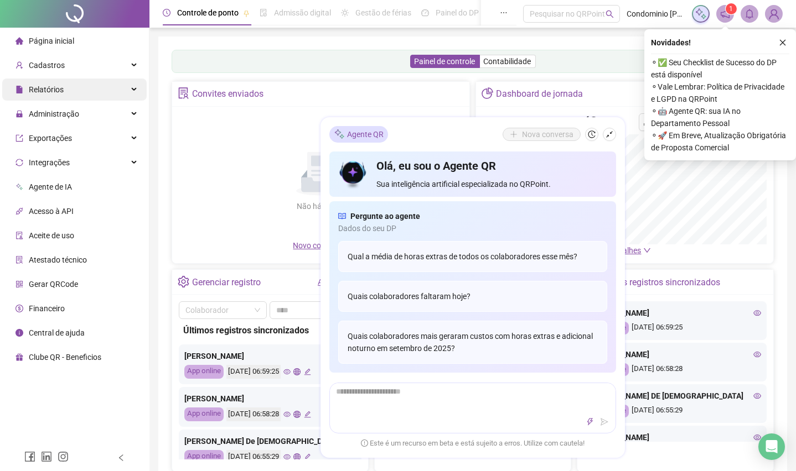
click at [50, 92] on span "Relatórios" at bounding box center [46, 89] width 35 height 9
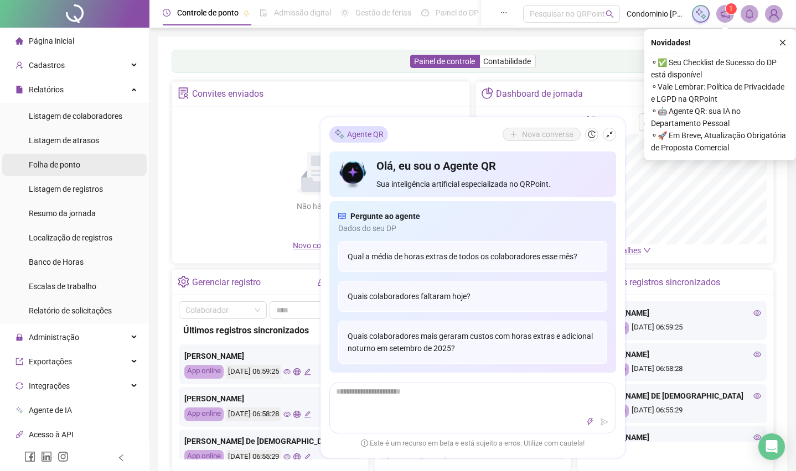
click at [74, 160] on span "Folha de ponto" at bounding box center [54, 164] width 51 height 9
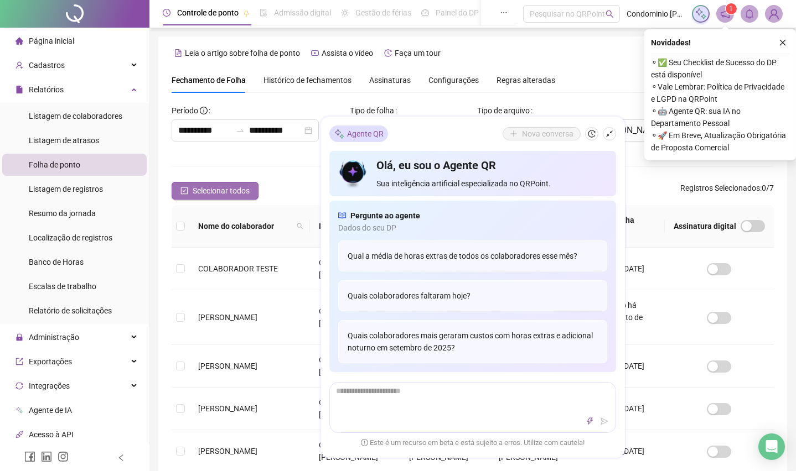
click at [246, 198] on button "Selecionar todos" at bounding box center [214, 191] width 87 height 18
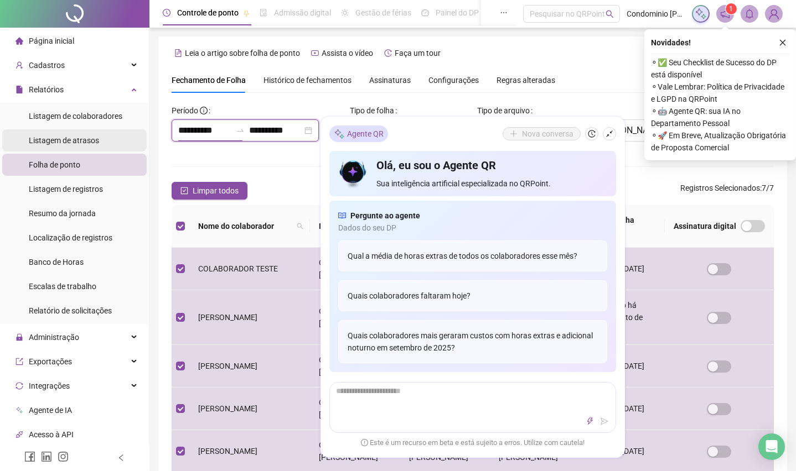
drag, startPoint x: 227, startPoint y: 127, endPoint x: 125, endPoint y: 147, distance: 104.3
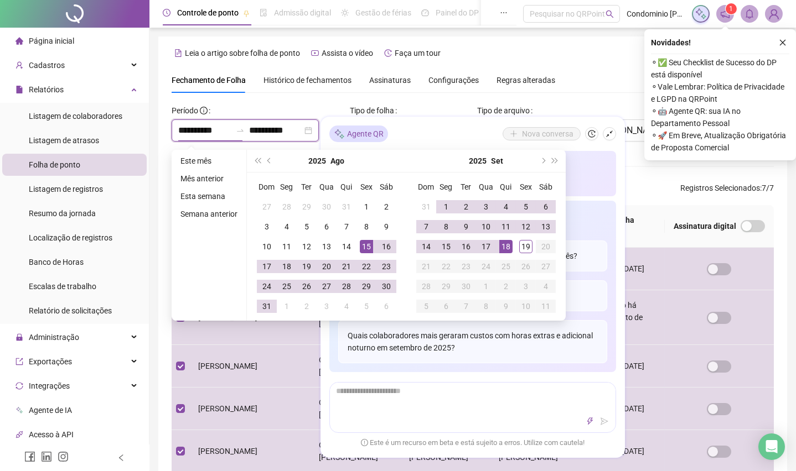
drag, startPoint x: 224, startPoint y: 130, endPoint x: -75, endPoint y: 156, distance: 299.3
click at [0, 156] on html "**********" at bounding box center [398, 235] width 796 height 471
type input "**********"
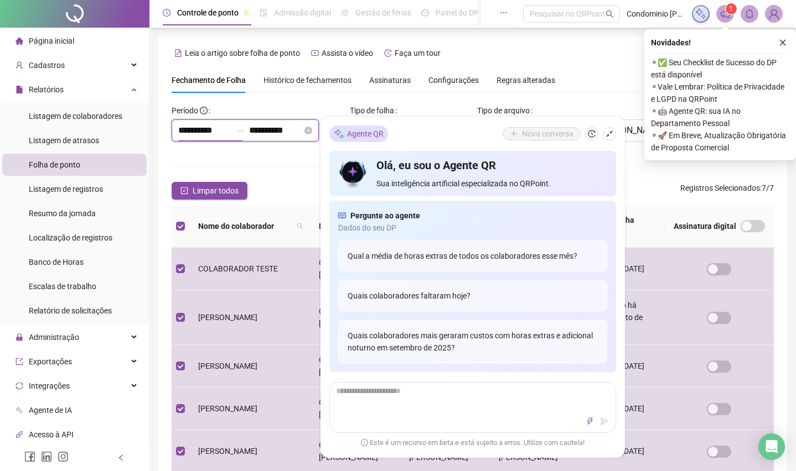
click at [275, 128] on input "**********" at bounding box center [275, 130] width 53 height 13
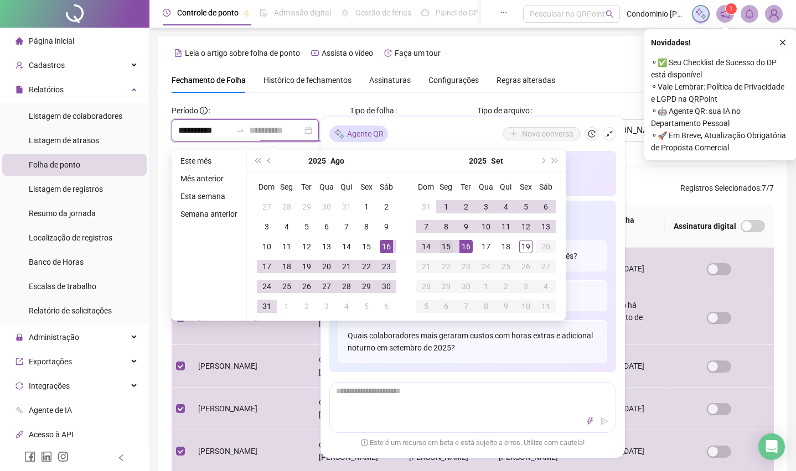
type input "**********"
click at [450, 245] on div "15" at bounding box center [445, 246] width 13 height 13
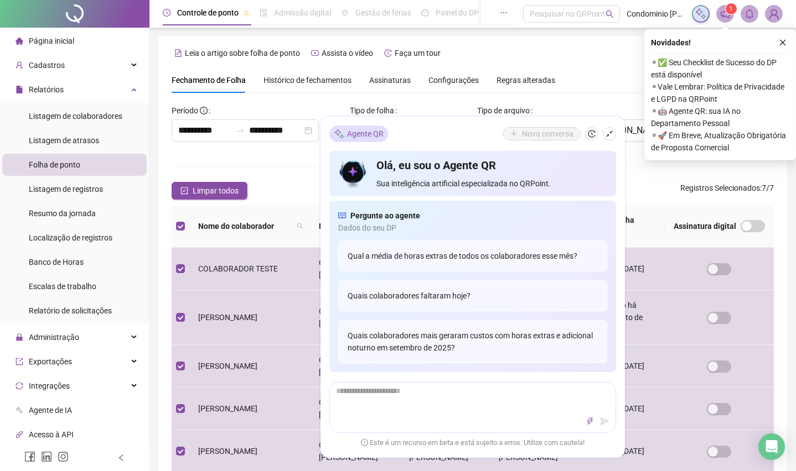
click at [774, 38] on div "Novidades !" at bounding box center [720, 42] width 138 height 13
click at [777, 39] on button "button" at bounding box center [782, 42] width 13 height 13
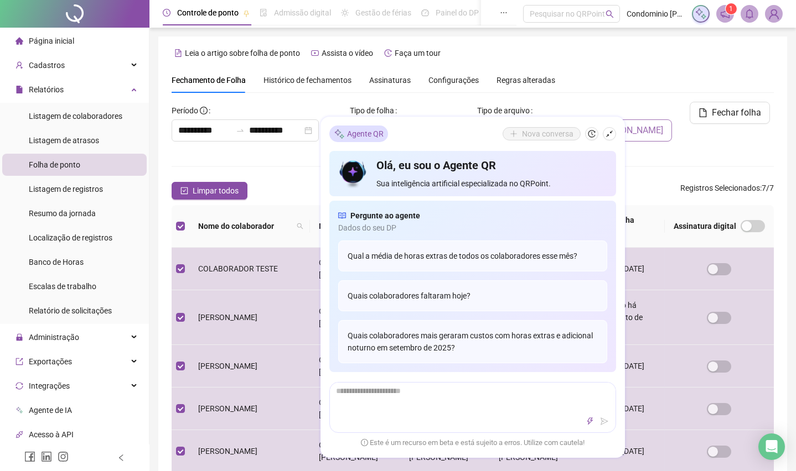
click at [657, 124] on span "[PERSON_NAME]" at bounding box center [629, 130] width 66 height 13
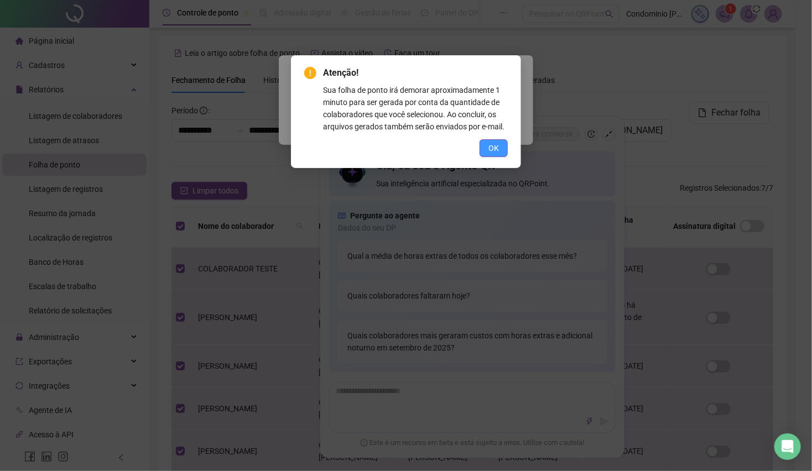
click at [482, 145] on button "OK" at bounding box center [494, 148] width 28 height 18
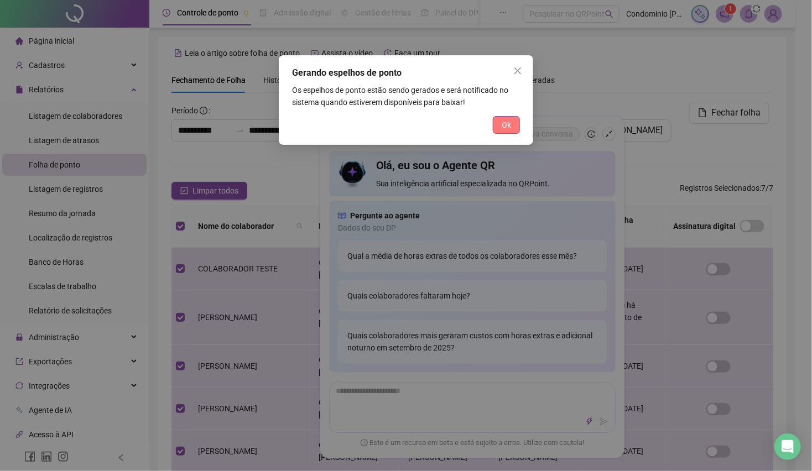
click at [505, 124] on span "Ok" at bounding box center [506, 125] width 9 height 12
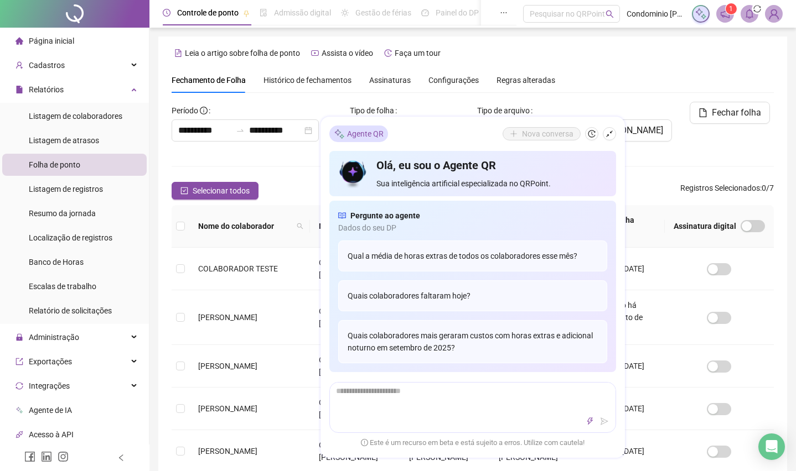
click at [306, 160] on div "Colaboradores" at bounding box center [472, 166] width 602 height 14
drag, startPoint x: 745, startPoint y: 22, endPoint x: 749, endPoint y: 30, distance: 9.7
click at [745, 25] on body "**********" at bounding box center [398, 235] width 796 height 471
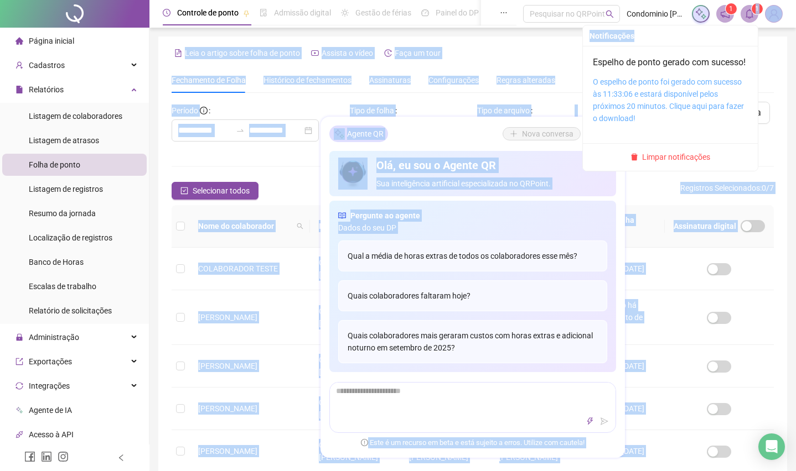
click at [694, 122] on link "O espelho de ponto foi gerado com sucesso às 11:33:06 e estará disponível pelos…" at bounding box center [667, 99] width 151 height 45
